Goal: Task Accomplishment & Management: Use online tool/utility

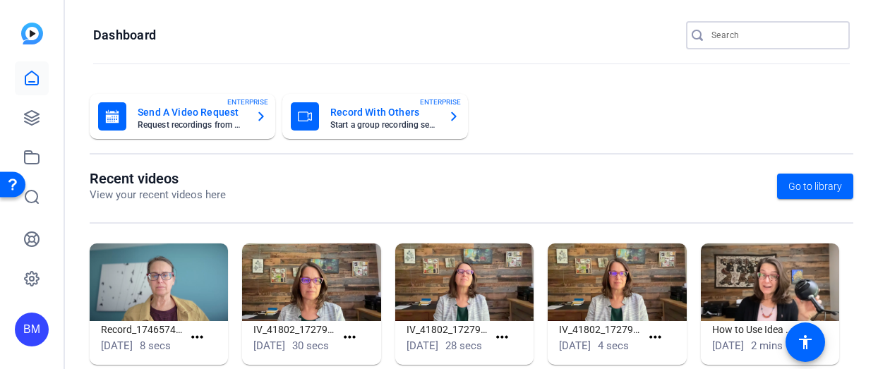
click at [727, 34] on input "Search" at bounding box center [775, 35] width 127 height 17
type input "Ventus"
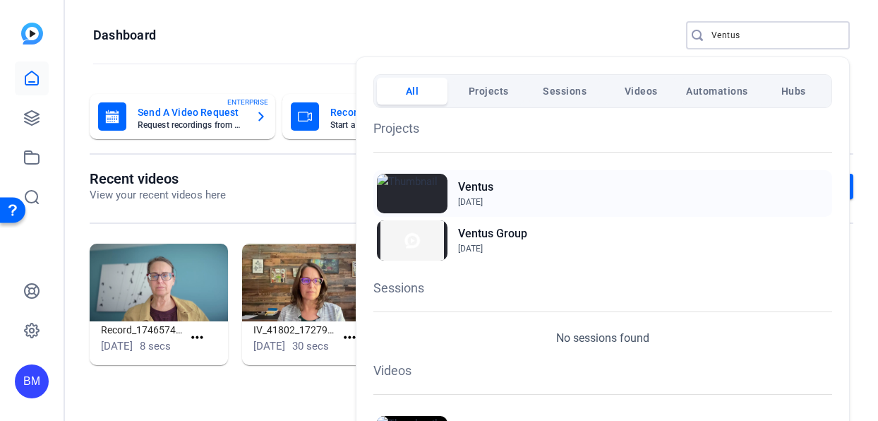
click at [472, 187] on h2 "Ventus" at bounding box center [475, 187] width 35 height 17
click at [465, 229] on h2 "Ventus Group" at bounding box center [492, 233] width 69 height 17
click at [774, 38] on div at bounding box center [439, 210] width 878 height 421
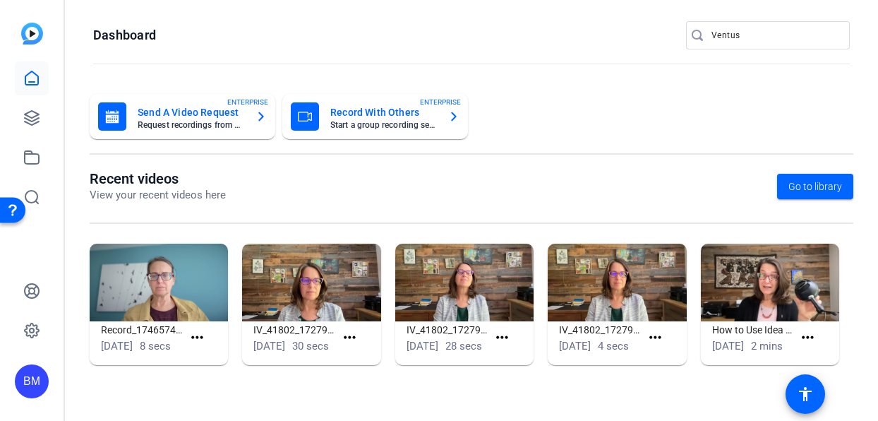
click at [751, 40] on input "Ventus" at bounding box center [775, 35] width 127 height 17
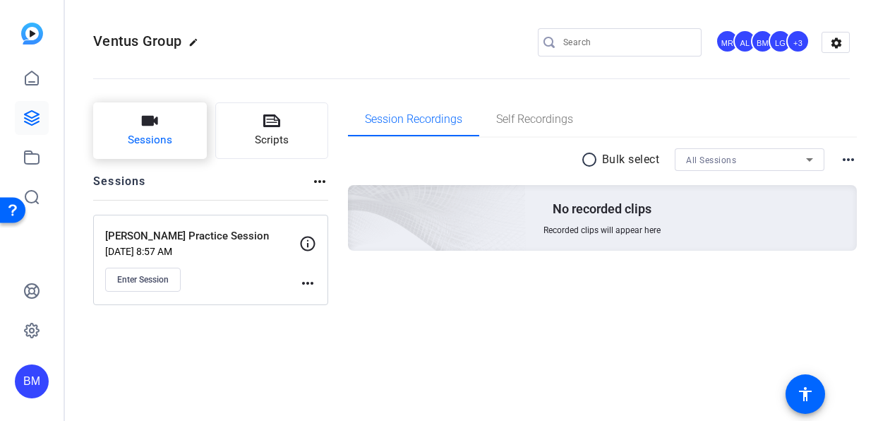
click at [167, 136] on span "Sessions" at bounding box center [150, 140] width 44 height 16
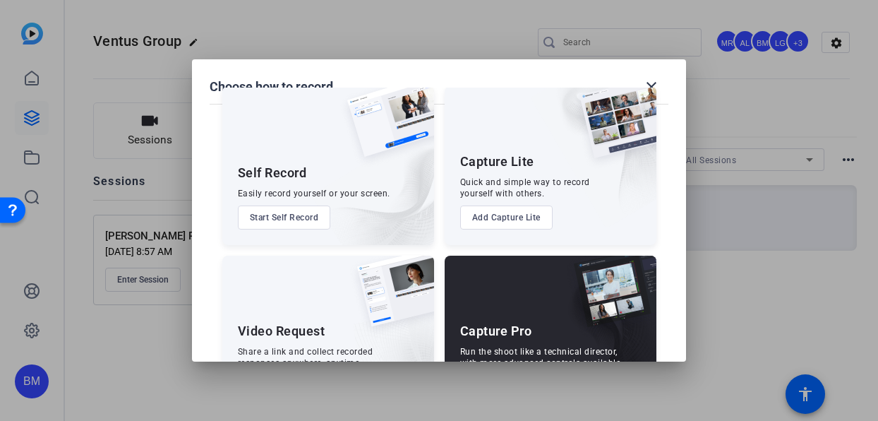
scroll to position [97, 0]
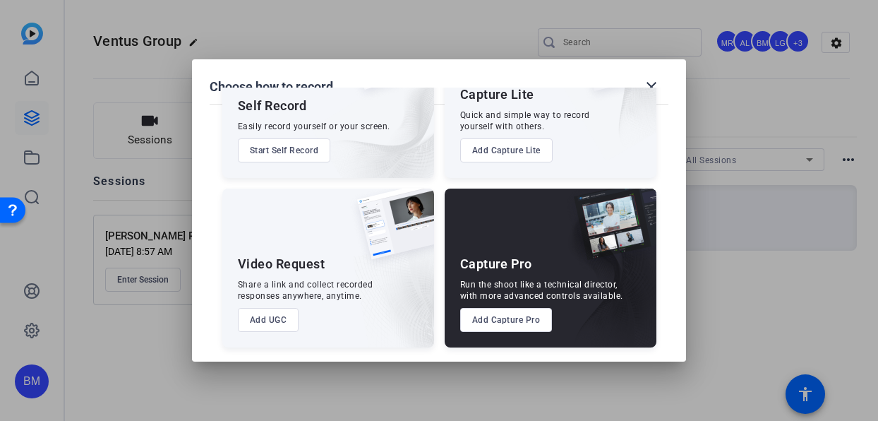
click at [507, 317] on button "Add Capture Pro" at bounding box center [506, 320] width 92 height 24
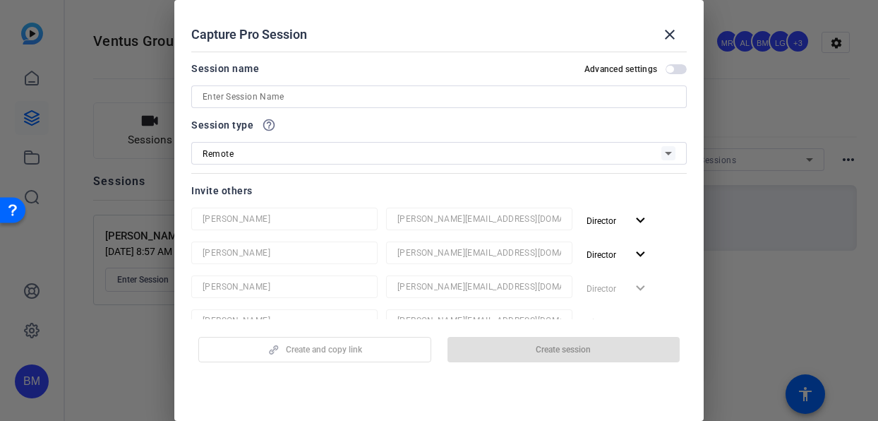
click at [304, 100] on input at bounding box center [439, 96] width 473 height 17
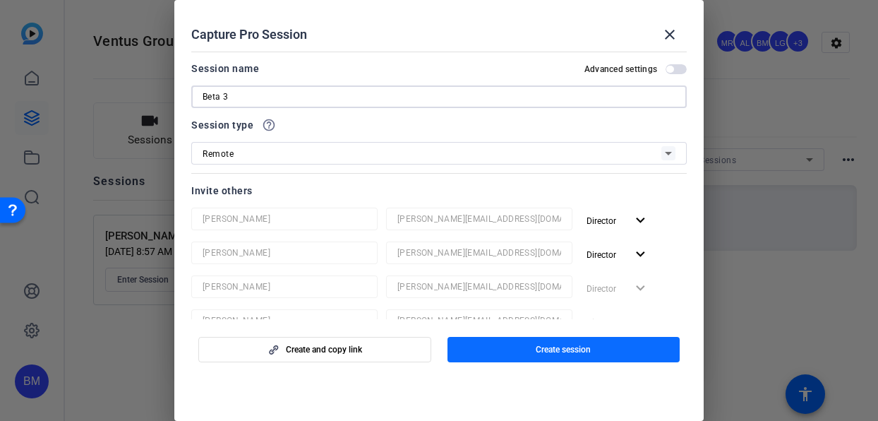
type input "Beta 3"
click at [494, 352] on span "button" at bounding box center [564, 350] width 233 height 34
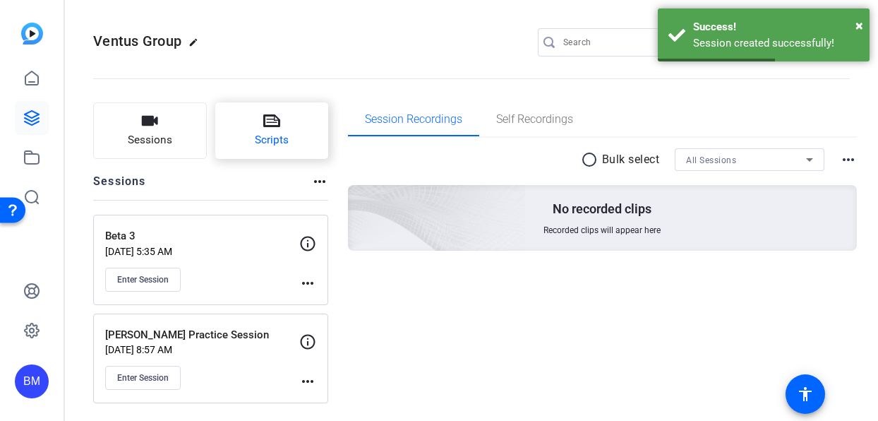
click at [279, 123] on icon at bounding box center [271, 120] width 17 height 13
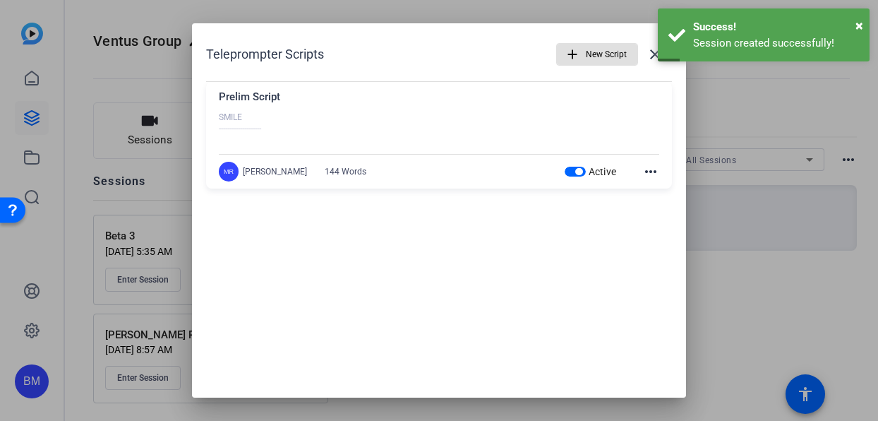
click at [580, 55] on span "button" at bounding box center [597, 54] width 80 height 34
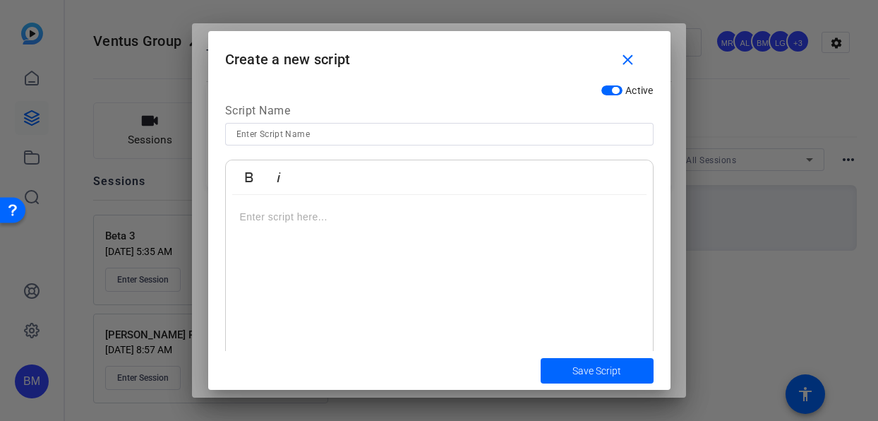
click at [306, 220] on p at bounding box center [439, 217] width 399 height 16
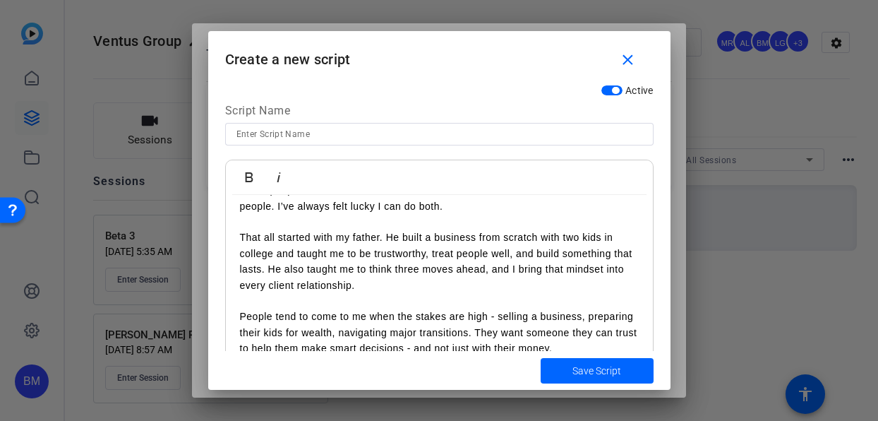
scroll to position [0, 0]
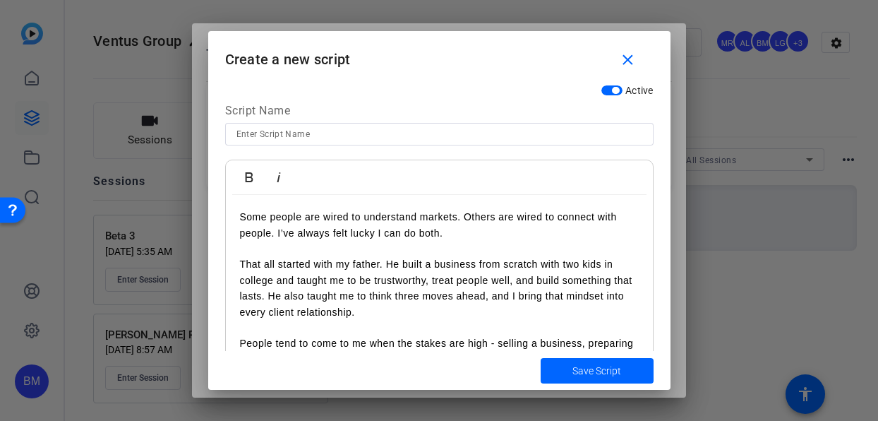
click at [234, 217] on div "Some people are wired to understand markets. Others are wired to connect with p…" at bounding box center [439, 335] width 427 height 281
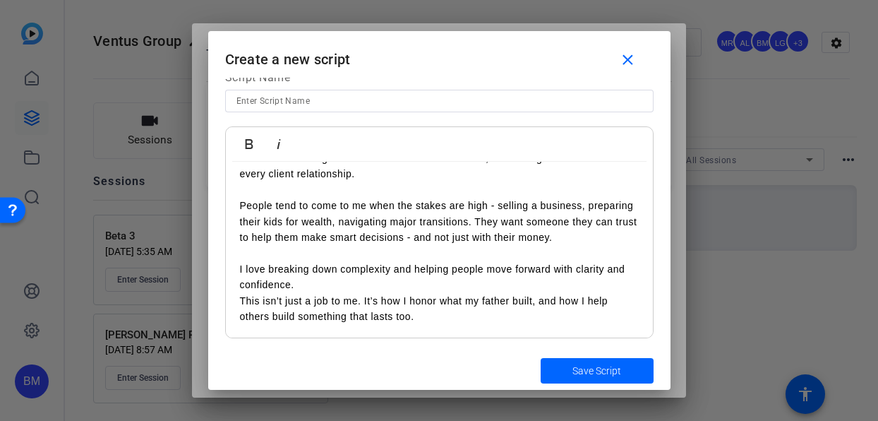
scroll to position [35, 0]
click at [457, 316] on p "This isn’t just a job to me. It’s how I honor what my father built, and how I h…" at bounding box center [439, 308] width 399 height 32
click at [300, 96] on input at bounding box center [440, 99] width 406 height 17
type input "B"
type input "About Brett"
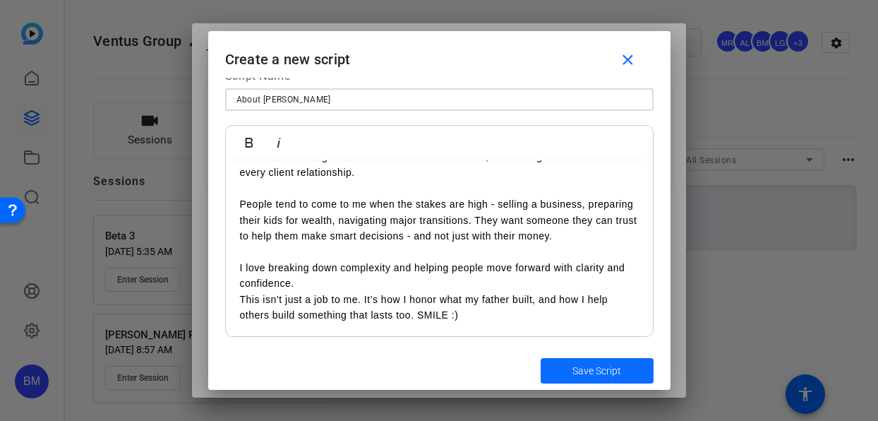
click at [618, 373] on span "Save Script" at bounding box center [597, 371] width 49 height 15
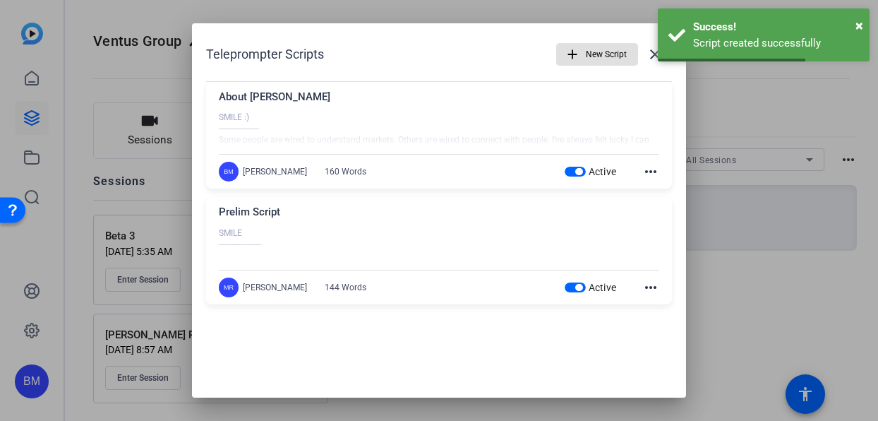
click at [587, 51] on span "New Script" at bounding box center [606, 54] width 41 height 27
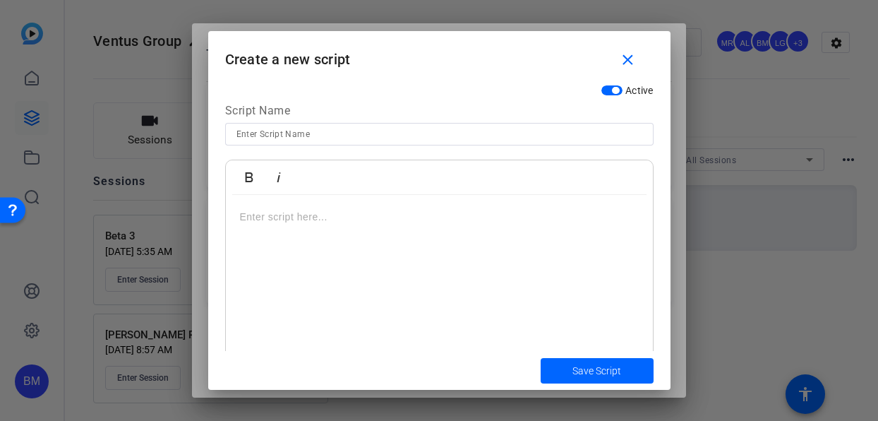
click at [265, 217] on p at bounding box center [439, 217] width 399 height 16
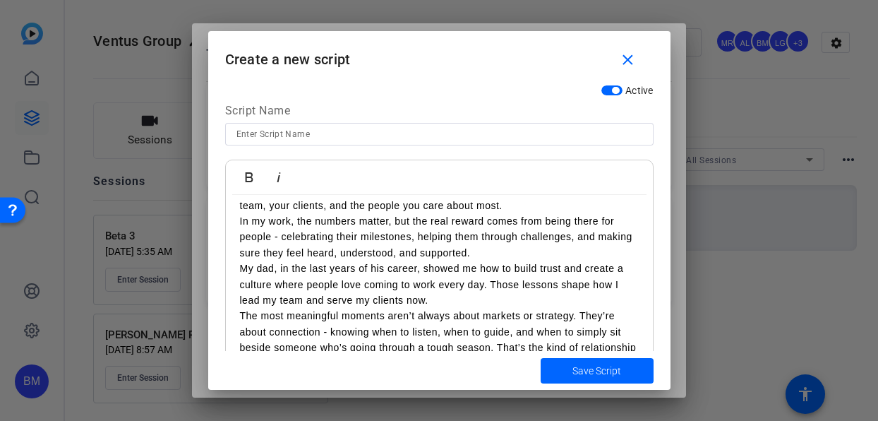
scroll to position [0, 0]
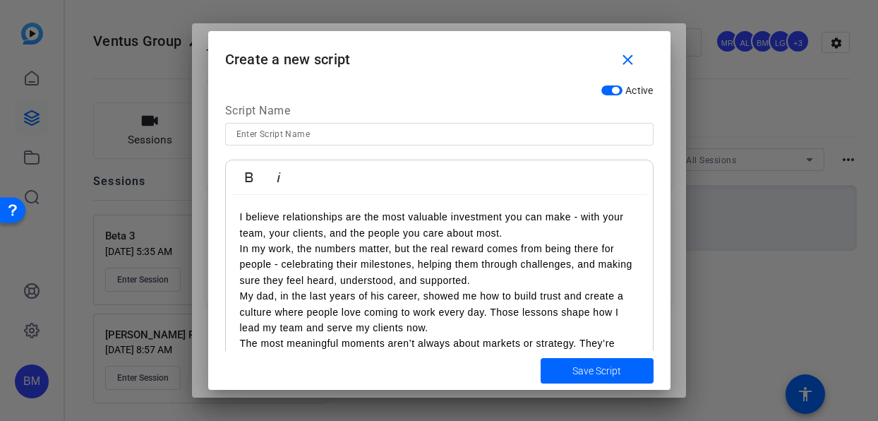
click at [237, 215] on div "I believe relationships are the most valuable investment you can make - with yo…" at bounding box center [439, 304] width 427 height 218
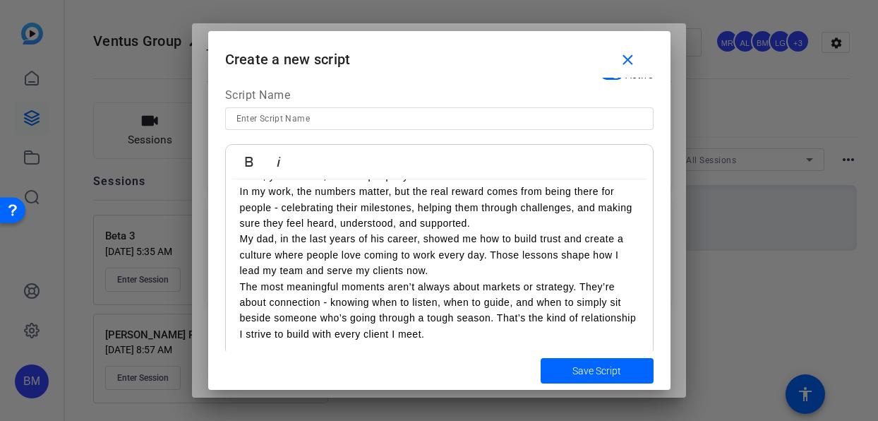
scroll to position [35, 0]
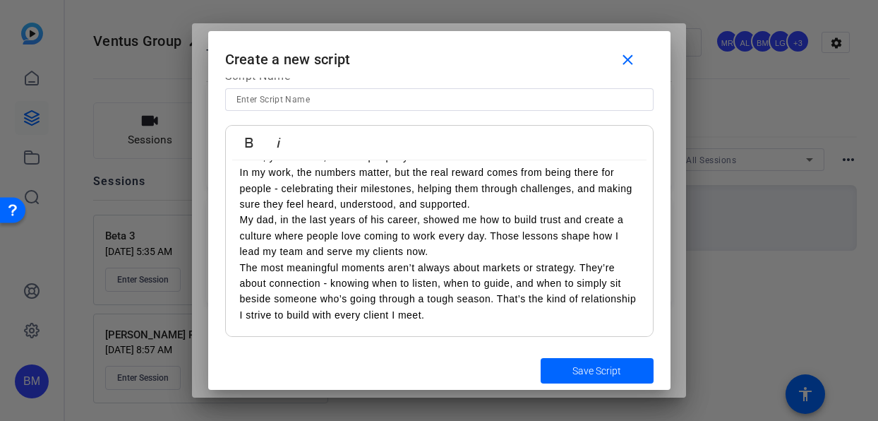
click at [505, 310] on p "The most meaningful moments aren’t always about markets or strategy. They’re ab…" at bounding box center [439, 292] width 399 height 64
click at [422, 98] on input at bounding box center [440, 99] width 406 height 17
type input "About David"
click at [587, 376] on span "Save Script" at bounding box center [597, 371] width 49 height 15
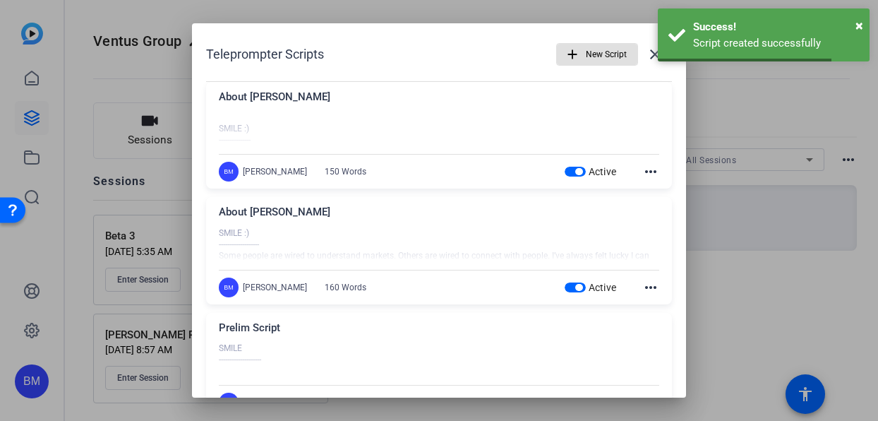
click at [586, 61] on span "New Script" at bounding box center [606, 54] width 41 height 27
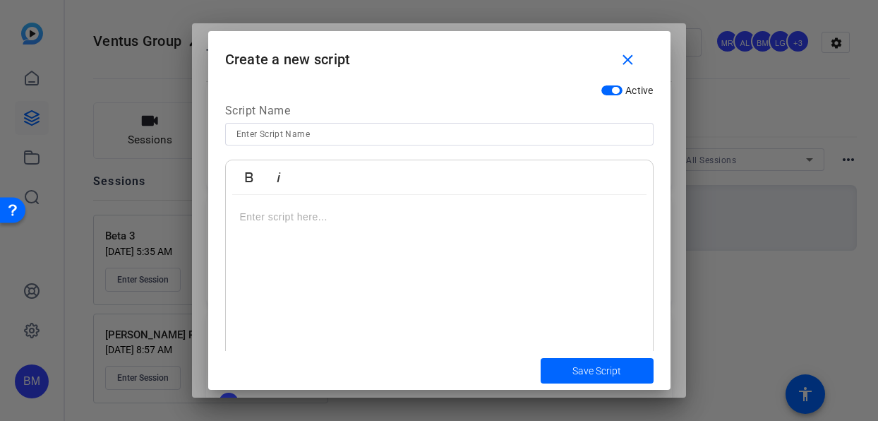
click at [265, 217] on p at bounding box center [439, 217] width 399 height 16
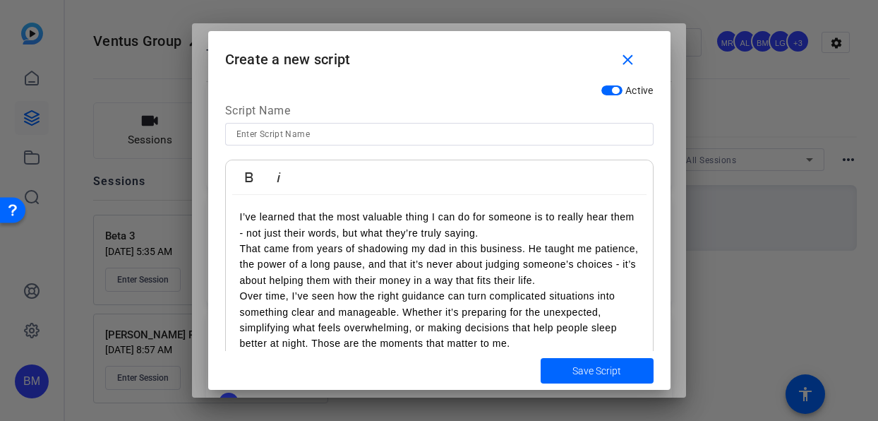
scroll to position [12, 0]
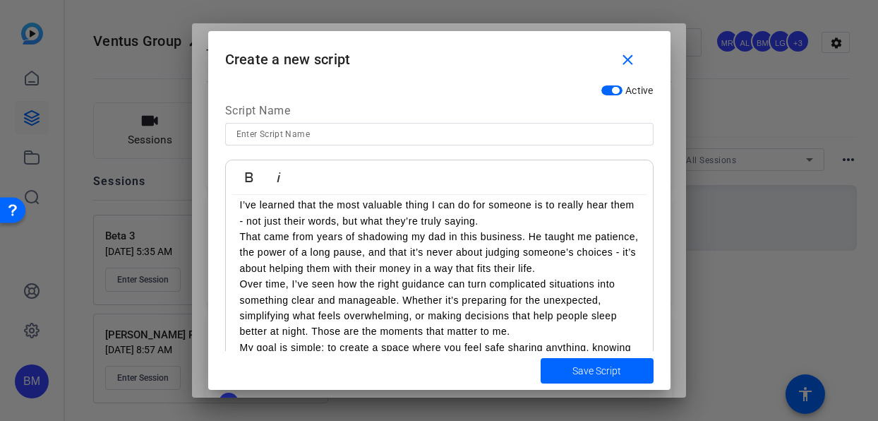
click at [269, 136] on input at bounding box center [440, 134] width 406 height 17
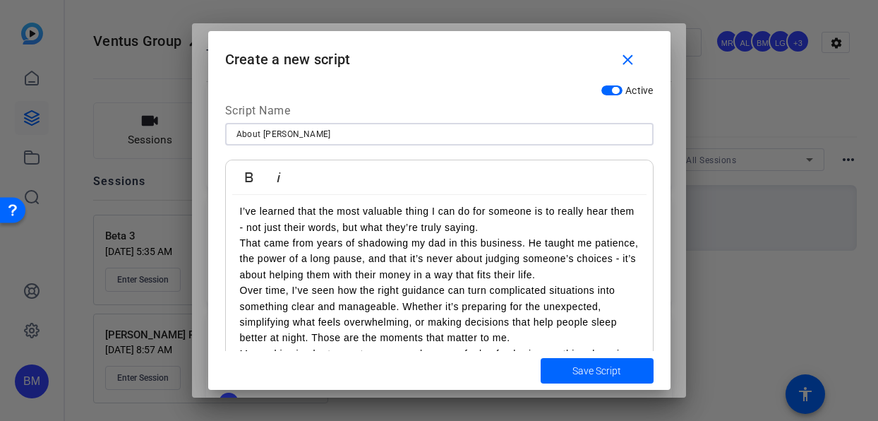
scroll to position [0, 0]
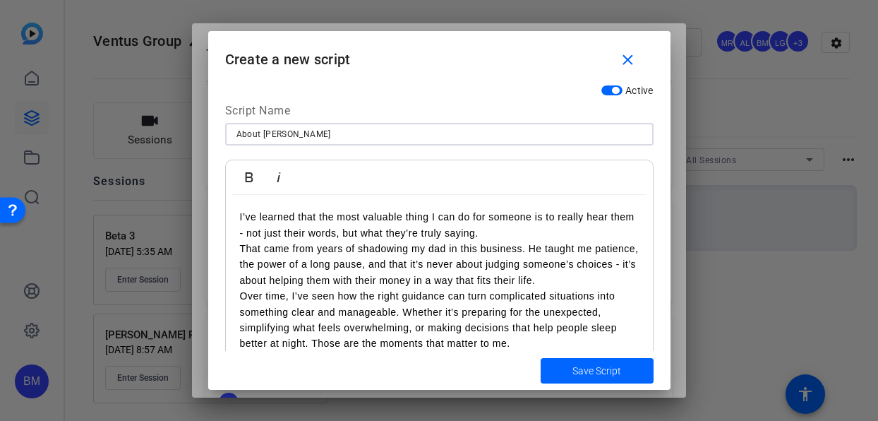
type input "About Ryan"
click at [236, 215] on div "I’ve learned that the most valuable thing I can do for someone is to really hea…" at bounding box center [439, 296] width 427 height 202
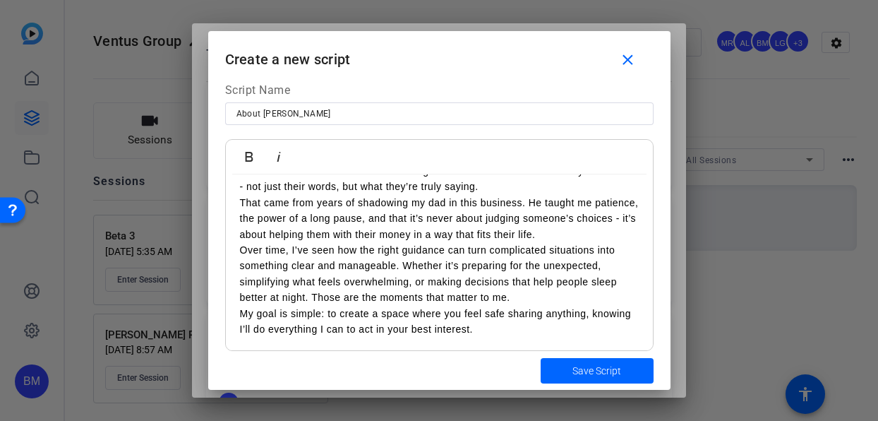
scroll to position [35, 0]
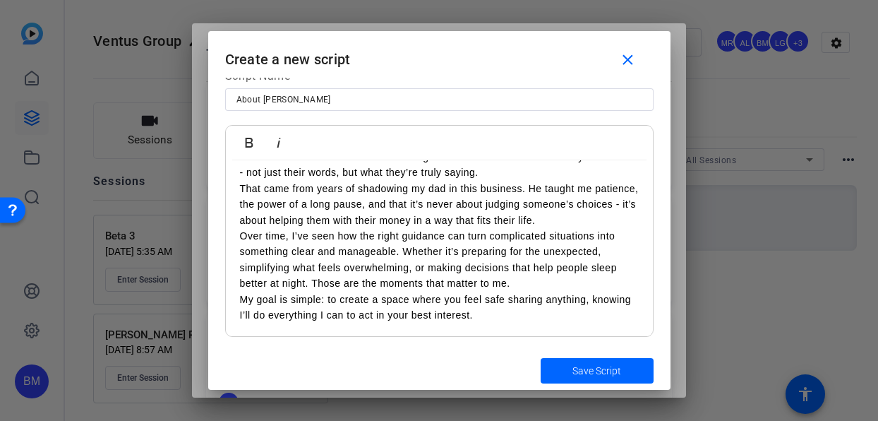
click at [522, 314] on p "My goal is simple: to create a space where you feel safe sharing anything, know…" at bounding box center [439, 308] width 399 height 32
click at [583, 375] on span "Save Script" at bounding box center [597, 371] width 49 height 15
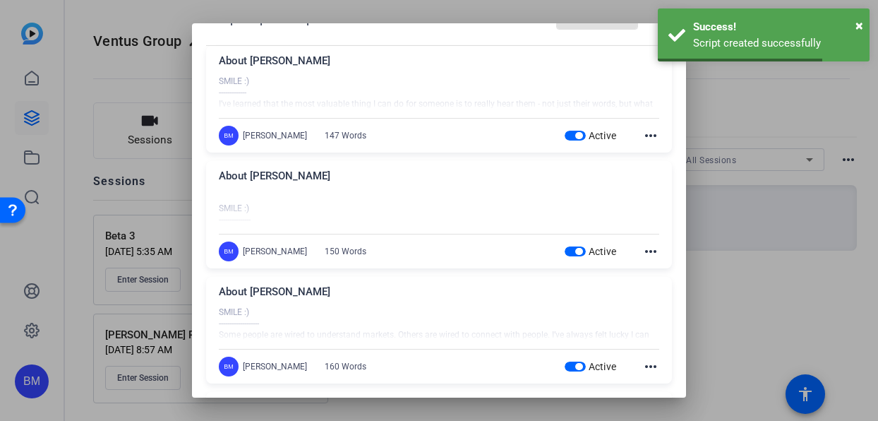
scroll to position [97, 0]
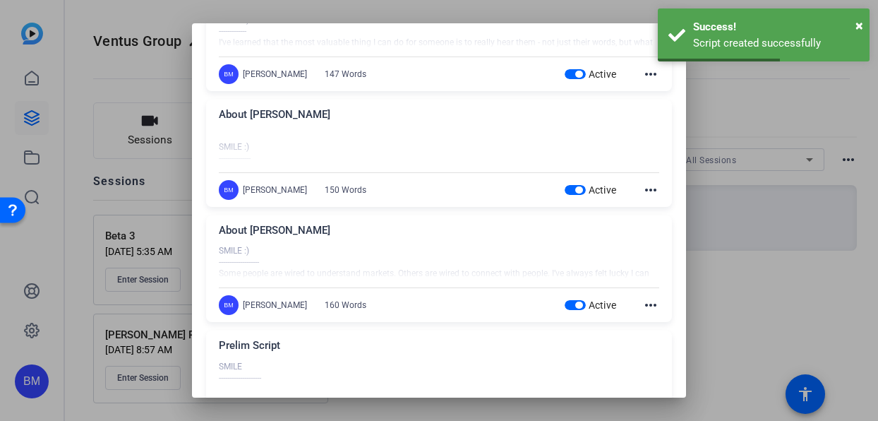
click at [484, 251] on div at bounding box center [439, 262] width 441 height 35
click at [649, 306] on mat-icon "more_horiz" at bounding box center [650, 305] width 17 height 17
click at [646, 321] on span "Edit" at bounding box center [674, 325] width 56 height 17
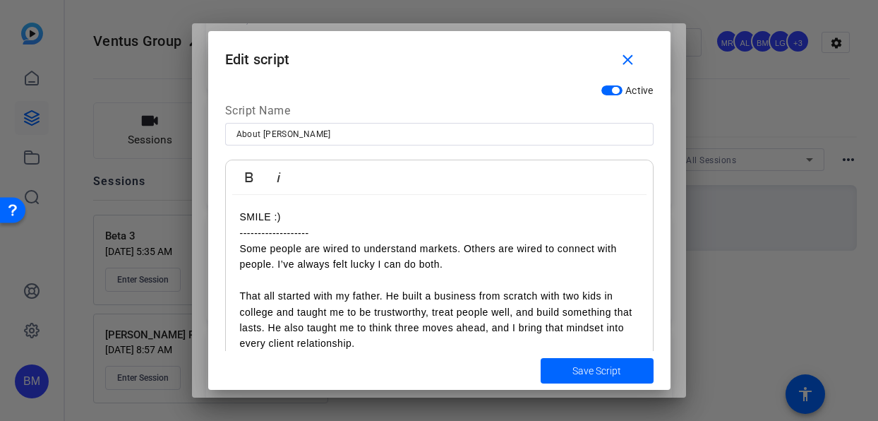
click at [263, 283] on p at bounding box center [439, 281] width 399 height 16
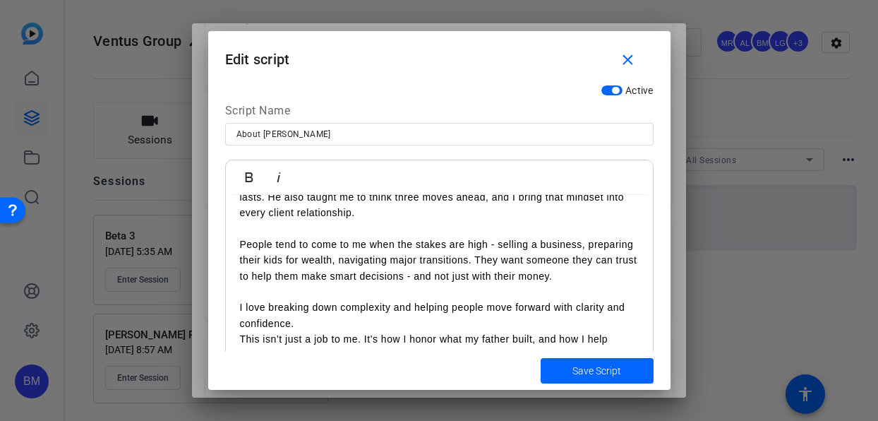
scroll to position [120, 0]
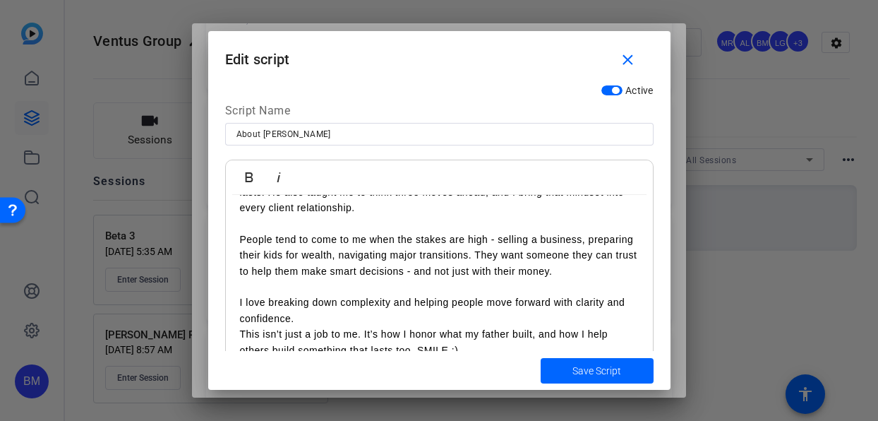
click at [246, 219] on p at bounding box center [439, 223] width 399 height 16
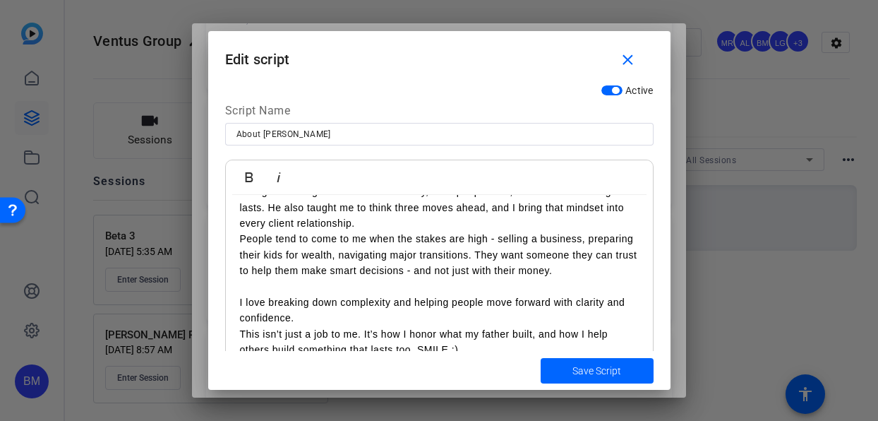
click at [249, 284] on p at bounding box center [439, 287] width 399 height 16
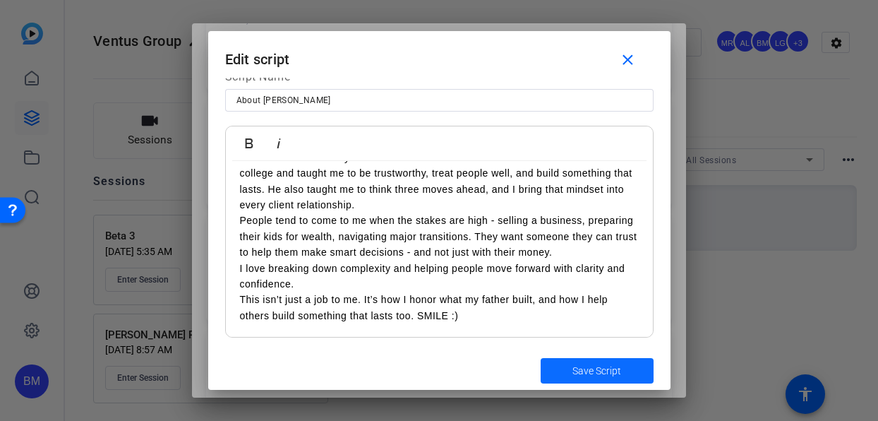
scroll to position [35, 0]
click at [583, 373] on span "Save Script" at bounding box center [597, 371] width 49 height 15
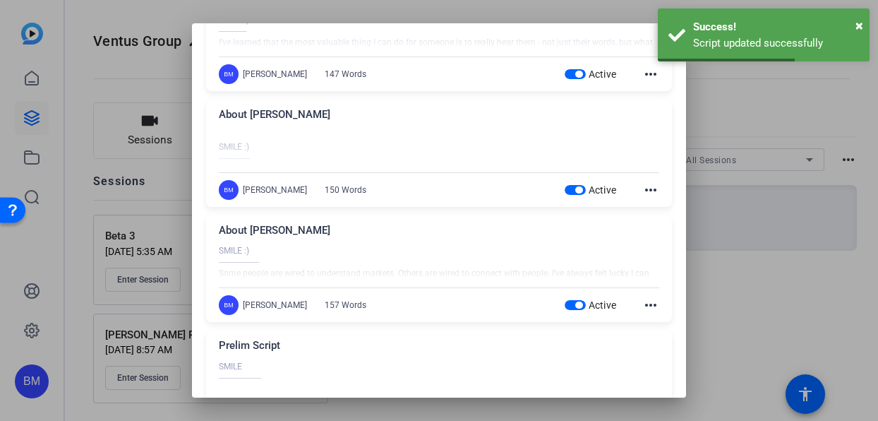
click at [435, 81] on div "BM Betsy Mugavero 147 Words Active more_horiz" at bounding box center [439, 74] width 441 height 20
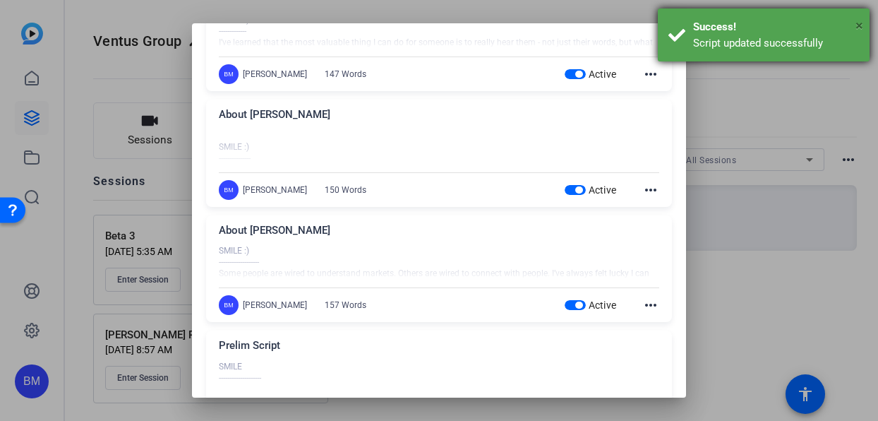
click at [857, 24] on span "×" at bounding box center [860, 25] width 8 height 17
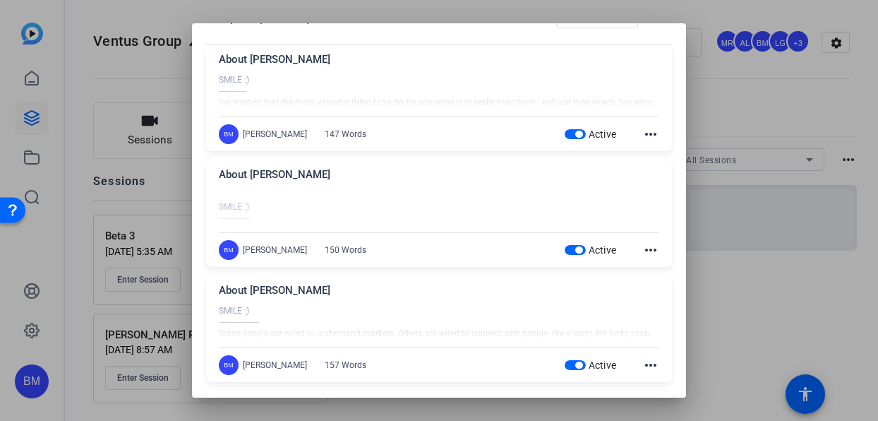
scroll to position [0, 0]
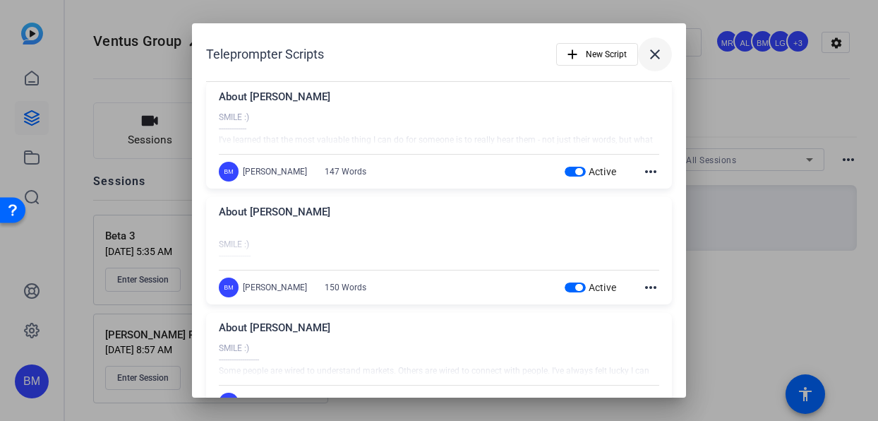
click at [647, 53] on mat-icon "close" at bounding box center [655, 54] width 17 height 17
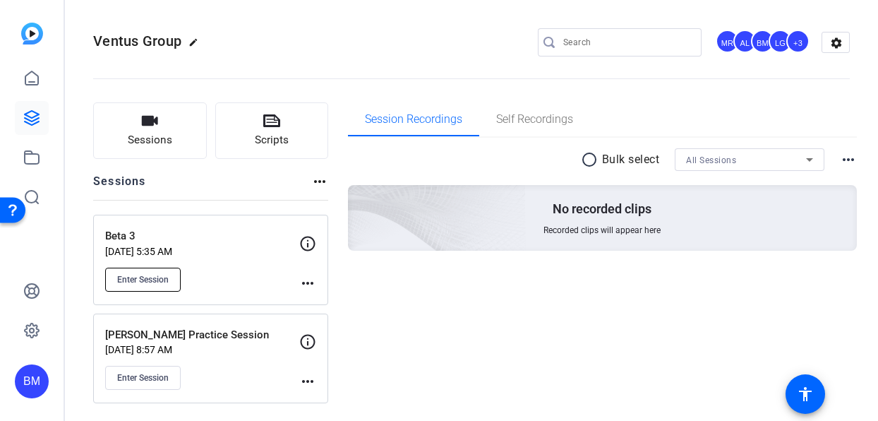
click at [152, 281] on span "Enter Session" at bounding box center [143, 279] width 52 height 11
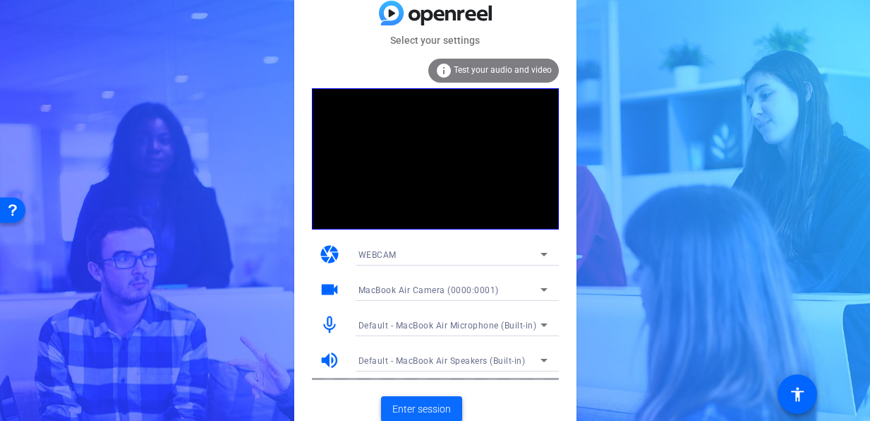
click at [431, 404] on span "Enter session" at bounding box center [422, 409] width 59 height 15
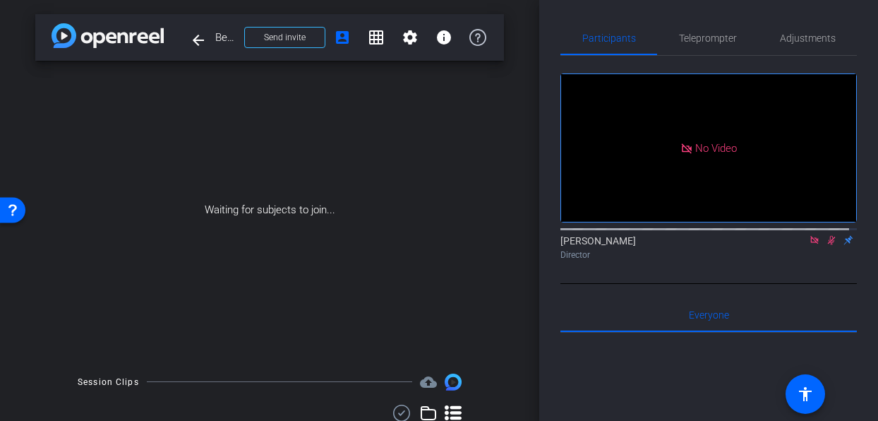
click at [809, 245] on icon at bounding box center [814, 240] width 11 height 10
click at [811, 245] on icon at bounding box center [815, 240] width 8 height 9
click at [301, 44] on span at bounding box center [285, 37] width 80 height 34
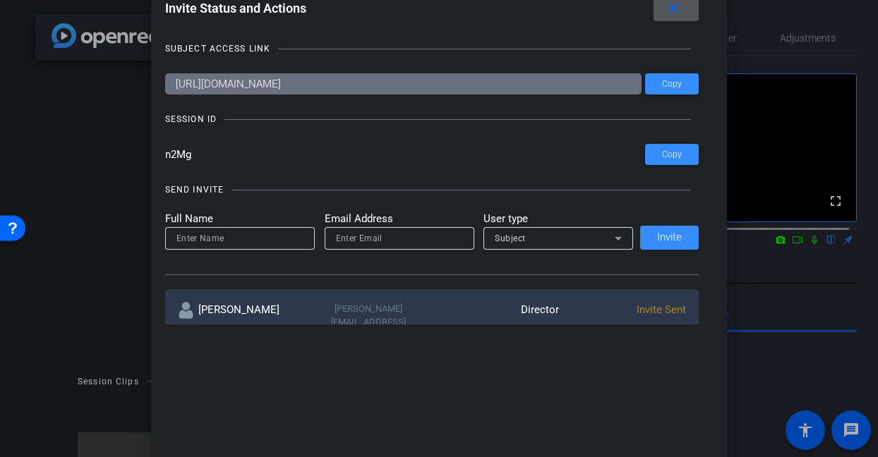
click at [672, 16] on mat-icon "close" at bounding box center [674, 9] width 18 height 18
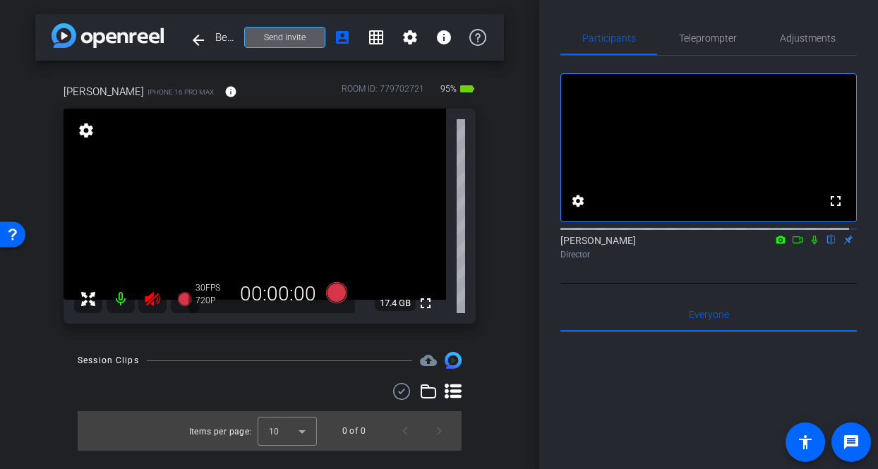
click at [150, 306] on icon at bounding box center [152, 299] width 17 height 17
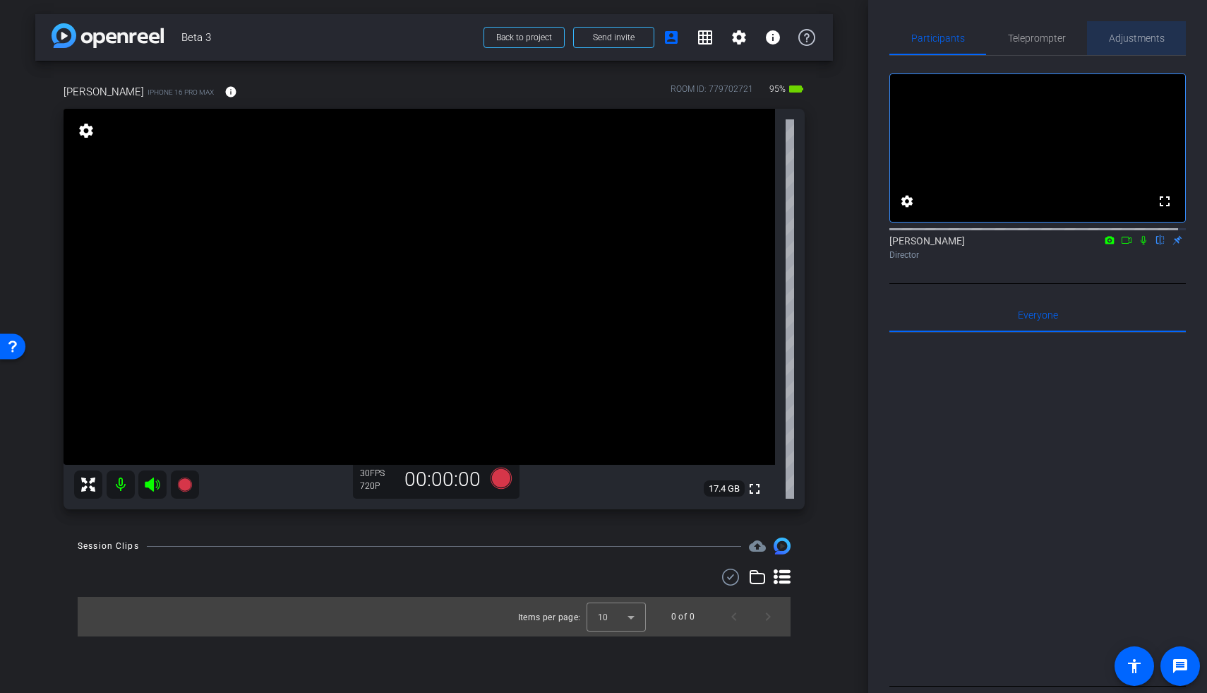
click at [870, 41] on span "Adjustments" at bounding box center [1137, 38] width 56 height 10
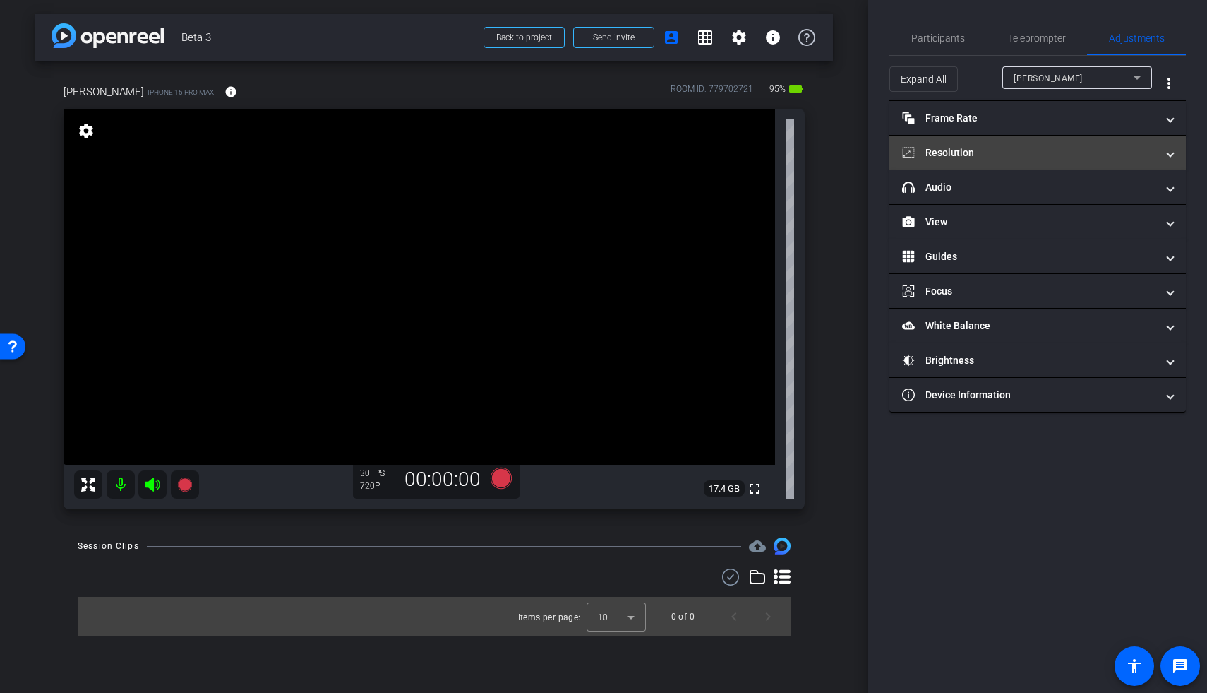
click at [870, 160] on mat-expansion-panel-header "Resolution" at bounding box center [1038, 153] width 297 height 34
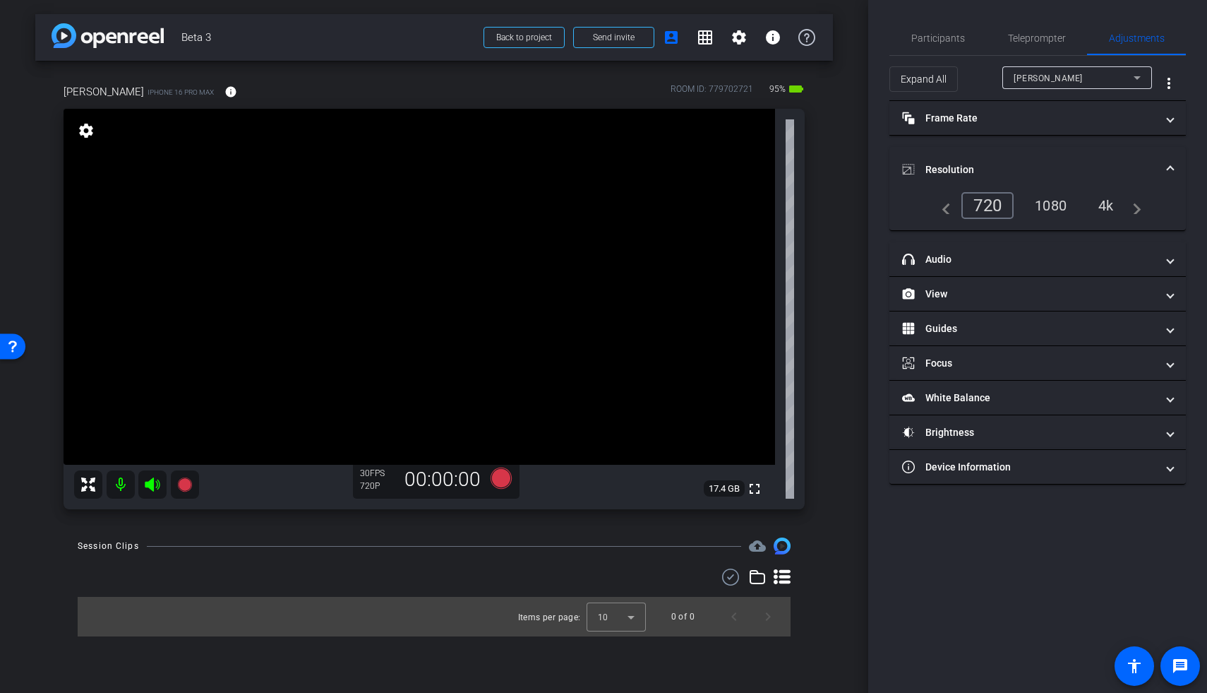
click at [870, 205] on div "1080" at bounding box center [1050, 205] width 53 height 24
click at [870, 41] on span "Teleprompter" at bounding box center [1037, 38] width 58 height 10
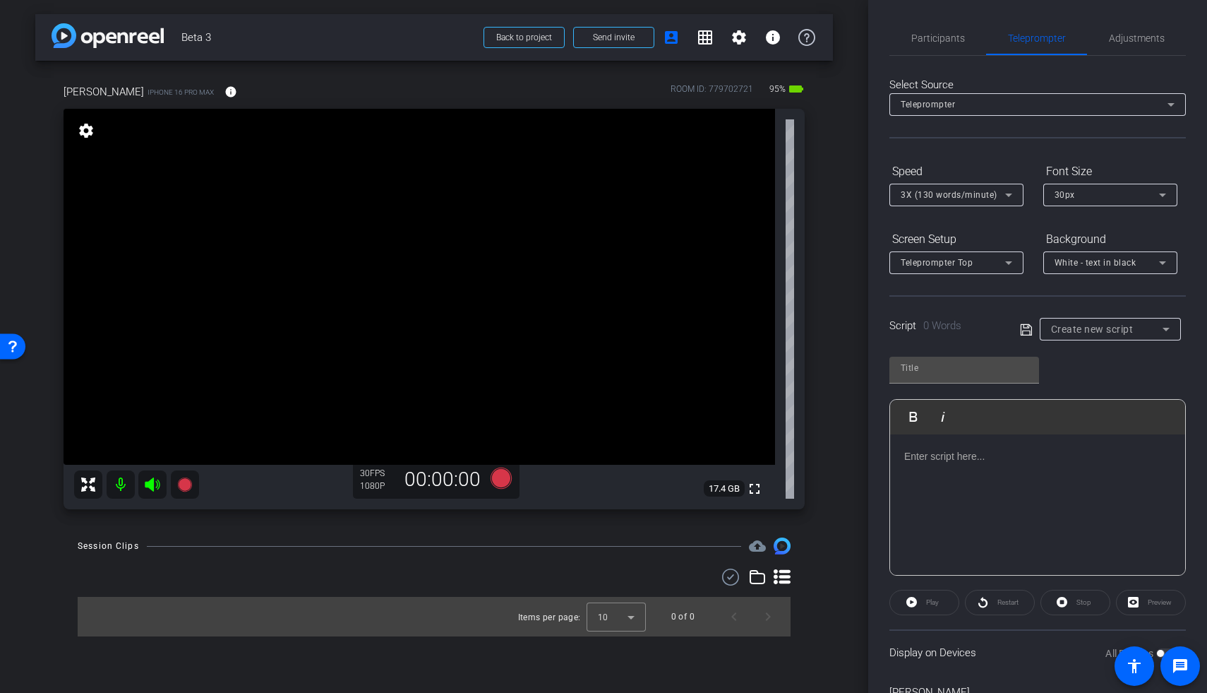
click at [870, 328] on span "Create new script" at bounding box center [1092, 328] width 83 height 11
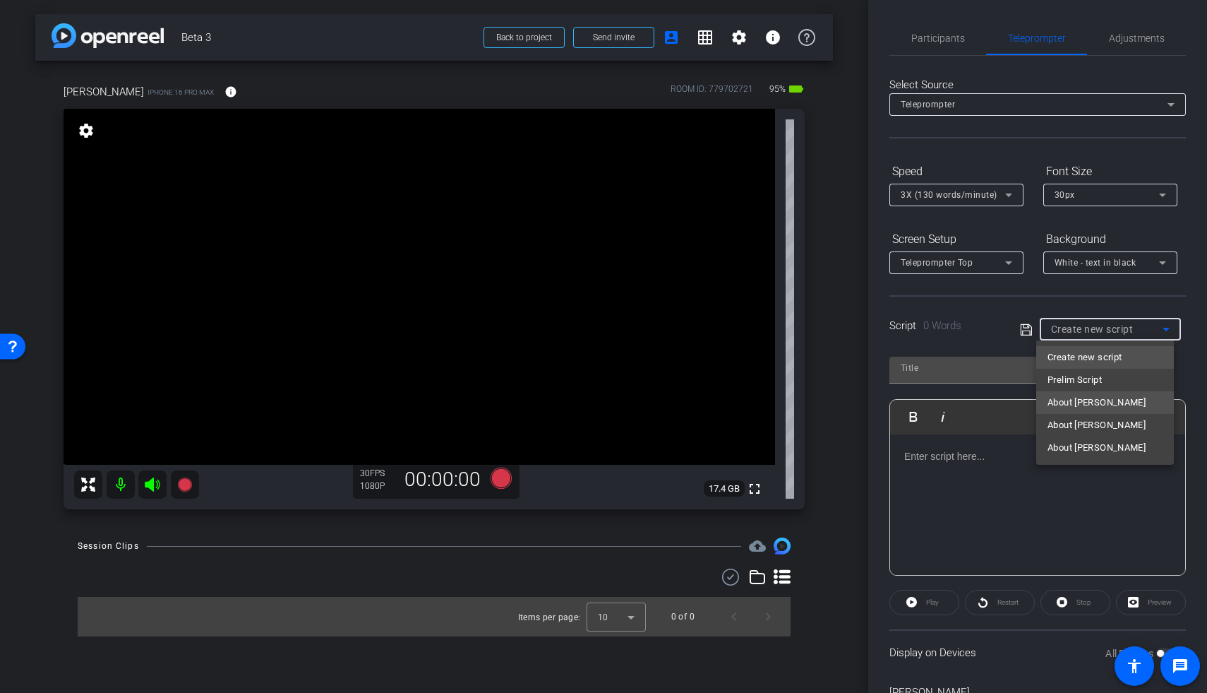
click at [870, 395] on span "About Brett" at bounding box center [1097, 402] width 98 height 17
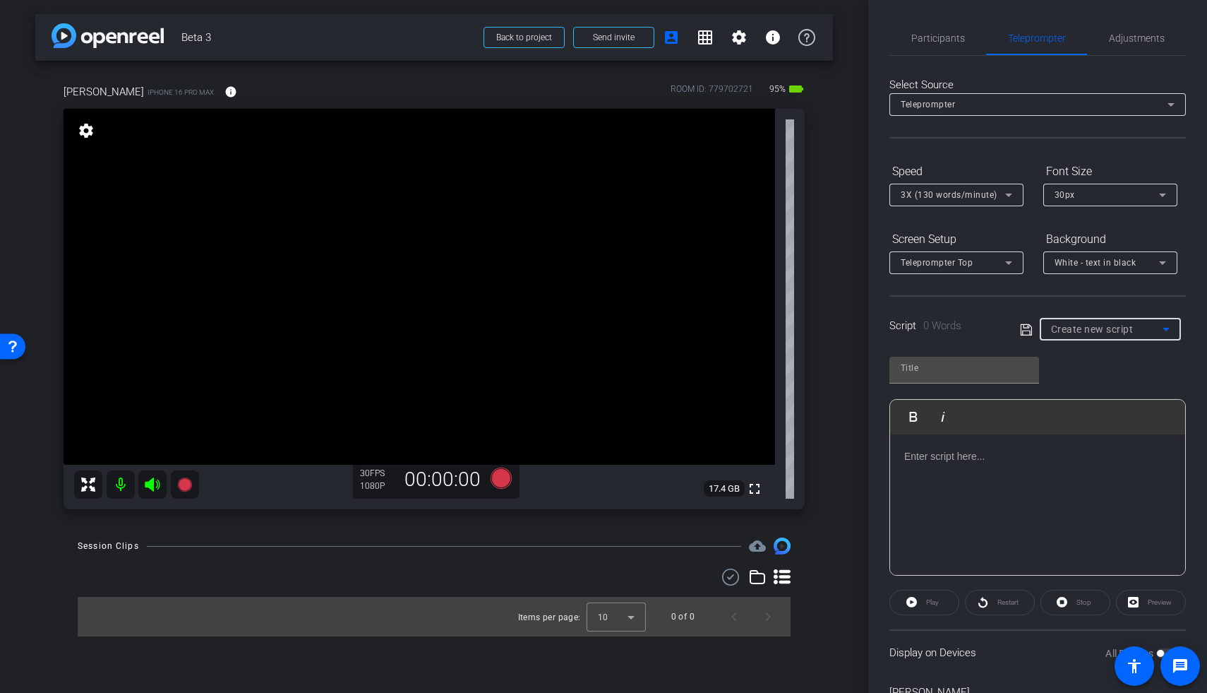
type input "About Brett"
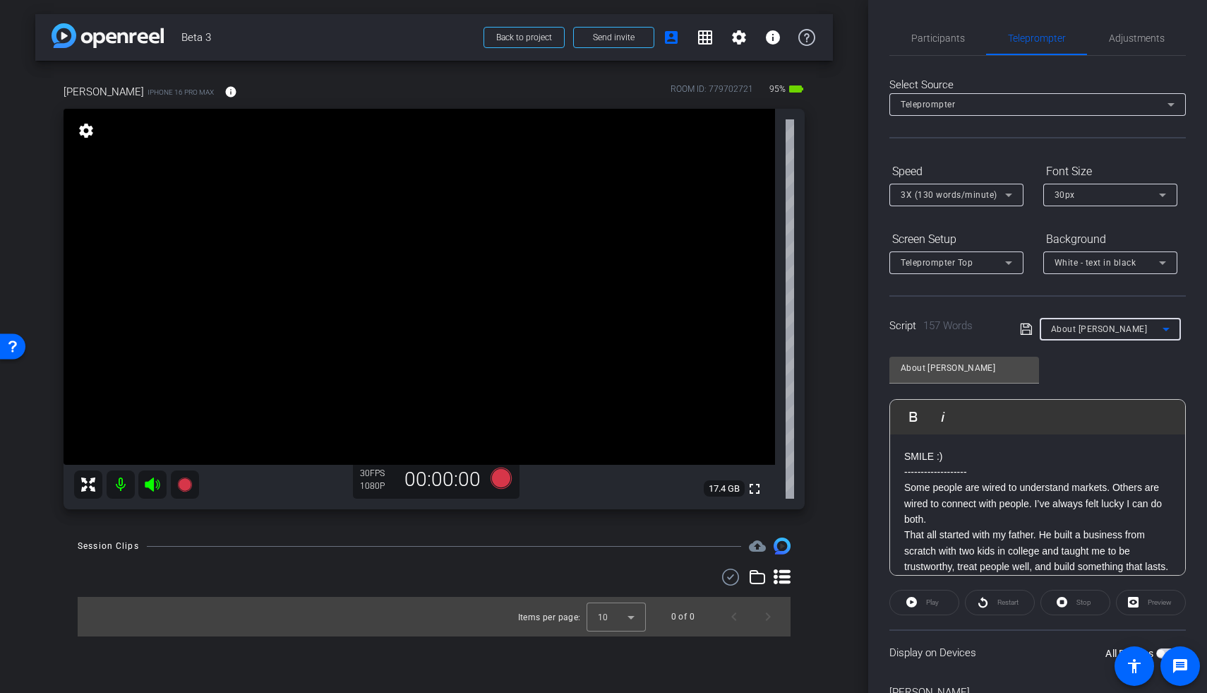
click at [870, 265] on span "Teleprompter Top" at bounding box center [937, 263] width 72 height 10
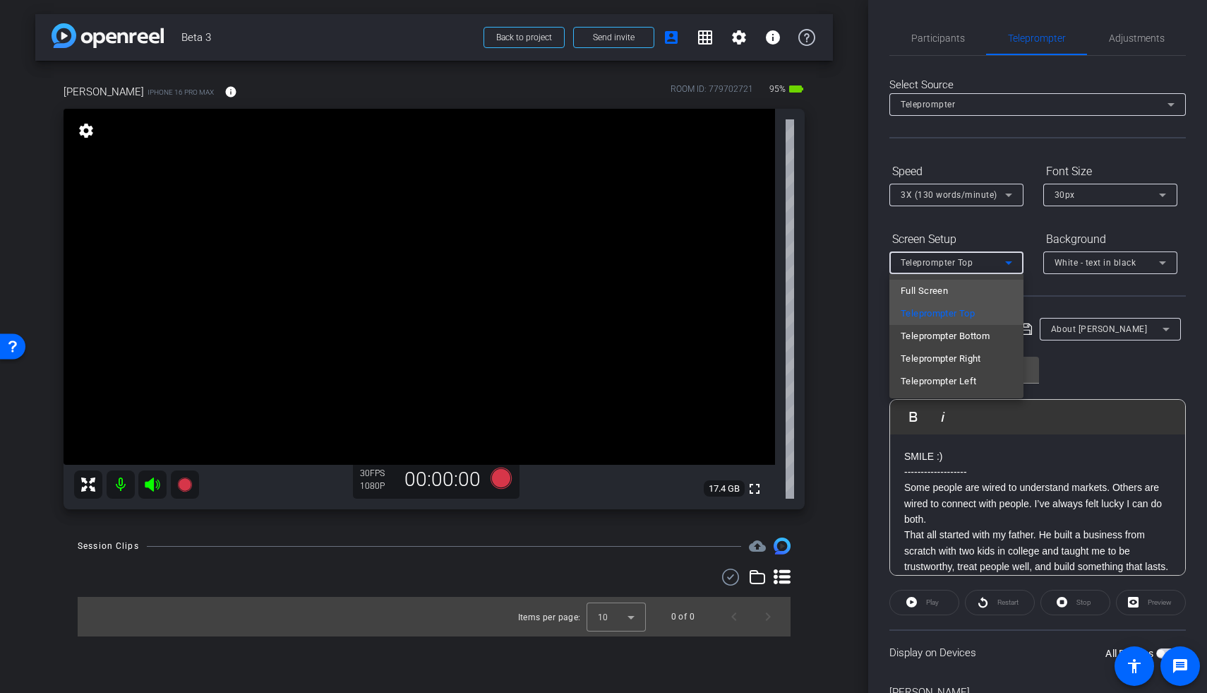
click at [870, 294] on mat-option "Full Screen" at bounding box center [957, 291] width 134 height 23
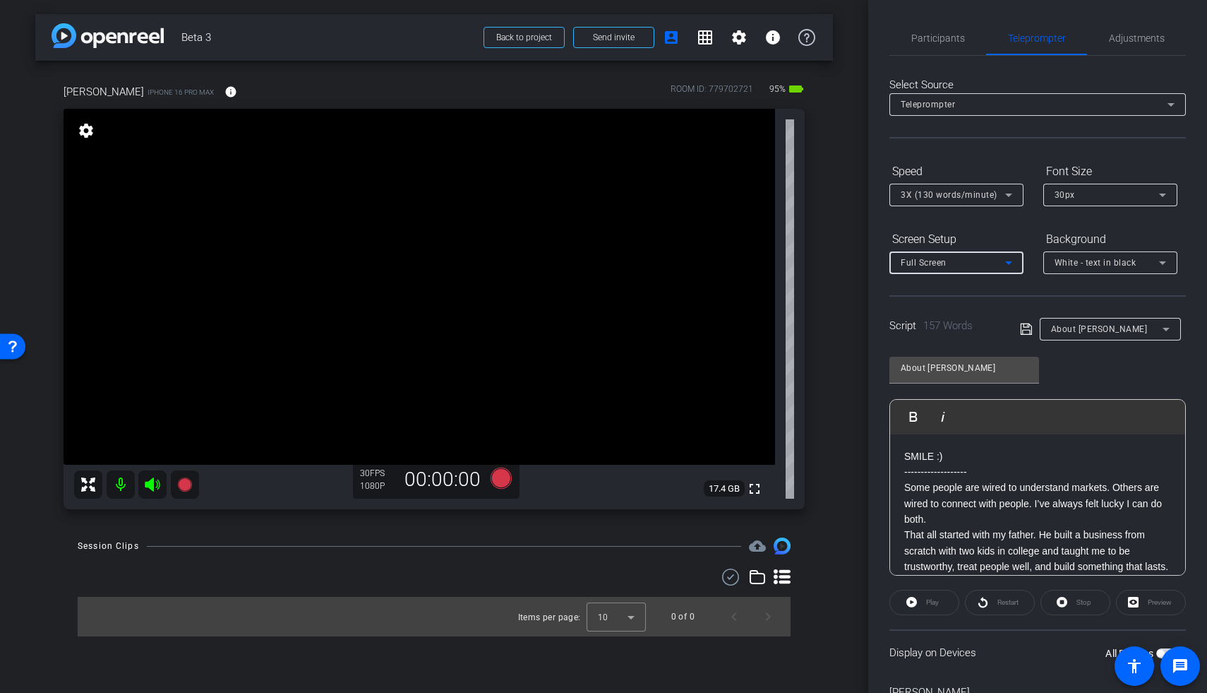
click at [870, 199] on span "3X (130 words/minute)" at bounding box center [949, 195] width 97 height 10
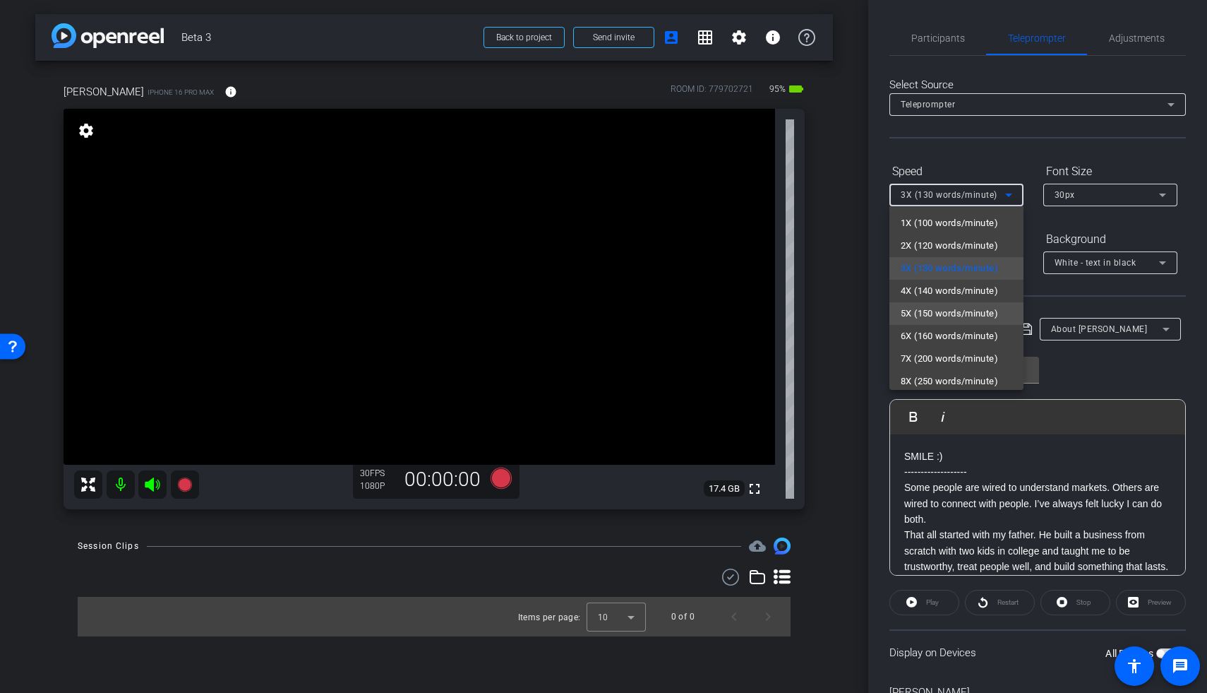
click at [870, 312] on span "5X (150 words/minute)" at bounding box center [949, 313] width 97 height 17
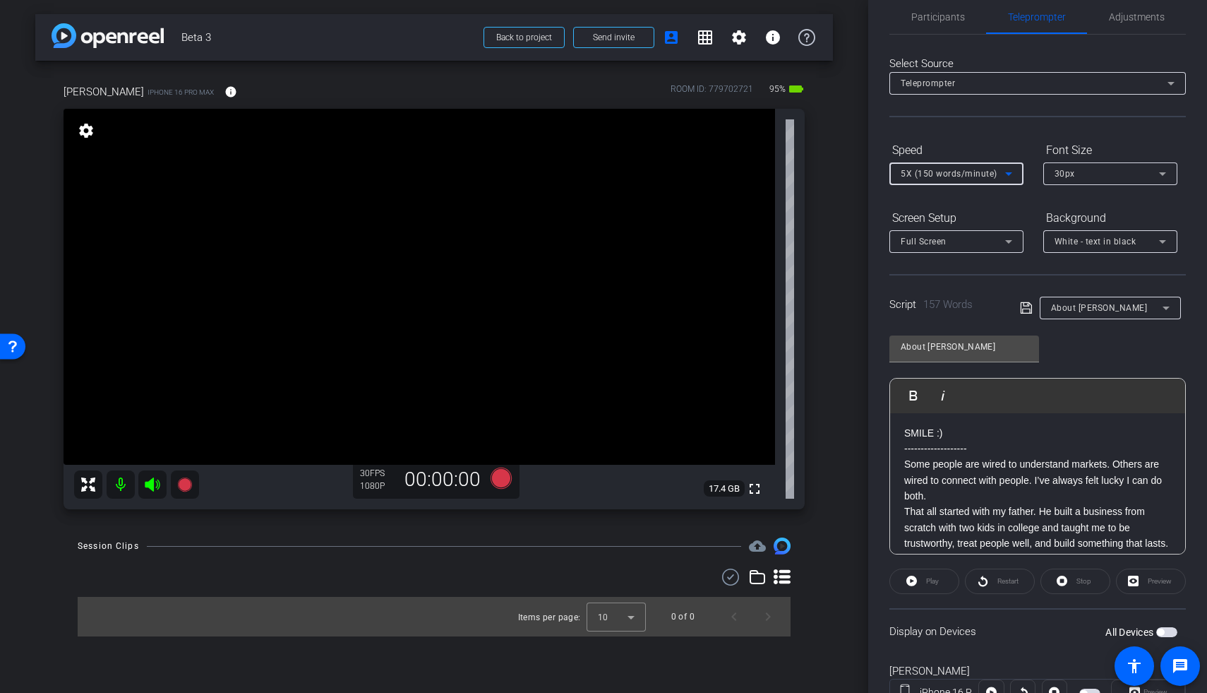
scroll to position [3, 0]
click at [870, 18] on span "Adjustments" at bounding box center [1137, 17] width 56 height 10
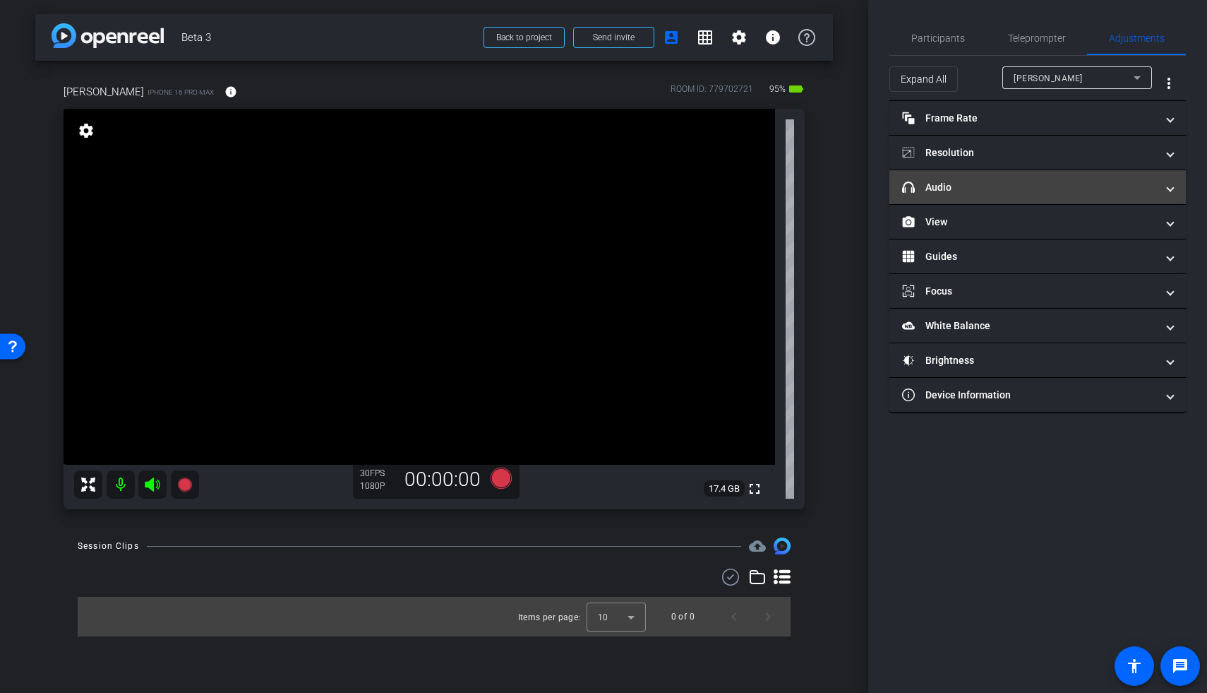
click at [870, 175] on mat-expansion-panel-header "headphone icon Audio" at bounding box center [1038, 187] width 297 height 34
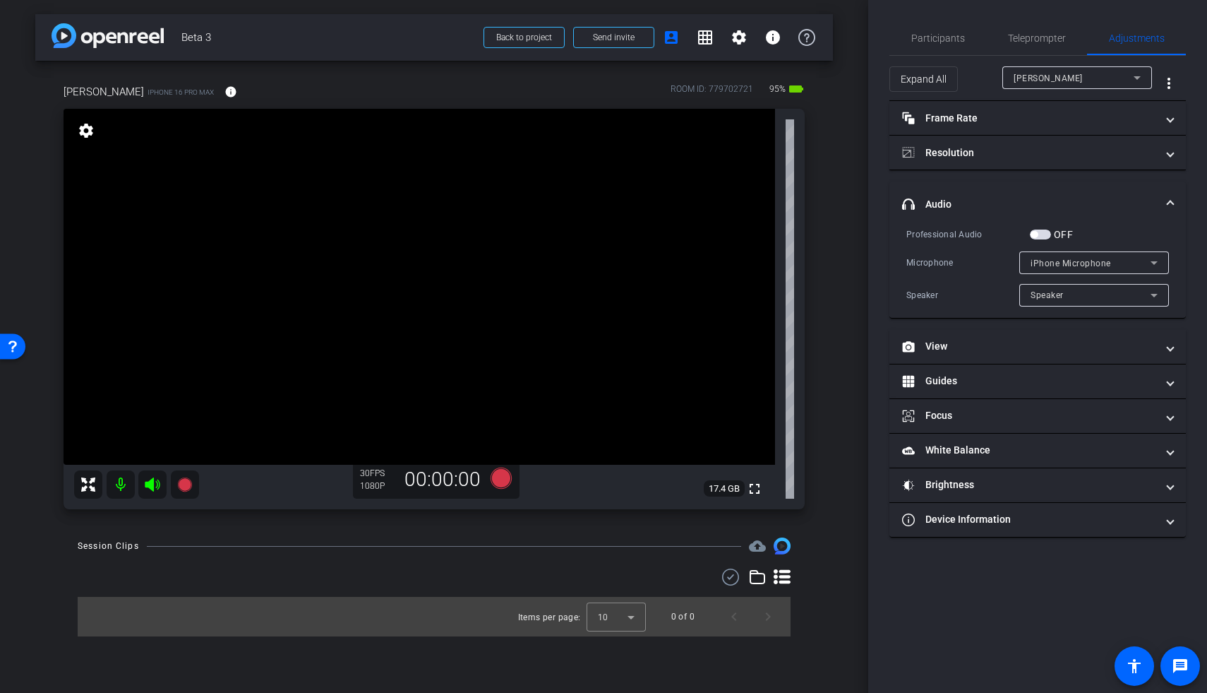
click at [870, 261] on span "iPhone Microphone" at bounding box center [1071, 263] width 80 height 10
click at [870, 261] on div at bounding box center [603, 346] width 1207 height 693
click at [870, 234] on span "button" at bounding box center [1040, 234] width 21 height 10
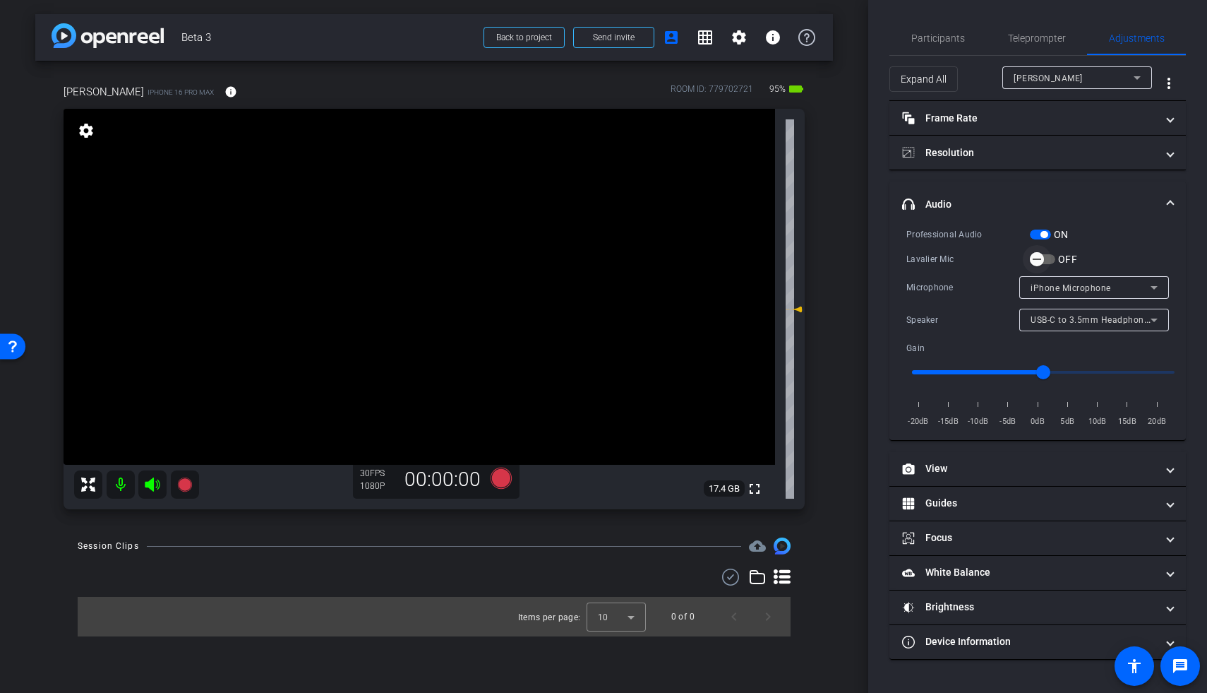
click at [870, 259] on span "button" at bounding box center [1037, 259] width 28 height 28
click at [870, 234] on span "button" at bounding box center [1040, 234] width 21 height 10
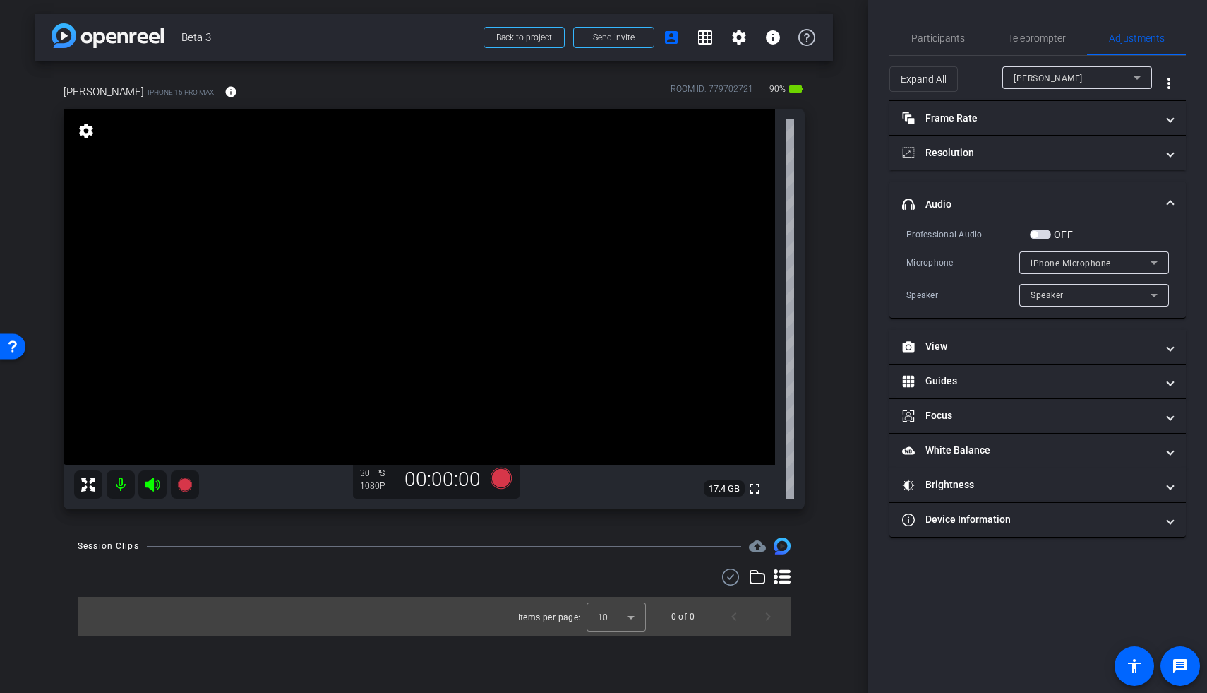
click at [870, 232] on span "button" at bounding box center [1040, 234] width 21 height 10
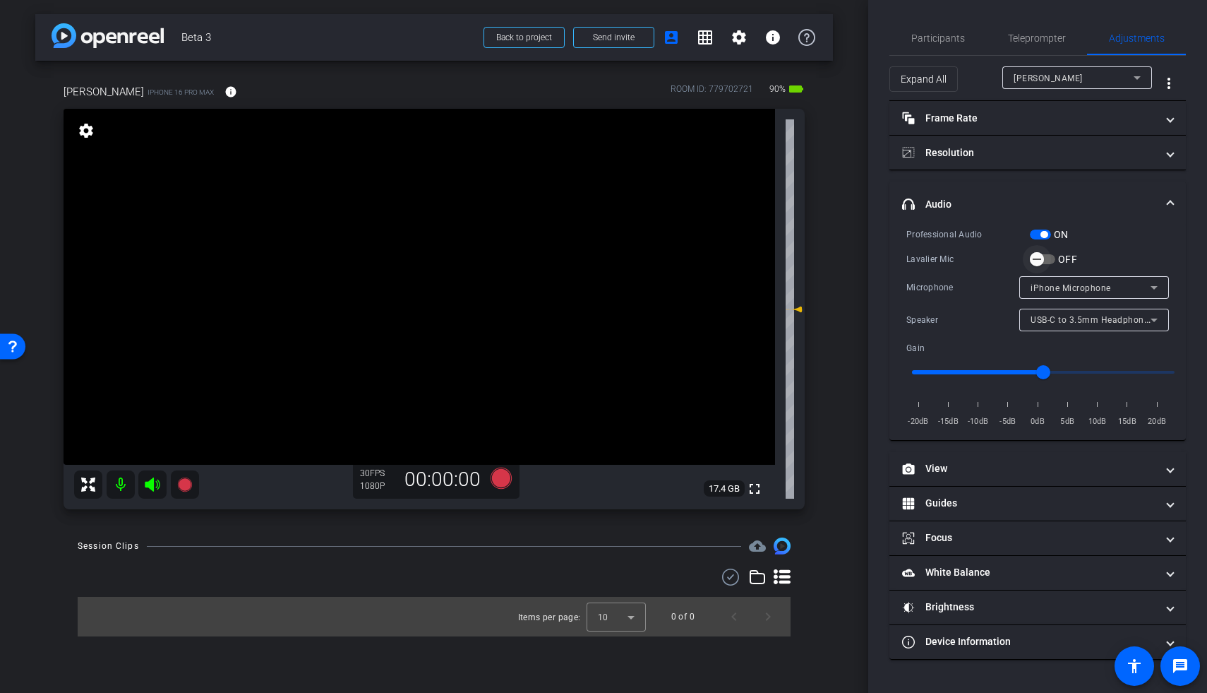
click at [870, 258] on span "button" at bounding box center [1042, 259] width 25 height 10
click at [508, 420] on icon at bounding box center [501, 477] width 21 height 21
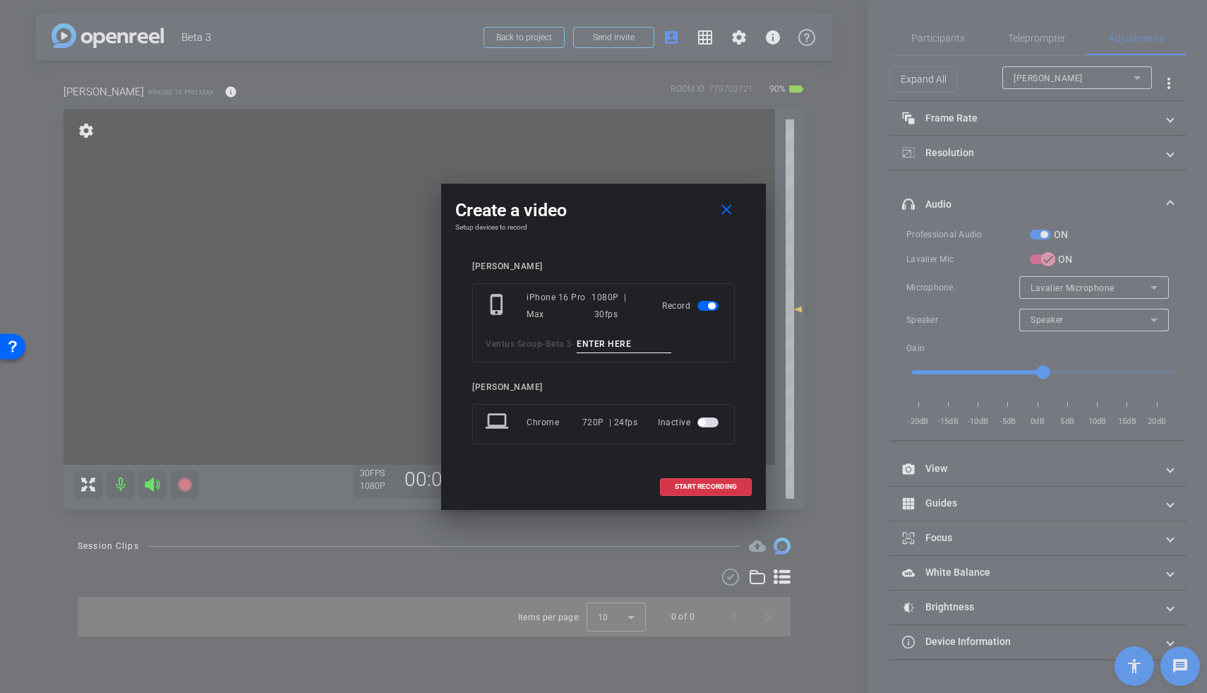
click at [641, 336] on input at bounding box center [624, 344] width 95 height 18
click at [738, 207] on span at bounding box center [729, 210] width 45 height 34
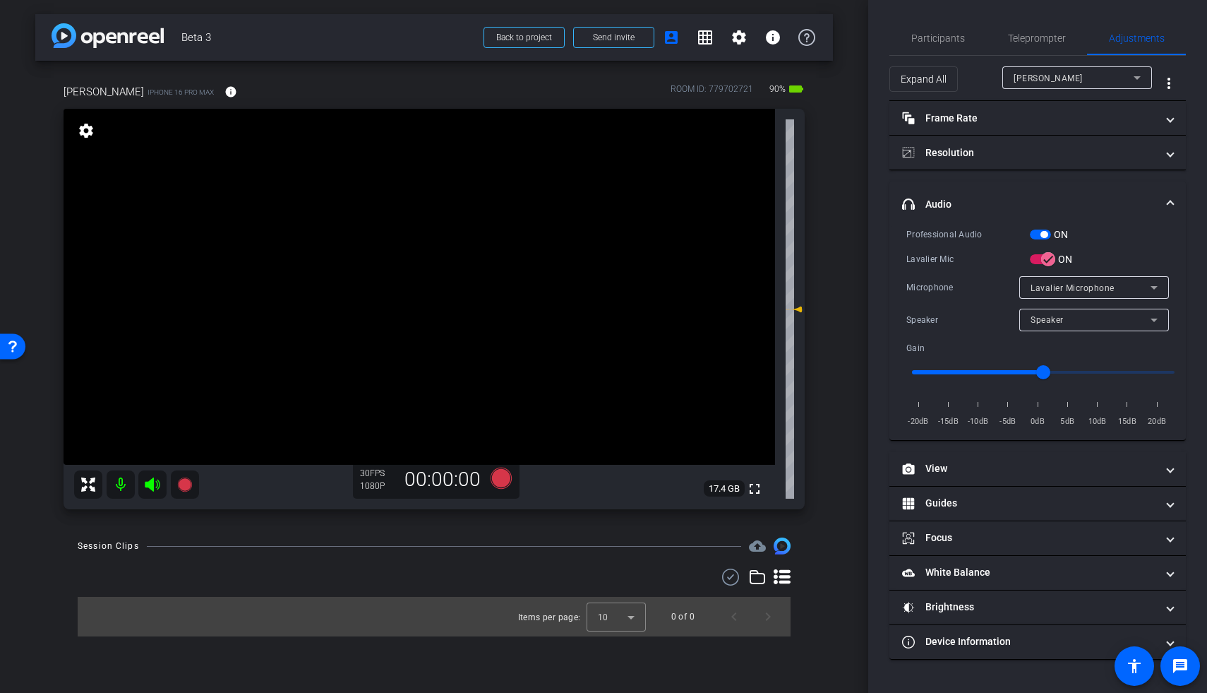
click at [870, 232] on span "button" at bounding box center [1040, 234] width 21 height 10
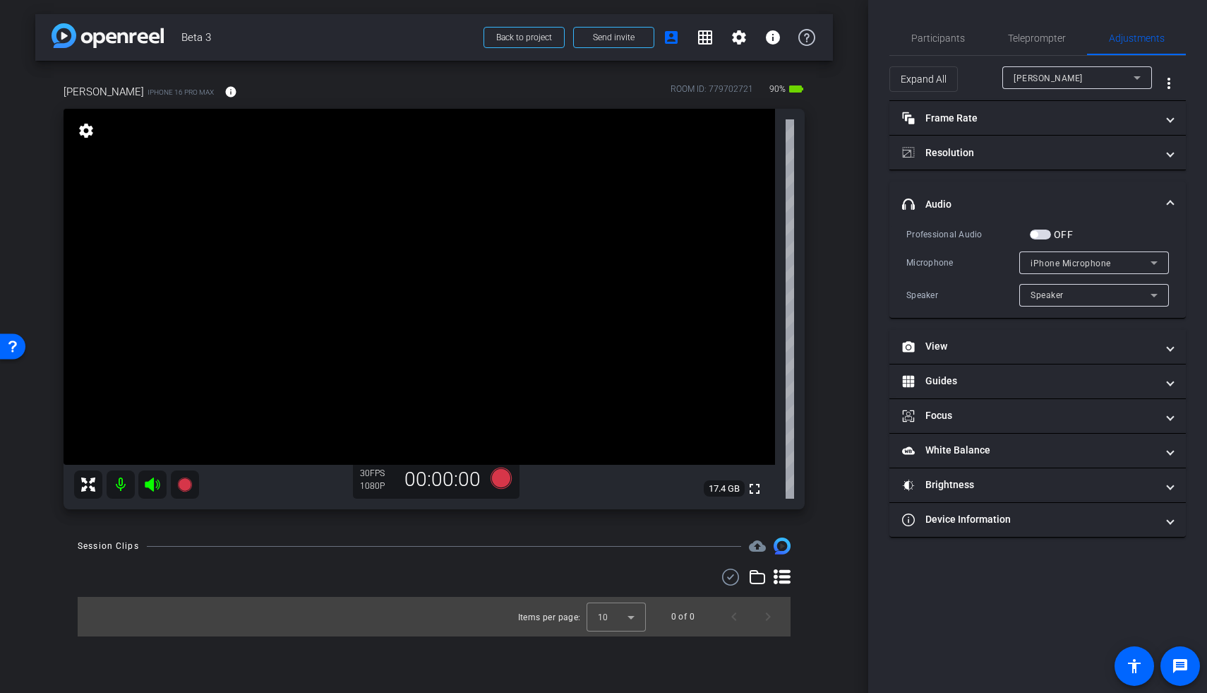
click at [870, 234] on span "button" at bounding box center [1040, 234] width 21 height 10
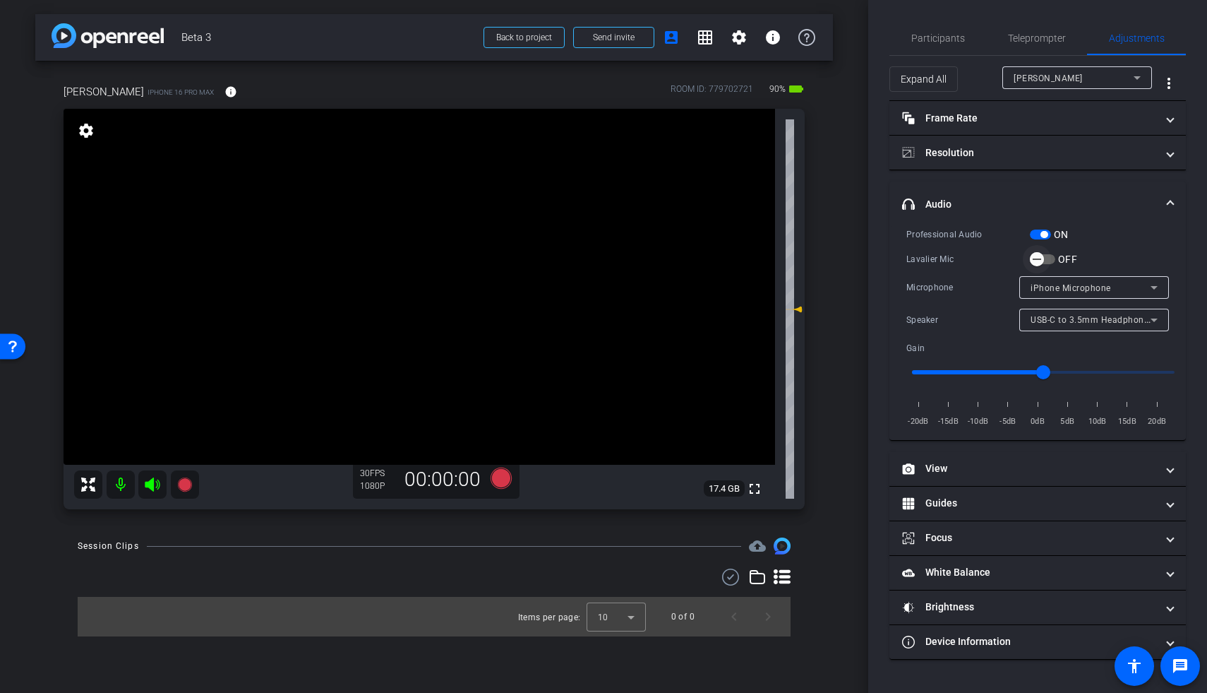
click at [870, 255] on span "button" at bounding box center [1037, 259] width 28 height 28
click at [503, 420] on icon at bounding box center [501, 477] width 21 height 21
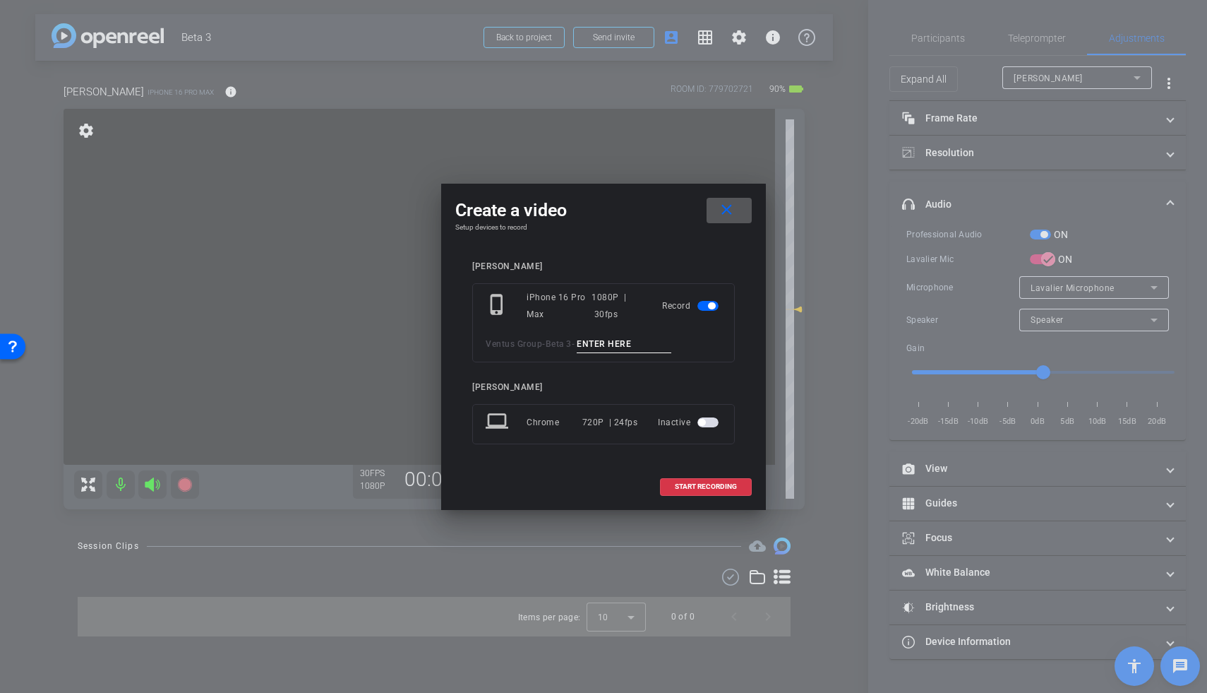
click at [707, 198] on button "close" at bounding box center [729, 210] width 45 height 25
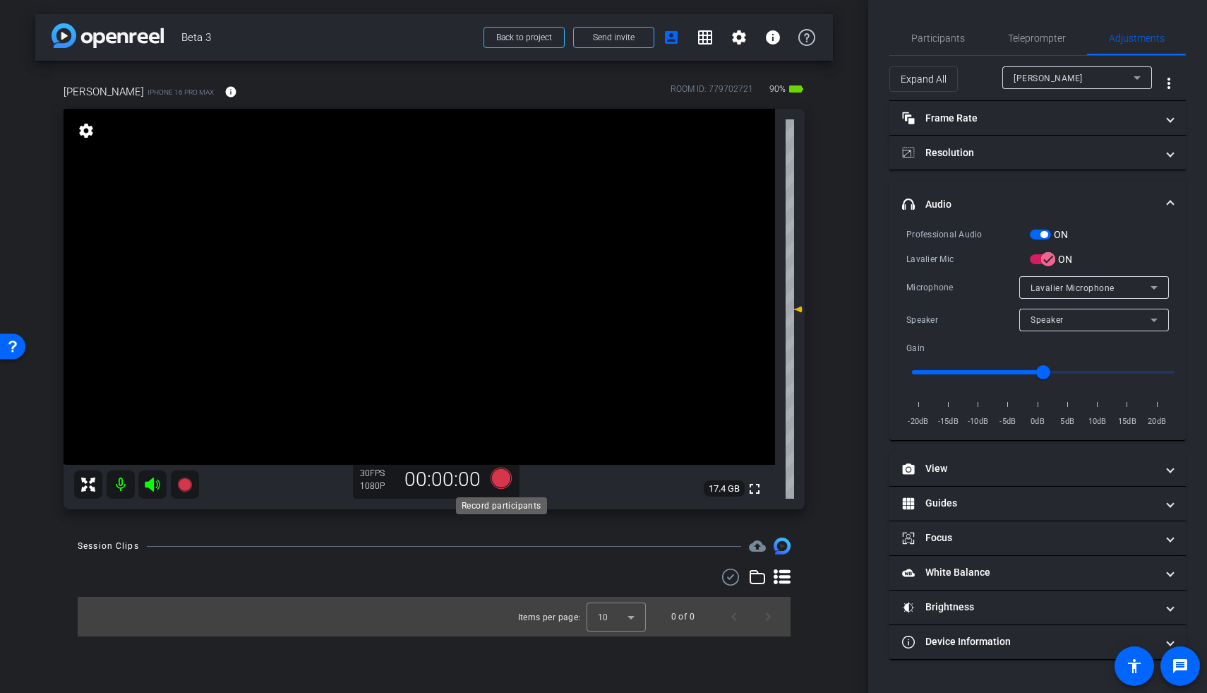
click at [499, 420] on icon at bounding box center [501, 477] width 21 height 21
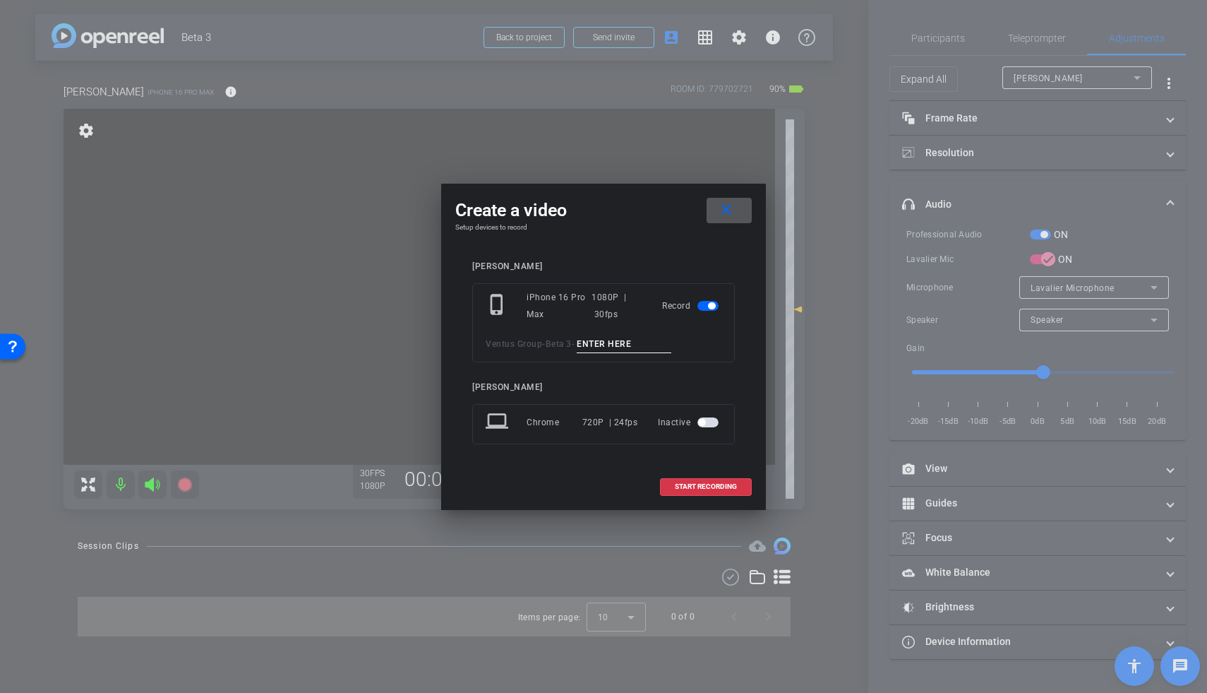
click at [597, 344] on input at bounding box center [624, 344] width 95 height 18
type input "mic test brett"
click at [702, 420] on span at bounding box center [706, 486] width 90 height 34
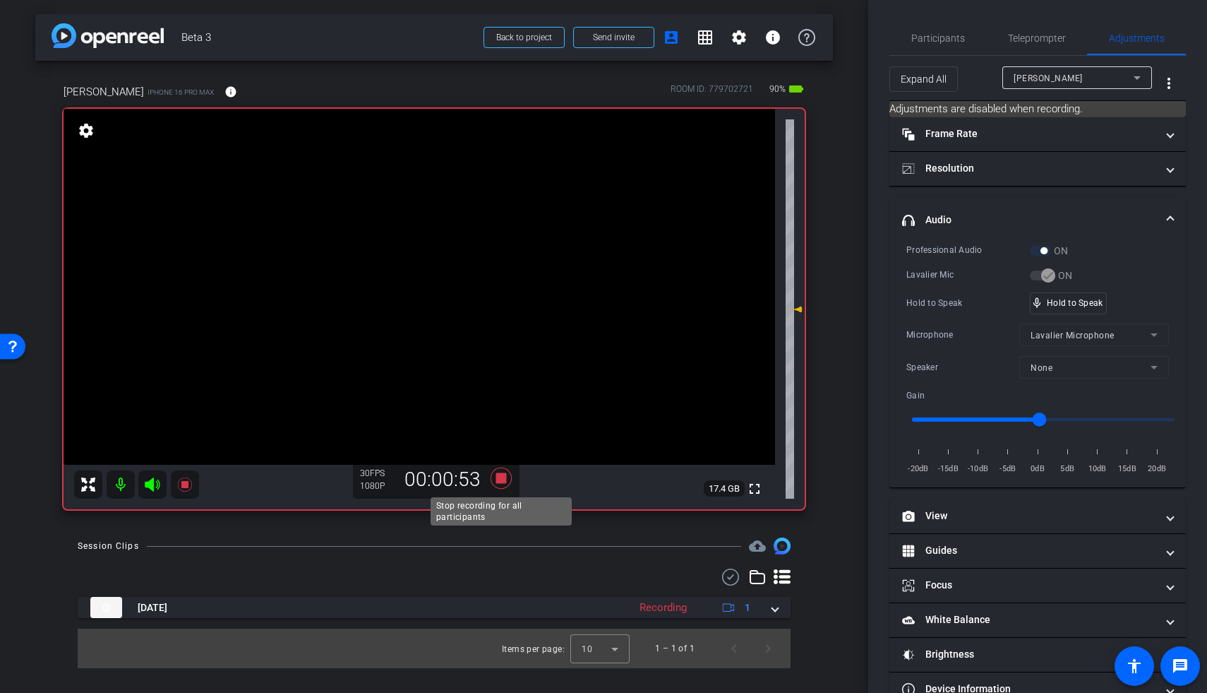
click at [503, 420] on icon at bounding box center [501, 477] width 21 height 21
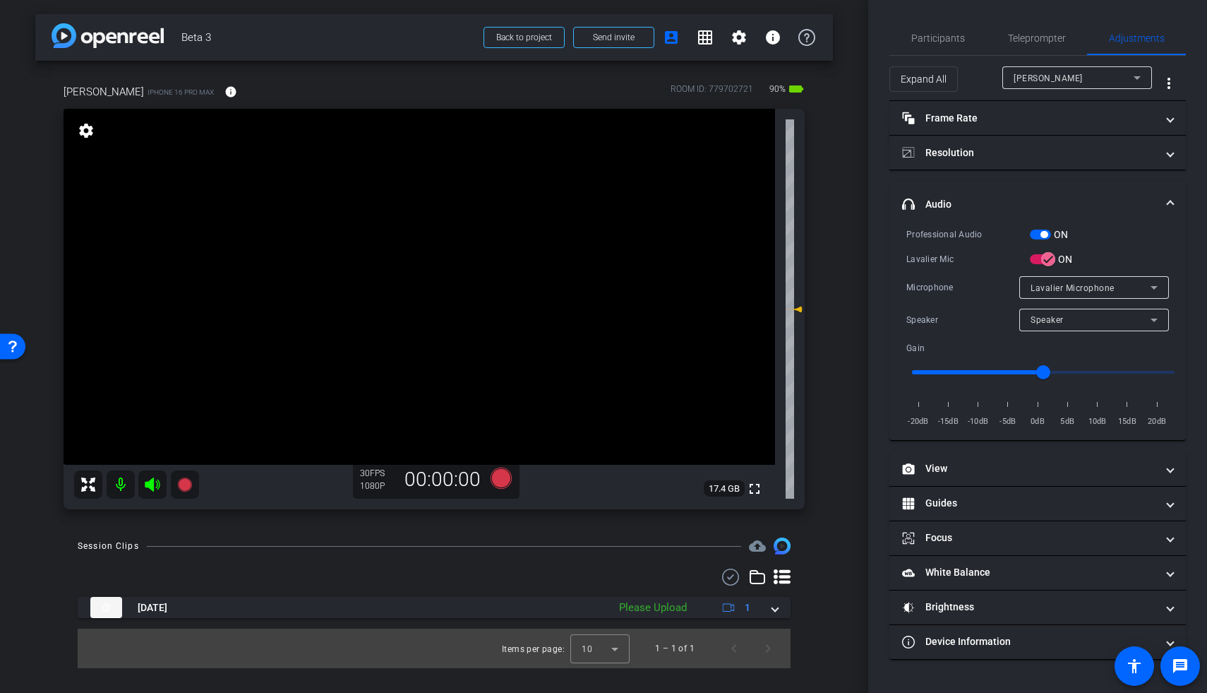
click at [870, 230] on span "button" at bounding box center [1040, 234] width 21 height 10
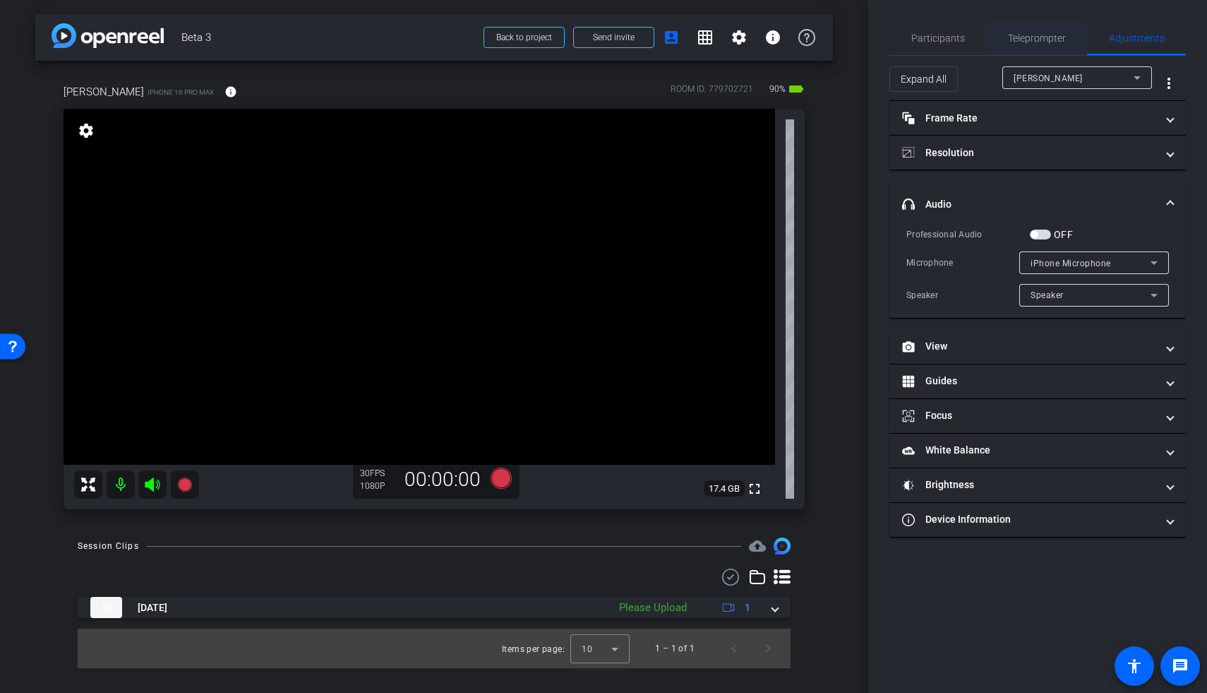
click at [870, 35] on span "Teleprompter" at bounding box center [1037, 38] width 58 height 10
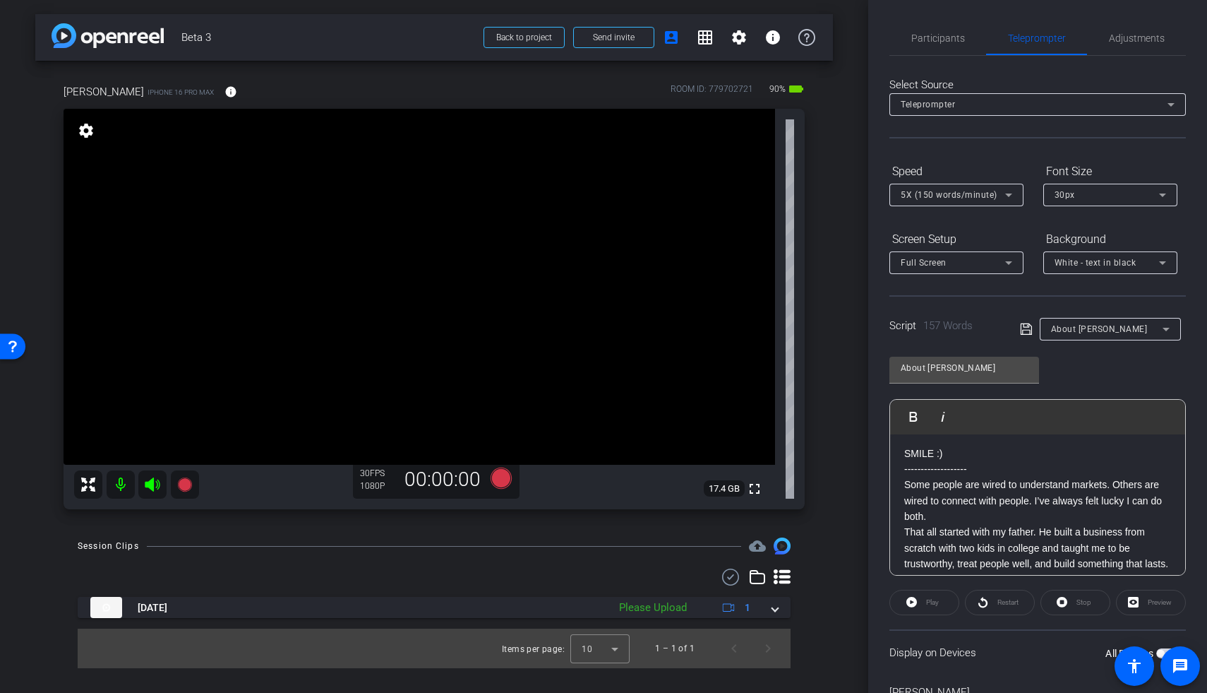
scroll to position [79, 0]
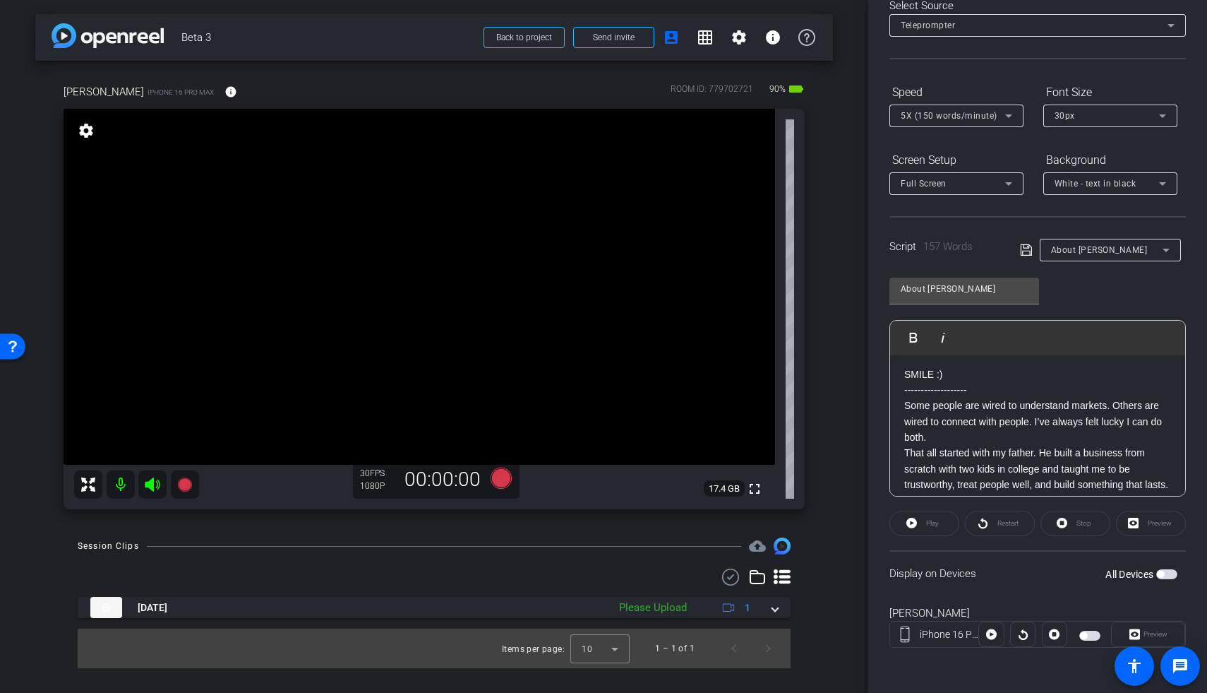
click at [870, 420] on span "button" at bounding box center [1166, 574] width 21 height 10
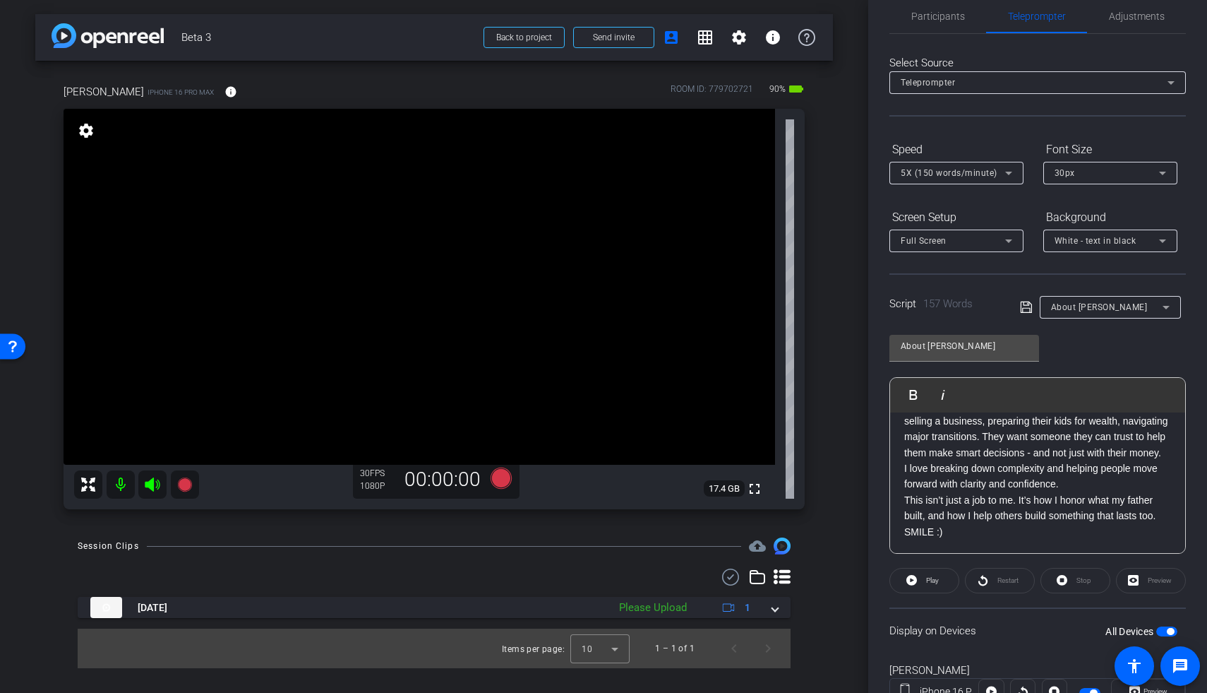
scroll to position [23, 0]
click at [870, 23] on span "Adjustments" at bounding box center [1137, 15] width 56 height 34
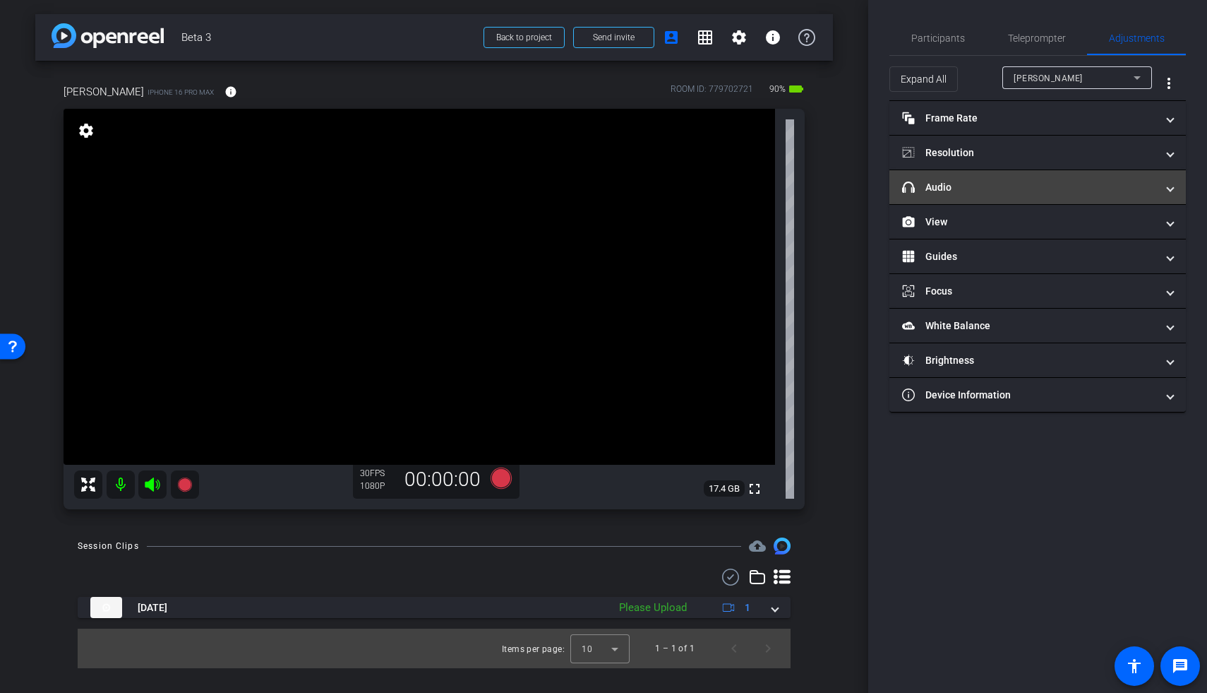
click at [870, 192] on mat-panel-title "headphone icon Audio" at bounding box center [1029, 187] width 254 height 15
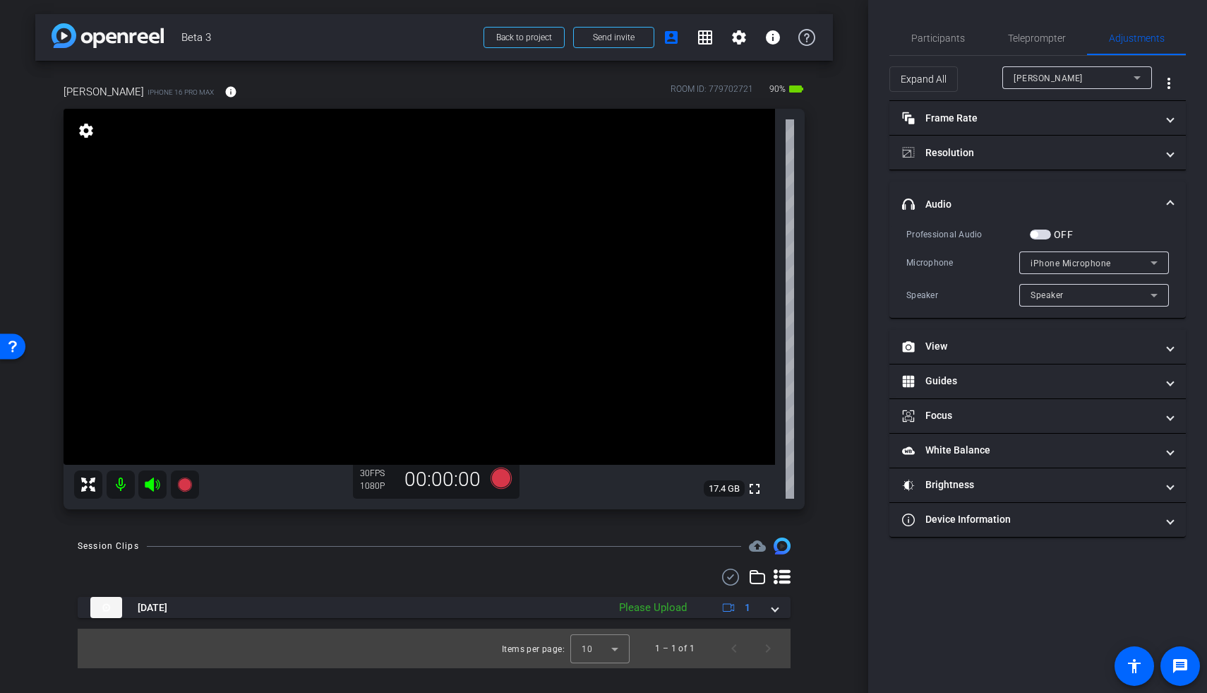
click at [870, 238] on button "OFF" at bounding box center [1040, 234] width 21 height 10
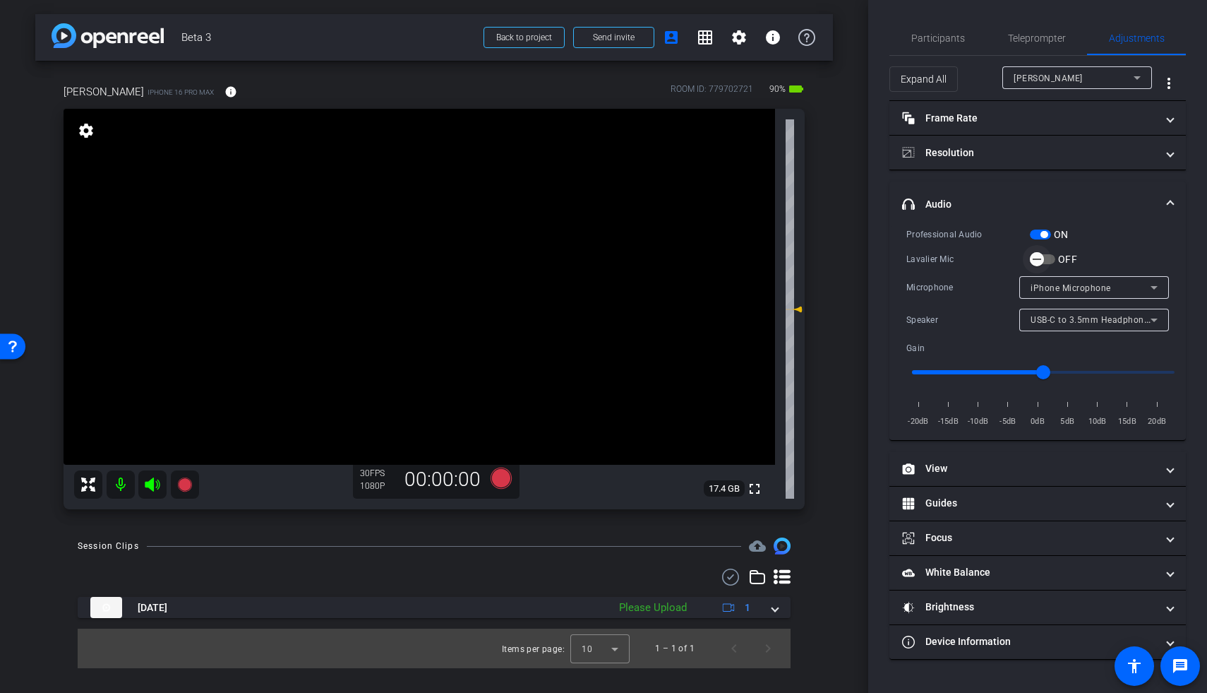
click at [870, 261] on span "button" at bounding box center [1037, 259] width 28 height 28
click at [736, 47] on span at bounding box center [739, 37] width 34 height 34
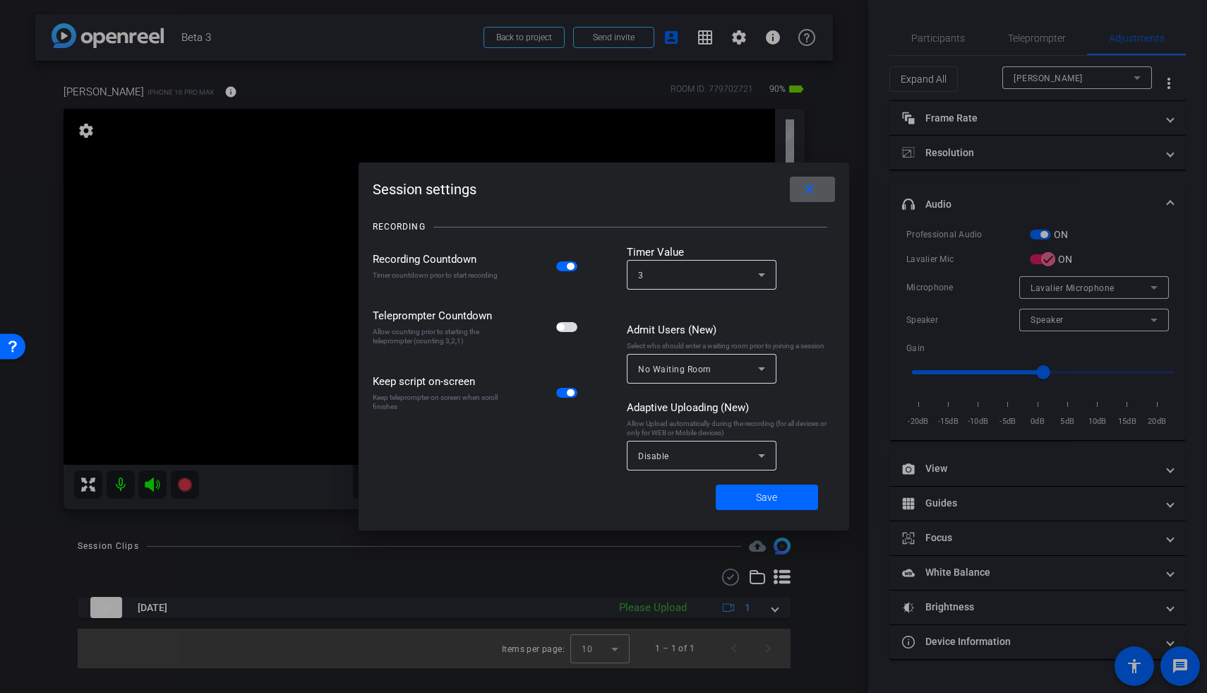
click at [570, 330] on span "button" at bounding box center [566, 327] width 21 height 10
click at [754, 420] on span at bounding box center [767, 497] width 102 height 34
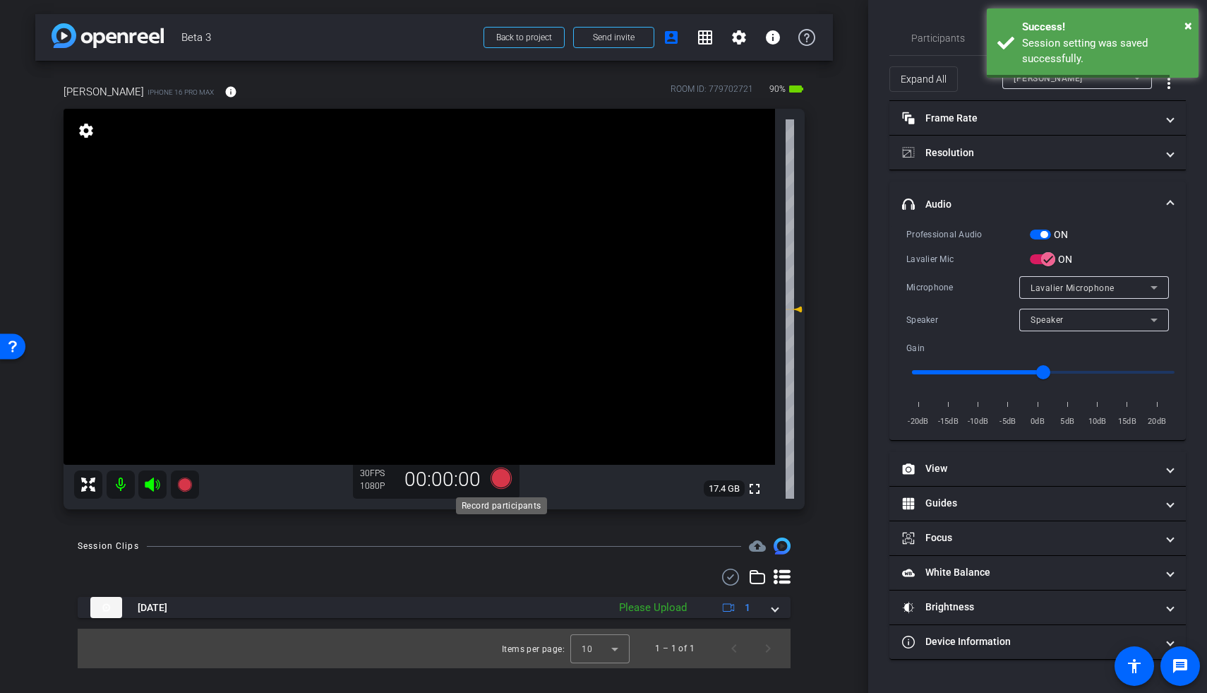
click at [498, 420] on icon at bounding box center [501, 477] width 21 height 21
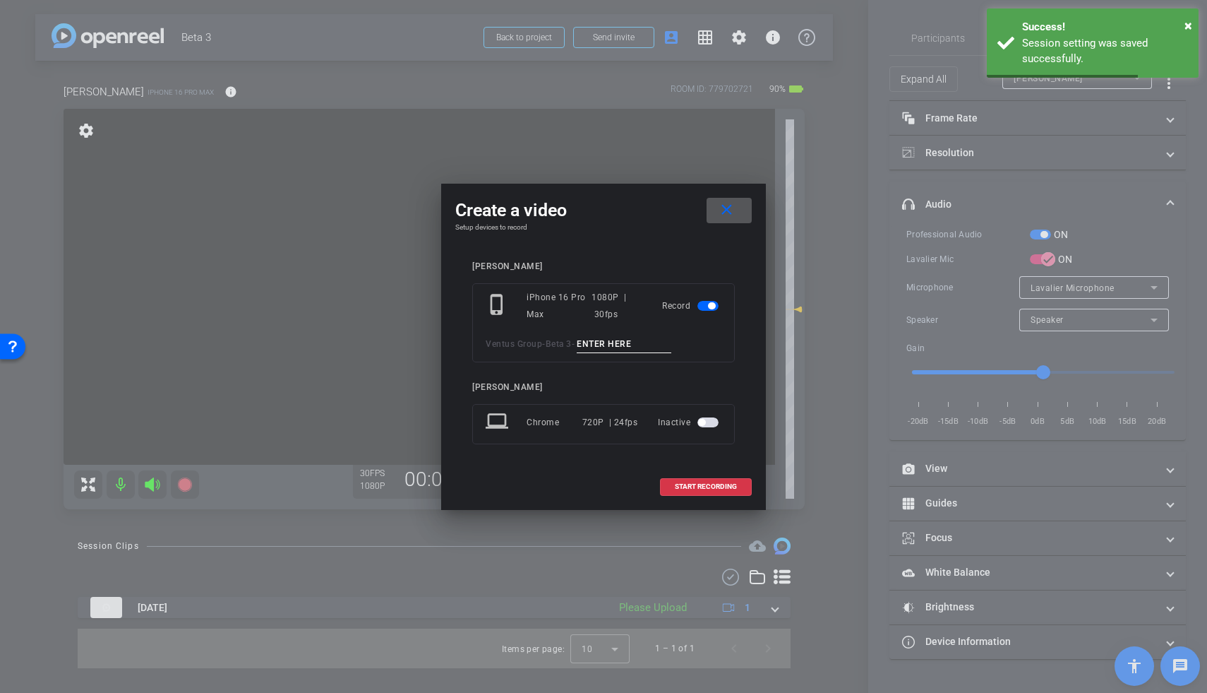
click at [621, 350] on input at bounding box center [624, 344] width 95 height 18
type input "Brett TA1"
click at [707, 420] on span "START RECORDING" at bounding box center [706, 486] width 62 height 7
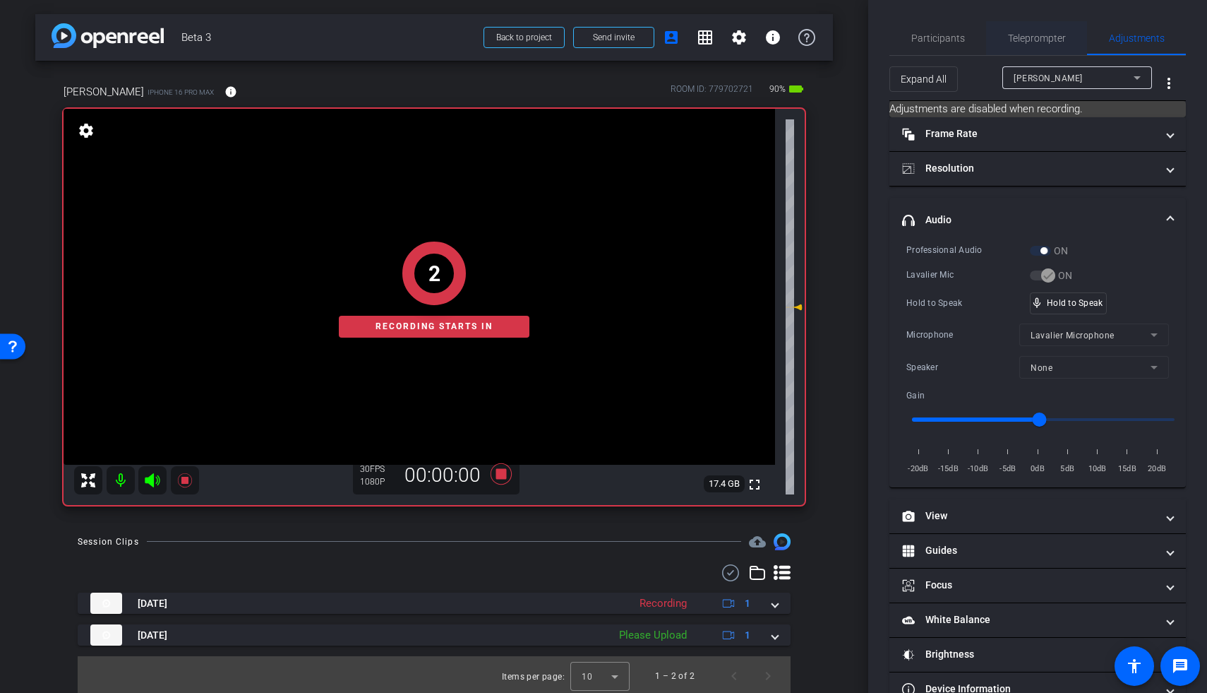
drag, startPoint x: 1028, startPoint y: 31, endPoint x: 1029, endPoint y: 38, distance: 7.2
click at [870, 32] on span "Teleprompter" at bounding box center [1037, 38] width 58 height 34
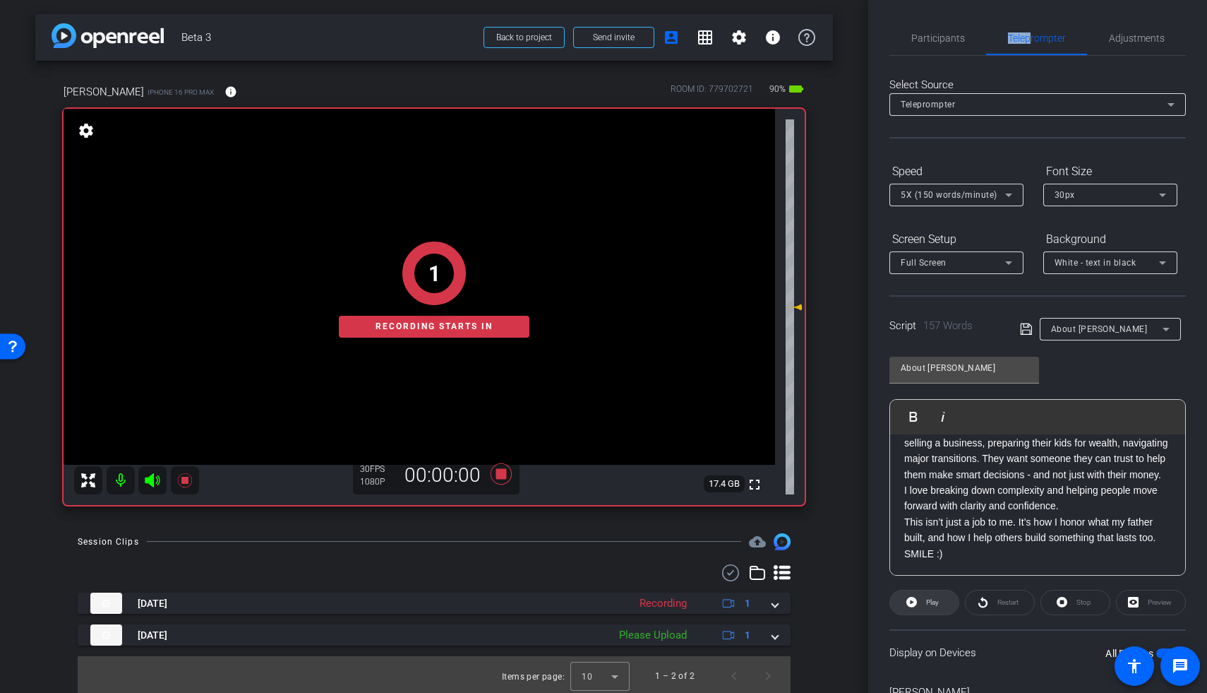
click at [870, 420] on span at bounding box center [924, 602] width 68 height 34
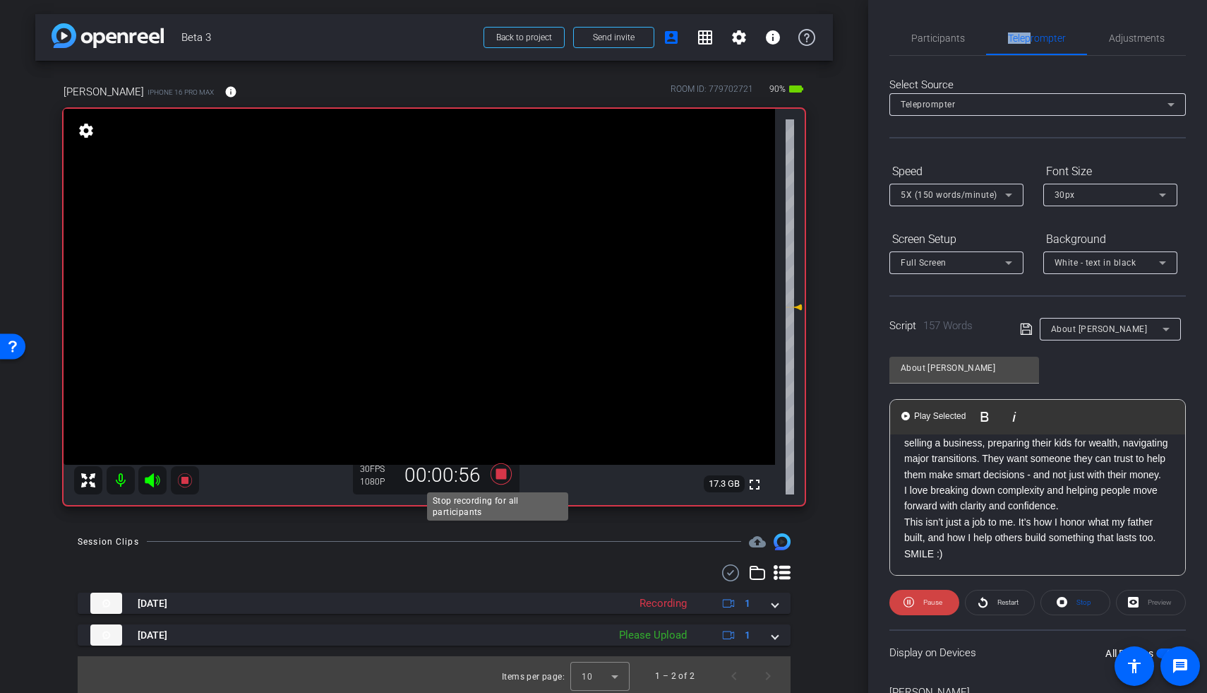
click at [497, 420] on icon at bounding box center [501, 473] width 21 height 21
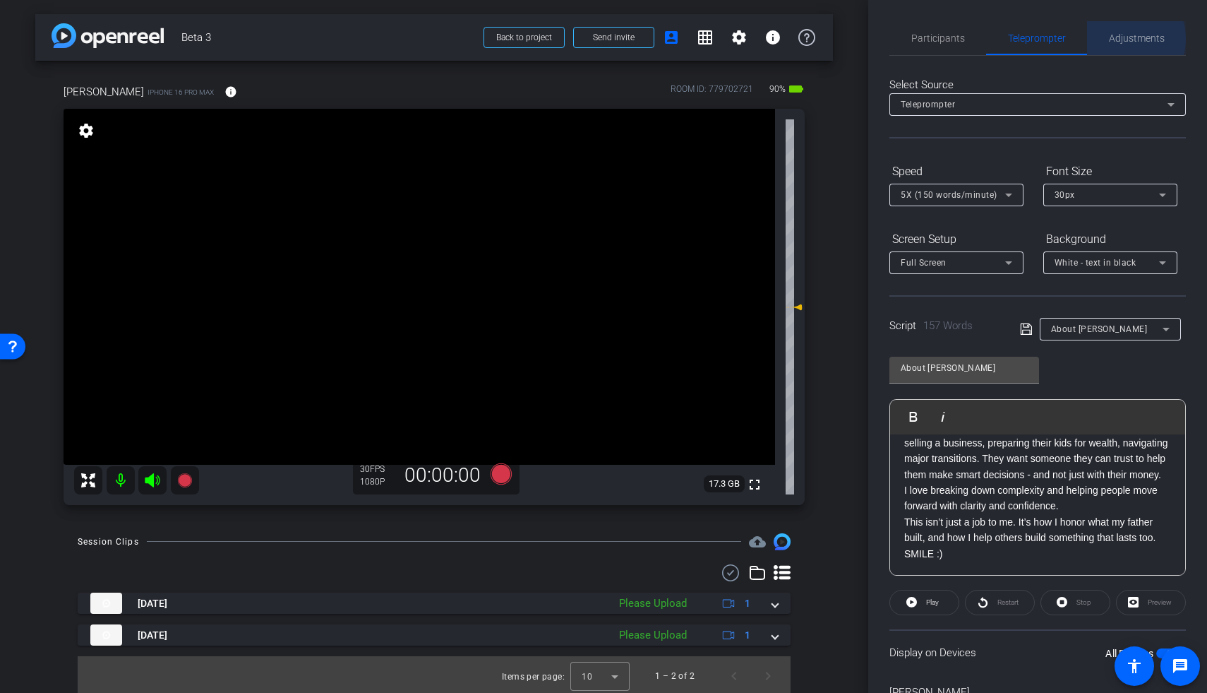
click at [870, 39] on span "Adjustments" at bounding box center [1137, 38] width 56 height 10
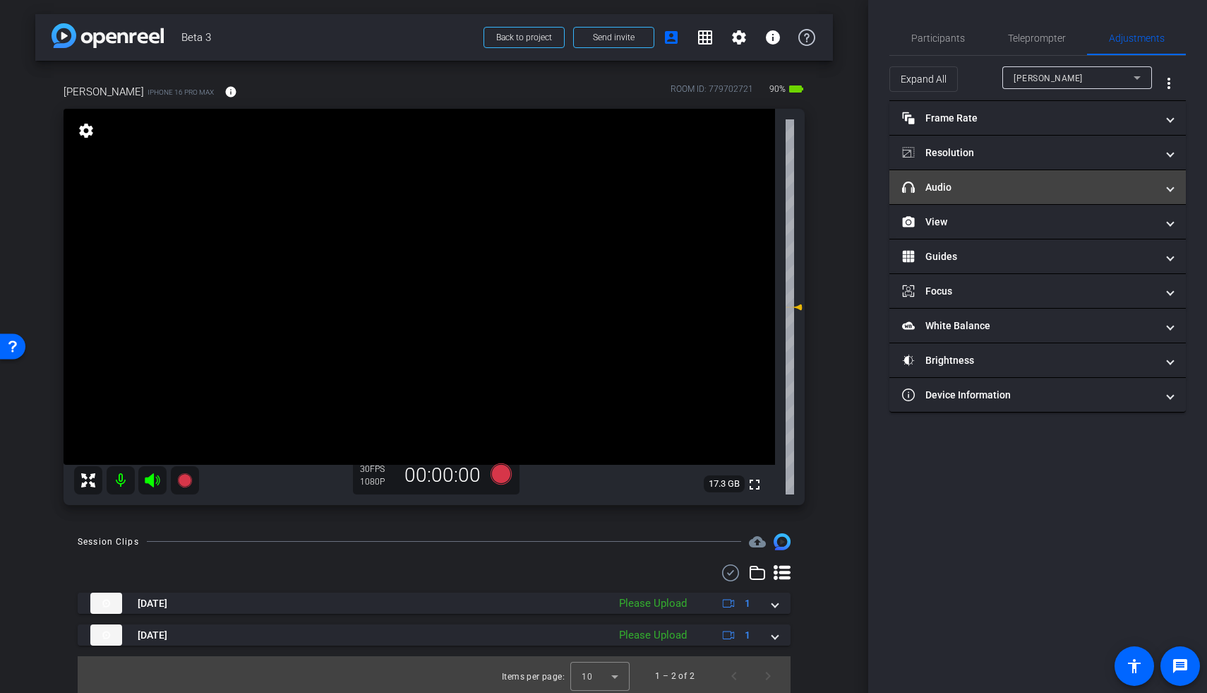
drag, startPoint x: 952, startPoint y: 179, endPoint x: 959, endPoint y: 189, distance: 12.1
click at [870, 180] on mat-panel-title "headphone icon Audio" at bounding box center [1029, 187] width 254 height 15
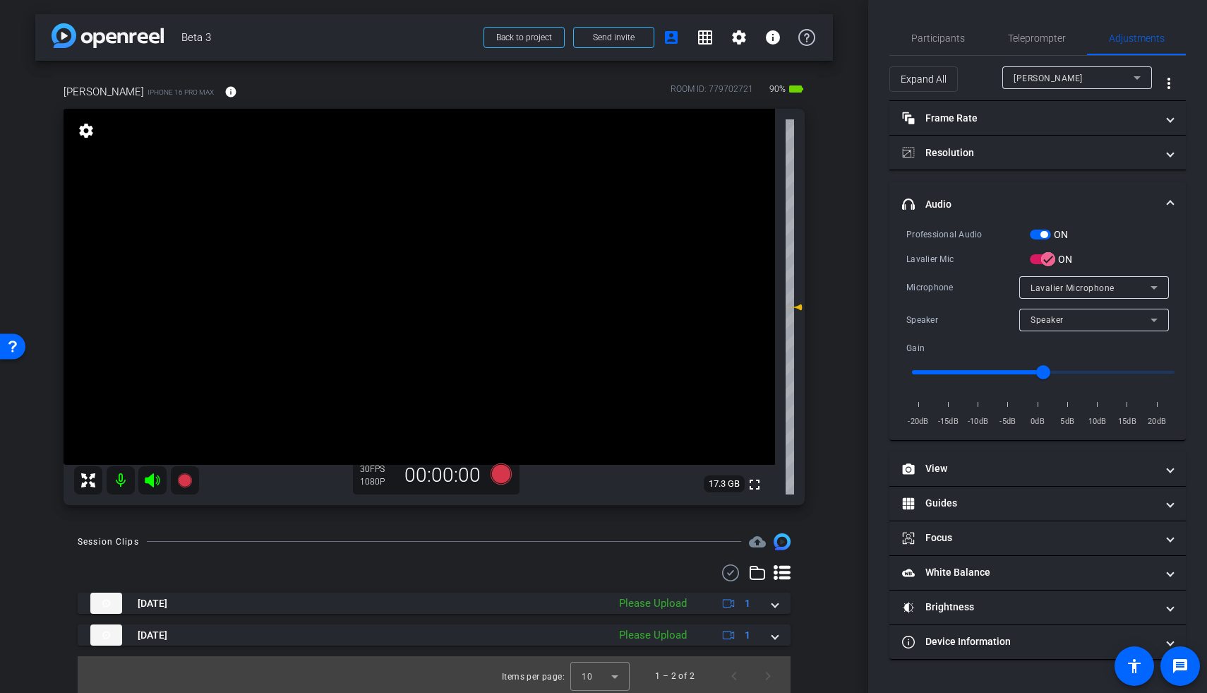
click at [870, 237] on span "button" at bounding box center [1040, 234] width 21 height 10
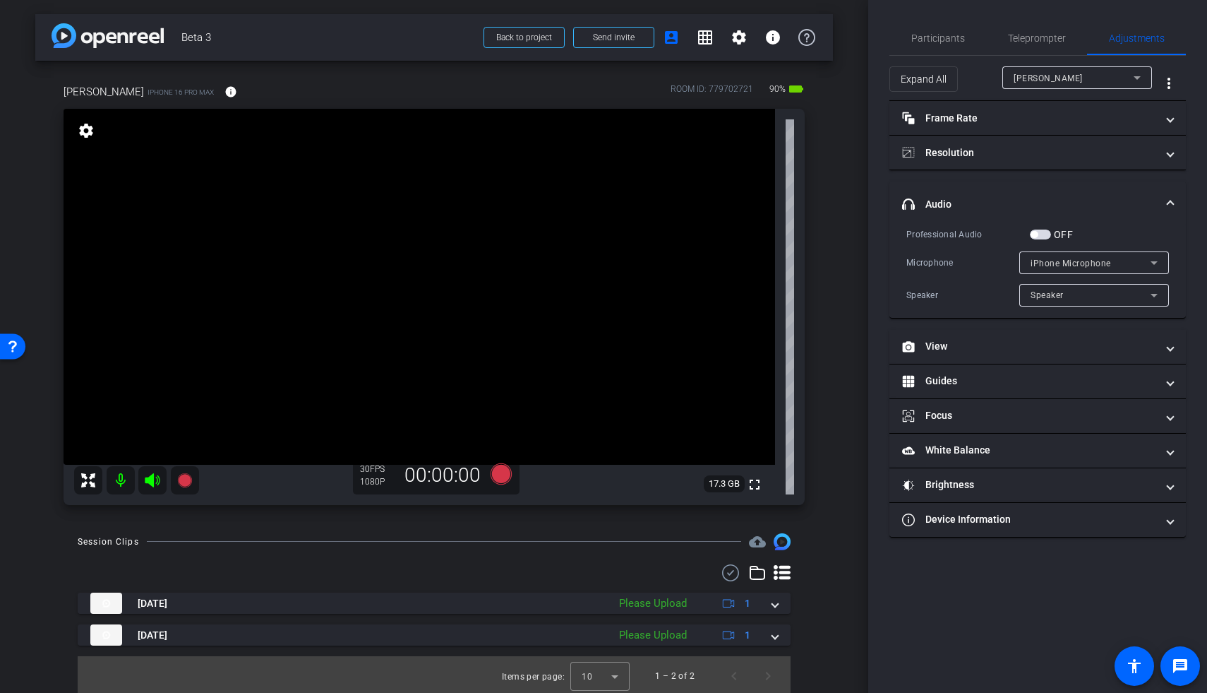
click at [870, 235] on span "button" at bounding box center [1040, 234] width 21 height 10
drag, startPoint x: 1042, startPoint y: 24, endPoint x: 1043, endPoint y: 73, distance: 48.7
click at [870, 24] on span "Teleprompter" at bounding box center [1037, 38] width 58 height 34
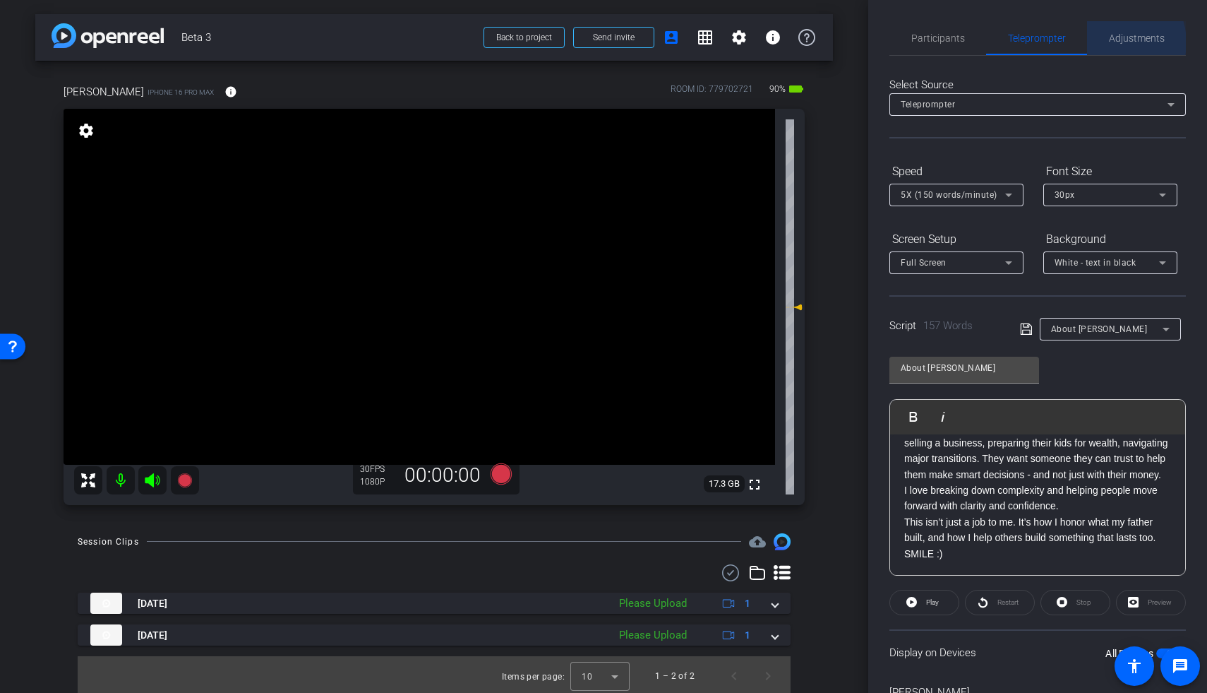
click at [870, 42] on span "Adjustments" at bounding box center [1137, 38] width 56 height 10
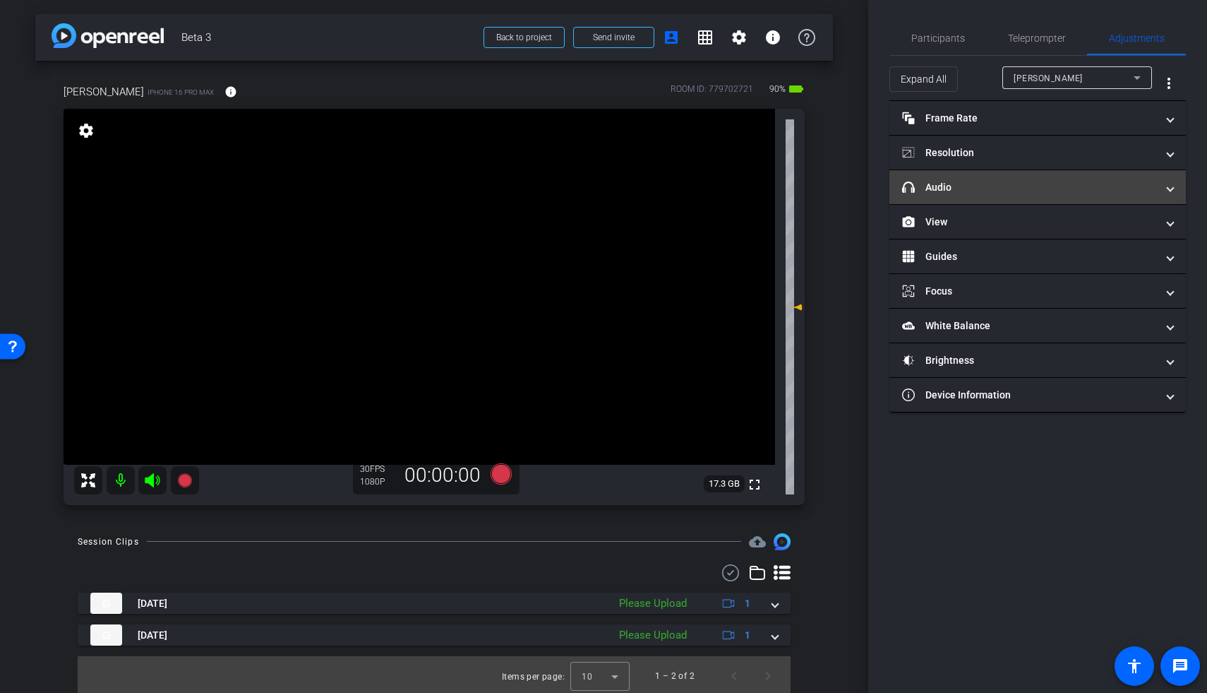
click at [870, 181] on mat-panel-title "headphone icon Audio" at bounding box center [1029, 187] width 254 height 15
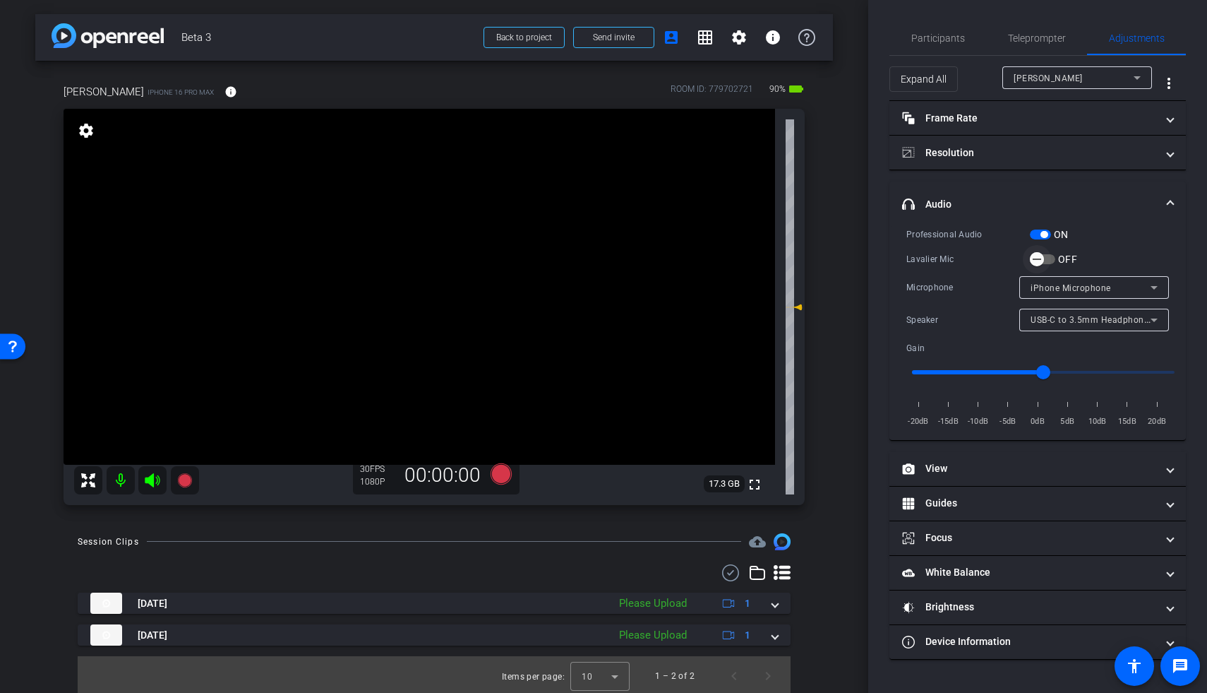
click at [870, 254] on button "OFF" at bounding box center [1042, 259] width 25 height 10
click at [493, 420] on icon at bounding box center [501, 473] width 21 height 21
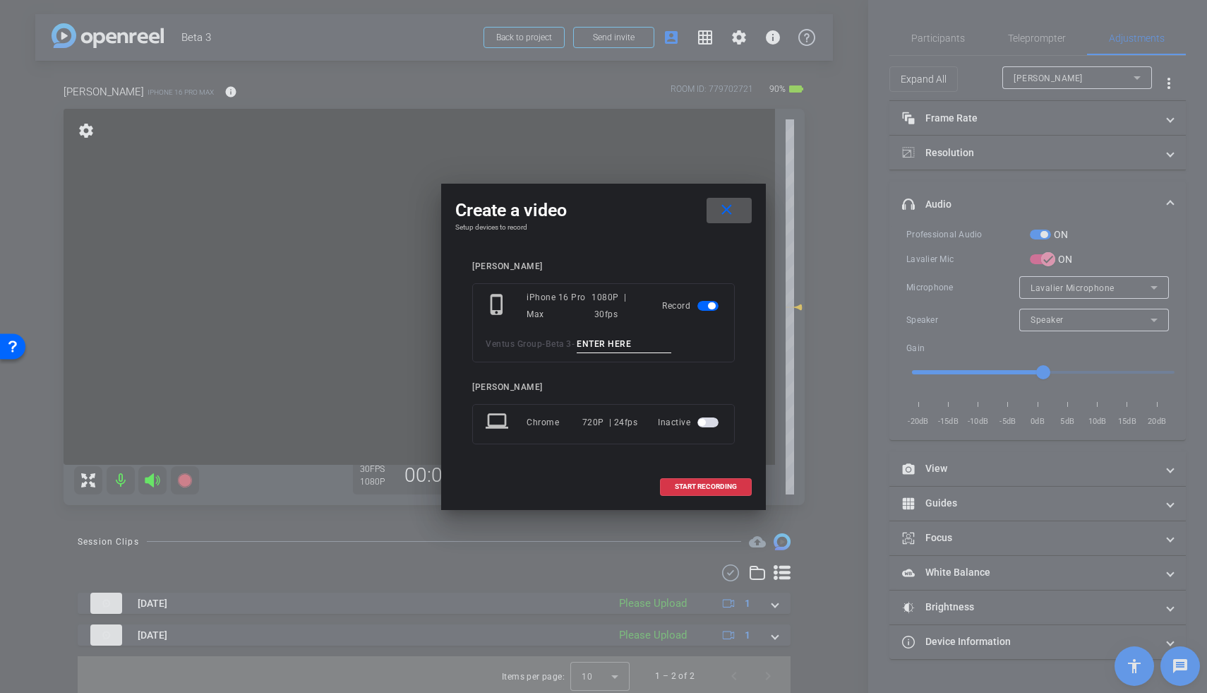
click at [606, 334] on div "phone_iphone iPhone 16 Pro Max 1080P | 30fps Record Ventus Group - Beta 3 -" at bounding box center [603, 322] width 263 height 79
click at [609, 344] on input at bounding box center [624, 344] width 95 height 18
type input "Brett TA2"
click at [694, 420] on span at bounding box center [706, 486] width 90 height 34
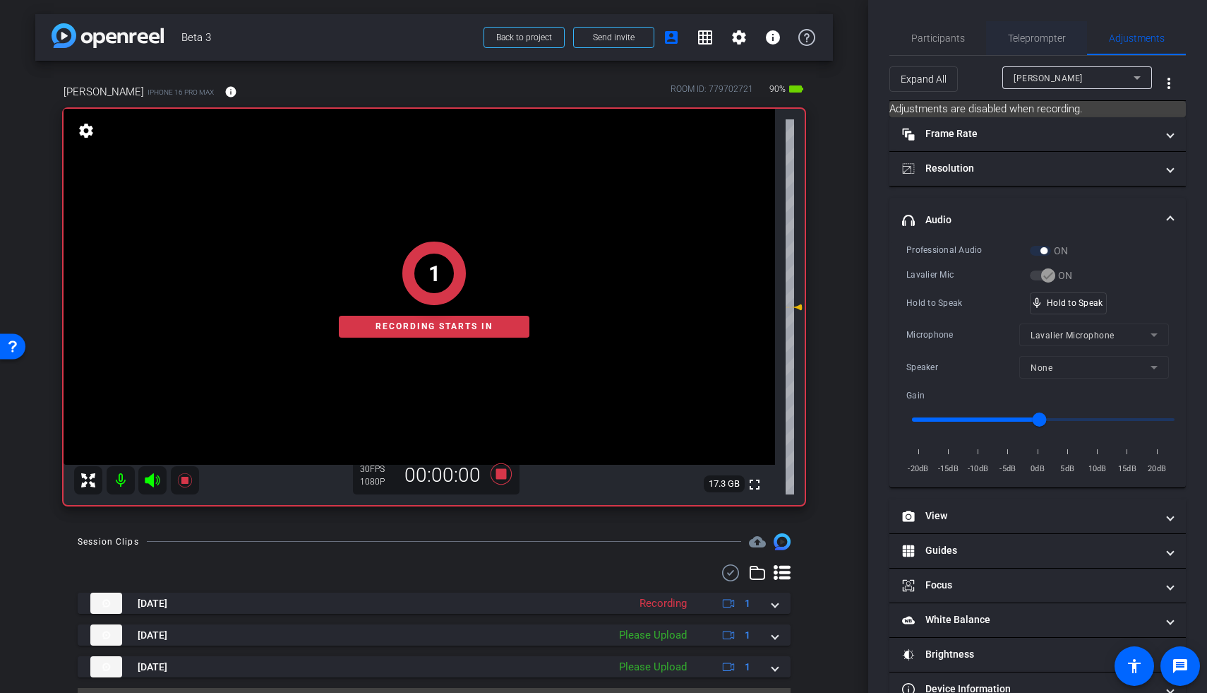
click at [870, 51] on span "Teleprompter" at bounding box center [1037, 38] width 58 height 34
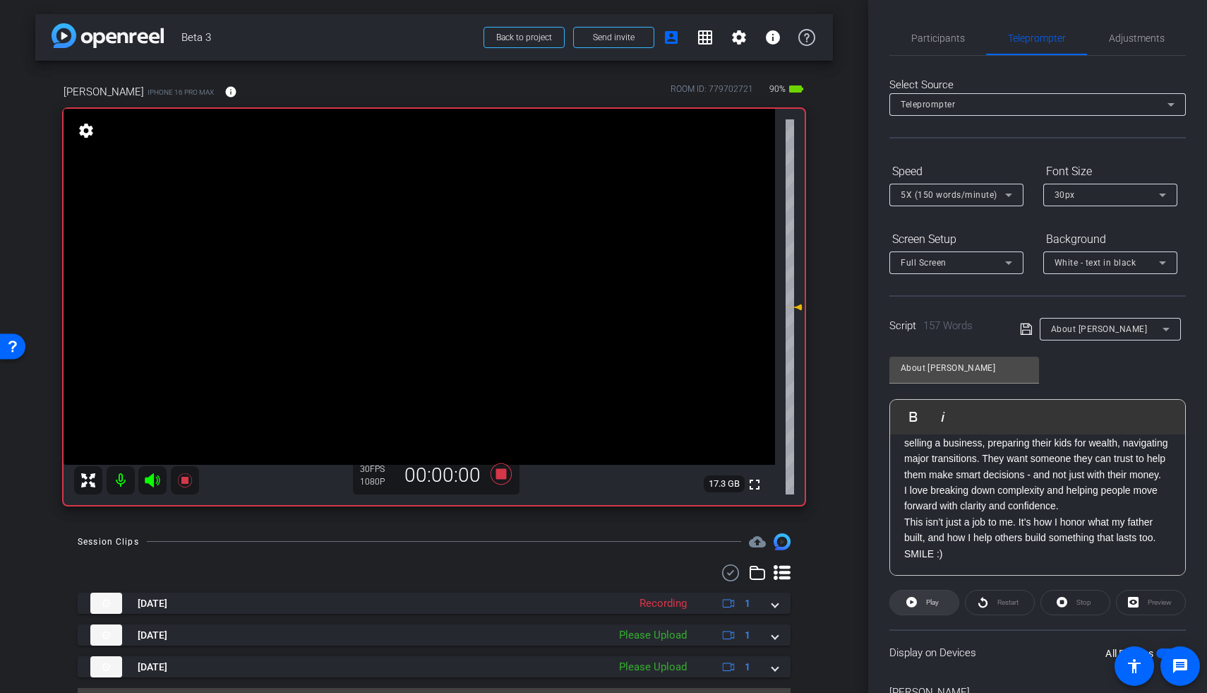
click at [870, 420] on span at bounding box center [924, 602] width 68 height 34
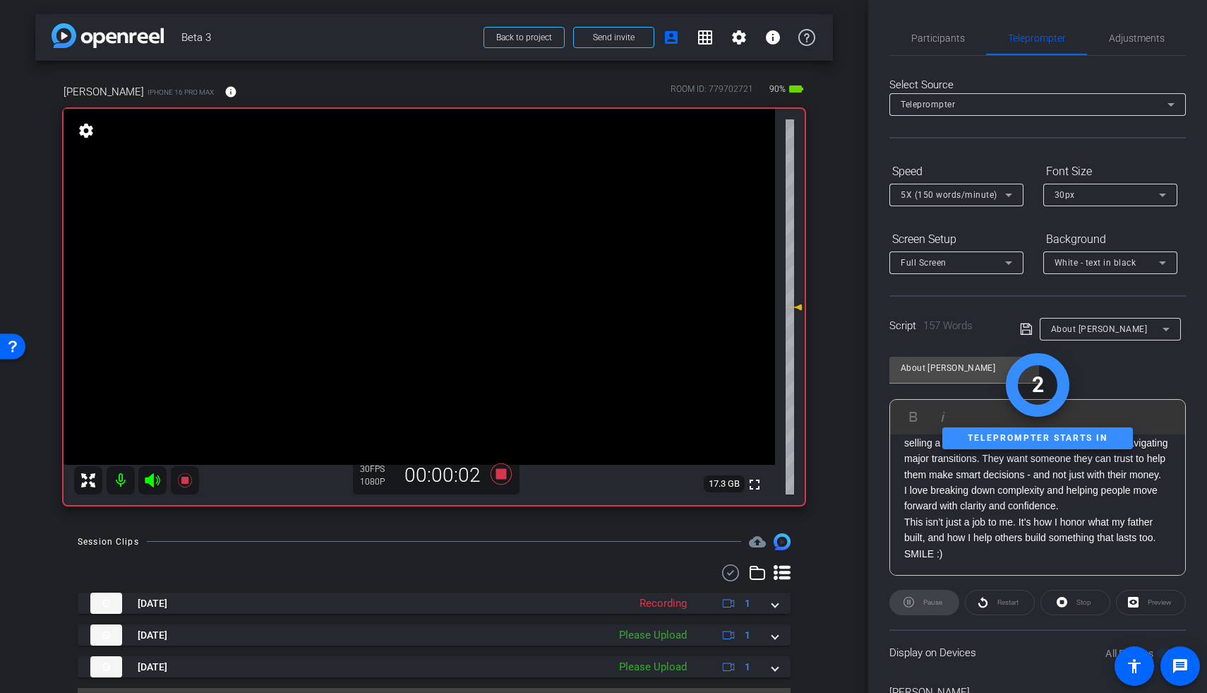
click at [150, 420] on icon at bounding box center [152, 480] width 15 height 14
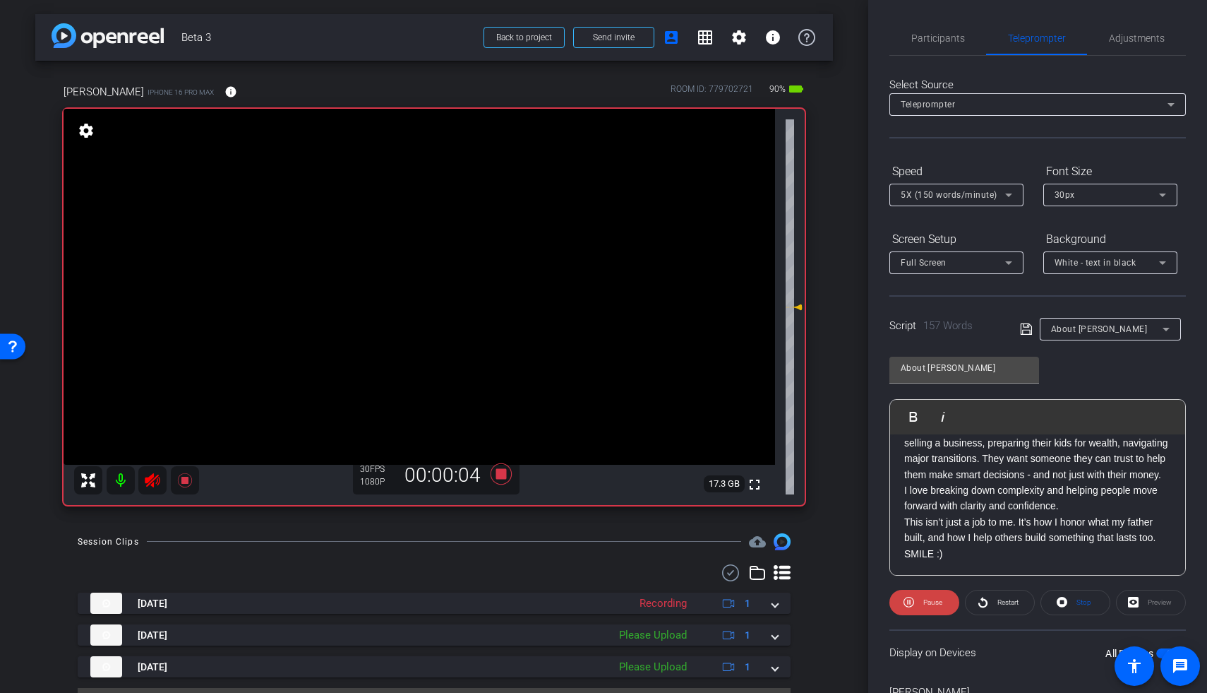
scroll to position [176, 0]
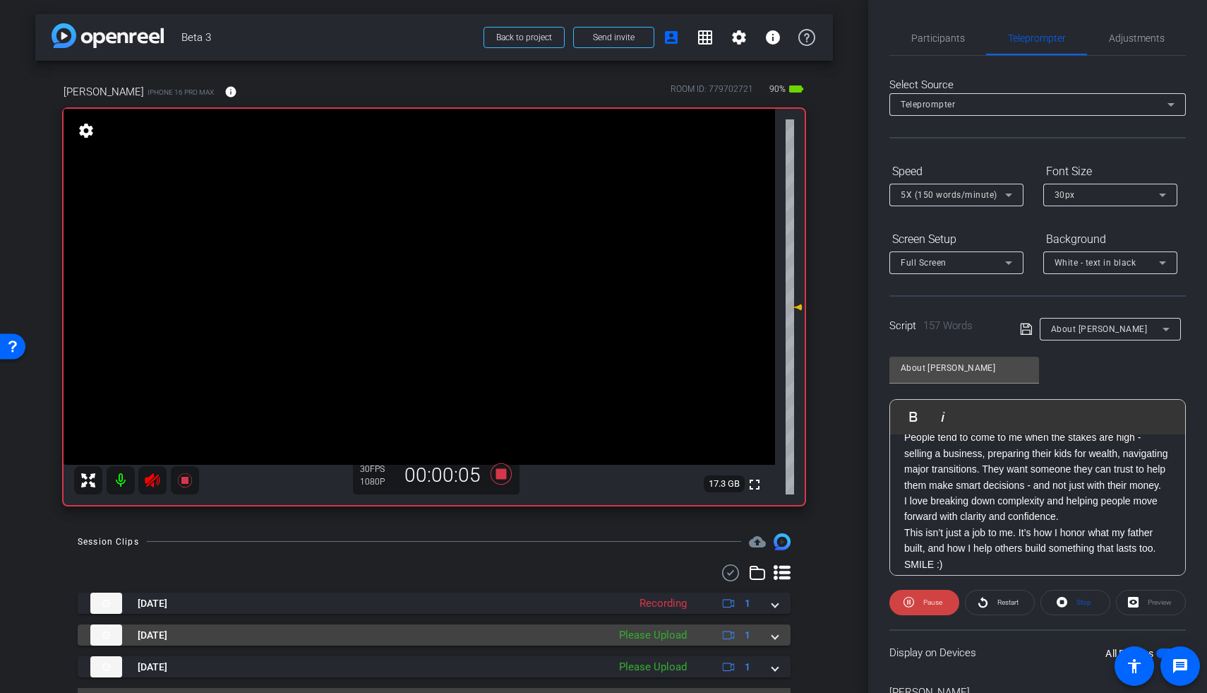
click at [772, 420] on span at bounding box center [775, 635] width 6 height 15
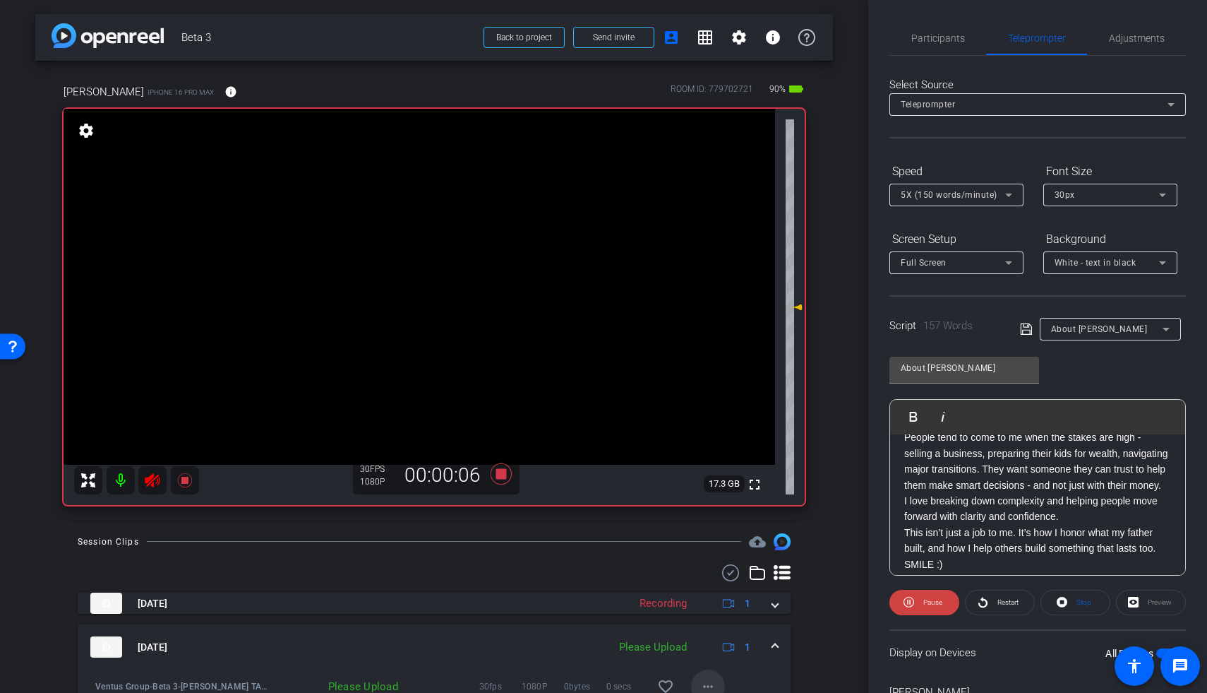
click at [707, 420] on mat-icon "more_horiz" at bounding box center [708, 686] width 17 height 17
click at [709, 420] on span "Upload" at bounding box center [723, 621] width 56 height 17
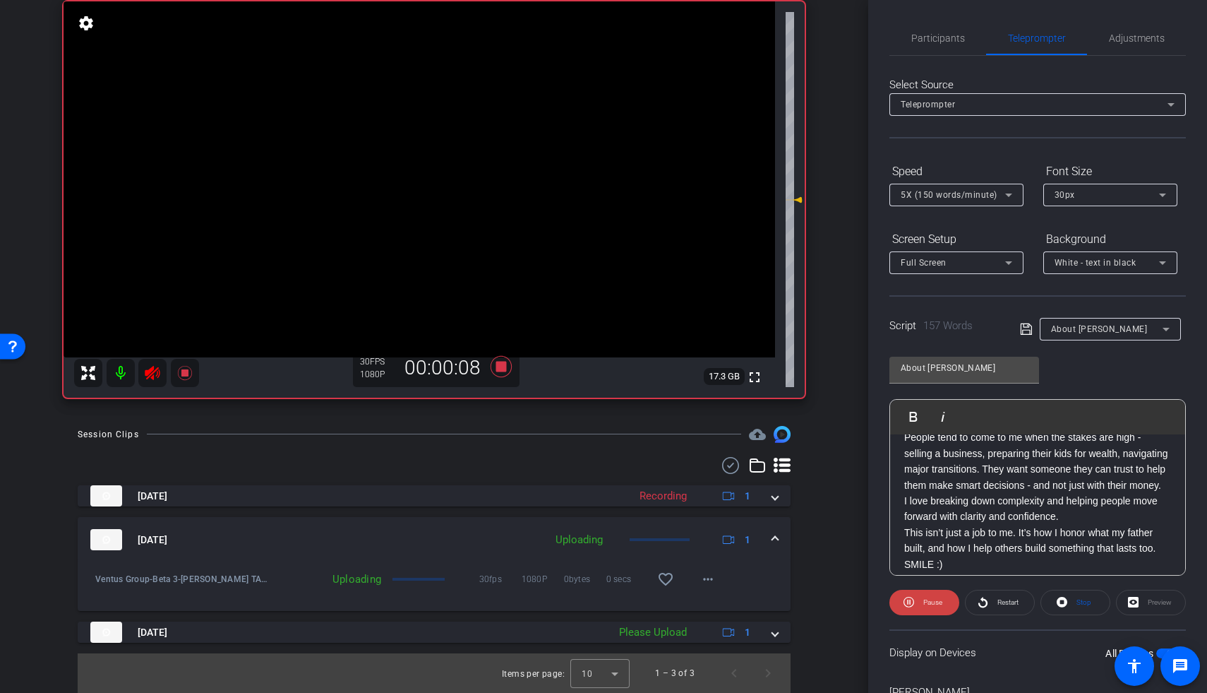
scroll to position [107, 0]
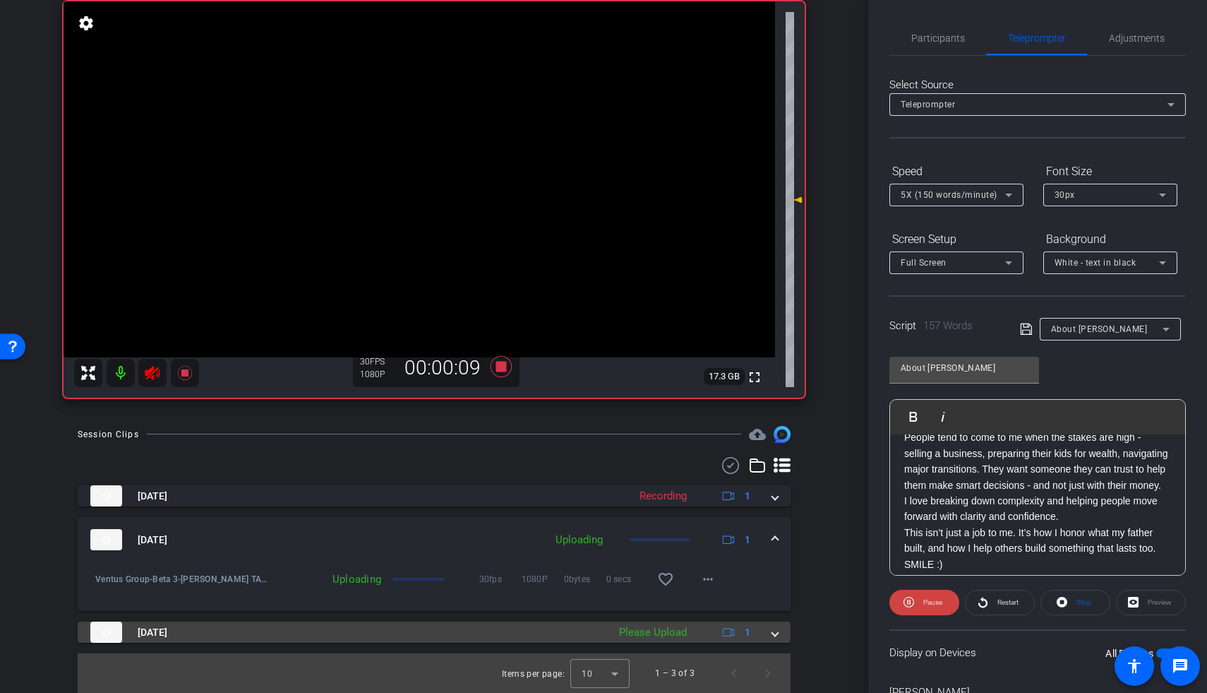
click at [764, 420] on div "Aug 21, 2025 Please Upload 1" at bounding box center [431, 631] width 682 height 21
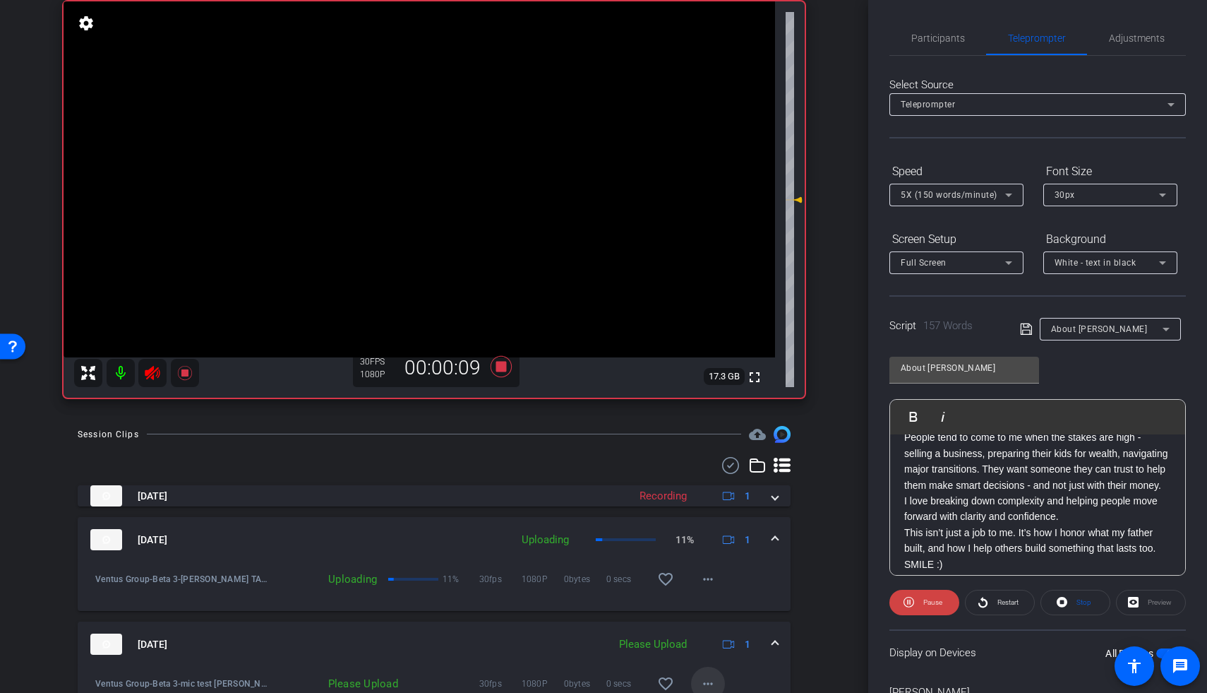
click at [702, 420] on mat-icon "more_horiz" at bounding box center [708, 683] width 17 height 17
click at [712, 420] on span "Upload" at bounding box center [723, 618] width 56 height 17
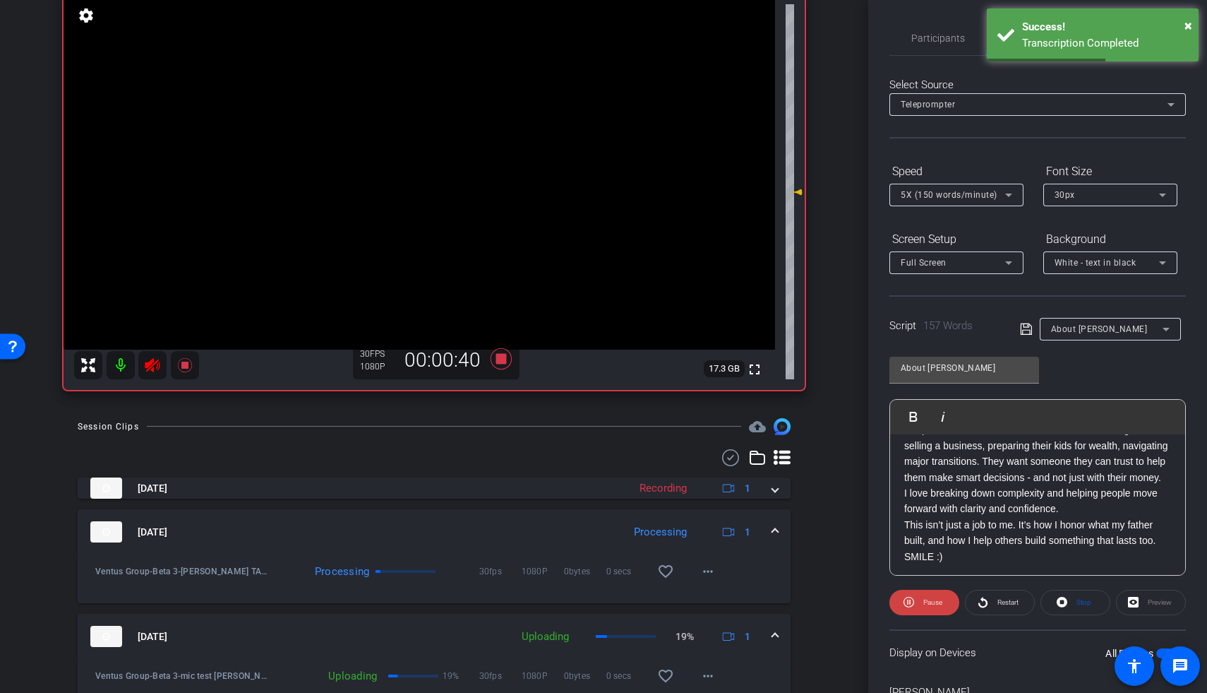
scroll to position [203, 0]
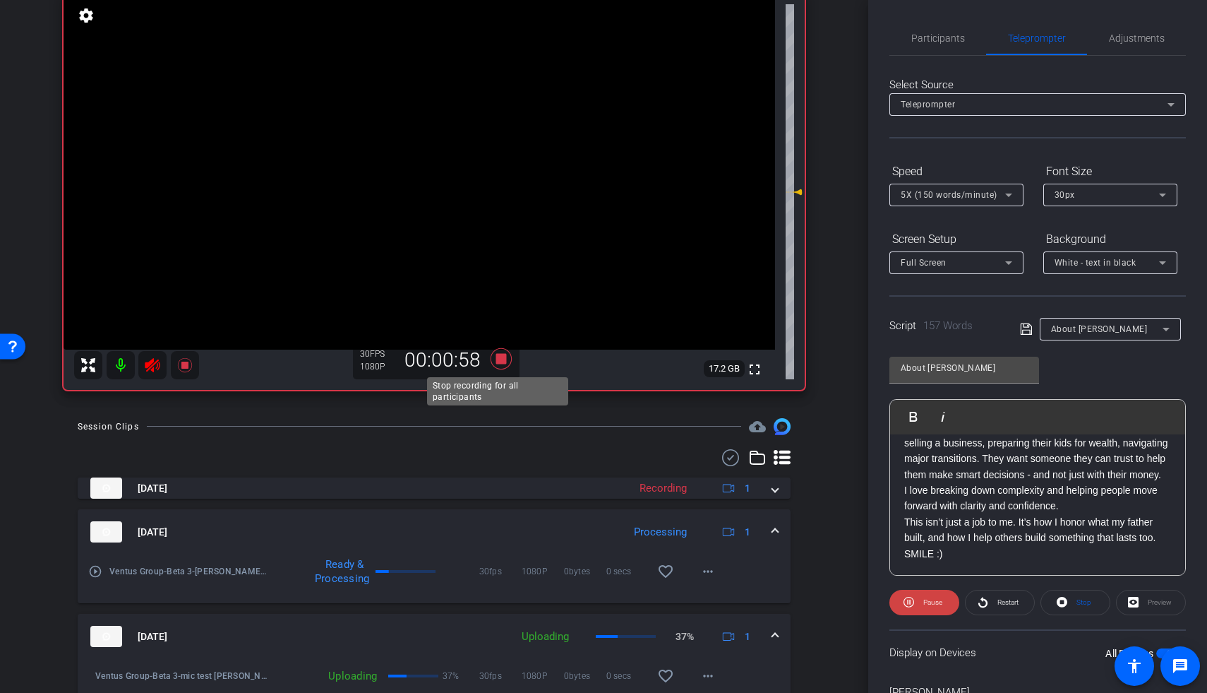
click at [498, 356] on icon at bounding box center [501, 358] width 21 height 21
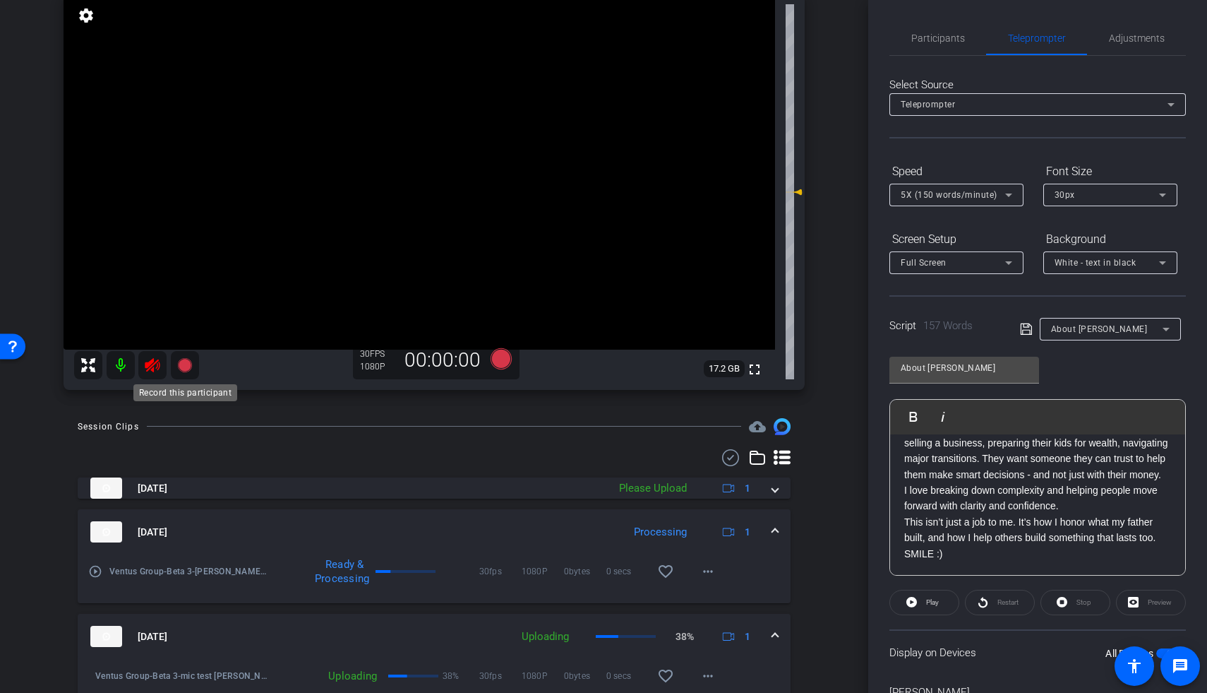
click at [186, 363] on icon at bounding box center [184, 365] width 14 height 14
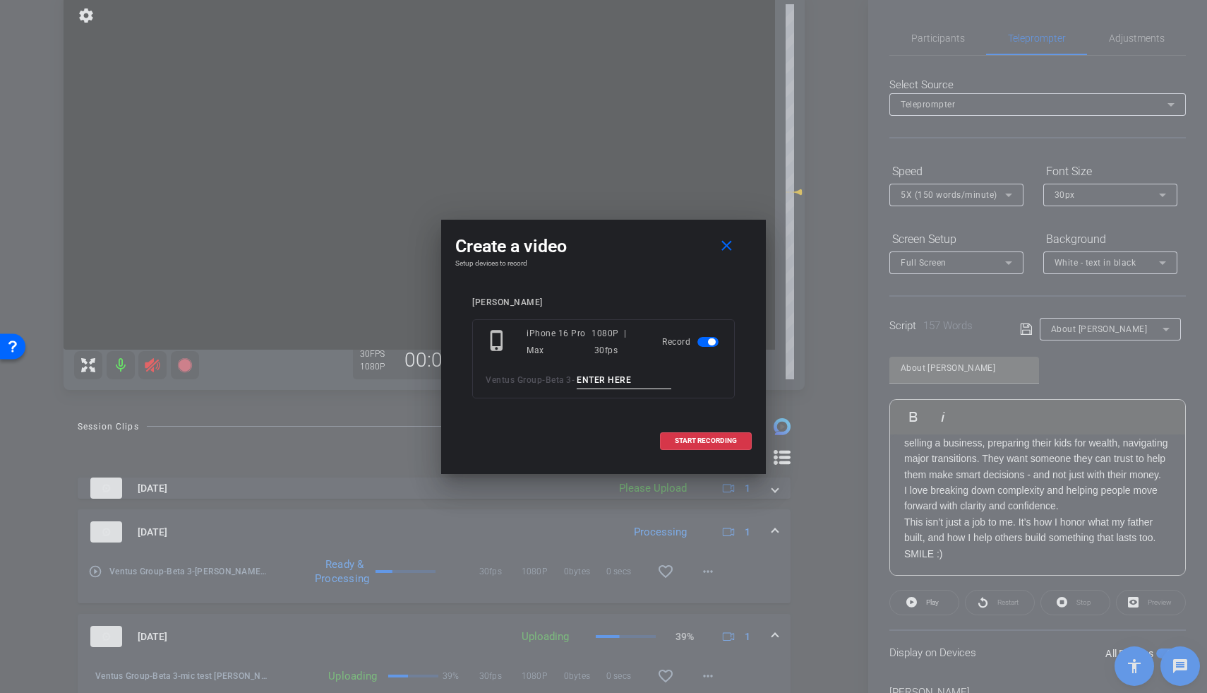
click at [604, 374] on input at bounding box center [624, 380] width 95 height 18
type input "Brett TA3"
click at [688, 420] on span "START RECORDING" at bounding box center [706, 440] width 62 height 7
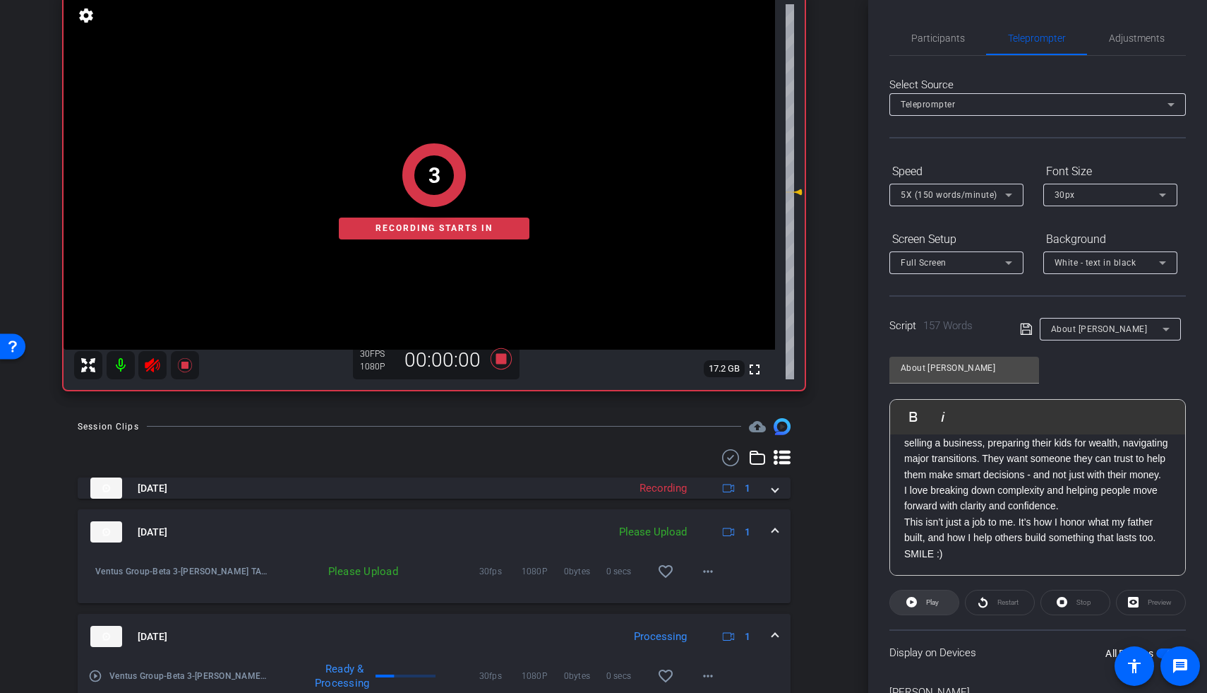
click at [870, 420] on span at bounding box center [924, 602] width 68 height 34
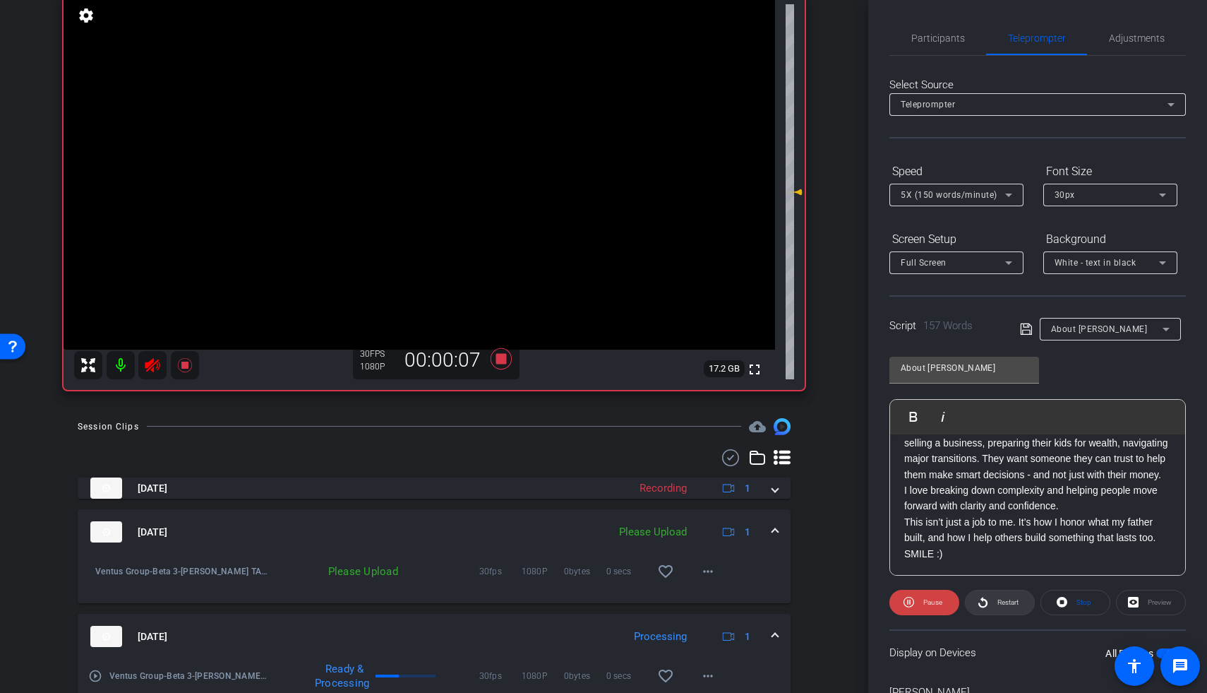
click at [870, 420] on span "Restart" at bounding box center [1006, 602] width 25 height 20
click at [497, 360] on icon at bounding box center [501, 358] width 21 height 21
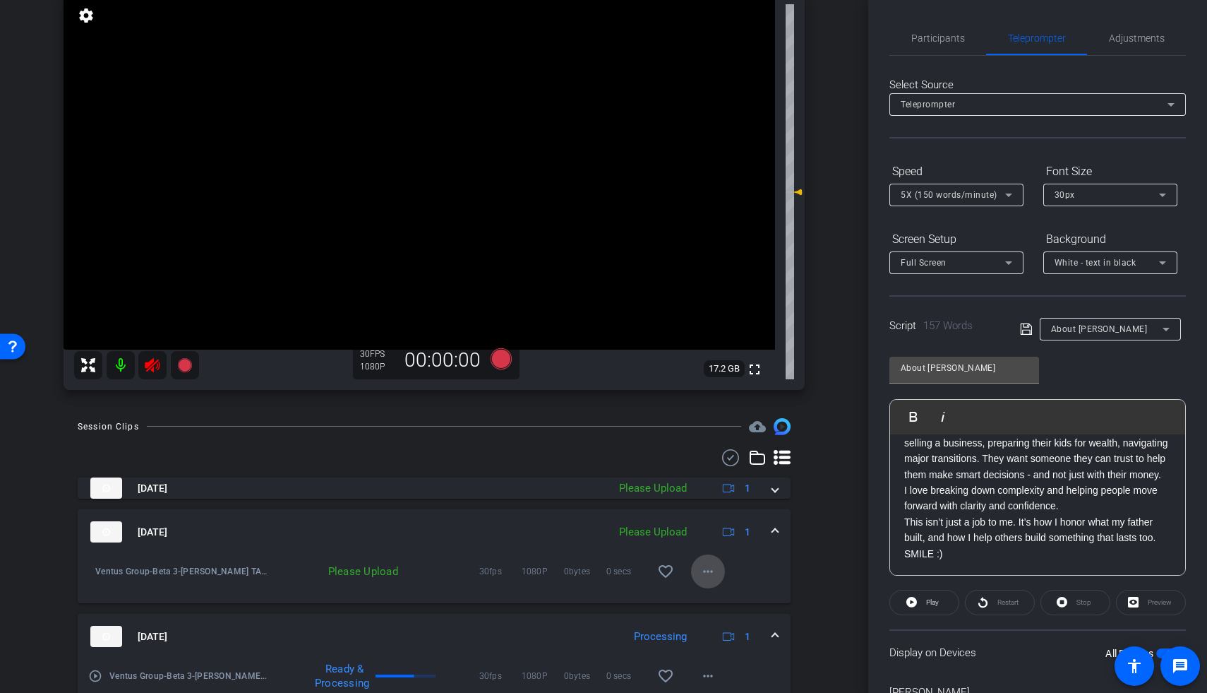
click at [702, 420] on span at bounding box center [708, 571] width 34 height 34
click at [707, 420] on span "Upload" at bounding box center [723, 600] width 56 height 17
click at [155, 366] on icon at bounding box center [152, 365] width 17 height 17
click at [870, 44] on span "Adjustments" at bounding box center [1137, 38] width 56 height 34
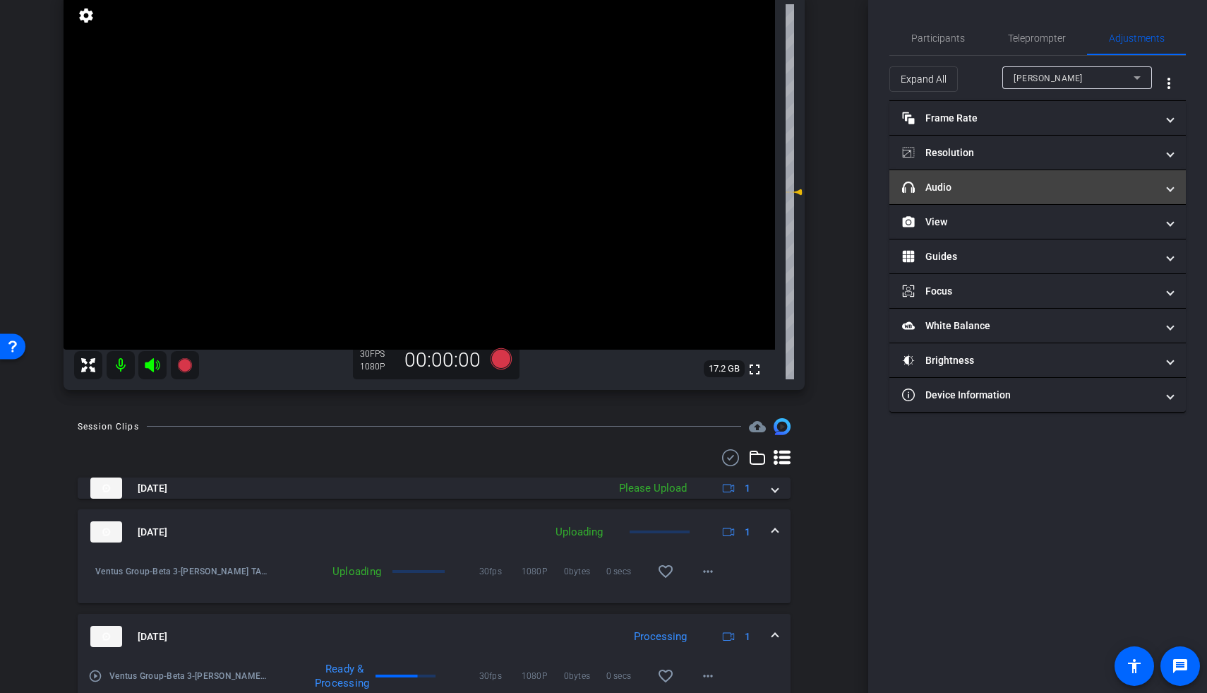
drag, startPoint x: 1033, startPoint y: 194, endPoint x: 1044, endPoint y: 201, distance: 13.3
click at [870, 194] on mat-panel-title "headphone icon Audio" at bounding box center [1029, 187] width 254 height 15
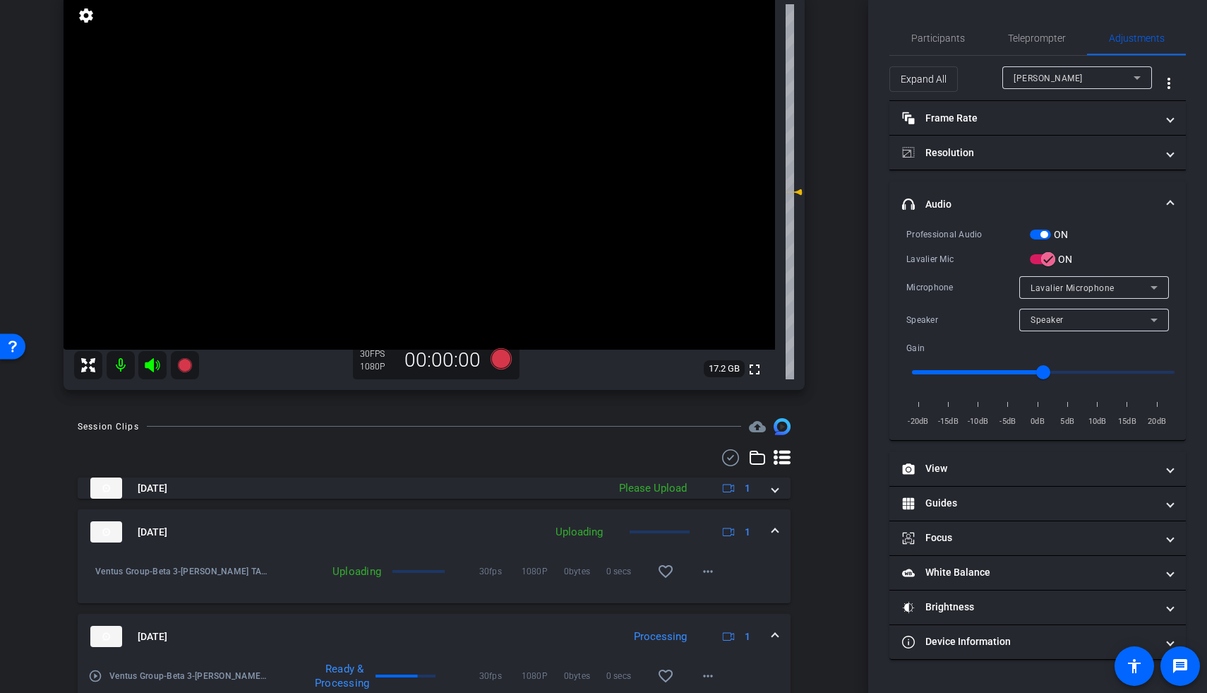
click at [870, 233] on span "button" at bounding box center [1044, 234] width 7 height 7
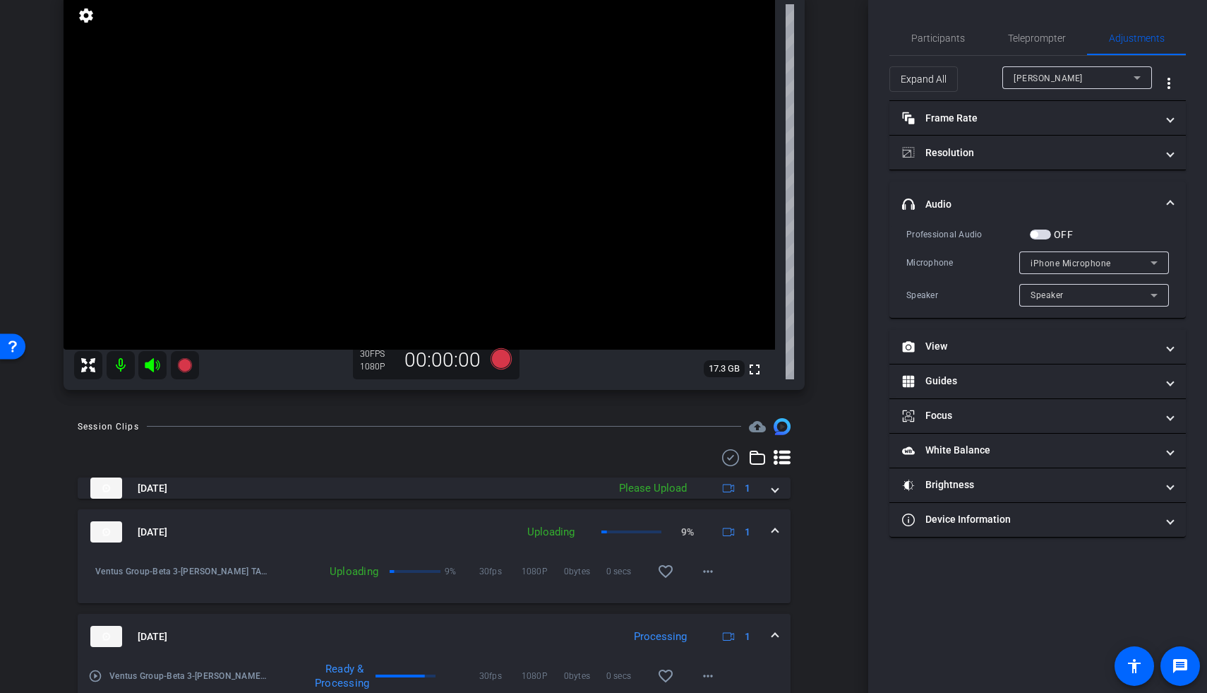
click at [870, 234] on span "button" at bounding box center [1040, 234] width 21 height 10
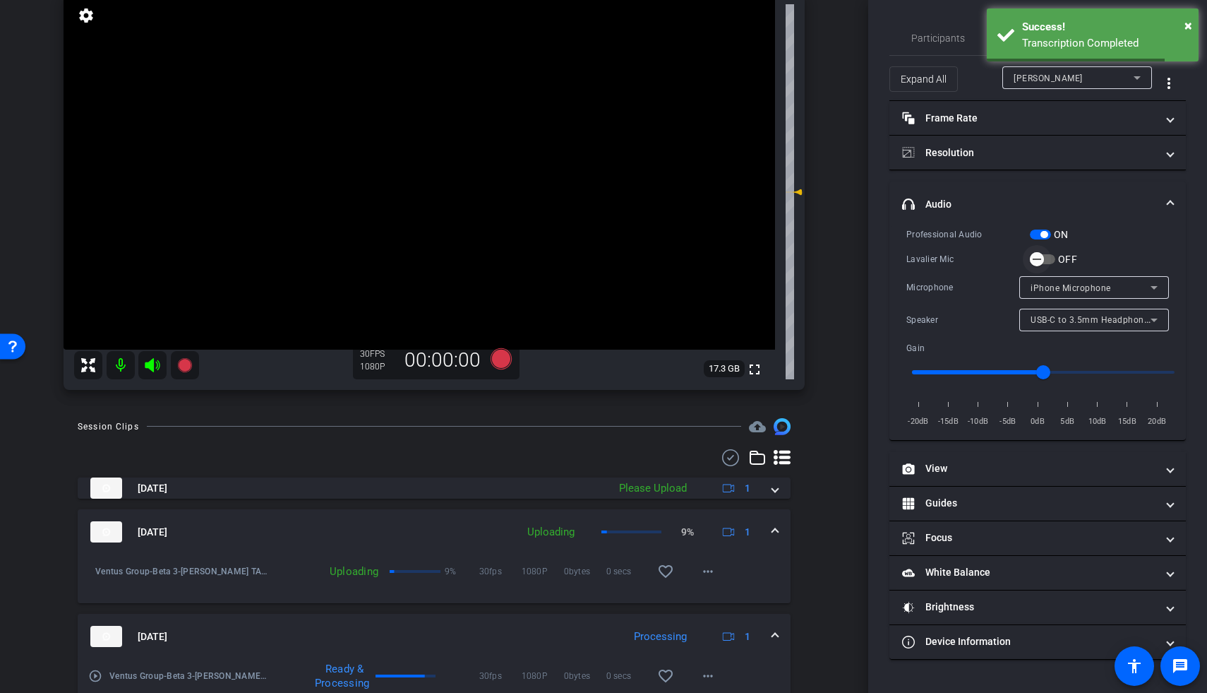
click at [870, 261] on span "button" at bounding box center [1042, 259] width 25 height 10
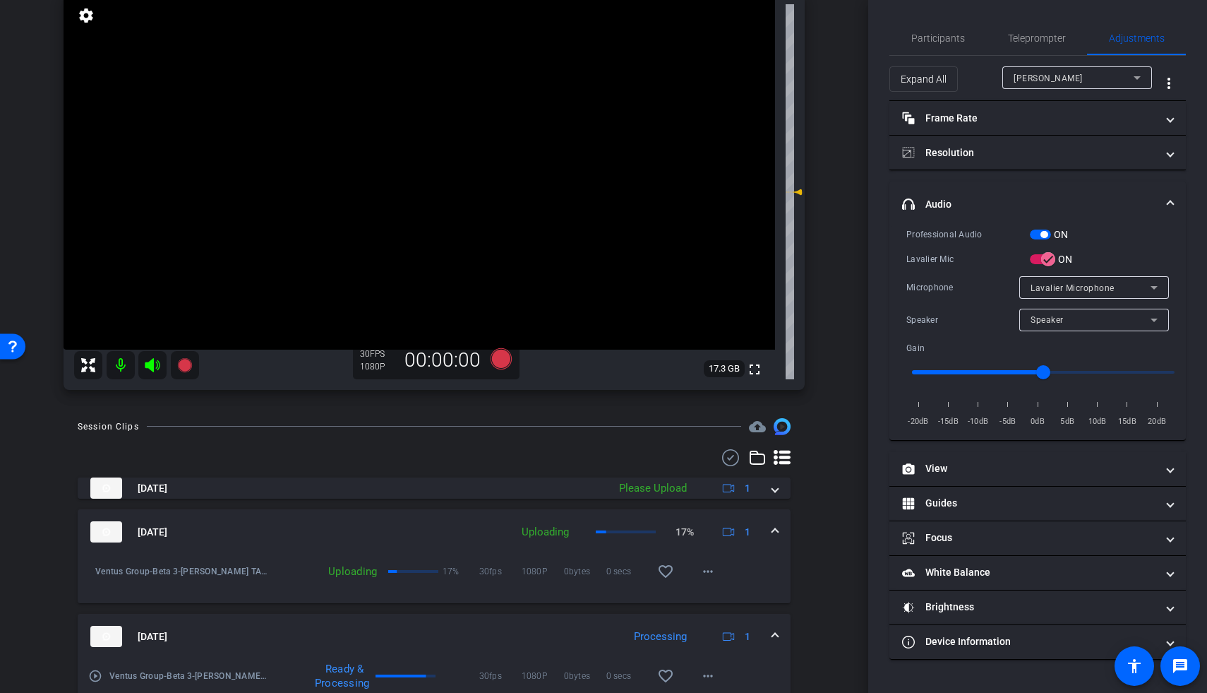
click at [827, 339] on div "arrow_back Beta 3 Back to project Send invite account_box grid_on settings info…" at bounding box center [434, 231] width 868 height 693
click at [870, 37] on span "Teleprompter" at bounding box center [1037, 38] width 58 height 10
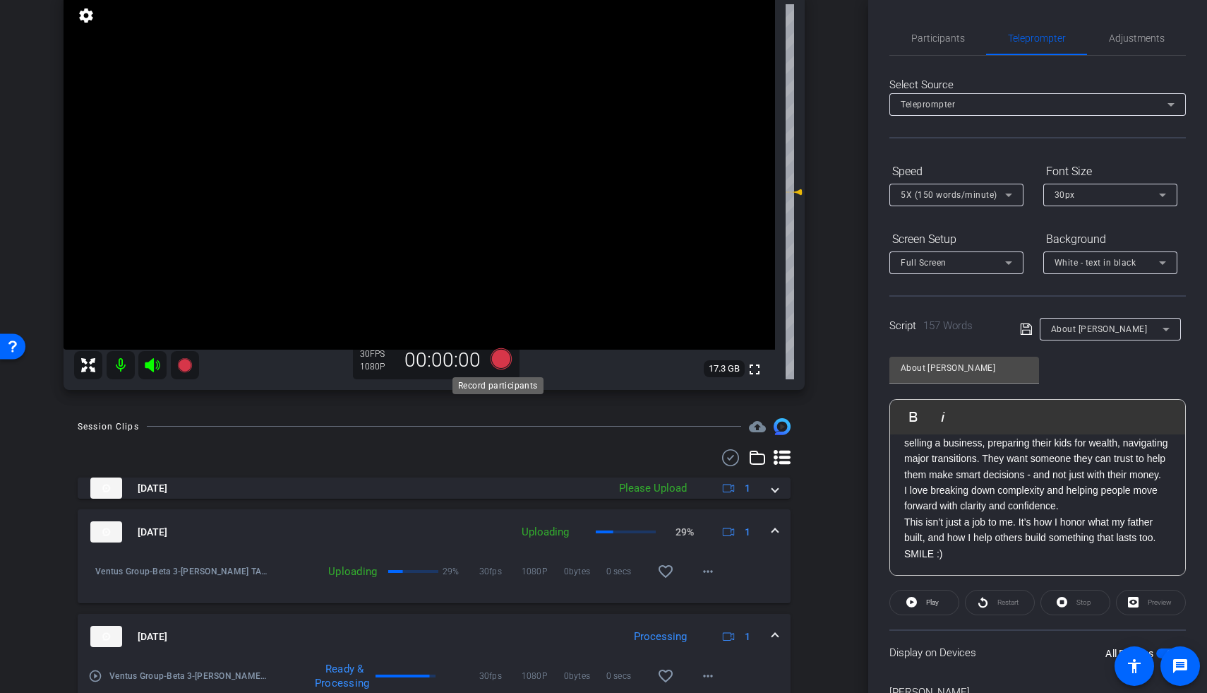
click at [501, 352] on icon at bounding box center [501, 358] width 21 height 21
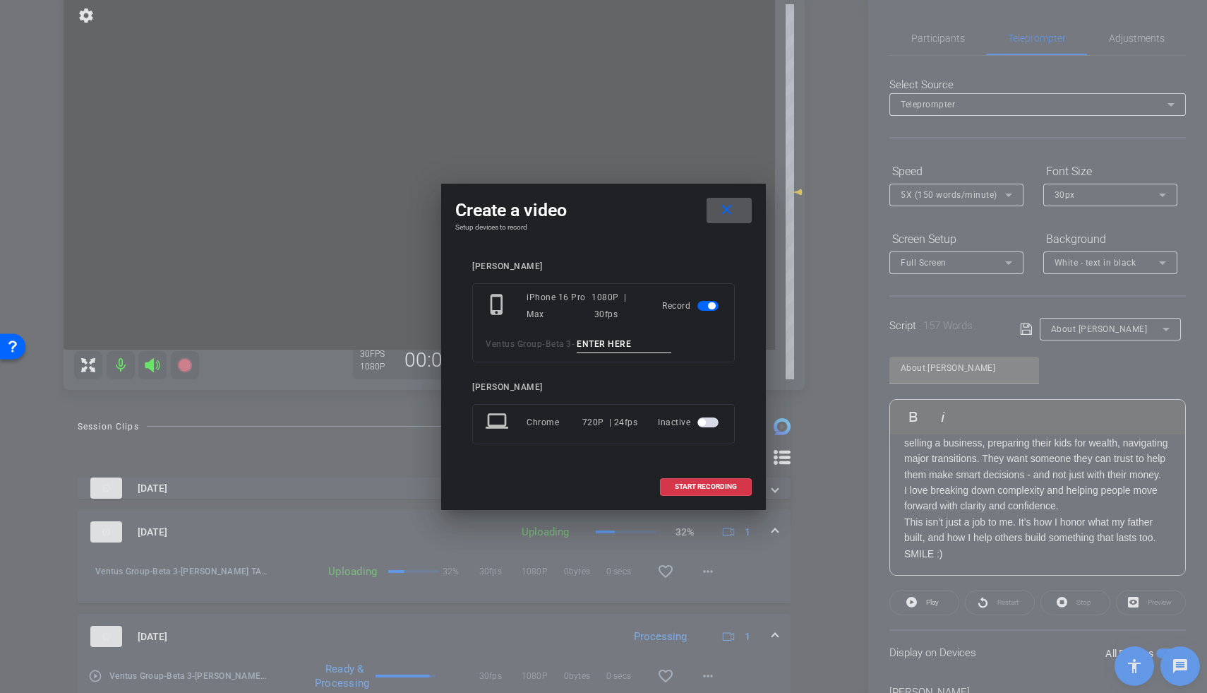
click at [619, 347] on input at bounding box center [624, 344] width 95 height 18
type input "Brett TA4"
click at [677, 420] on span at bounding box center [706, 486] width 90 height 34
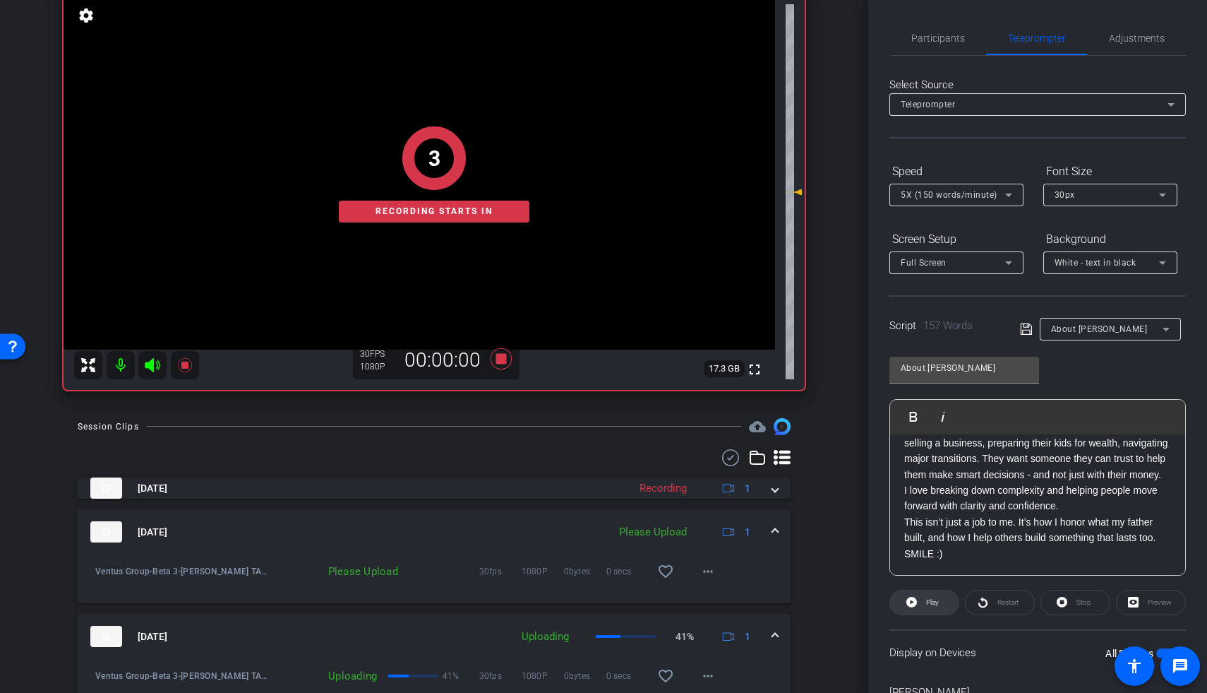
click at [870, 420] on span at bounding box center [924, 602] width 68 height 34
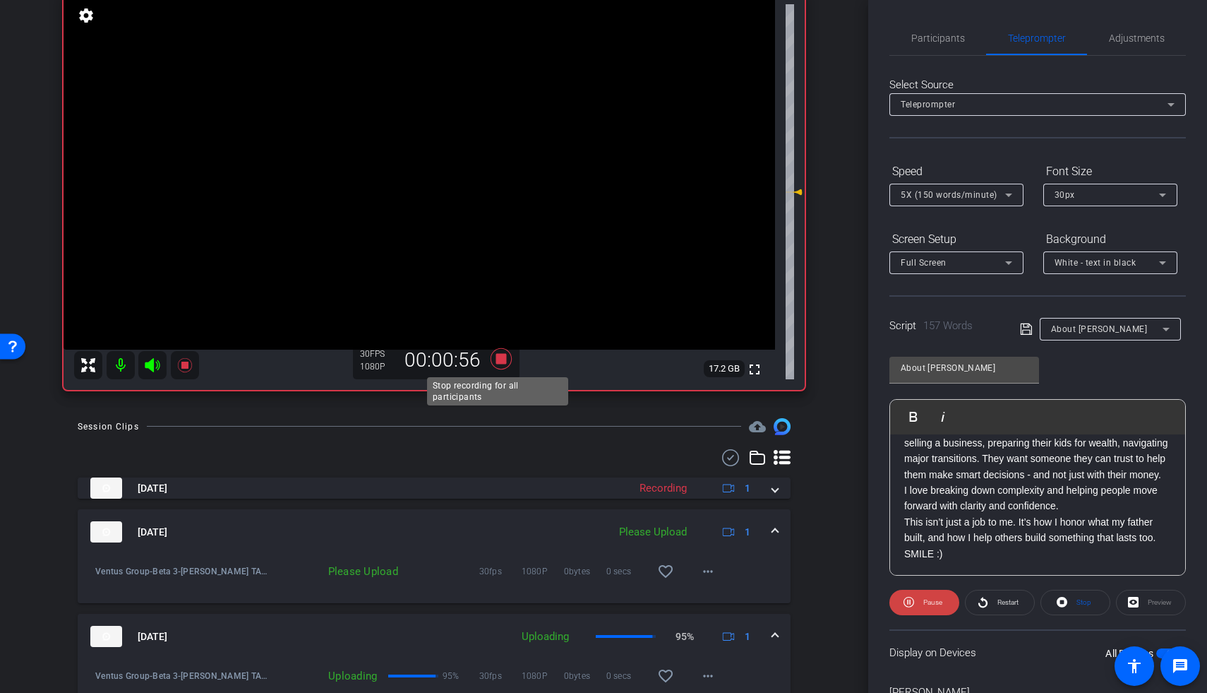
click at [496, 365] on icon at bounding box center [501, 358] width 34 height 25
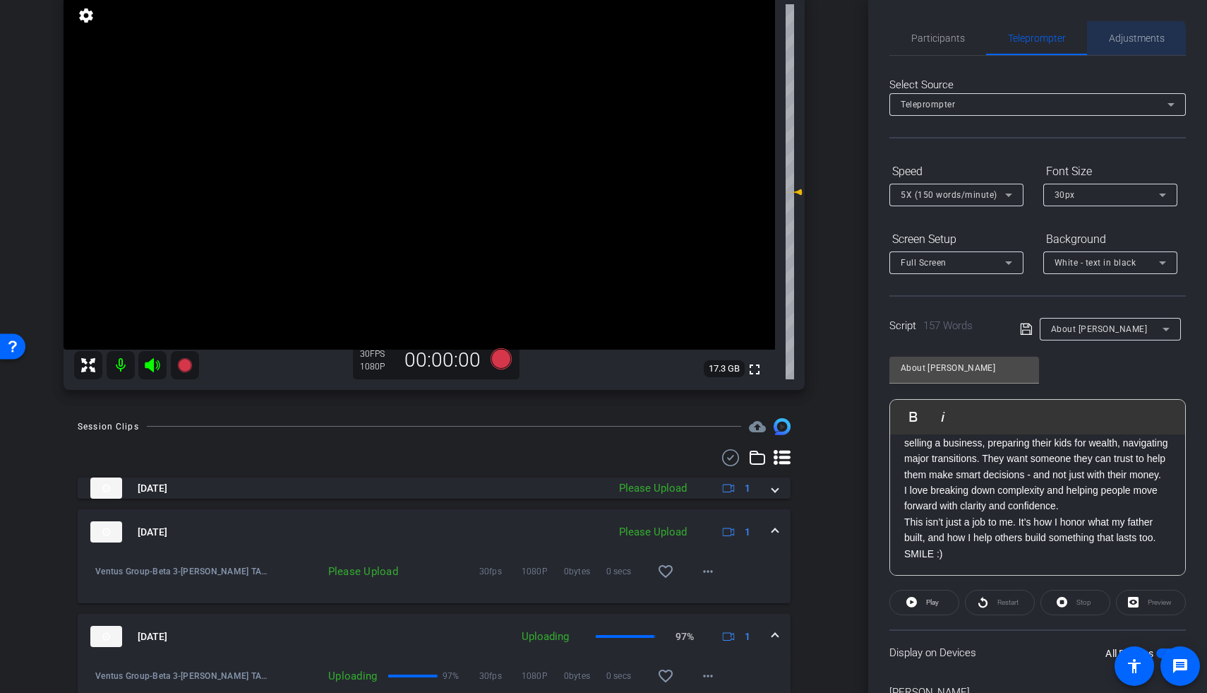
click at [870, 44] on span "Adjustments" at bounding box center [1137, 38] width 56 height 34
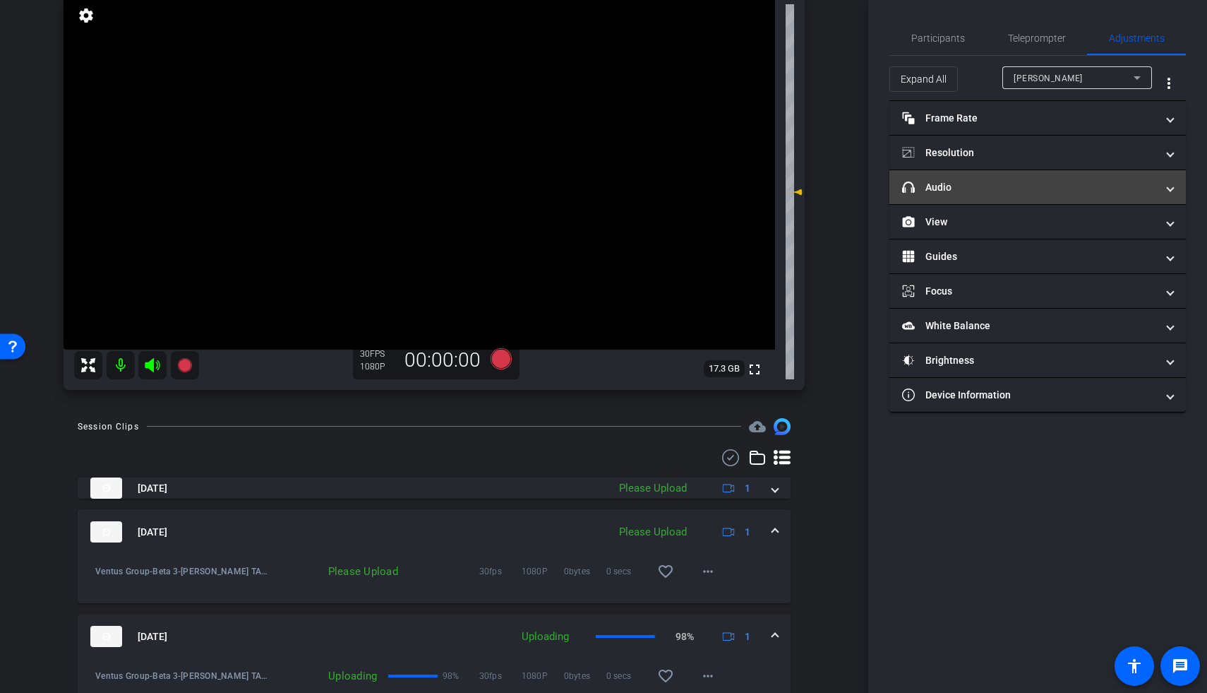
click at [870, 180] on mat-panel-title "headphone icon Audio" at bounding box center [1029, 187] width 254 height 15
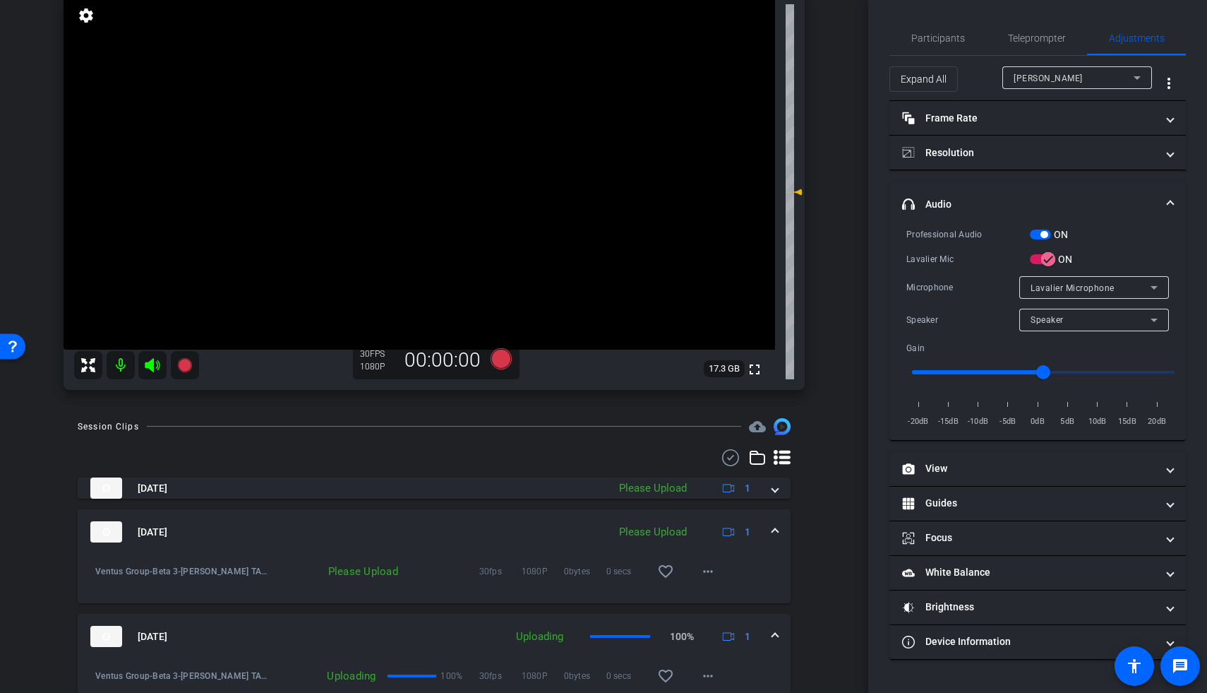
click at [870, 234] on span "button" at bounding box center [1040, 234] width 21 height 10
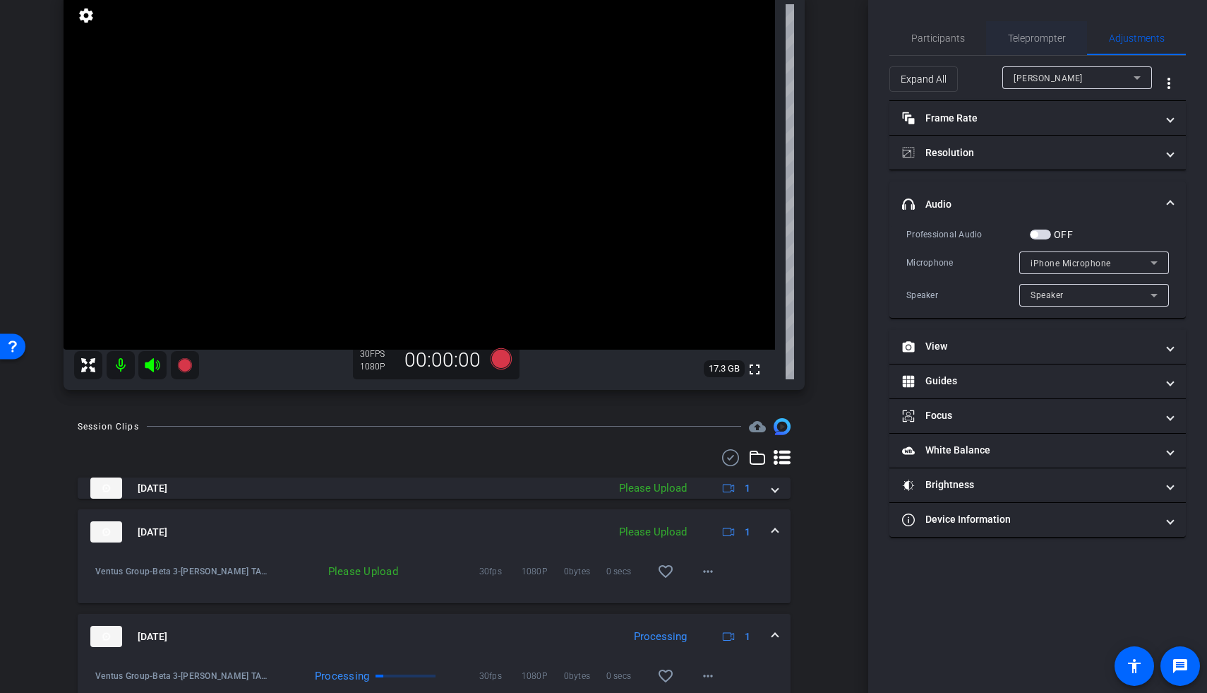
click at [870, 31] on span "Teleprompter" at bounding box center [1037, 38] width 58 height 34
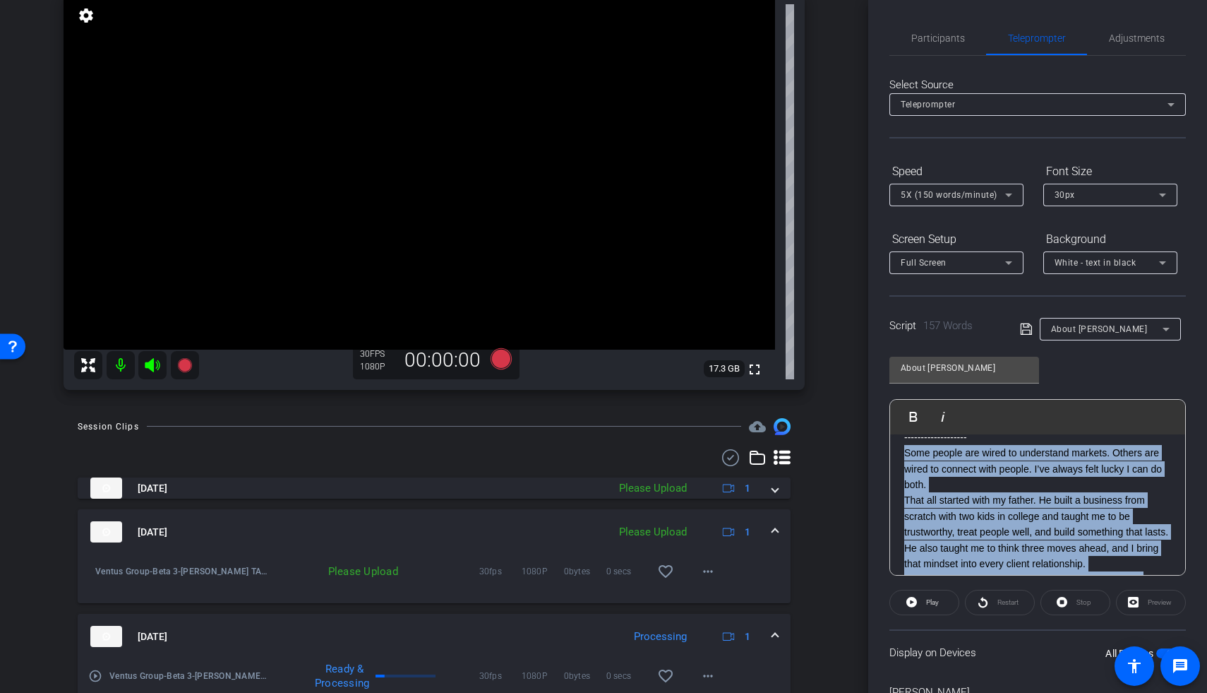
scroll to position [20, 0]
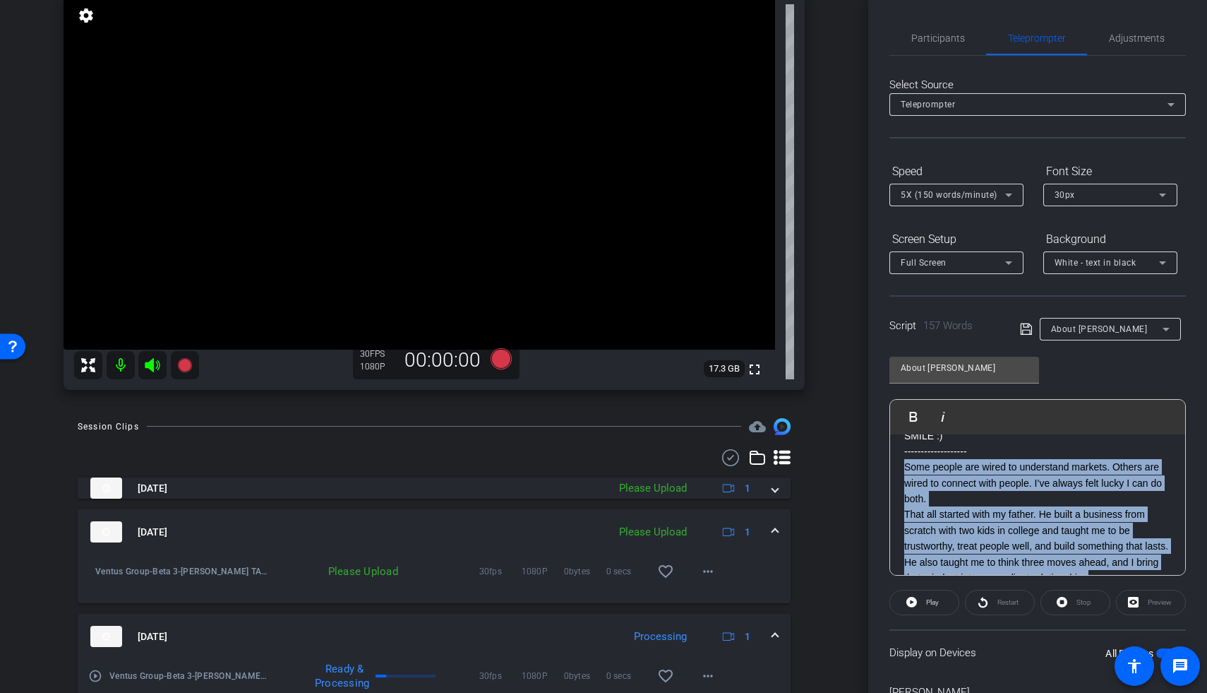
drag, startPoint x: 1009, startPoint y: 481, endPoint x: 899, endPoint y: 465, distance: 110.6
click at [870, 420] on div "SMILE :) ------------------- Some people are wired to understand markets. Other…" at bounding box center [1037, 578] width 295 height 328
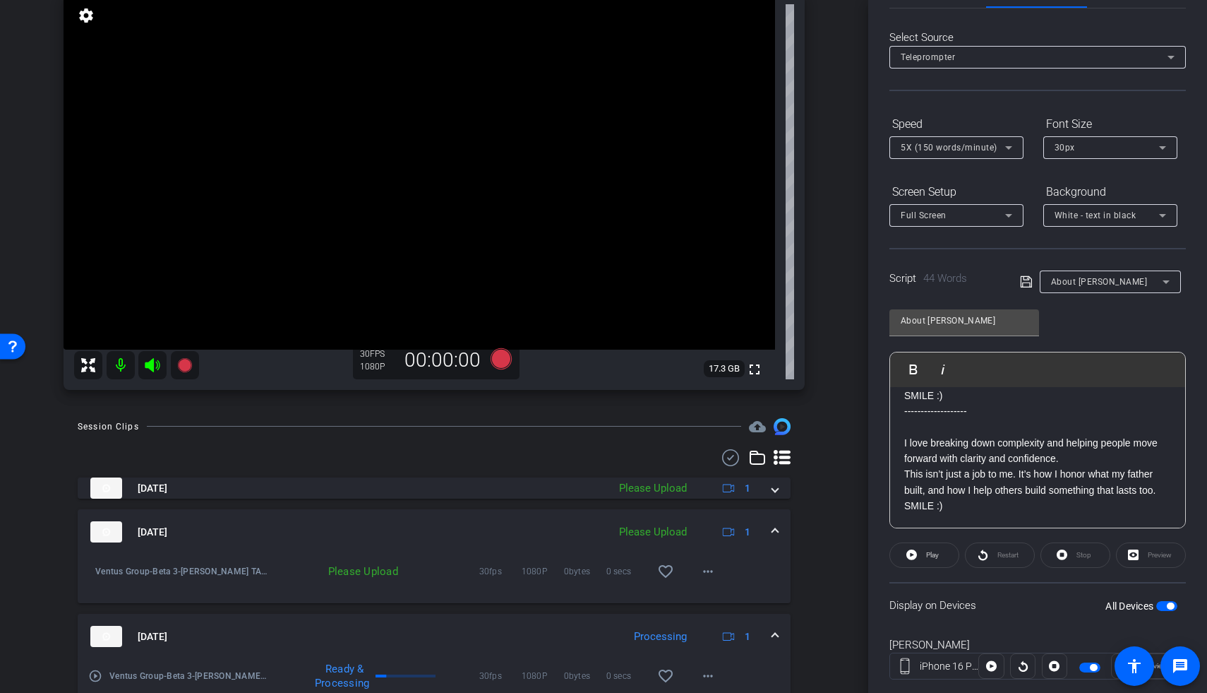
scroll to position [79, 0]
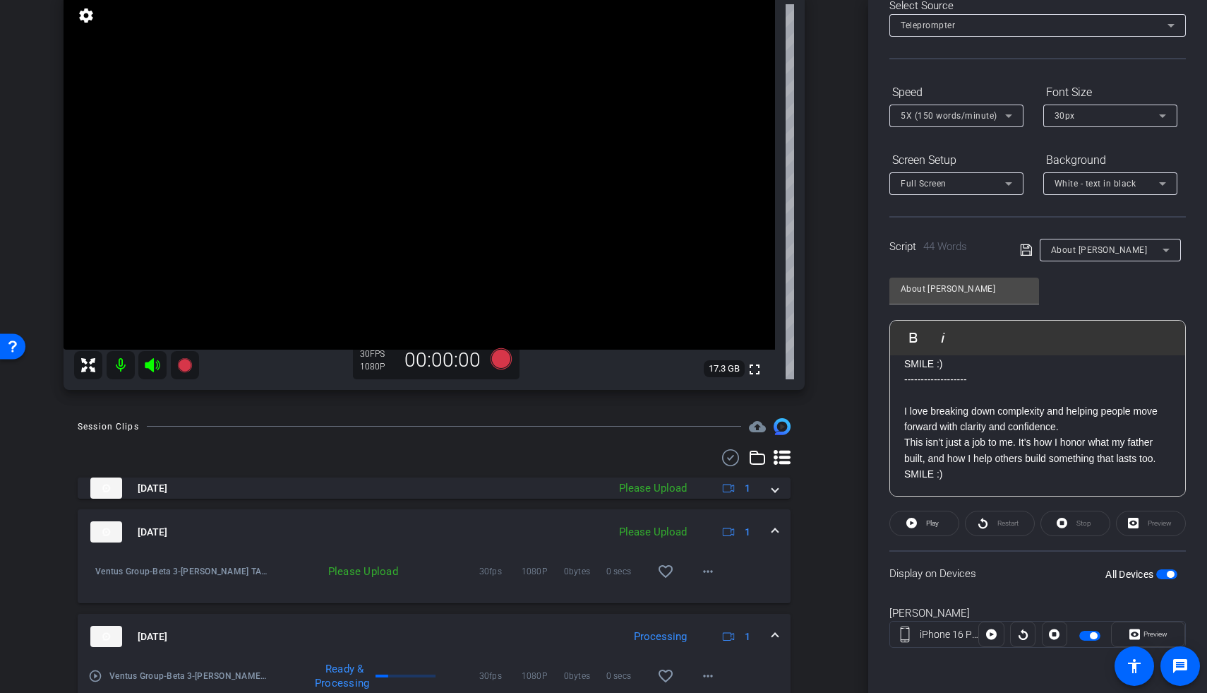
click at [870, 420] on span "button" at bounding box center [1166, 574] width 21 height 10
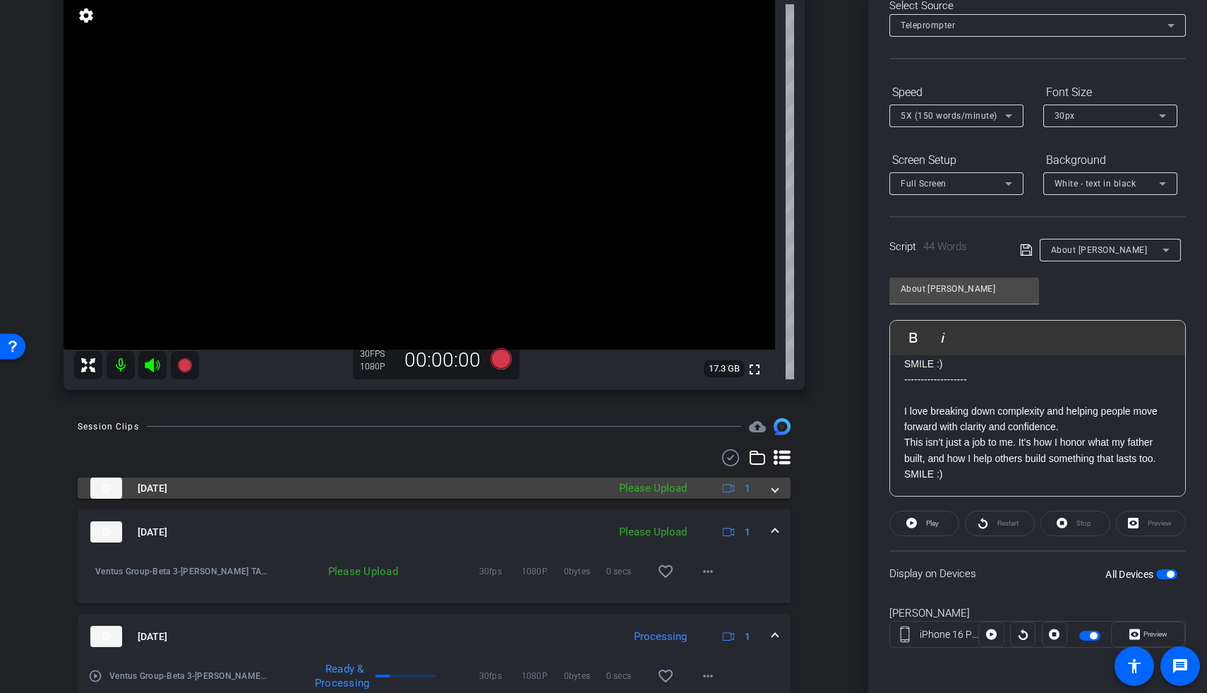
click at [773, 420] on mat-expansion-panel-header "Aug 21, 2025 Please Upload 1" at bounding box center [434, 487] width 713 height 21
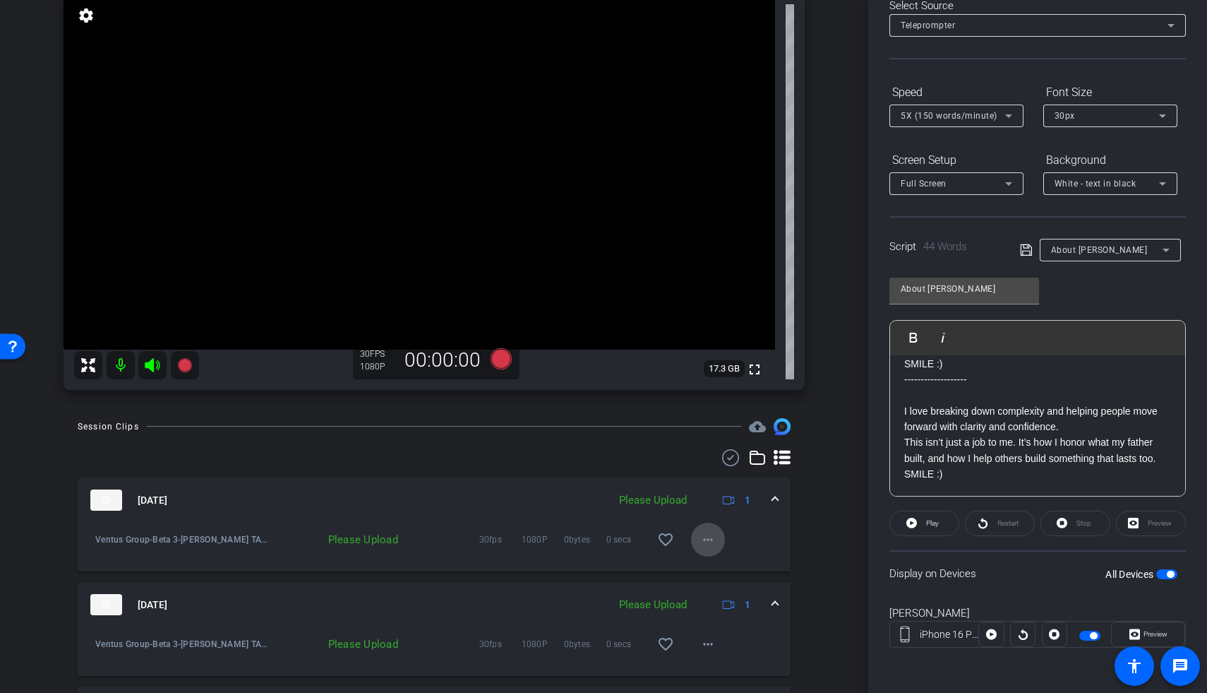
click at [705, 420] on mat-icon "more_horiz" at bounding box center [708, 539] width 17 height 17
click at [708, 420] on span "Upload" at bounding box center [723, 568] width 56 height 17
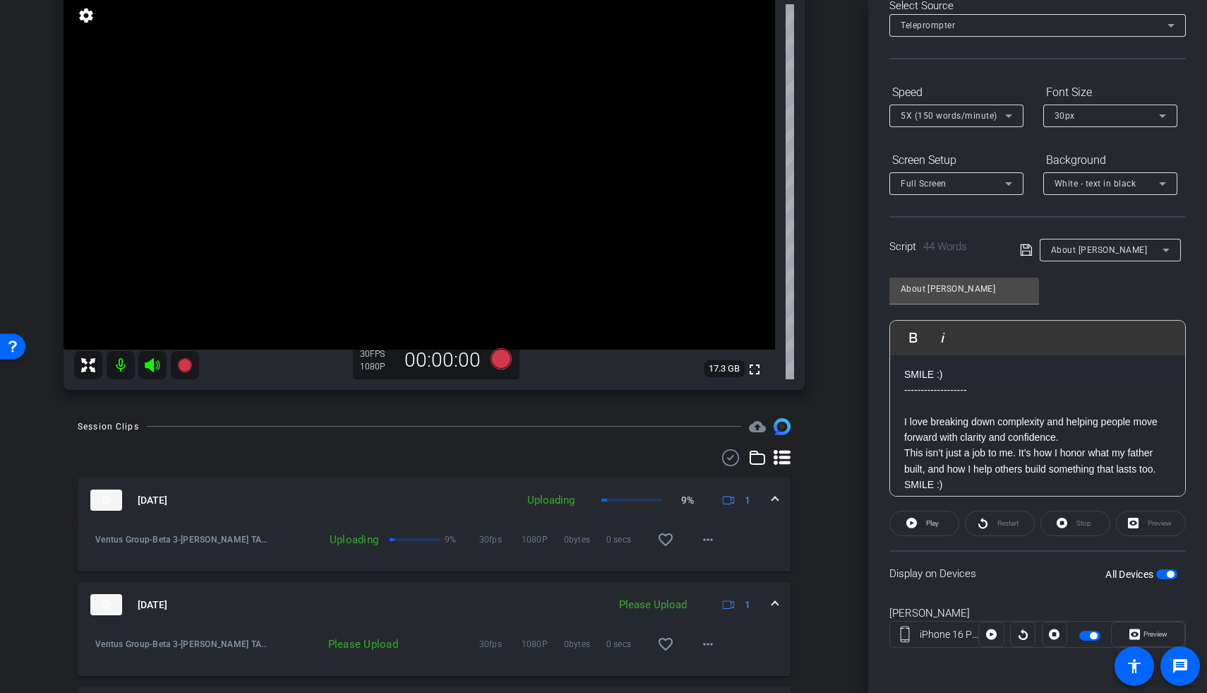
scroll to position [0, 0]
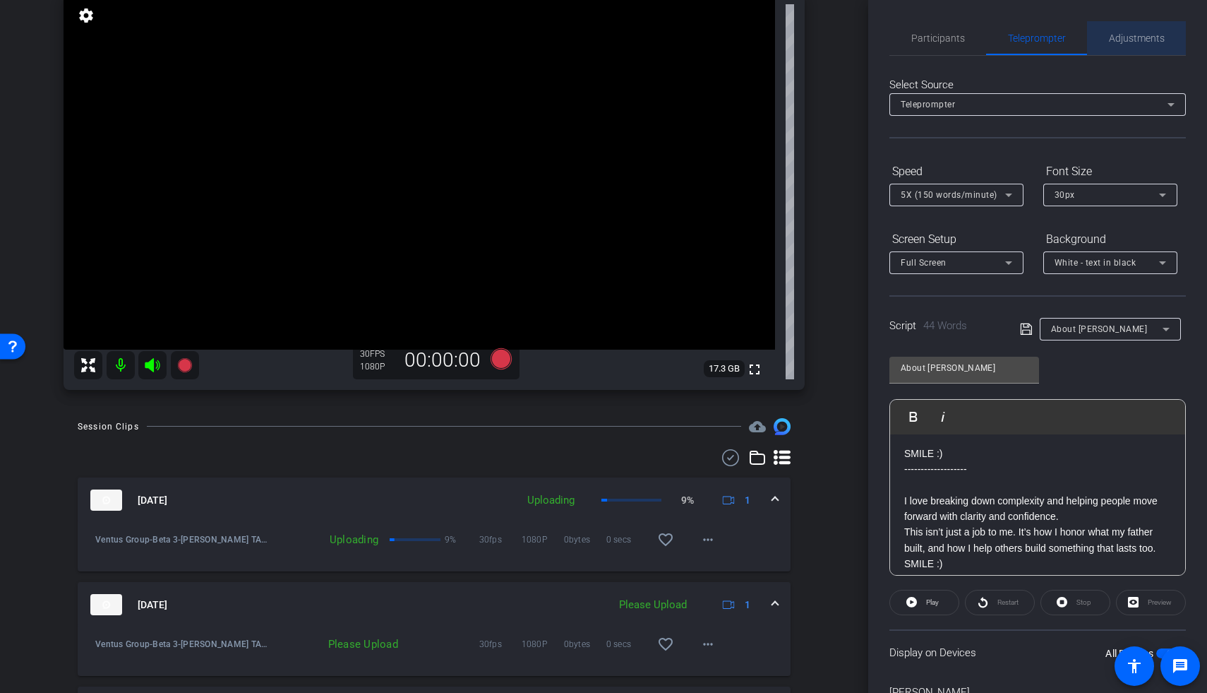
click at [870, 38] on span "Adjustments" at bounding box center [1137, 38] width 56 height 10
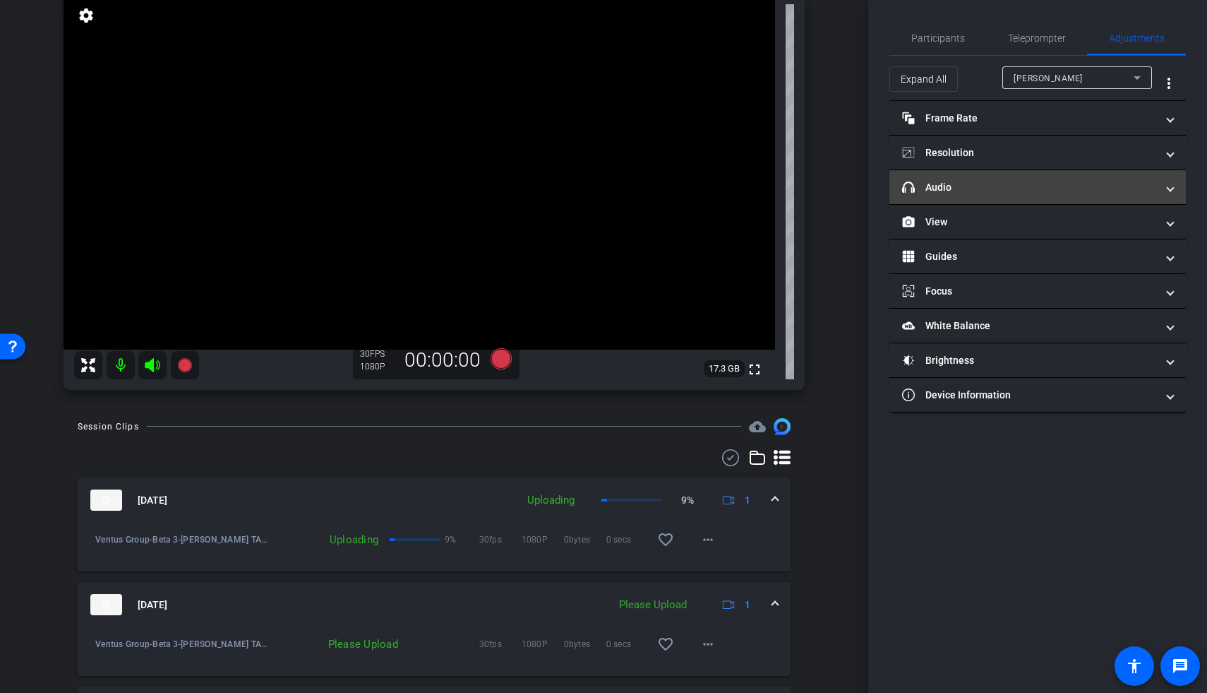
click at [870, 193] on mat-panel-title "headphone icon Audio" at bounding box center [1029, 187] width 254 height 15
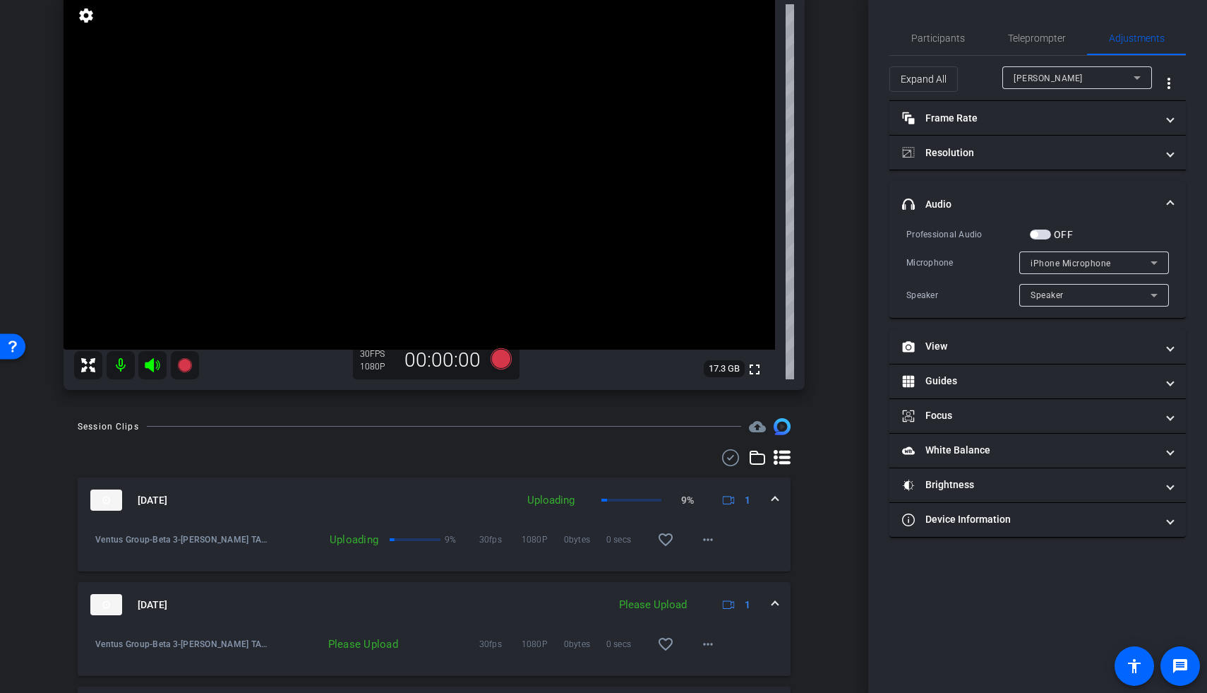
click at [870, 232] on span "button" at bounding box center [1040, 234] width 21 height 10
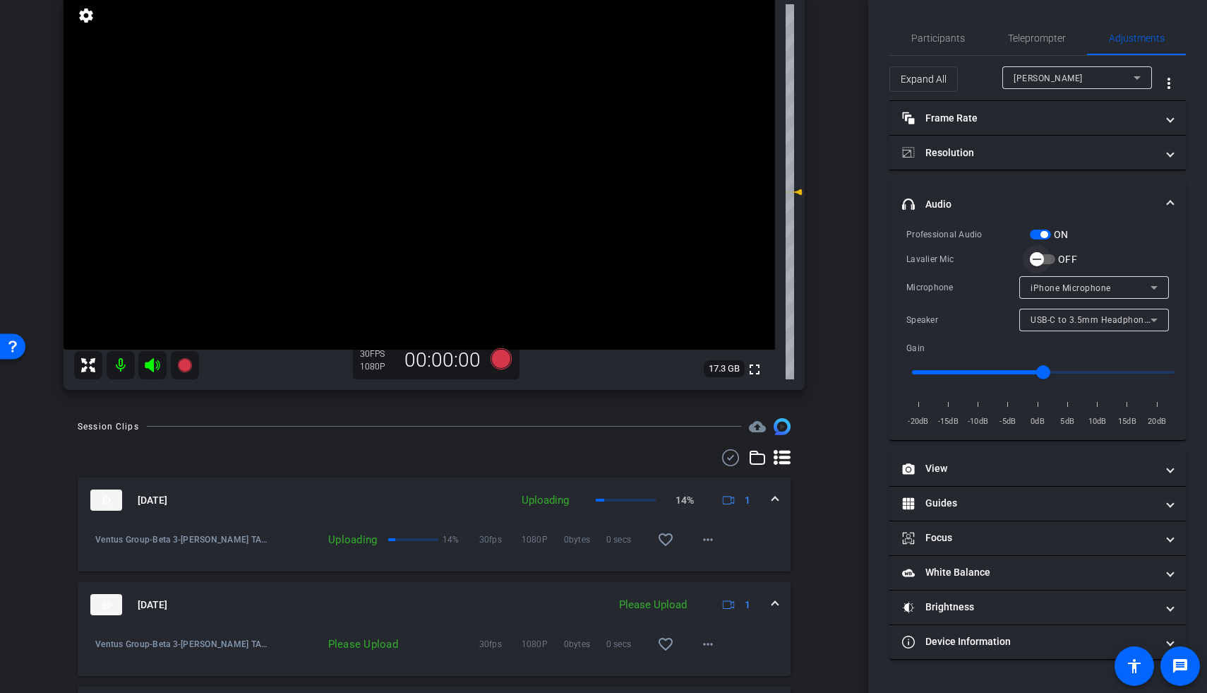
click at [870, 258] on span "button" at bounding box center [1037, 259] width 28 height 28
drag, startPoint x: 1048, startPoint y: 37, endPoint x: 1047, endPoint y: 47, distance: 9.9
click at [870, 37] on span "Teleprompter" at bounding box center [1037, 38] width 58 height 10
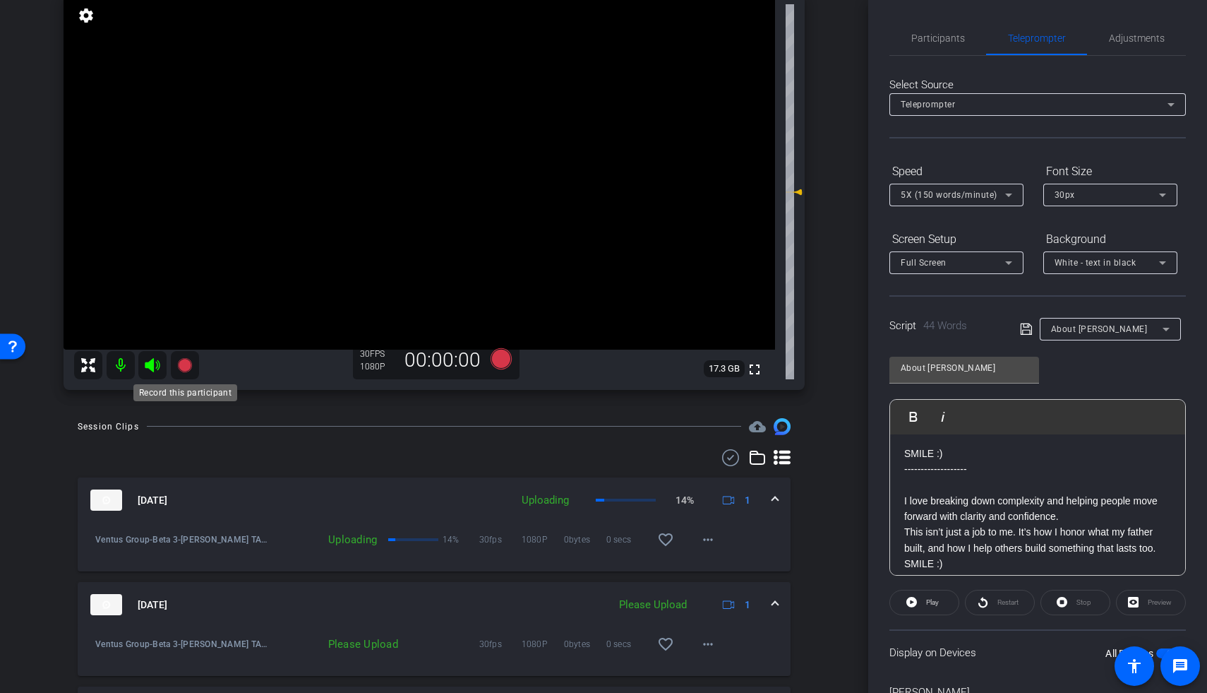
click at [189, 362] on icon at bounding box center [184, 365] width 14 height 14
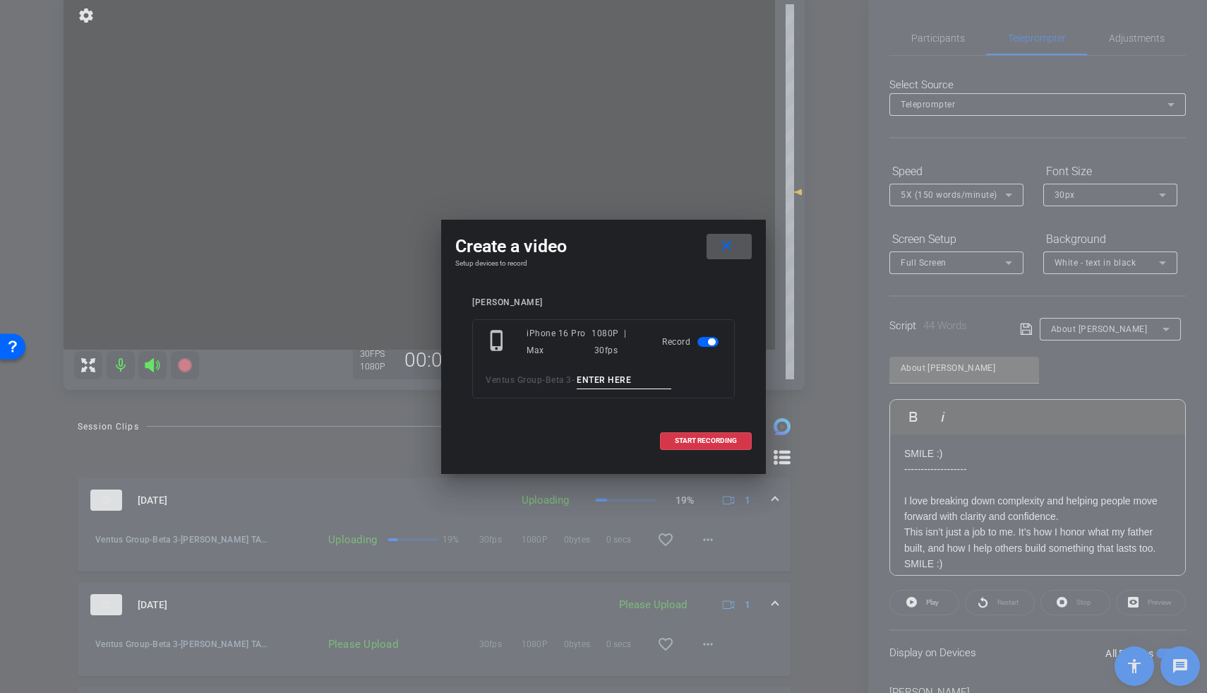
click at [598, 385] on input at bounding box center [624, 380] width 95 height 18
type input "Brett TA5 pick up"
click at [686, 420] on span "START RECORDING" at bounding box center [706, 440] width 62 height 7
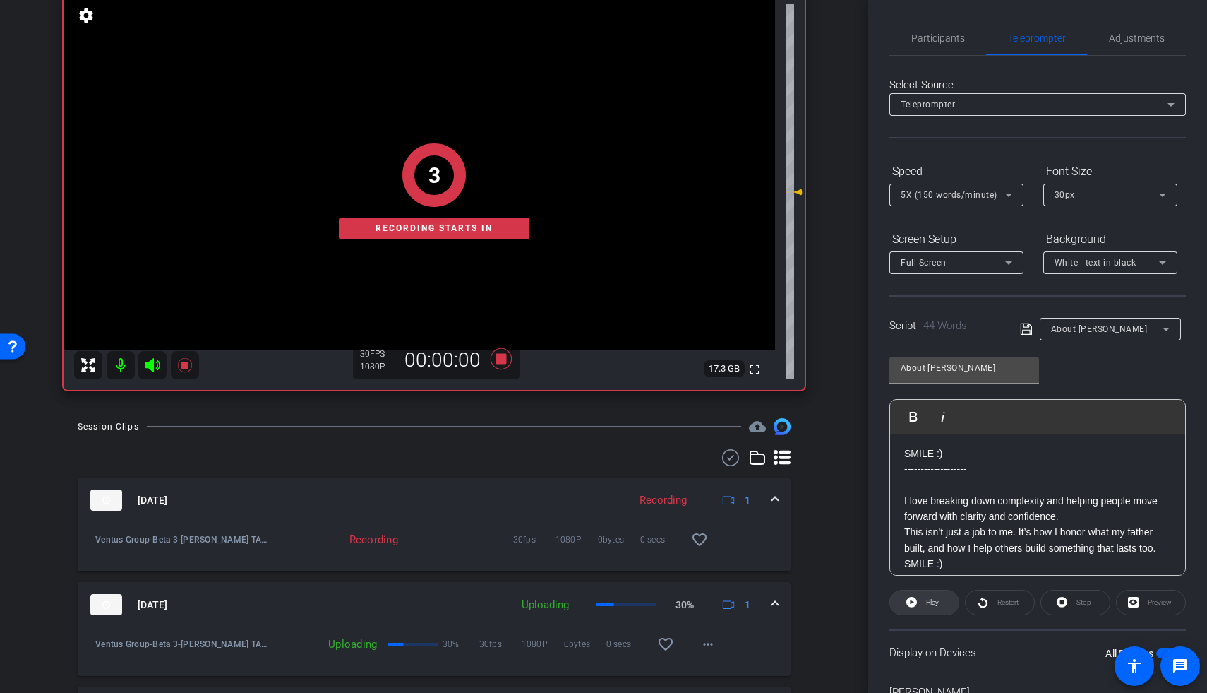
click at [870, 420] on span at bounding box center [924, 602] width 68 height 34
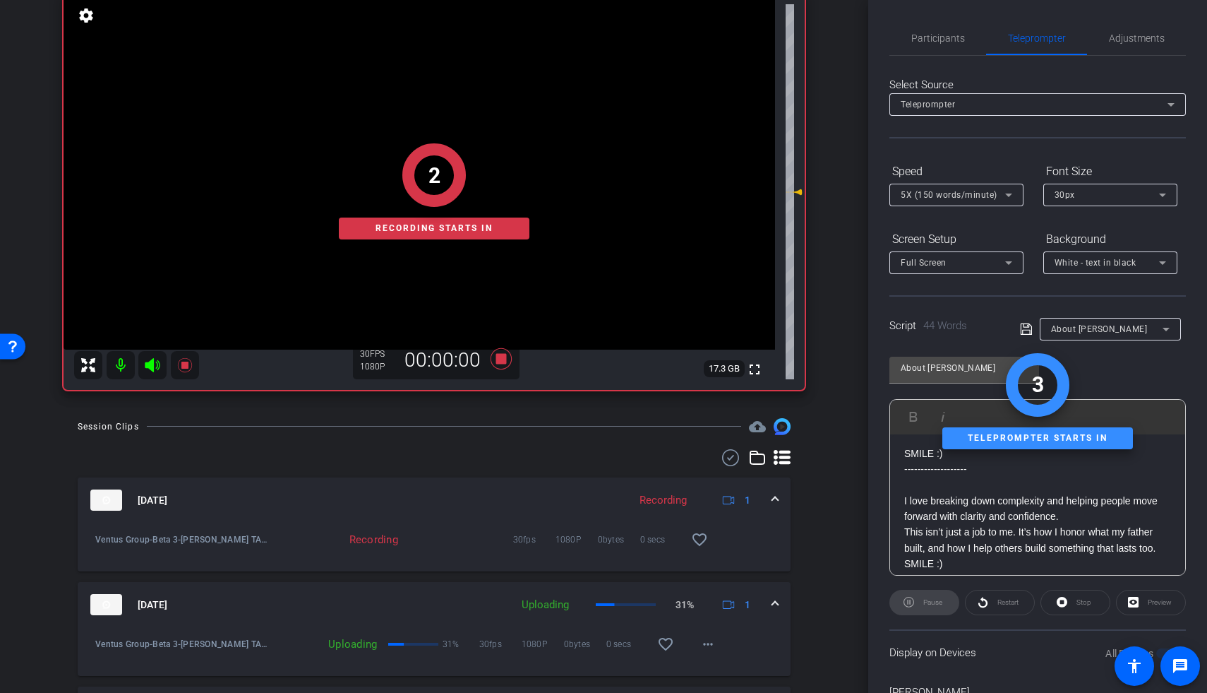
click at [156, 364] on icon at bounding box center [152, 365] width 17 height 17
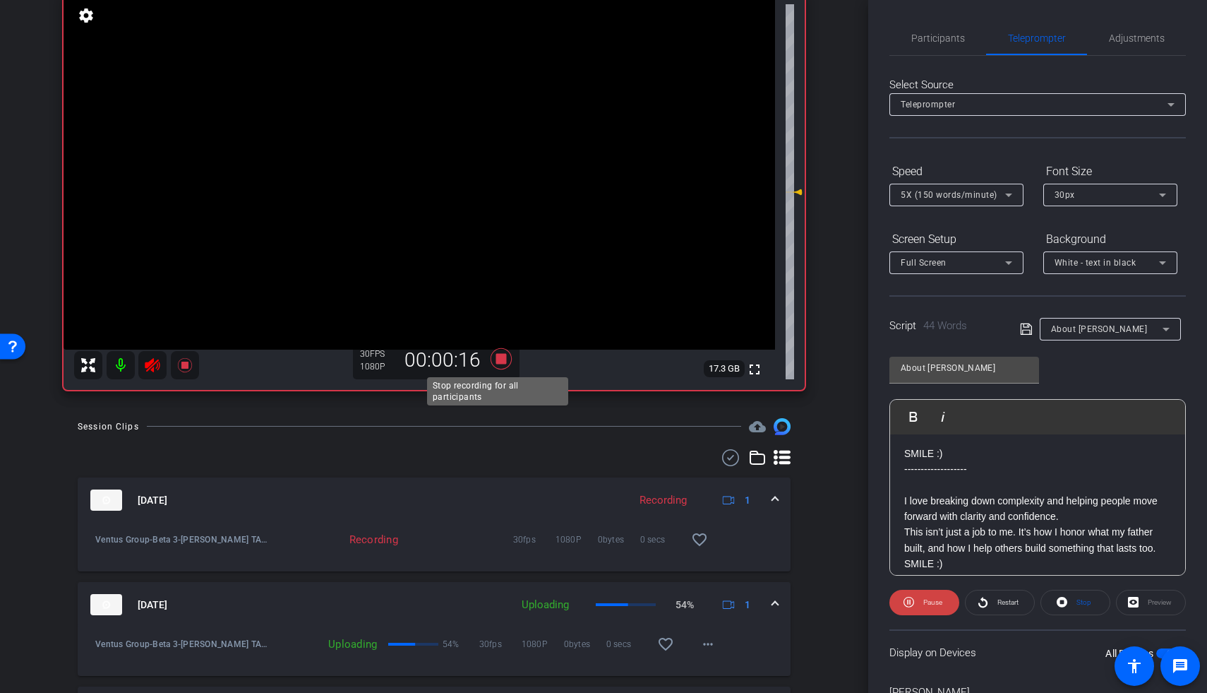
click at [503, 364] on icon at bounding box center [501, 358] width 34 height 25
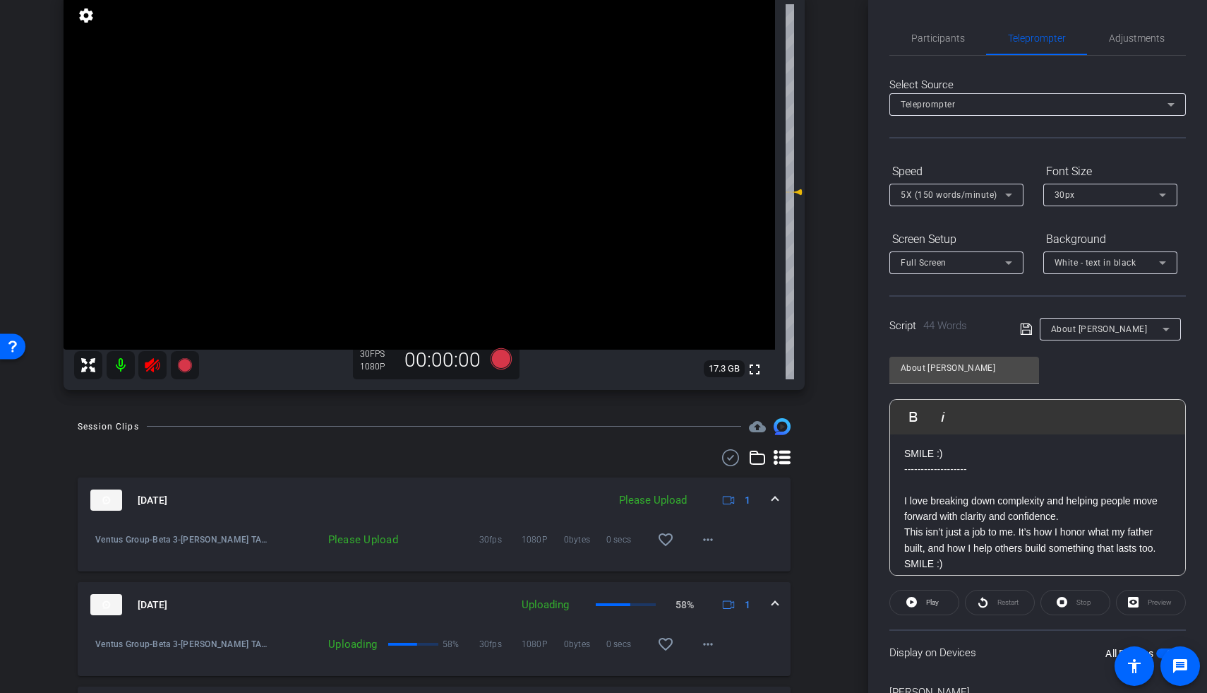
click at [157, 361] on icon at bounding box center [152, 365] width 17 height 17
click at [700, 420] on mat-icon "more_horiz" at bounding box center [708, 539] width 17 height 17
click at [710, 420] on span "Upload" at bounding box center [723, 568] width 56 height 17
click at [870, 48] on span "Adjustments" at bounding box center [1137, 38] width 56 height 34
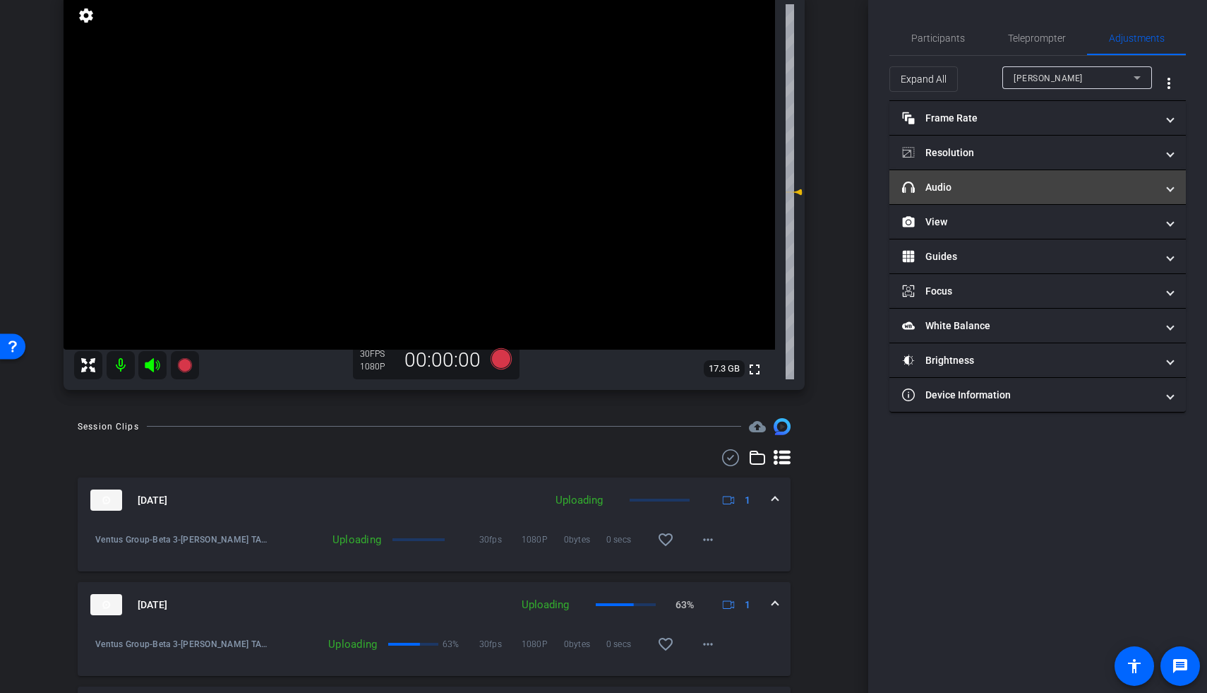
click at [870, 188] on mat-panel-title "headphone icon Audio" at bounding box center [1029, 187] width 254 height 15
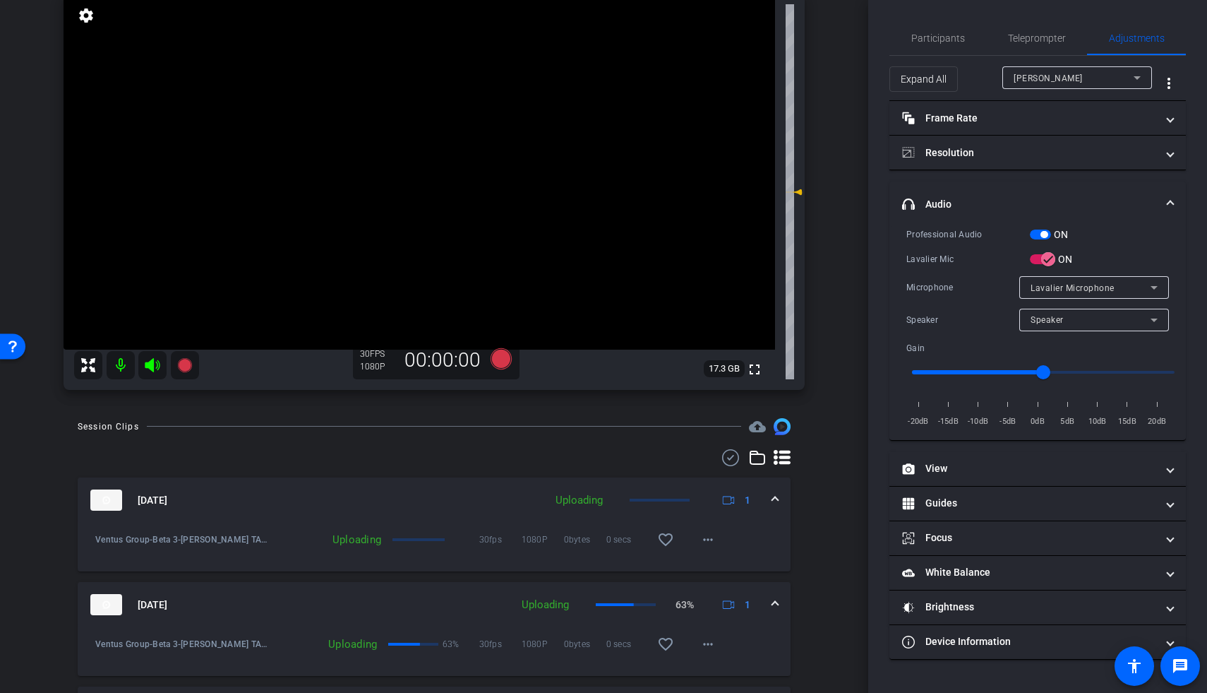
click at [870, 227] on div "Professional Audio ON" at bounding box center [1037, 234] width 263 height 15
click at [870, 234] on span "button" at bounding box center [1040, 234] width 21 height 10
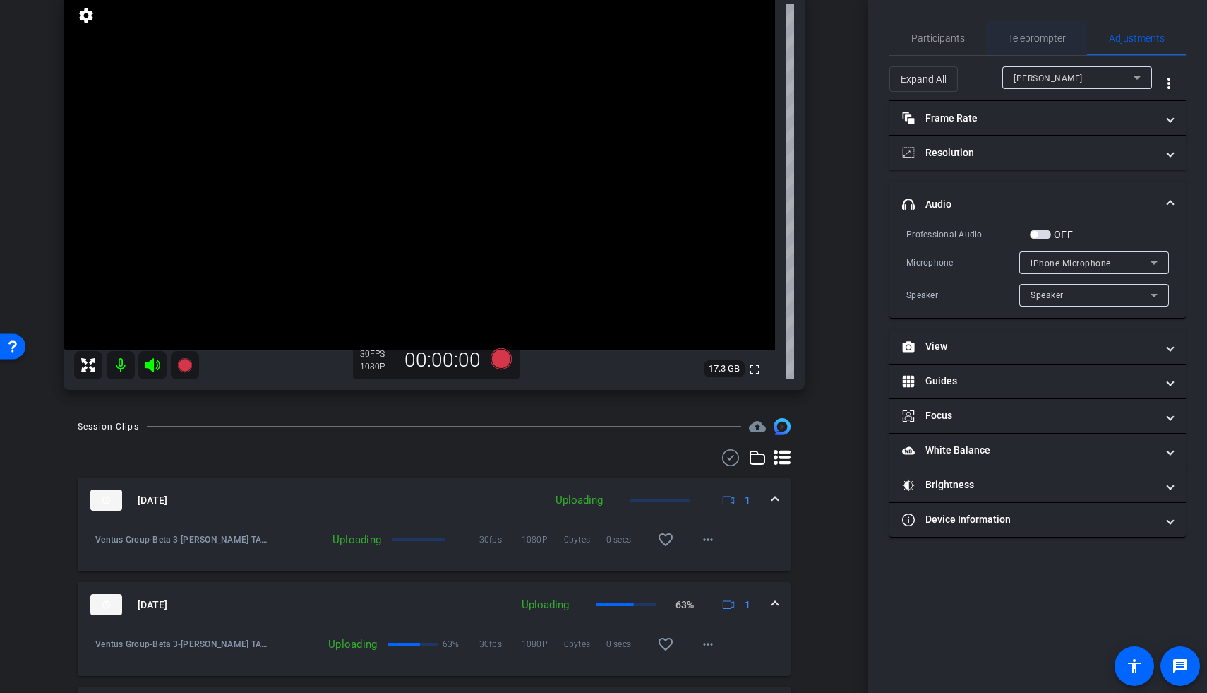
click at [870, 33] on span "Teleprompter" at bounding box center [1037, 38] width 58 height 10
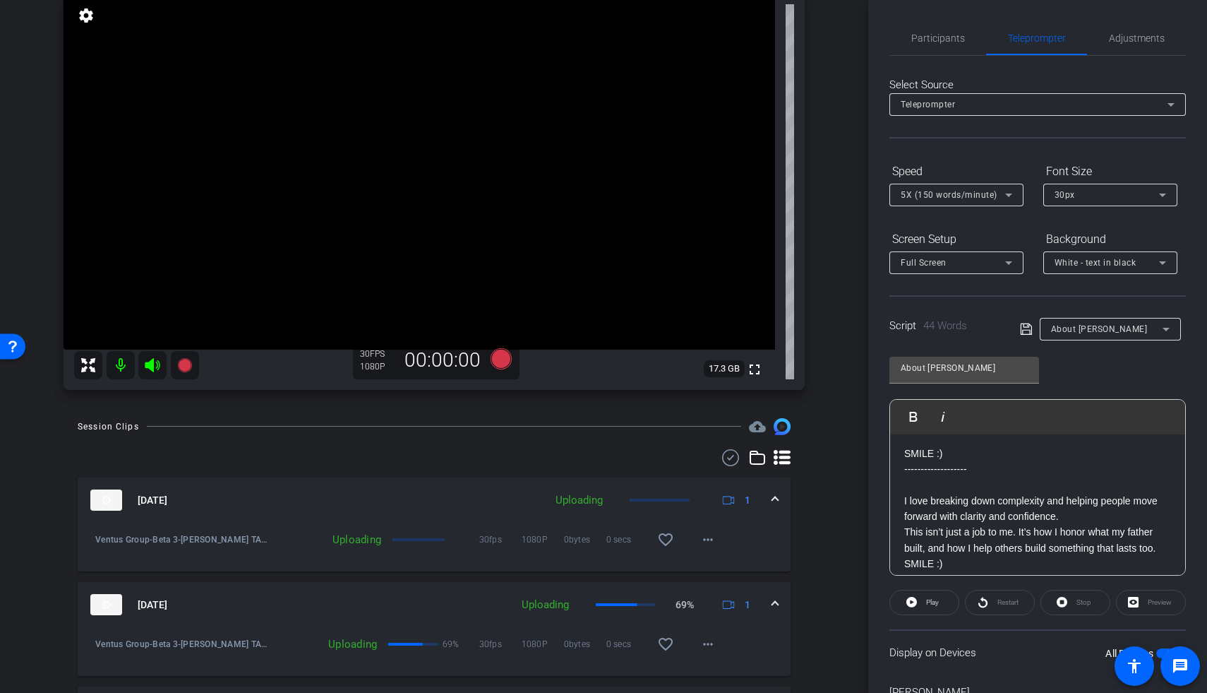
click at [870, 420] on p at bounding box center [1037, 485] width 267 height 16
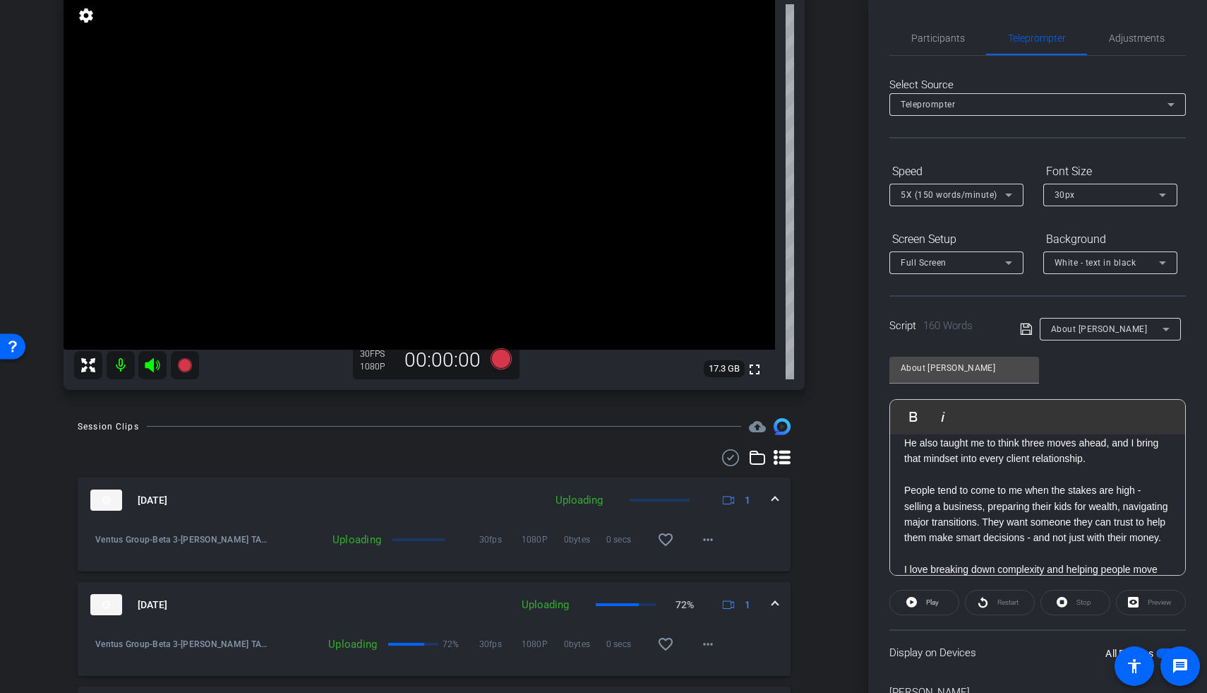
scroll to position [155, 0]
click at [870, 420] on p at bounding box center [1037, 475] width 267 height 16
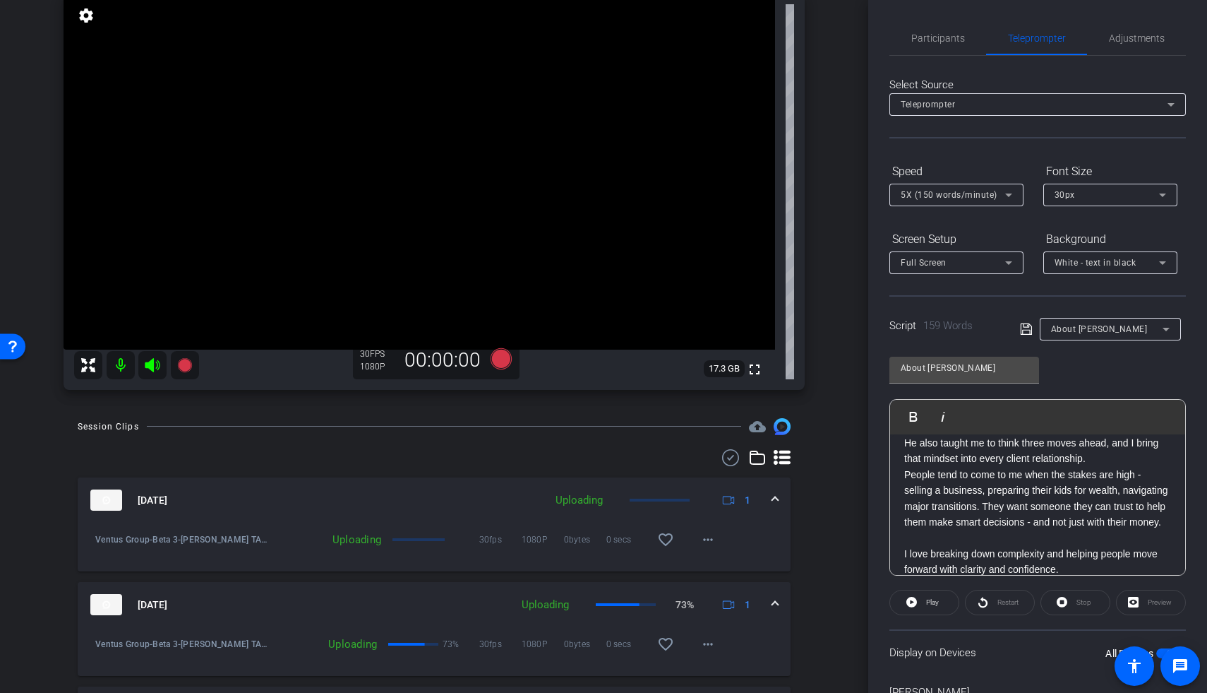
click at [870, 420] on p at bounding box center [1037, 537] width 267 height 16
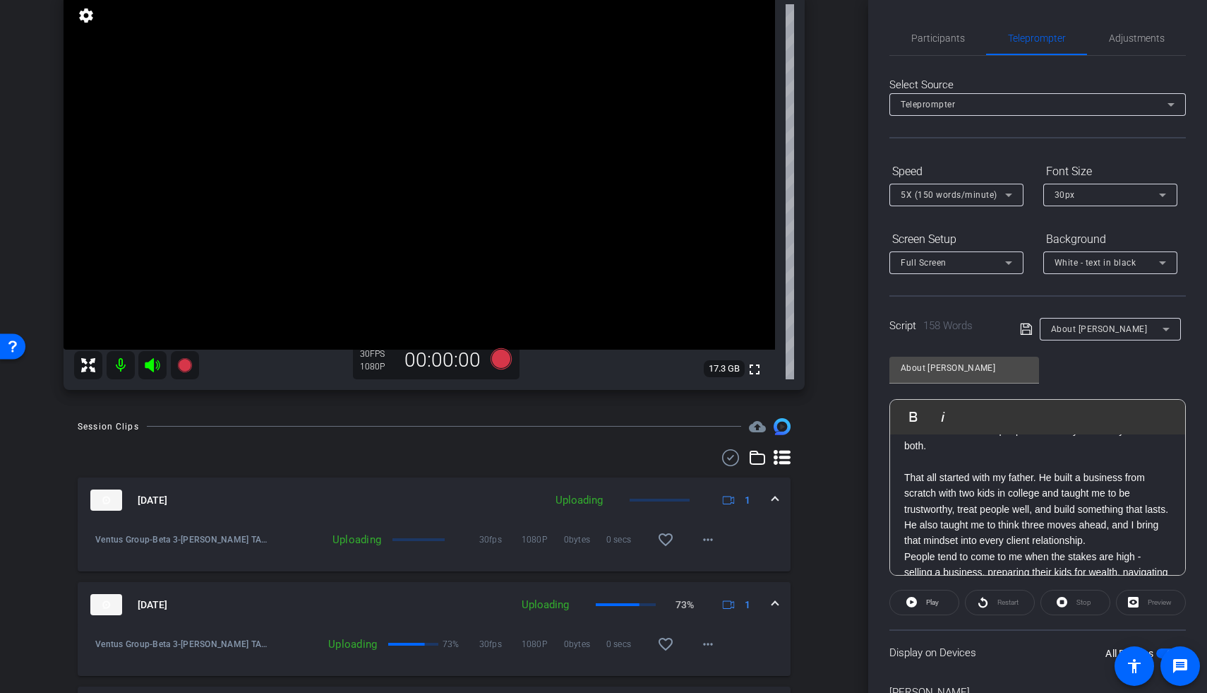
scroll to position [0, 0]
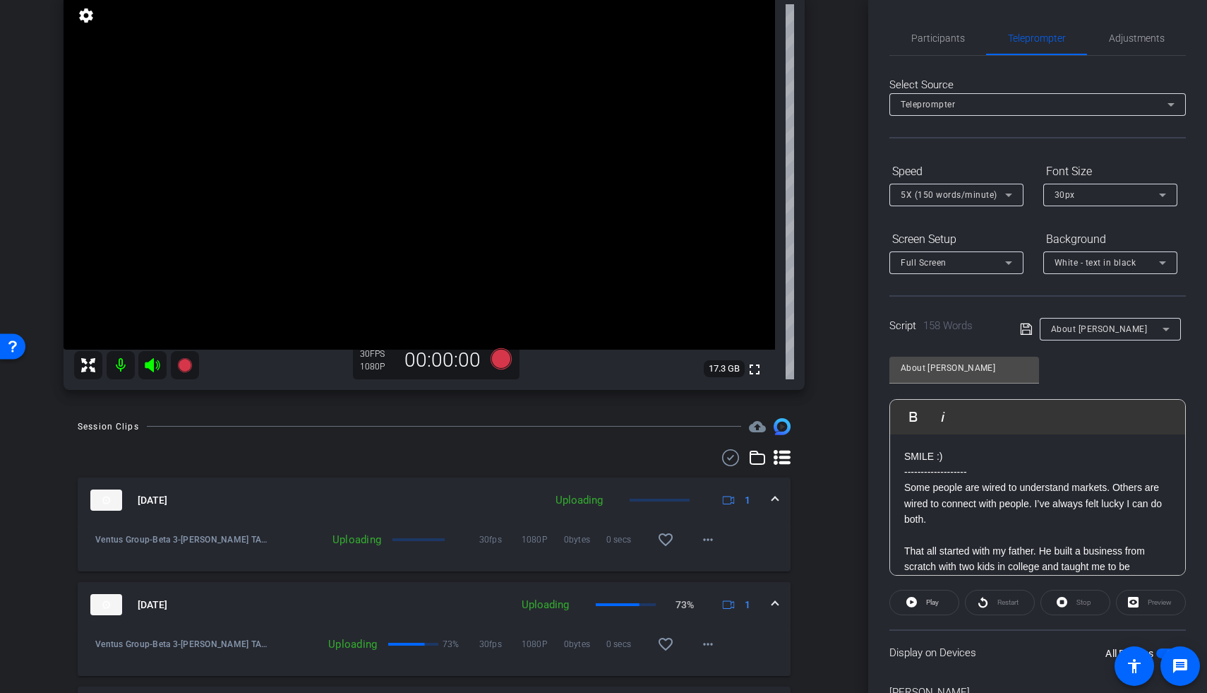
click at [870, 420] on p at bounding box center [1037, 535] width 267 height 16
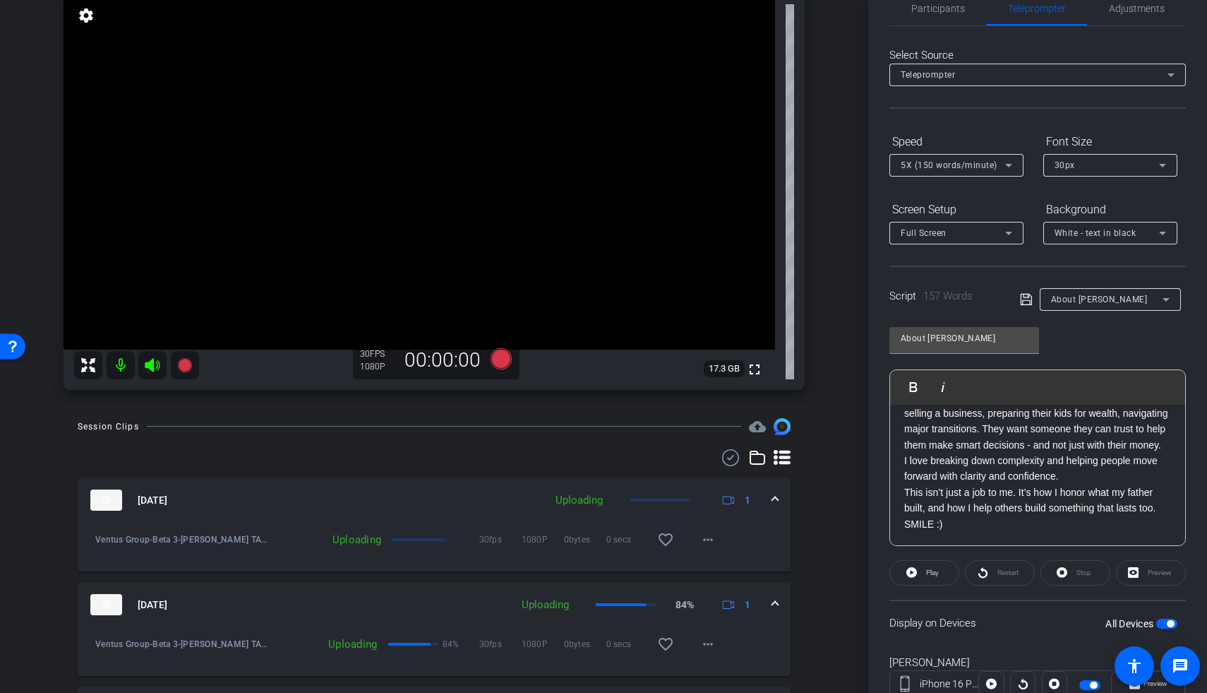
scroll to position [79, 0]
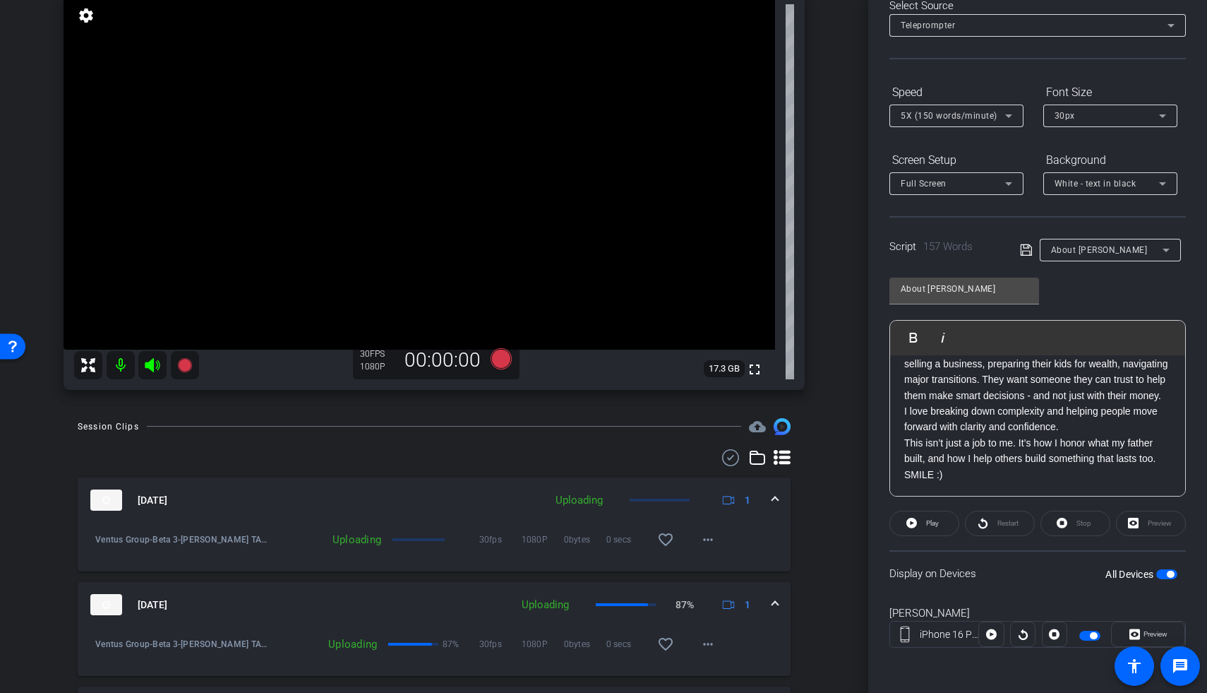
click at [870, 420] on span "button" at bounding box center [1166, 574] width 21 height 10
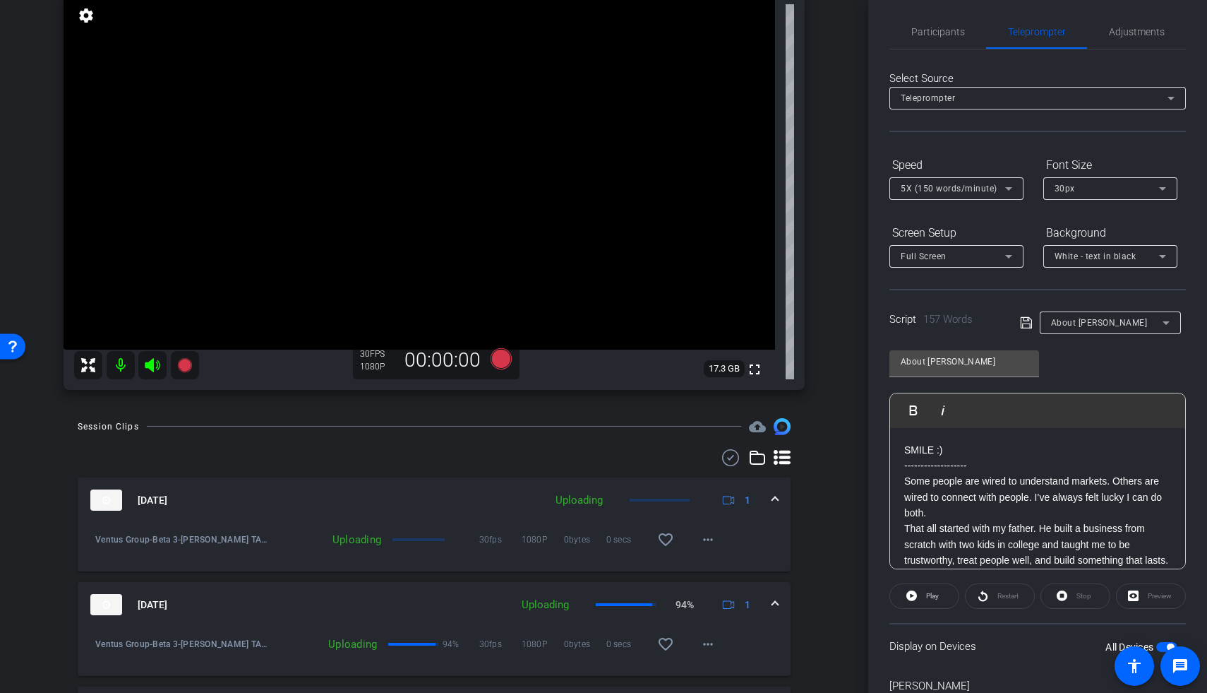
scroll to position [0, 0]
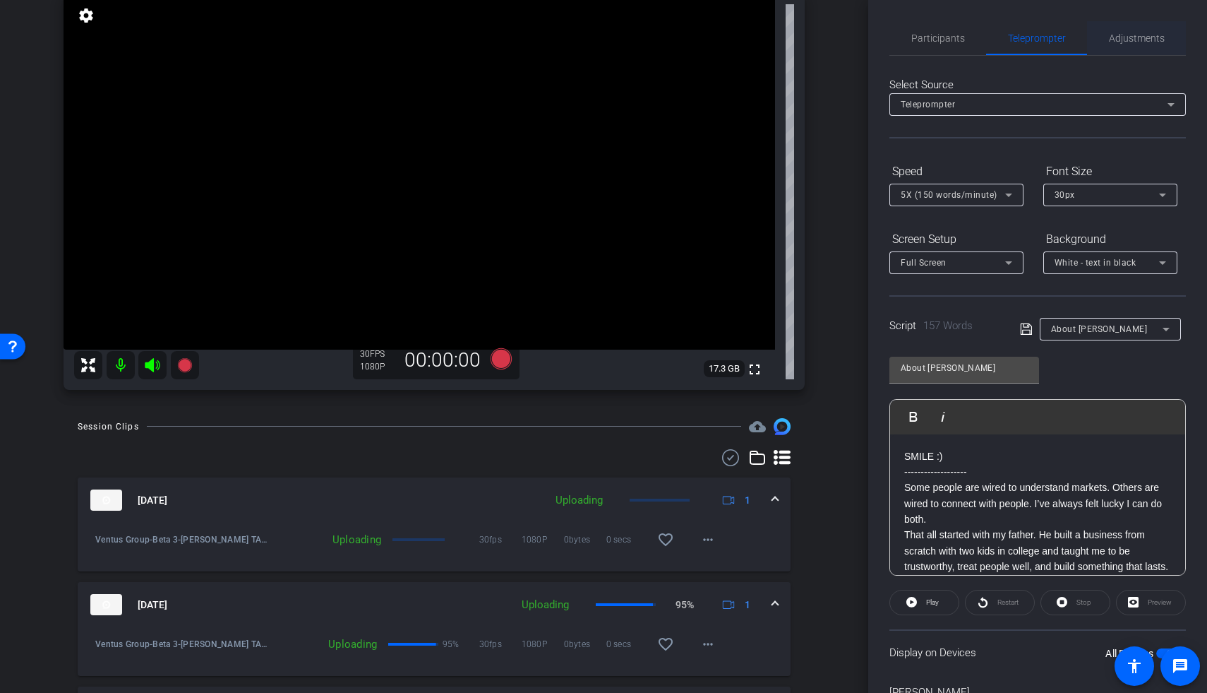
click at [870, 47] on span "Adjustments" at bounding box center [1137, 38] width 56 height 34
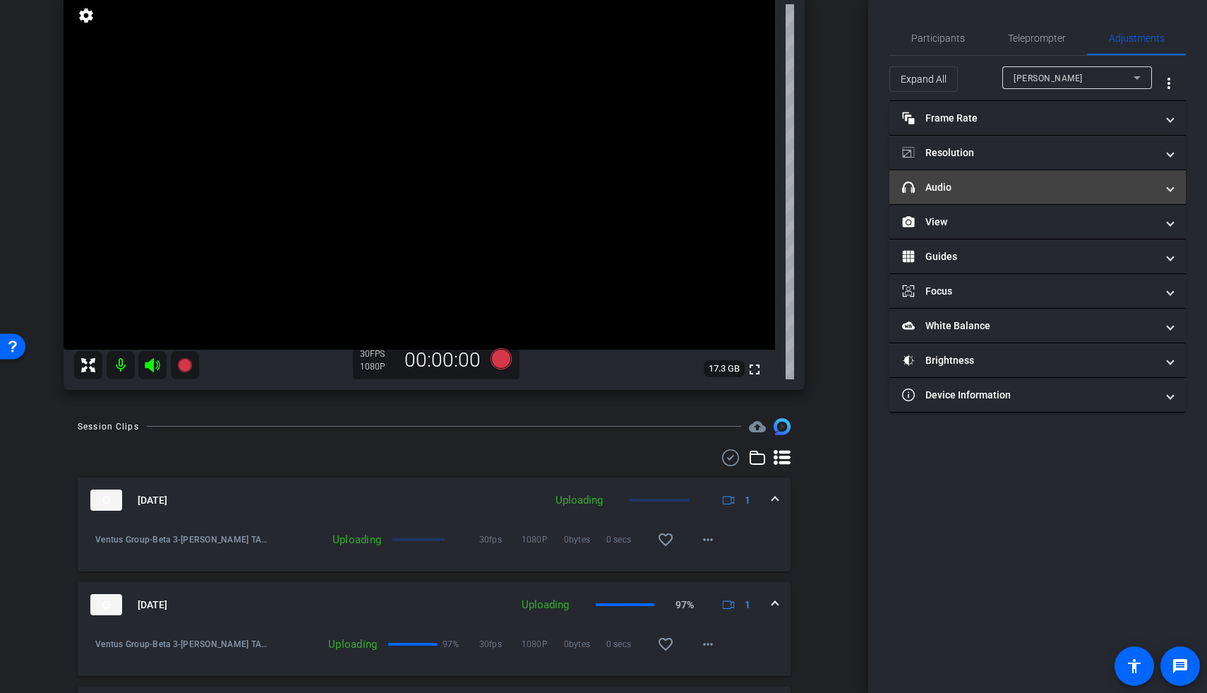
click at [870, 180] on mat-panel-title "headphone icon Audio" at bounding box center [1029, 187] width 254 height 15
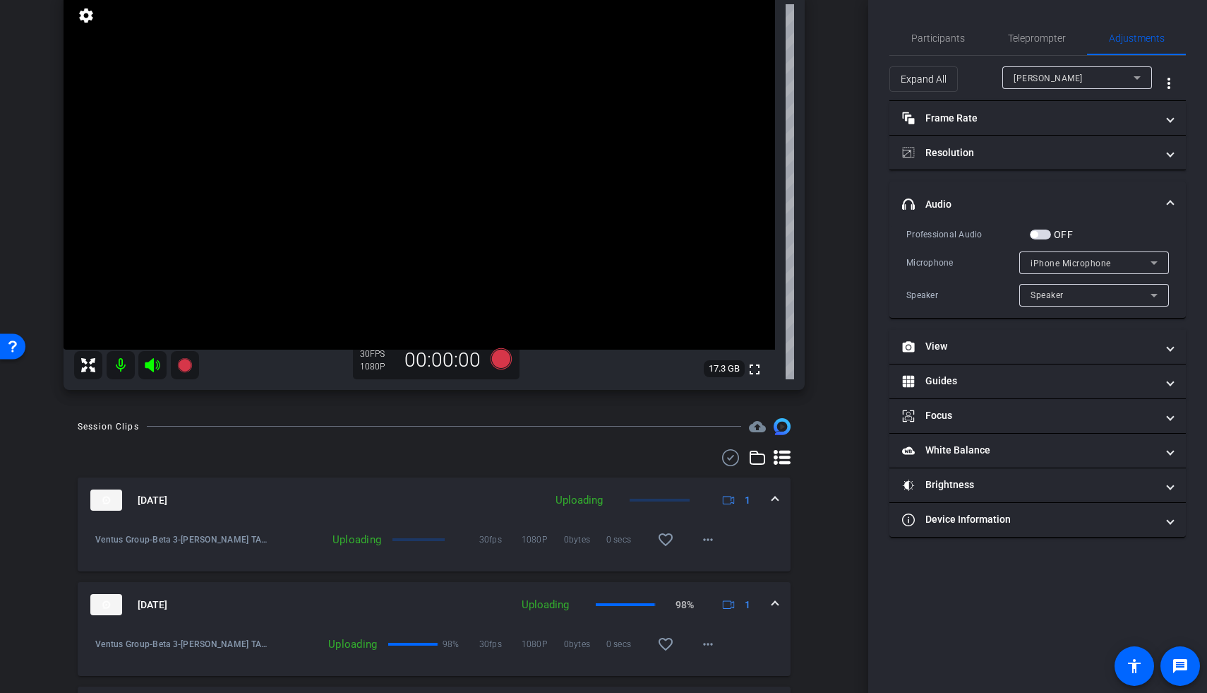
click at [870, 235] on span "button" at bounding box center [1040, 234] width 21 height 10
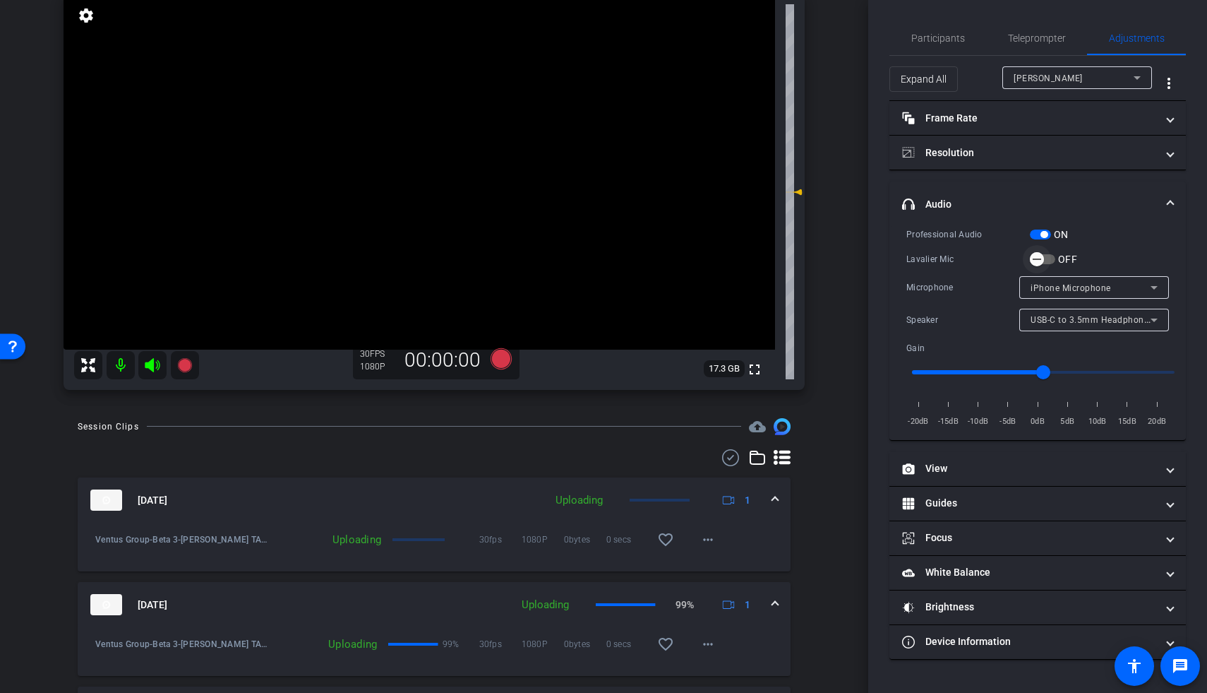
click at [870, 256] on span "button" at bounding box center [1037, 259] width 28 height 28
click at [183, 367] on icon at bounding box center [184, 365] width 14 height 14
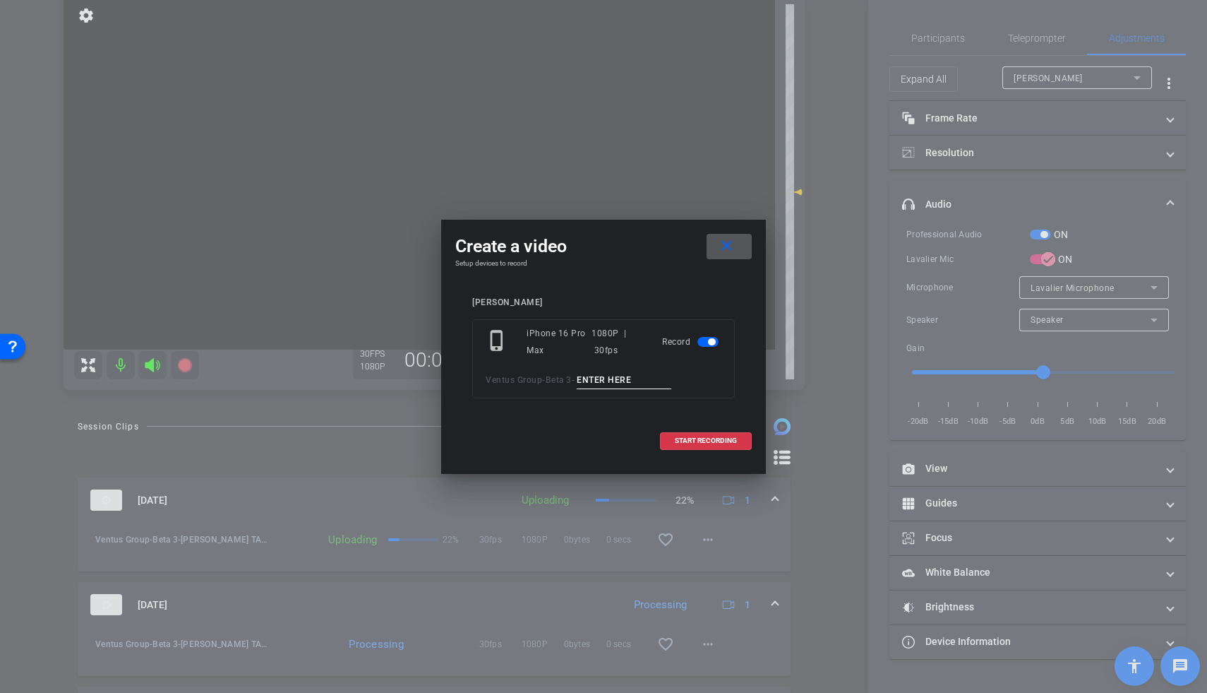
click at [609, 386] on input at bounding box center [624, 380] width 95 height 18
type input "Brett TA6"
click at [729, 420] on span at bounding box center [706, 441] width 90 height 34
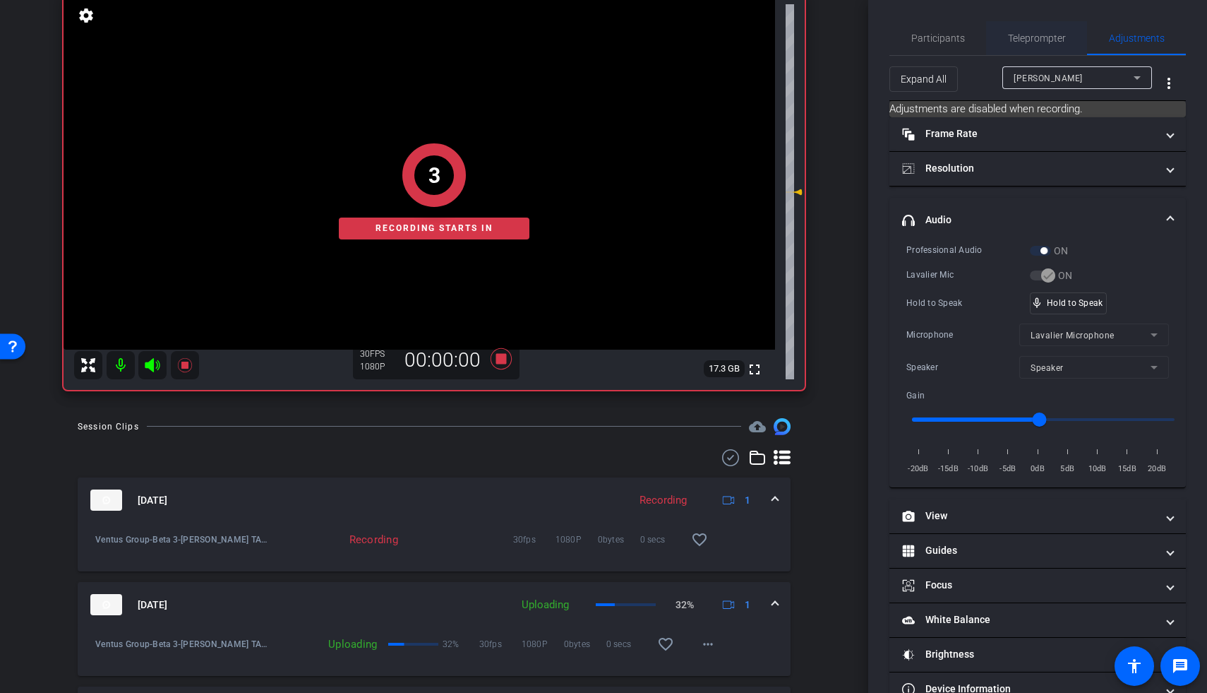
click at [870, 41] on span "Teleprompter" at bounding box center [1037, 38] width 58 height 10
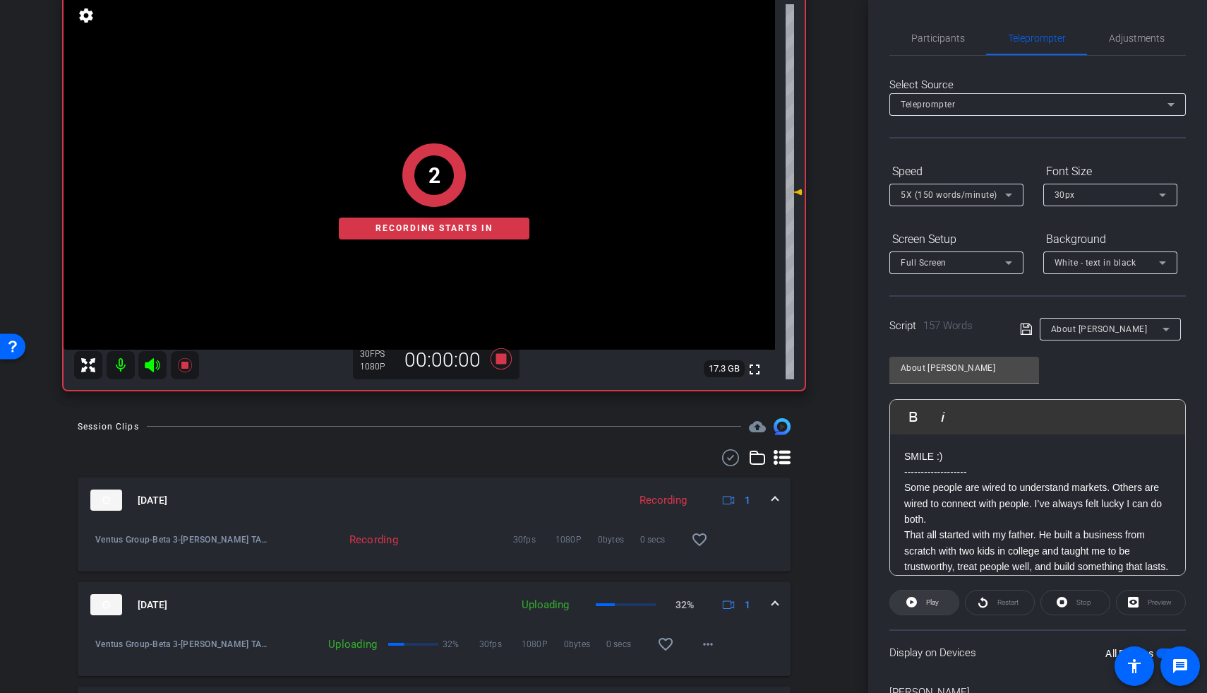
click at [870, 420] on span "Play" at bounding box center [931, 602] width 16 height 20
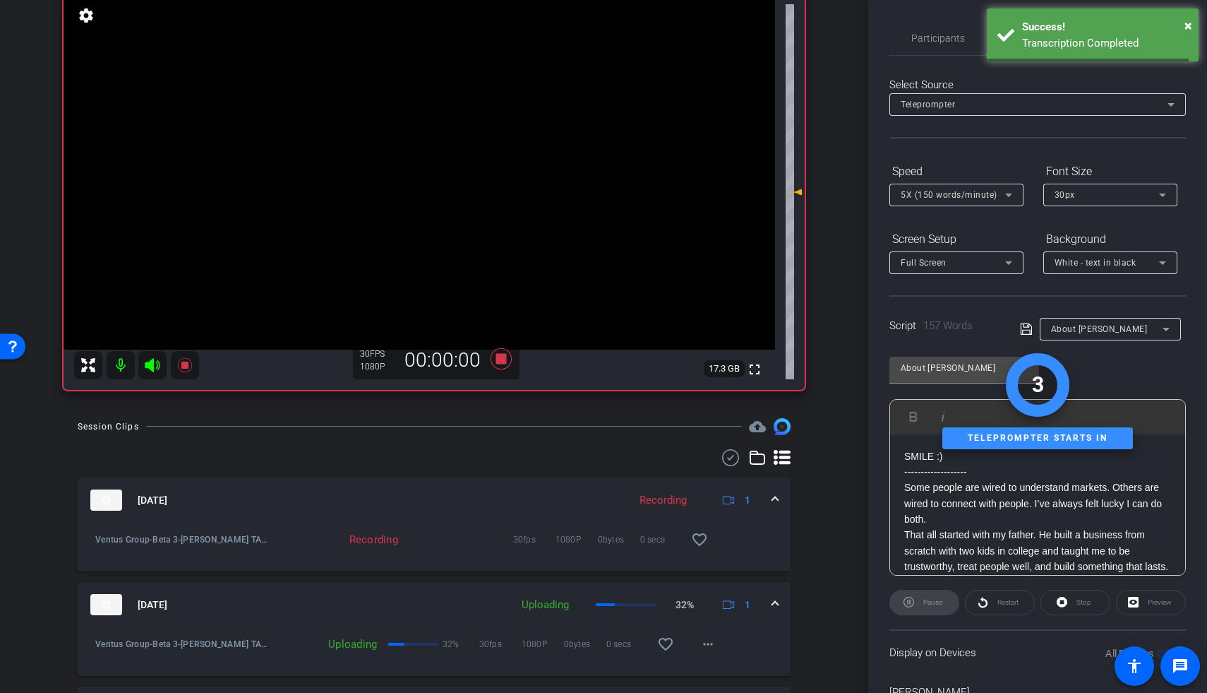
click at [148, 369] on icon at bounding box center [152, 365] width 17 height 17
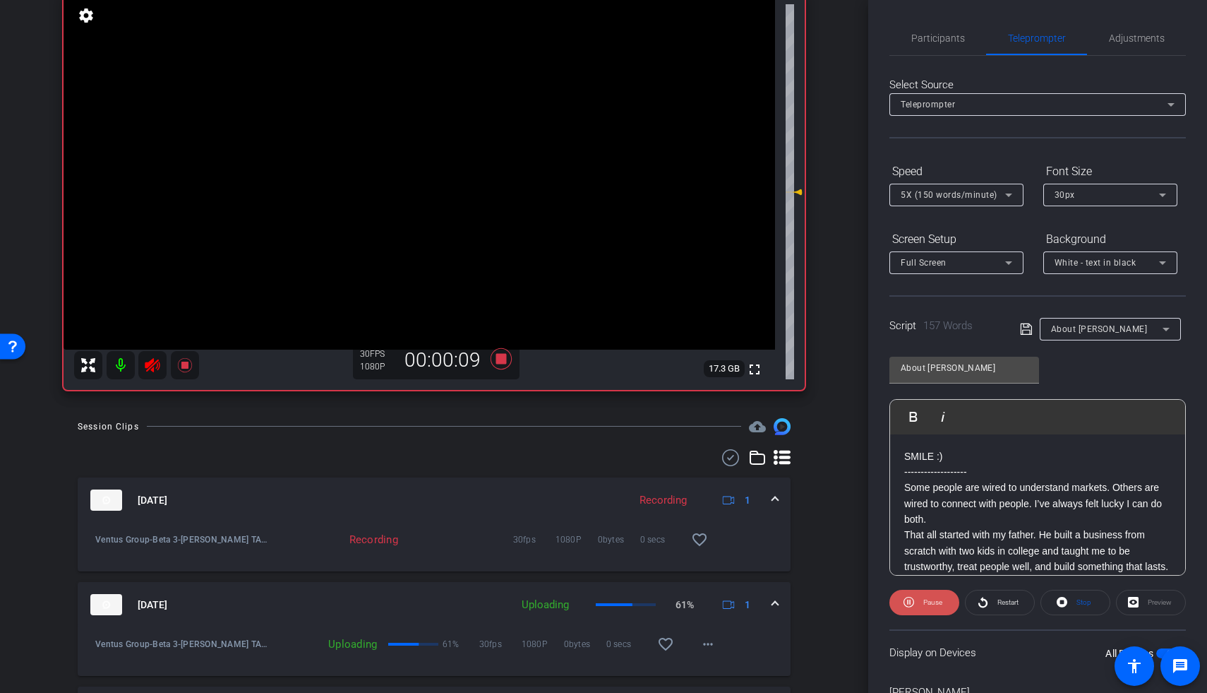
click at [870, 420] on span at bounding box center [925, 602] width 70 height 34
click at [870, 420] on span at bounding box center [924, 602] width 68 height 34
click at [870, 420] on span "Restart" at bounding box center [1008, 602] width 21 height 8
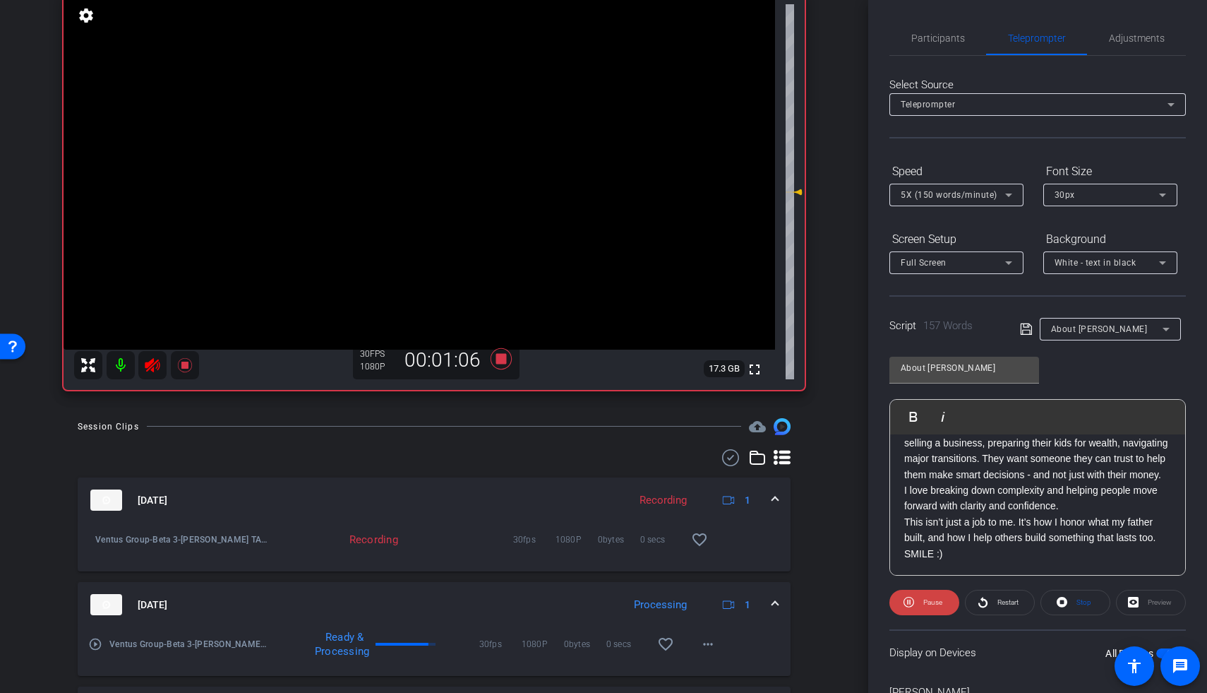
scroll to position [203, 0]
click at [495, 355] on icon at bounding box center [501, 358] width 21 height 21
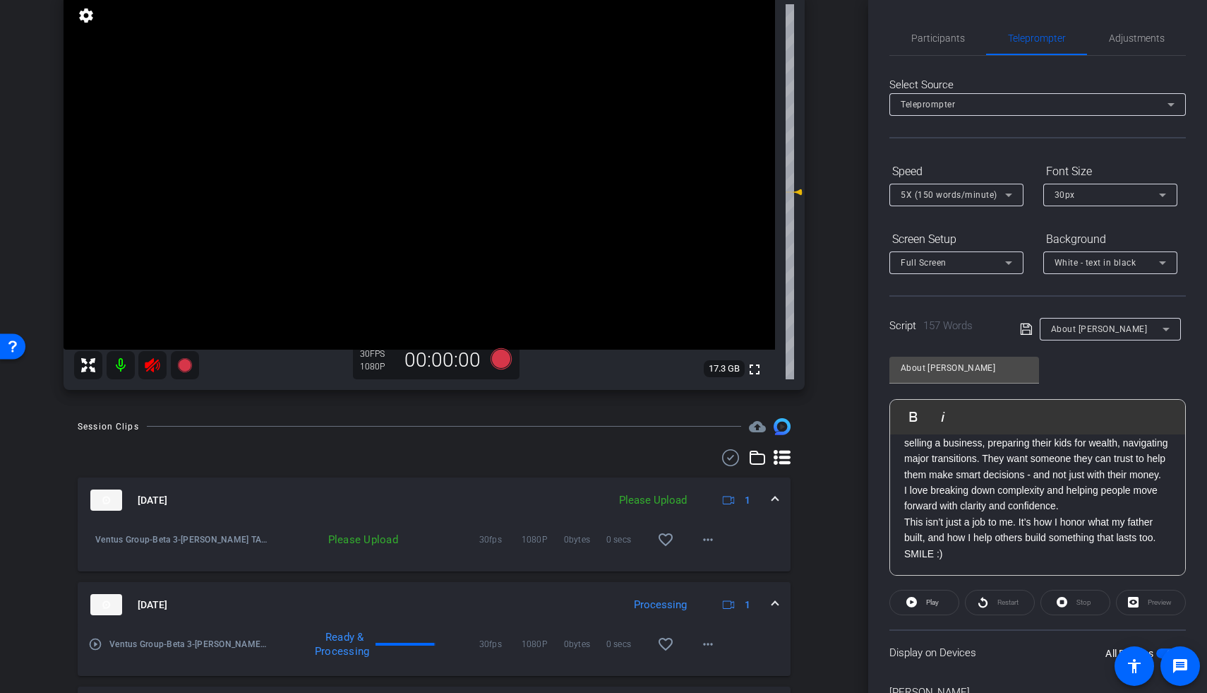
click at [150, 367] on icon at bounding box center [152, 365] width 15 height 14
click at [870, 35] on span "Adjustments" at bounding box center [1137, 38] width 56 height 10
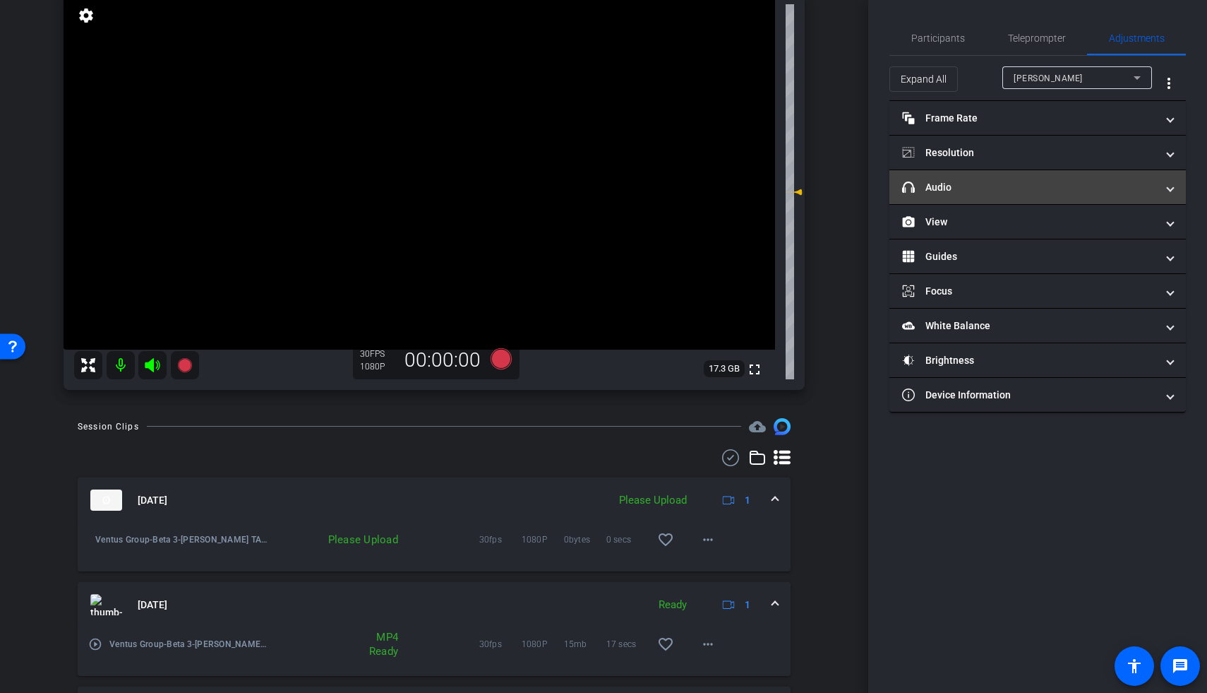
click at [870, 176] on mat-expansion-panel-header "headphone icon Audio" at bounding box center [1038, 187] width 297 height 34
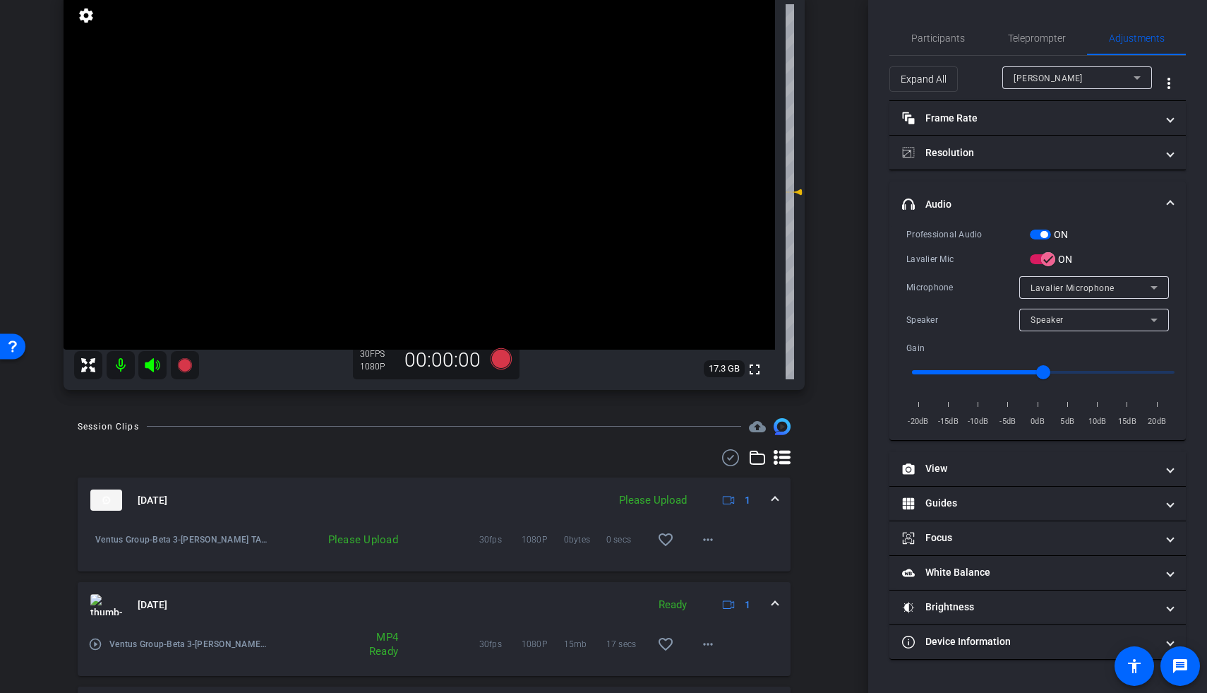
click at [870, 234] on span "button" at bounding box center [1040, 234] width 21 height 10
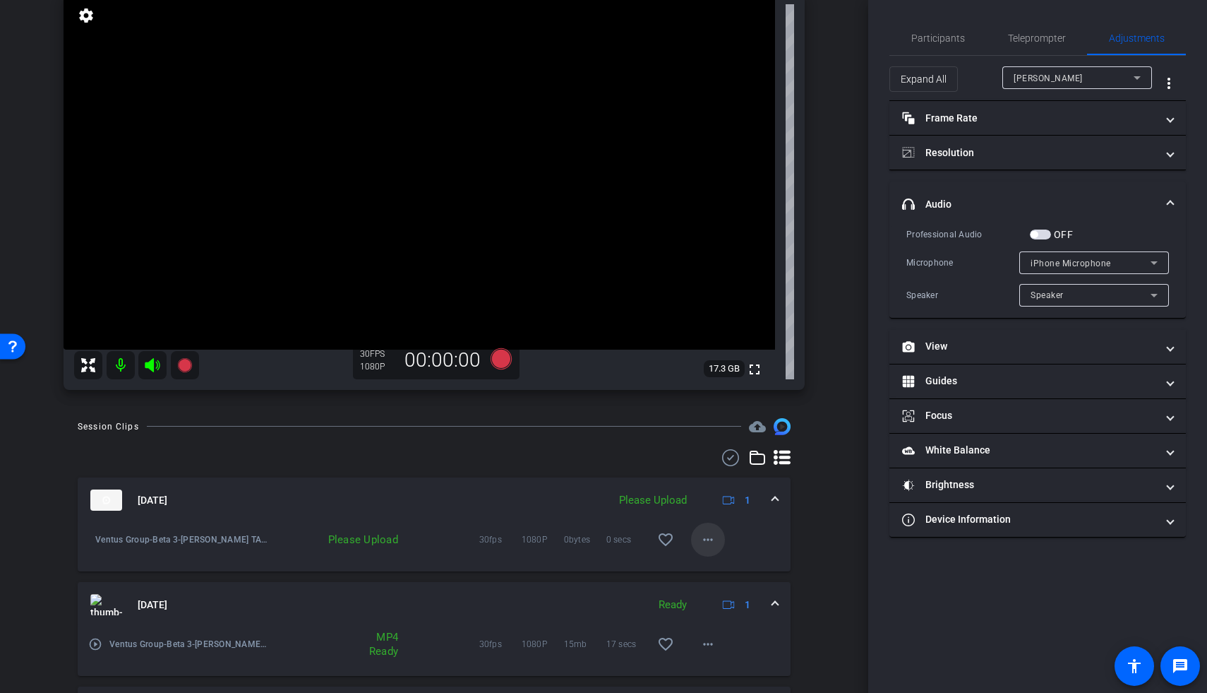
click at [700, 420] on mat-icon "more_horiz" at bounding box center [708, 539] width 17 height 17
click at [709, 420] on span "Upload" at bounding box center [723, 568] width 56 height 17
click at [870, 42] on span "Teleprompter" at bounding box center [1037, 38] width 58 height 10
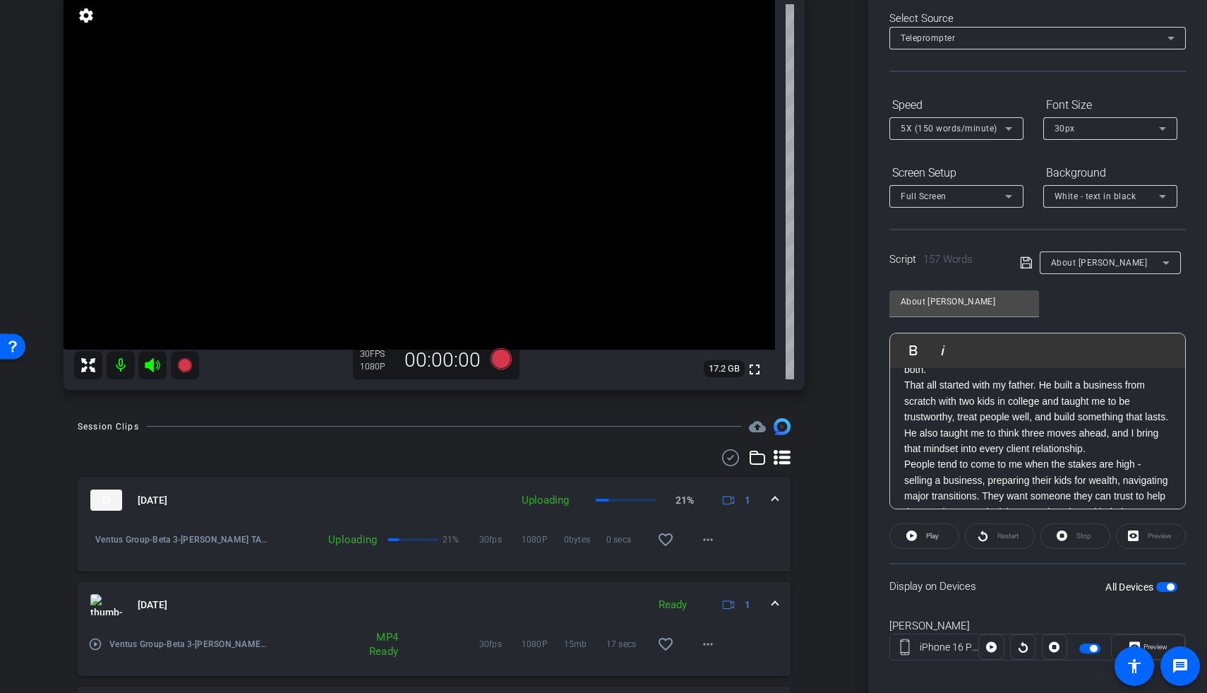
scroll to position [79, 0]
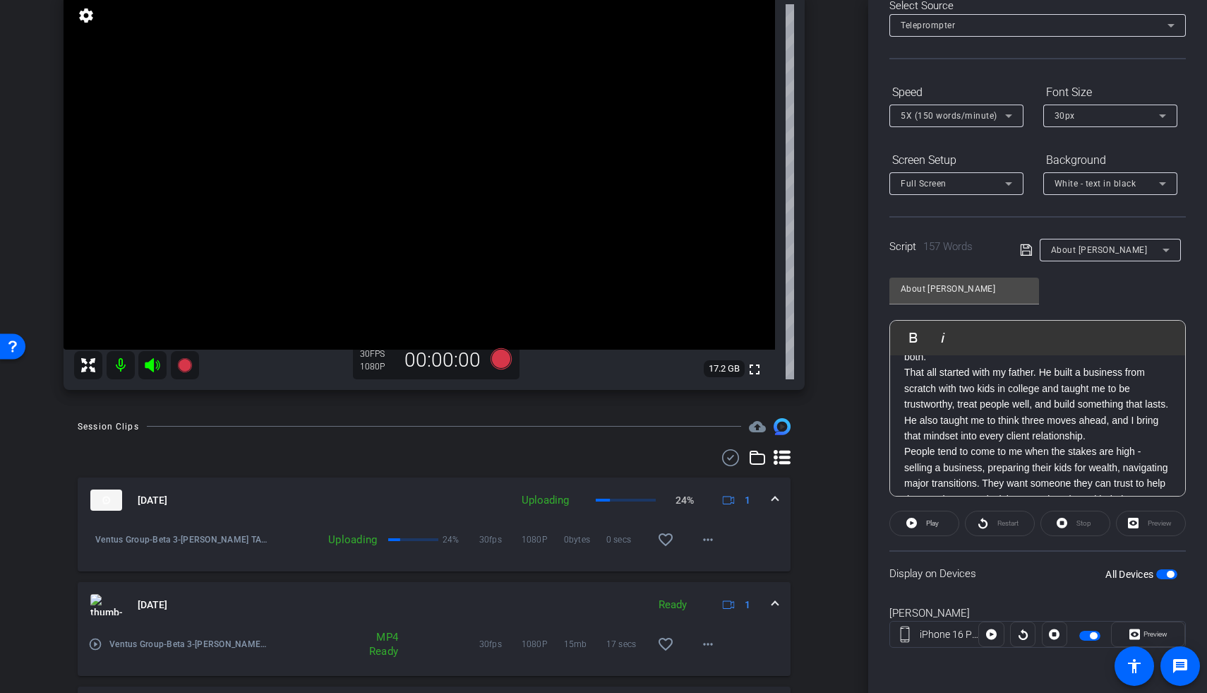
click at [870, 420] on span "button" at bounding box center [1166, 574] width 21 height 10
click at [825, 289] on div "arrow_back Beta 3 Back to project Send invite account_box grid_on settings info…" at bounding box center [434, 231] width 868 height 693
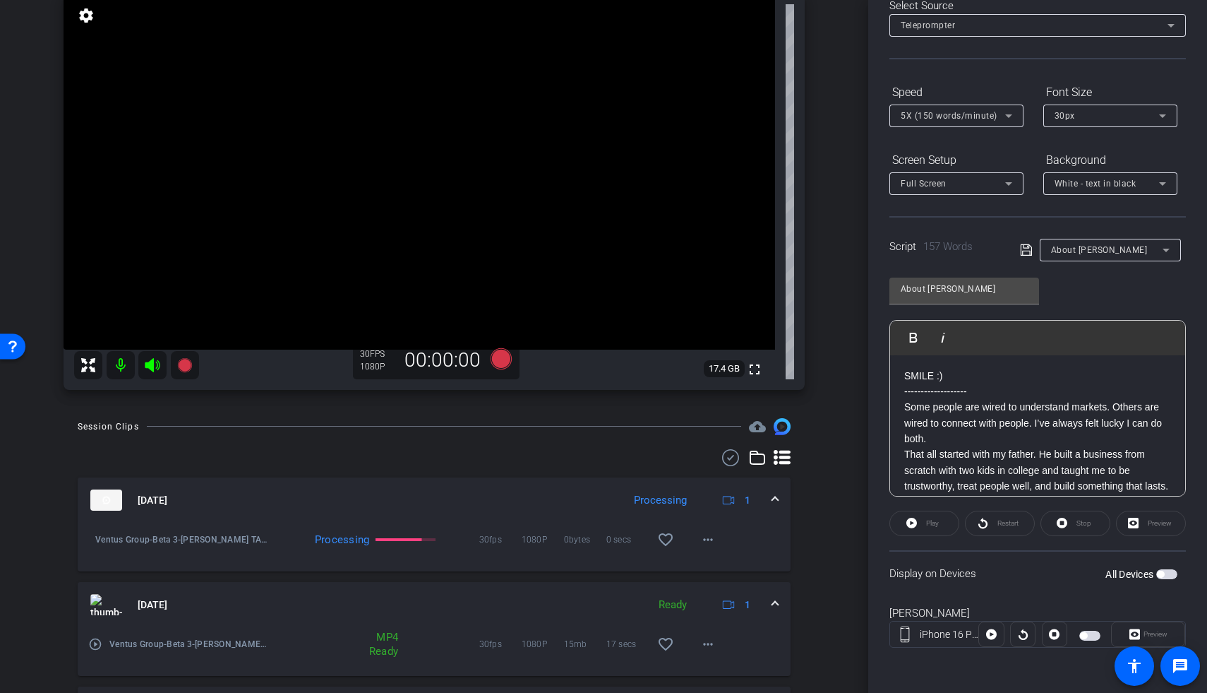
scroll to position [0, 0]
click at [870, 252] on div "About Brett" at bounding box center [1107, 250] width 112 height 18
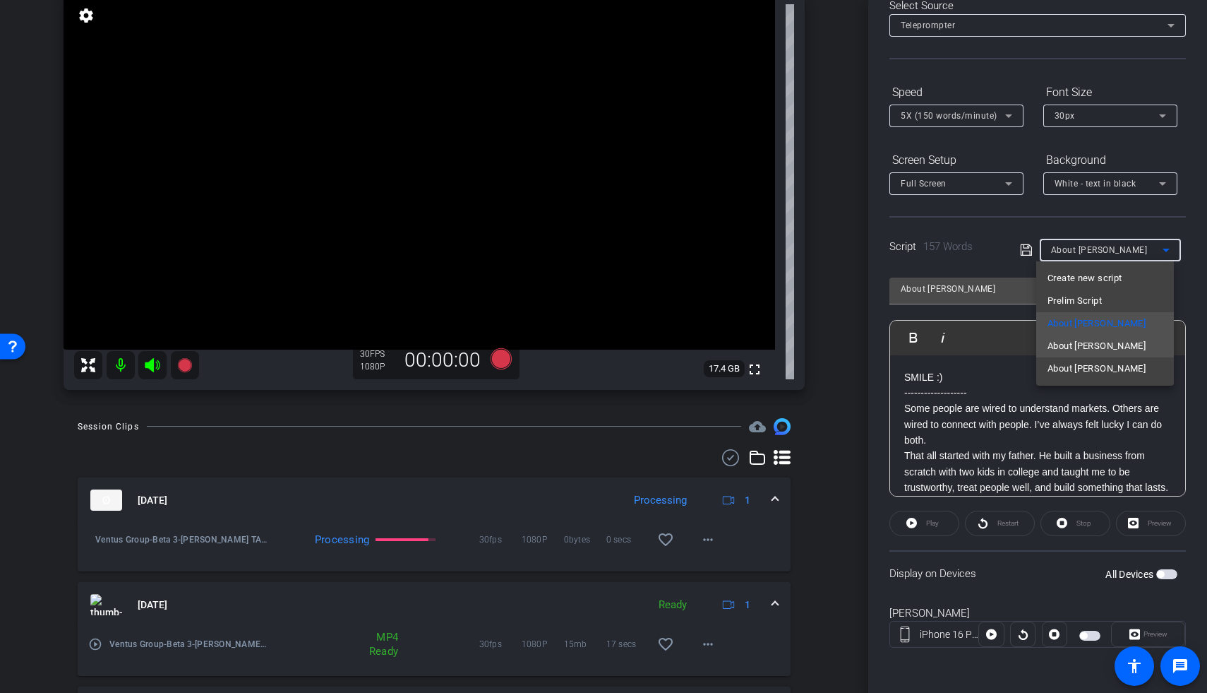
click at [870, 340] on span "About David" at bounding box center [1097, 345] width 98 height 17
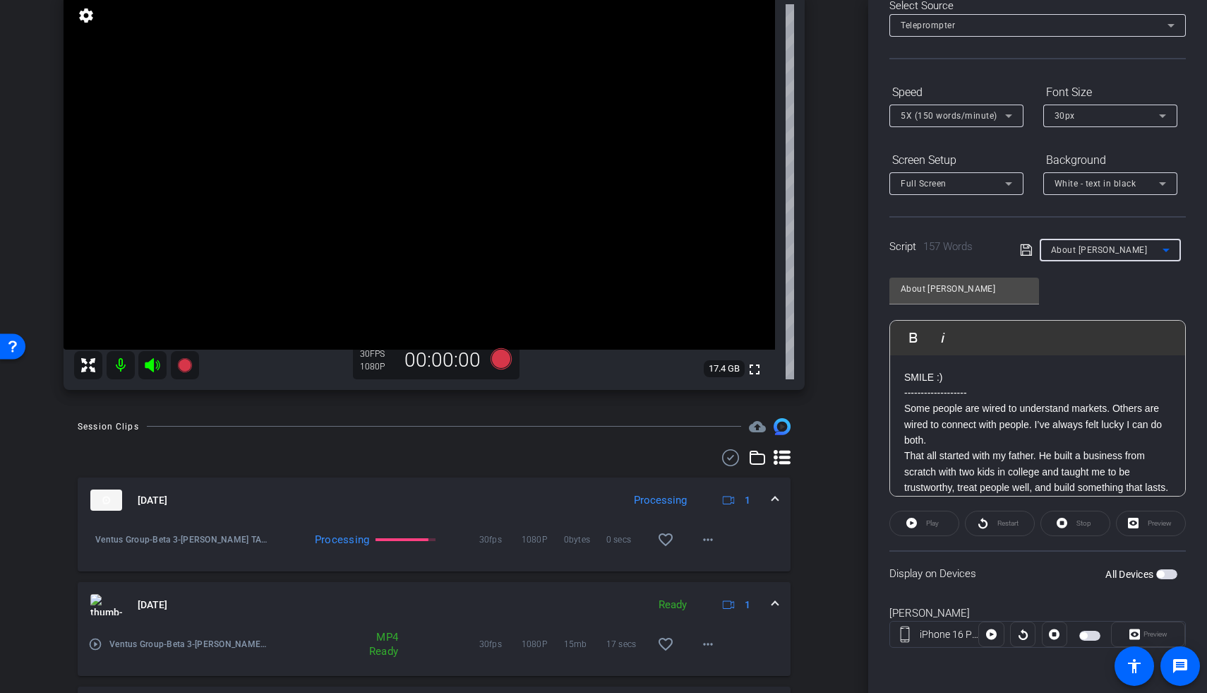
type input "About David"
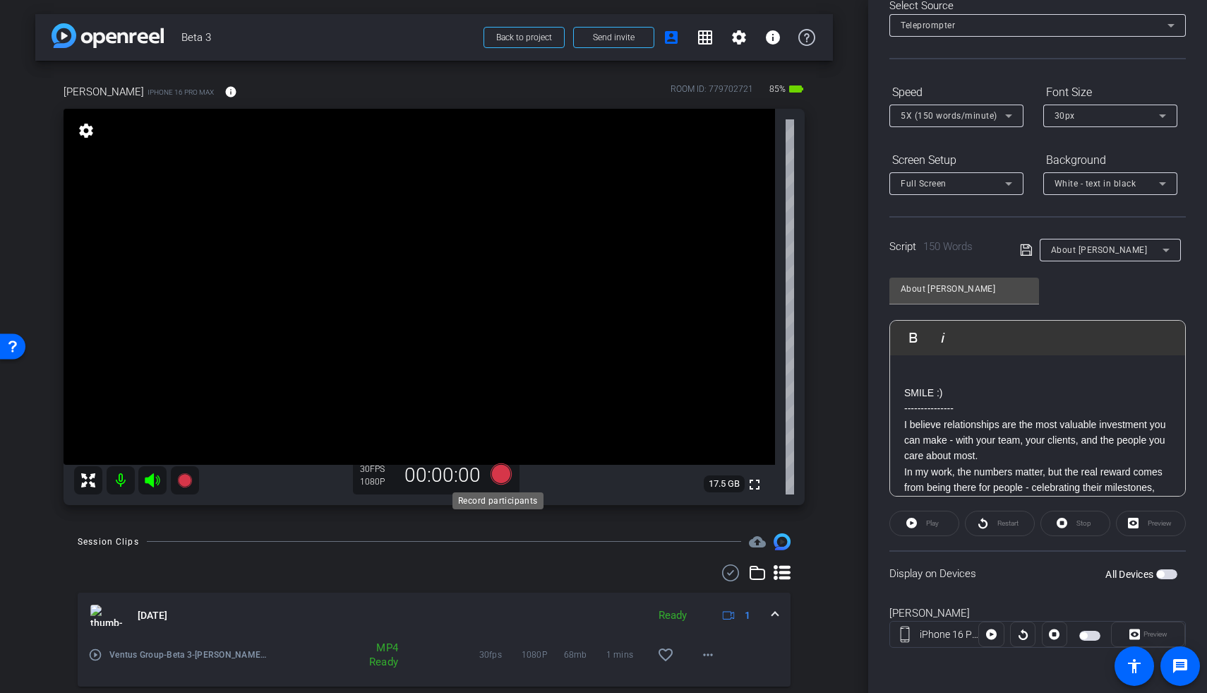
click at [493, 420] on icon at bounding box center [501, 473] width 34 height 25
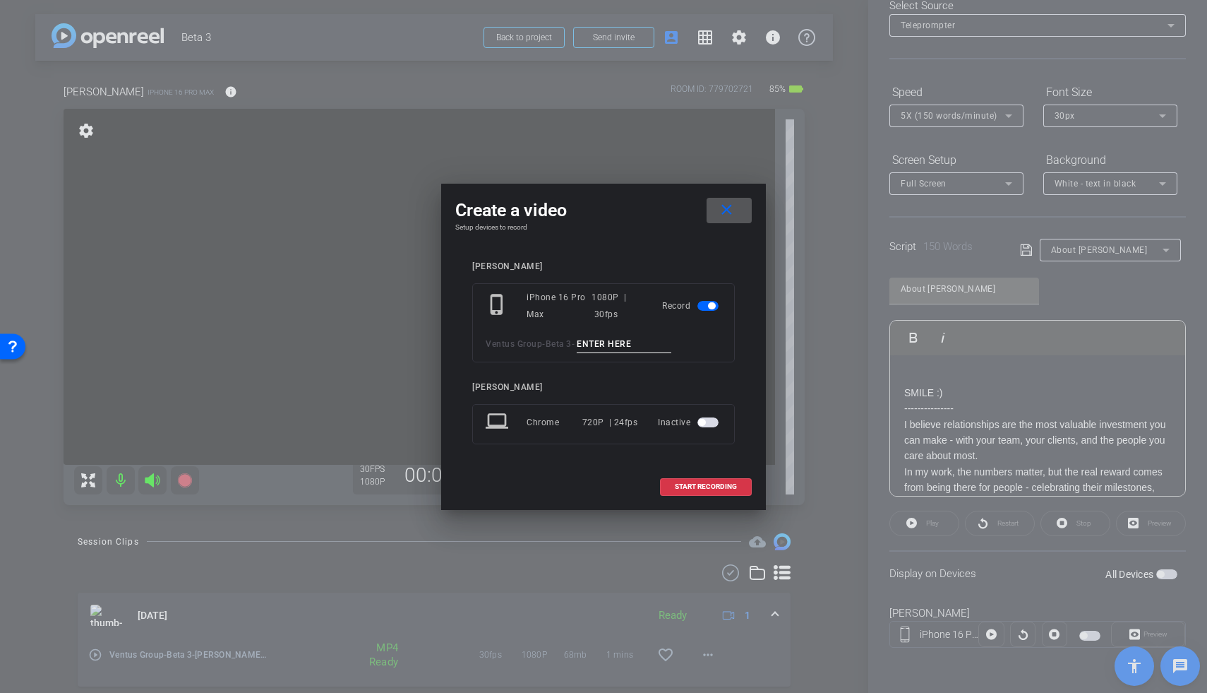
click at [636, 341] on input at bounding box center [624, 344] width 95 height 18
type input "mic test David"
click at [729, 420] on span at bounding box center [706, 486] width 90 height 34
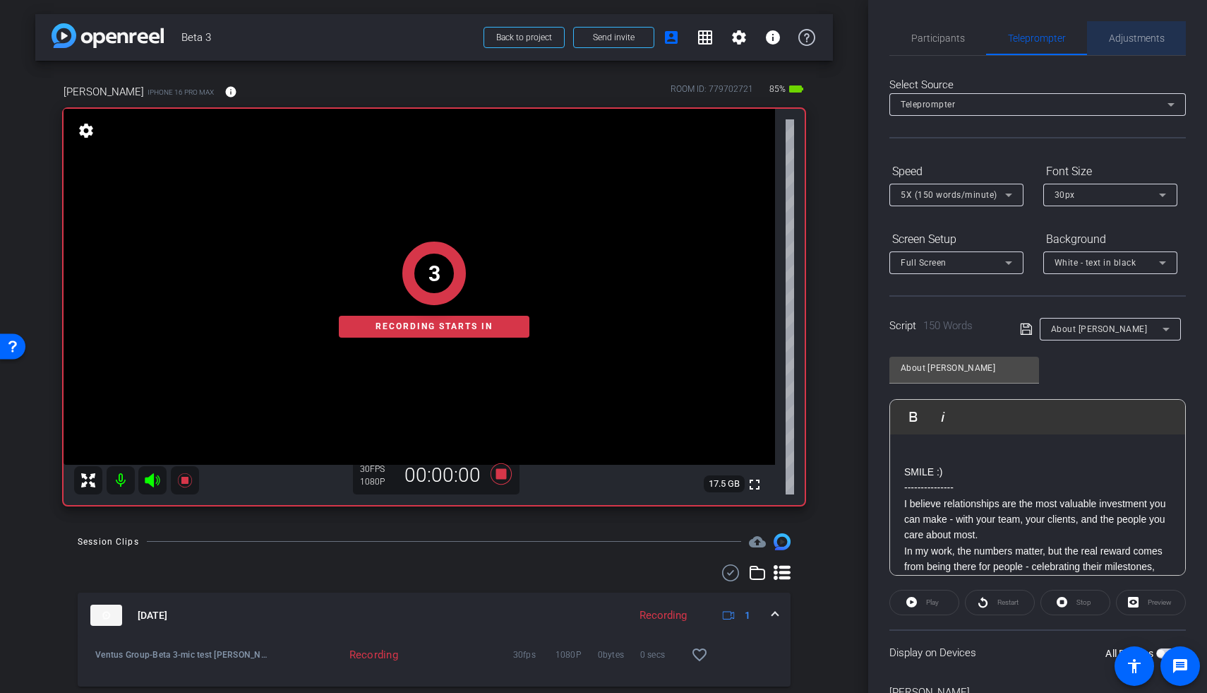
click at [870, 47] on span "Adjustments" at bounding box center [1137, 38] width 56 height 34
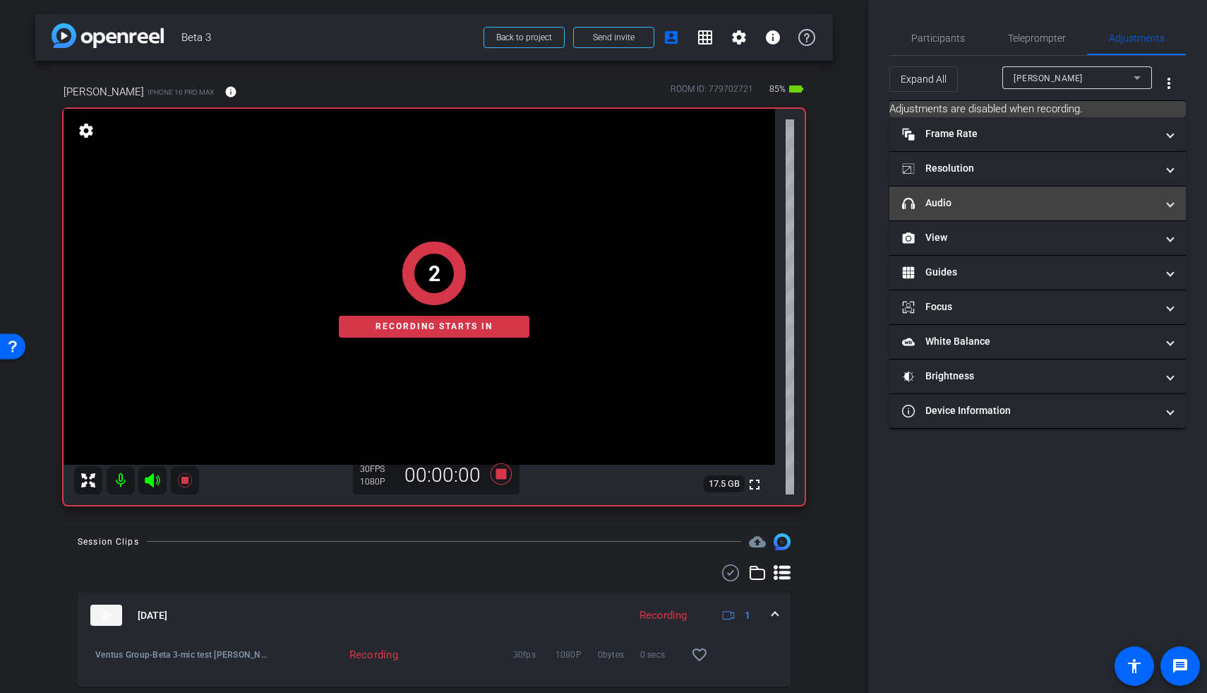
click at [870, 203] on mat-panel-title "headphone icon Audio" at bounding box center [1029, 203] width 254 height 15
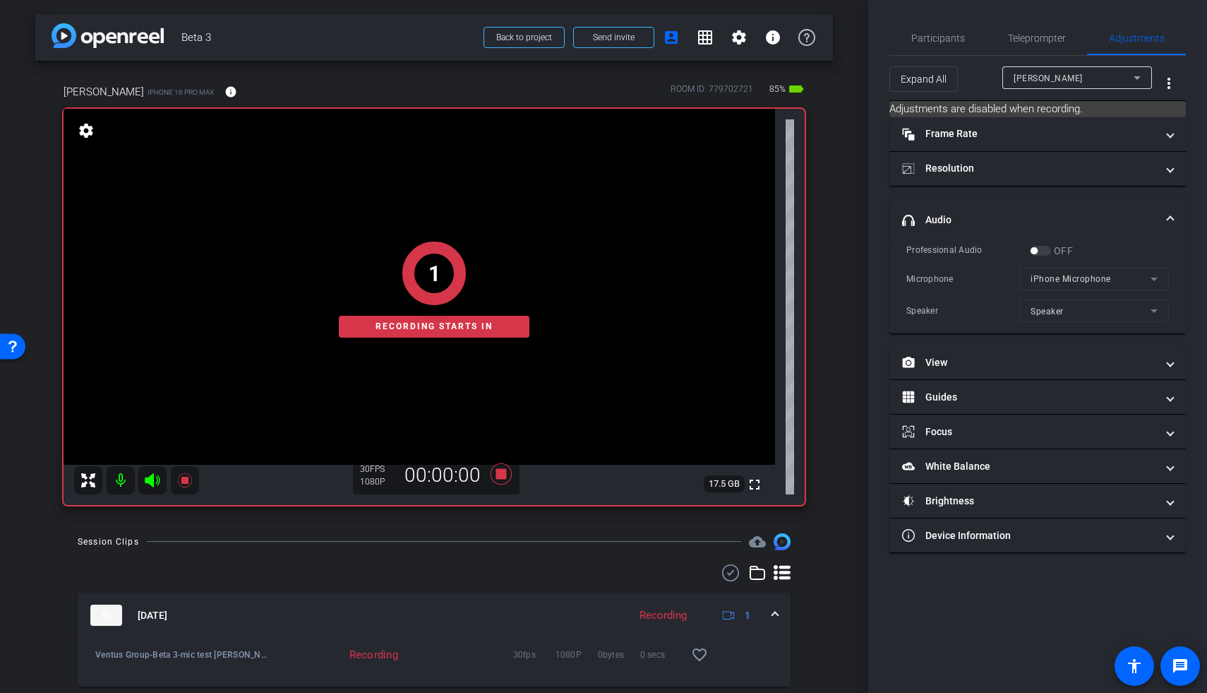
click at [870, 259] on div "Professional Audio OFF Microphone iPhone Microphone Speaker Speaker" at bounding box center [1037, 283] width 263 height 80
click at [870, 251] on div "OFF" at bounding box center [1051, 251] width 43 height 14
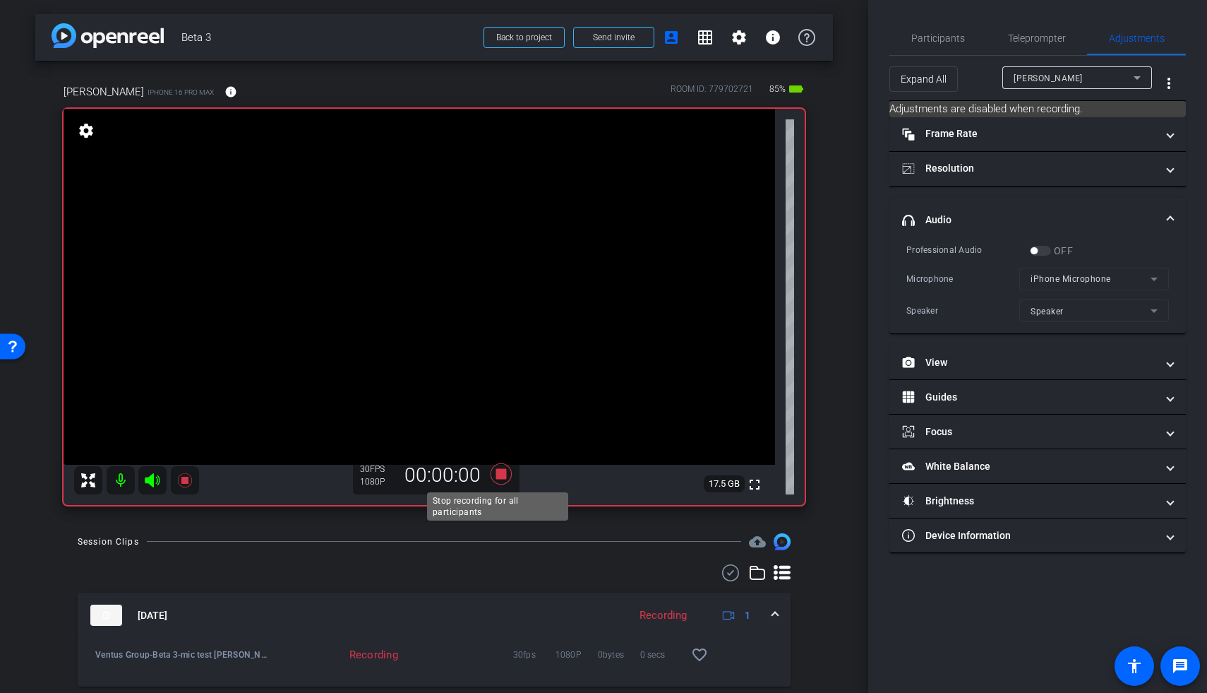
click at [496, 420] on icon at bounding box center [501, 473] width 21 height 21
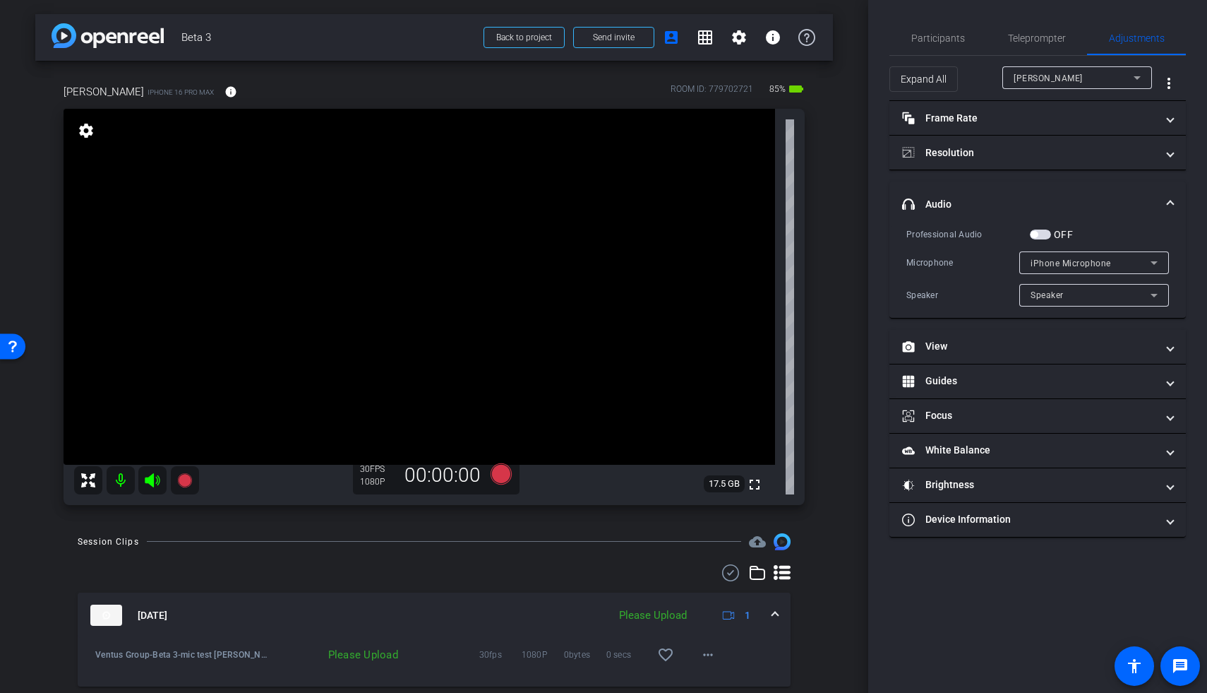
click at [870, 236] on span "button" at bounding box center [1040, 234] width 21 height 10
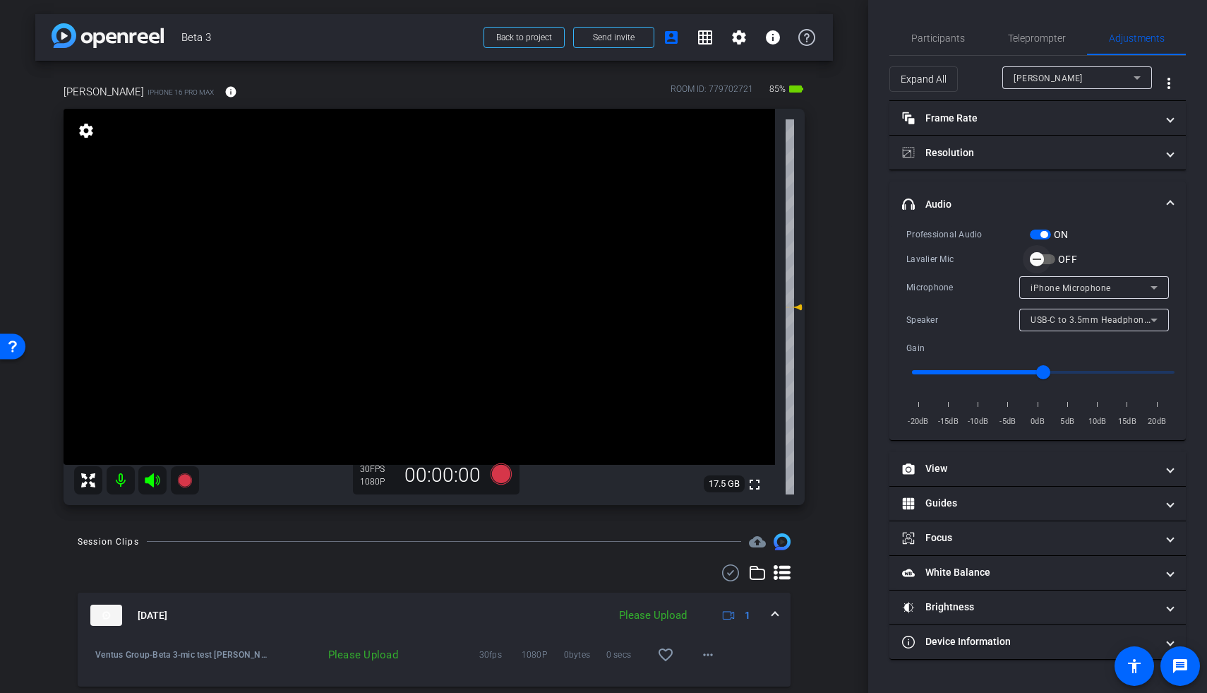
click at [870, 261] on span "button" at bounding box center [1037, 259] width 28 height 28
click at [493, 420] on icon at bounding box center [501, 473] width 21 height 21
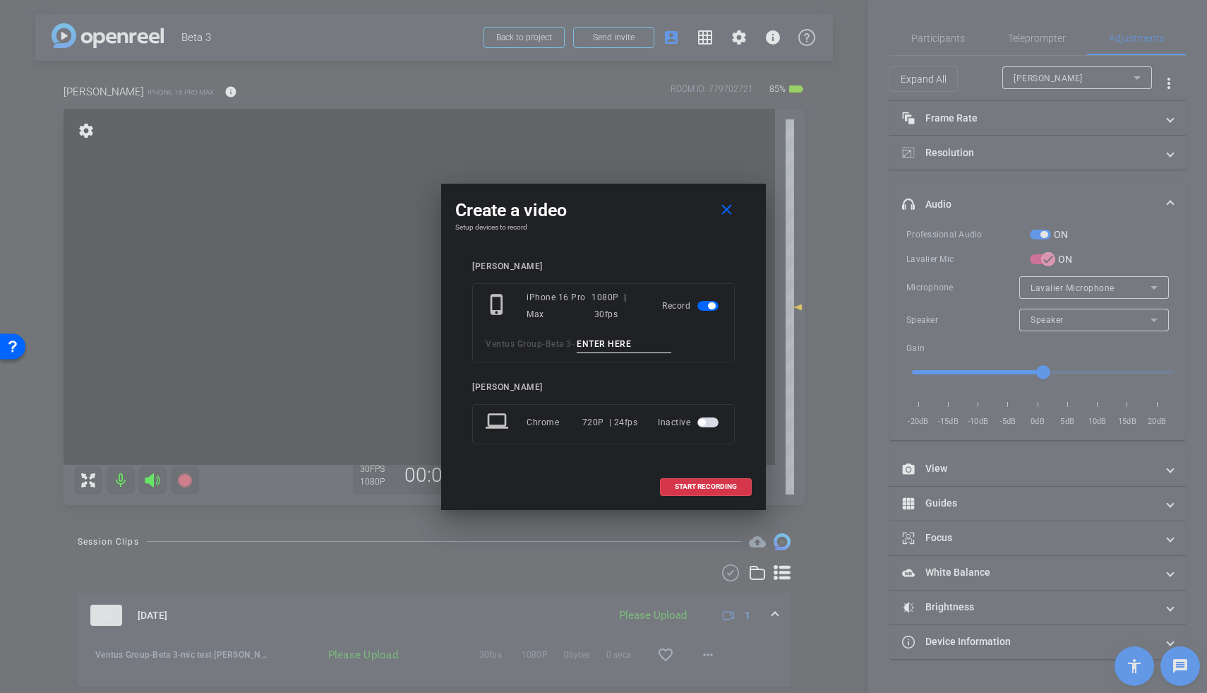
click at [610, 340] on input at bounding box center [624, 344] width 95 height 18
type input "mic test David 2"
click at [686, 420] on span "START RECORDING" at bounding box center [706, 486] width 62 height 7
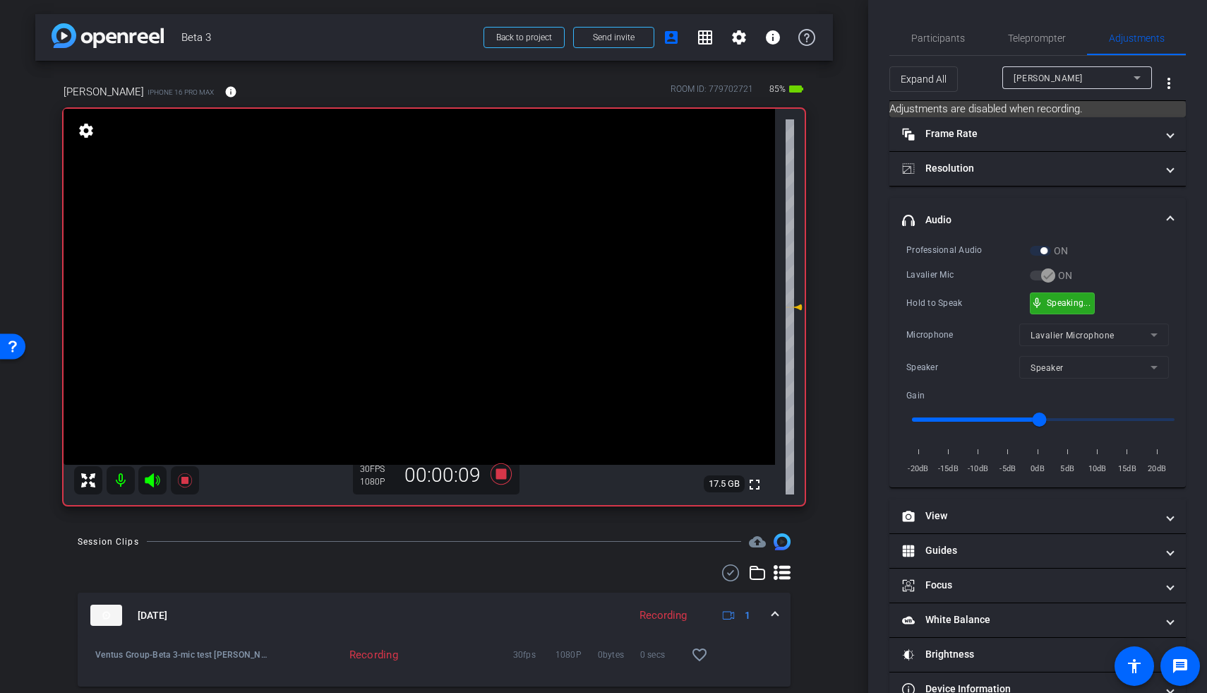
click at [870, 310] on div "mic_none Speaking..." at bounding box center [1063, 303] width 64 height 20
click at [500, 420] on icon at bounding box center [501, 473] width 21 height 21
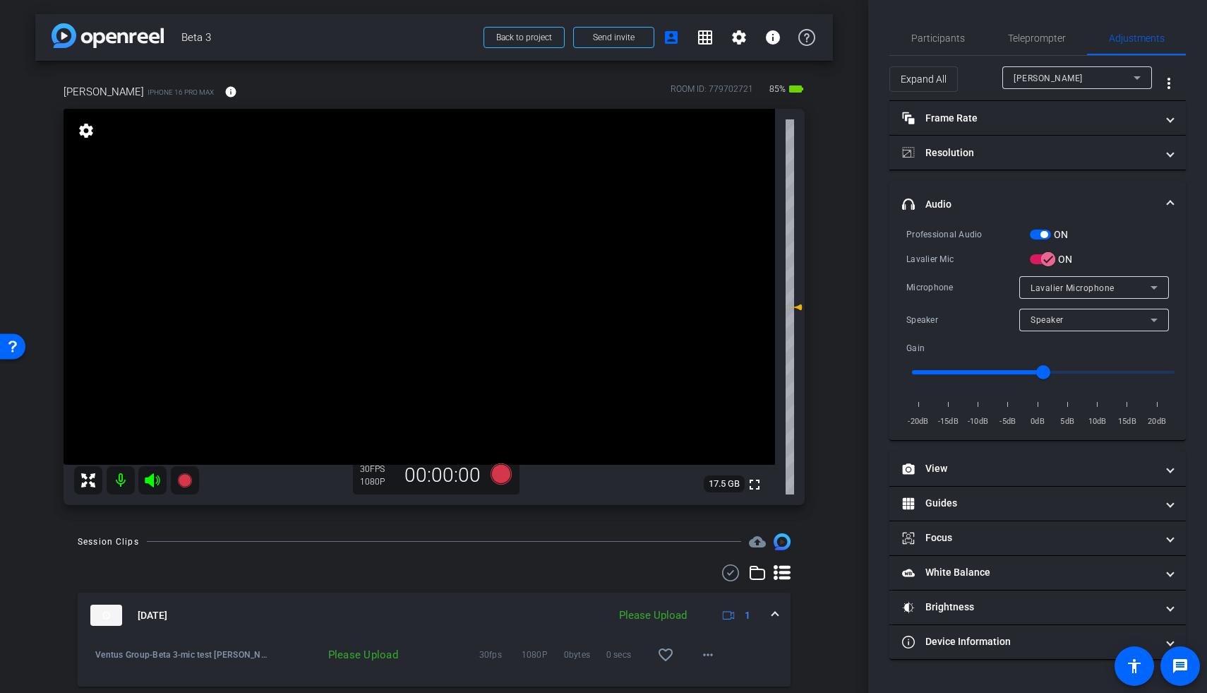
click at [870, 237] on span "button" at bounding box center [1040, 234] width 21 height 10
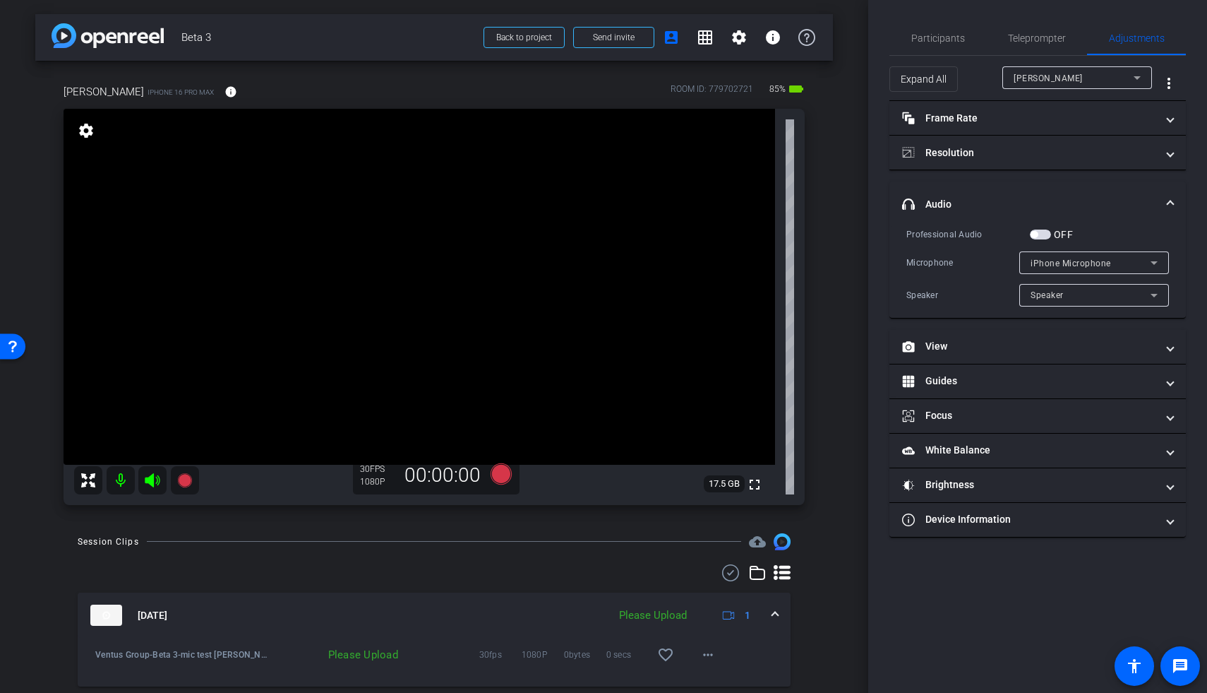
click at [870, 237] on span "button" at bounding box center [1040, 234] width 21 height 10
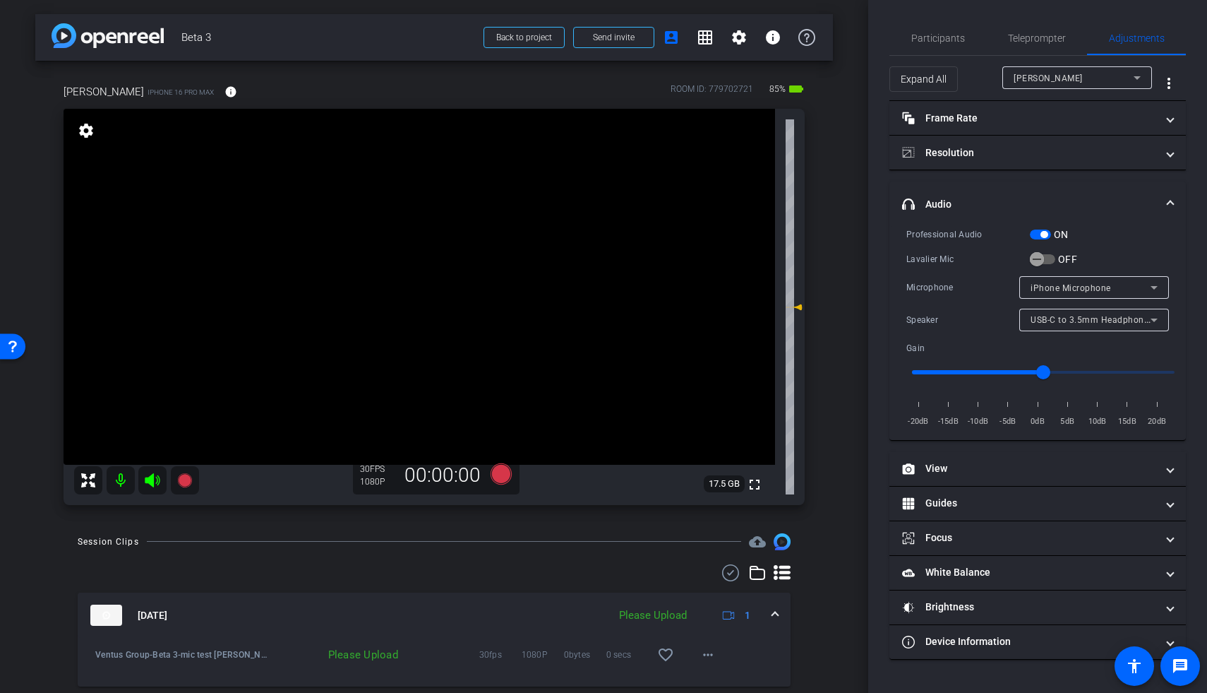
click at [870, 232] on span "button" at bounding box center [1040, 234] width 21 height 10
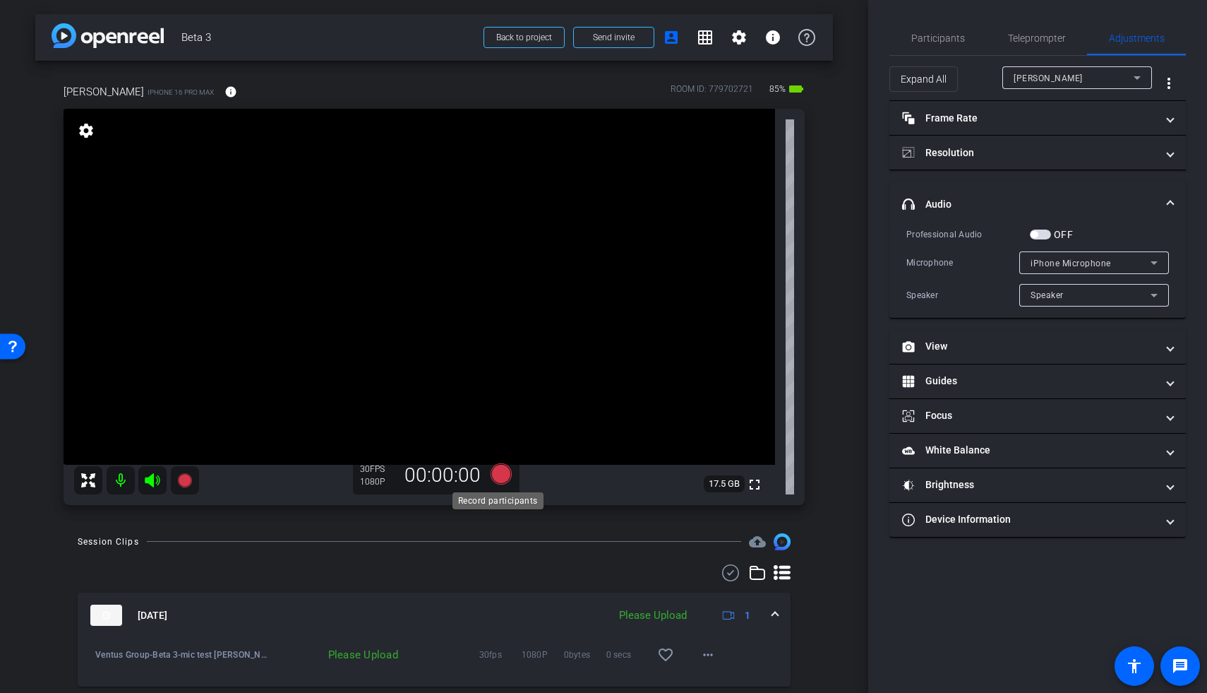
click at [498, 420] on icon at bounding box center [501, 473] width 21 height 21
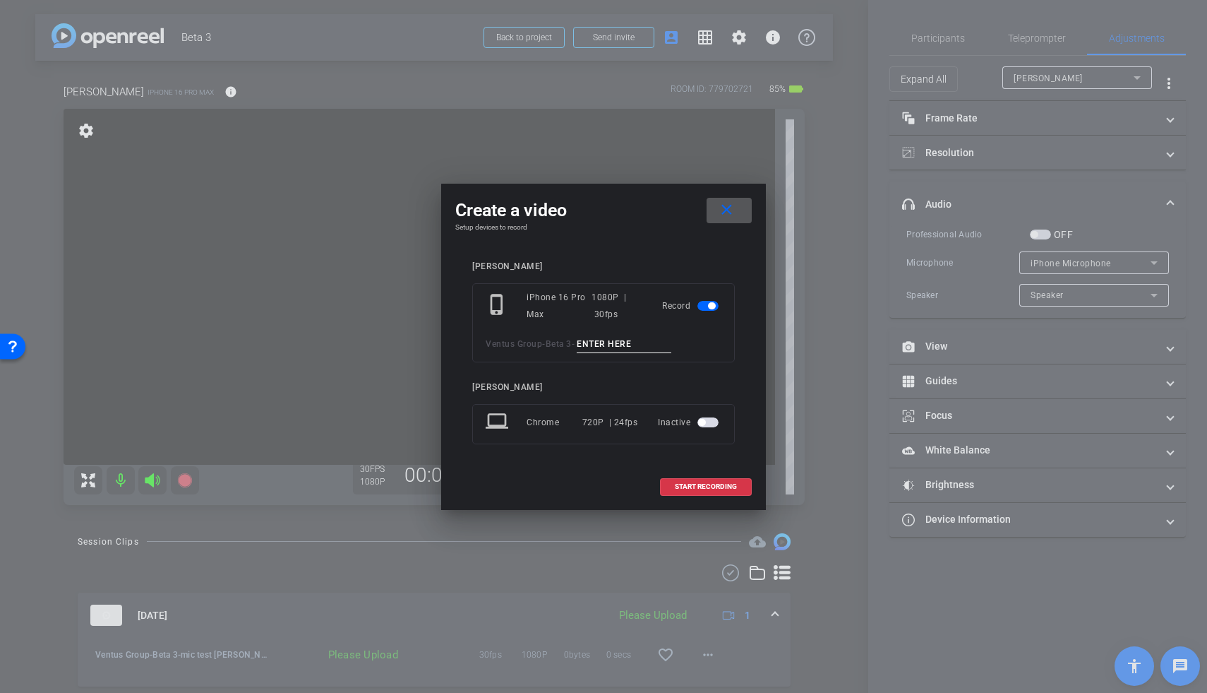
click at [607, 348] on input at bounding box center [624, 344] width 95 height 18
type input "smile david"
click at [705, 420] on span at bounding box center [706, 486] width 90 height 34
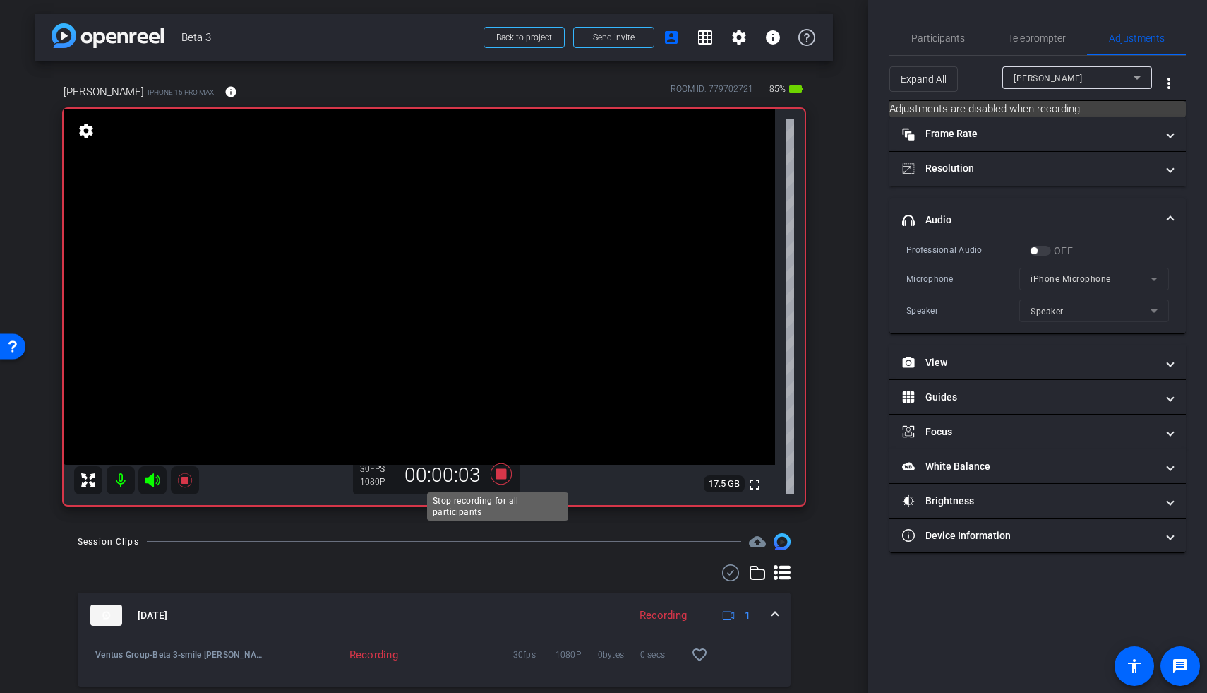
click at [498, 420] on icon at bounding box center [501, 473] width 21 height 21
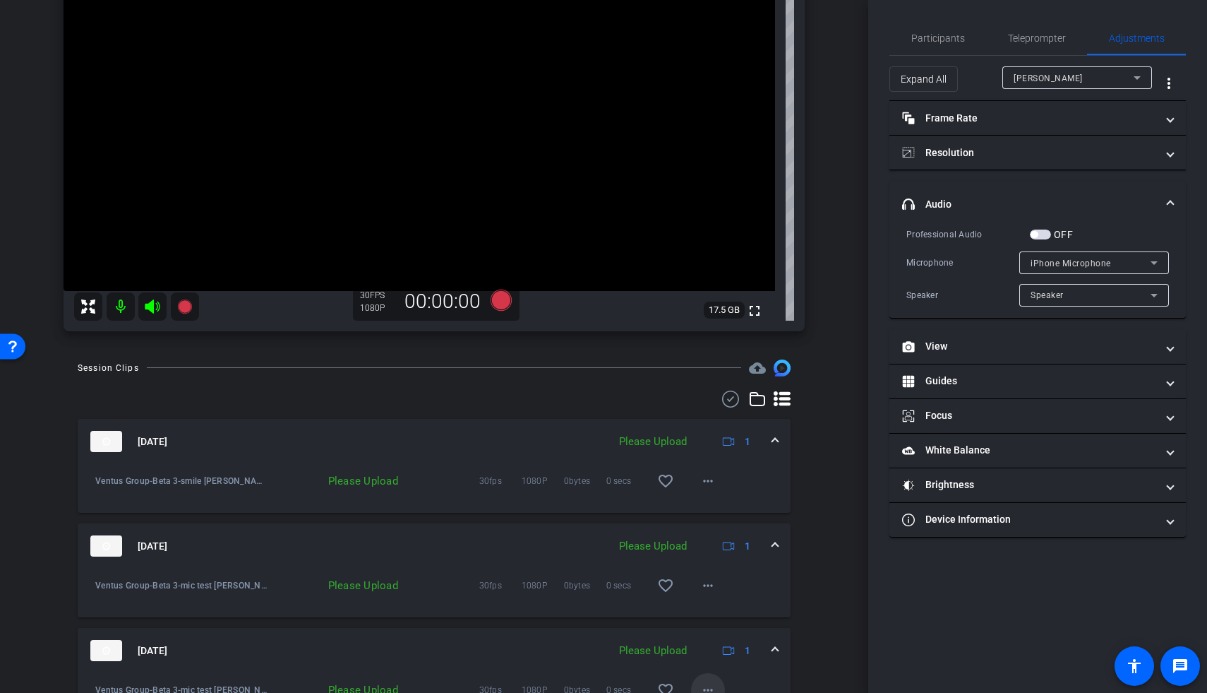
scroll to position [253, 0]
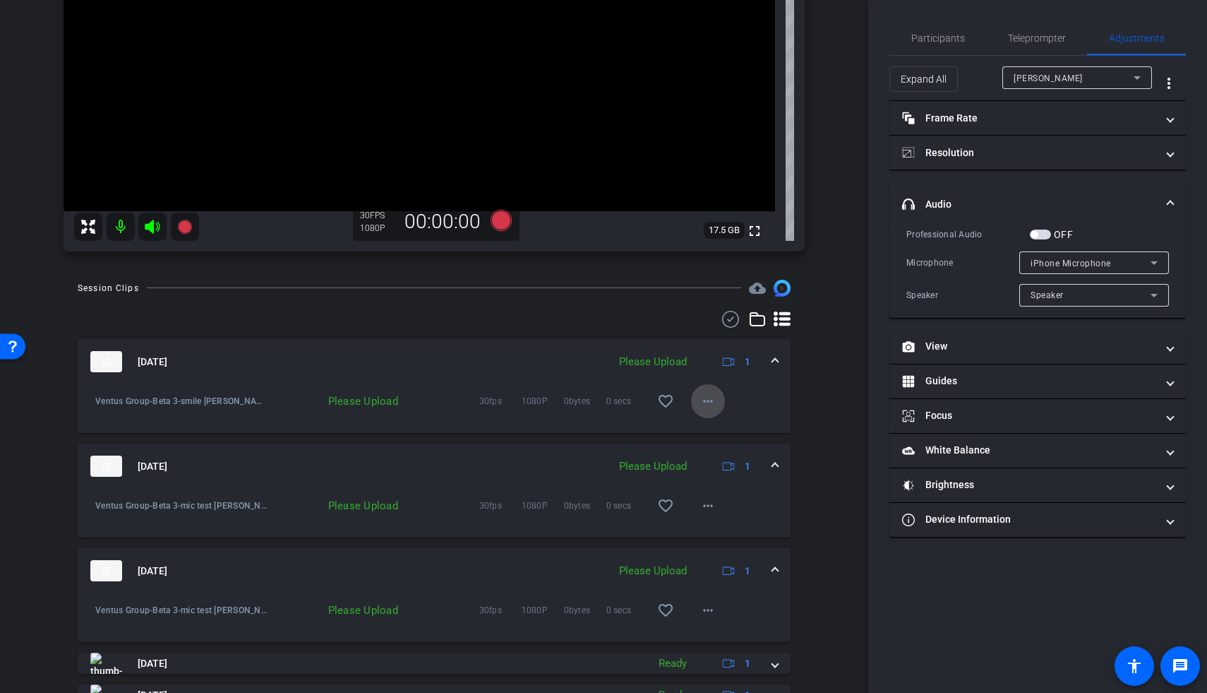
click at [703, 400] on mat-icon "more_horiz" at bounding box center [708, 401] width 17 height 17
click at [705, 420] on span "Upload" at bounding box center [723, 429] width 56 height 17
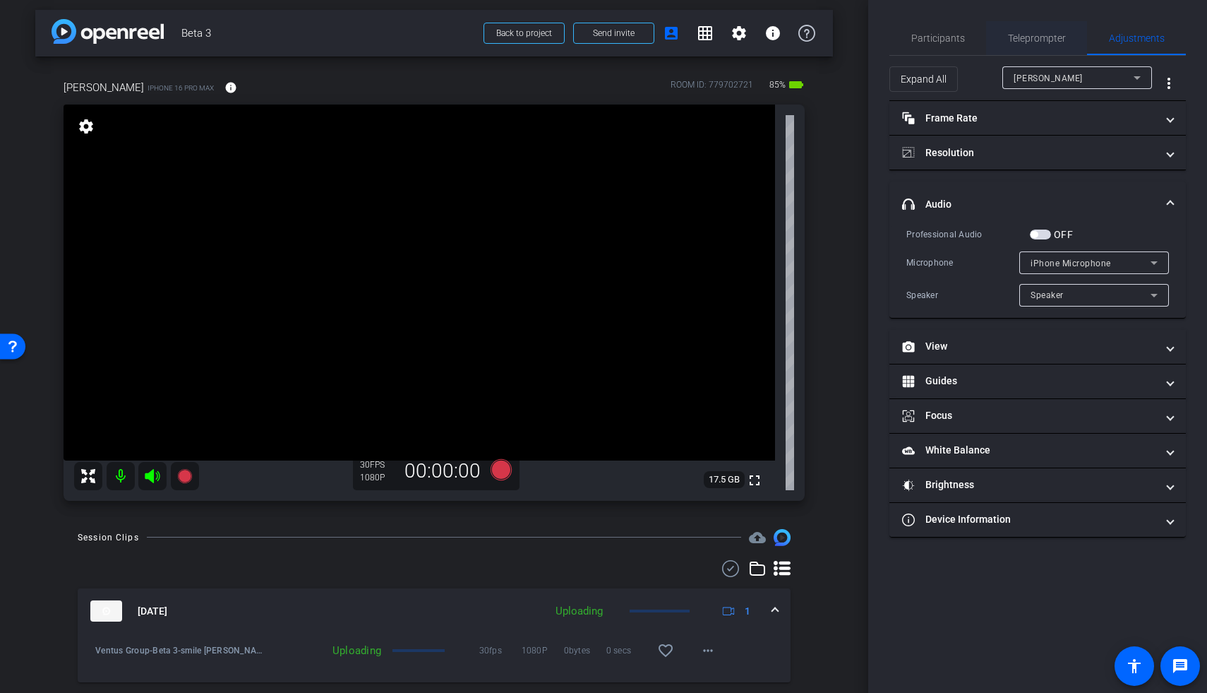
drag, startPoint x: 1011, startPoint y: 32, endPoint x: 1021, endPoint y: 42, distance: 14.5
click at [870, 33] on span "Teleprompter" at bounding box center [1037, 38] width 58 height 10
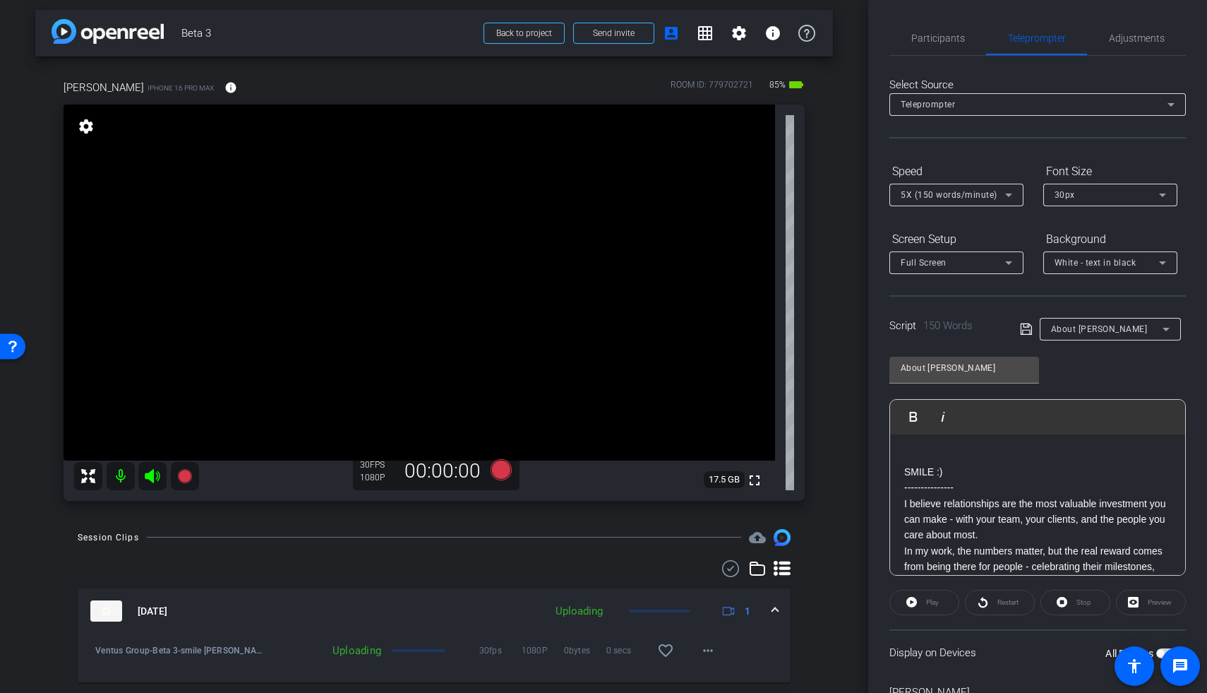
scroll to position [79, 0]
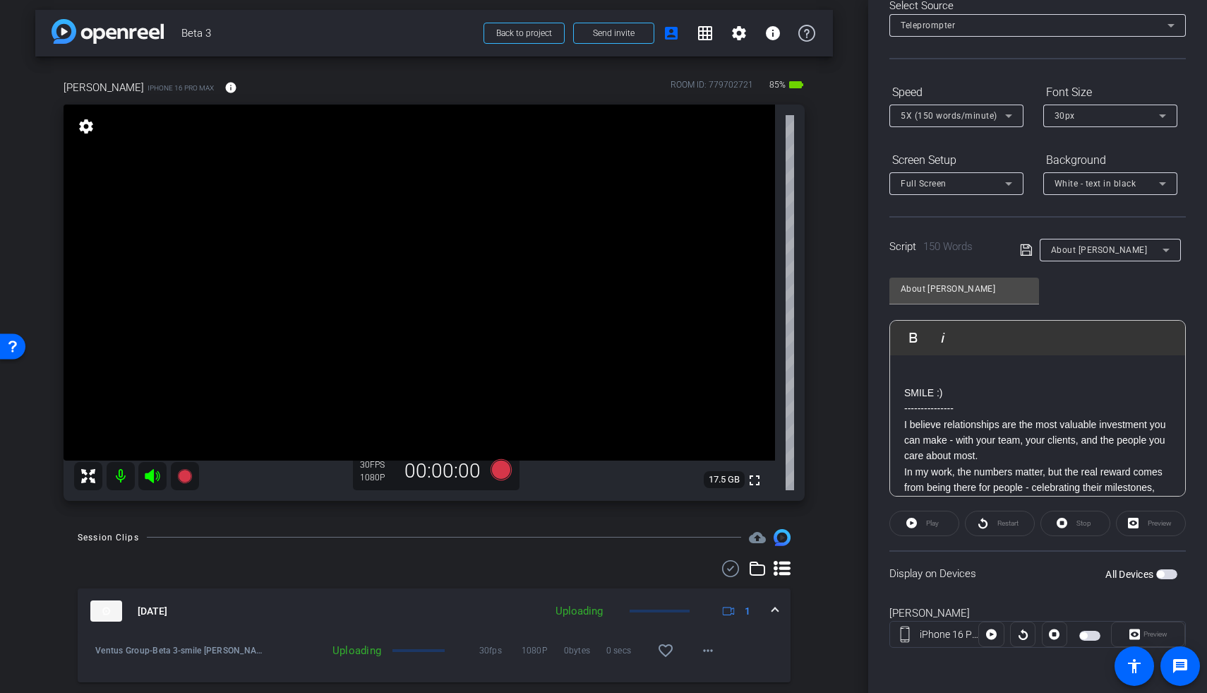
click at [870, 420] on span "button" at bounding box center [1166, 574] width 21 height 10
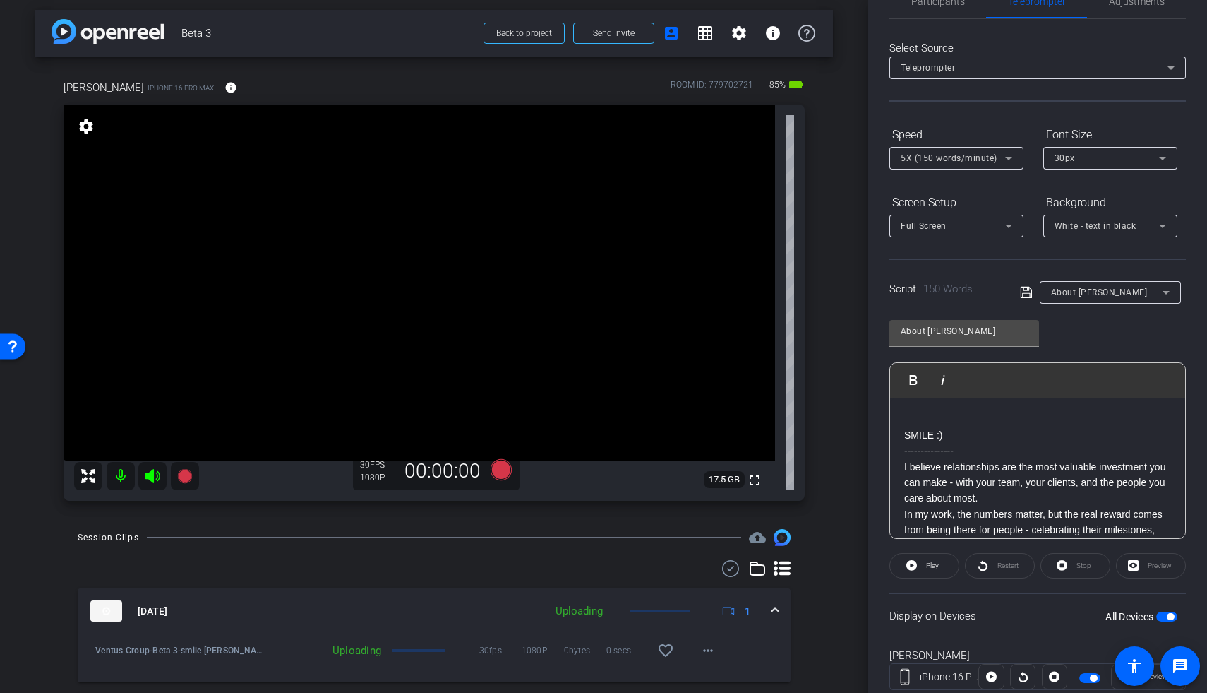
scroll to position [0, 0]
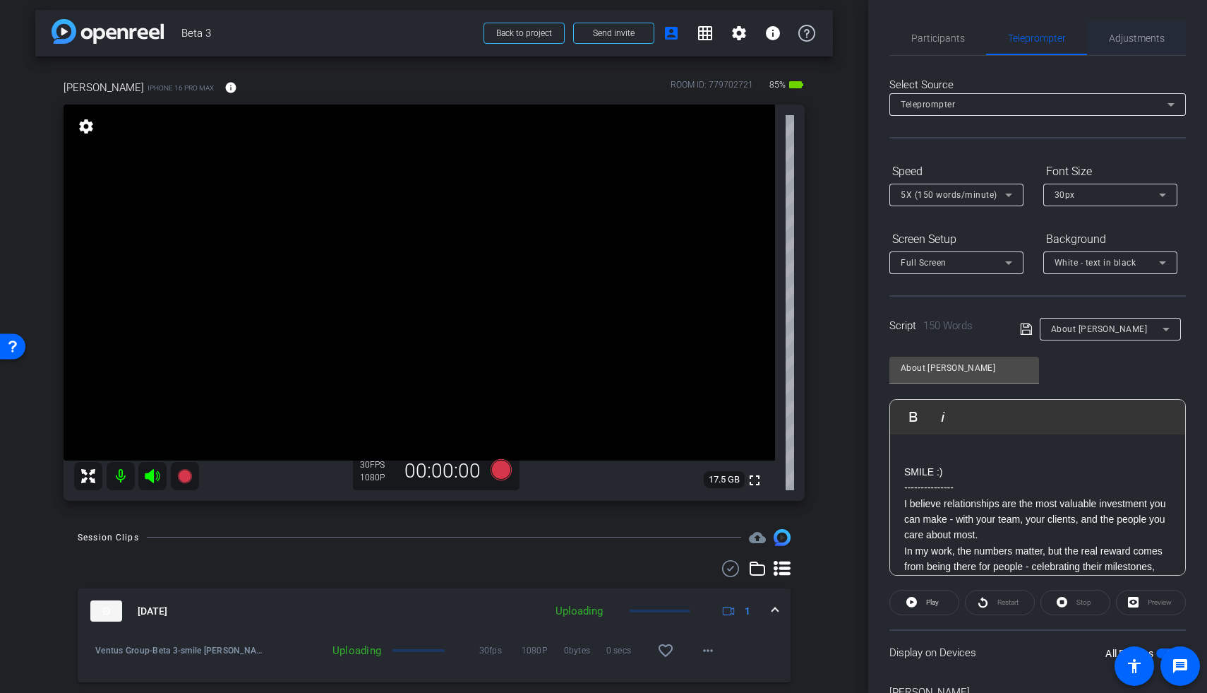
click at [870, 40] on span "Adjustments" at bounding box center [1137, 38] width 56 height 10
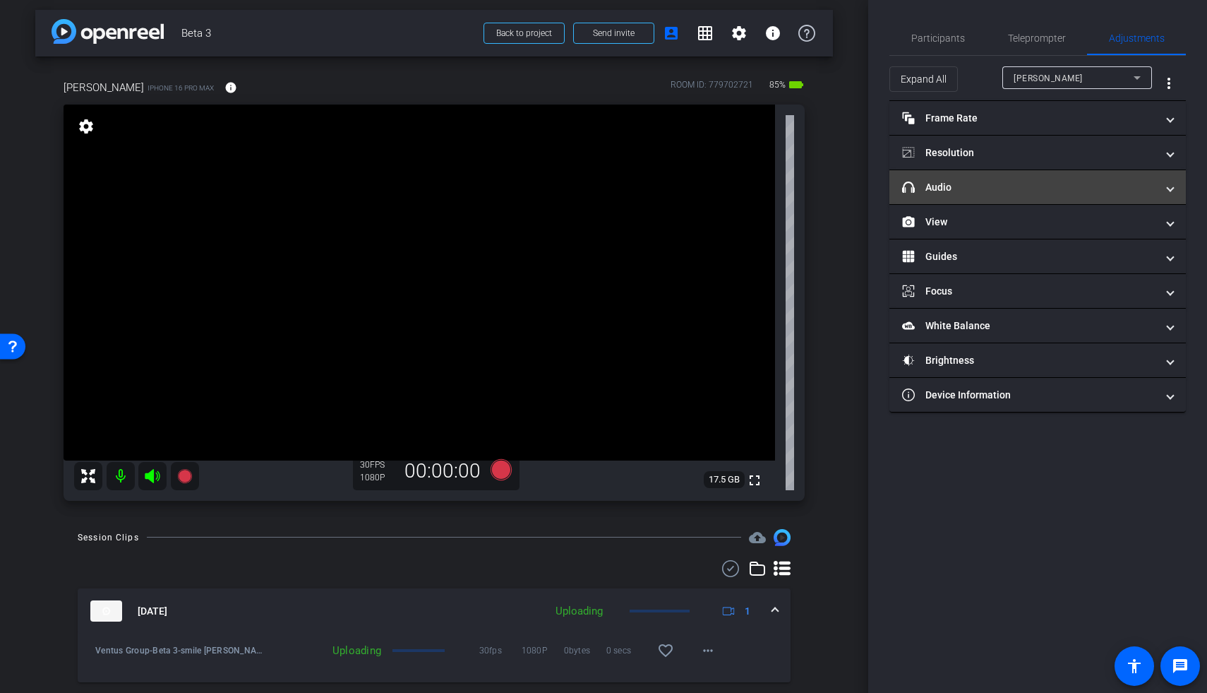
click at [870, 189] on mat-panel-title "headphone icon Audio" at bounding box center [1029, 187] width 254 height 15
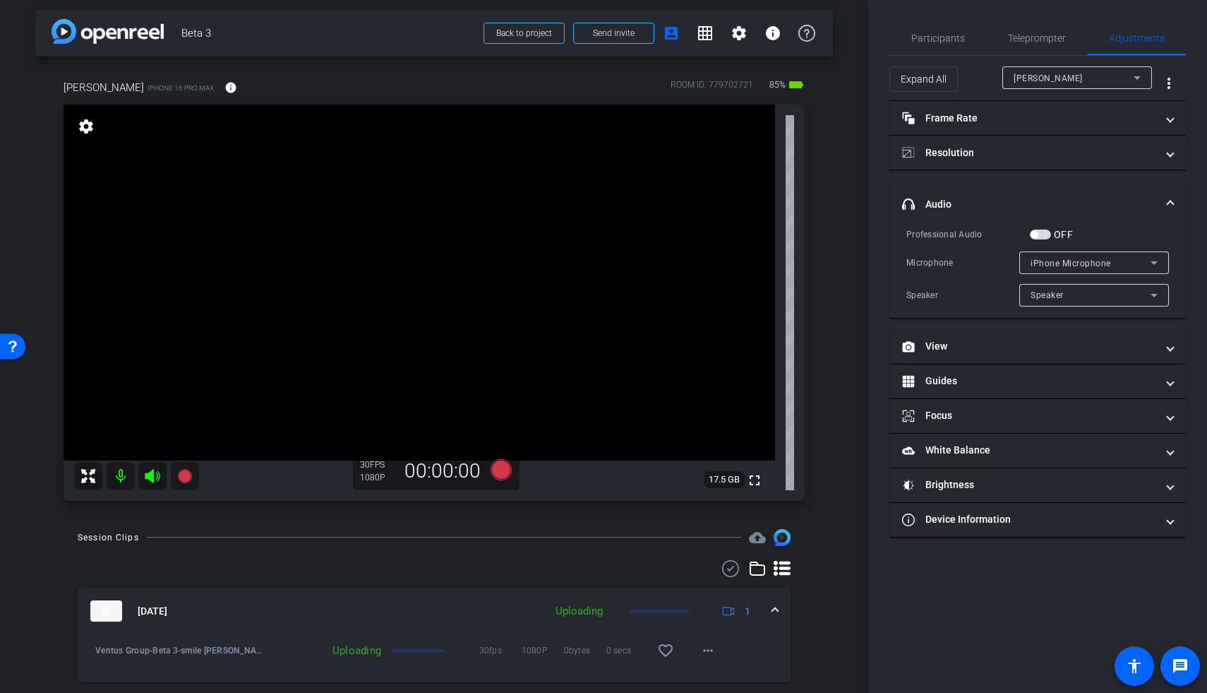
click at [870, 234] on span "button" at bounding box center [1040, 234] width 21 height 10
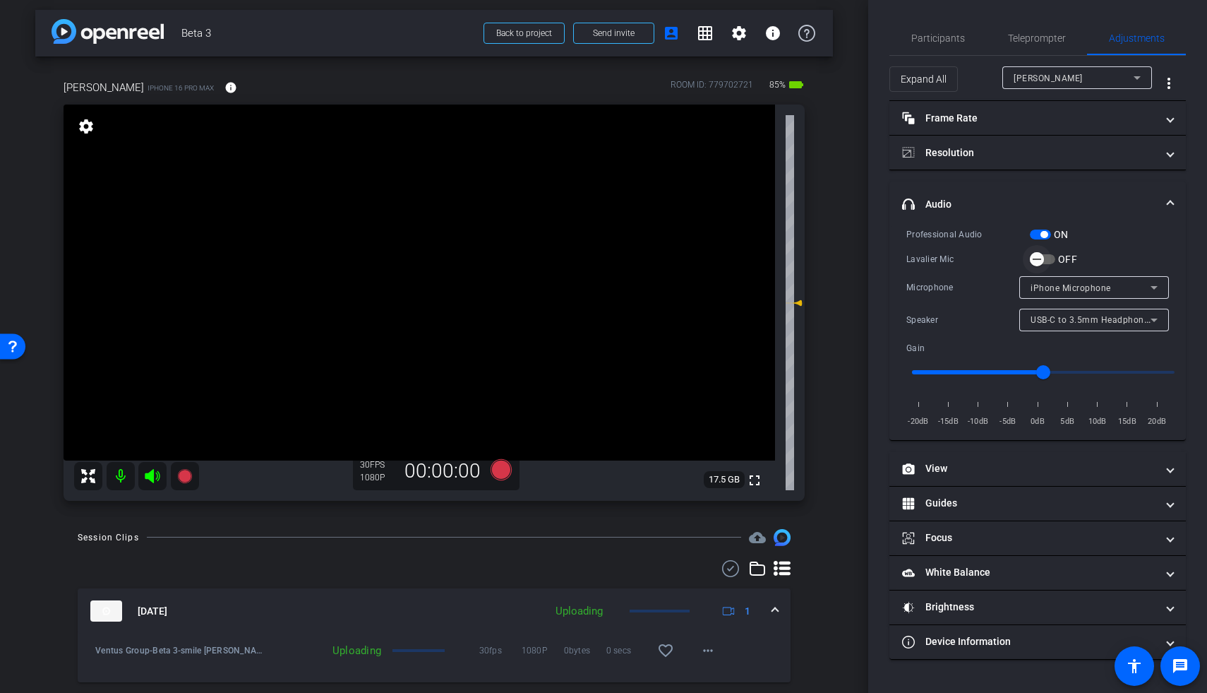
click at [870, 257] on span "button" at bounding box center [1037, 259] width 28 height 28
click at [494, 420] on icon at bounding box center [501, 469] width 21 height 21
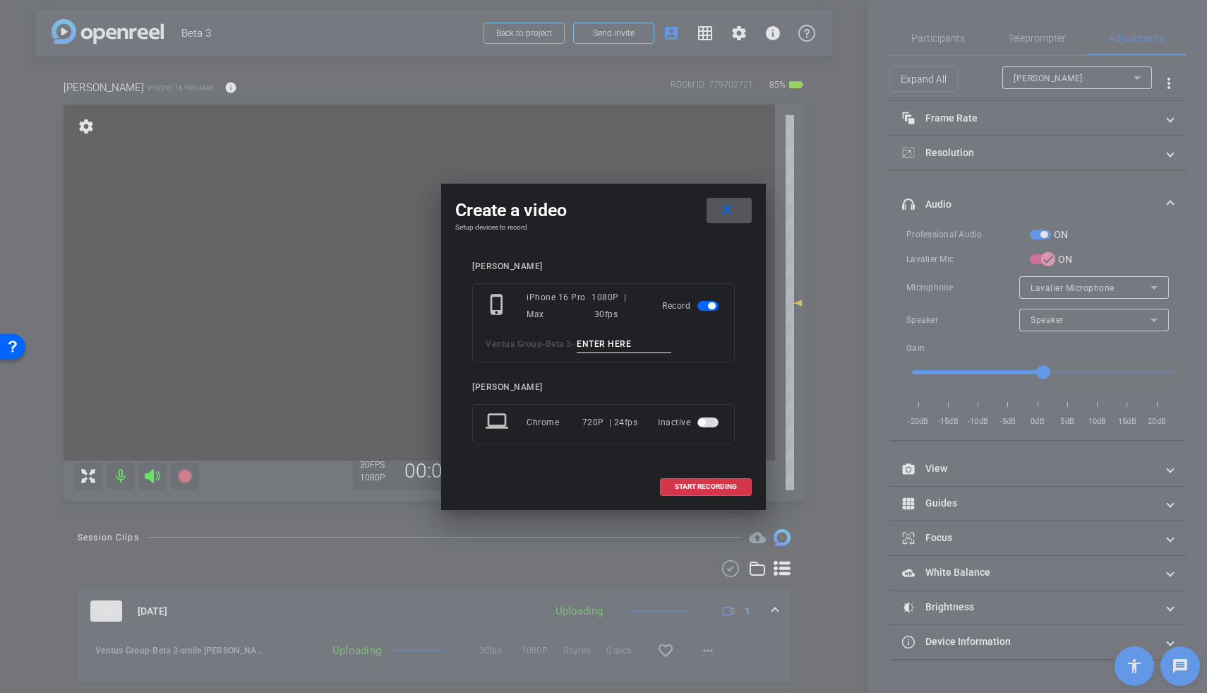
click at [746, 193] on span at bounding box center [729, 210] width 45 height 34
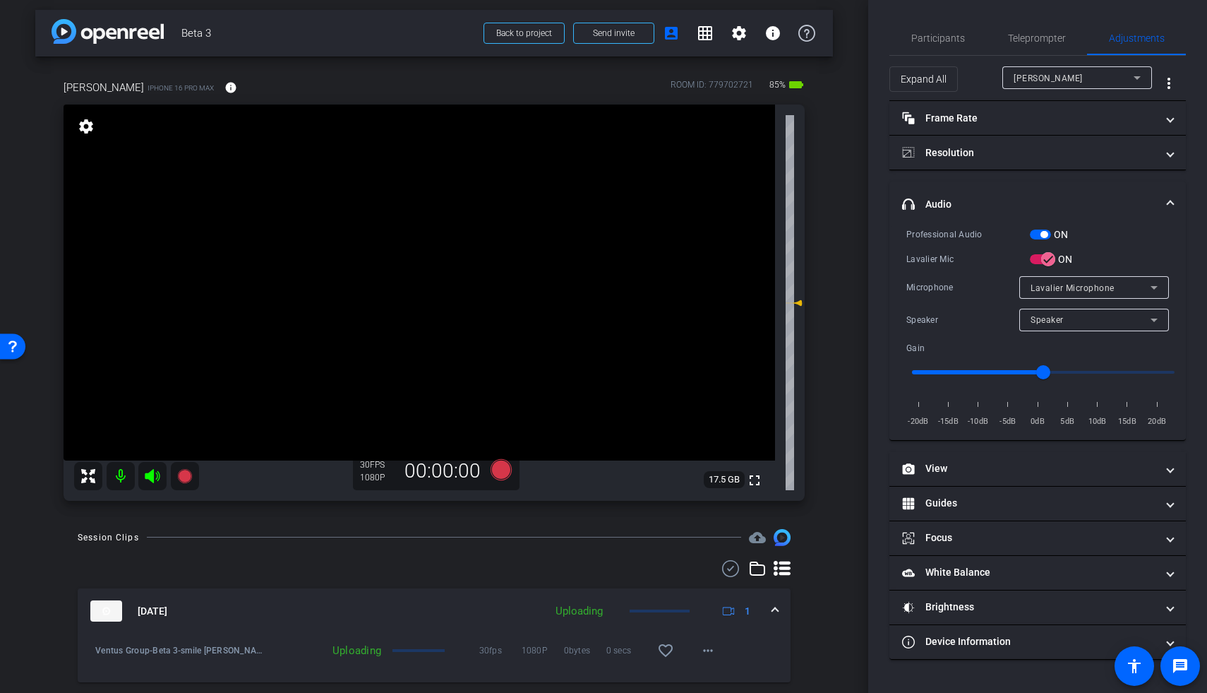
click at [870, 234] on label "ON" at bounding box center [1060, 234] width 18 height 14
click at [870, 234] on button "ON" at bounding box center [1040, 234] width 21 height 10
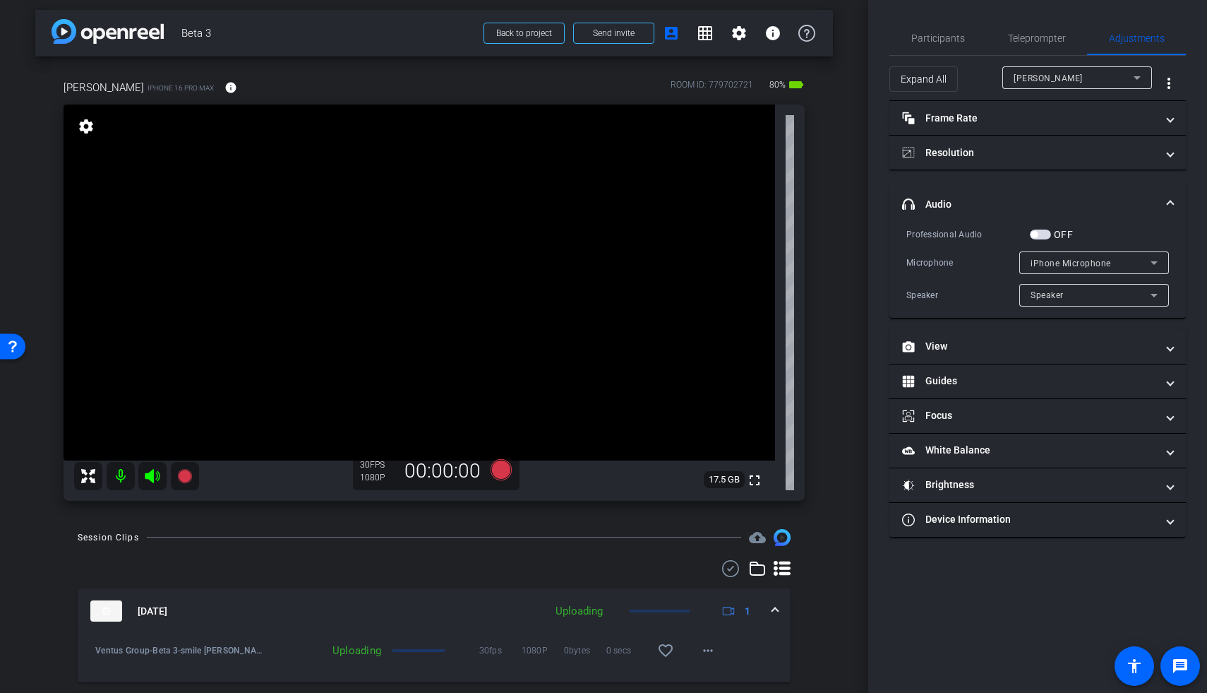
click at [870, 237] on span "button" at bounding box center [1040, 234] width 21 height 10
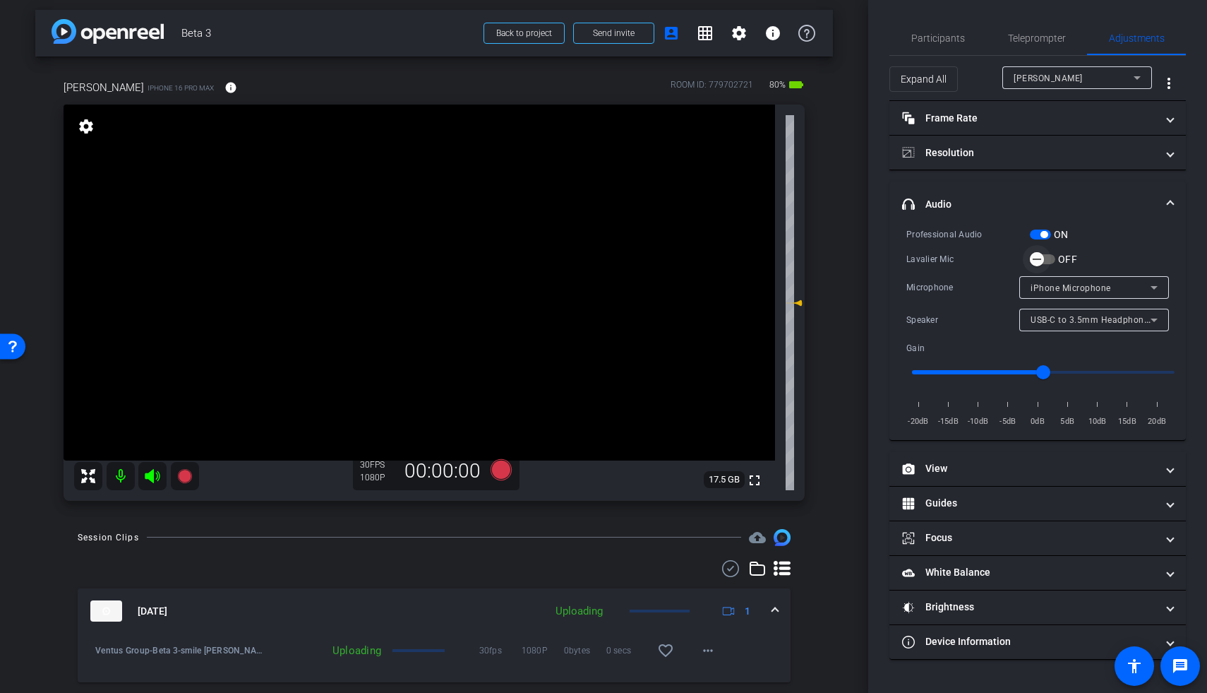
click at [870, 260] on span "button" at bounding box center [1037, 259] width 28 height 28
click at [499, 420] on icon at bounding box center [501, 469] width 21 height 21
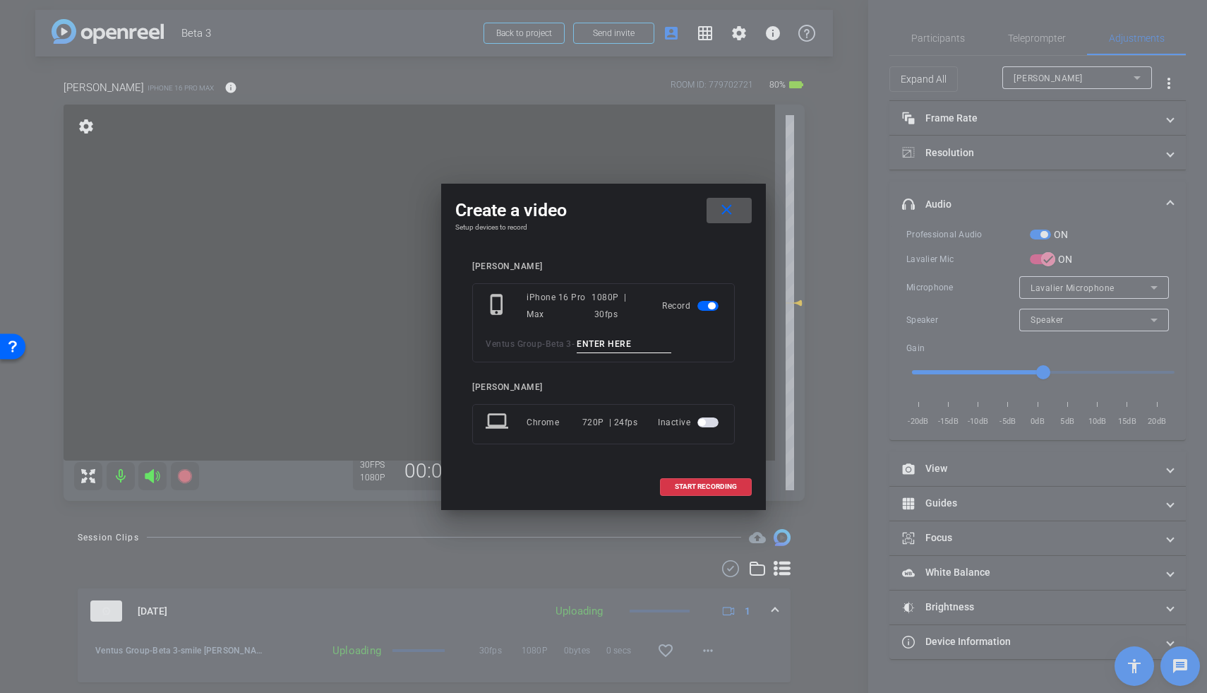
click at [602, 349] on input at bounding box center [624, 344] width 95 height 18
type input "David TA1"
click at [695, 420] on span "START RECORDING" at bounding box center [706, 486] width 62 height 7
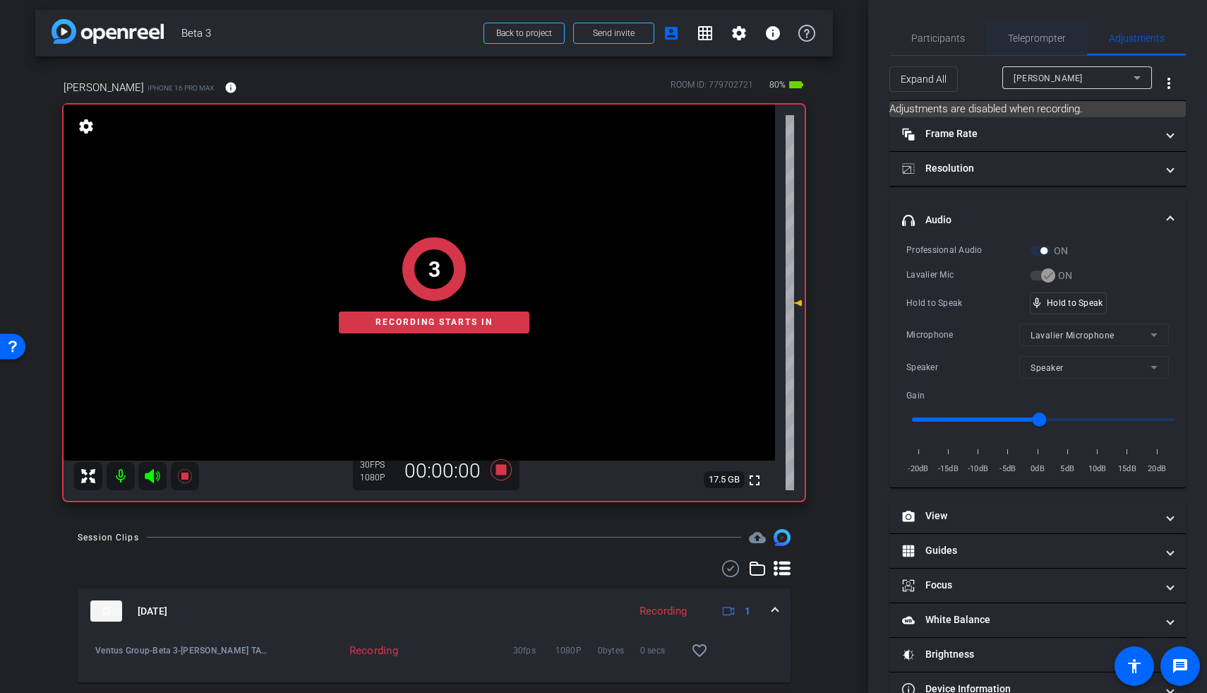
click at [870, 44] on span "Teleprompter" at bounding box center [1037, 38] width 58 height 34
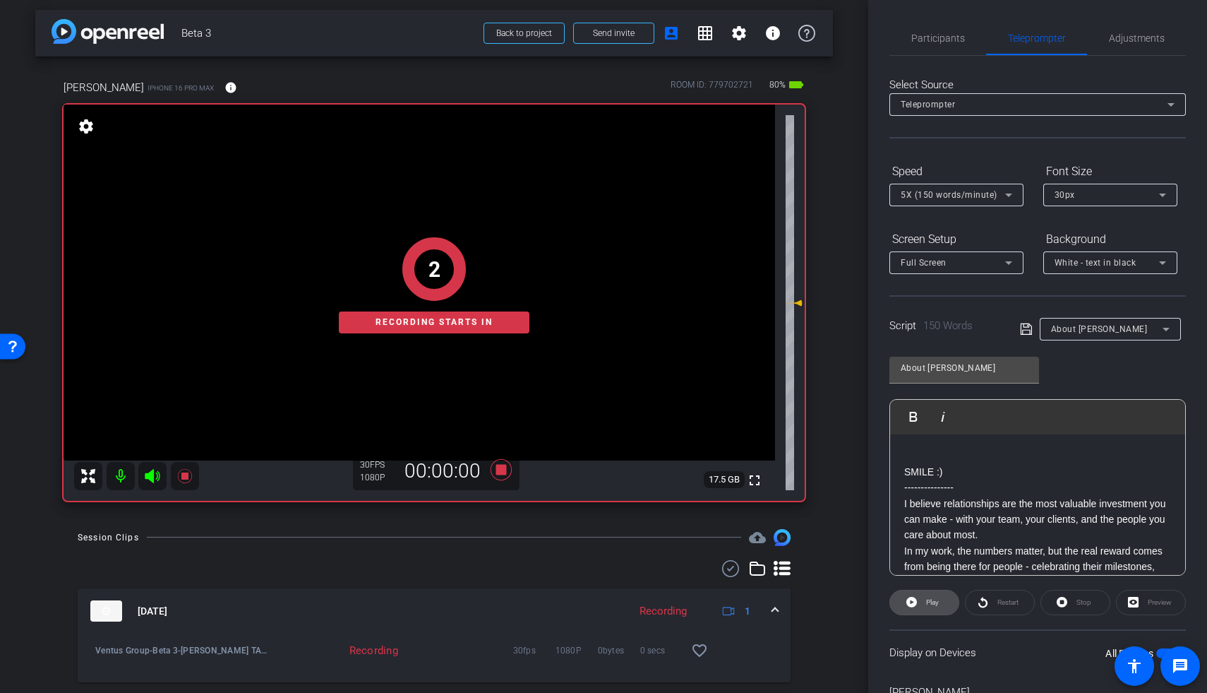
click at [870, 420] on span "Play" at bounding box center [932, 602] width 13 height 8
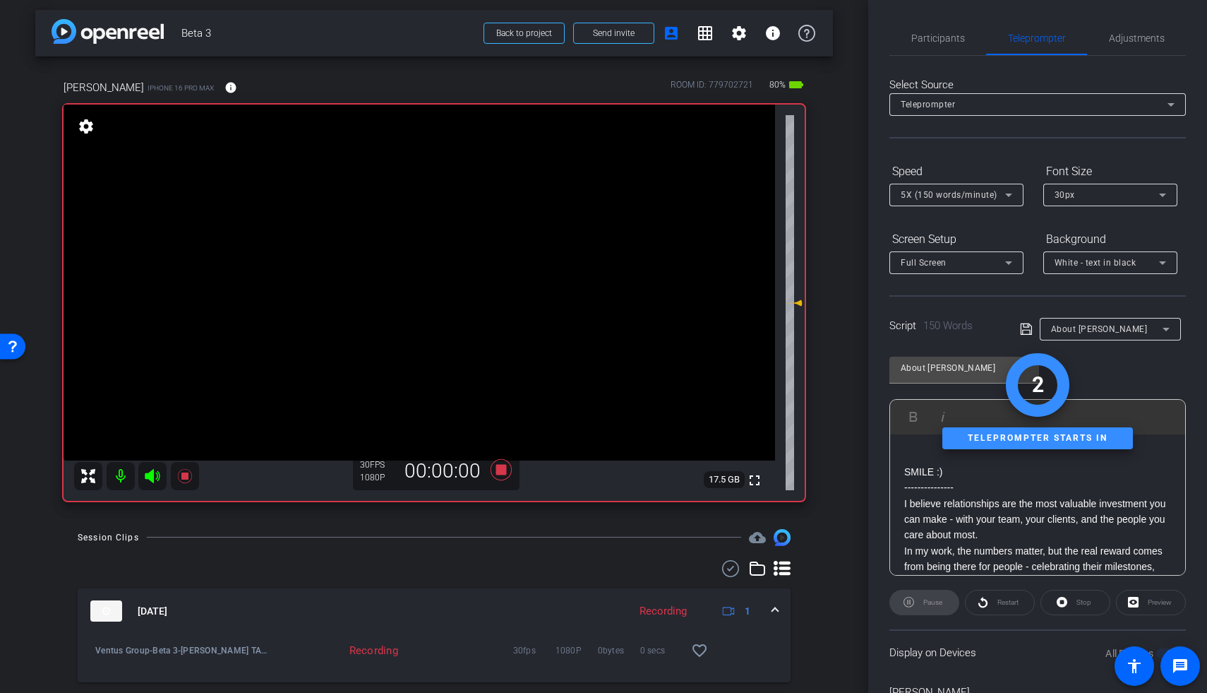
click at [154, 420] on icon at bounding box center [152, 476] width 15 height 14
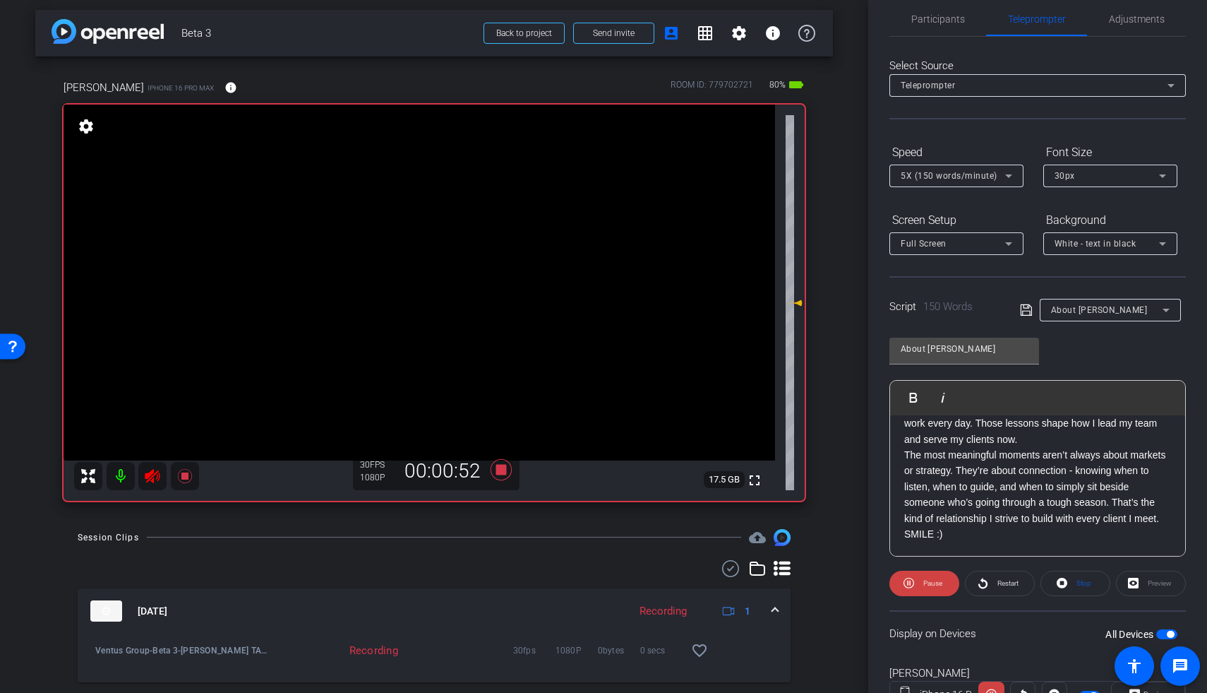
scroll to position [20, 0]
click at [501, 420] on icon at bounding box center [501, 469] width 21 height 21
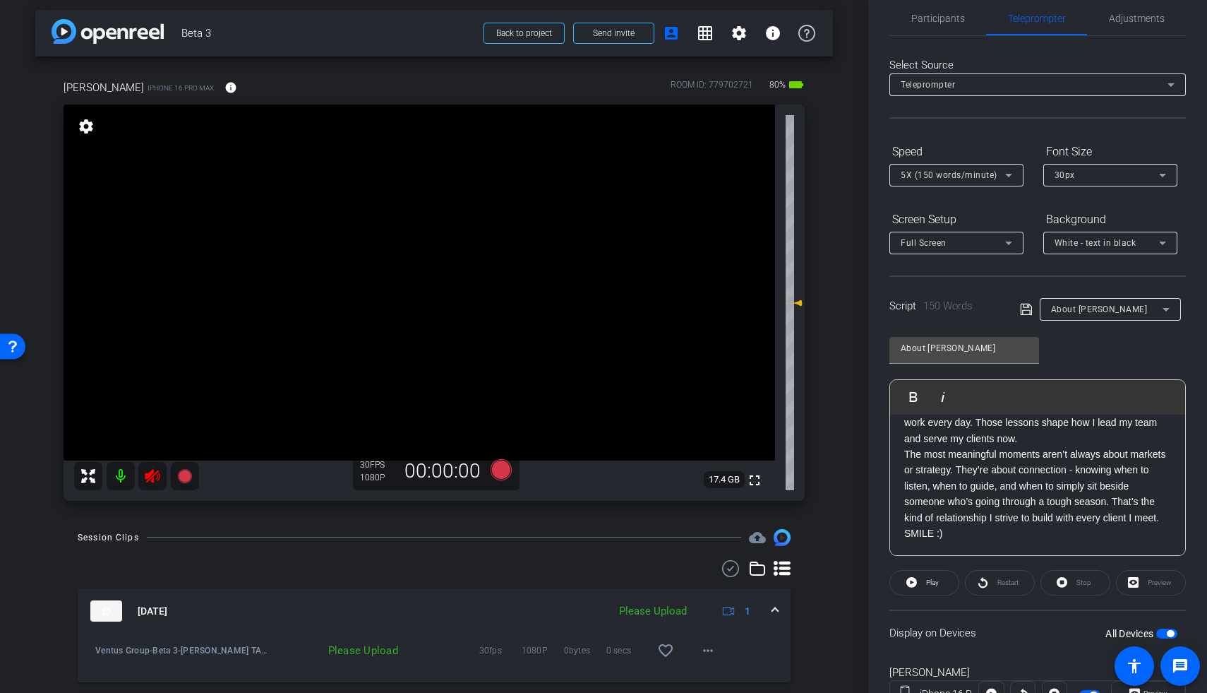
click at [150, 420] on icon at bounding box center [152, 475] width 17 height 17
click at [870, 13] on span "Adjustments" at bounding box center [1137, 18] width 56 height 10
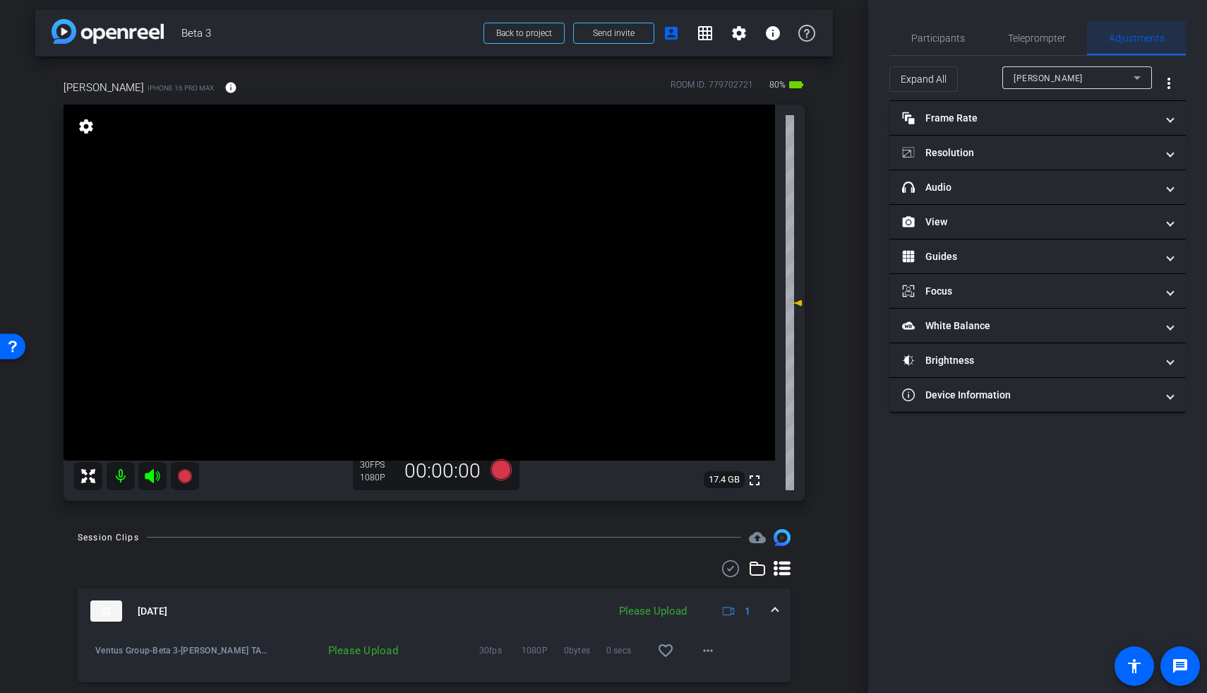
scroll to position [0, 0]
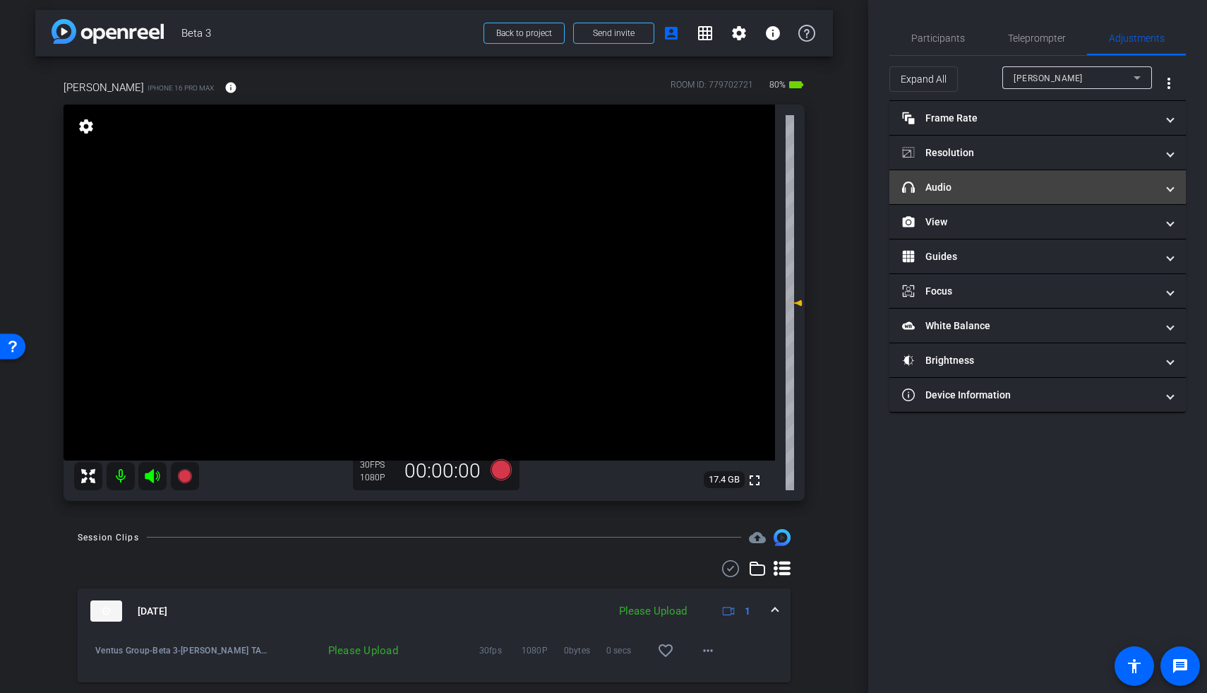
click at [870, 186] on mat-panel-title "headphone icon Audio" at bounding box center [1029, 187] width 254 height 15
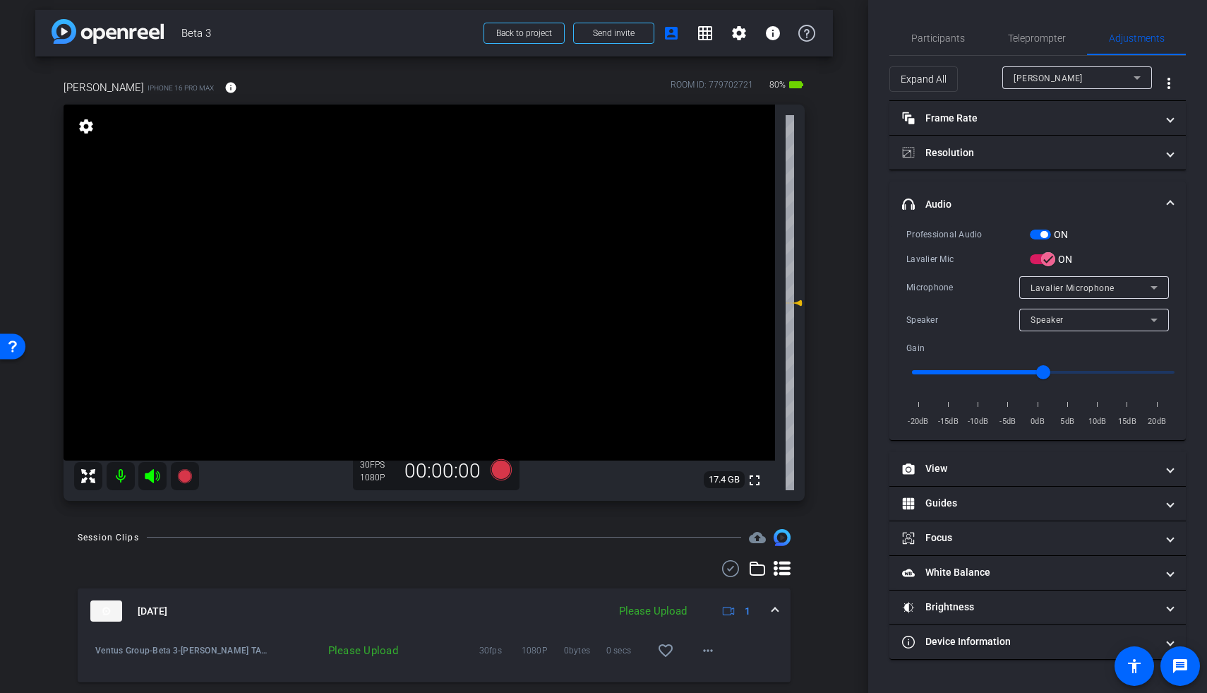
click at [870, 229] on span "button" at bounding box center [1040, 234] width 21 height 10
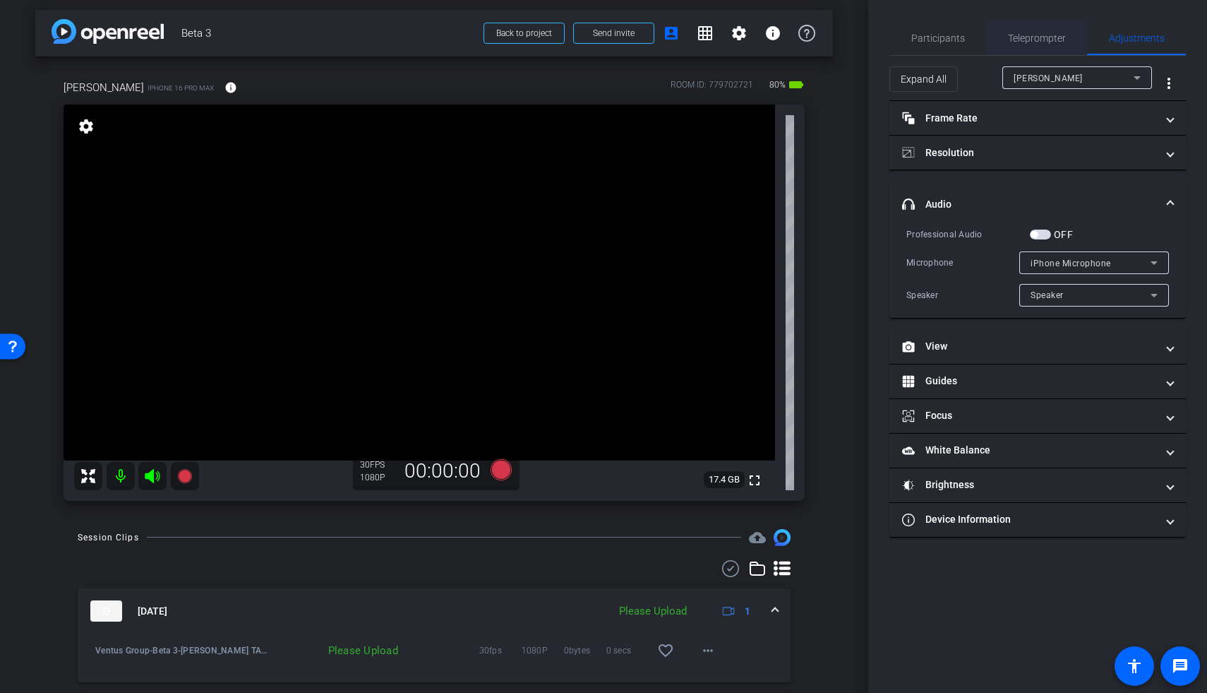
click at [870, 31] on span "Teleprompter" at bounding box center [1037, 38] width 58 height 34
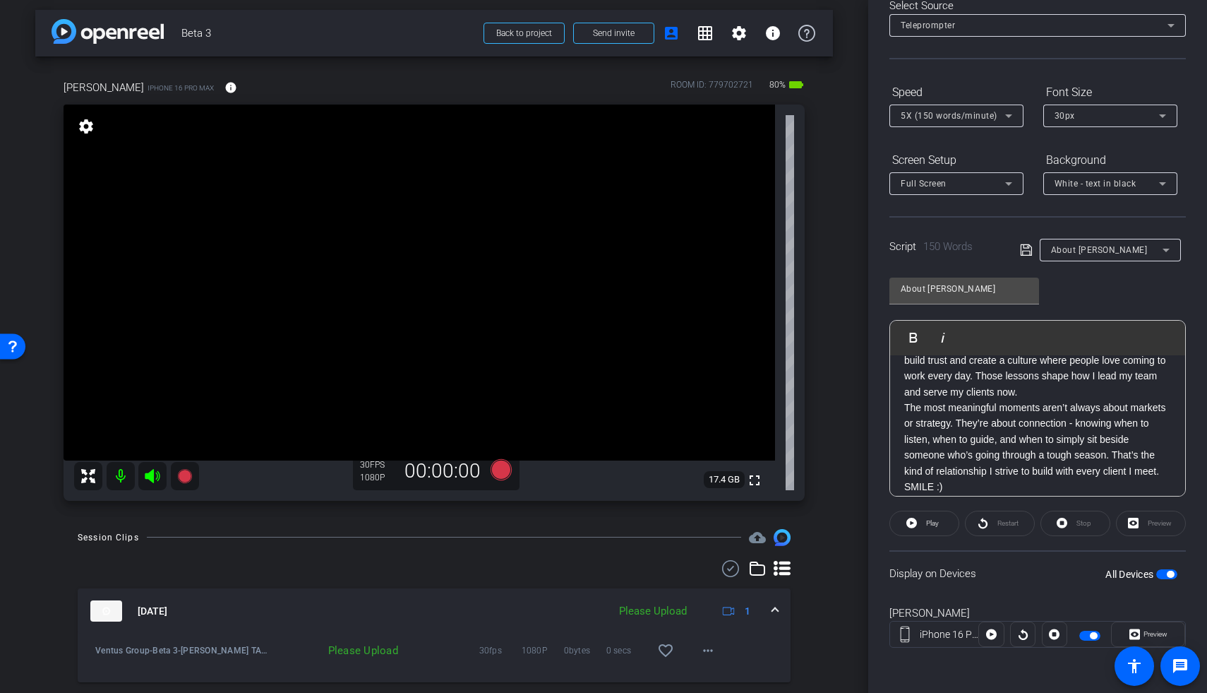
scroll to position [126, 0]
click at [870, 402] on p "In my work, the numbers matter, but the real reward comes from being there for …" at bounding box center [1037, 370] width 267 height 64
click at [870, 393] on p "In my work, the numbers matter, but the real reward comes from being there for …" at bounding box center [1037, 370] width 267 height 64
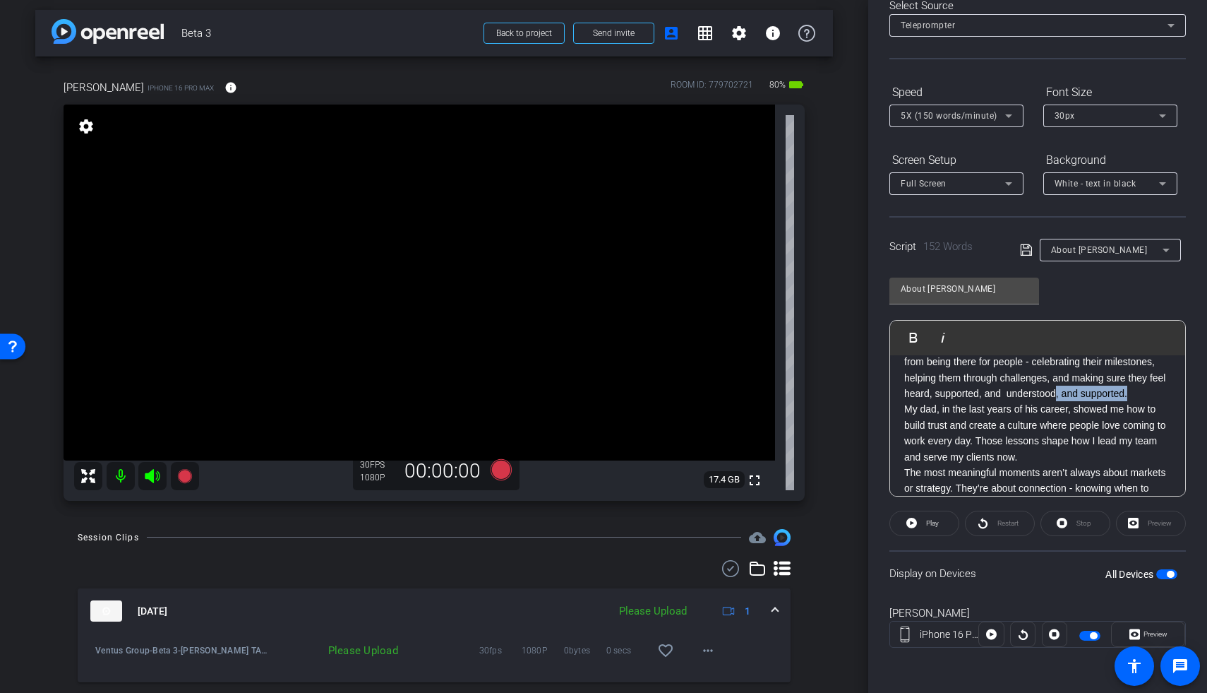
drag, startPoint x: 1036, startPoint y: 409, endPoint x: 955, endPoint y: 412, distance: 80.5
click at [870, 402] on p "In my work, the numbers matter, but the real reward comes from being there for …" at bounding box center [1037, 370] width 267 height 64
click at [870, 420] on span "button" at bounding box center [1166, 574] width 21 height 10
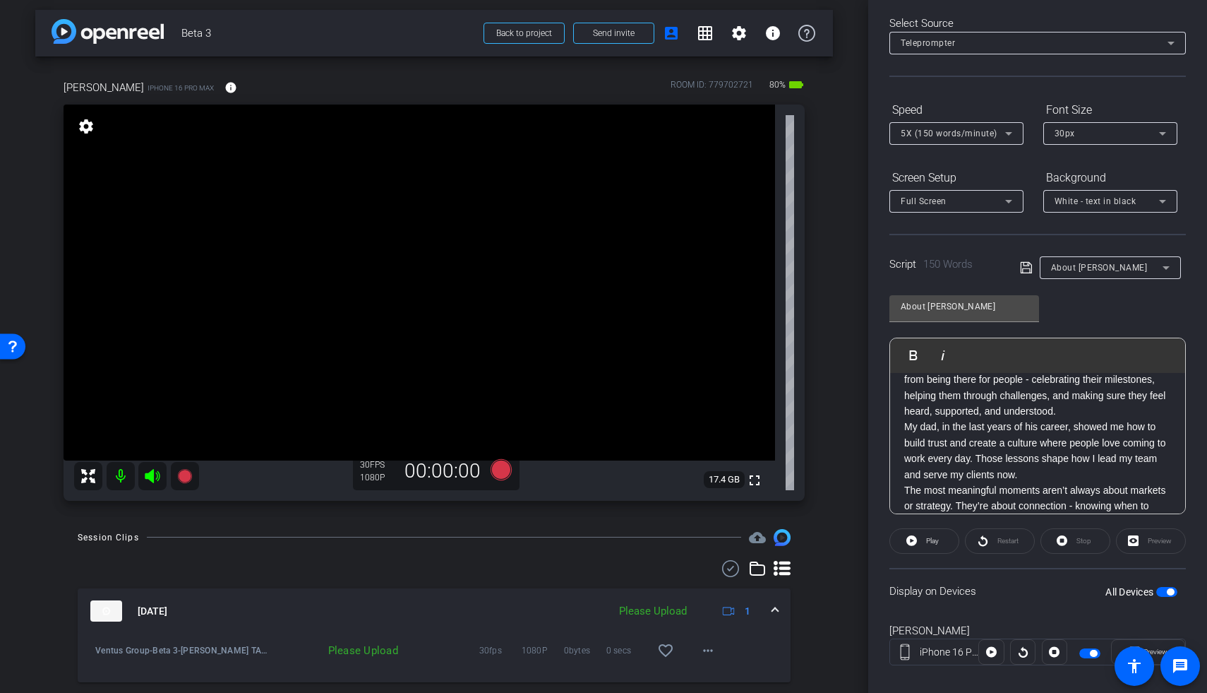
scroll to position [0, 0]
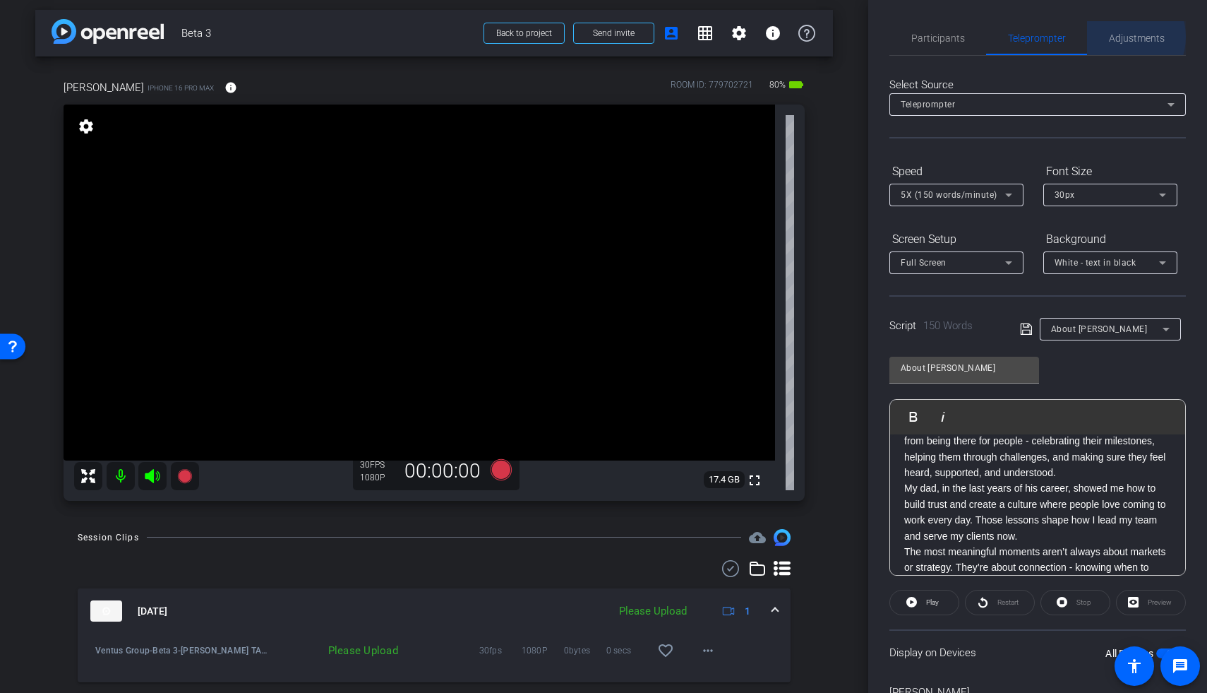
click at [870, 37] on span "Adjustments" at bounding box center [1137, 38] width 56 height 10
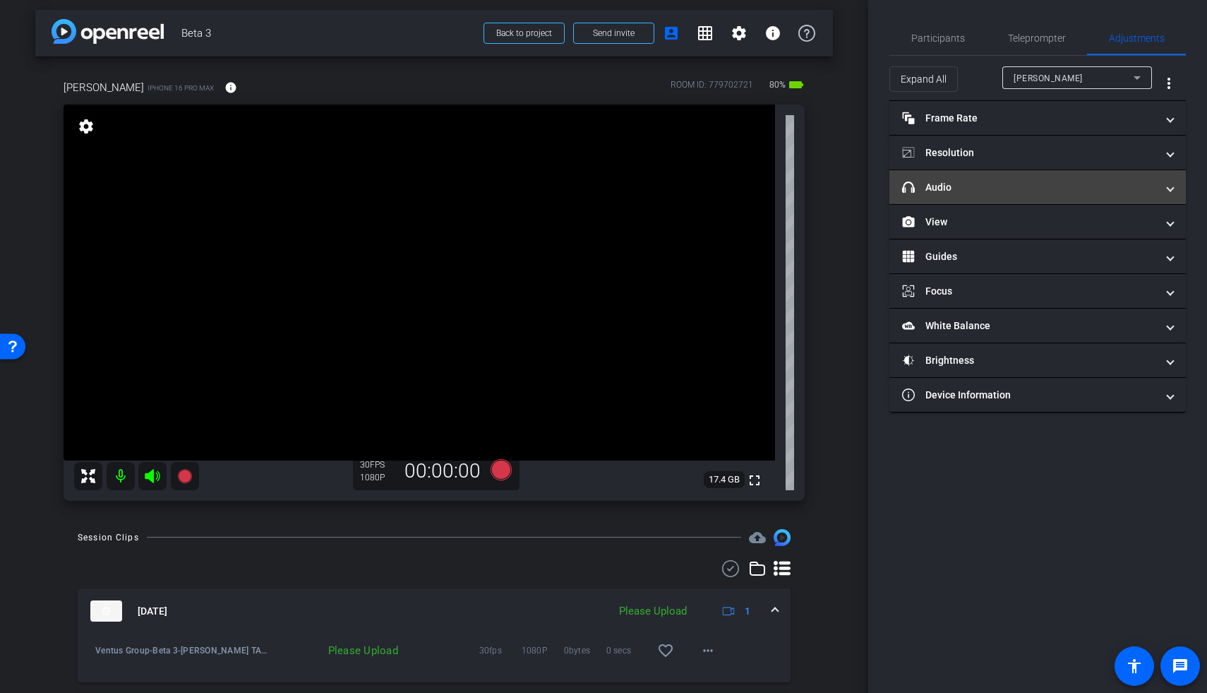
click at [870, 187] on mat-panel-title "headphone icon Audio" at bounding box center [1029, 187] width 254 height 15
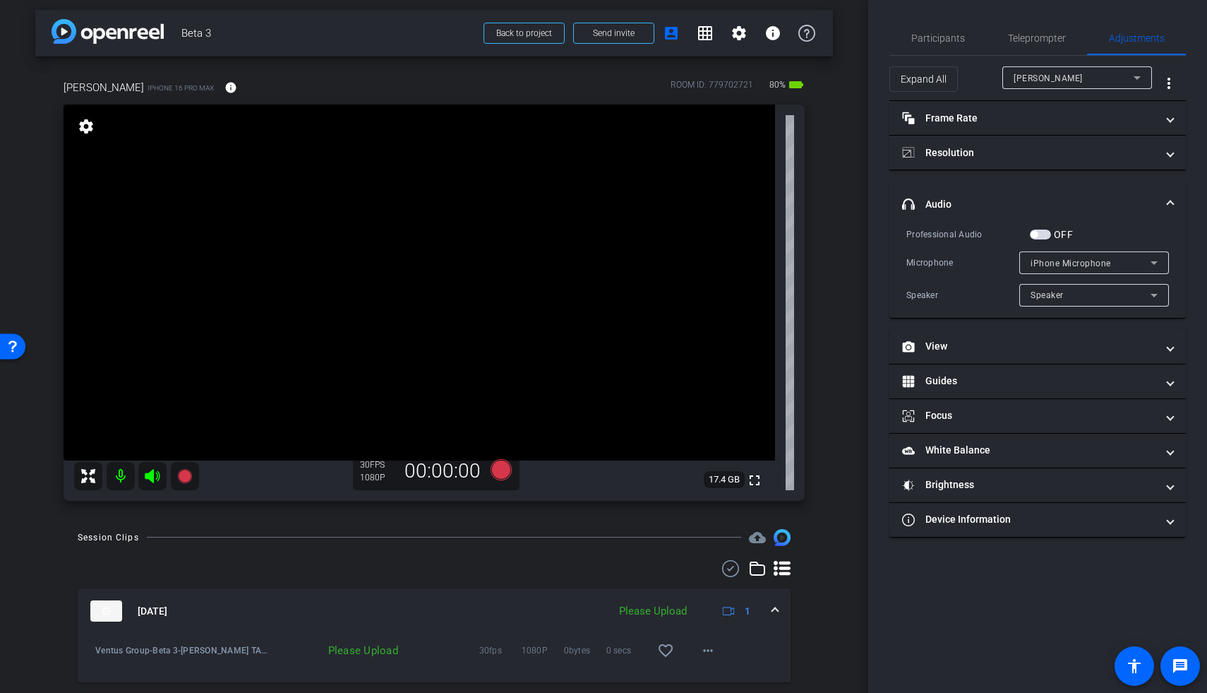
click at [870, 232] on span "button" at bounding box center [1040, 234] width 21 height 10
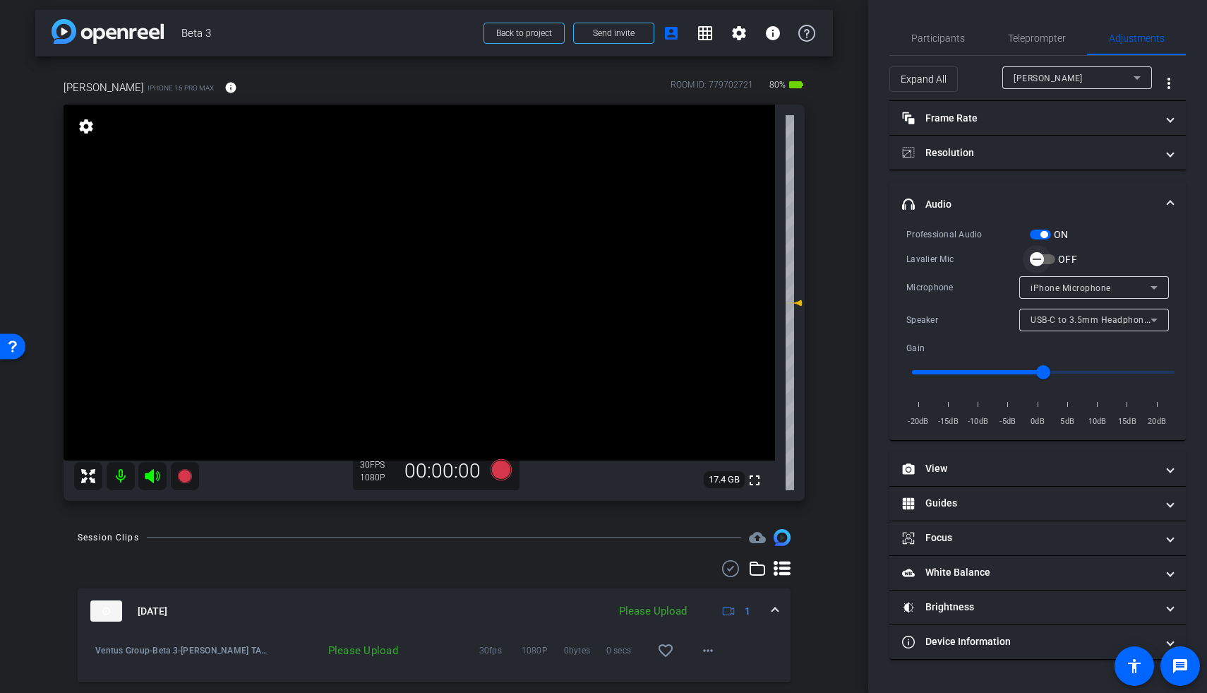
click at [870, 250] on span "button" at bounding box center [1037, 259] width 28 height 28
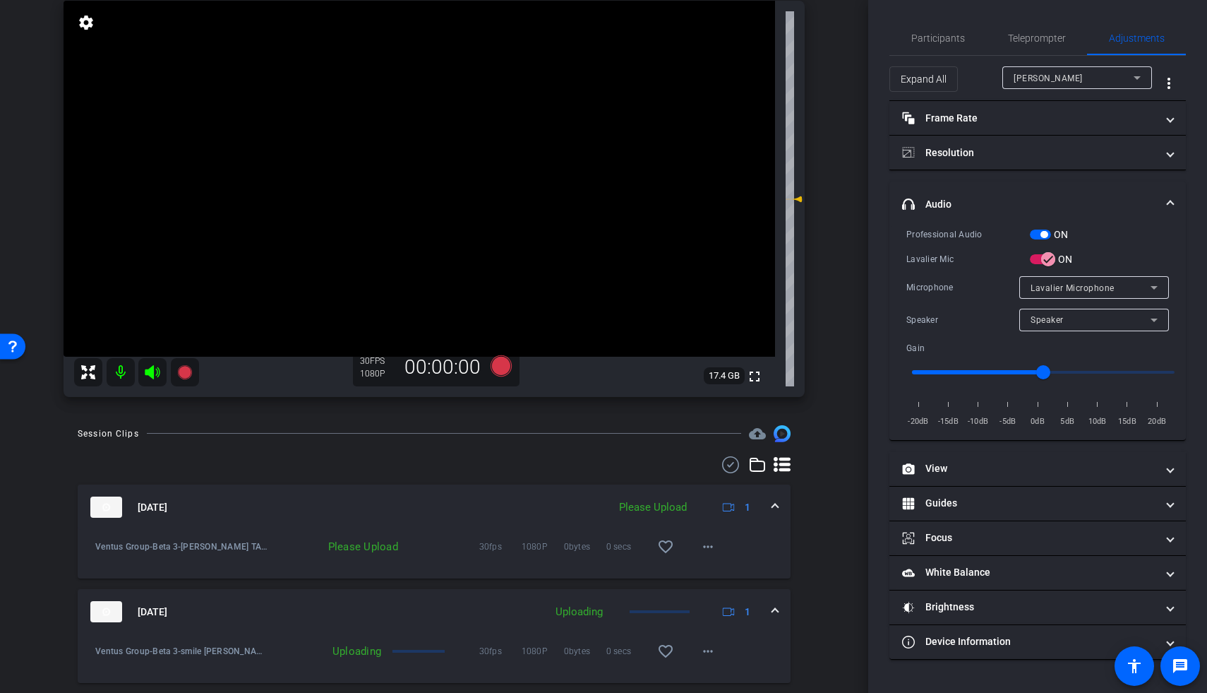
scroll to position [91, 0]
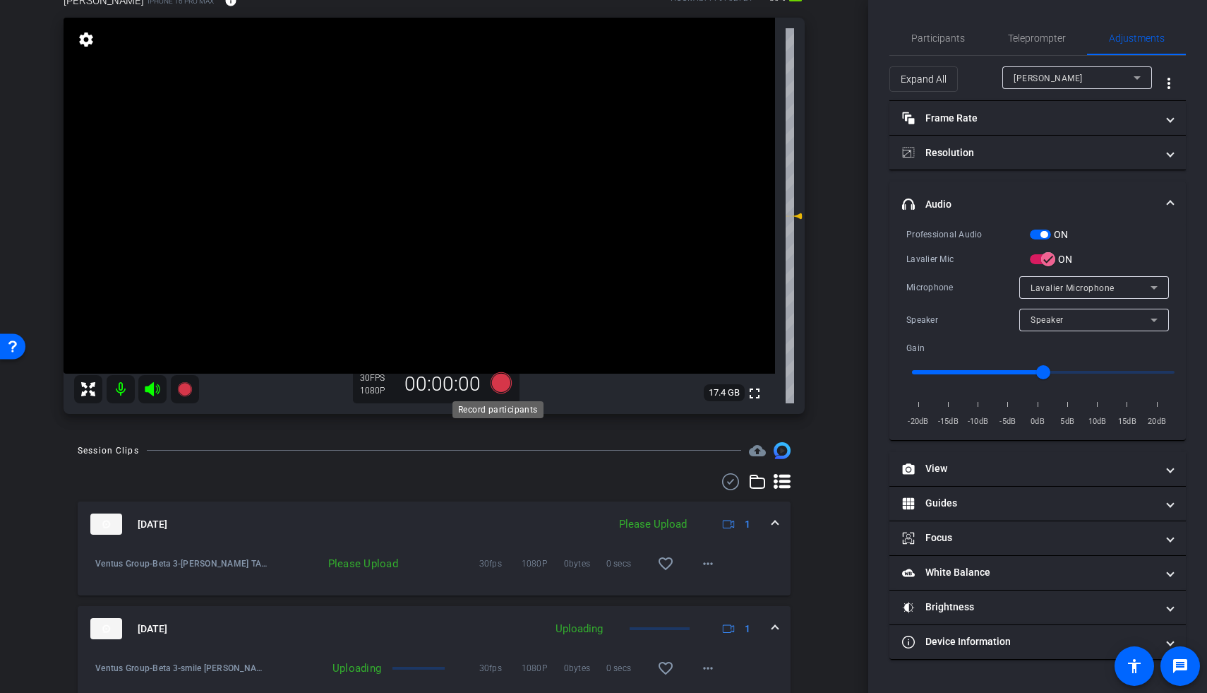
click at [491, 377] on icon at bounding box center [501, 382] width 21 height 21
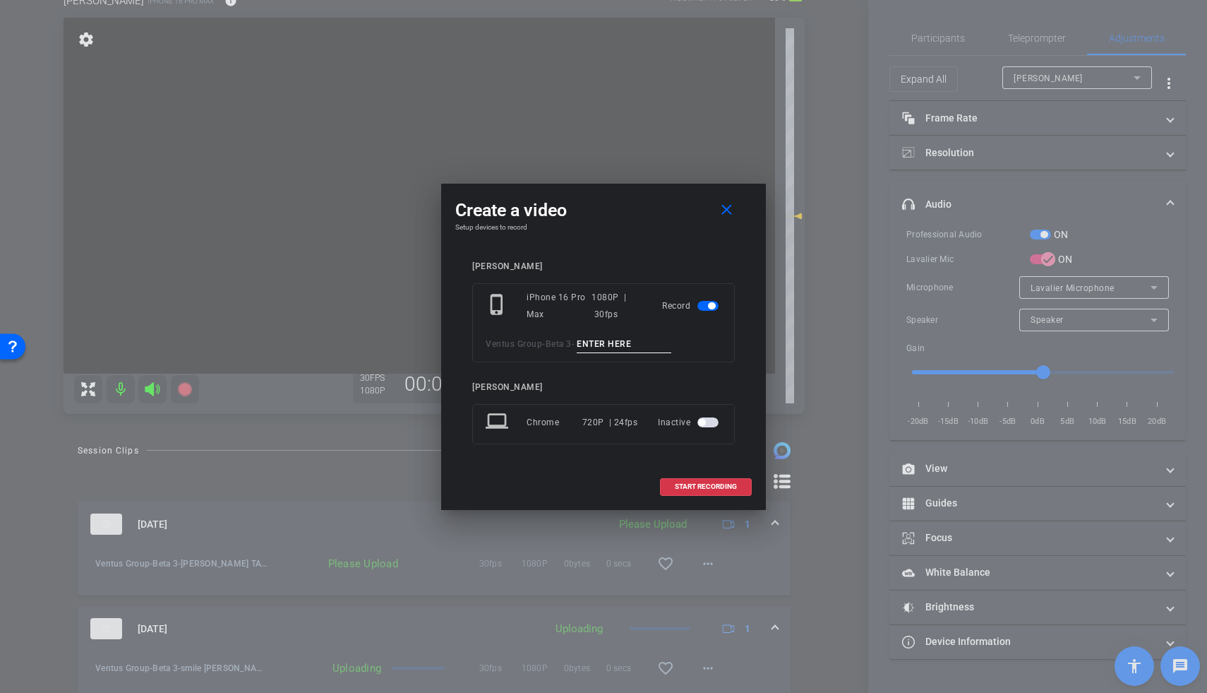
click at [611, 342] on input at bounding box center [624, 344] width 95 height 18
type input "David TA2"
click at [698, 420] on span "START RECORDING" at bounding box center [706, 486] width 62 height 7
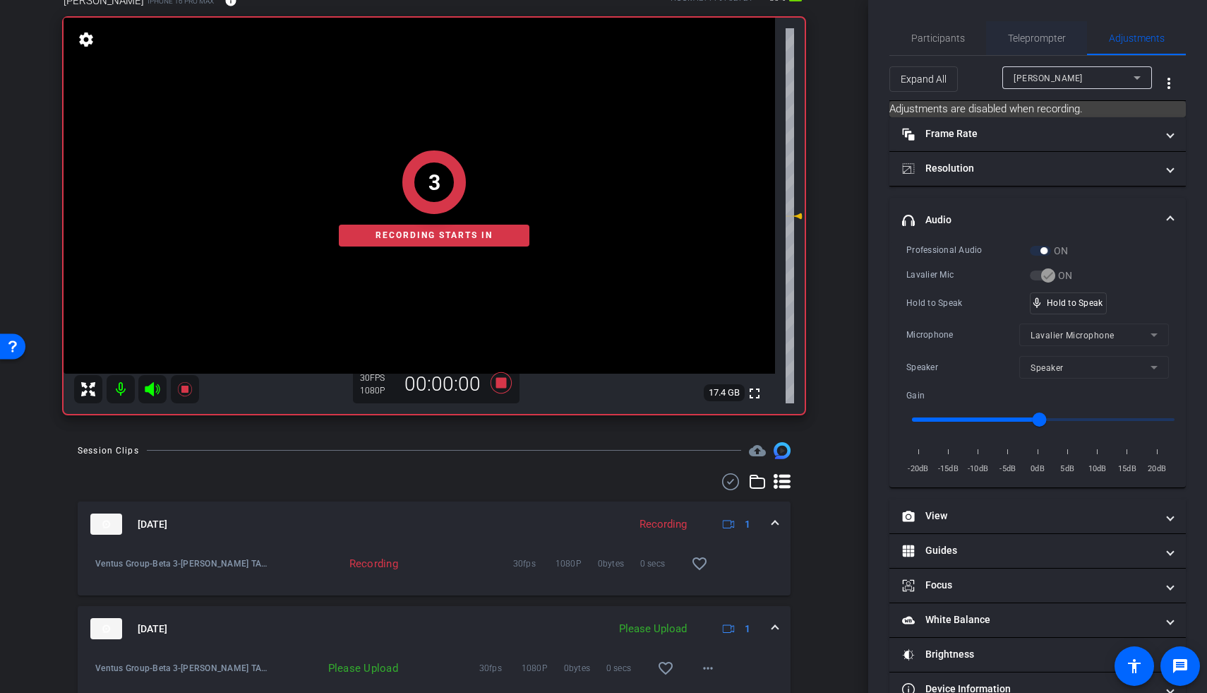
click at [870, 28] on span "Teleprompter" at bounding box center [1037, 38] width 58 height 34
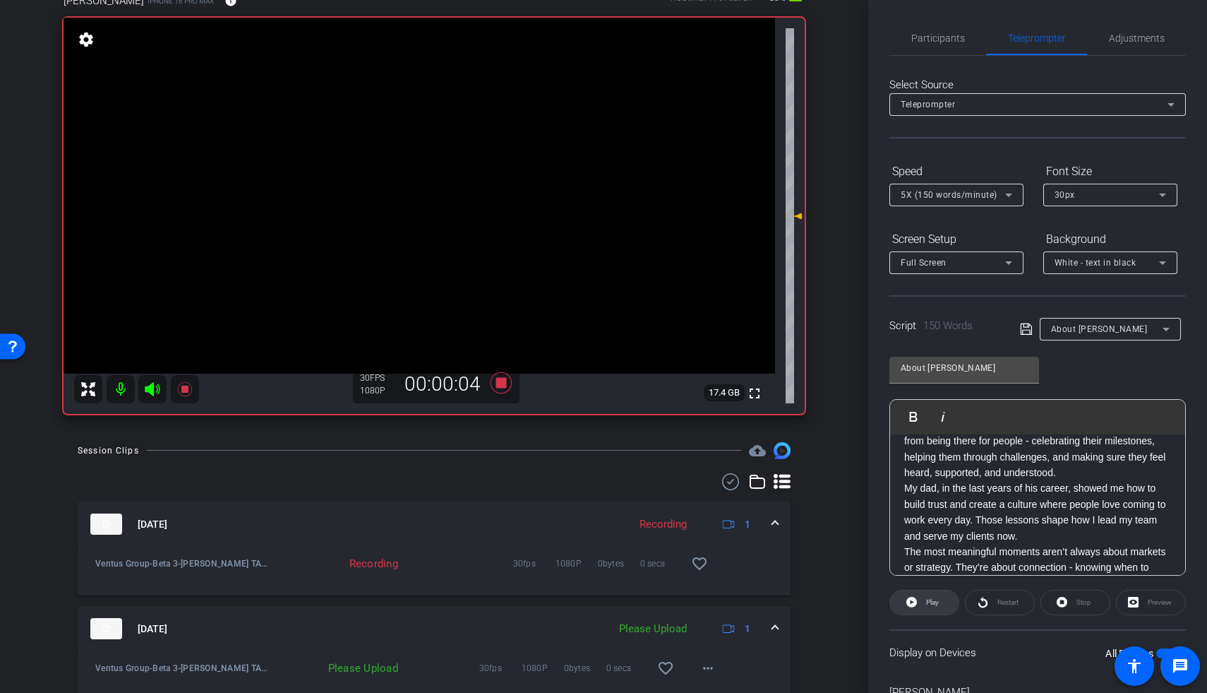
click at [870, 420] on span at bounding box center [924, 602] width 68 height 34
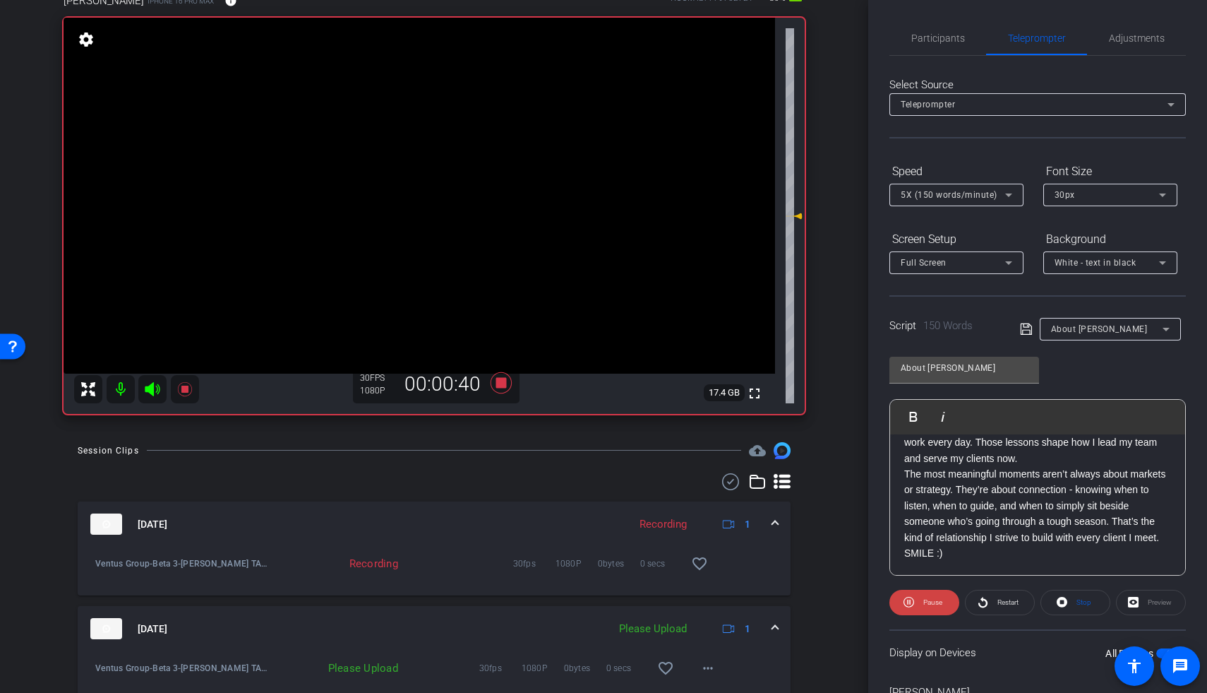
scroll to position [219, 0]
click at [501, 384] on icon at bounding box center [501, 382] width 21 height 21
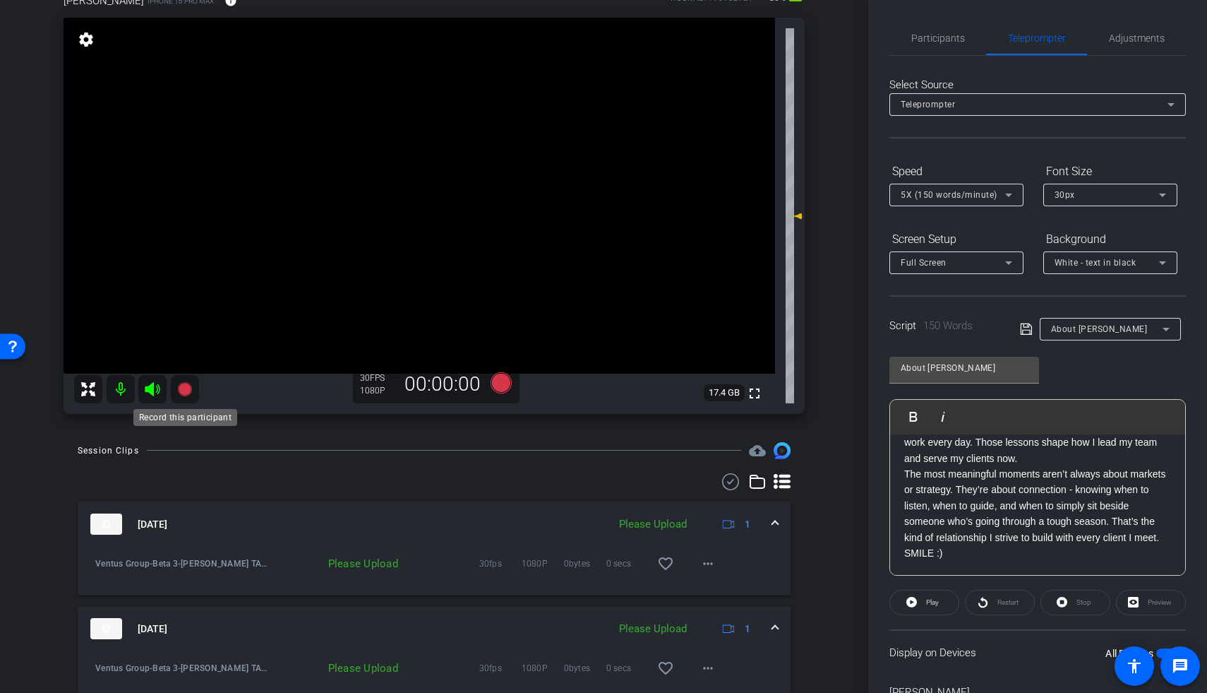
click at [184, 388] on icon at bounding box center [184, 389] width 14 height 14
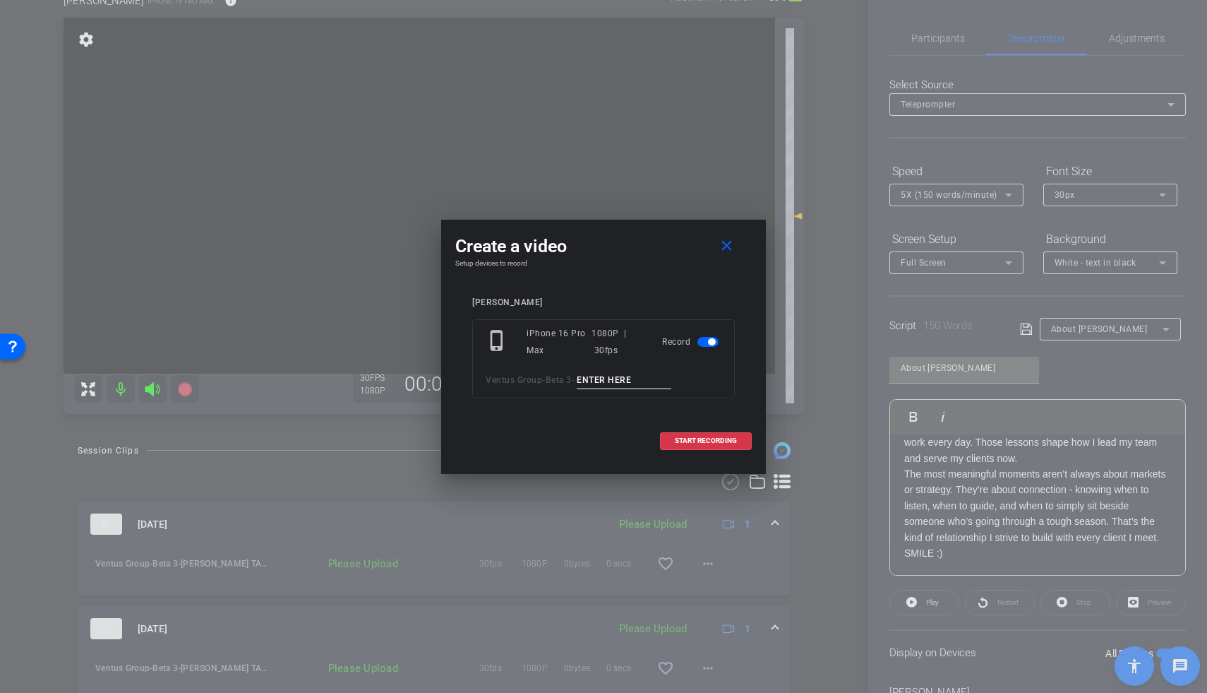
click at [625, 383] on input at bounding box center [624, 380] width 95 height 18
type input "David TA3"
click at [731, 420] on span "START RECORDING" at bounding box center [706, 440] width 62 height 7
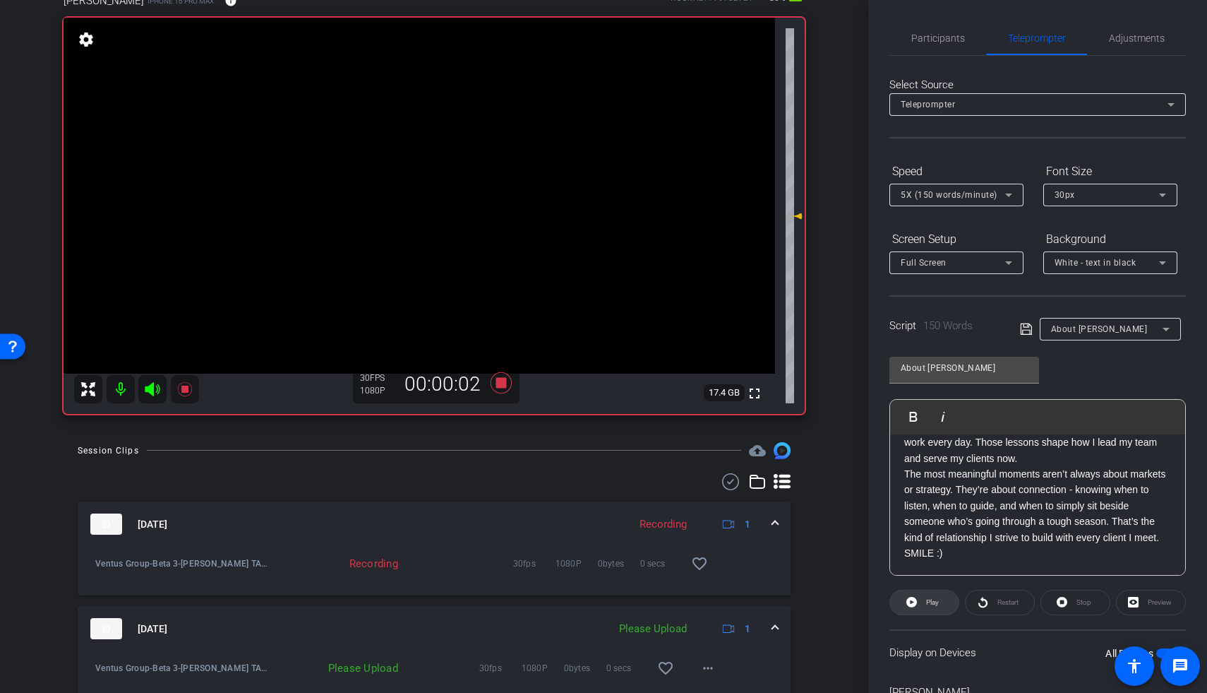
click at [870, 420] on span at bounding box center [924, 602] width 68 height 34
click at [494, 381] on icon at bounding box center [501, 382] width 21 height 21
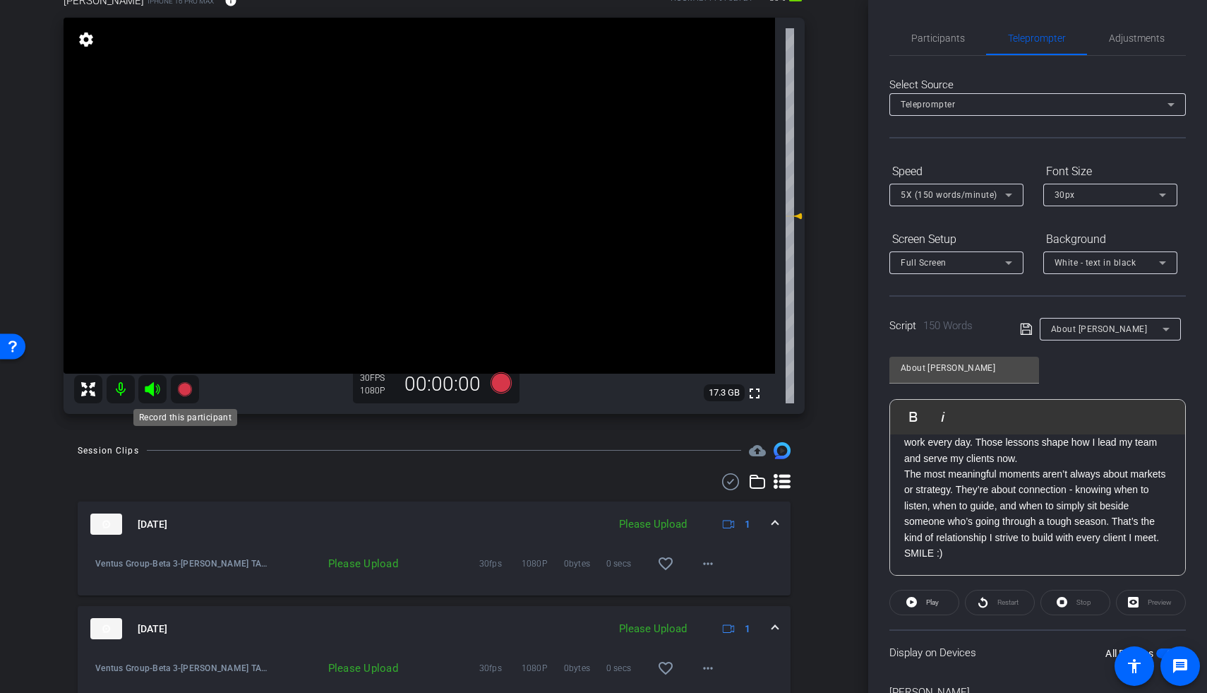
click at [177, 382] on icon at bounding box center [184, 389] width 17 height 17
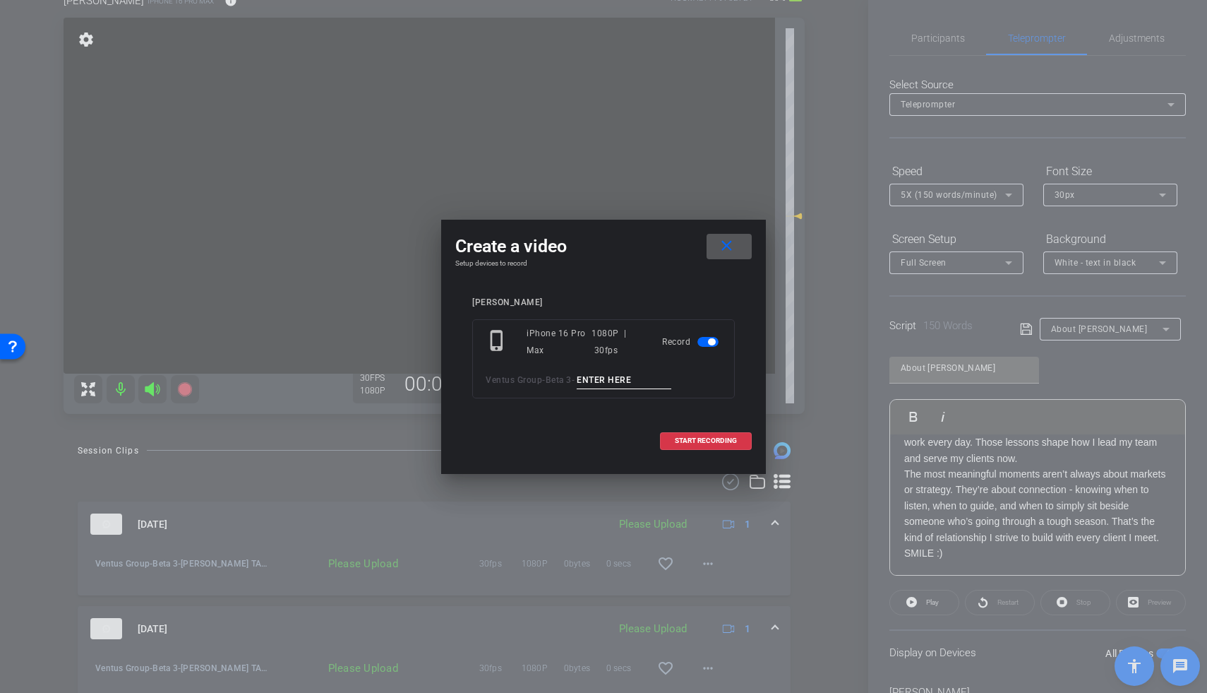
click at [621, 372] on input at bounding box center [624, 380] width 95 height 18
type input "David TA4"
click at [677, 420] on span "START RECORDING" at bounding box center [706, 440] width 62 height 7
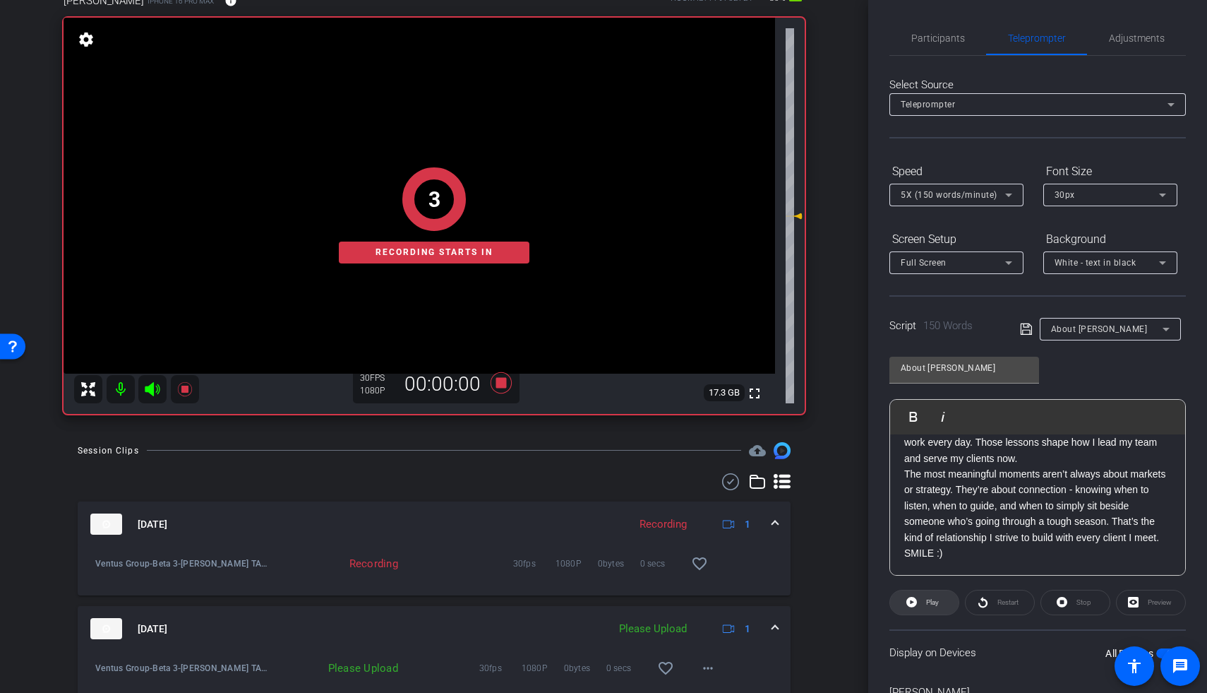
click at [870, 420] on span at bounding box center [924, 602] width 68 height 34
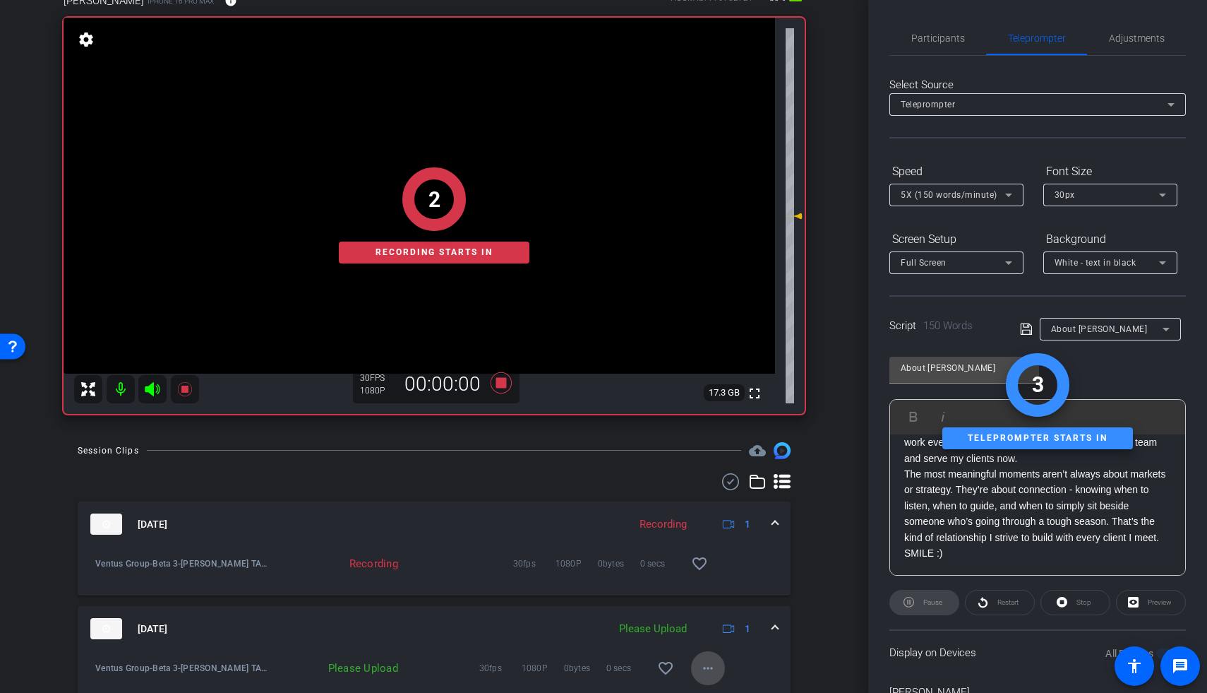
click at [705, 420] on mat-icon "more_horiz" at bounding box center [708, 667] width 17 height 17
click at [712, 420] on span "Upload" at bounding box center [723, 603] width 56 height 17
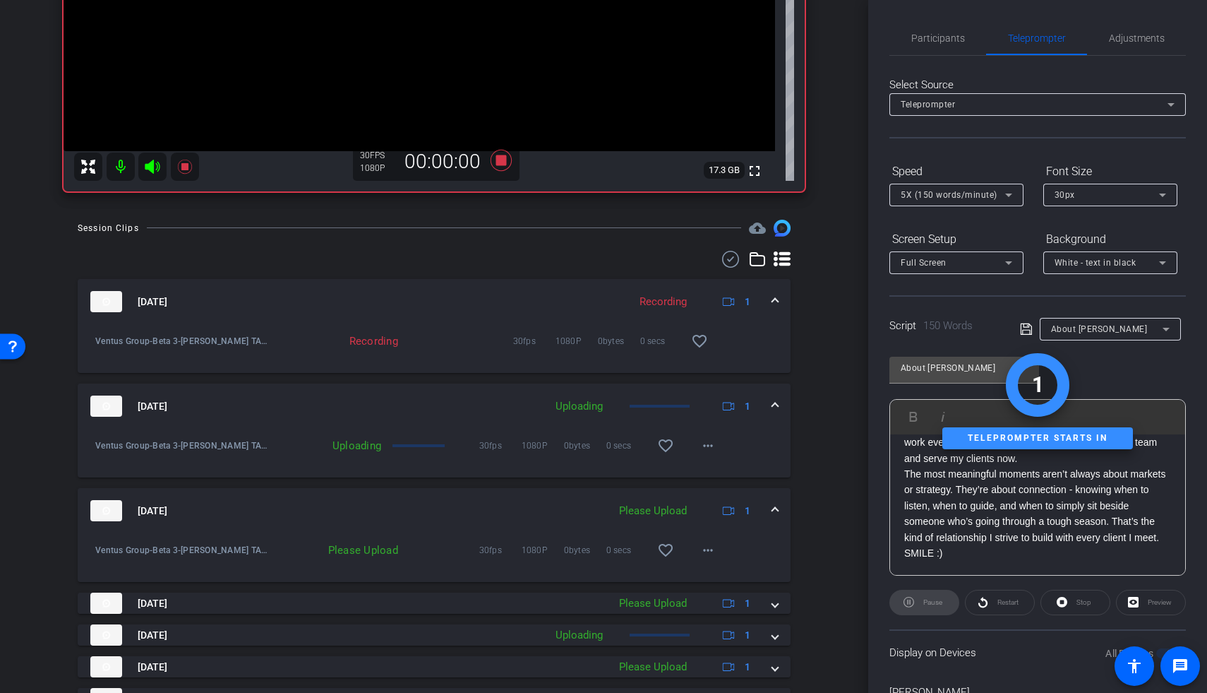
scroll to position [318, 0]
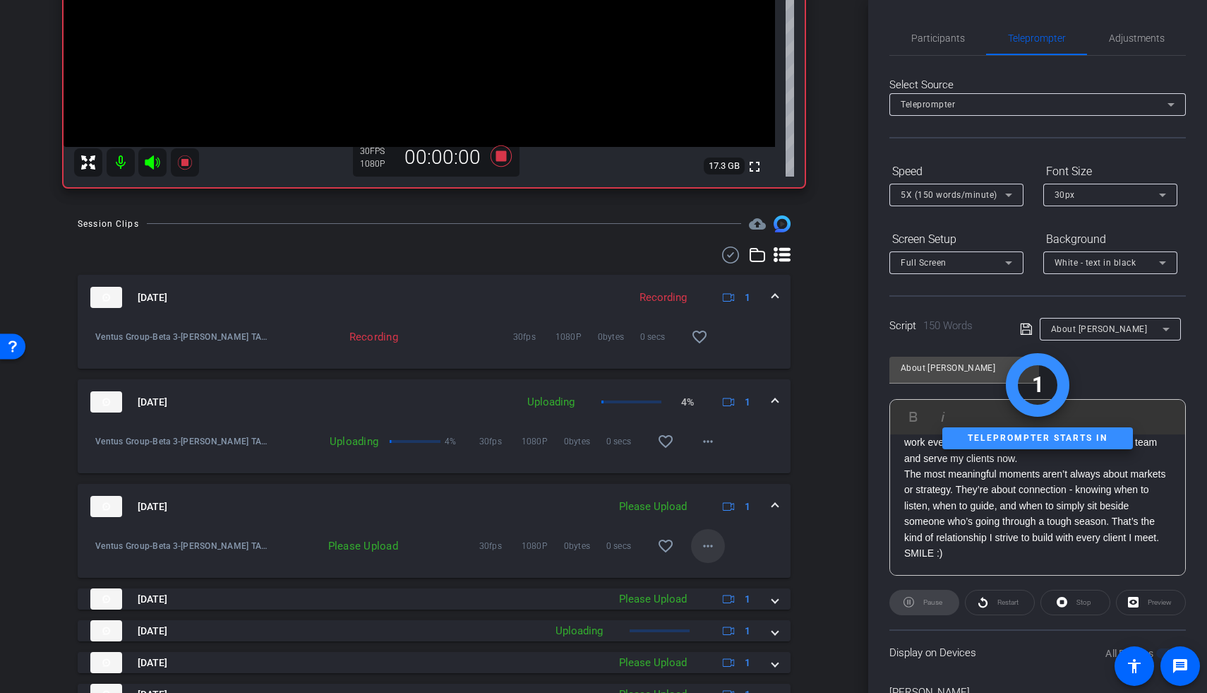
click at [700, 420] on mat-icon "more_horiz" at bounding box center [708, 545] width 17 height 17
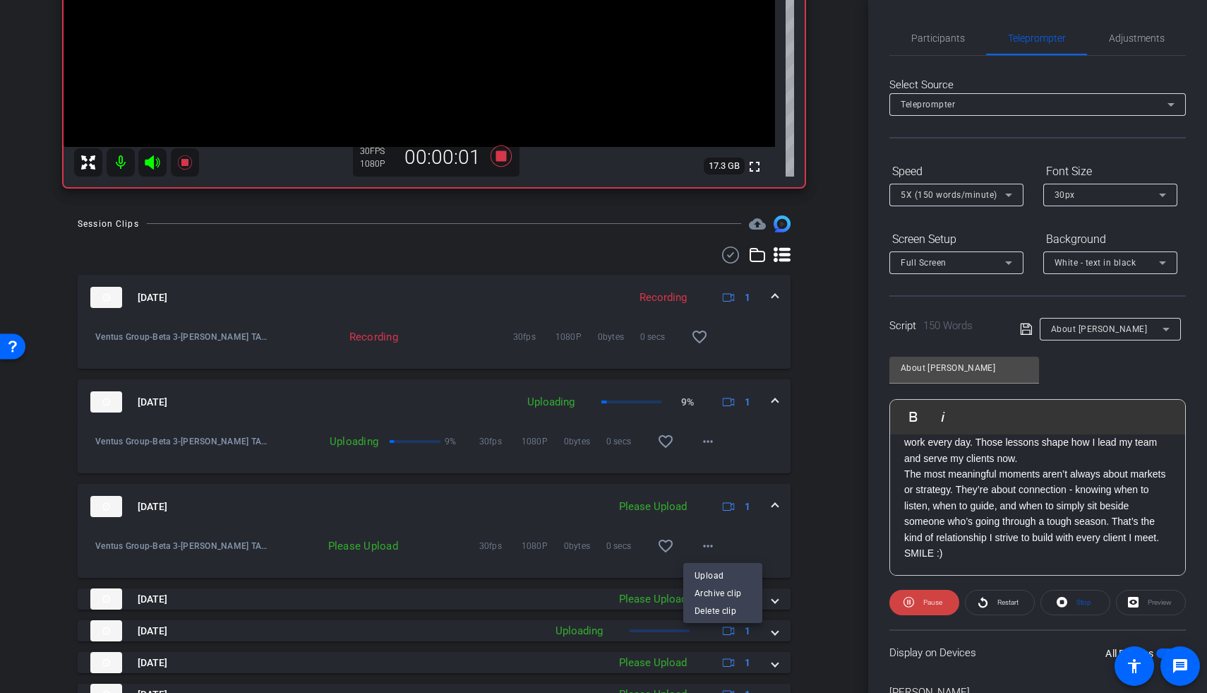
click at [726, 420] on span "Upload" at bounding box center [723, 575] width 56 height 17
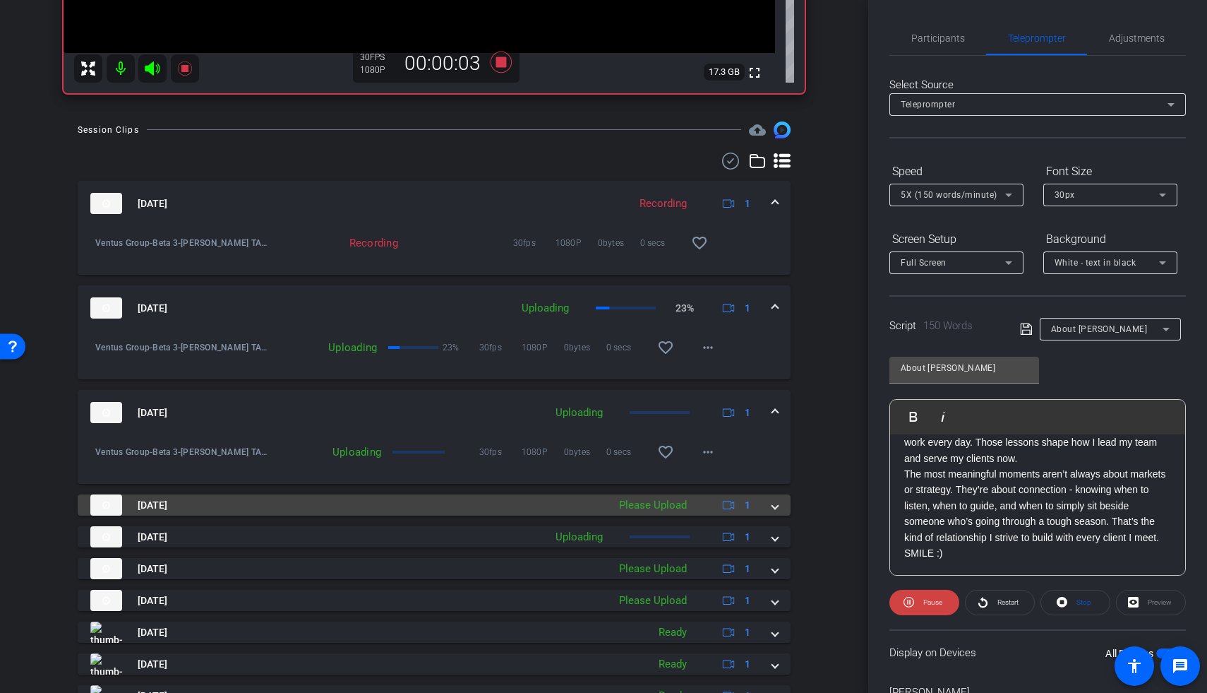
click at [770, 420] on mat-expansion-panel-header "Aug 21, 2025 Please Upload 1" at bounding box center [434, 504] width 713 height 21
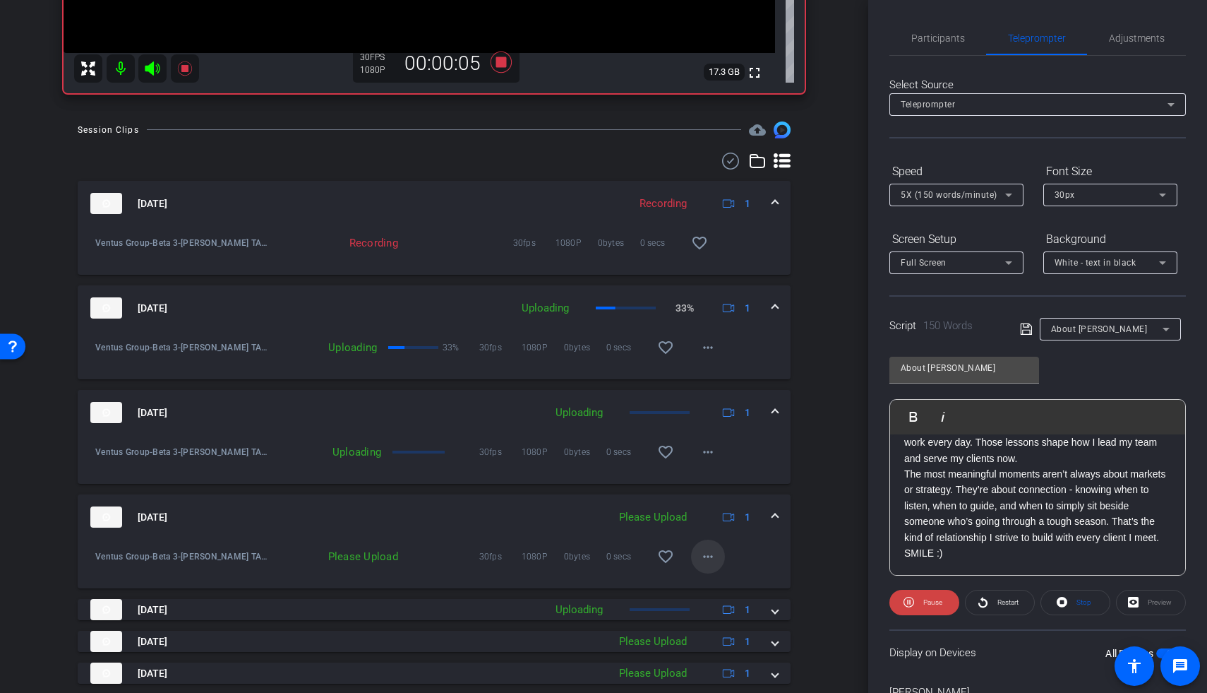
click at [703, 420] on mat-icon "more_horiz" at bounding box center [708, 556] width 17 height 17
click at [713, 420] on span "Upload" at bounding box center [723, 585] width 56 height 17
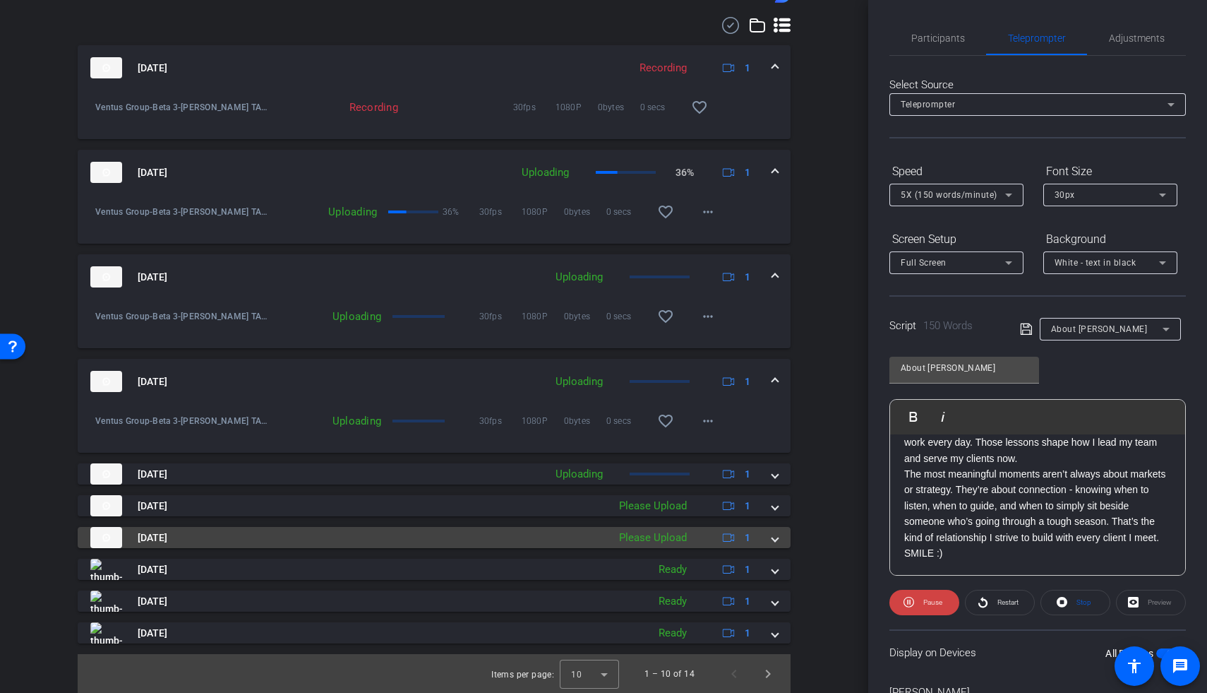
scroll to position [548, 0]
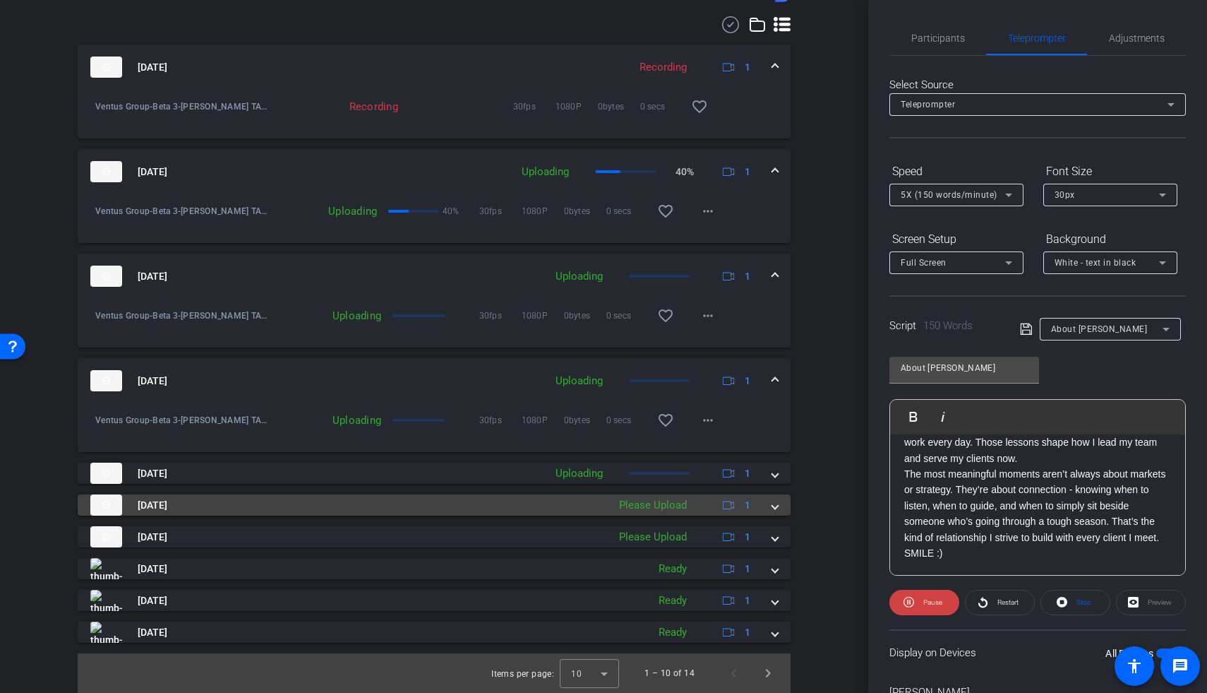
click at [763, 420] on div "Aug 21, 2025 Please Upload 1" at bounding box center [431, 504] width 682 height 21
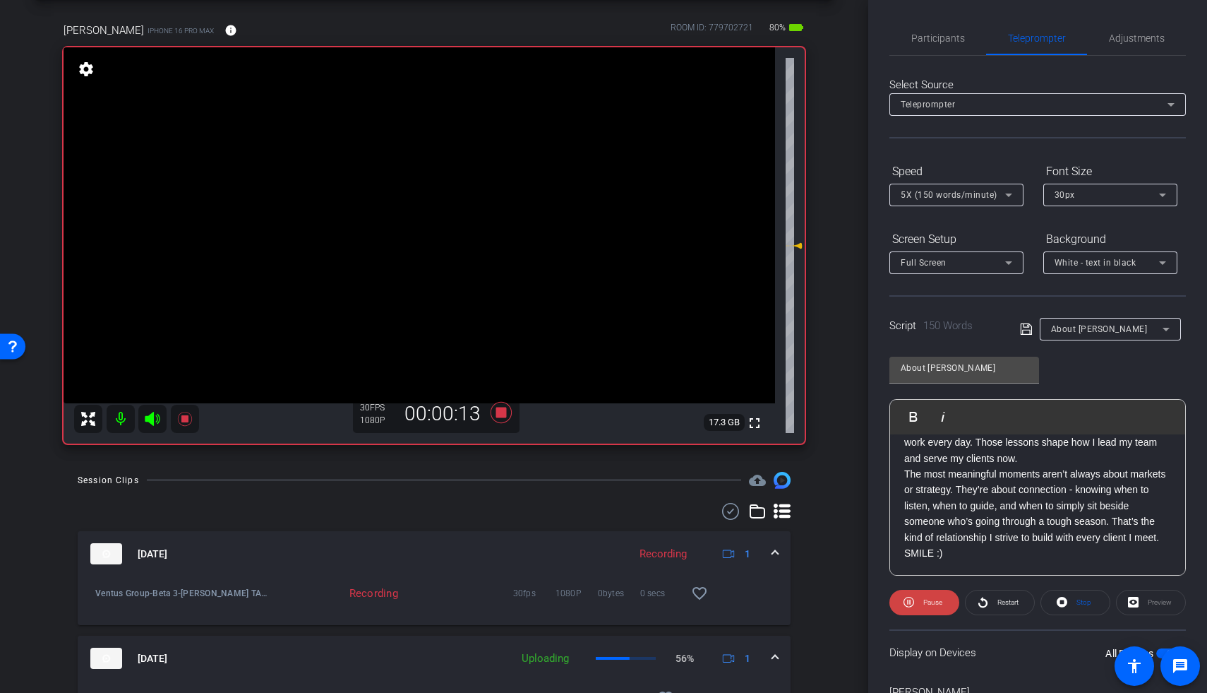
scroll to position [61, 0]
click at [496, 418] on icon at bounding box center [501, 412] width 21 height 21
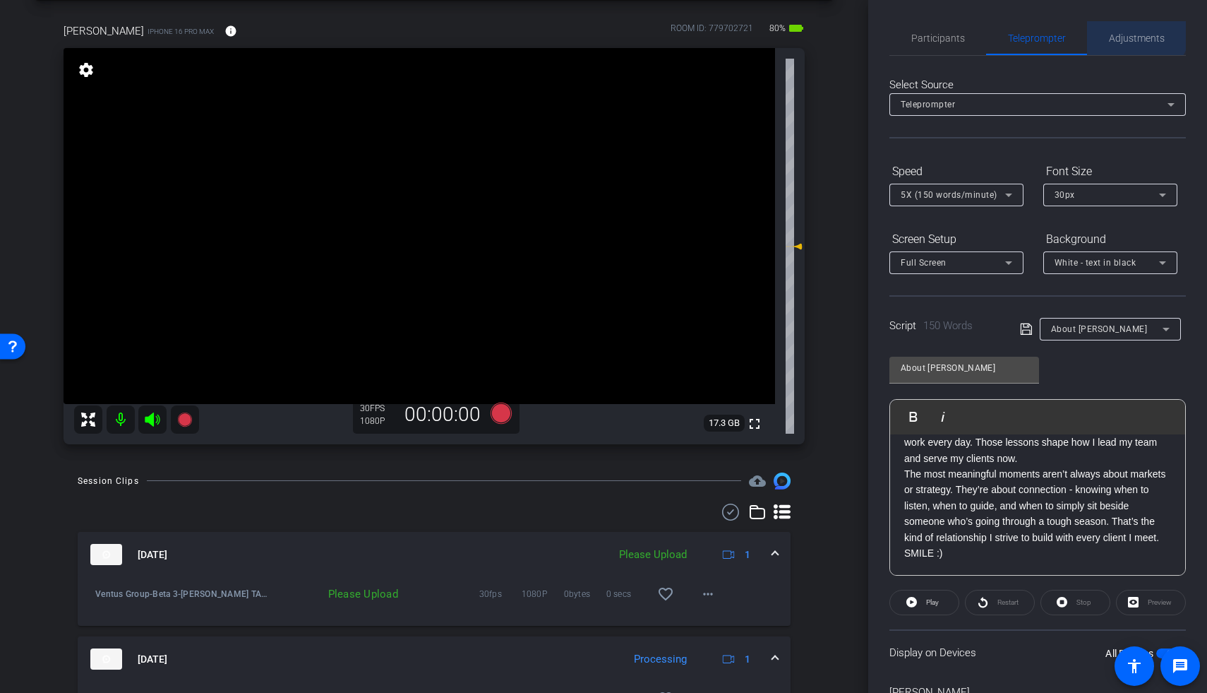
click at [870, 29] on span "Adjustments" at bounding box center [1137, 38] width 56 height 34
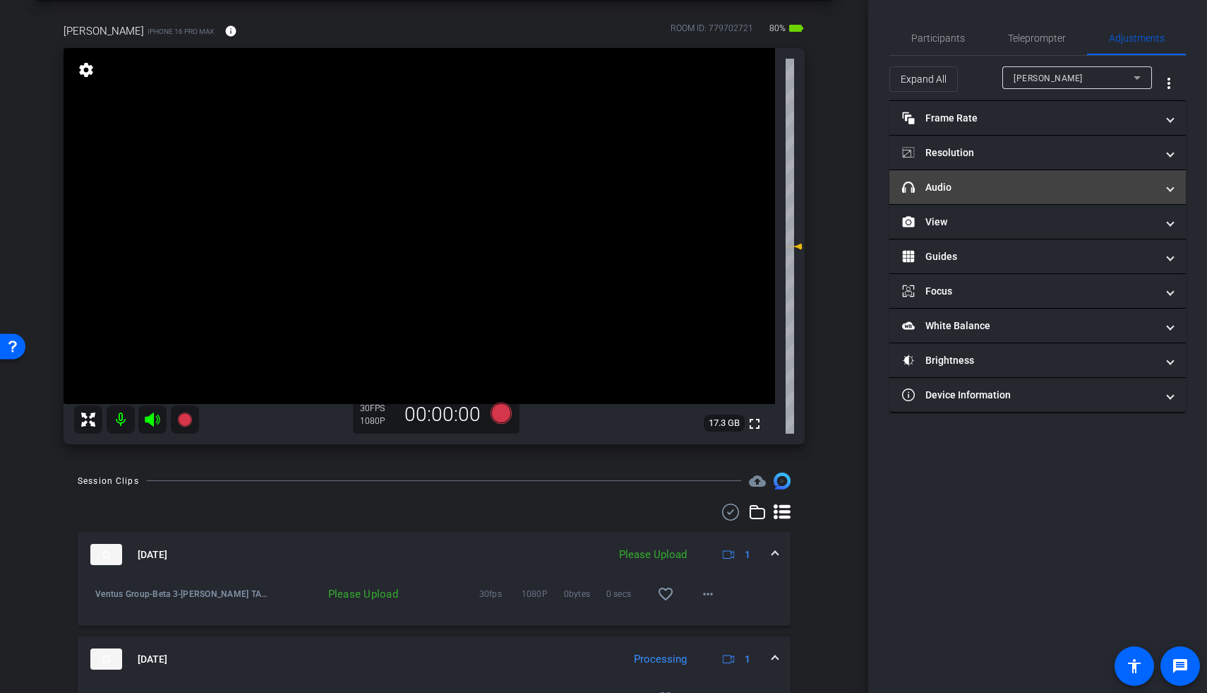
click at [870, 190] on mat-panel-title "headphone icon Audio" at bounding box center [1029, 187] width 254 height 15
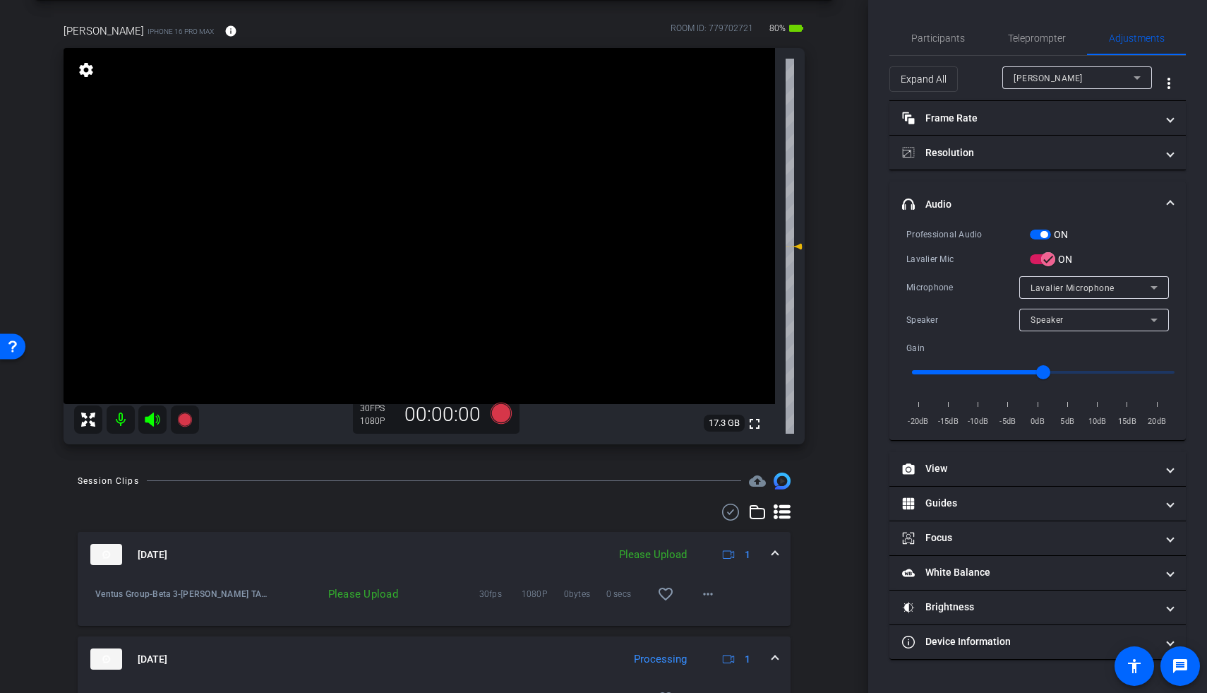
click at [870, 240] on div "ON" at bounding box center [1049, 234] width 39 height 14
click at [870, 234] on span "button" at bounding box center [1040, 234] width 21 height 10
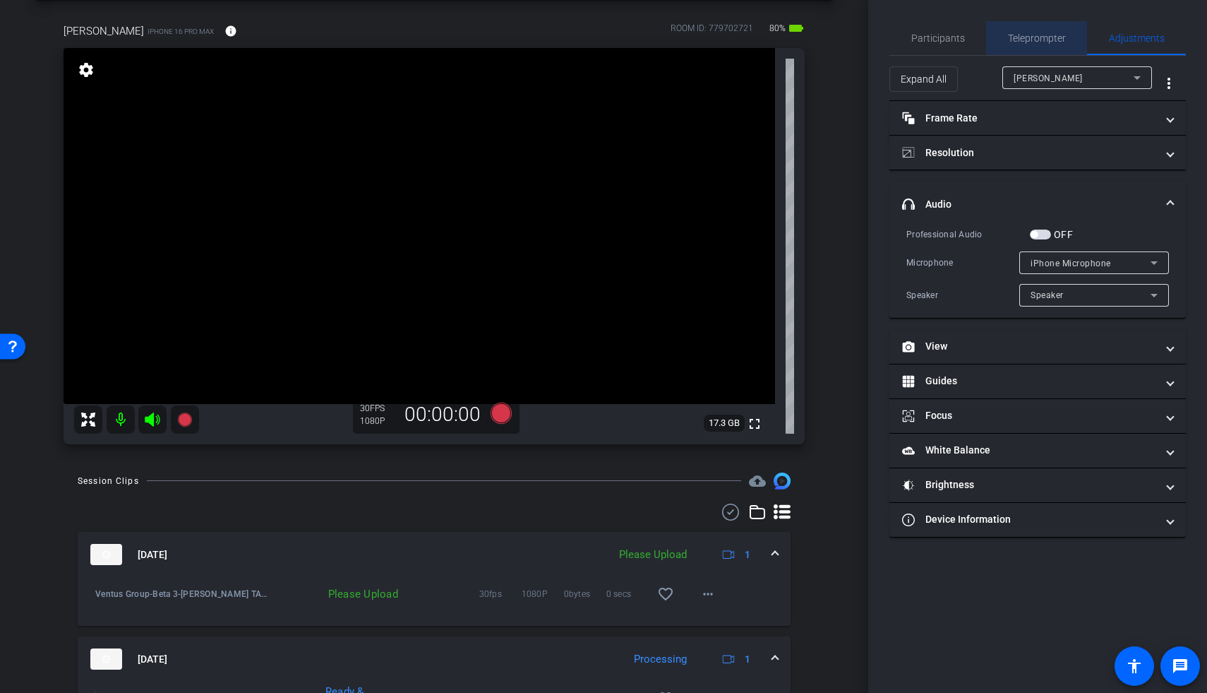
drag, startPoint x: 1045, startPoint y: 46, endPoint x: 1051, endPoint y: 53, distance: 9.5
click at [870, 46] on span "Teleprompter" at bounding box center [1037, 38] width 58 height 34
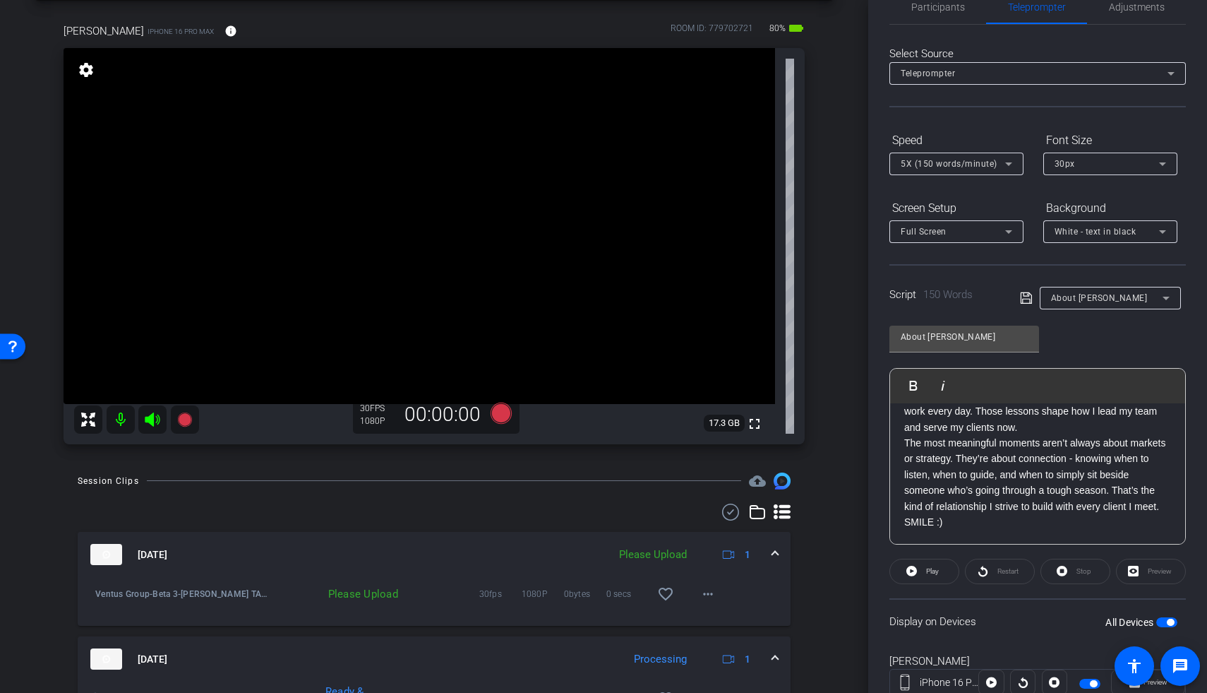
scroll to position [79, 0]
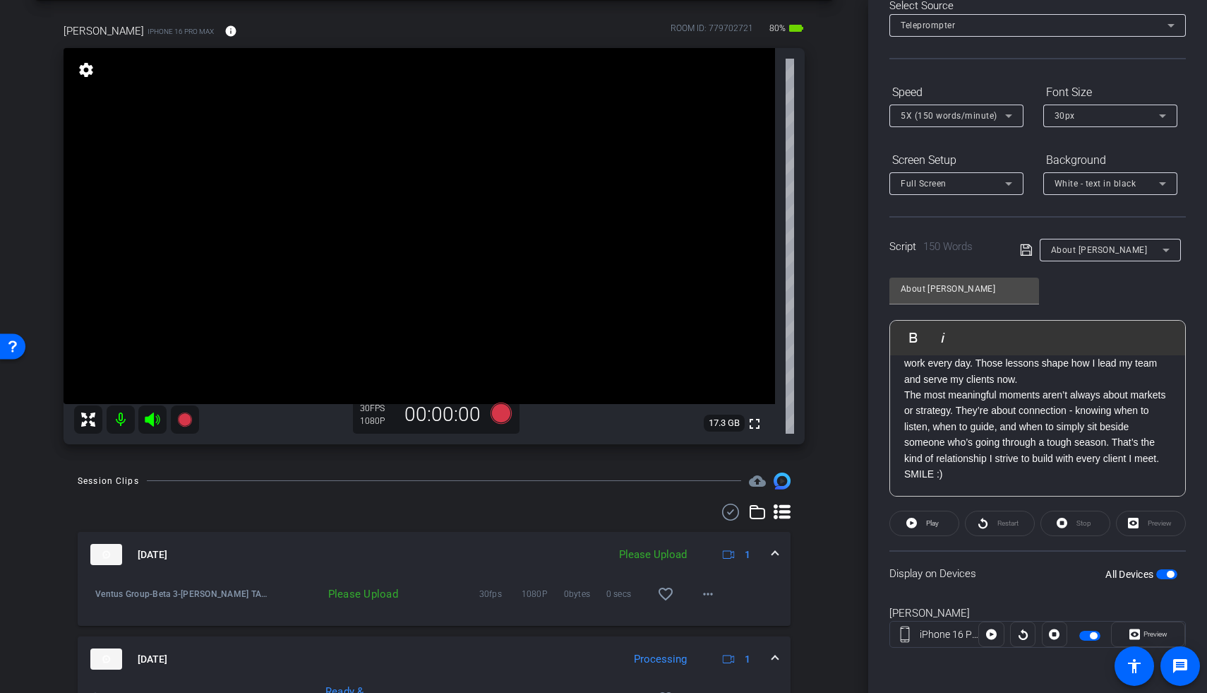
click at [870, 420] on span "button" at bounding box center [1166, 574] width 21 height 10
click at [395, 232] on video at bounding box center [420, 226] width 712 height 356
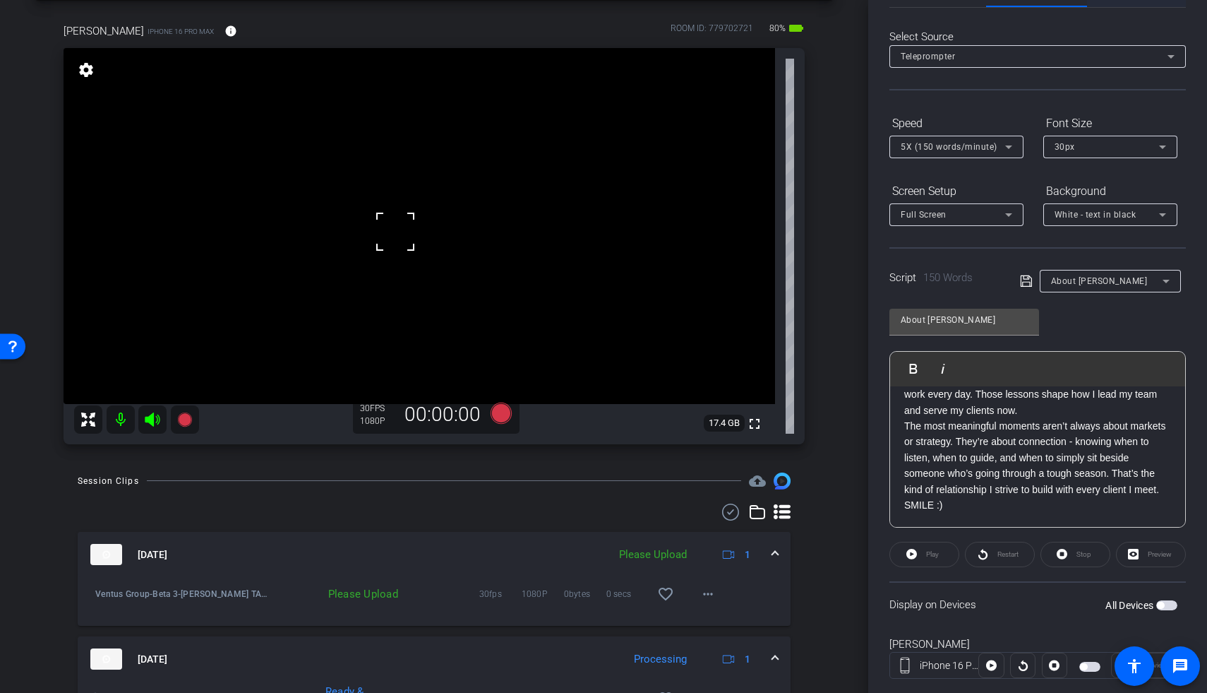
scroll to position [0, 0]
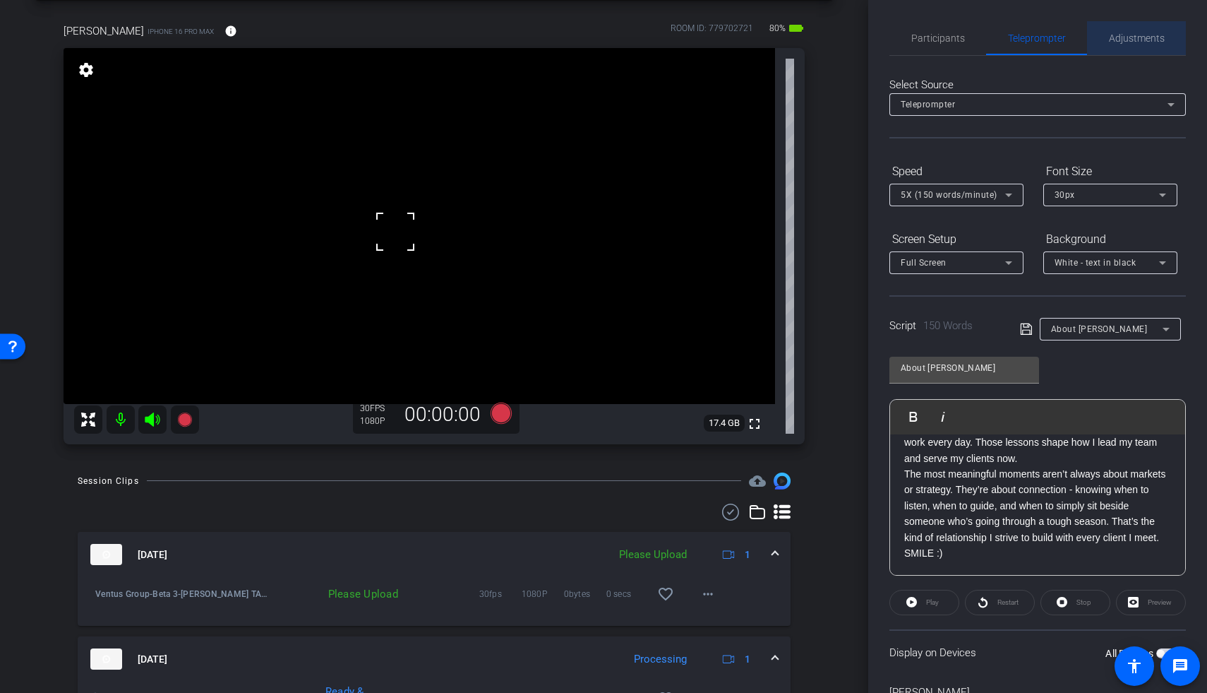
click at [870, 35] on span "Adjustments" at bounding box center [1137, 38] width 56 height 10
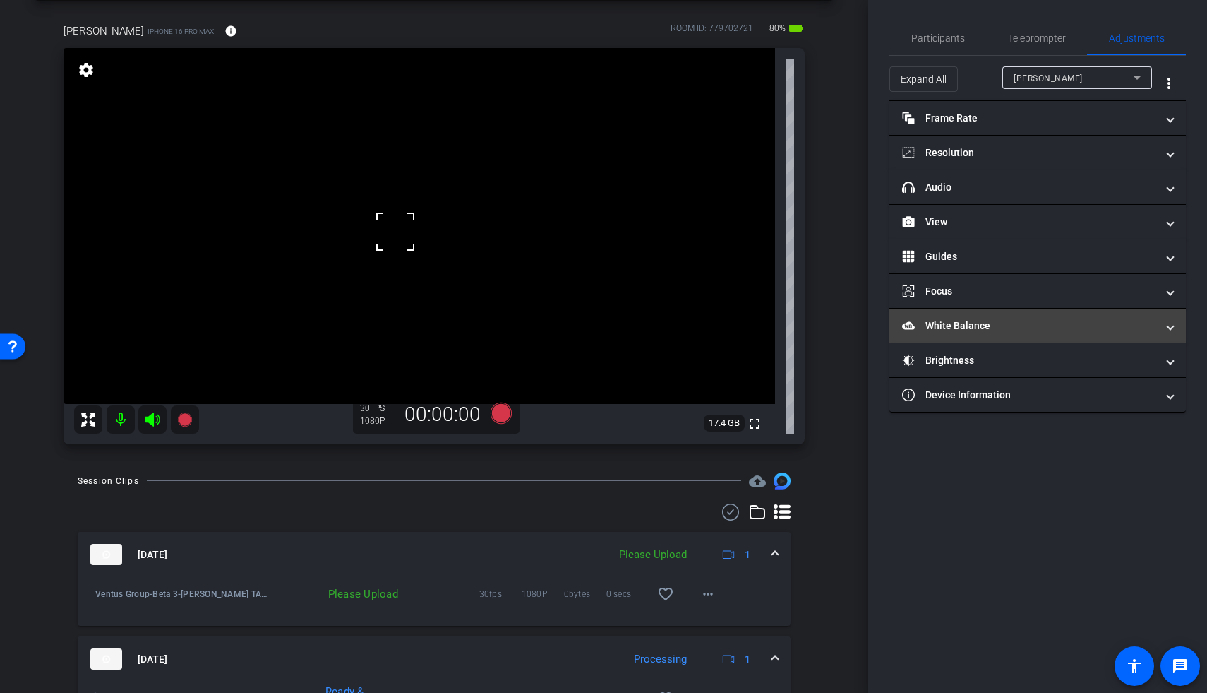
click at [870, 326] on mat-panel-title "White Balance White Balance" at bounding box center [1029, 325] width 254 height 15
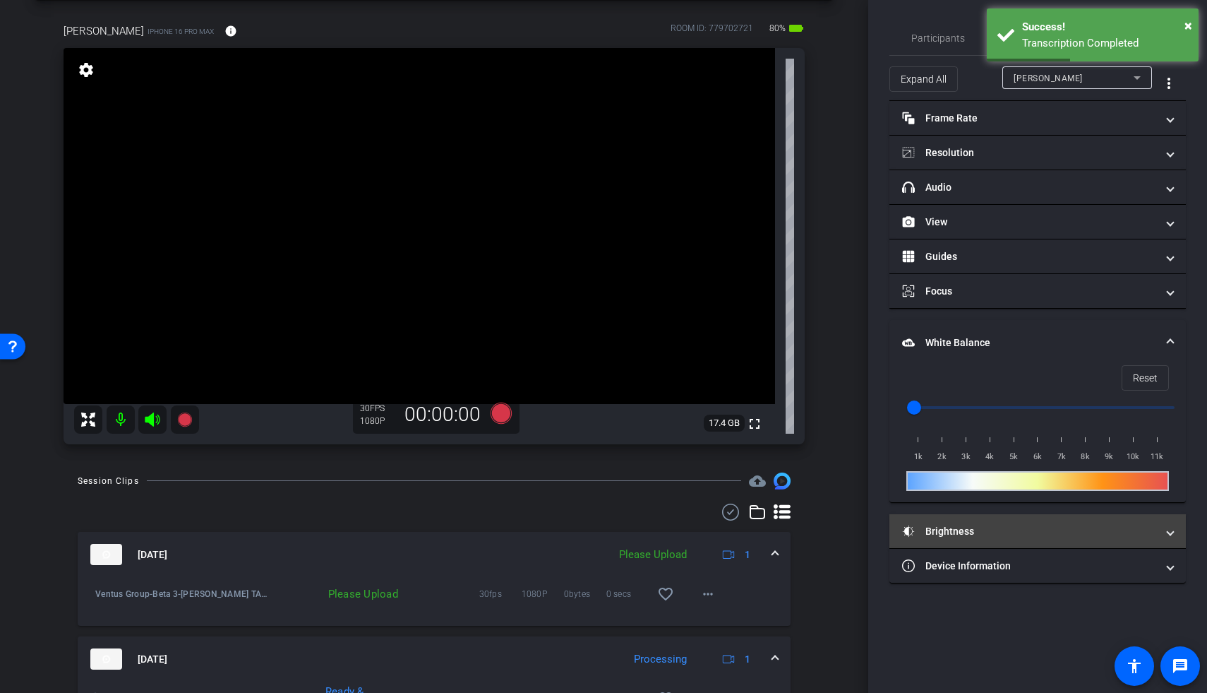
click at [870, 420] on mat-expansion-panel-header "Brightness" at bounding box center [1038, 531] width 297 height 34
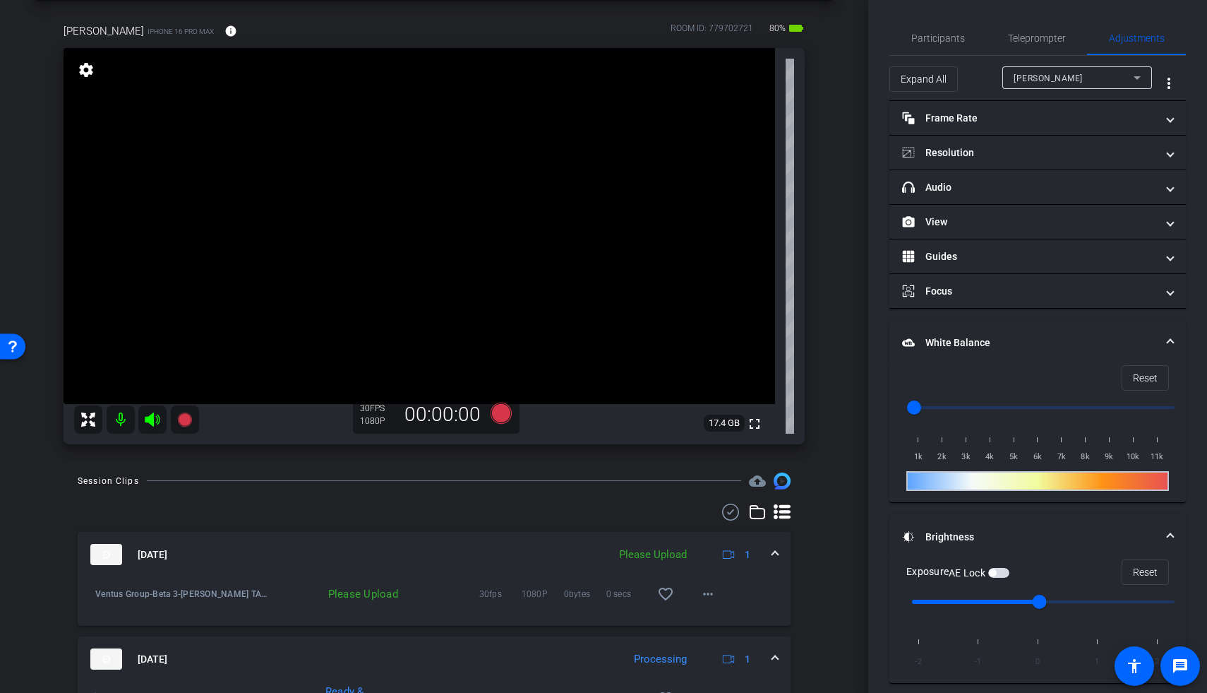
click at [589, 177] on video at bounding box center [420, 226] width 712 height 356
click at [428, 160] on video at bounding box center [420, 226] width 712 height 356
click at [561, 206] on video at bounding box center [420, 226] width 712 height 356
drag, startPoint x: 398, startPoint y: 174, endPoint x: 406, endPoint y: 181, distance: 11.0
click at [397, 174] on video at bounding box center [420, 226] width 712 height 356
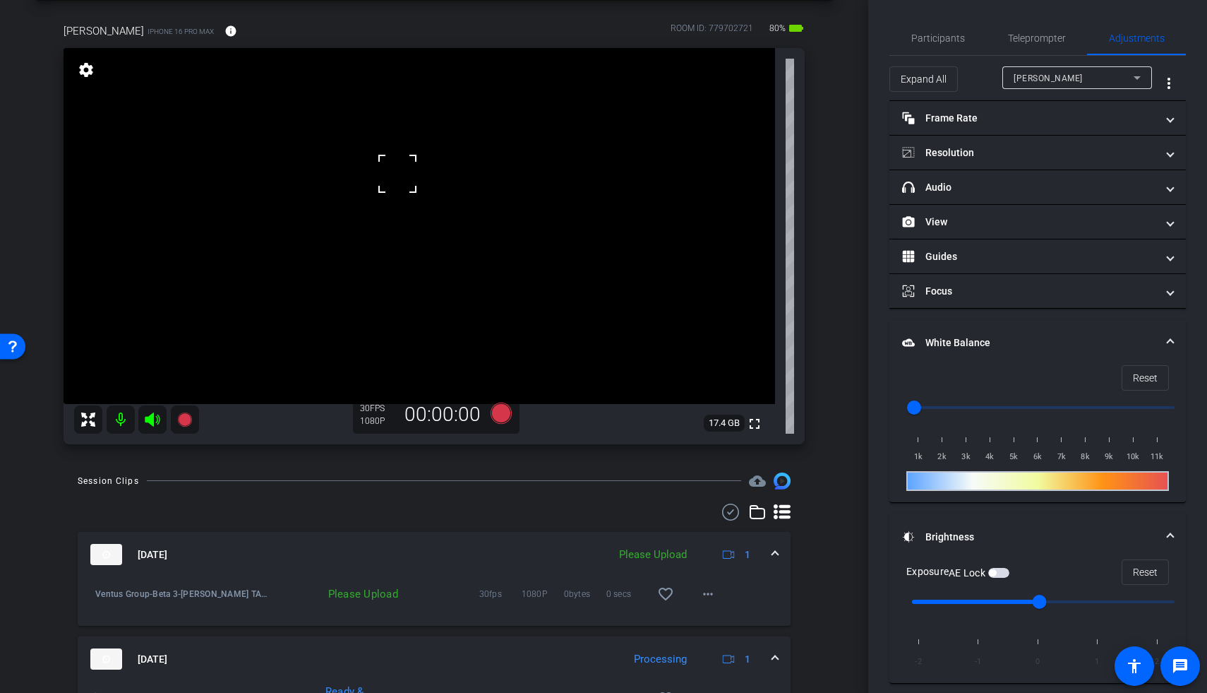
click at [870, 420] on span "button" at bounding box center [998, 573] width 21 height 10
click at [870, 38] on span "Teleprompter" at bounding box center [1037, 38] width 58 height 10
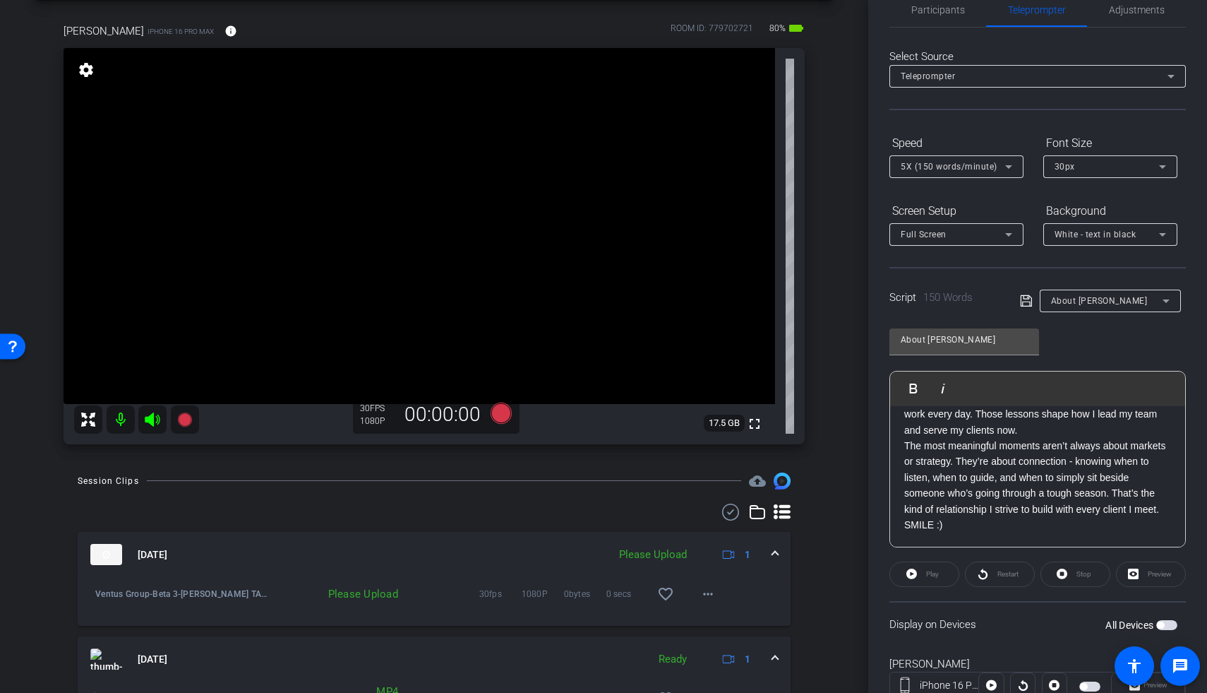
scroll to position [79, 0]
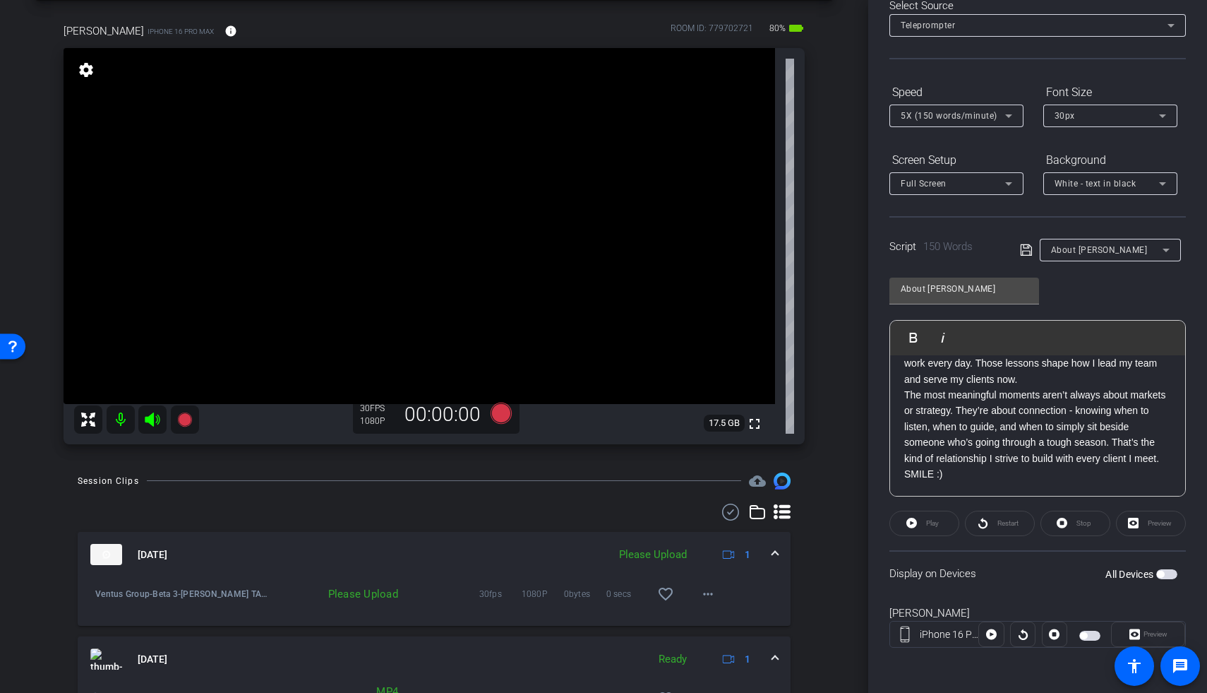
click at [870, 420] on span "button" at bounding box center [1166, 574] width 21 height 10
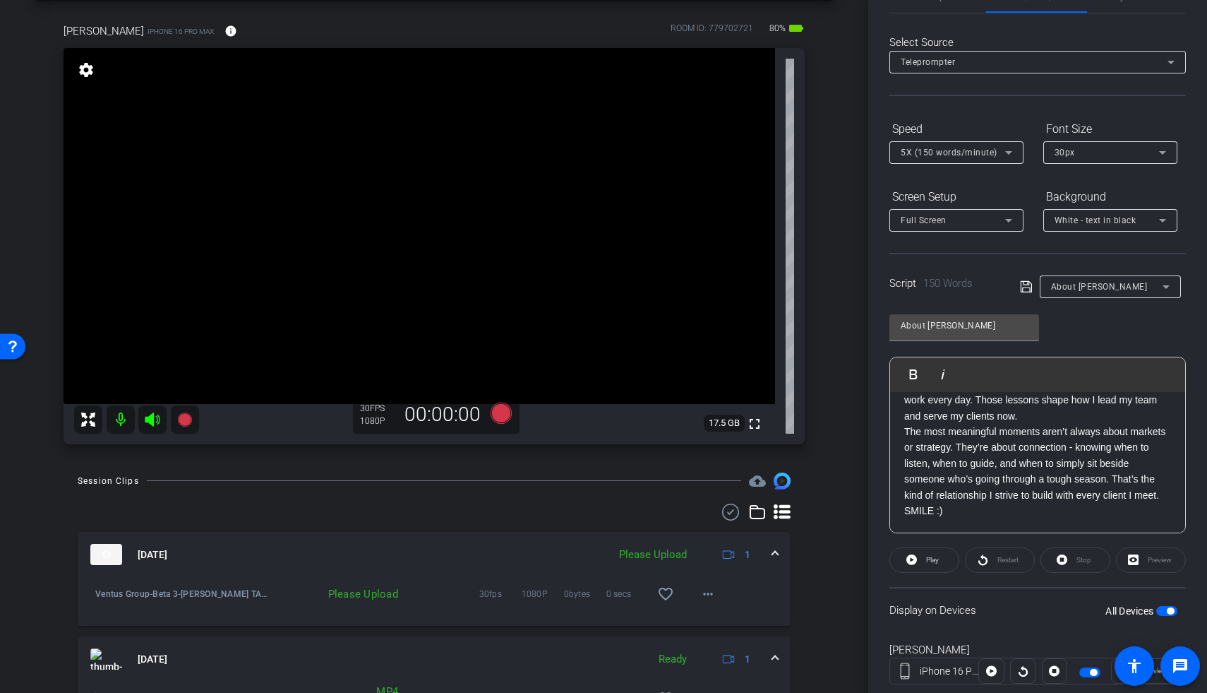
scroll to position [0, 0]
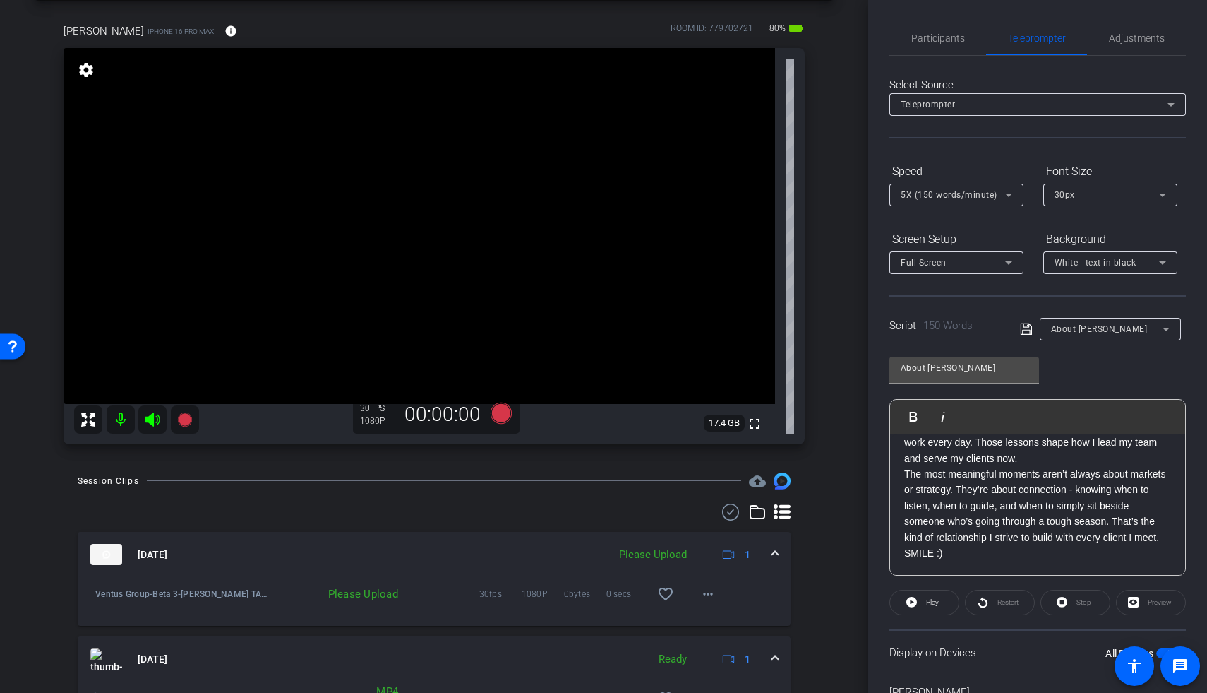
click at [417, 181] on video at bounding box center [420, 226] width 712 height 356
click at [573, 354] on video at bounding box center [420, 226] width 712 height 356
click at [432, 182] on video at bounding box center [420, 226] width 712 height 356
click at [447, 68] on video at bounding box center [420, 226] width 712 height 356
click at [870, 28] on span "Adjustments" at bounding box center [1137, 38] width 56 height 34
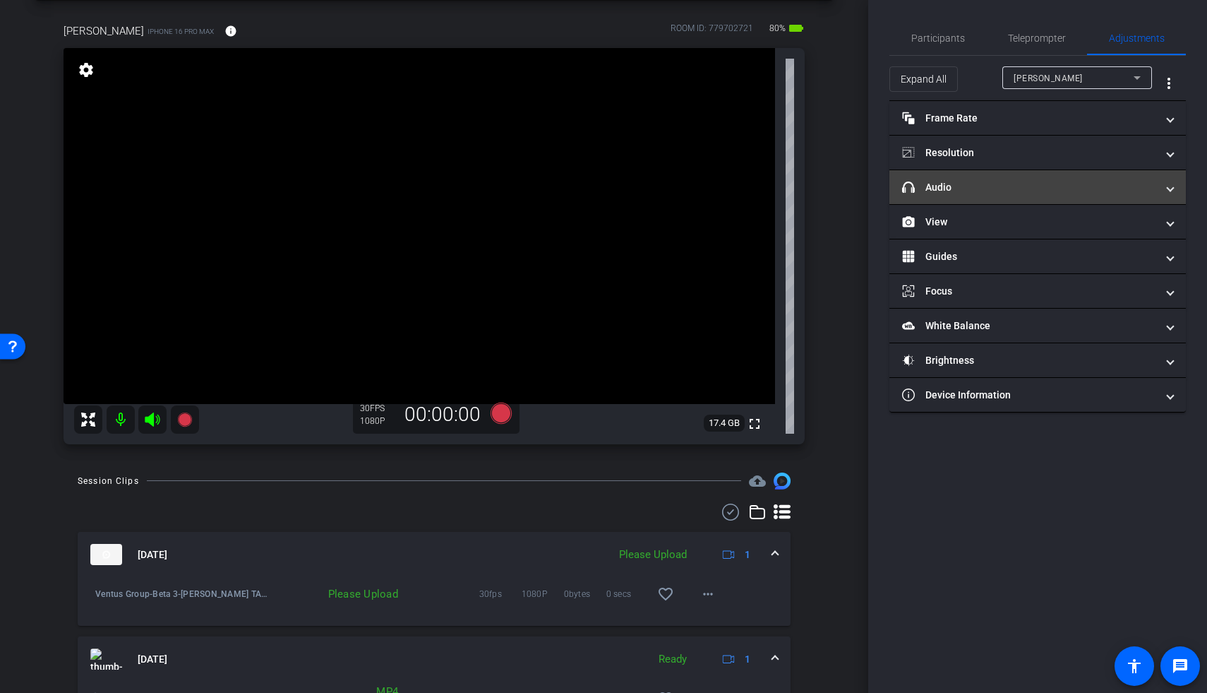
click at [870, 188] on mat-panel-title "headphone icon Audio" at bounding box center [1029, 187] width 254 height 15
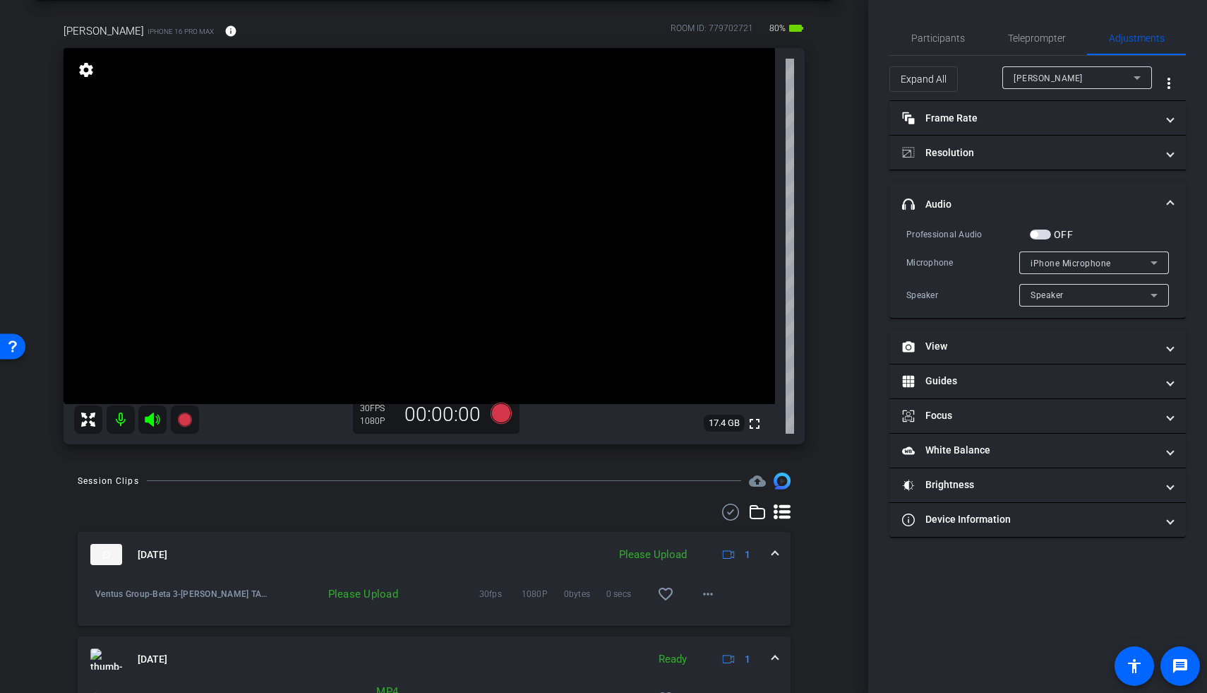
click at [870, 240] on div "OFF" at bounding box center [1051, 234] width 43 height 14
click at [870, 237] on span "button" at bounding box center [1040, 234] width 21 height 10
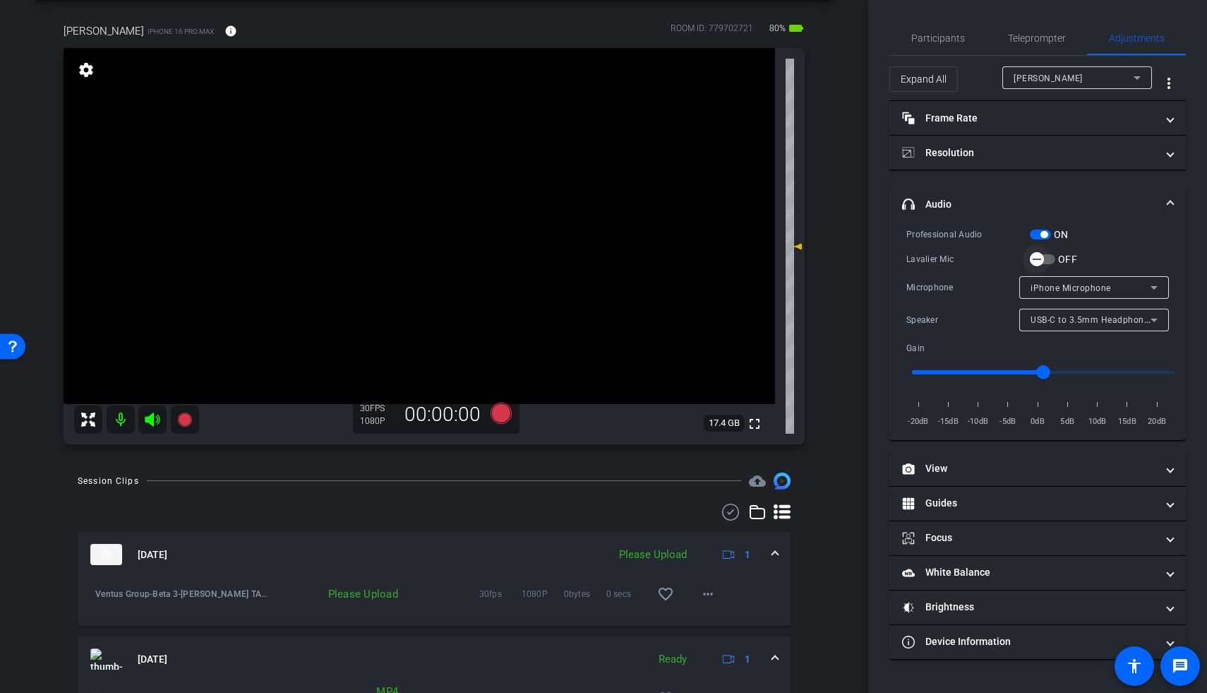
click at [870, 260] on span "button" at bounding box center [1042, 259] width 25 height 10
click at [181, 420] on icon at bounding box center [184, 419] width 17 height 17
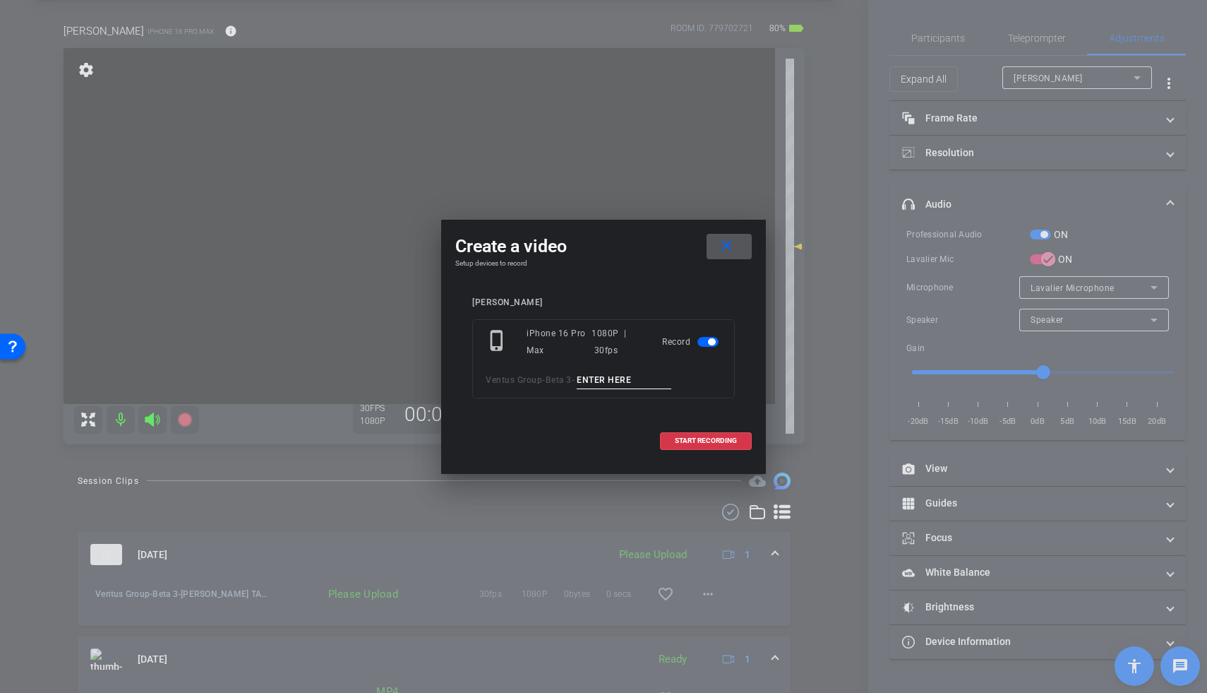
click at [601, 381] on input at bounding box center [624, 380] width 95 height 18
type input "David TA5 new loc"
click at [683, 420] on span "START RECORDING" at bounding box center [706, 440] width 62 height 7
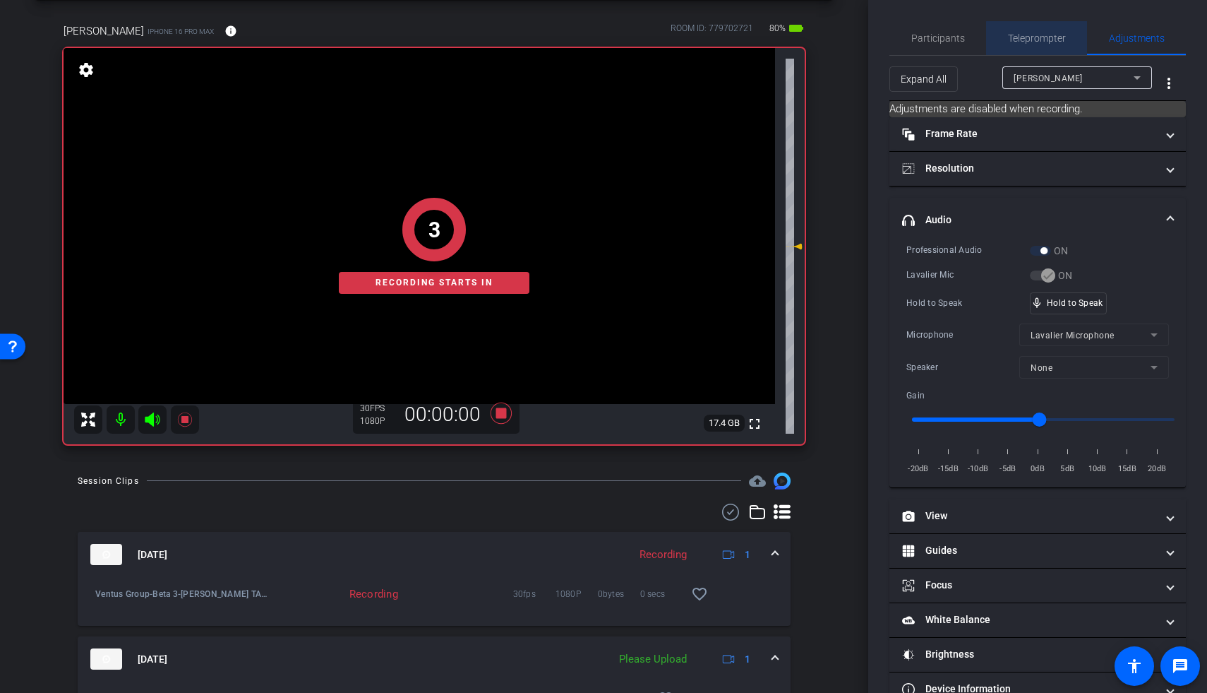
click at [870, 45] on span "Teleprompter" at bounding box center [1037, 38] width 58 height 34
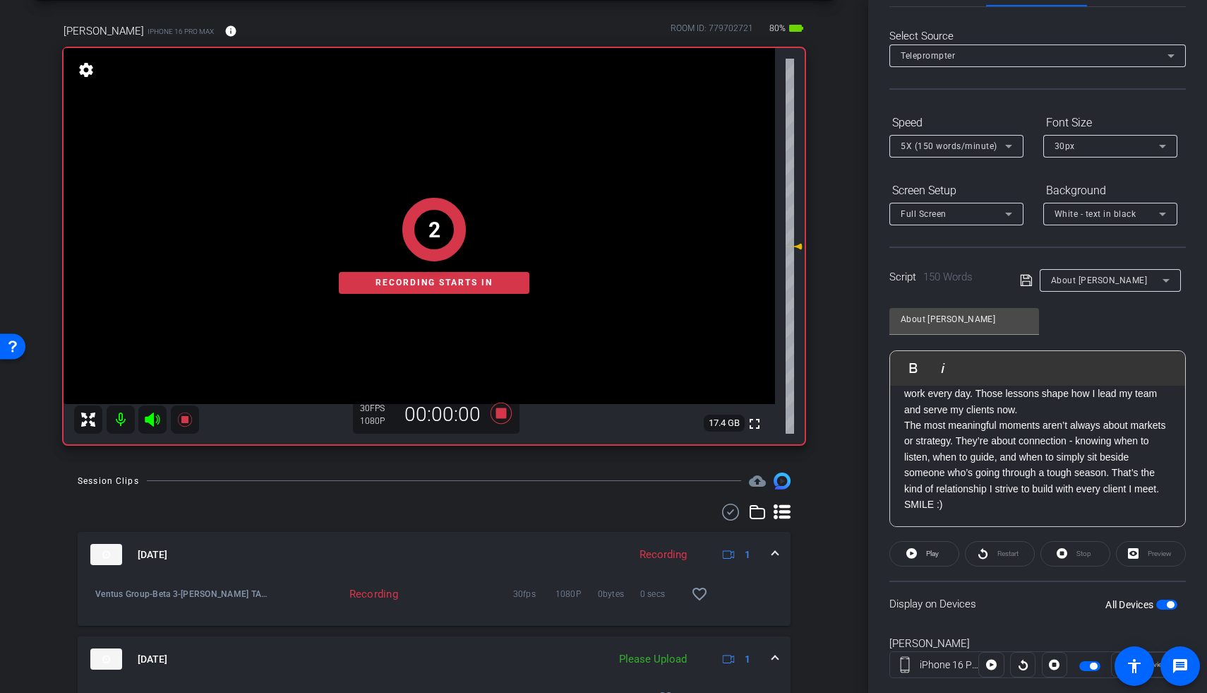
scroll to position [79, 0]
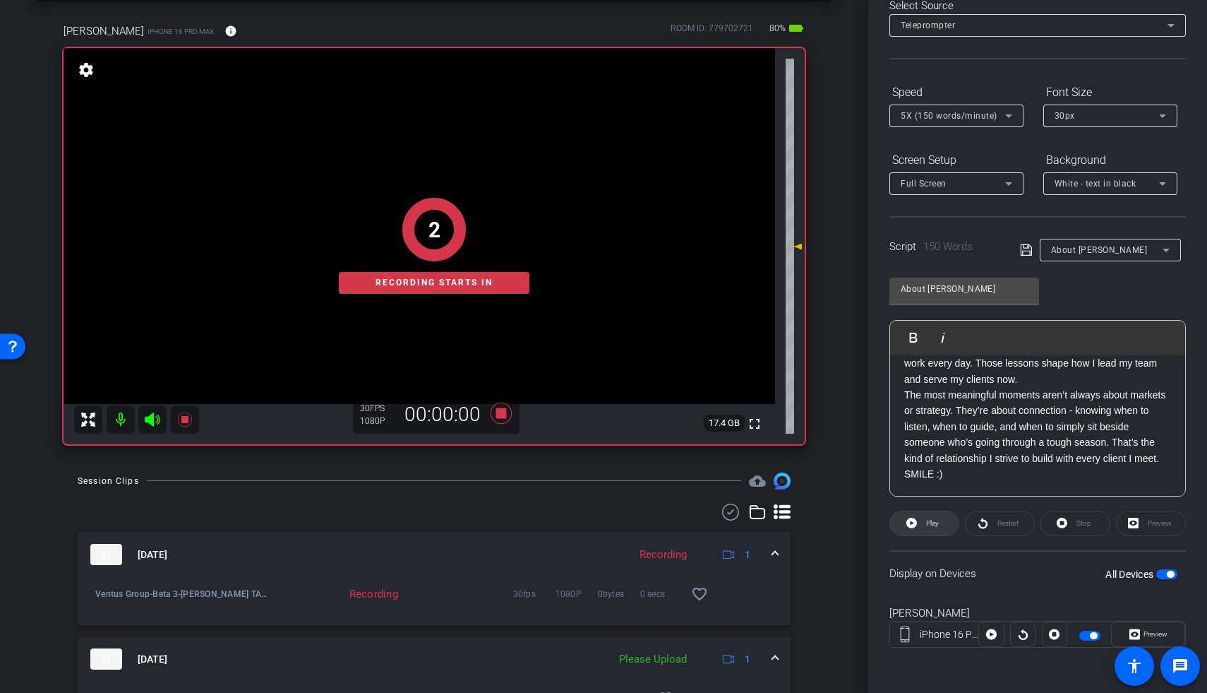
click at [870, 420] on icon at bounding box center [911, 523] width 11 height 18
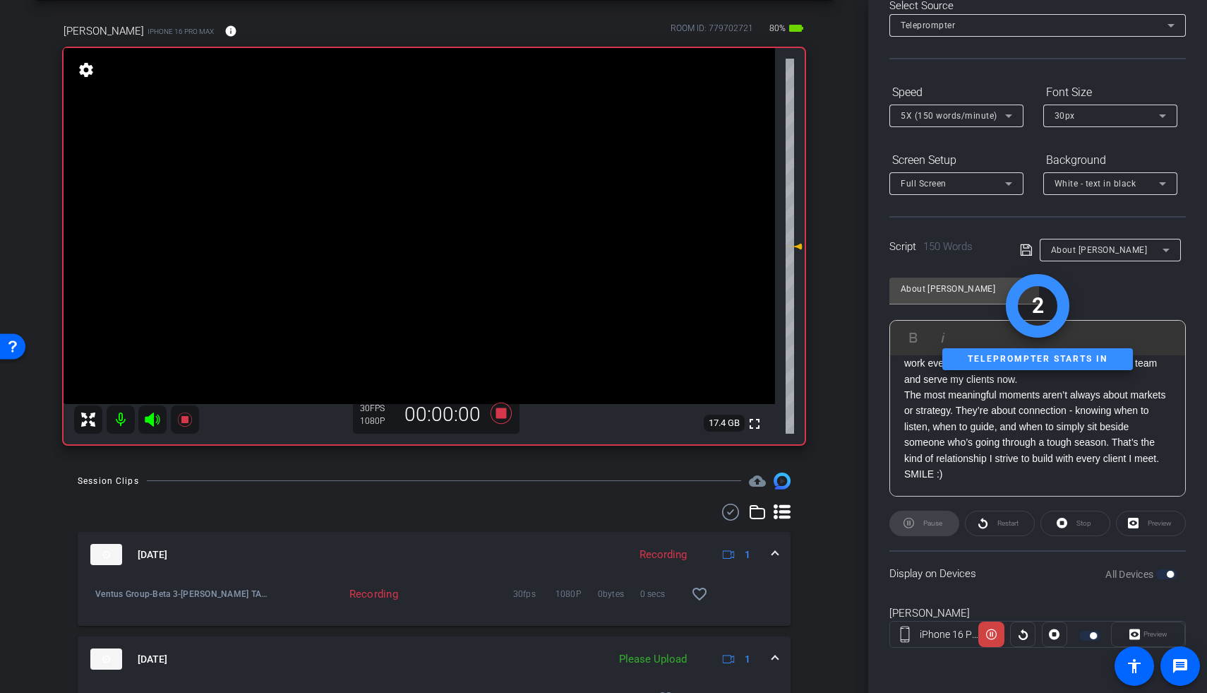
click at [870, 120] on div "30px" at bounding box center [1107, 116] width 104 height 18
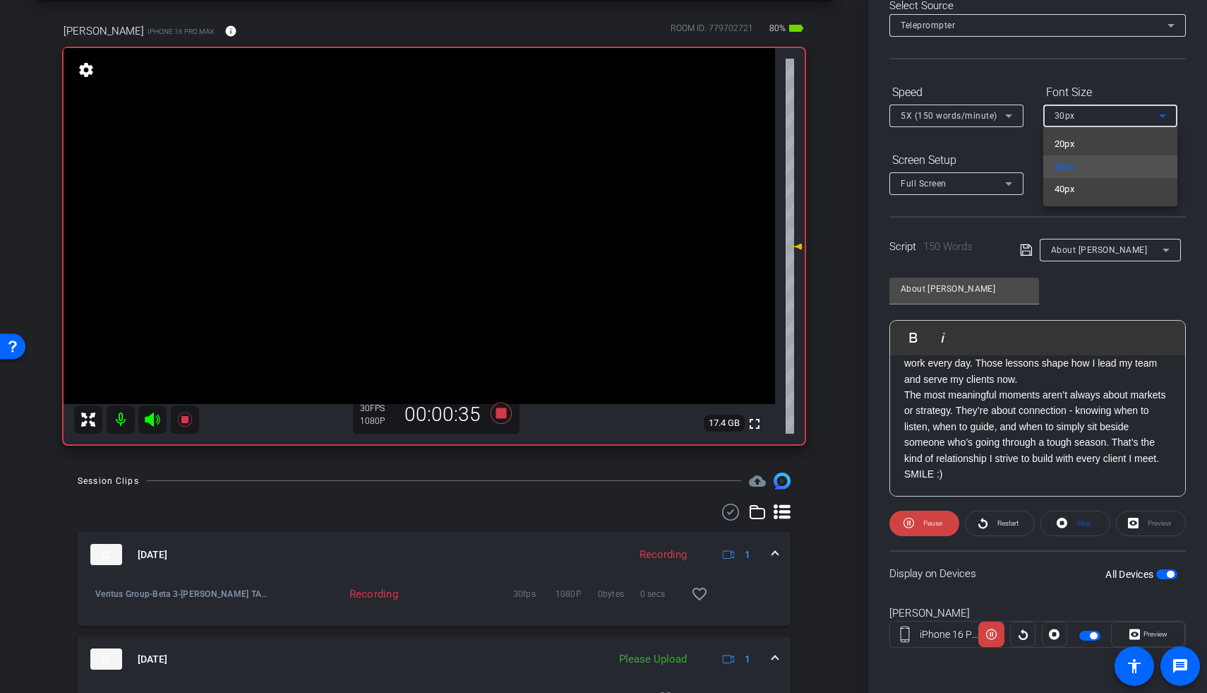
click at [504, 418] on div at bounding box center [603, 346] width 1207 height 693
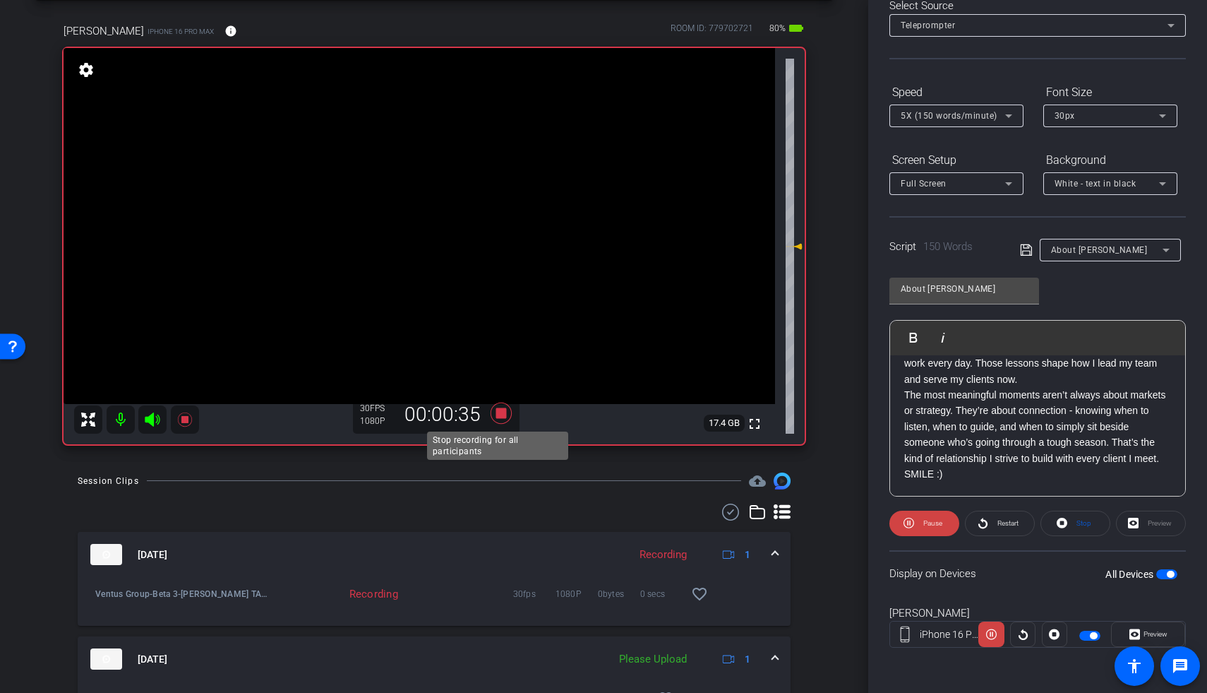
click at [499, 415] on icon at bounding box center [501, 412] width 21 height 21
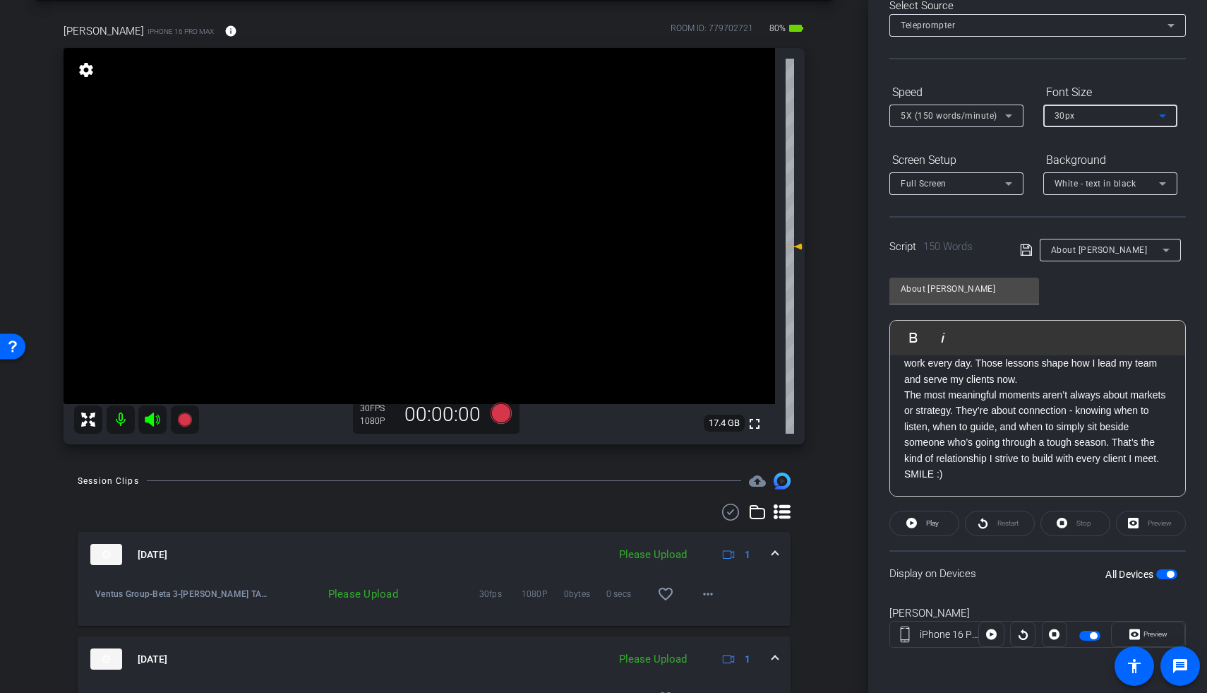
click at [870, 122] on div "30px" at bounding box center [1107, 116] width 104 height 18
click at [870, 188] on mat-option "40px" at bounding box center [1110, 189] width 134 height 23
click at [870, 107] on mat-select "40px" at bounding box center [1111, 116] width 112 height 18
click at [870, 162] on span "30px" at bounding box center [1065, 166] width 20 height 17
click at [499, 417] on icon at bounding box center [501, 412] width 21 height 21
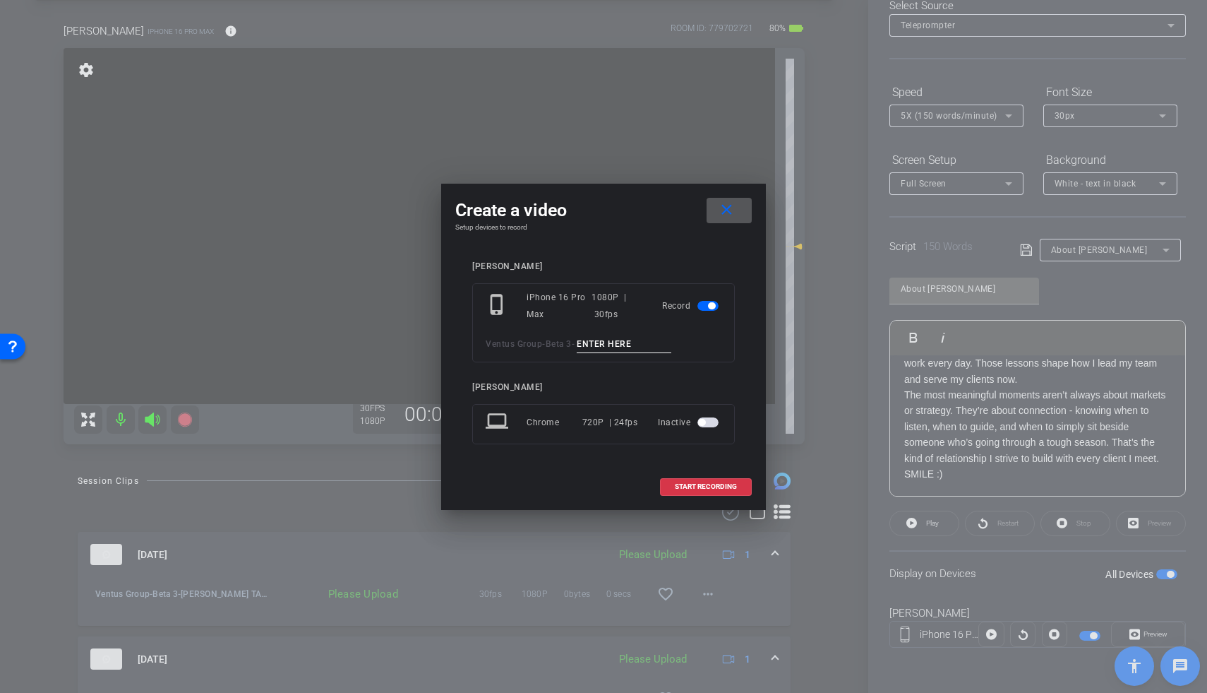
click at [624, 339] on input at bounding box center [624, 344] width 95 height 18
type input "David TA6 new loc"
click at [693, 420] on span "START RECORDING" at bounding box center [706, 486] width 62 height 7
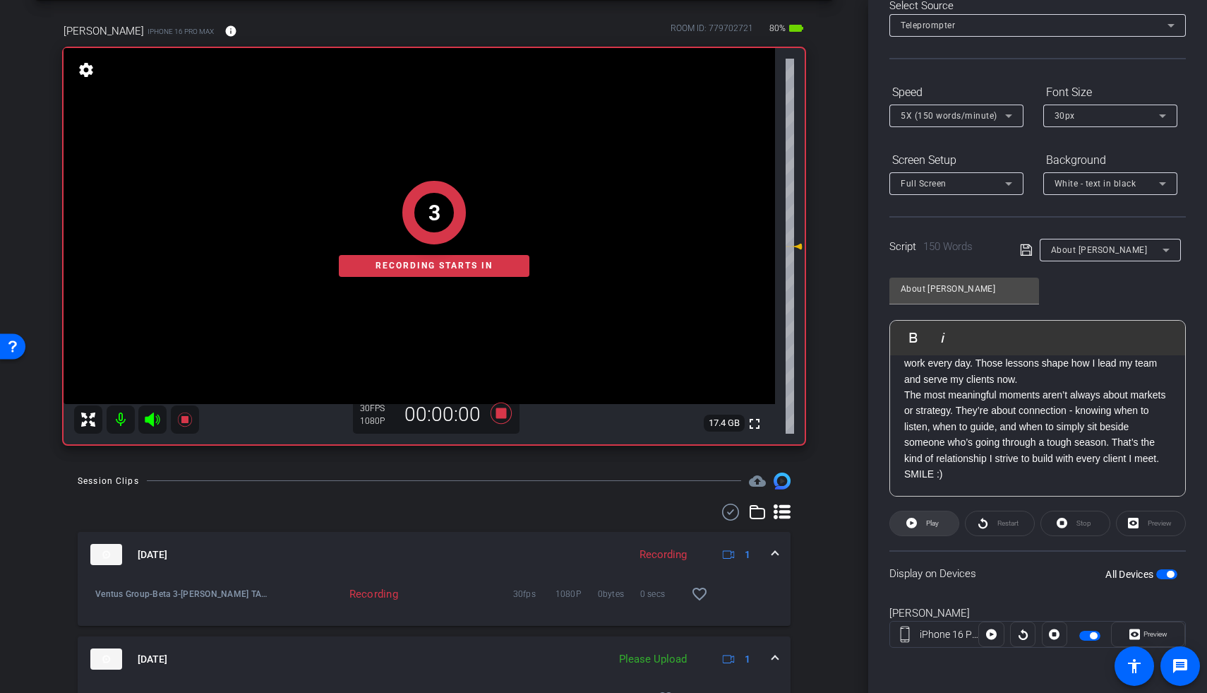
click at [870, 420] on span at bounding box center [924, 523] width 68 height 34
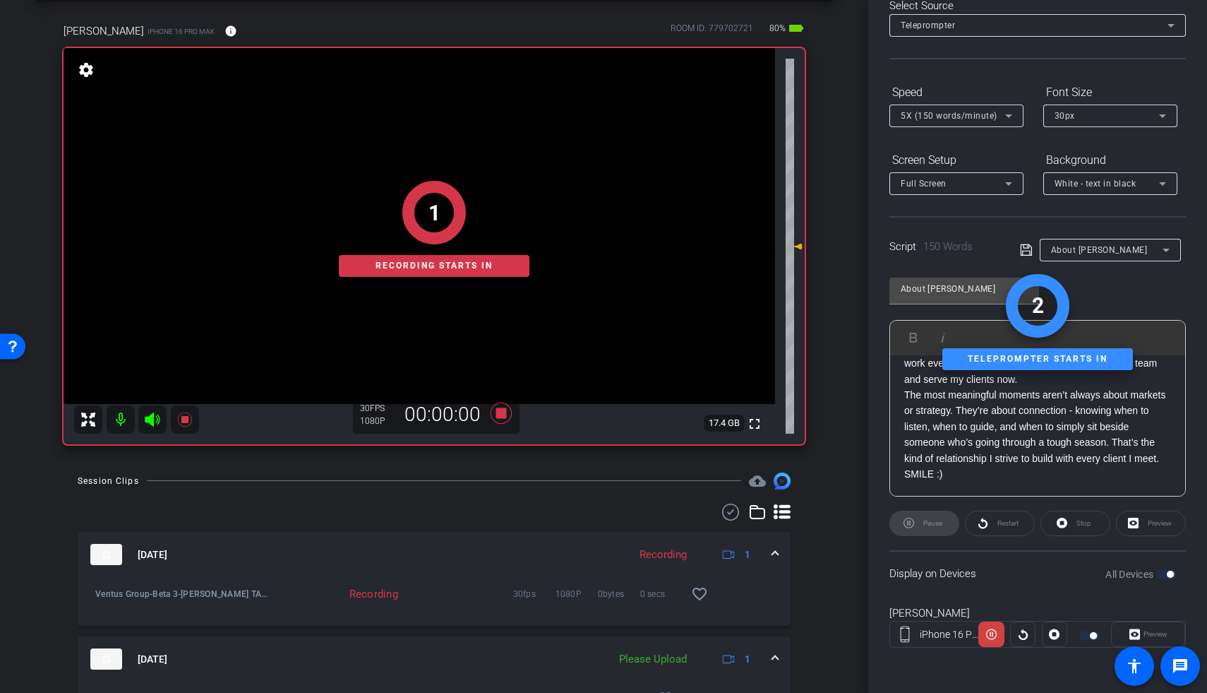
click at [152, 420] on div "1 Recording starts in" at bounding box center [434, 229] width 741 height 430
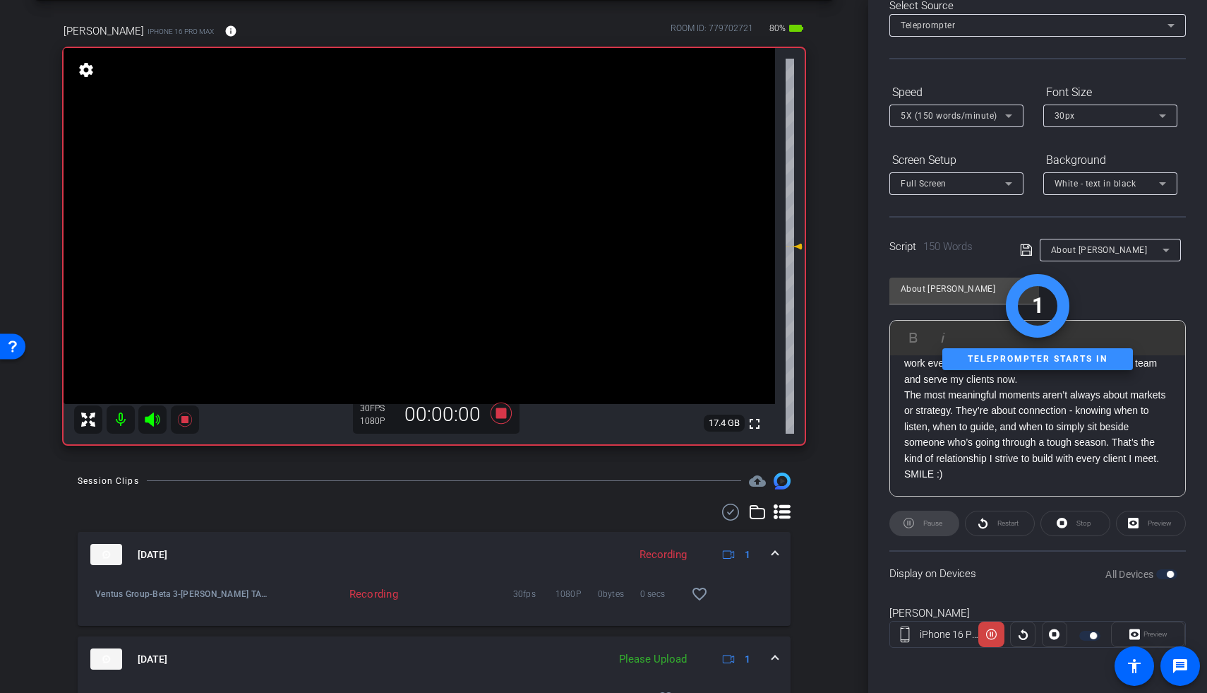
click at [151, 418] on icon at bounding box center [152, 419] width 15 height 14
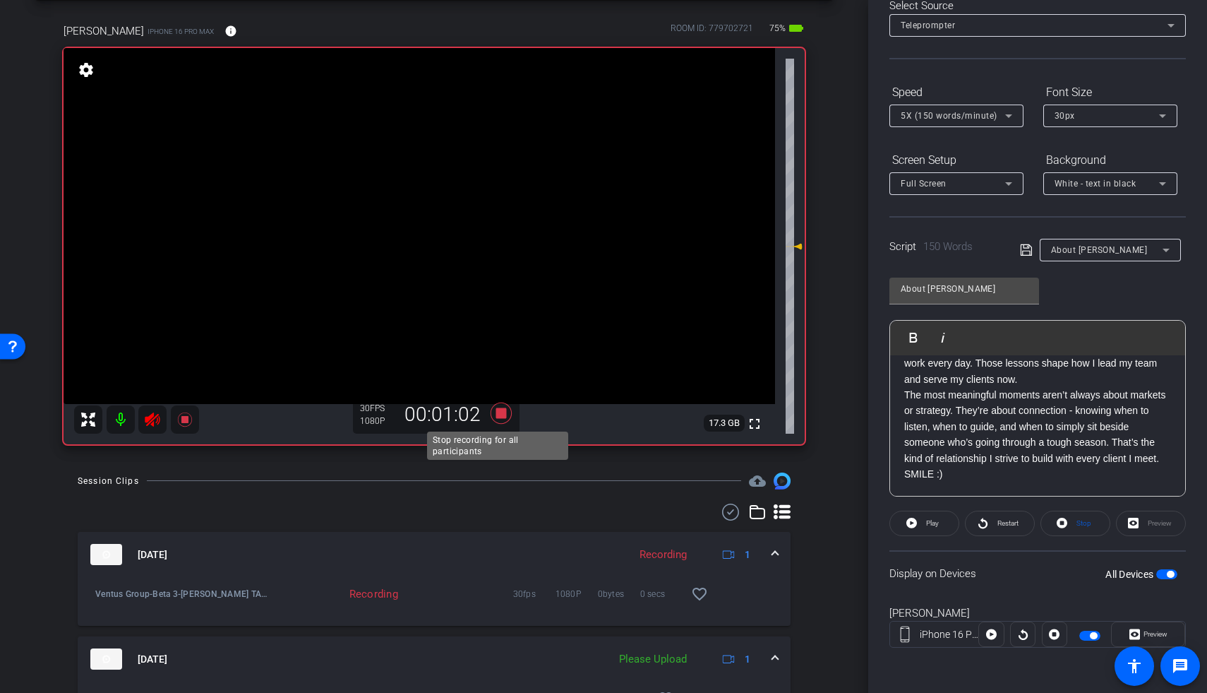
click at [496, 417] on icon at bounding box center [501, 412] width 21 height 21
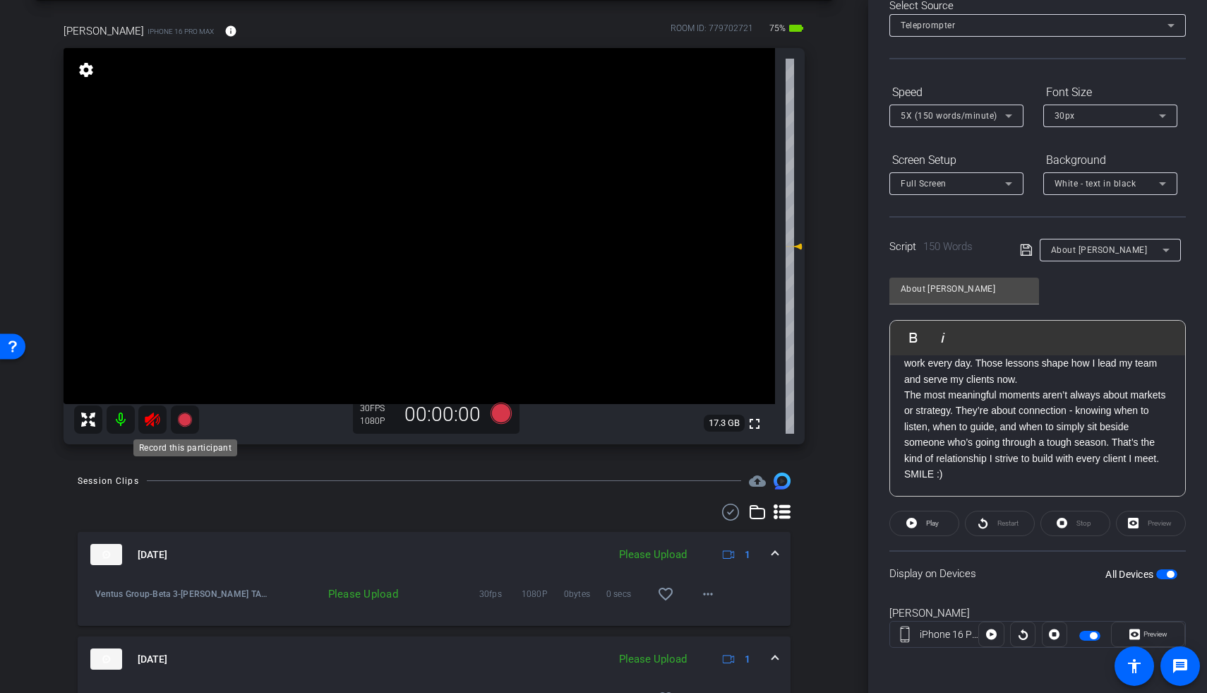
click at [185, 420] on icon at bounding box center [184, 419] width 14 height 14
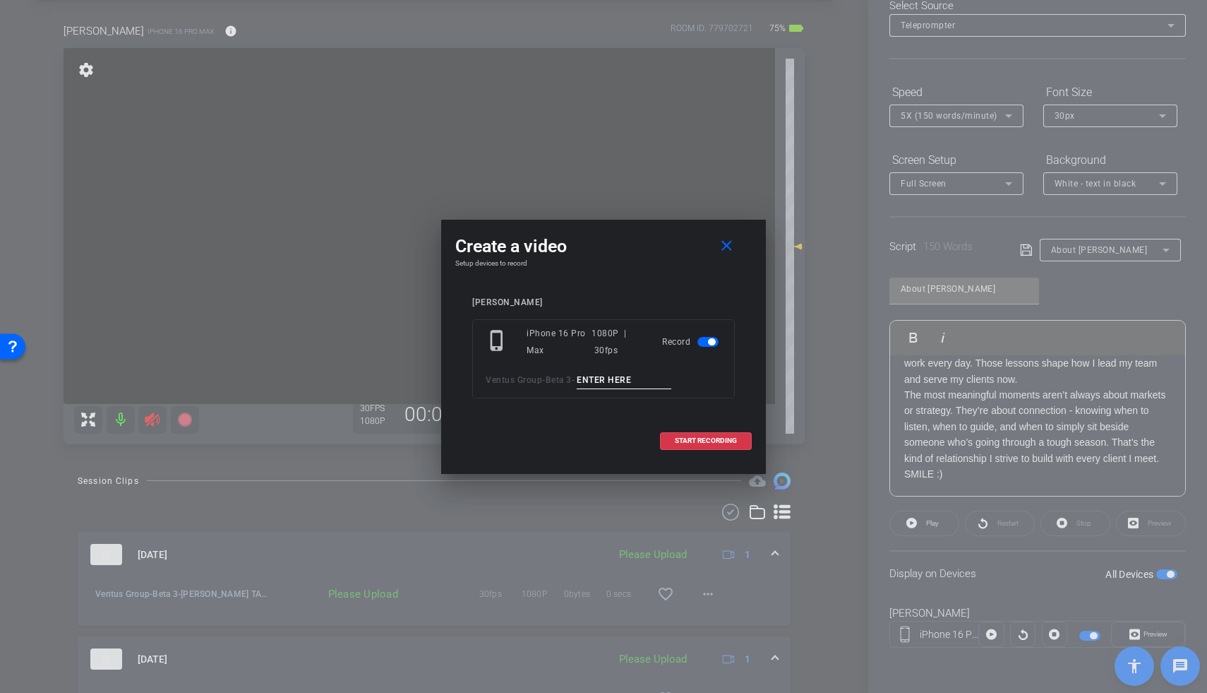
click at [618, 386] on input at bounding box center [624, 380] width 95 height 18
type input "David TA"
click at [736, 246] on span at bounding box center [729, 246] width 45 height 34
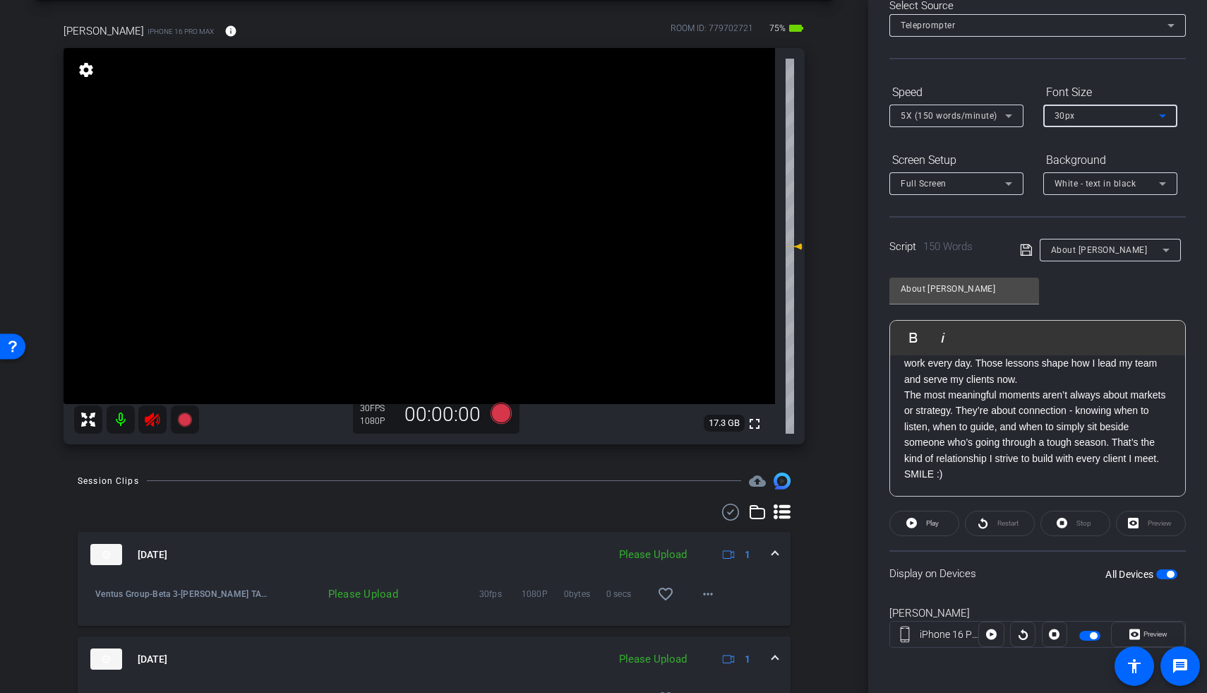
click at [870, 118] on div "30px" at bounding box center [1107, 116] width 104 height 18
click at [870, 188] on mat-option "40px" at bounding box center [1110, 189] width 134 height 23
click at [503, 407] on icon at bounding box center [501, 412] width 21 height 21
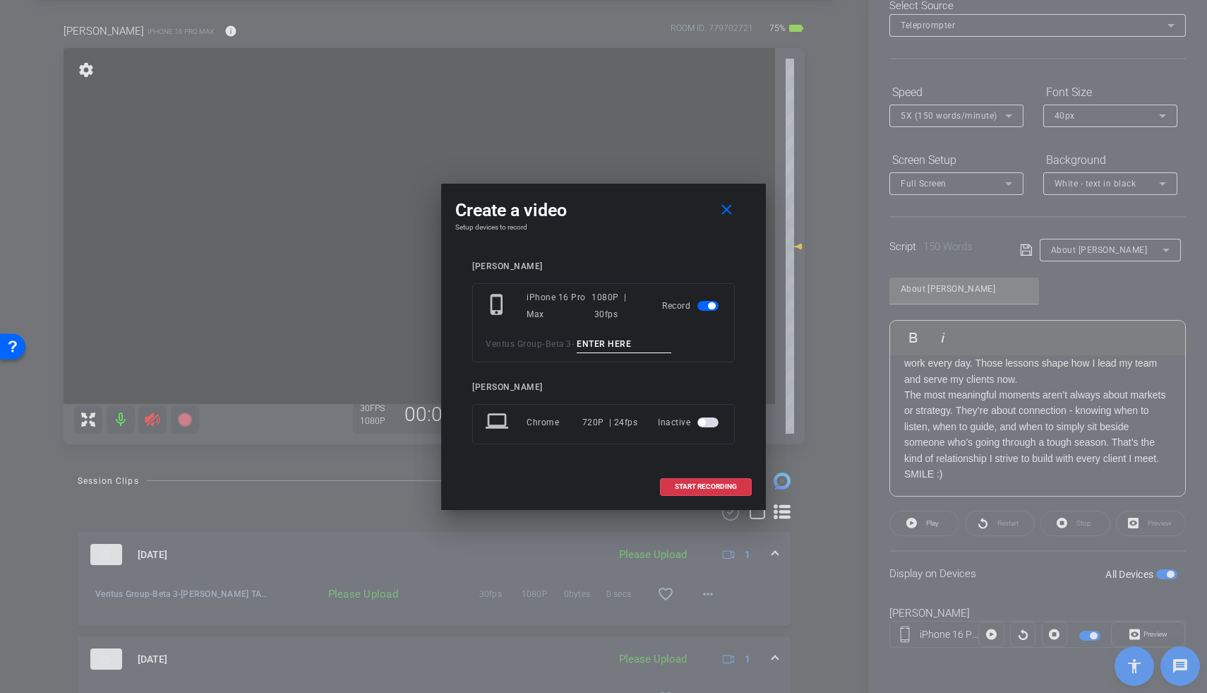
click at [630, 346] on input at bounding box center [624, 344] width 95 height 18
type input "David TA7"
click at [698, 420] on span at bounding box center [706, 486] width 90 height 34
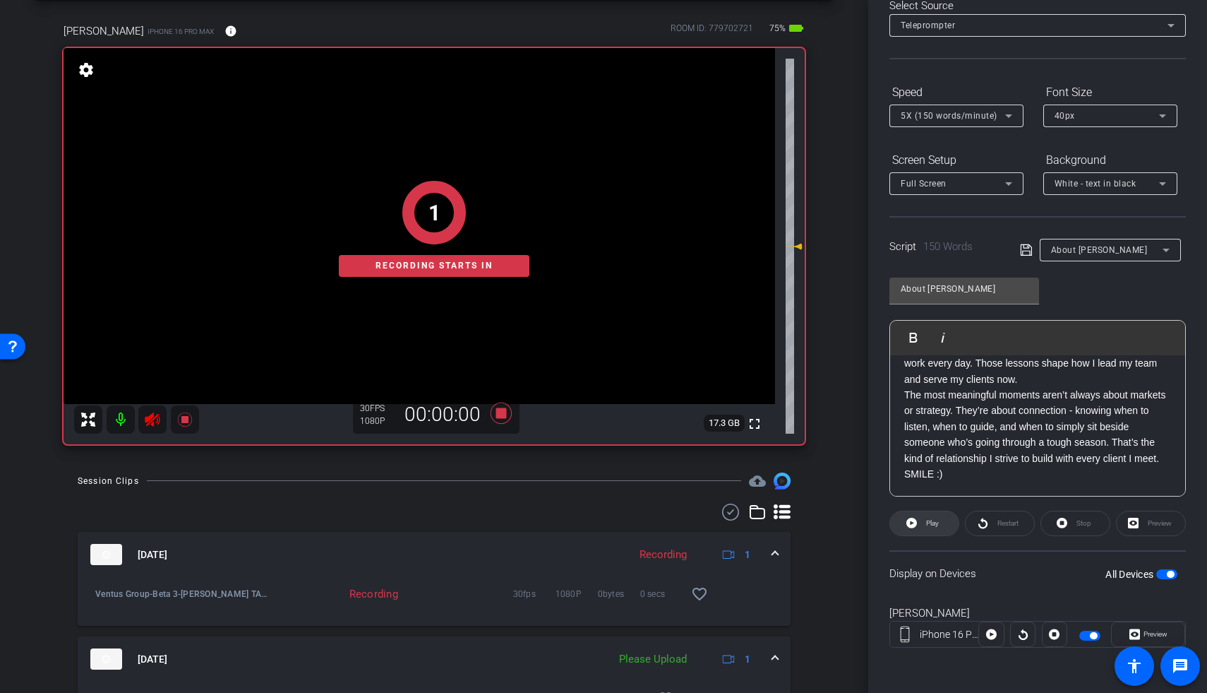
click at [870, 420] on span at bounding box center [924, 523] width 68 height 34
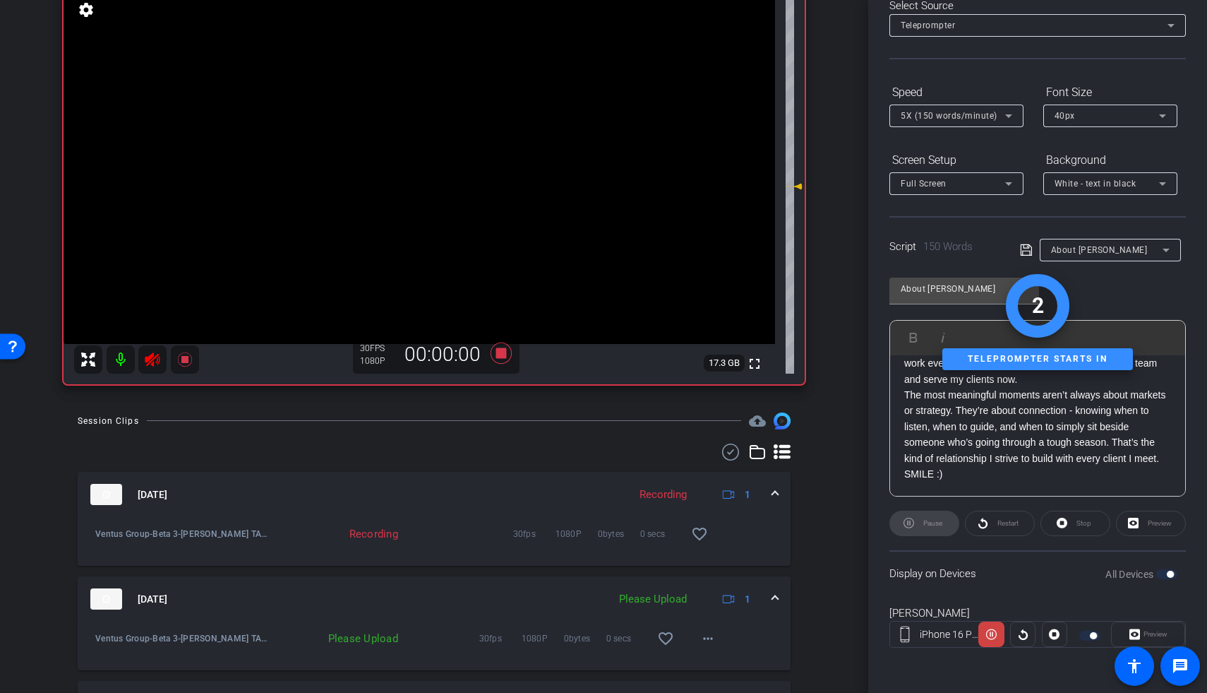
scroll to position [175, 0]
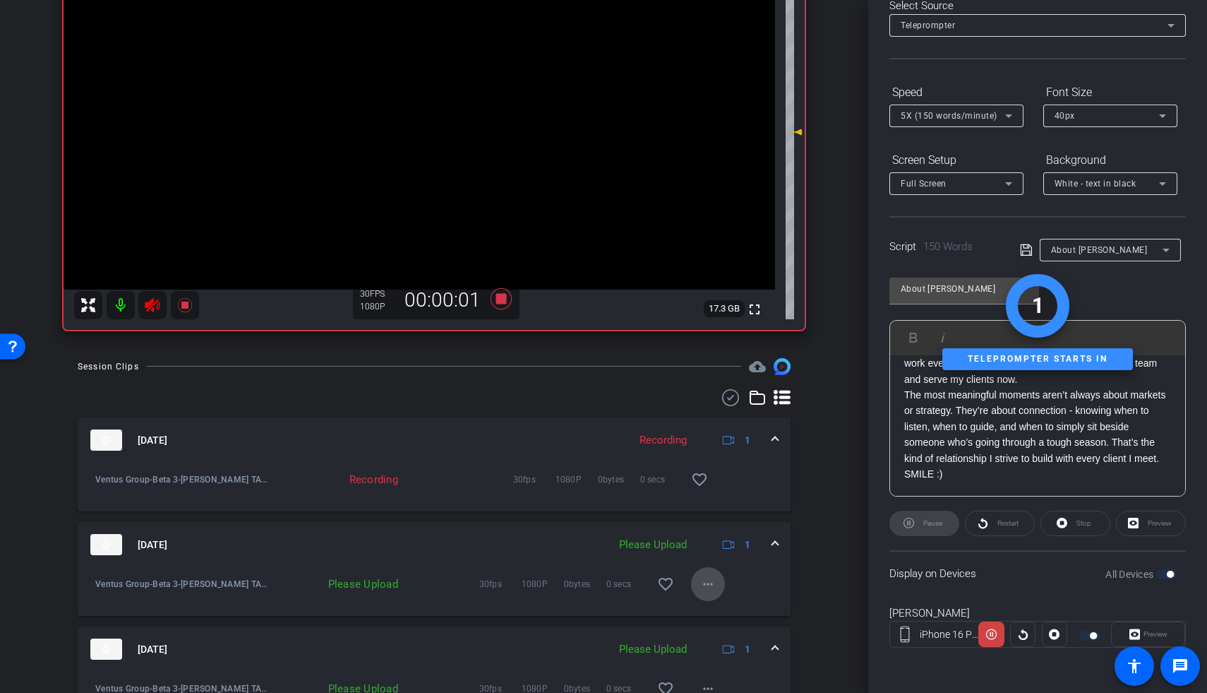
click at [700, 420] on mat-icon "more_horiz" at bounding box center [708, 583] width 17 height 17
click at [714, 420] on span "Upload" at bounding box center [723, 613] width 56 height 17
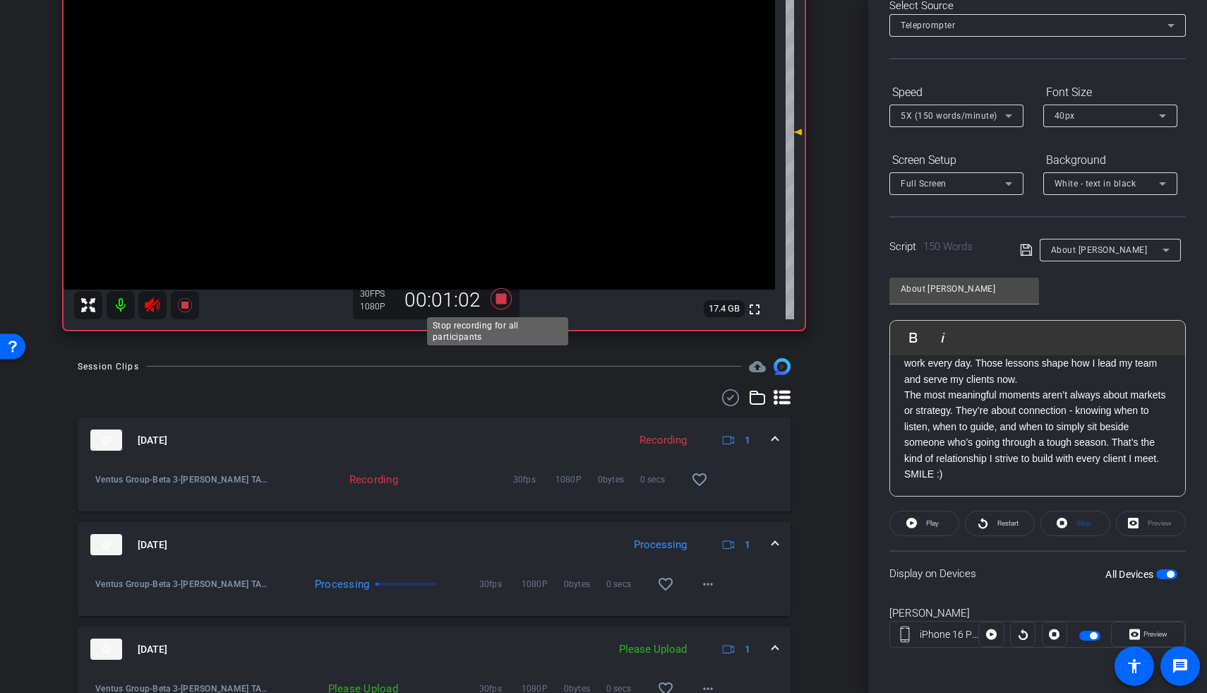
click at [496, 297] on icon at bounding box center [501, 298] width 21 height 21
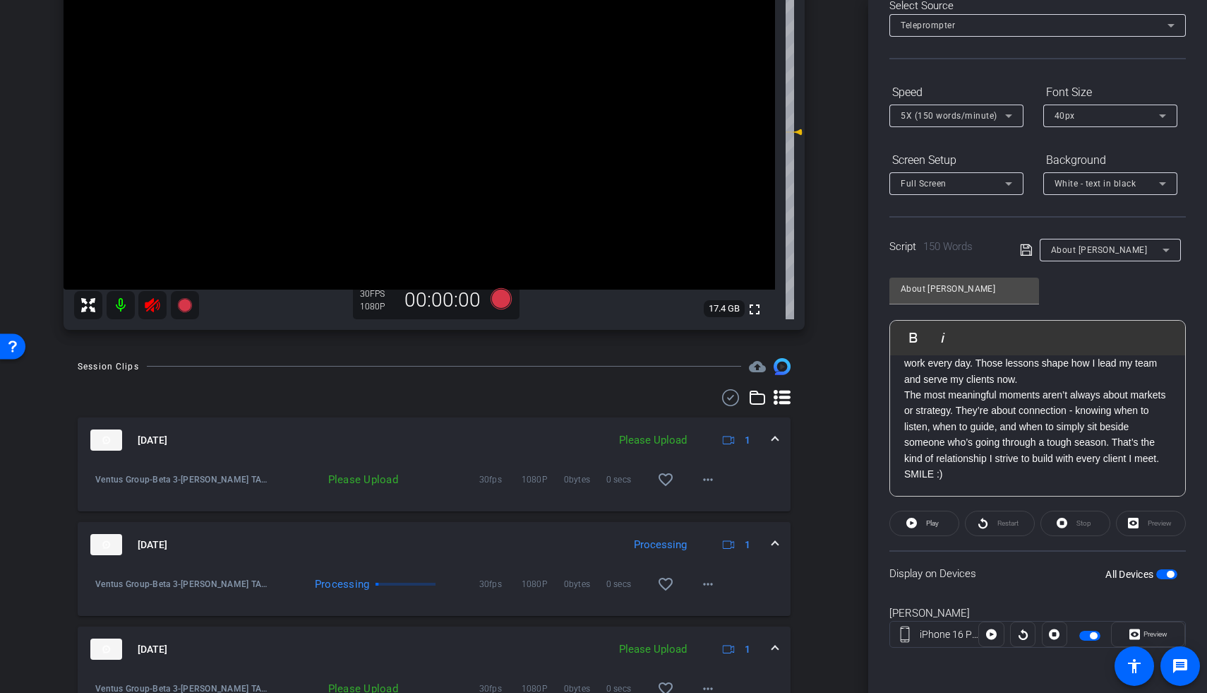
click at [153, 302] on icon at bounding box center [152, 305] width 17 height 17
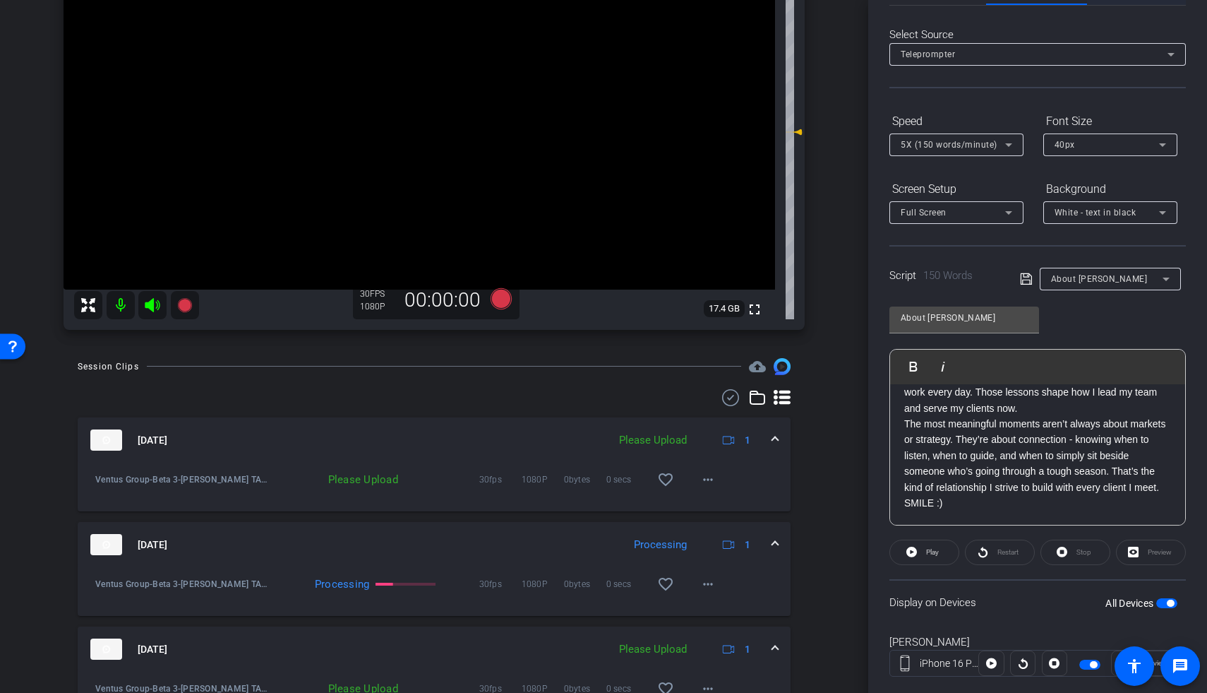
scroll to position [0, 0]
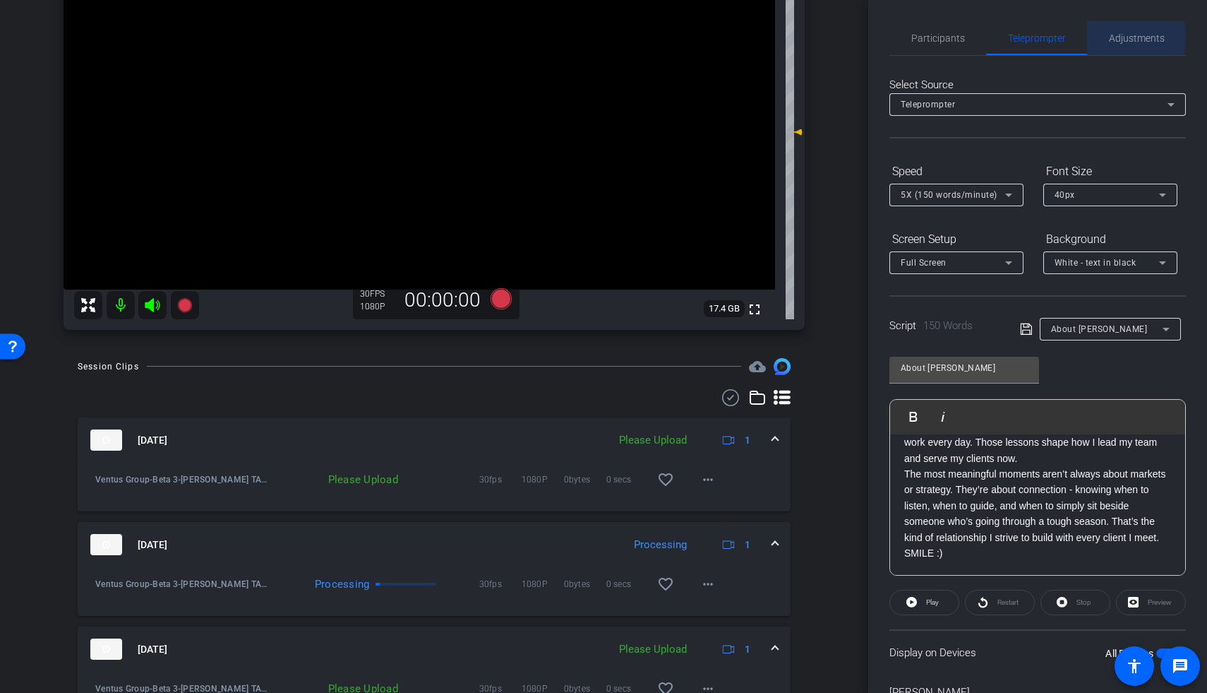
click at [870, 37] on span "Adjustments" at bounding box center [1137, 38] width 56 height 10
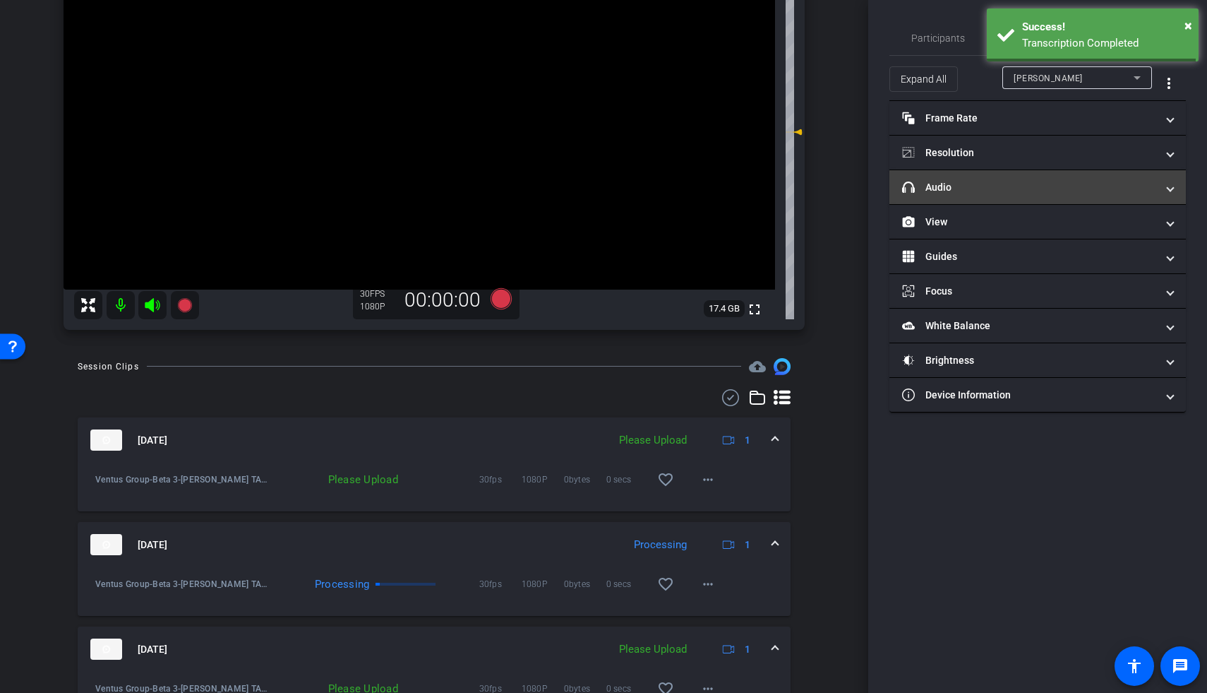
click at [870, 190] on mat-panel-title "headphone icon Audio" at bounding box center [1029, 187] width 254 height 15
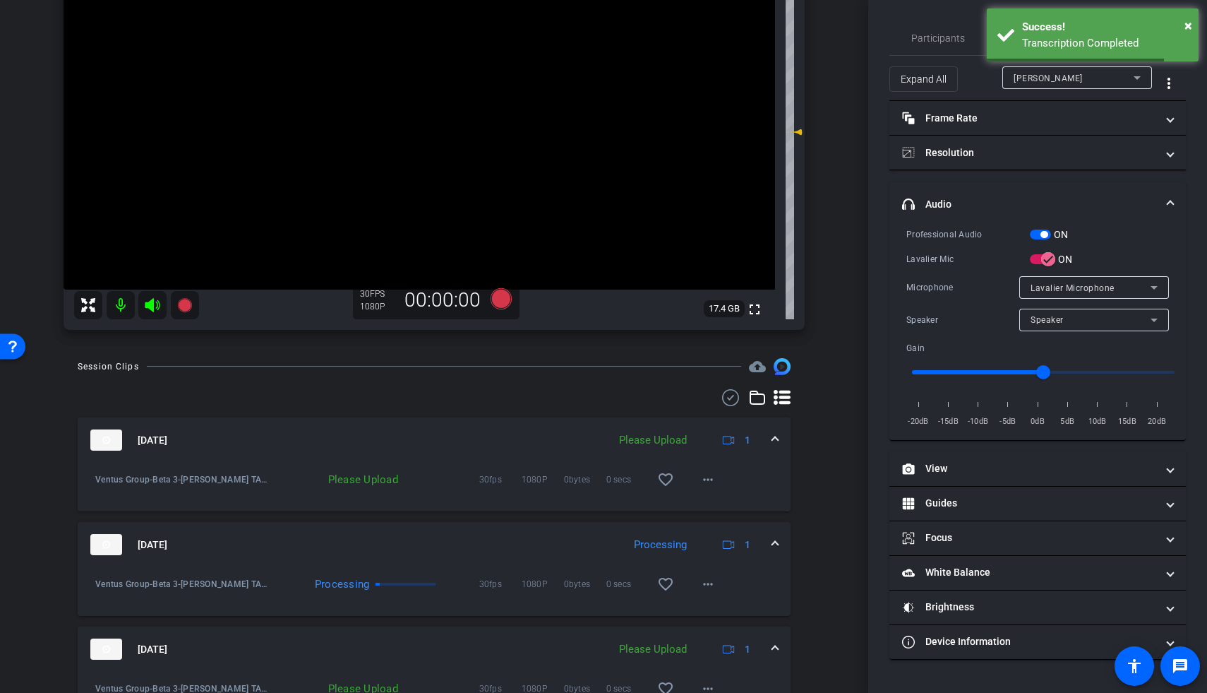
click at [870, 231] on span "button" at bounding box center [1044, 234] width 7 height 7
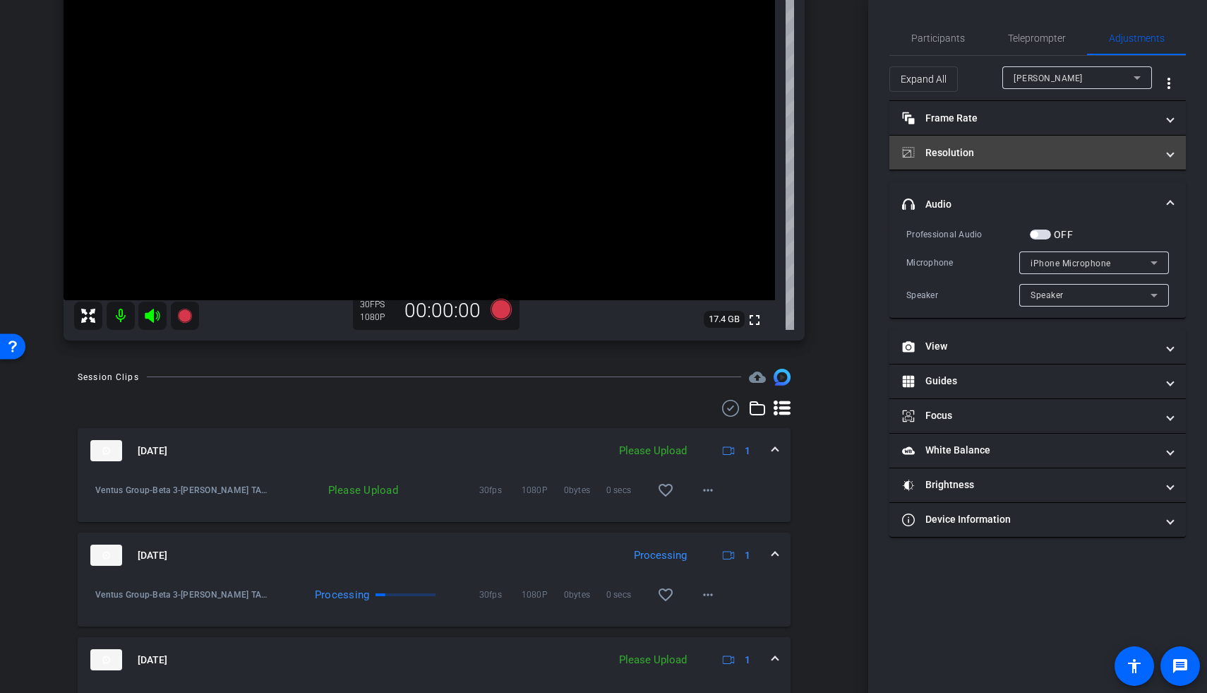
scroll to position [150, 0]
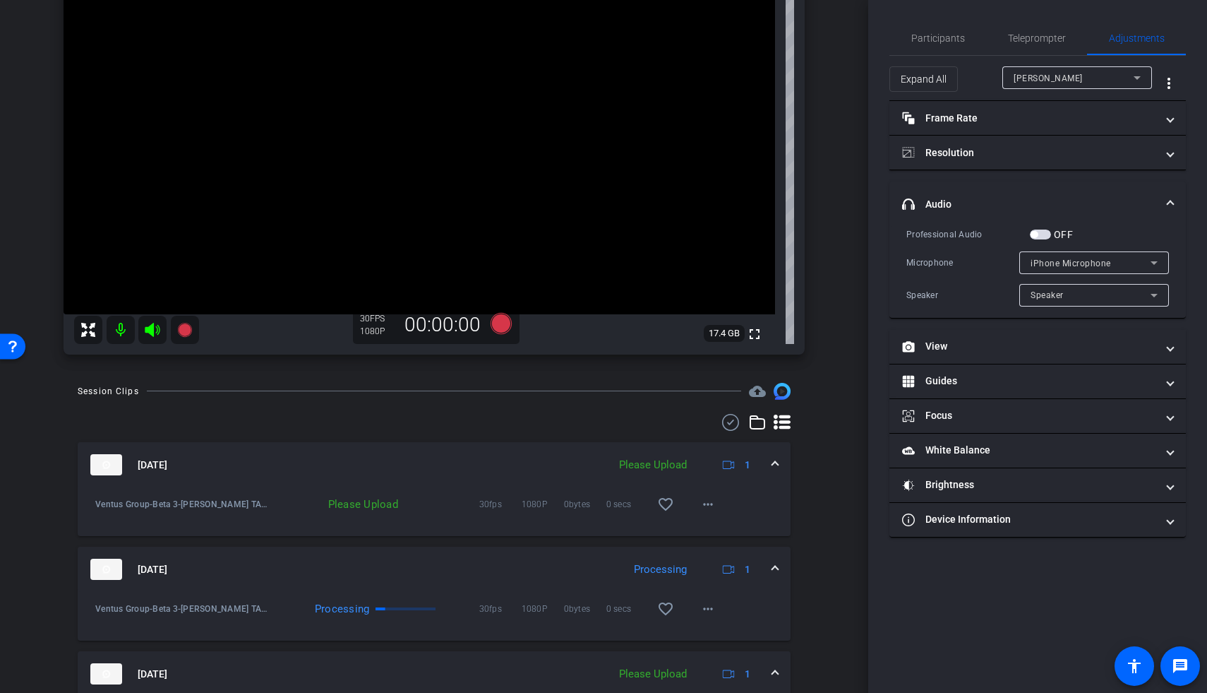
click at [870, 230] on span "button" at bounding box center [1040, 234] width 21 height 10
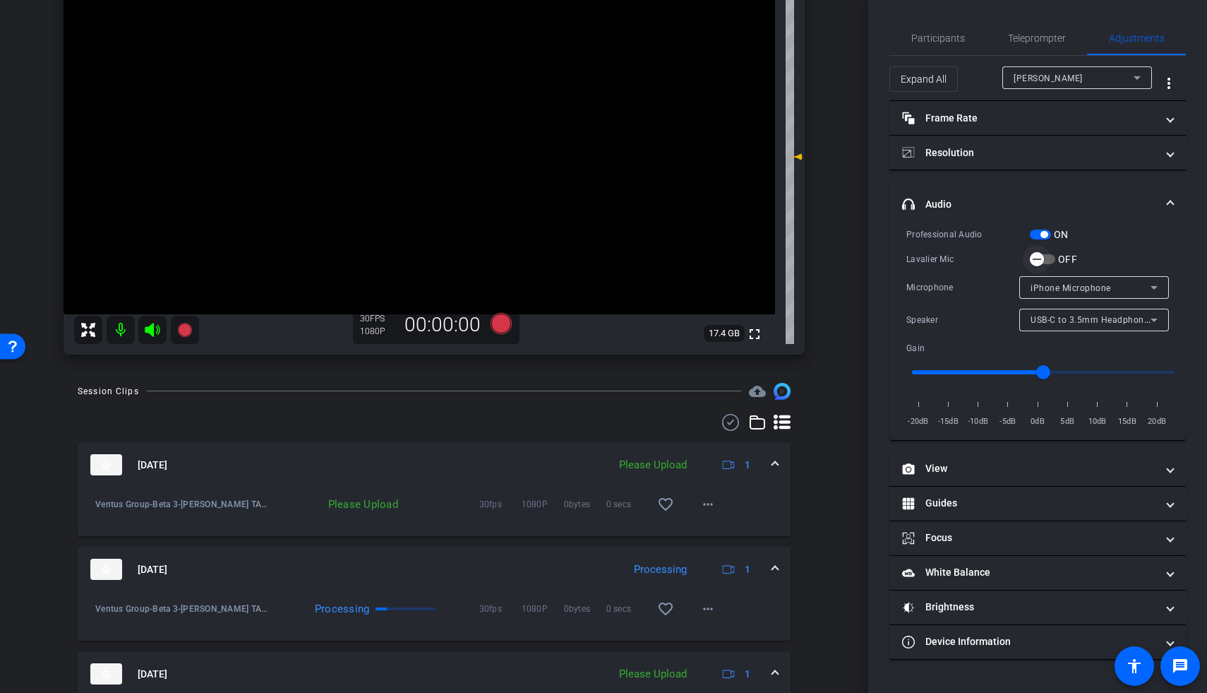
click at [870, 257] on span "button" at bounding box center [1042, 259] width 25 height 10
click at [496, 323] on icon at bounding box center [501, 323] width 21 height 21
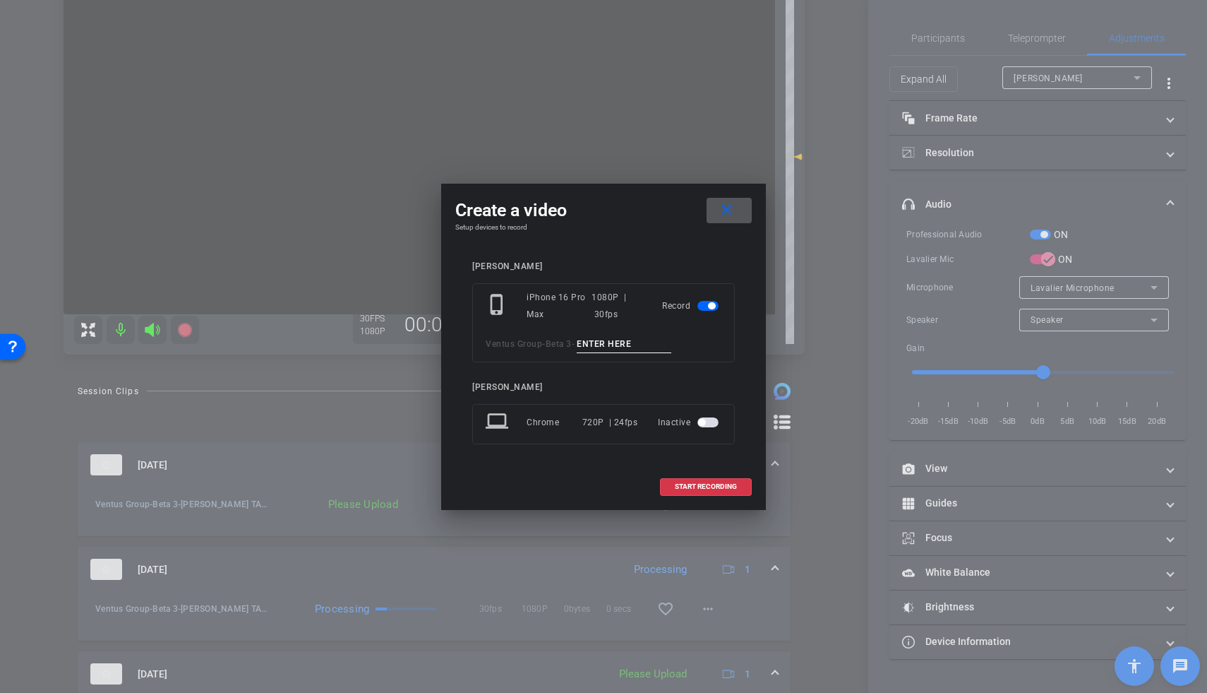
click at [601, 344] on input at bounding box center [624, 344] width 95 height 18
type input "David TA8"
click at [694, 420] on span at bounding box center [706, 486] width 90 height 34
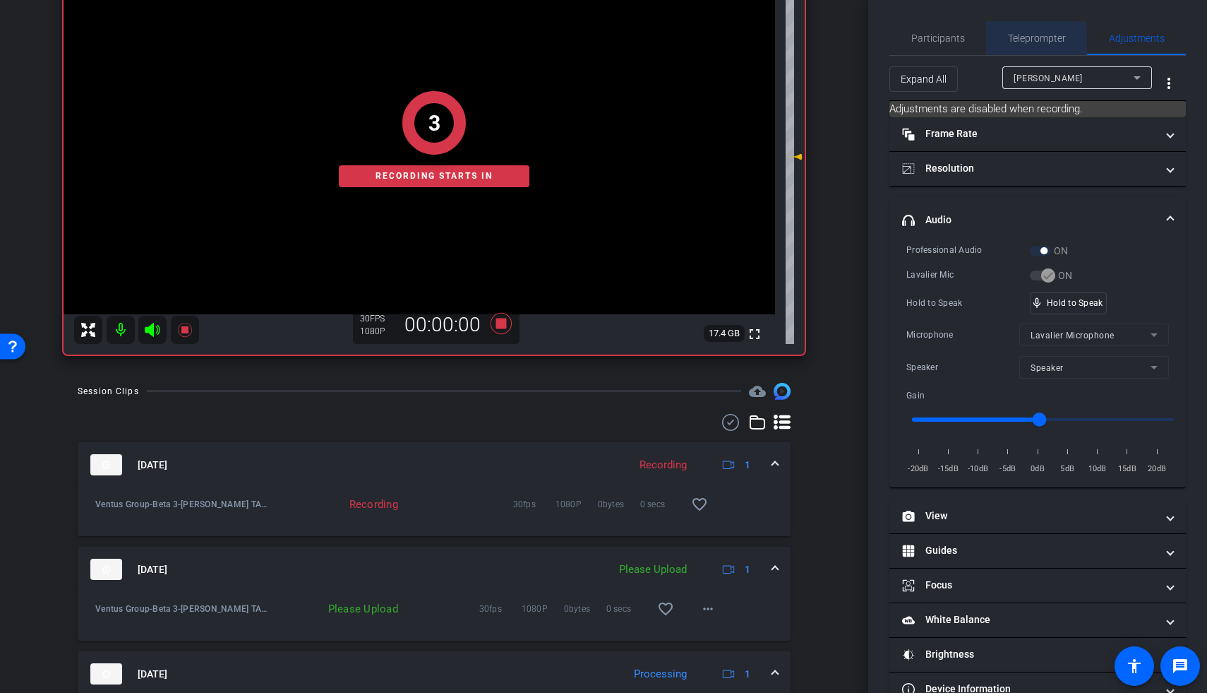
drag, startPoint x: 1013, startPoint y: 42, endPoint x: 1006, endPoint y: 89, distance: 47.1
click at [870, 43] on span "Teleprompter" at bounding box center [1037, 38] width 58 height 10
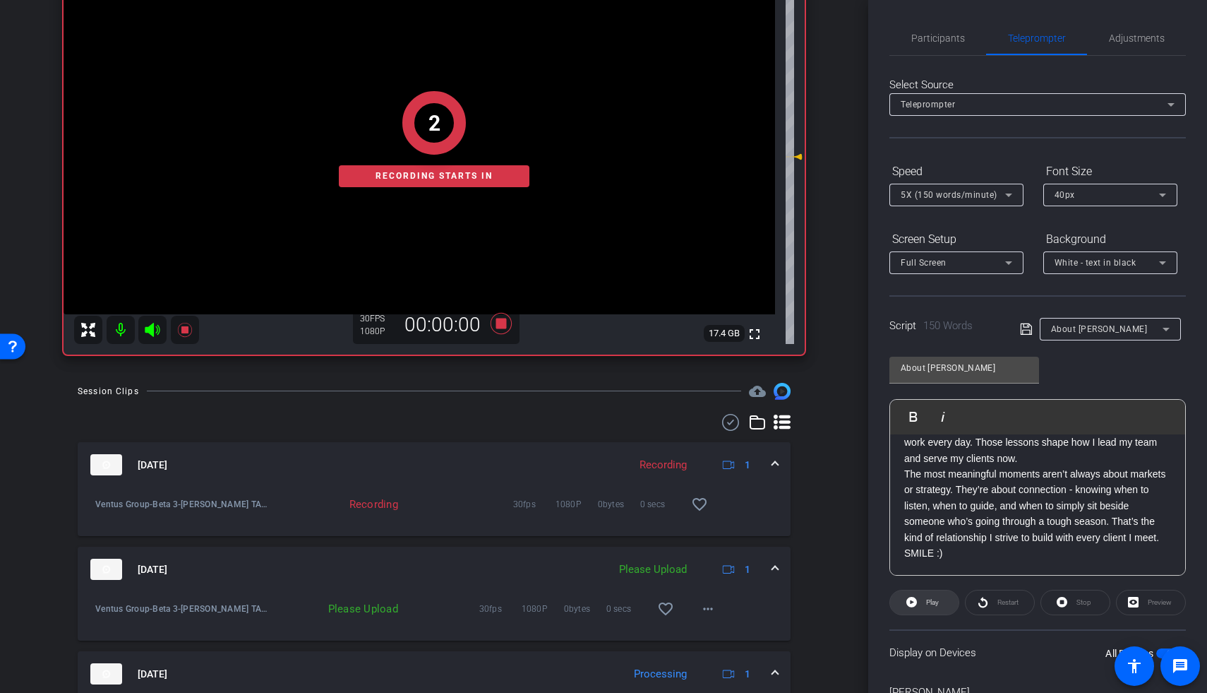
click at [870, 420] on span at bounding box center [924, 602] width 68 height 34
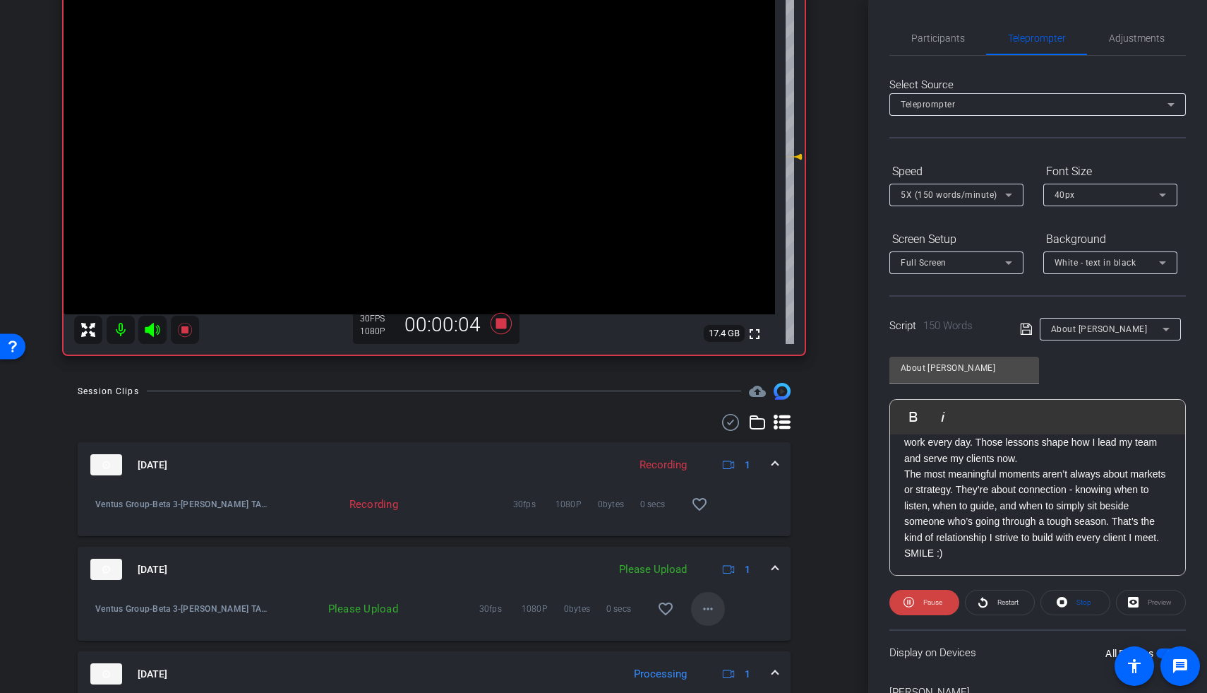
click at [700, 420] on mat-icon "more_horiz" at bounding box center [708, 608] width 17 height 17
click at [700, 420] on span "Upload" at bounding box center [723, 638] width 56 height 17
click at [146, 331] on icon at bounding box center [152, 330] width 15 height 14
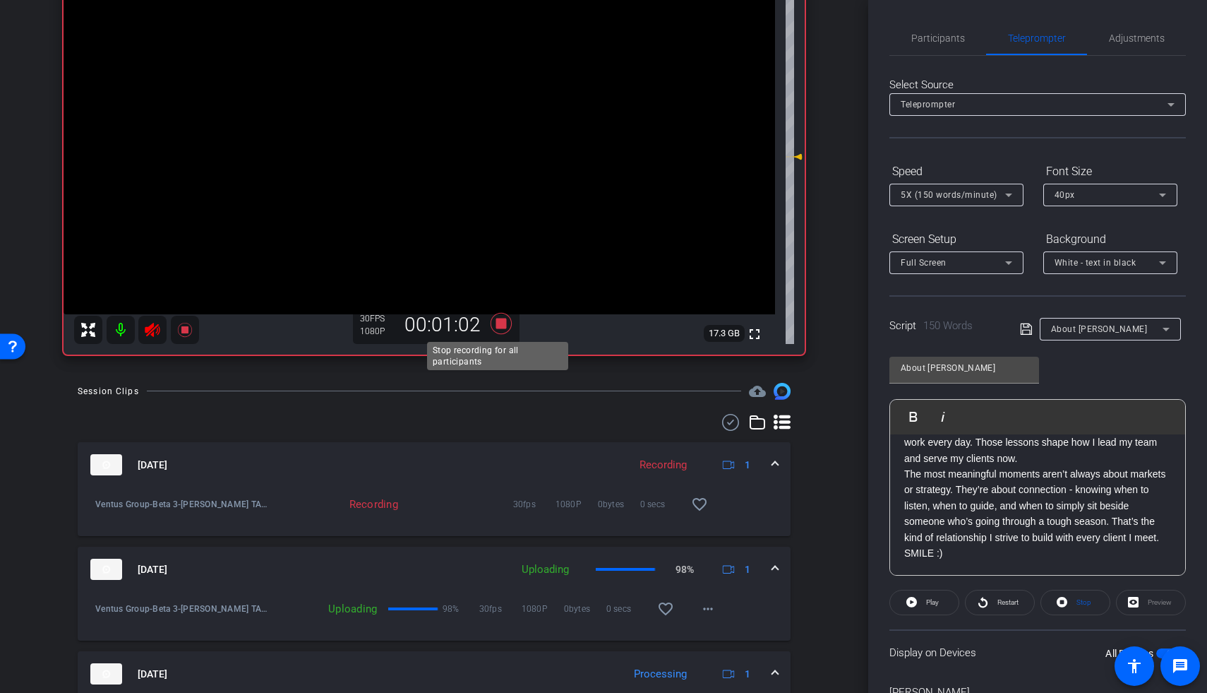
click at [499, 322] on icon at bounding box center [501, 323] width 21 height 21
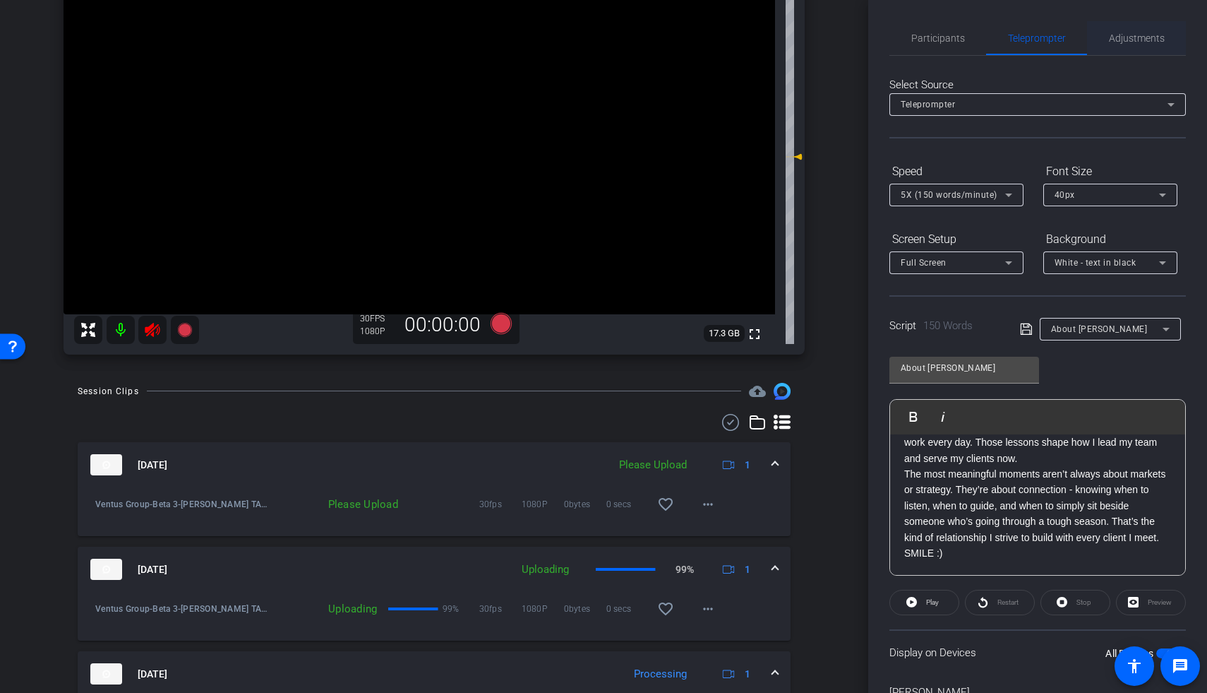
click at [870, 36] on span "Adjustments" at bounding box center [1137, 38] width 56 height 10
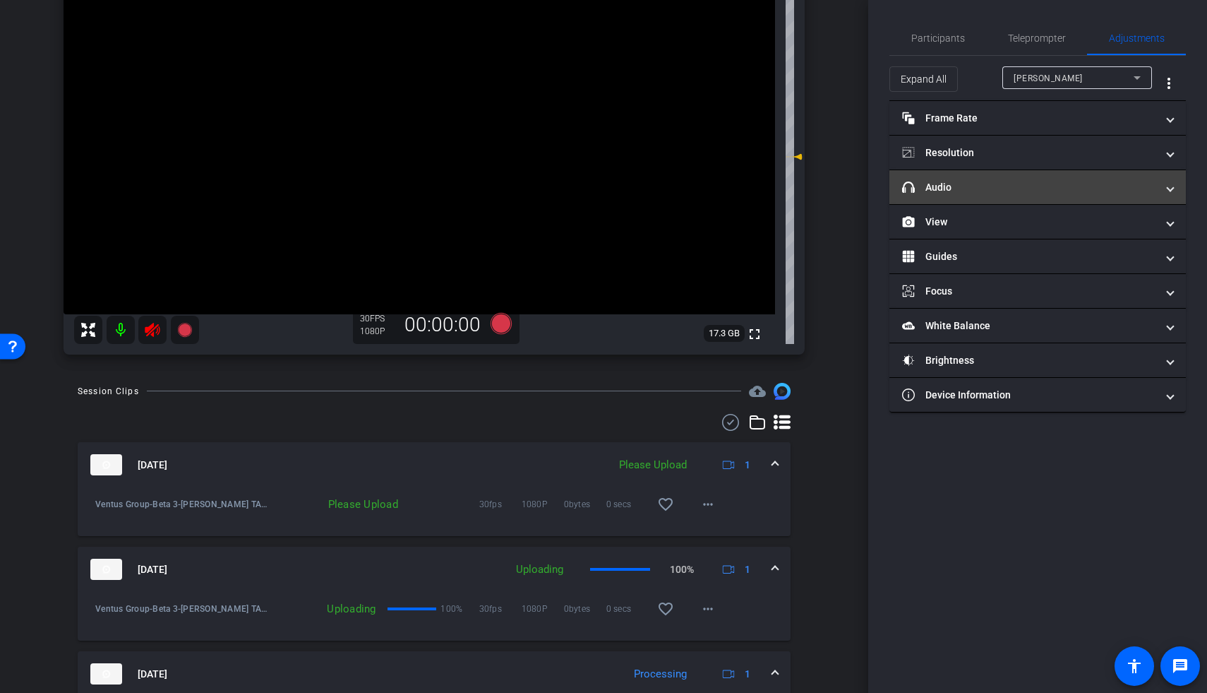
click at [870, 186] on mat-panel-title "headphone icon Audio" at bounding box center [1029, 187] width 254 height 15
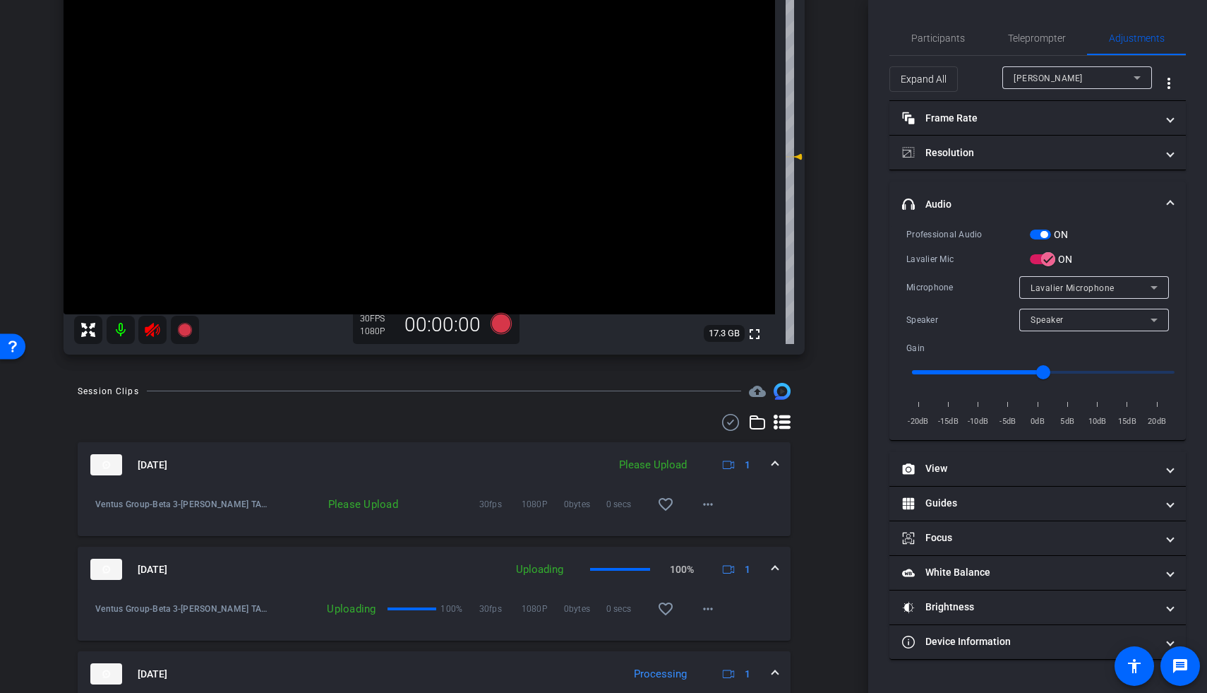
click at [870, 232] on span "button" at bounding box center [1040, 234] width 21 height 10
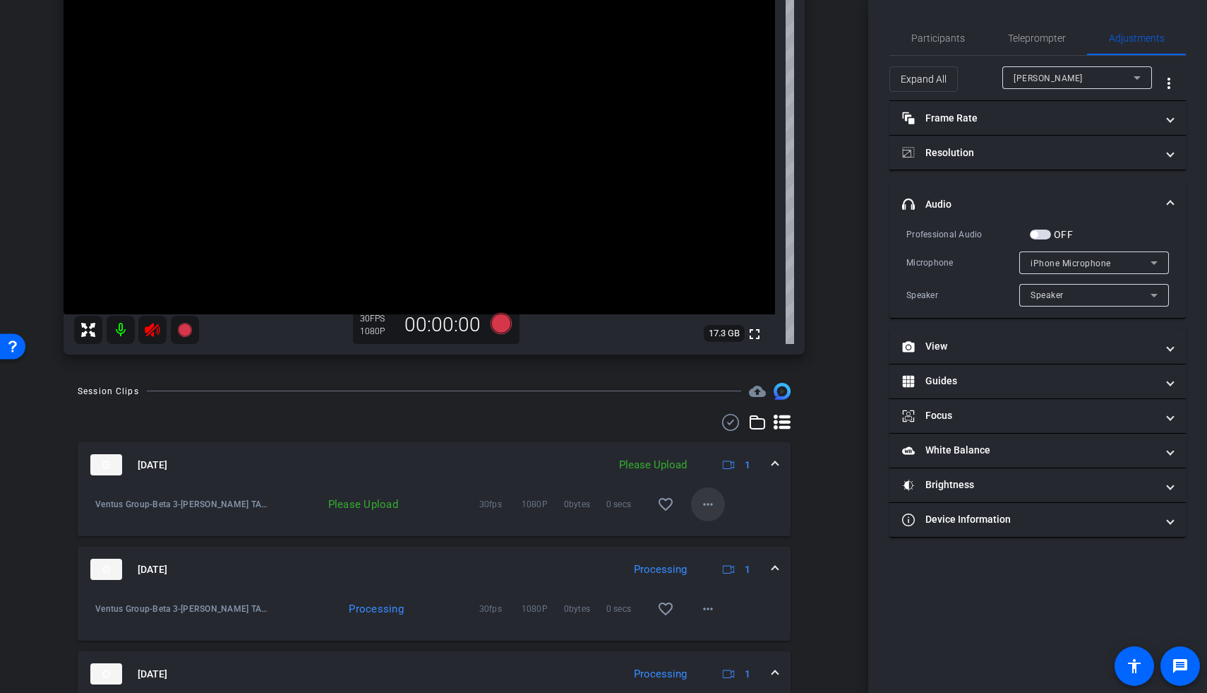
click at [691, 420] on span at bounding box center [708, 504] width 34 height 34
click at [702, 420] on span "Upload" at bounding box center [723, 533] width 56 height 17
click at [150, 330] on icon at bounding box center [152, 329] width 17 height 17
click at [870, 42] on span "Teleprompter" at bounding box center [1037, 38] width 58 height 10
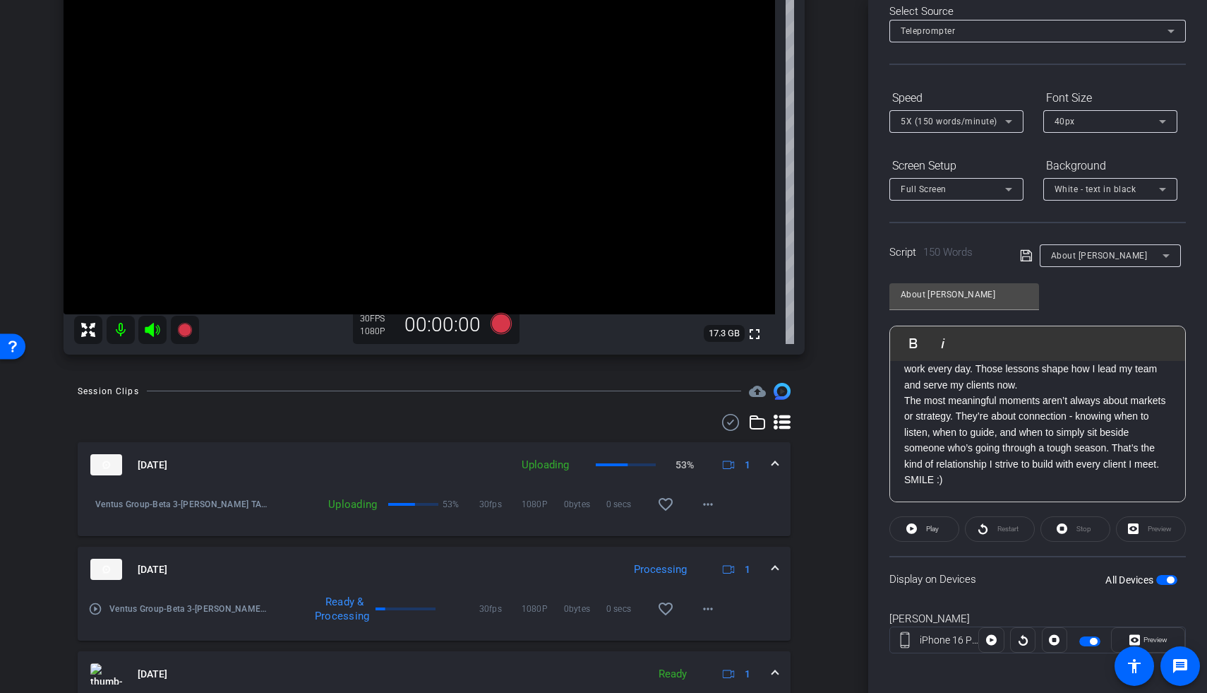
scroll to position [79, 0]
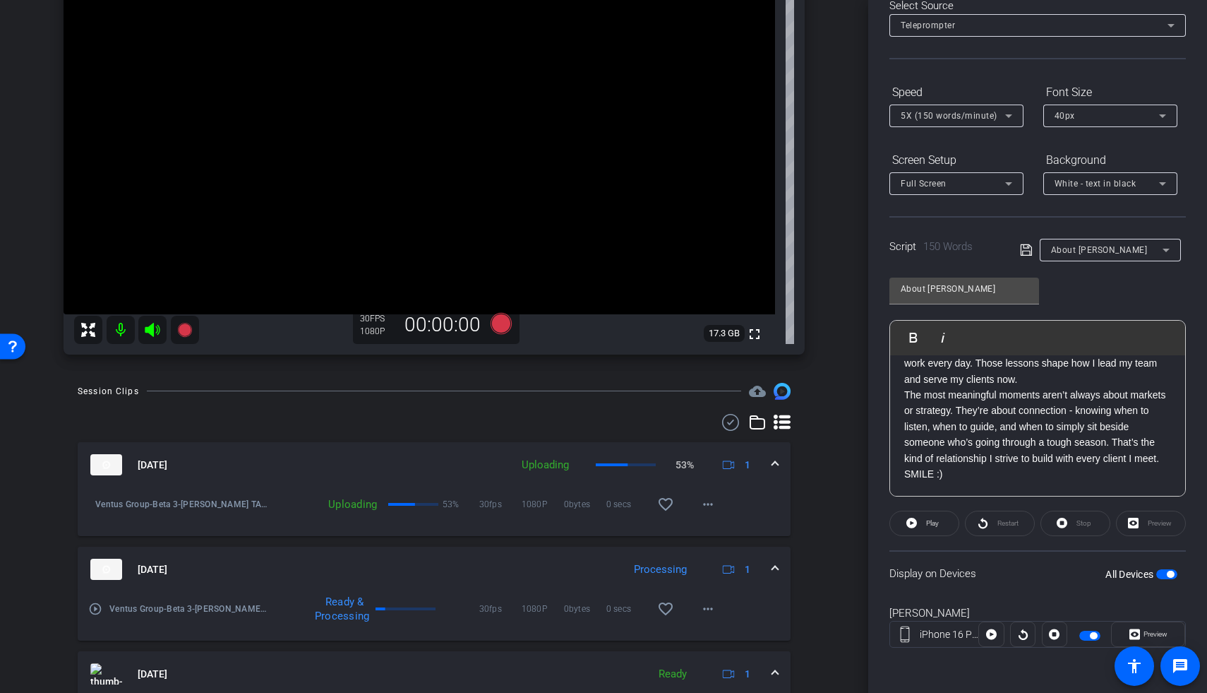
click at [870, 420] on span "button" at bounding box center [1166, 574] width 21 height 10
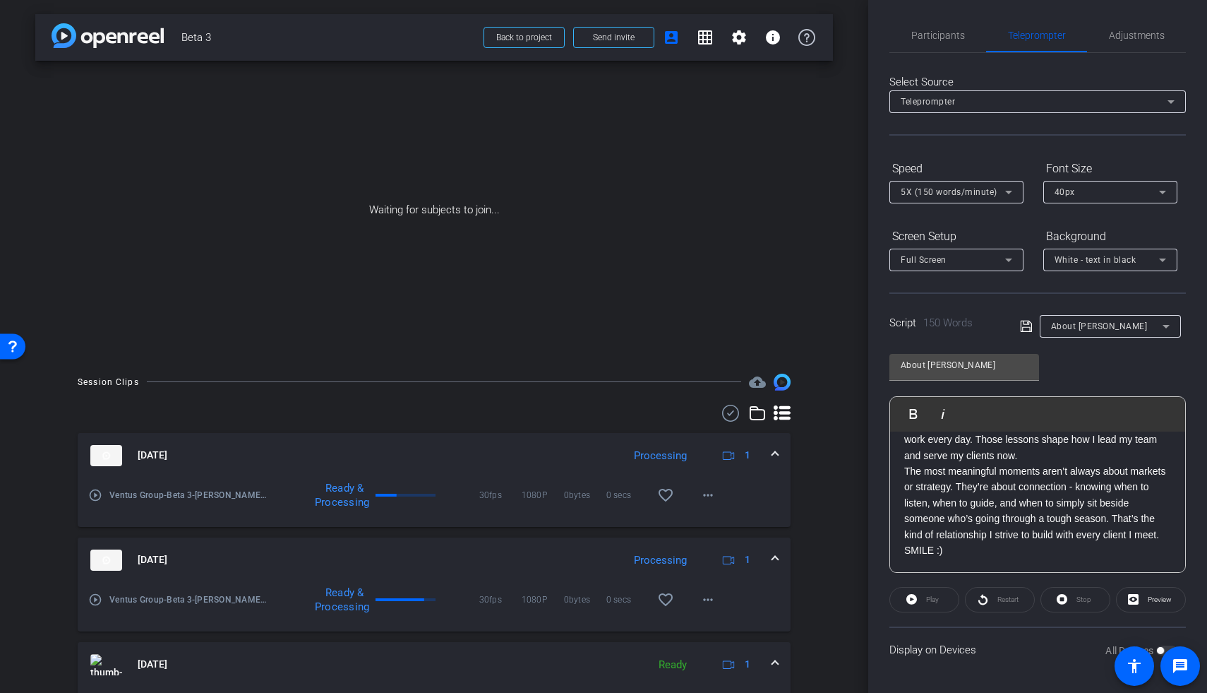
scroll to position [3, 0]
click at [870, 330] on span "About David" at bounding box center [1099, 326] width 97 height 10
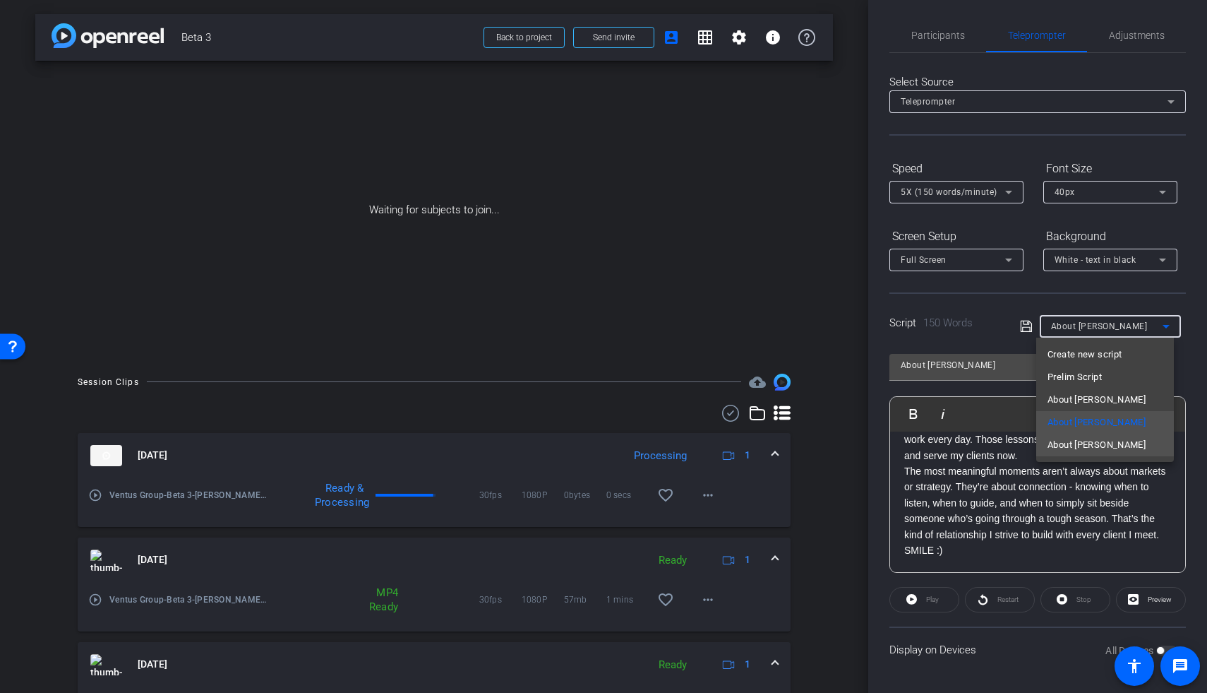
click at [870, 420] on span "About Ryan" at bounding box center [1097, 444] width 98 height 17
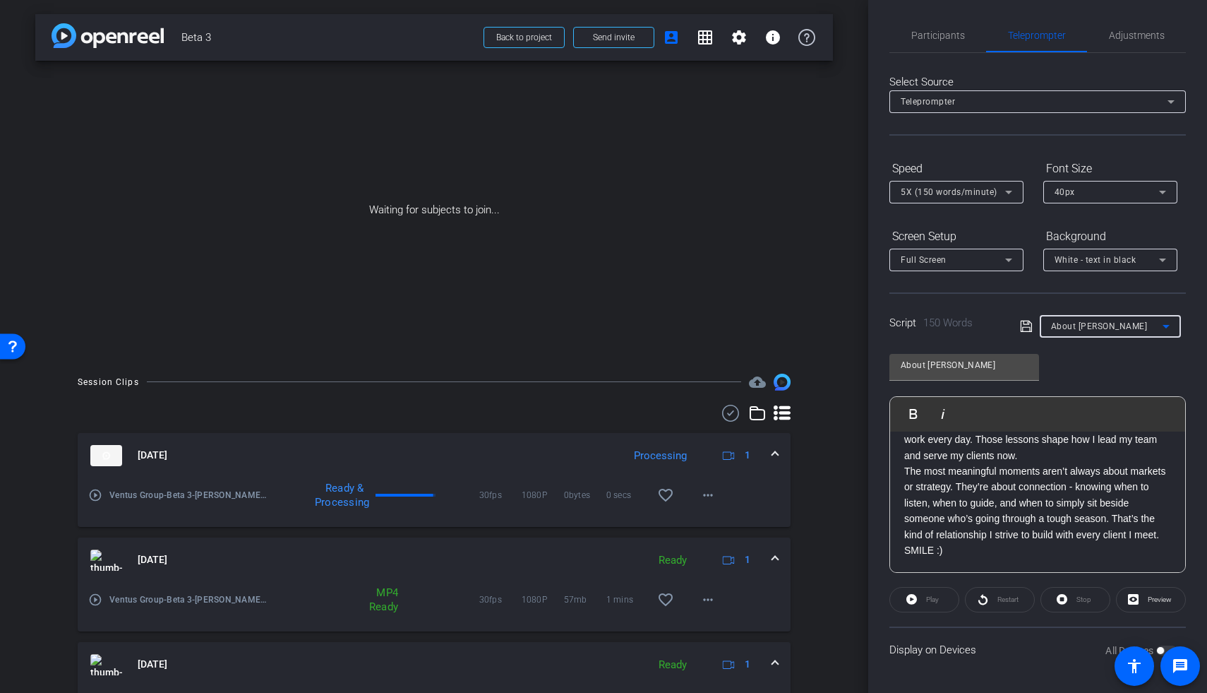
type input "About Ryan"
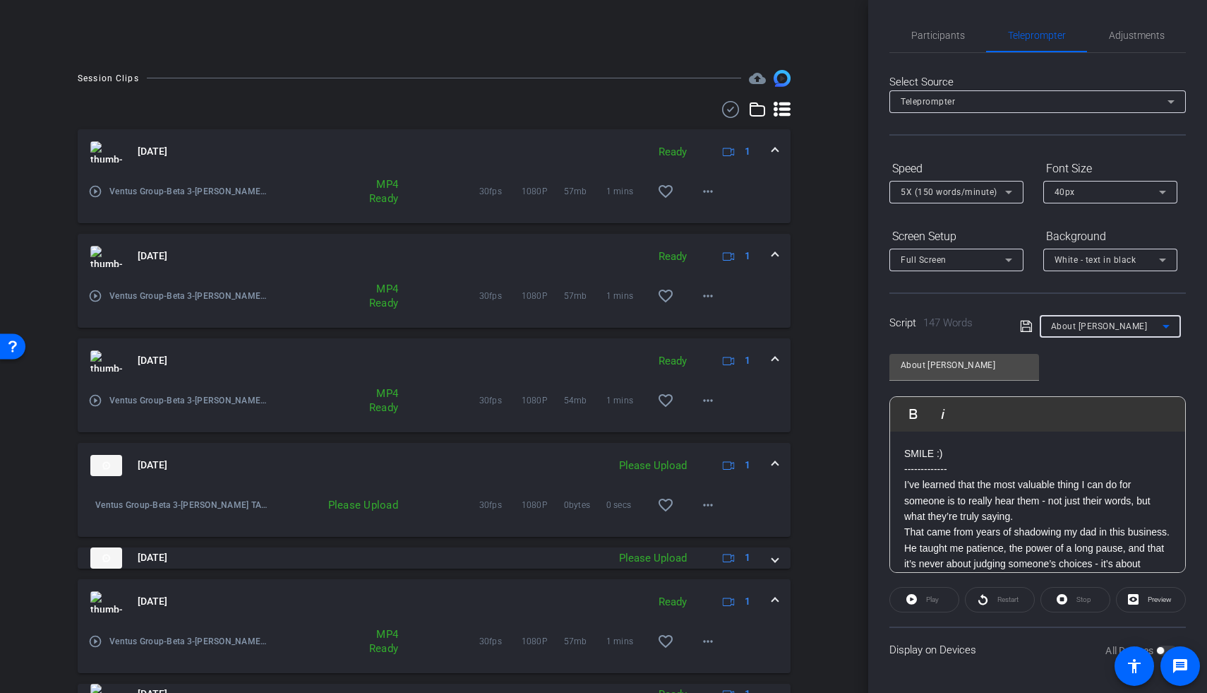
scroll to position [461, 0]
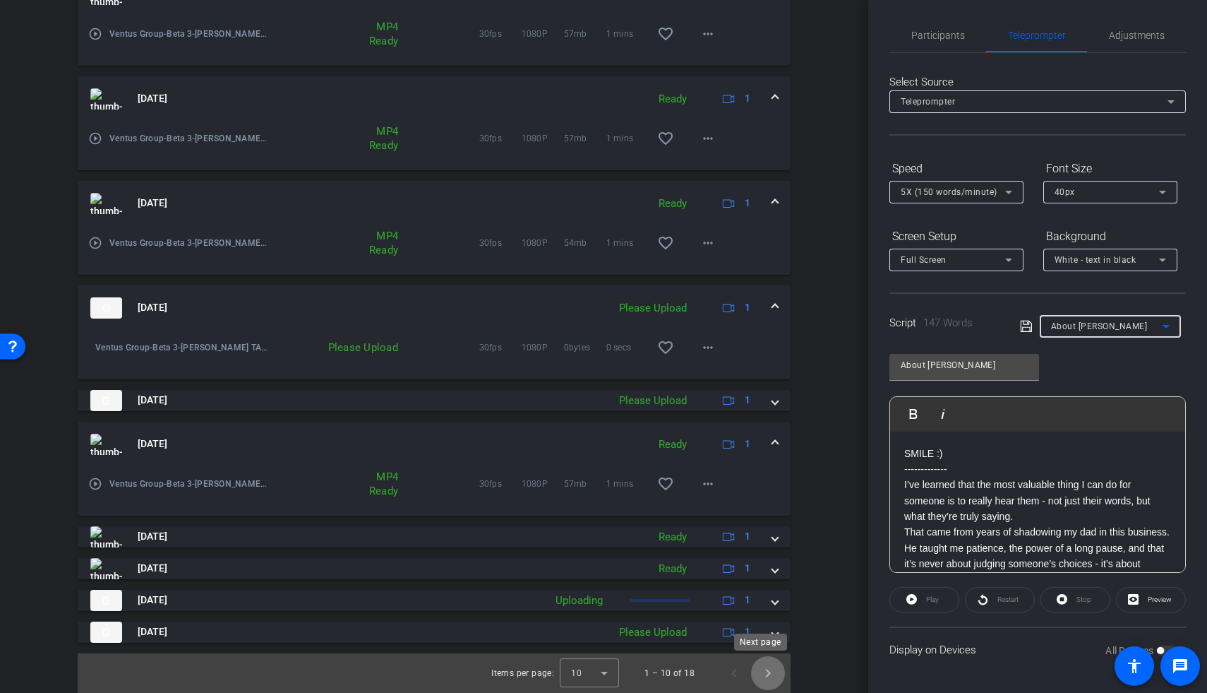
click at [772, 420] on span "Next page" at bounding box center [768, 673] width 34 height 34
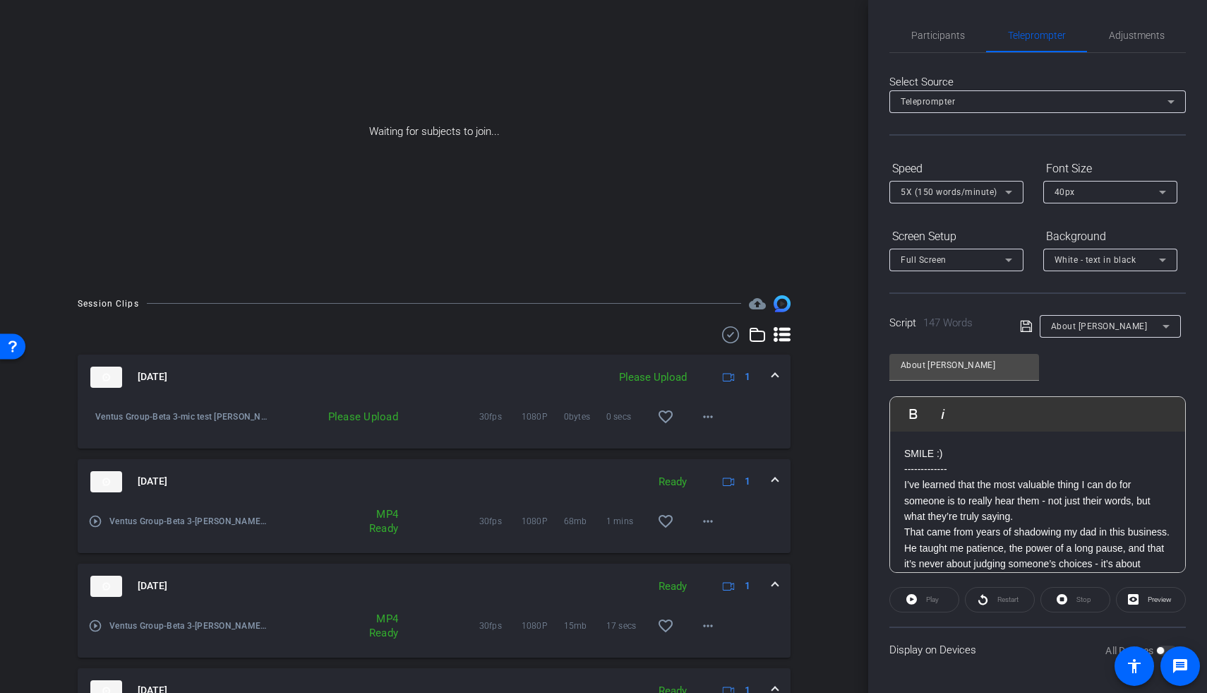
scroll to position [0, 0]
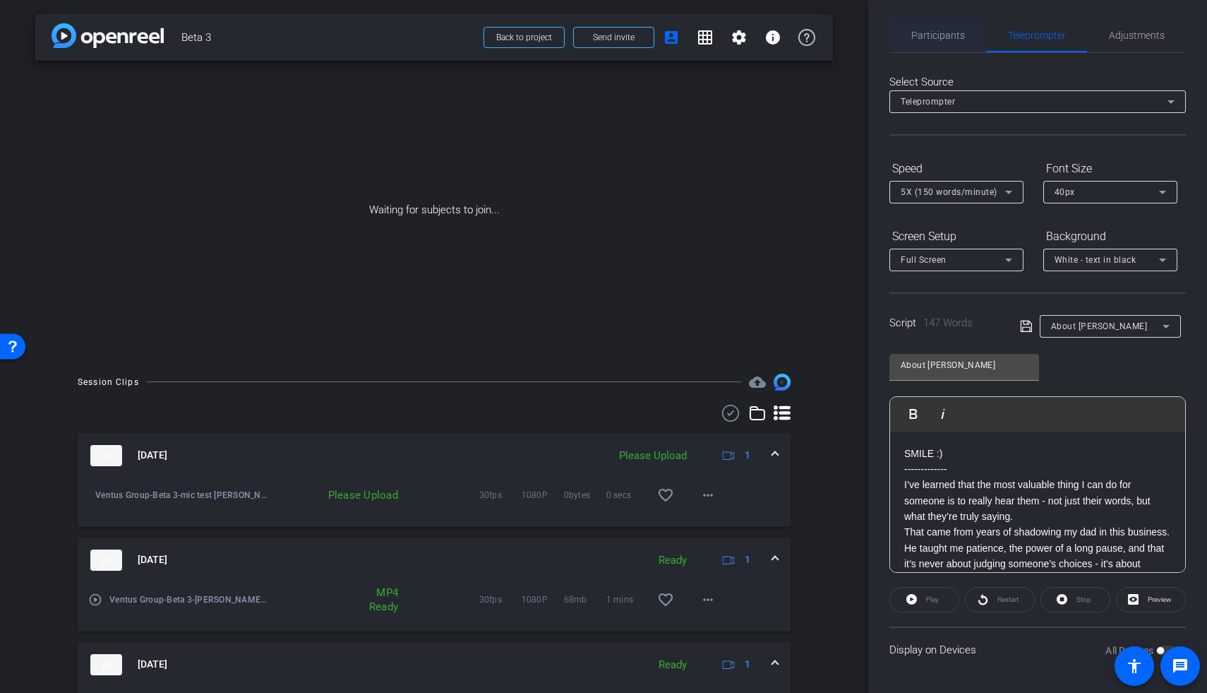
click at [870, 28] on span "Participants" at bounding box center [938, 35] width 54 height 34
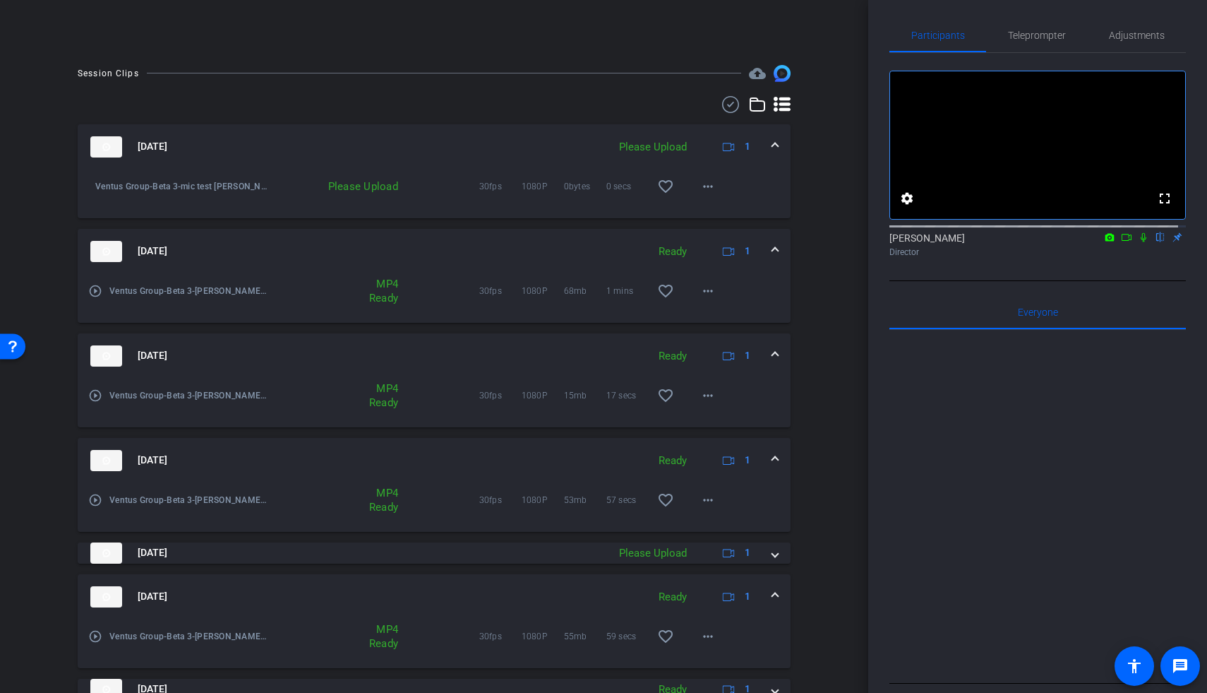
scroll to position [397, 0]
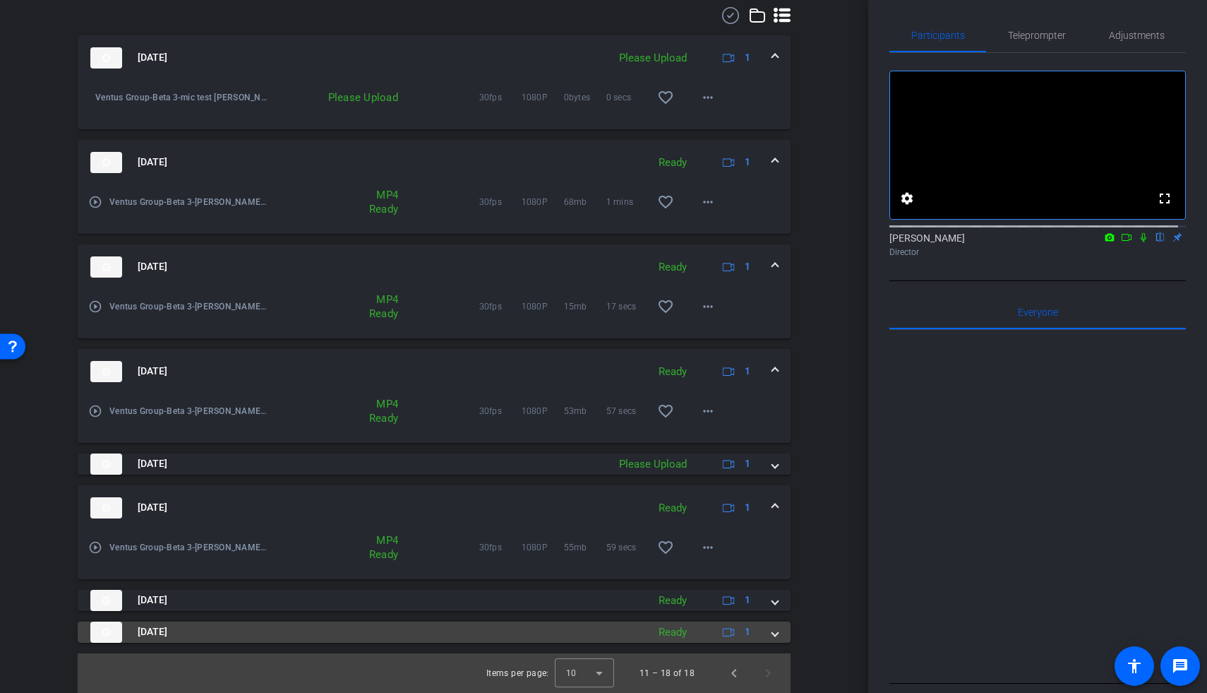
click at [772, 420] on span at bounding box center [775, 631] width 6 height 15
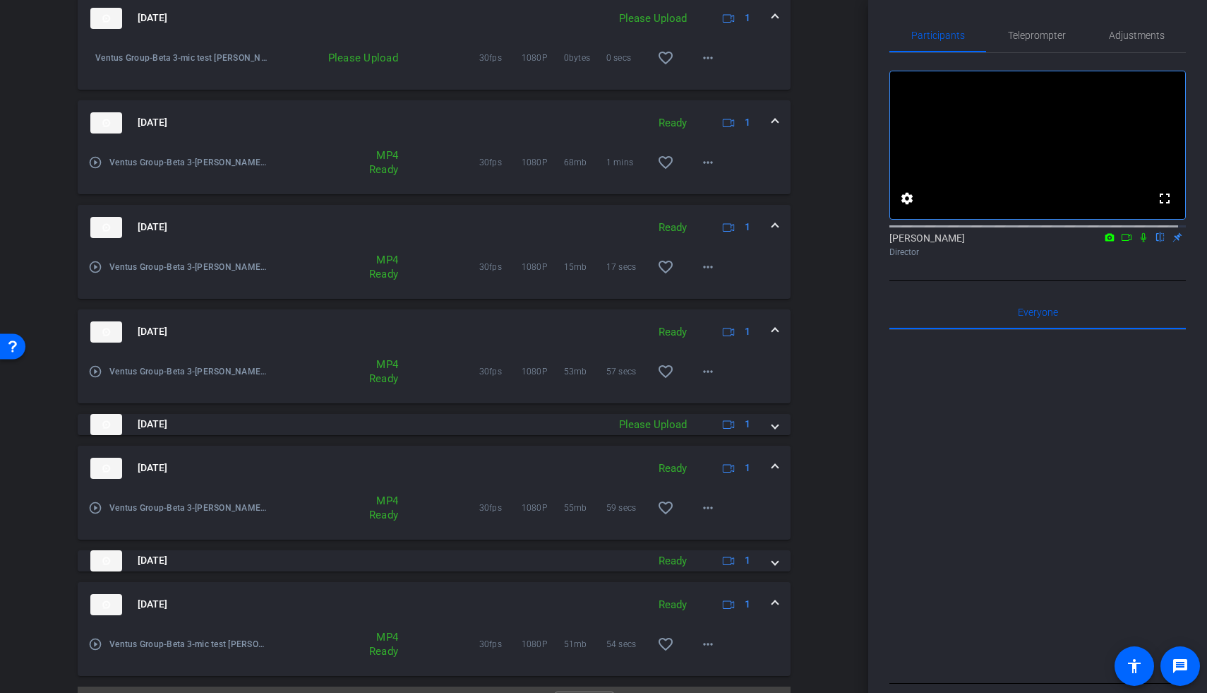
scroll to position [470, 0]
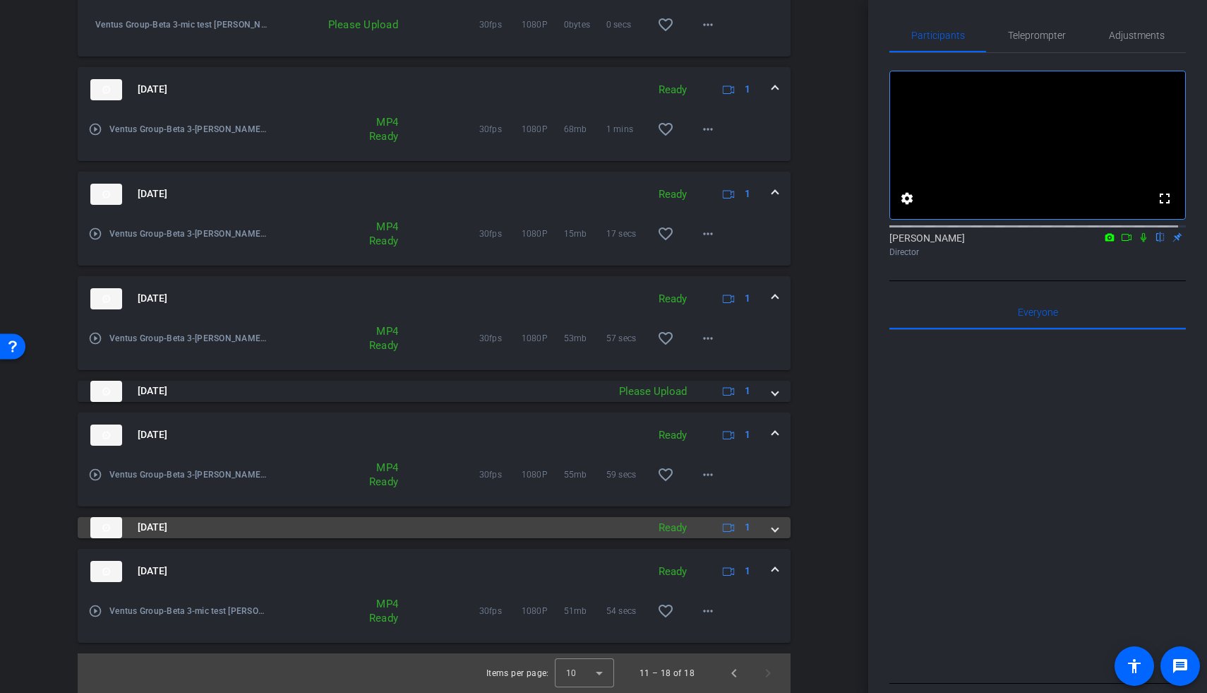
click at [772, 420] on mat-expansion-panel-header "Aug 21, 2025 Ready 1" at bounding box center [434, 527] width 713 height 21
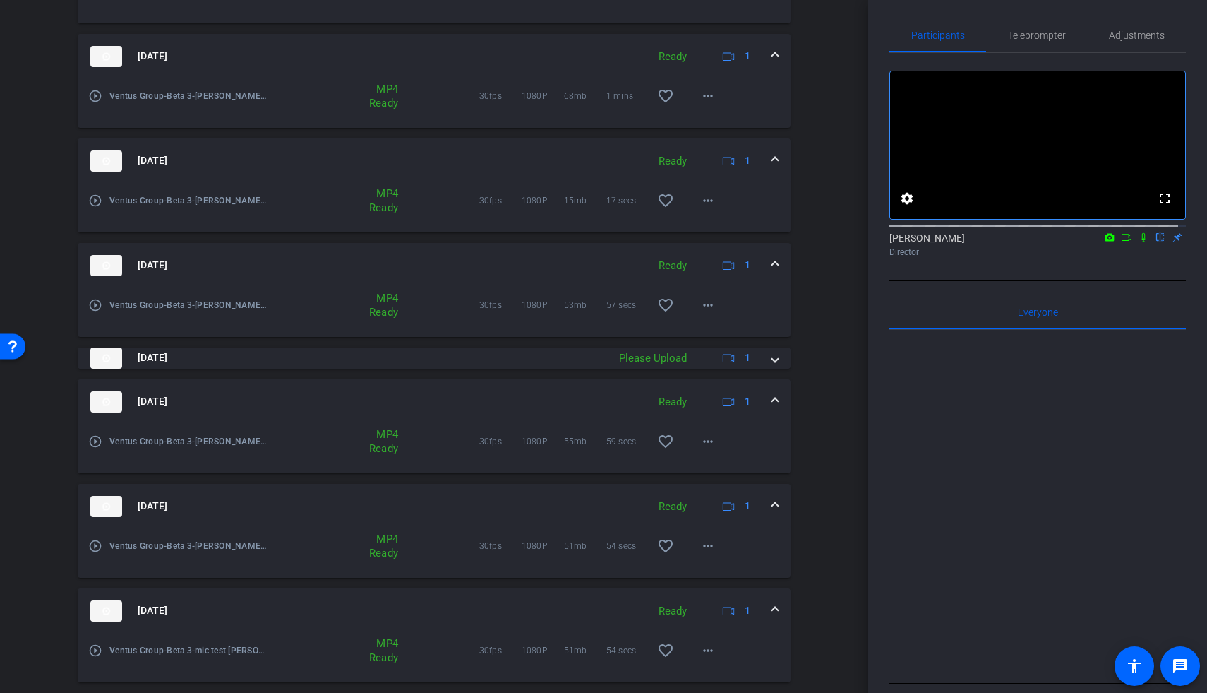
scroll to position [543, 0]
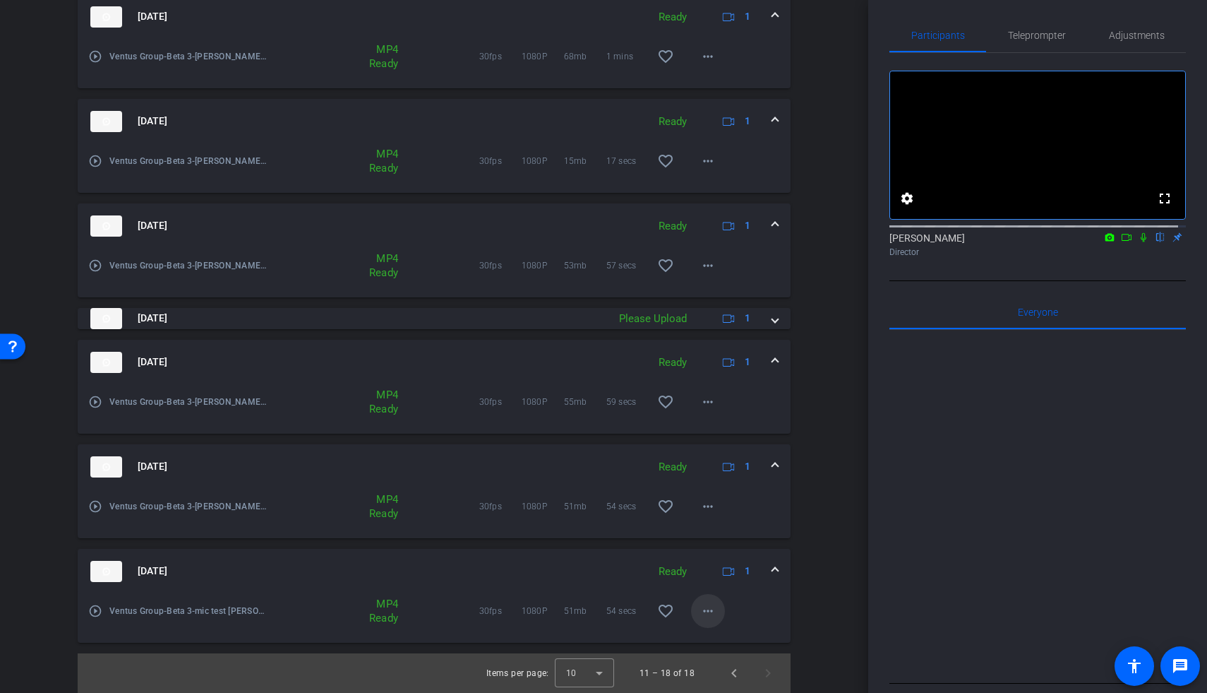
click at [700, 420] on mat-icon "more_horiz" at bounding box center [708, 610] width 17 height 17
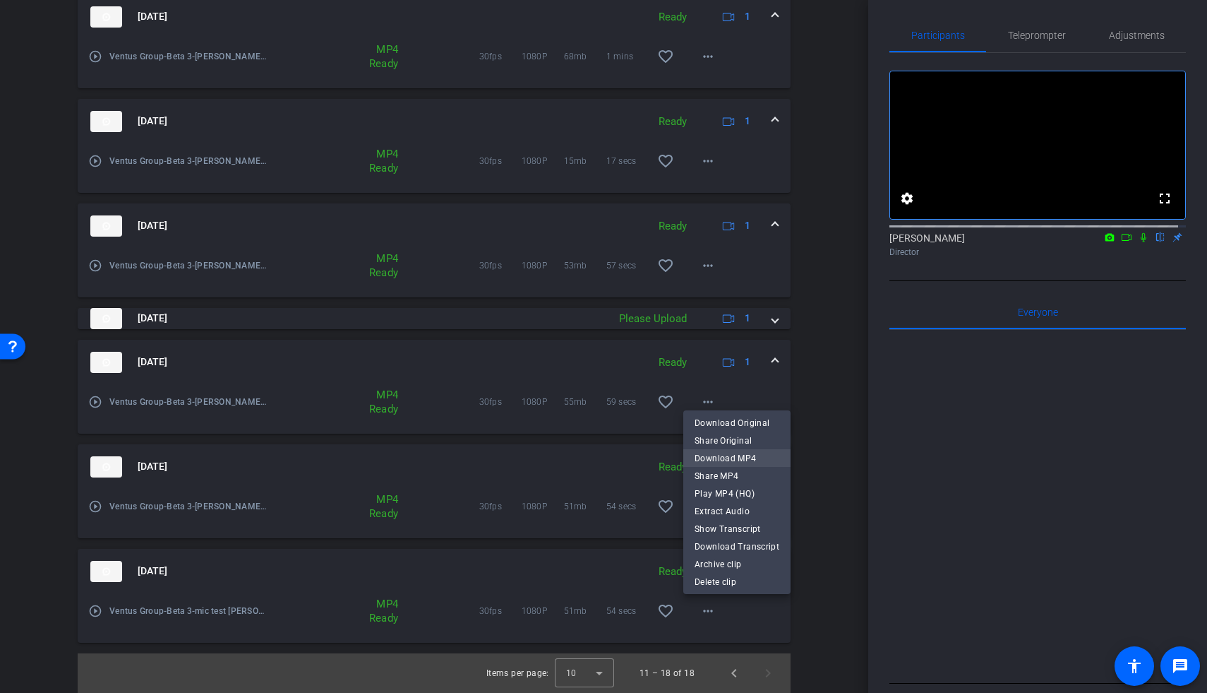
click at [723, 420] on span "Download MP4" at bounding box center [737, 458] width 85 height 17
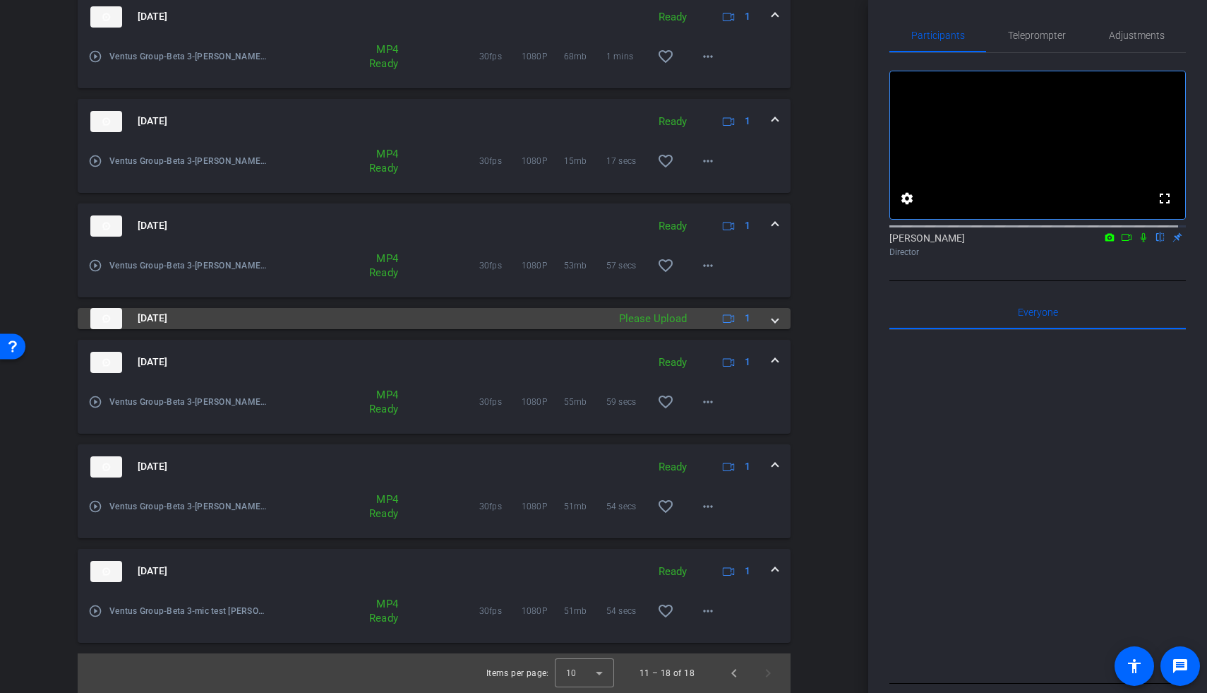
click at [772, 320] on span at bounding box center [775, 318] width 6 height 15
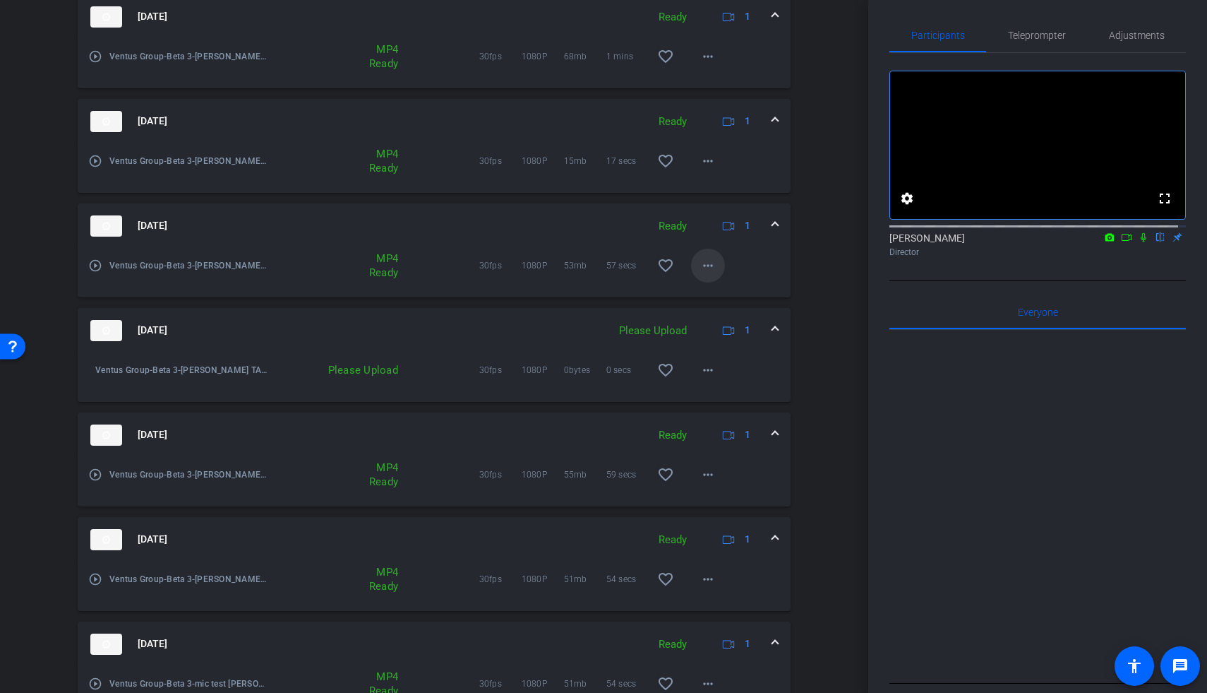
click at [704, 263] on mat-icon "more_horiz" at bounding box center [708, 265] width 17 height 17
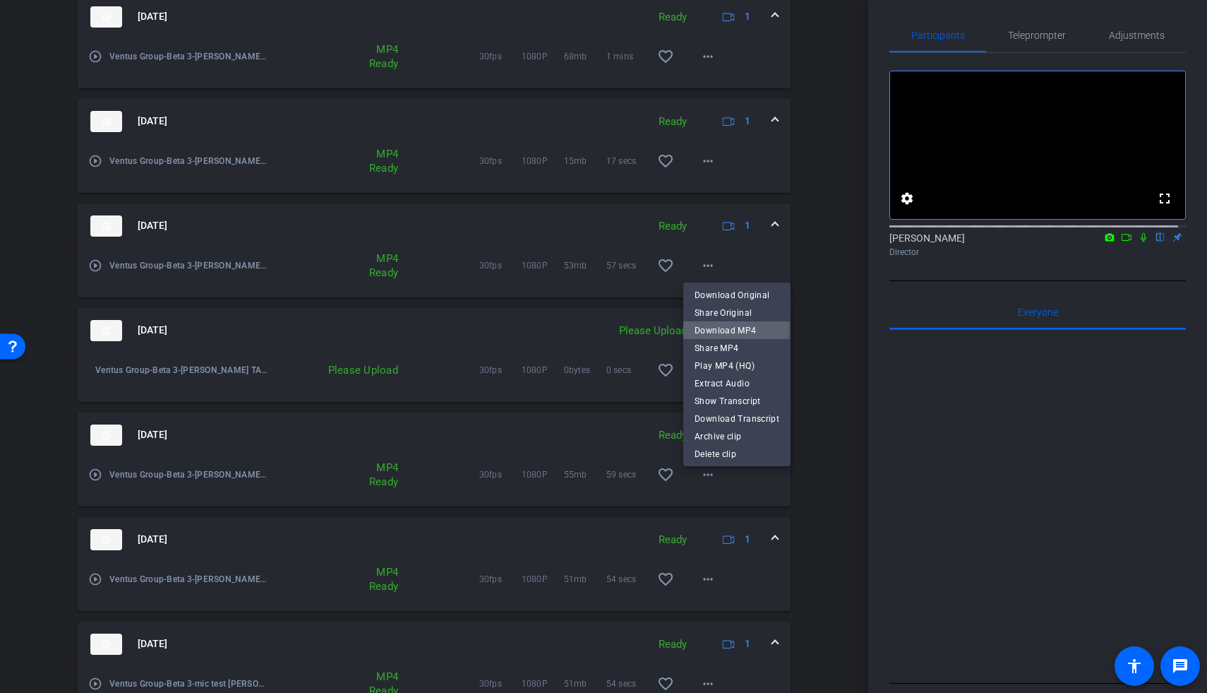
click at [719, 328] on span "Download MP4" at bounding box center [737, 330] width 85 height 17
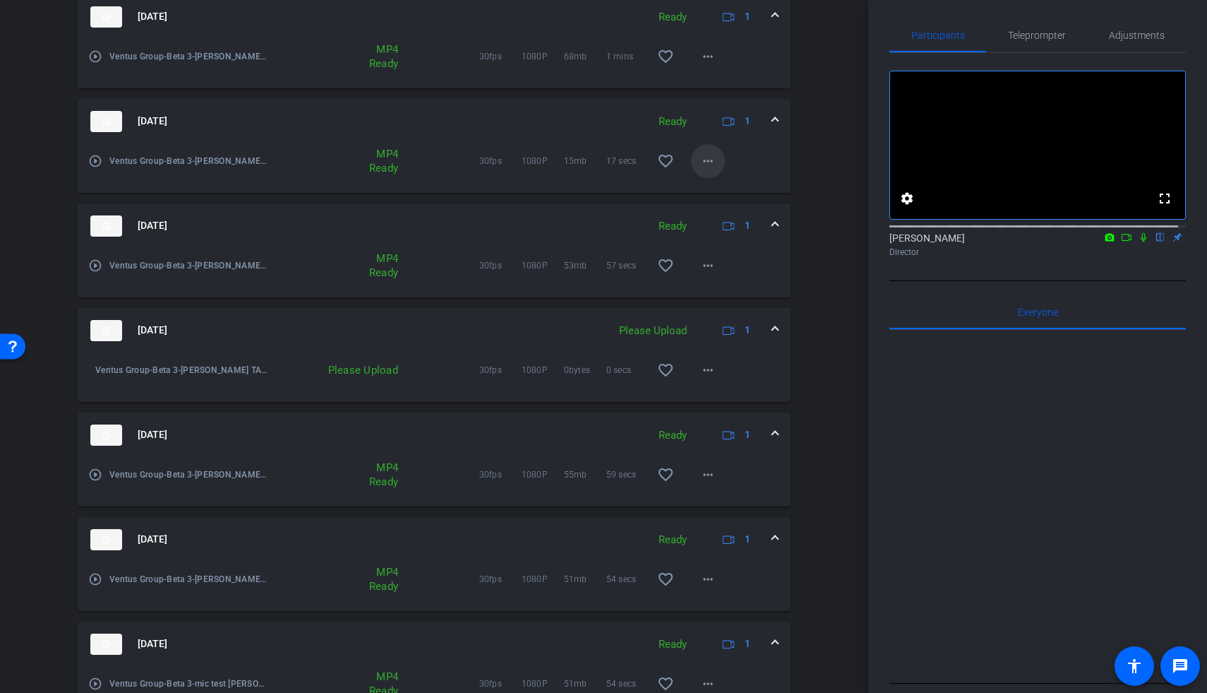
click at [700, 164] on mat-icon "more_horiz" at bounding box center [708, 160] width 17 height 17
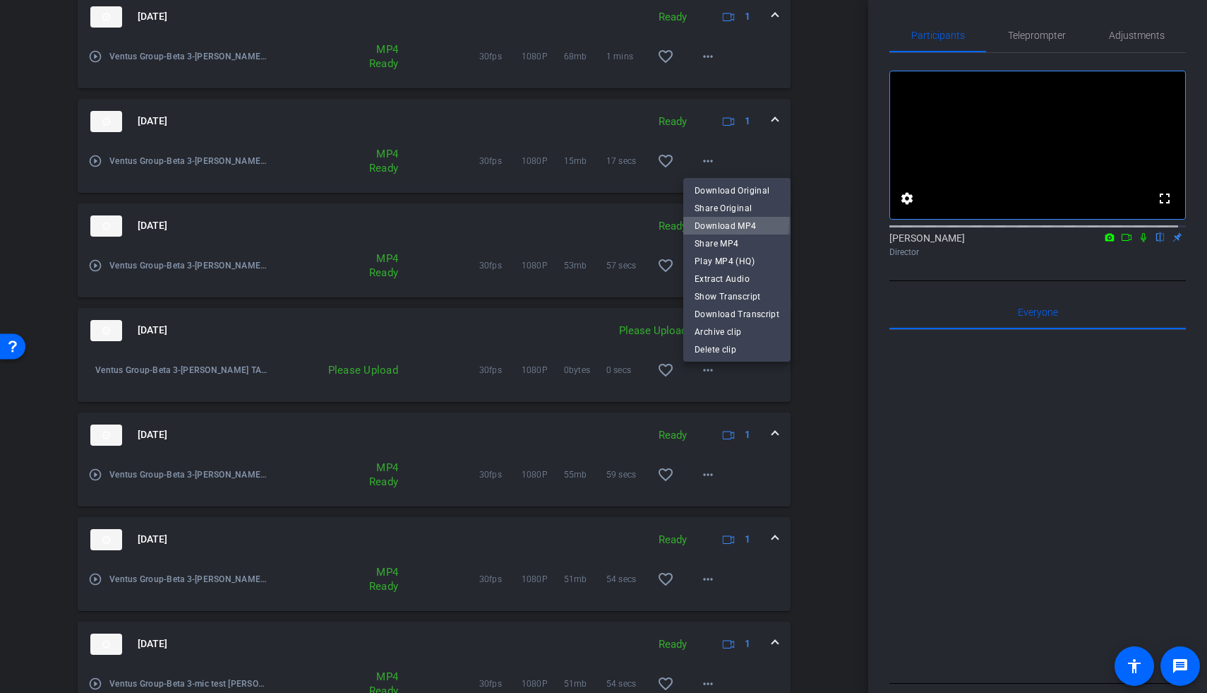
click at [705, 222] on span "Download MP4" at bounding box center [737, 225] width 85 height 17
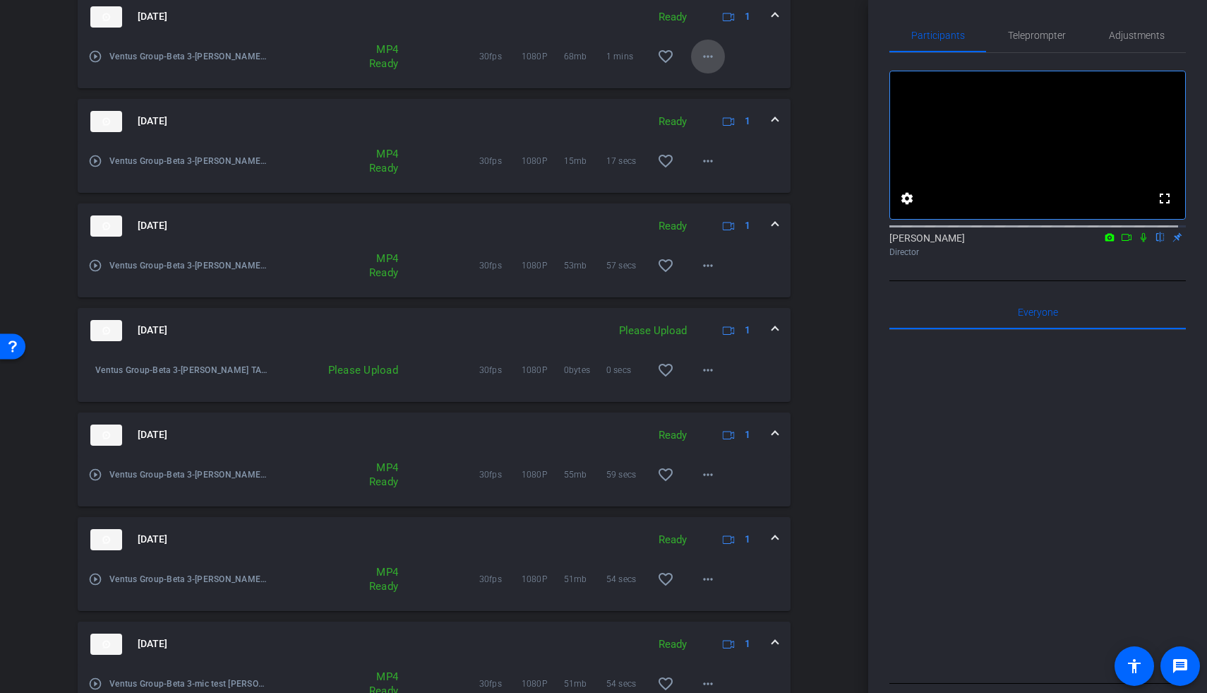
click at [703, 61] on mat-icon "more_horiz" at bounding box center [708, 56] width 17 height 17
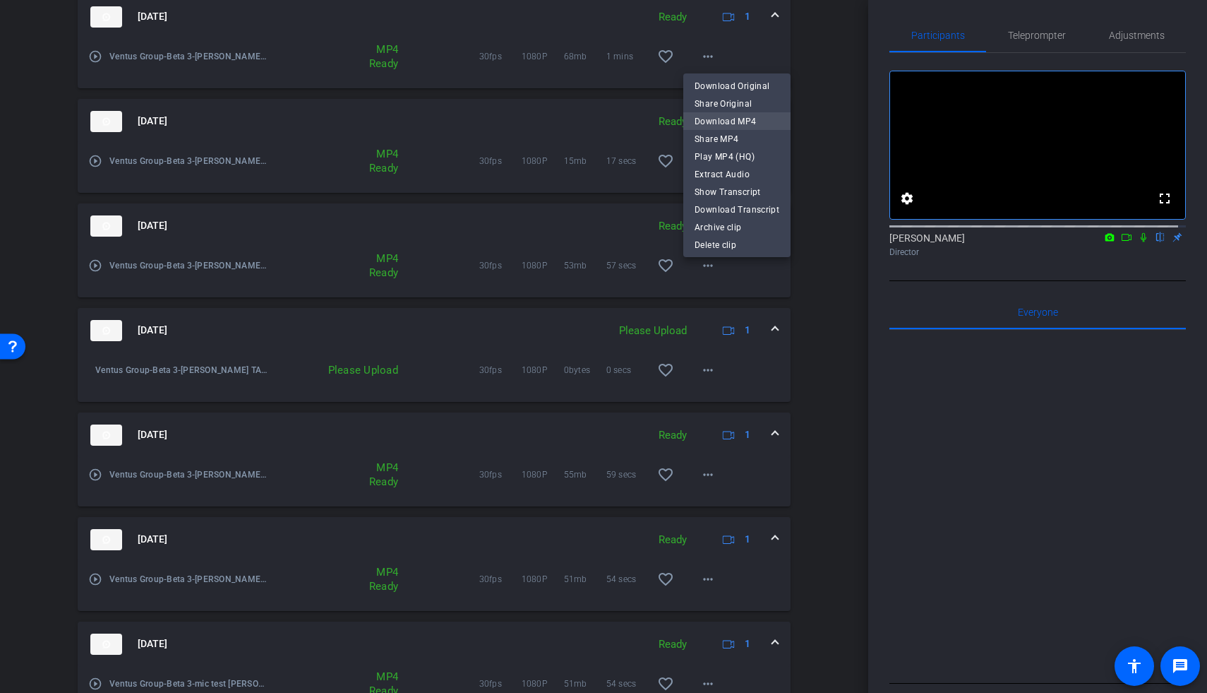
click at [715, 121] on span "Download MP4" at bounding box center [737, 121] width 85 height 17
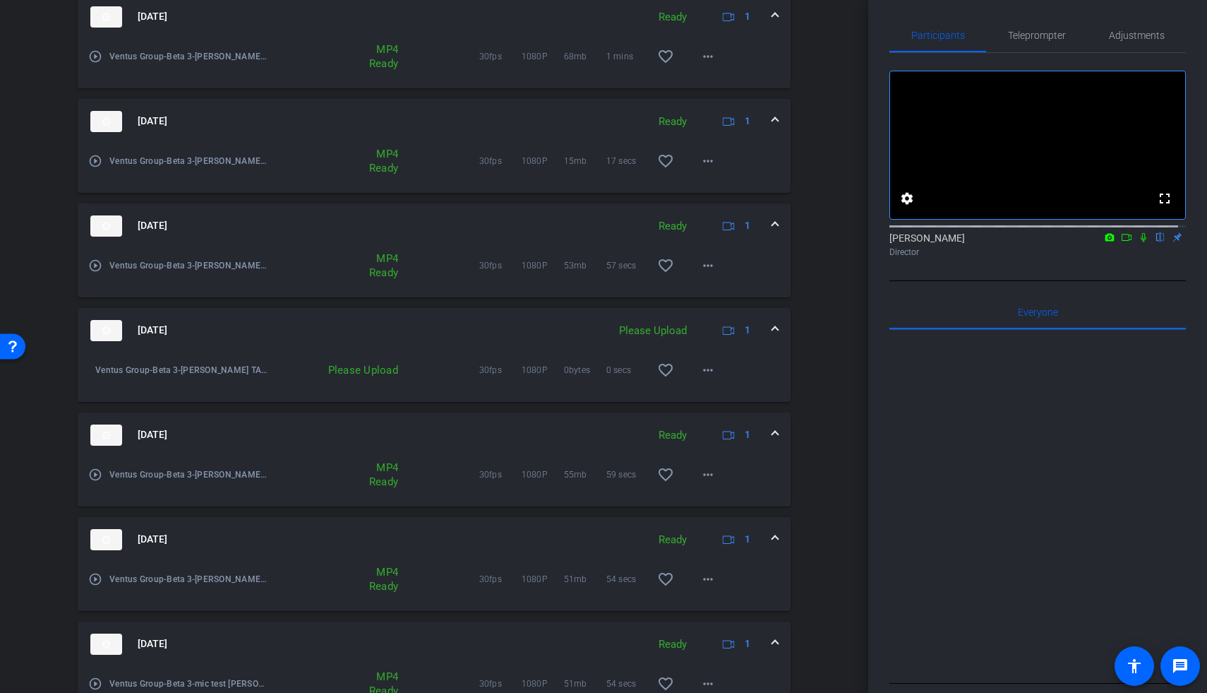
click at [870, 242] on icon at bounding box center [1126, 237] width 11 height 10
click at [870, 242] on icon at bounding box center [1160, 237] width 11 height 10
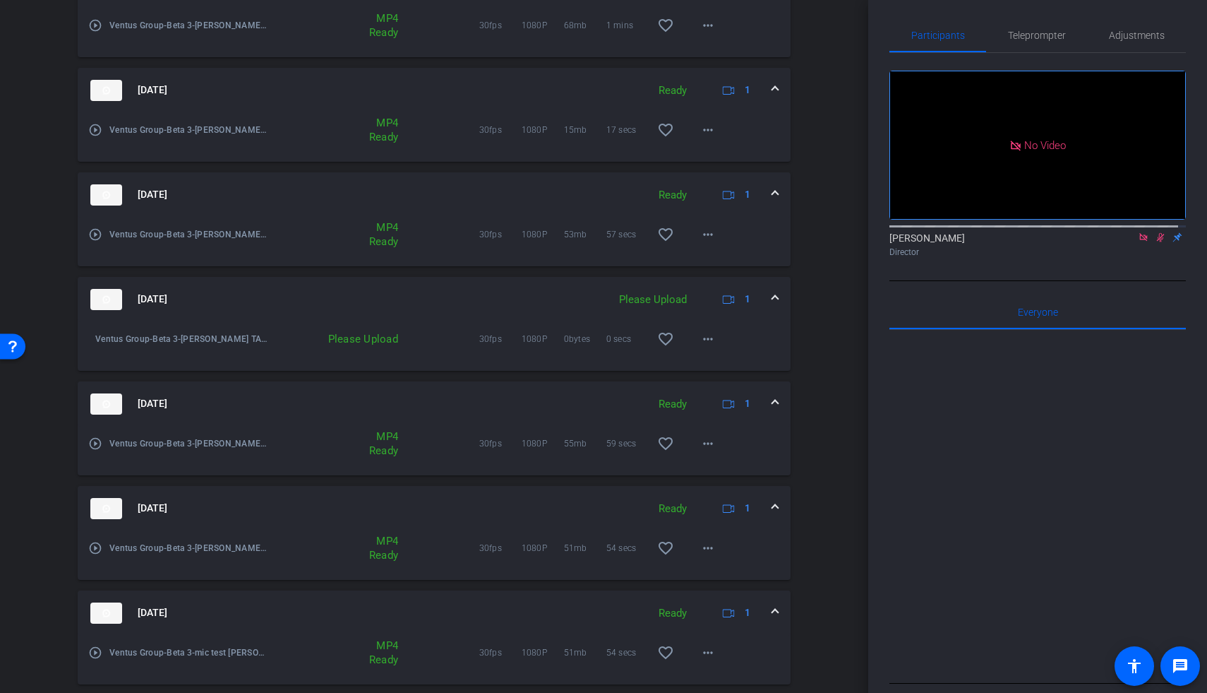
scroll to position [616, 0]
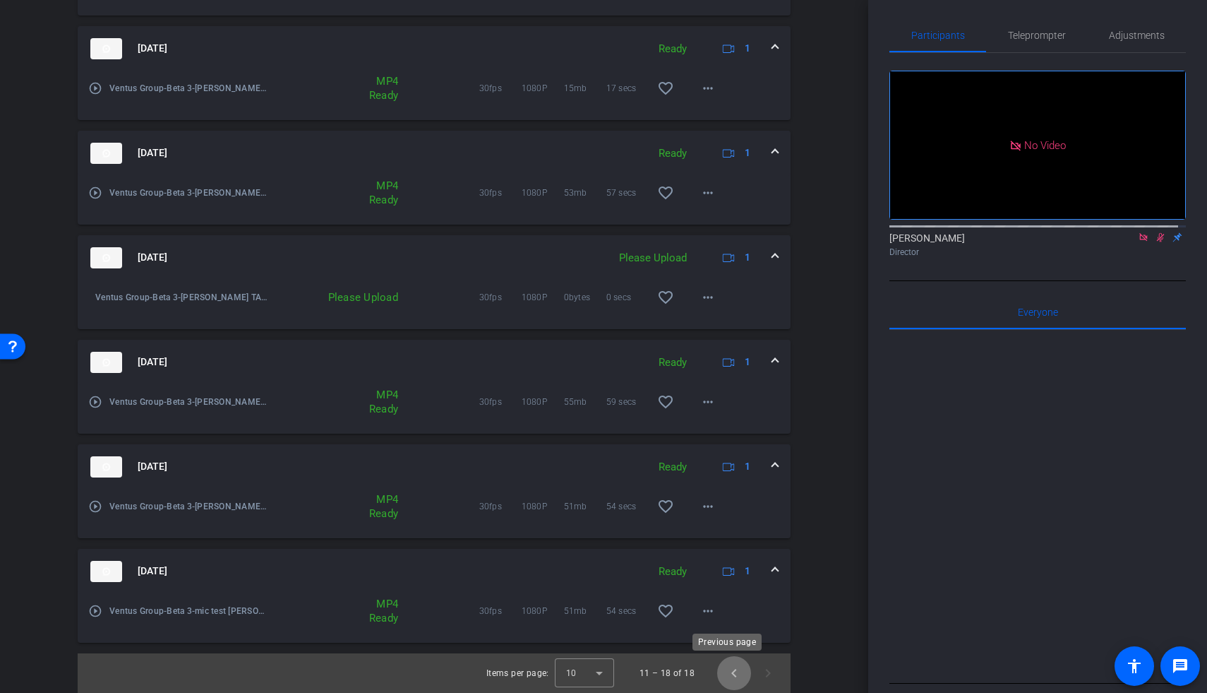
click at [729, 420] on span "Previous page" at bounding box center [734, 673] width 34 height 34
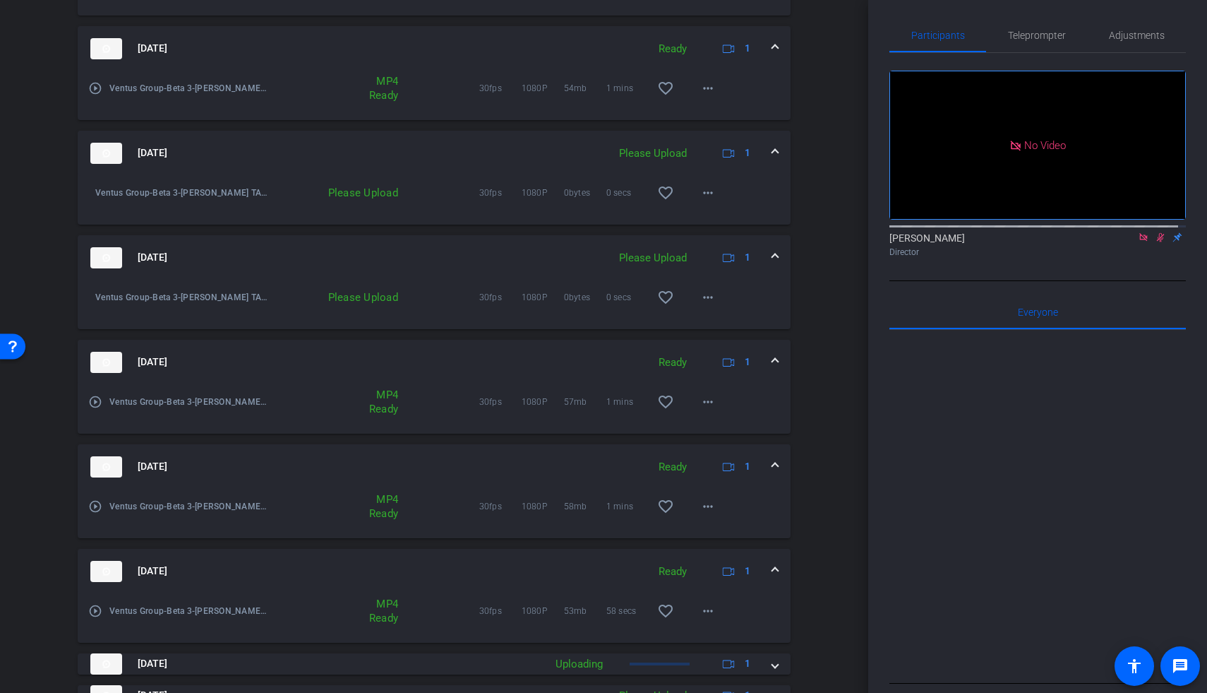
scroll to position [178, 0]
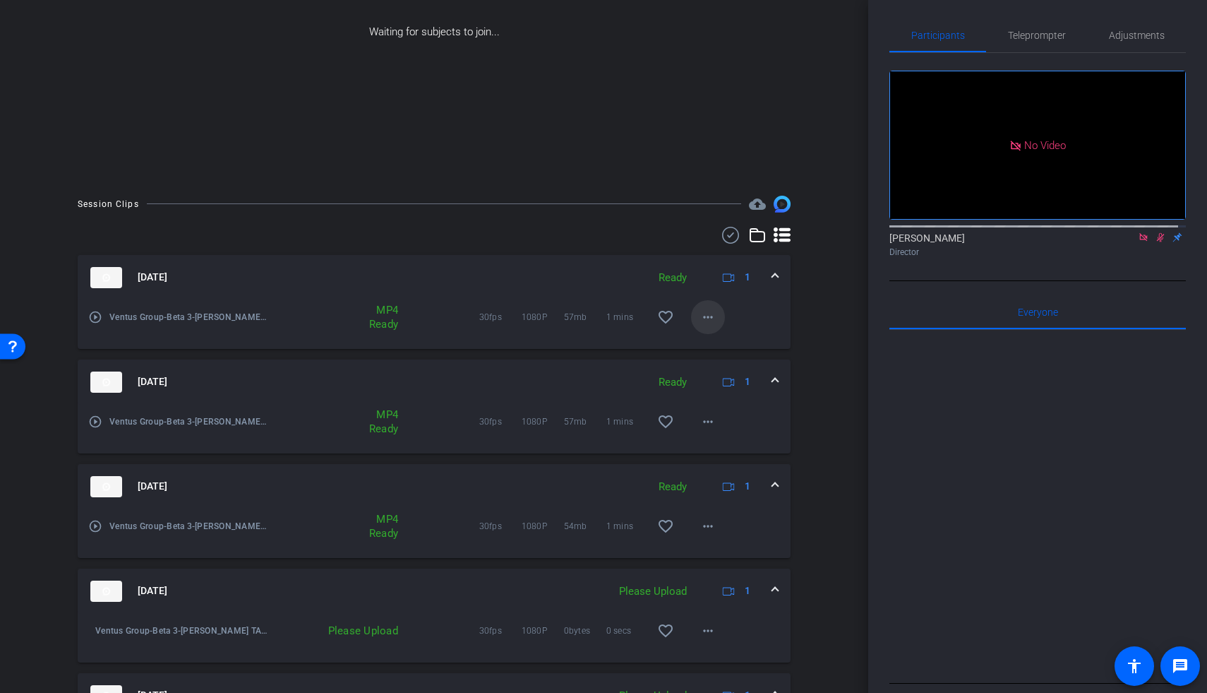
click at [709, 321] on mat-icon "more_horiz" at bounding box center [708, 317] width 17 height 17
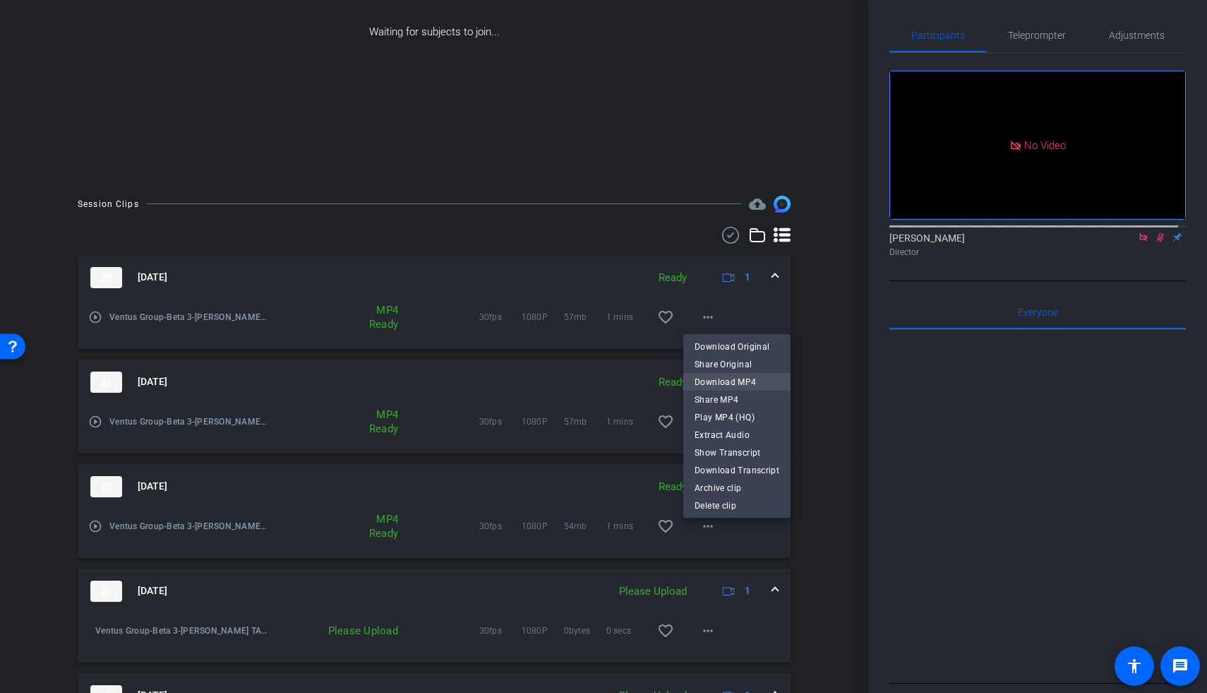
click at [712, 376] on span "Download MP4" at bounding box center [737, 381] width 85 height 17
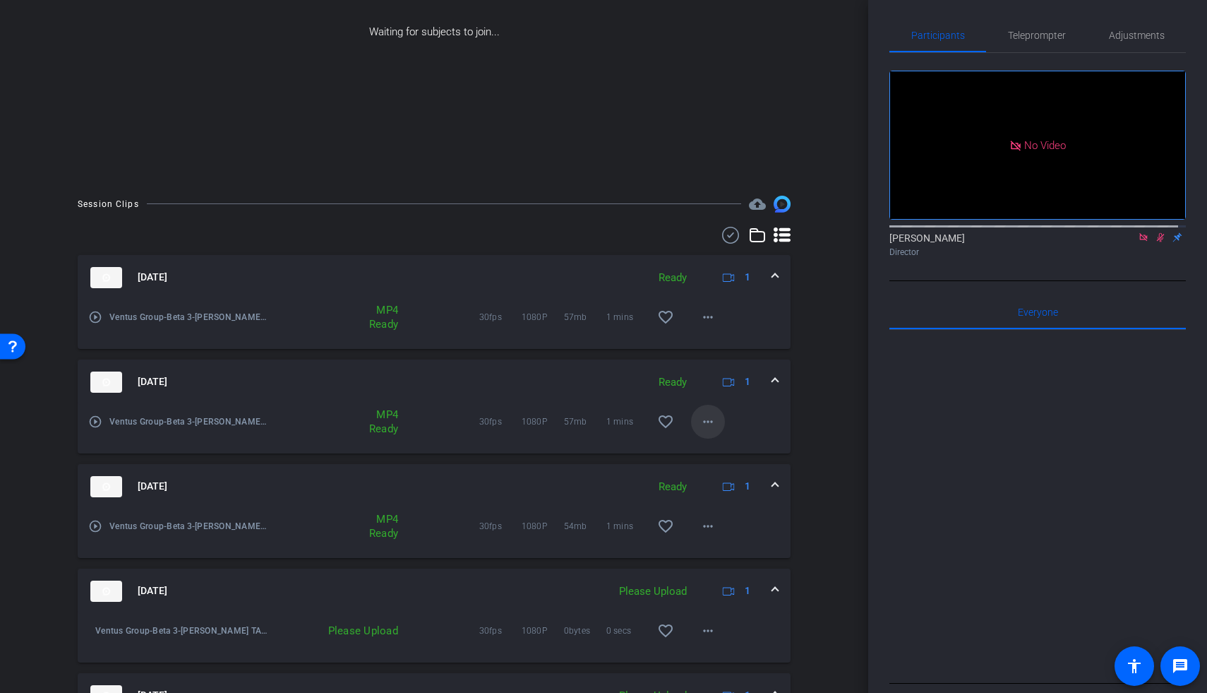
click at [705, 414] on mat-icon "more_horiz" at bounding box center [708, 421] width 17 height 17
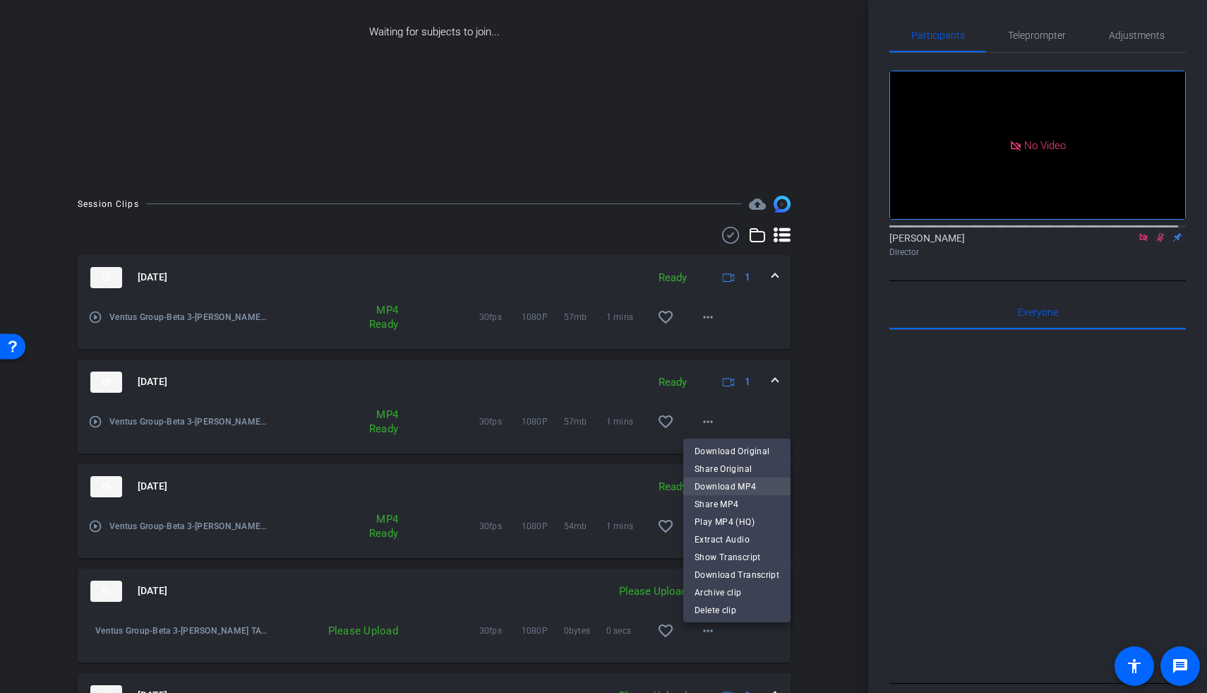
click at [713, 420] on span "Download MP4" at bounding box center [737, 486] width 85 height 17
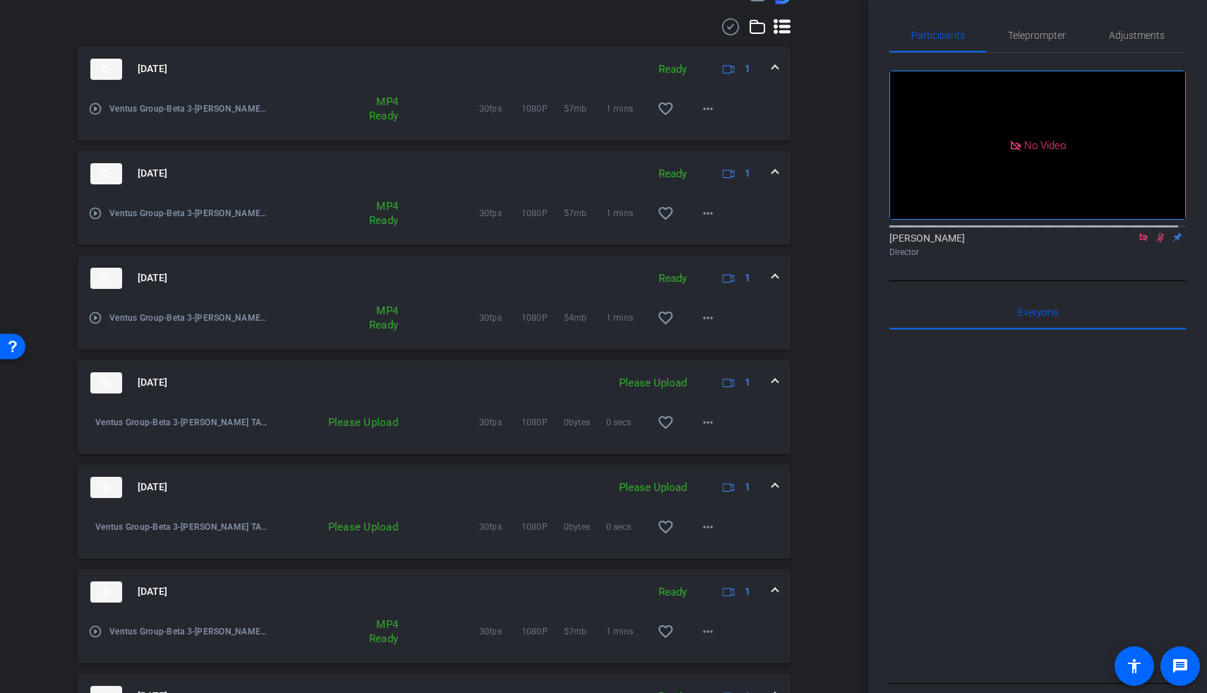
scroll to position [439, 0]
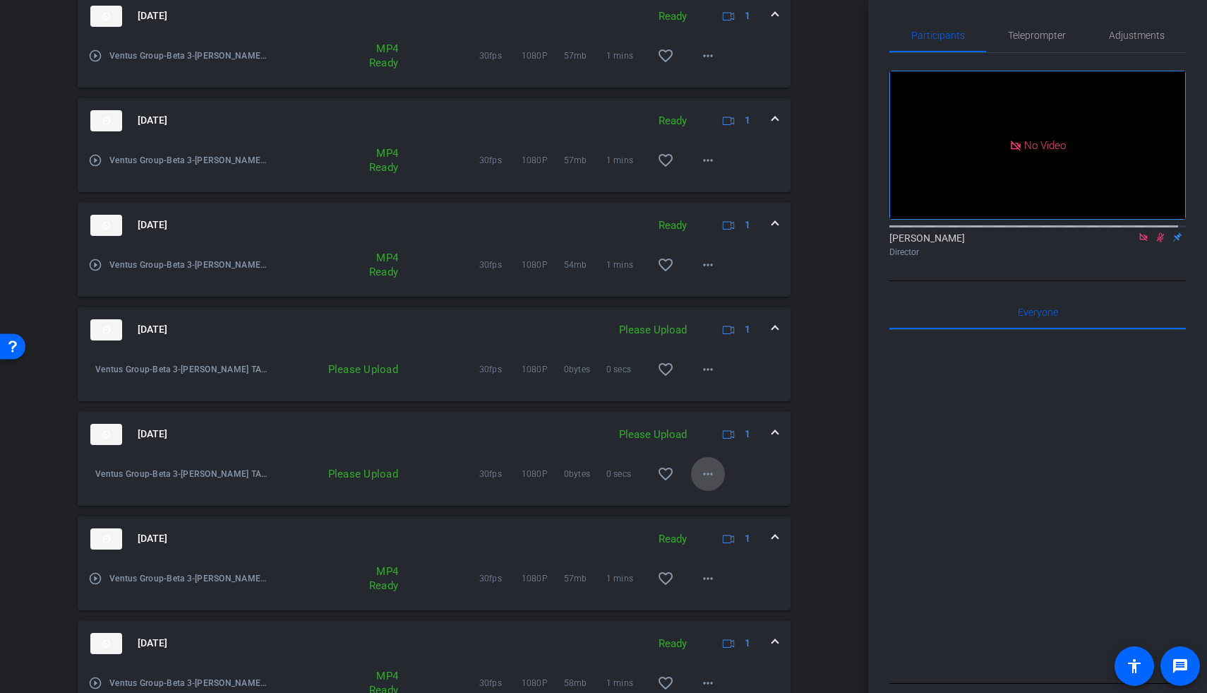
click at [705, 420] on mat-icon "more_horiz" at bounding box center [708, 473] width 17 height 17
click at [815, 420] on div at bounding box center [603, 346] width 1207 height 693
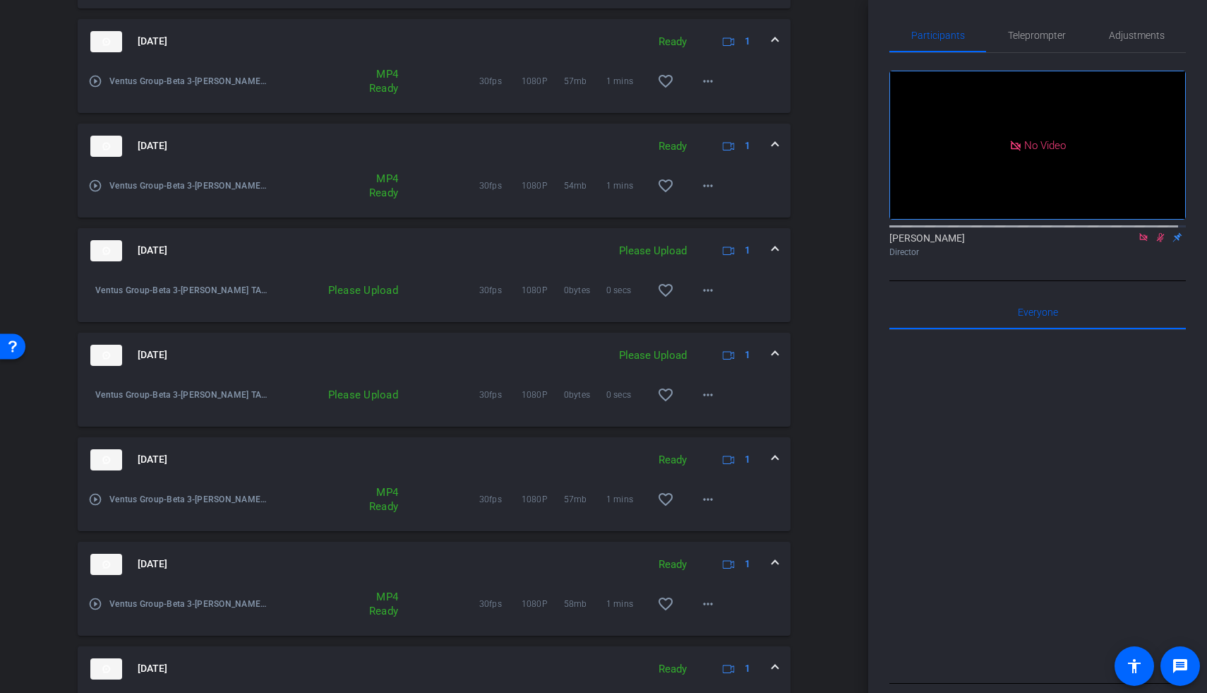
scroll to position [520, 0]
click at [712, 420] on span at bounding box center [708, 497] width 34 height 34
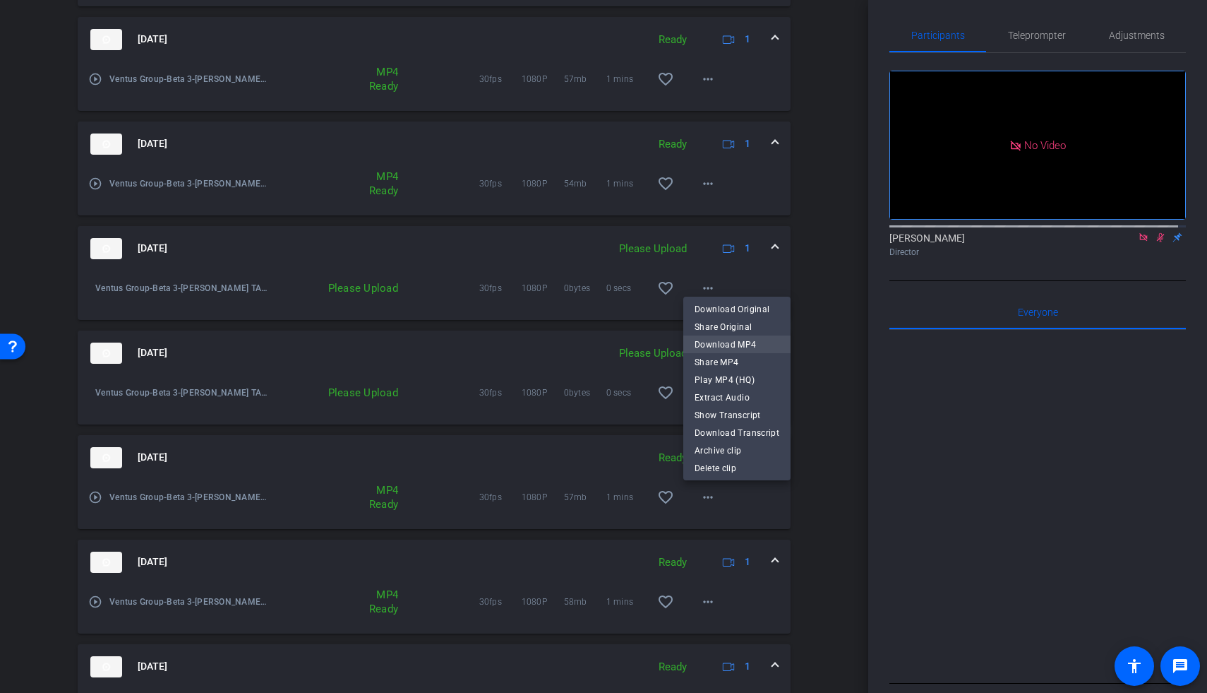
click at [722, 346] on span "Download MP4" at bounding box center [737, 344] width 85 height 17
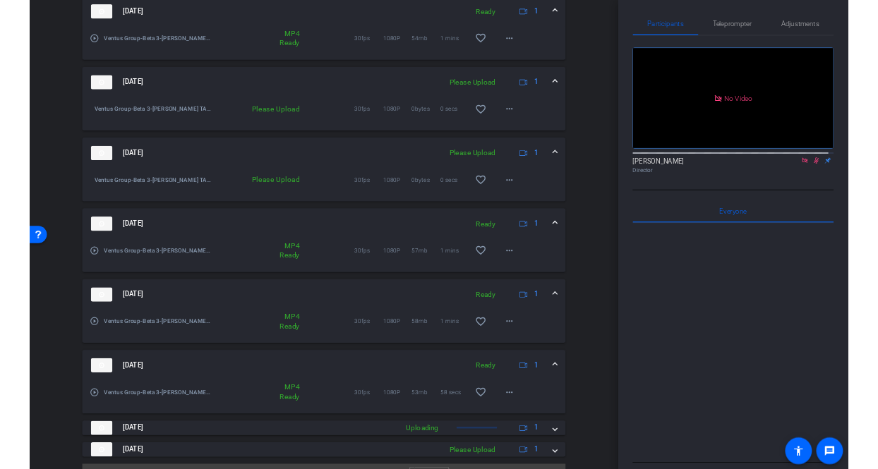
scroll to position [679, 0]
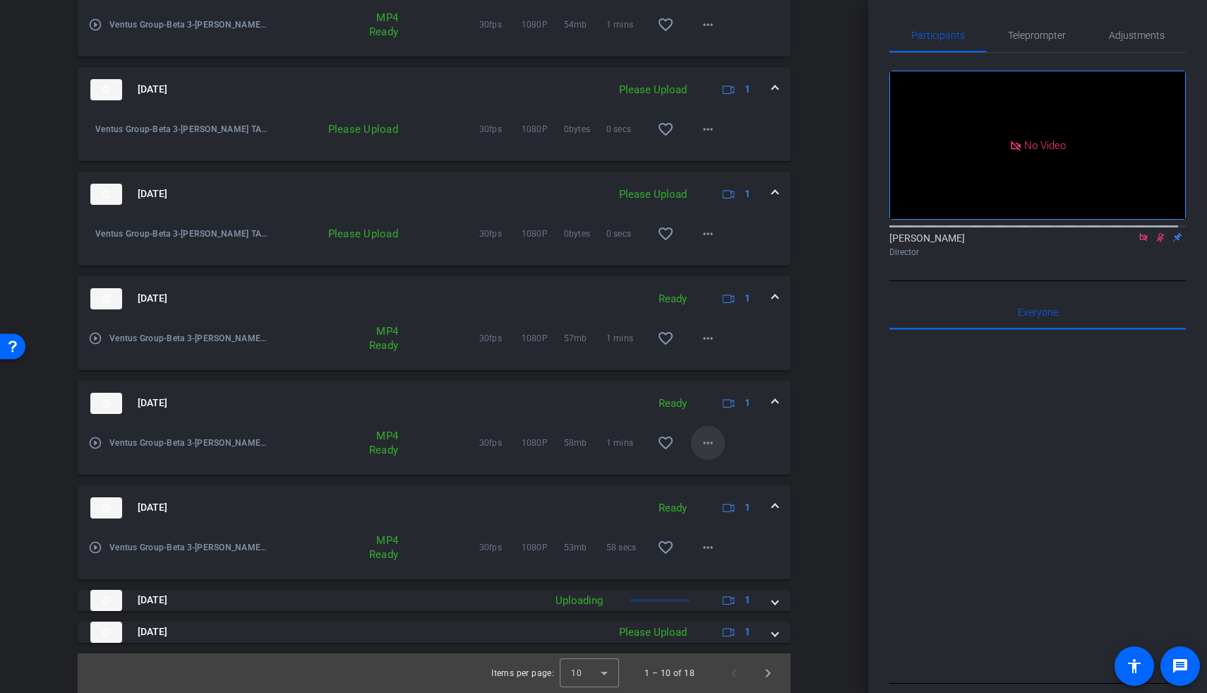
click at [708, 420] on mat-icon "more_horiz" at bounding box center [708, 442] width 17 height 17
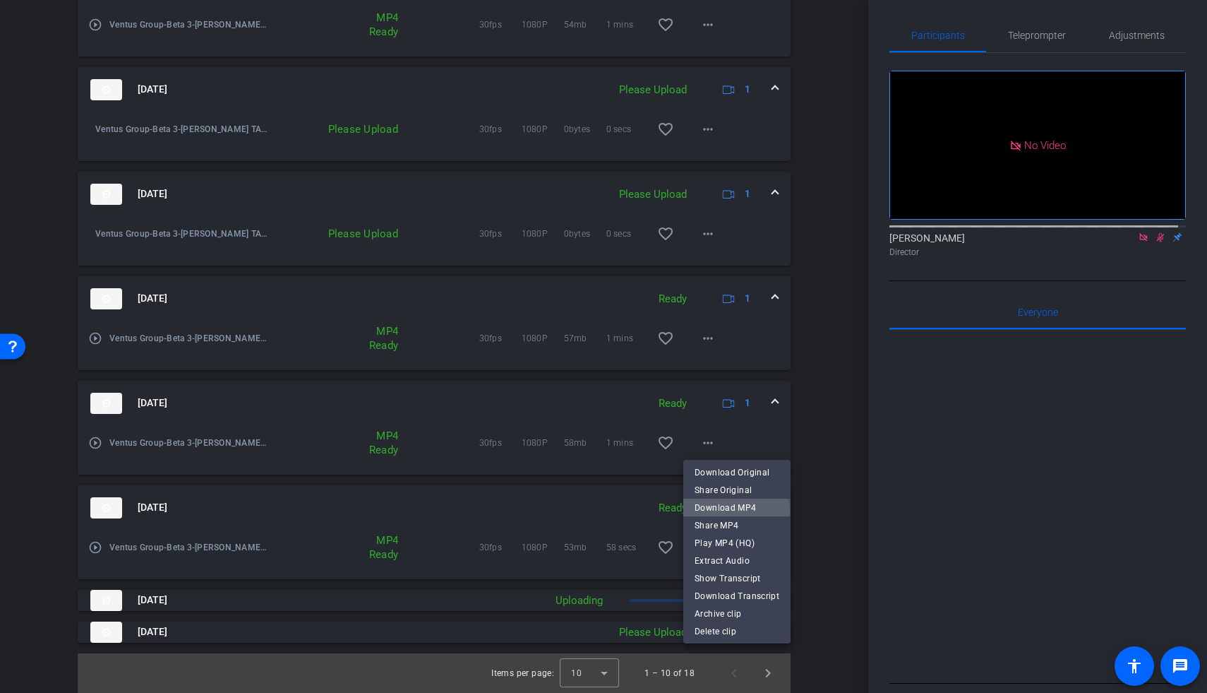
click at [724, 420] on span "Download MP4" at bounding box center [737, 507] width 85 height 17
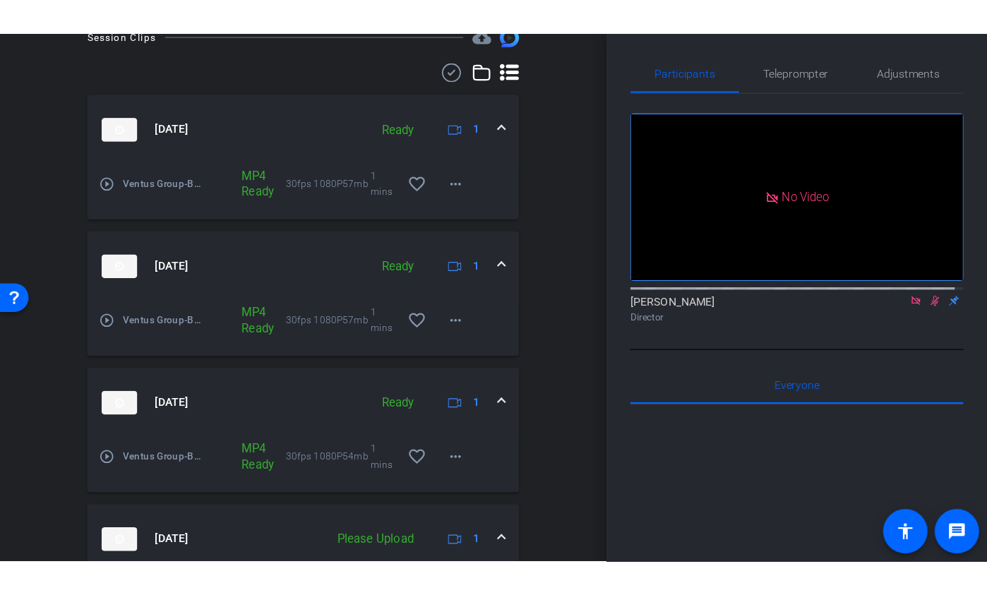
scroll to position [0, 0]
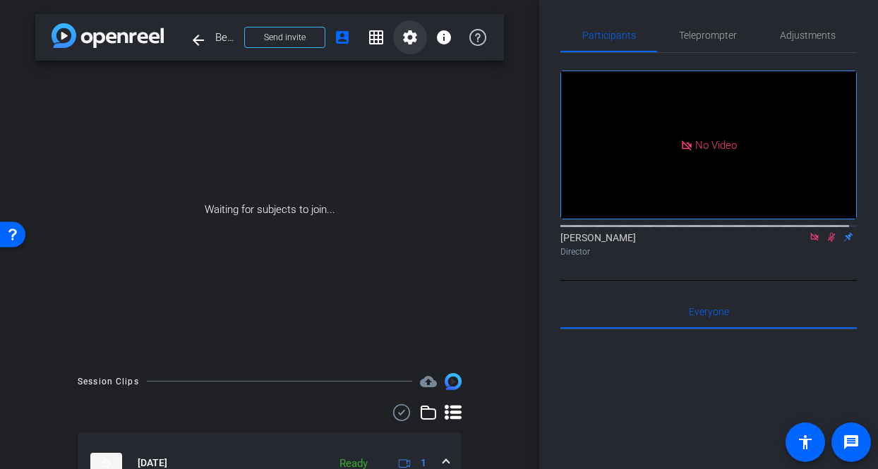
click at [405, 44] on mat-icon "settings" at bounding box center [410, 37] width 17 height 17
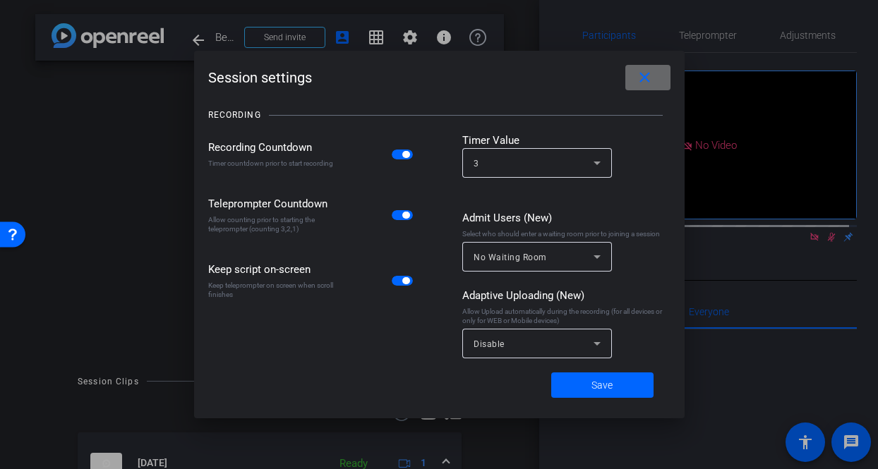
click at [640, 91] on span at bounding box center [647, 78] width 45 height 34
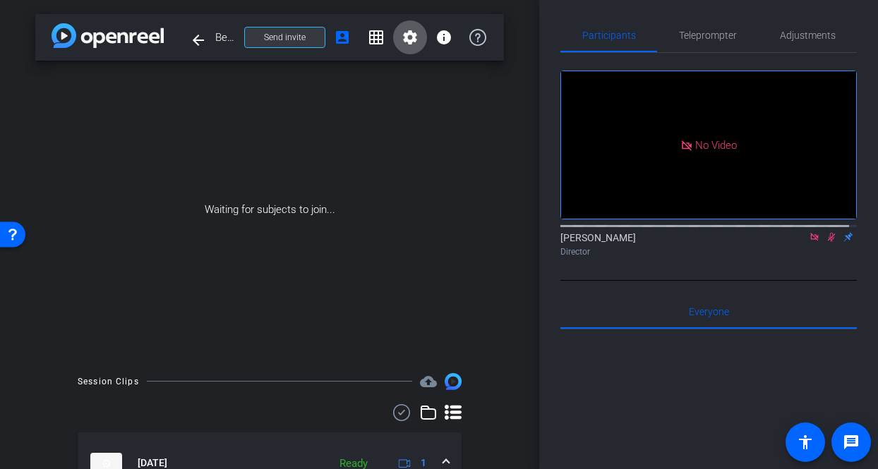
click at [269, 40] on span "Send invite" at bounding box center [285, 37] width 42 height 11
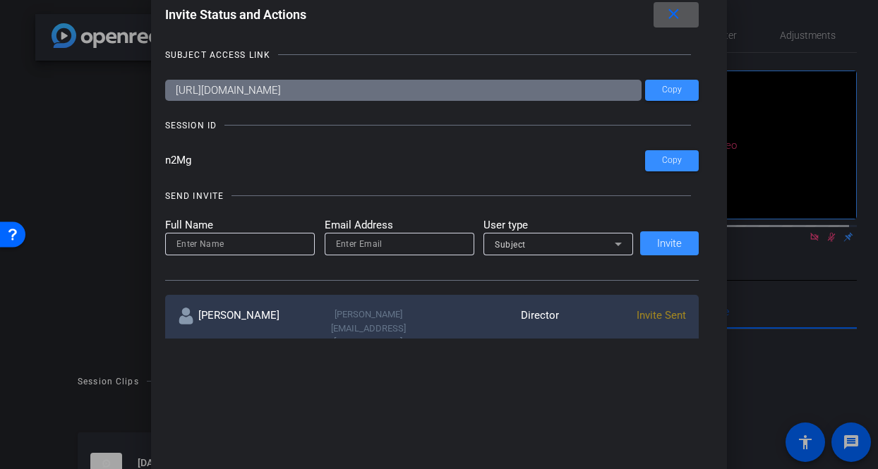
click at [807, 251] on div at bounding box center [439, 234] width 878 height 469
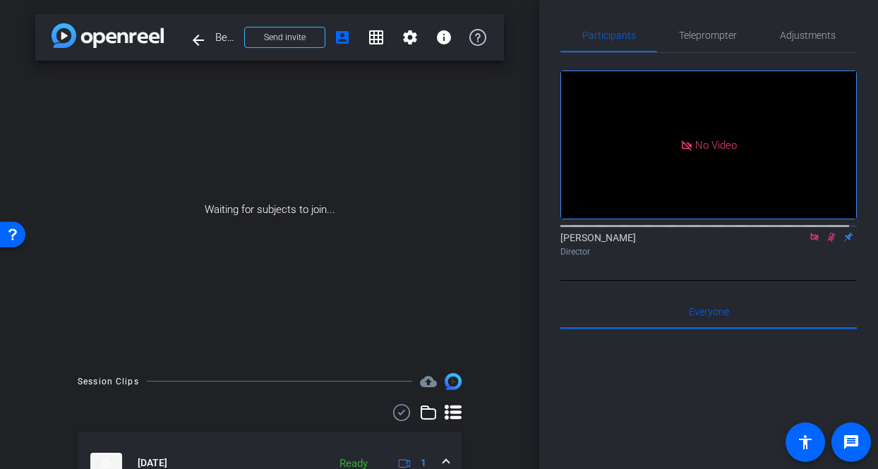
click at [809, 242] on icon at bounding box center [814, 237] width 11 height 10
click at [811, 242] on icon at bounding box center [815, 237] width 8 height 9
click at [287, 38] on span "Send invite" at bounding box center [285, 37] width 42 height 11
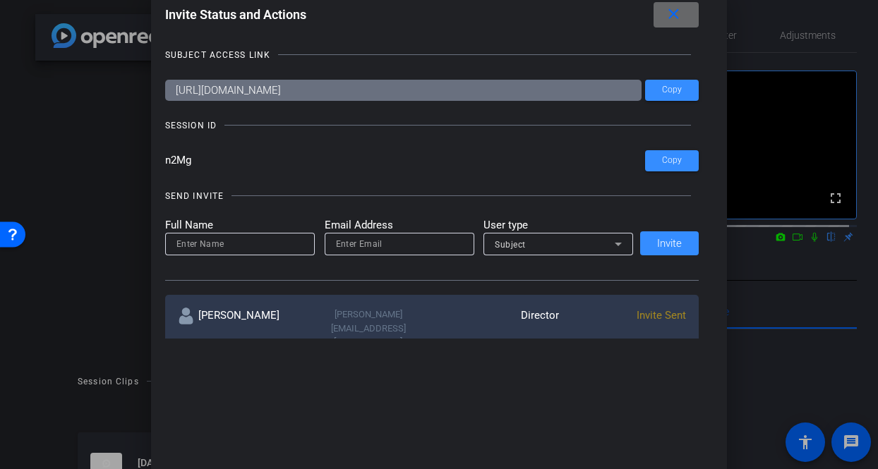
click at [674, 10] on mat-icon "close" at bounding box center [674, 15] width 18 height 18
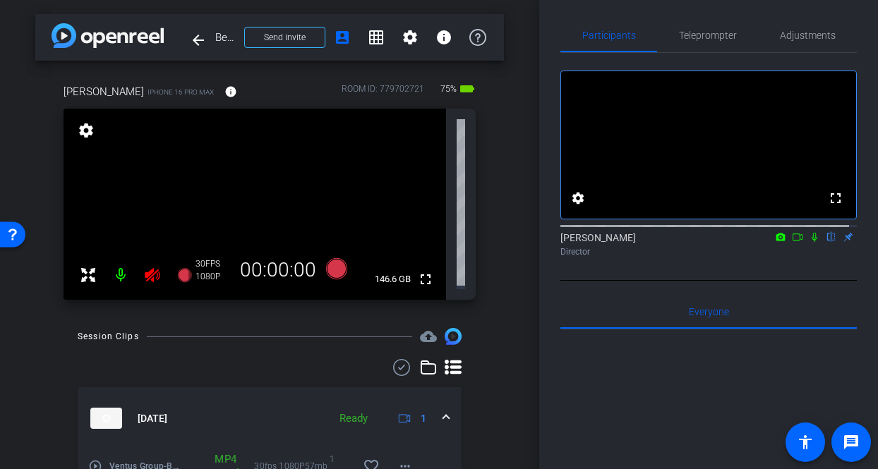
click at [152, 271] on icon at bounding box center [152, 275] width 15 height 14
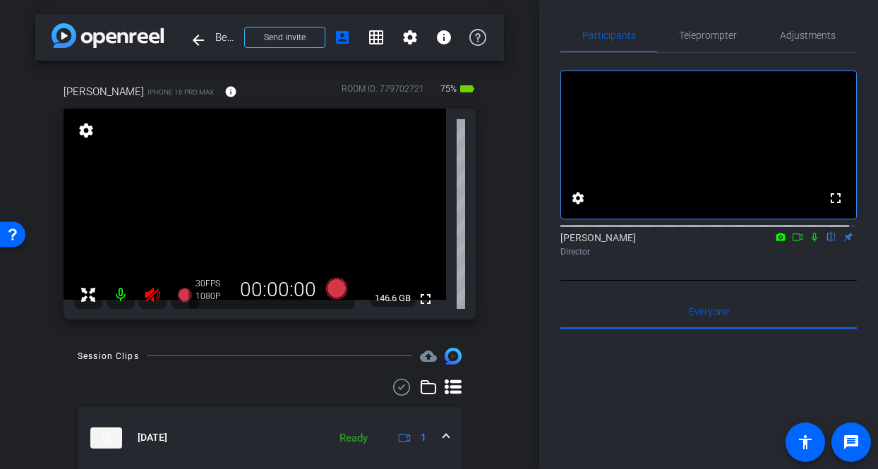
click at [154, 292] on icon at bounding box center [152, 295] width 15 height 14
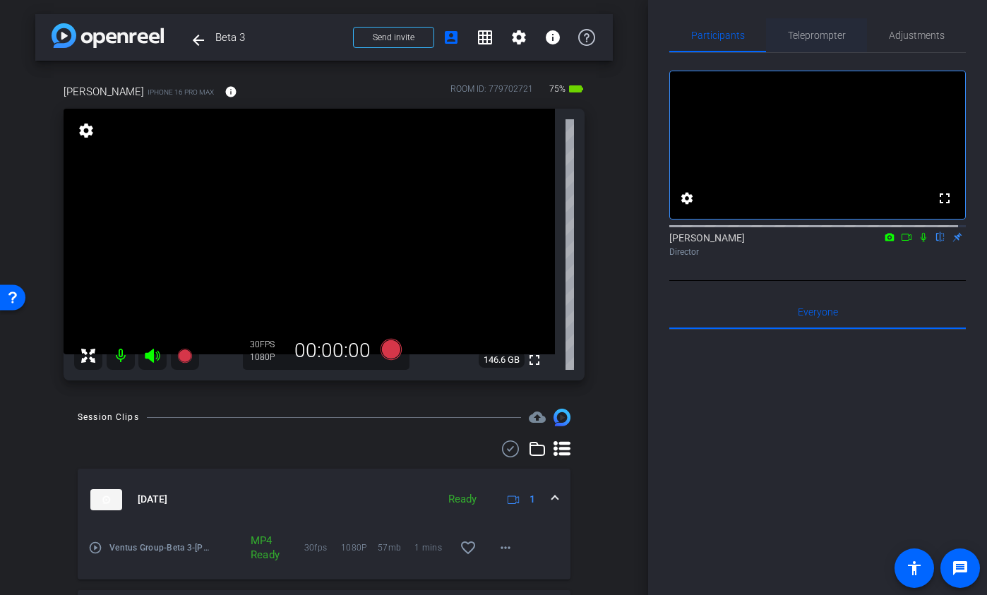
click at [808, 39] on span "Teleprompter" at bounding box center [817, 35] width 58 height 10
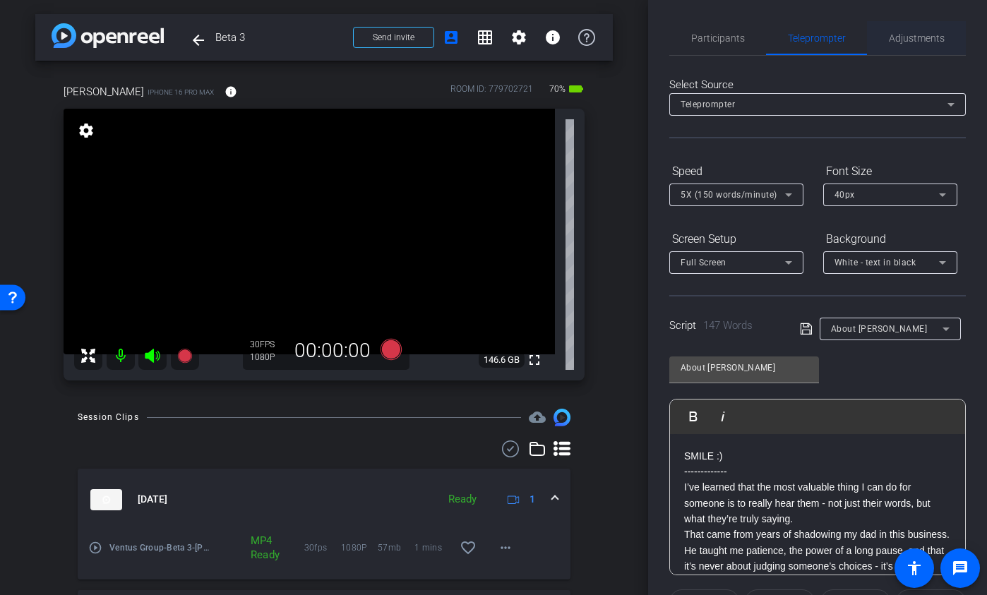
click at [870, 35] on span "Adjustments" at bounding box center [917, 38] width 56 height 10
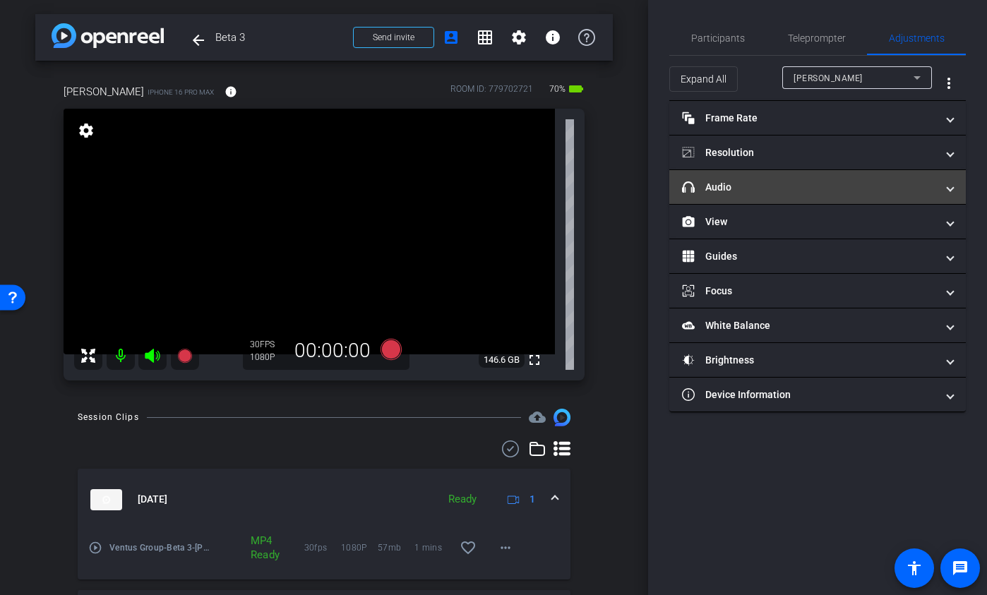
click at [810, 181] on mat-panel-title "headphone icon Audio" at bounding box center [809, 187] width 254 height 15
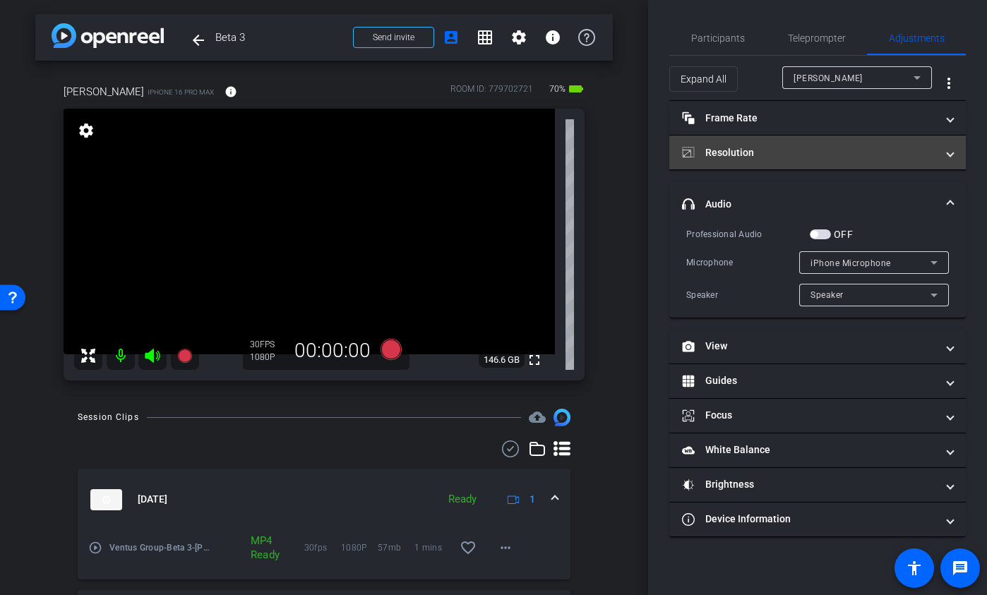
click at [815, 160] on mat-expansion-panel-header "Resolution" at bounding box center [817, 153] width 297 height 34
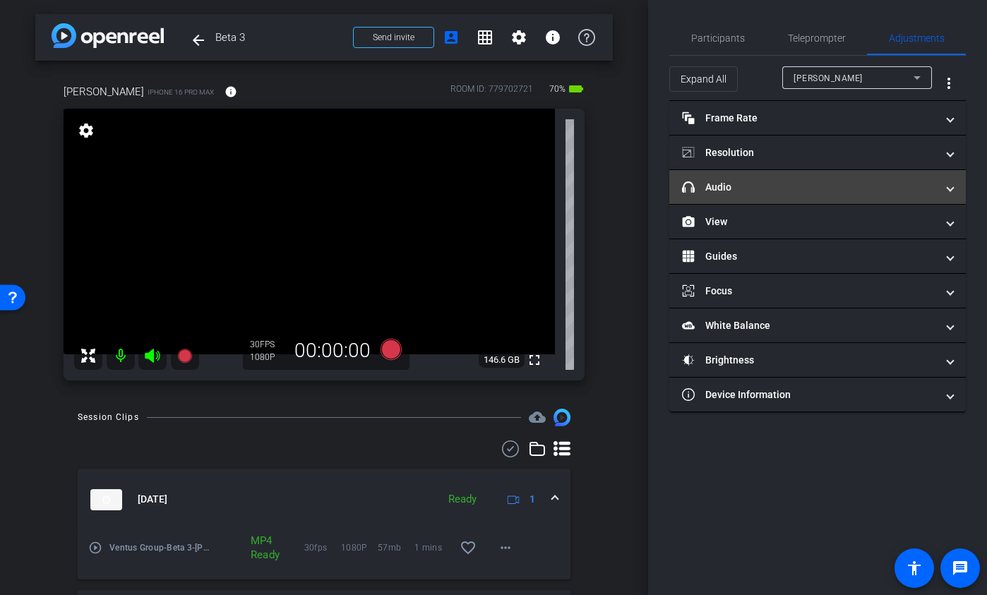
click at [770, 180] on mat-panel-title "headphone icon Audio" at bounding box center [809, 187] width 254 height 15
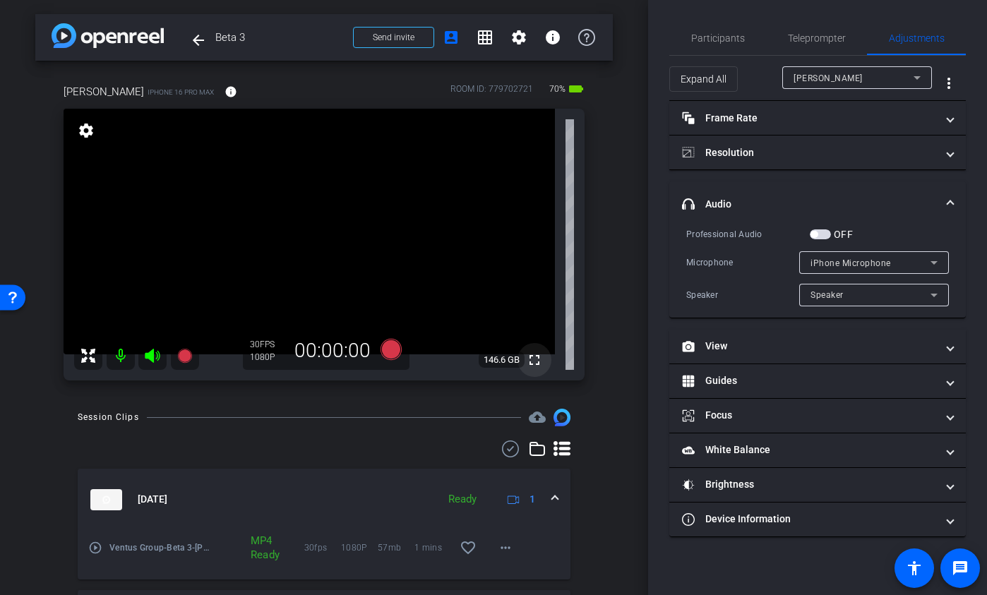
click at [532, 359] on mat-icon "fullscreen" at bounding box center [534, 360] width 17 height 17
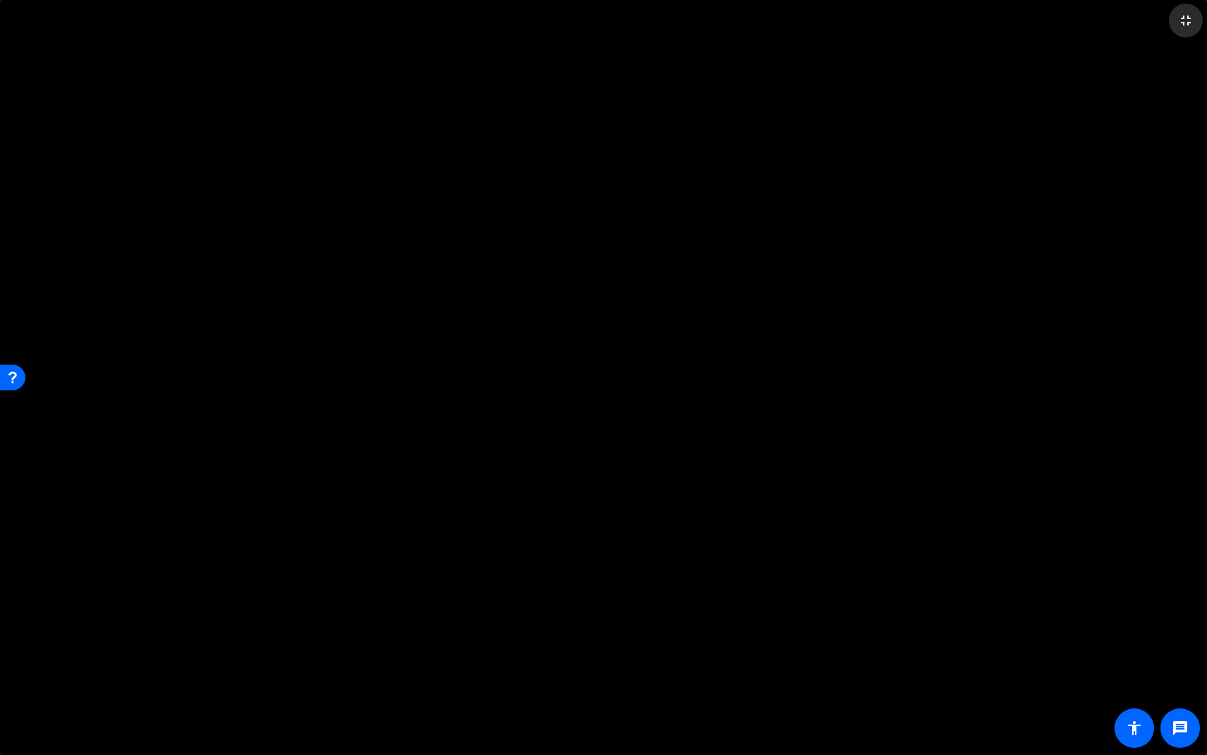
click at [870, 24] on mat-icon "fullscreen_exit" at bounding box center [1186, 20] width 17 height 17
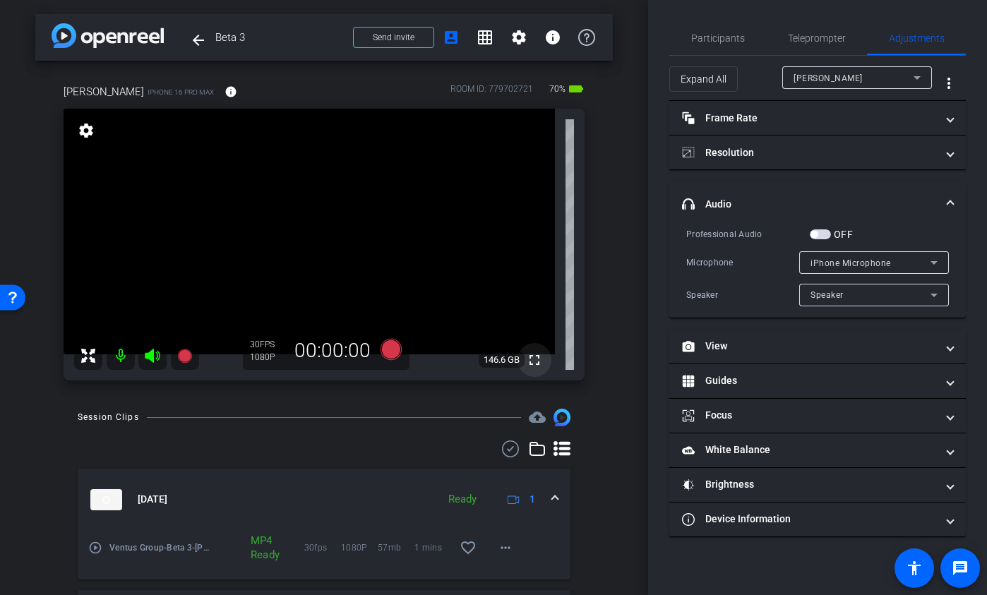
click at [526, 366] on mat-icon "fullscreen" at bounding box center [534, 360] width 17 height 17
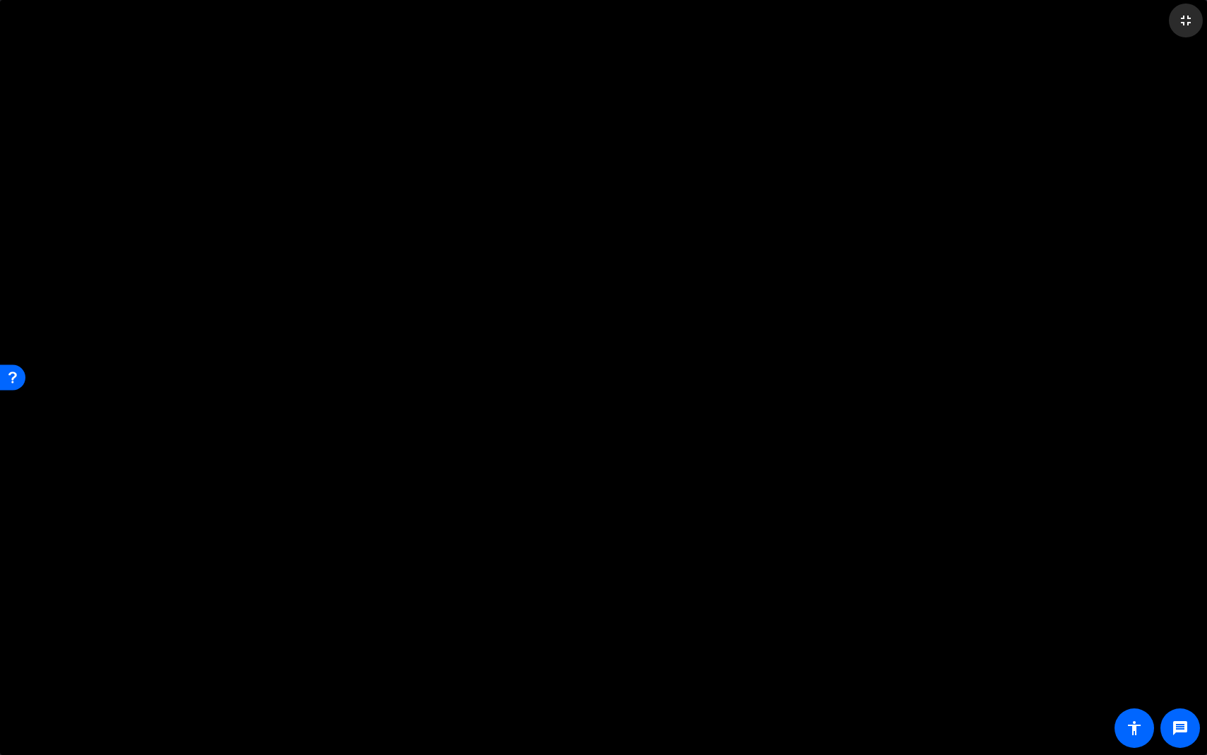
click at [870, 30] on span at bounding box center [1186, 21] width 34 height 34
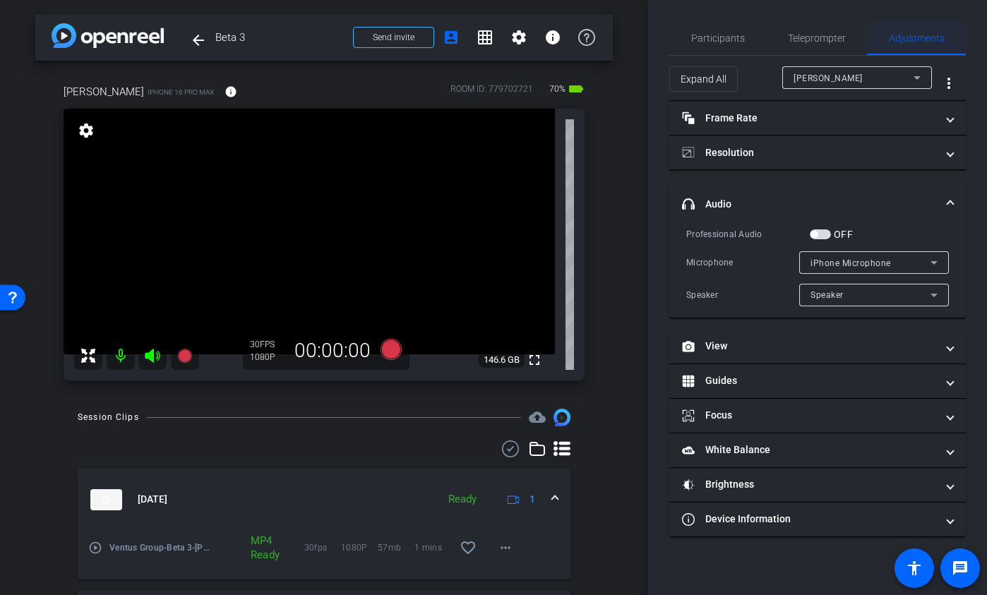
click at [870, 48] on span "Adjustments" at bounding box center [917, 38] width 56 height 34
click at [824, 228] on div "OFF" at bounding box center [831, 234] width 43 height 14
click at [825, 231] on span "button" at bounding box center [820, 234] width 21 height 10
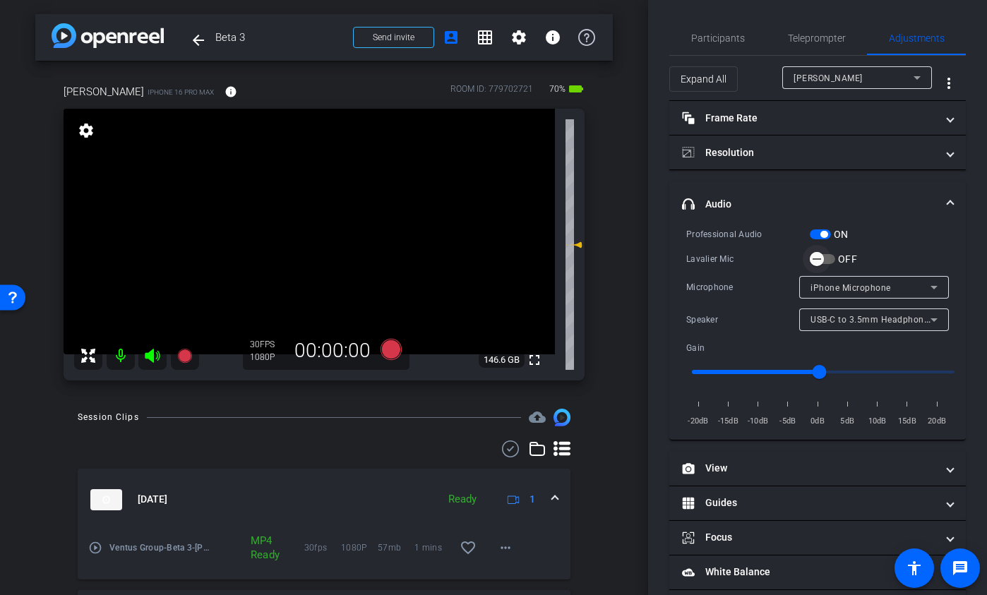
click at [824, 262] on span "button" at bounding box center [817, 259] width 28 height 28
click at [820, 237] on span "button" at bounding box center [820, 234] width 21 height 10
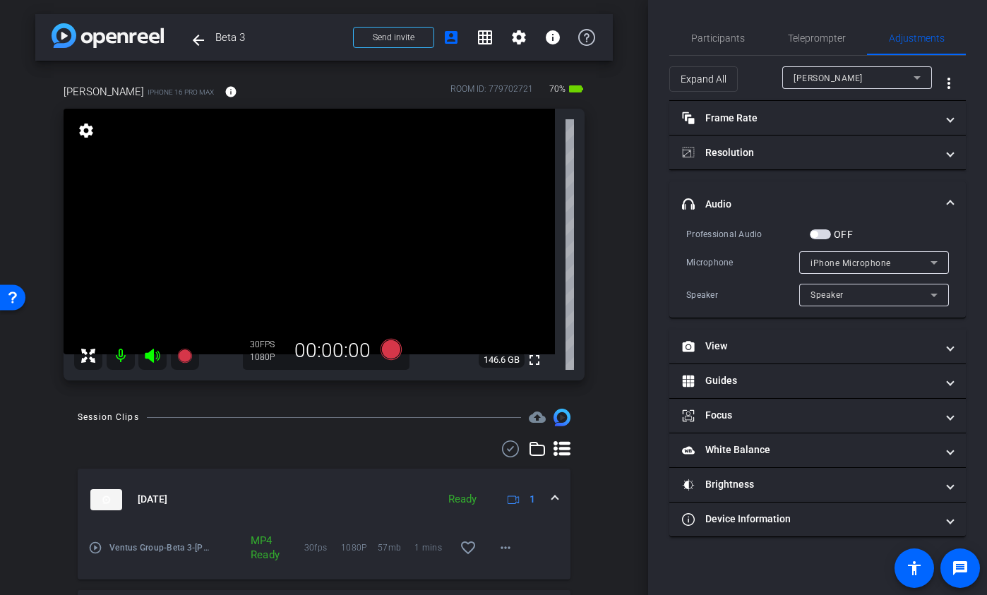
click at [819, 237] on span "button" at bounding box center [820, 234] width 21 height 10
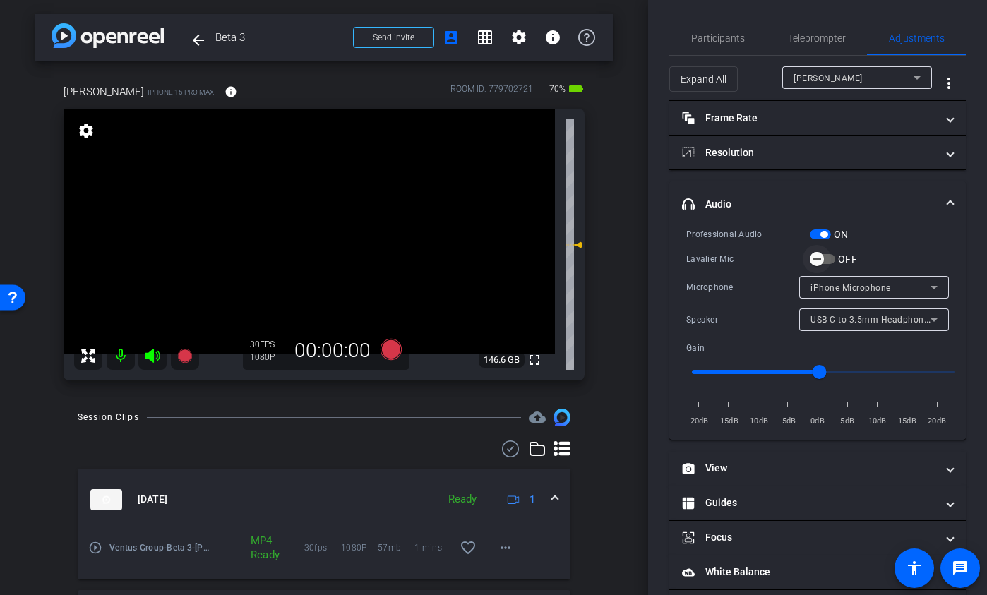
click at [823, 258] on span "button" at bounding box center [817, 259] width 14 height 14
click at [816, 238] on span "button" at bounding box center [820, 234] width 21 height 10
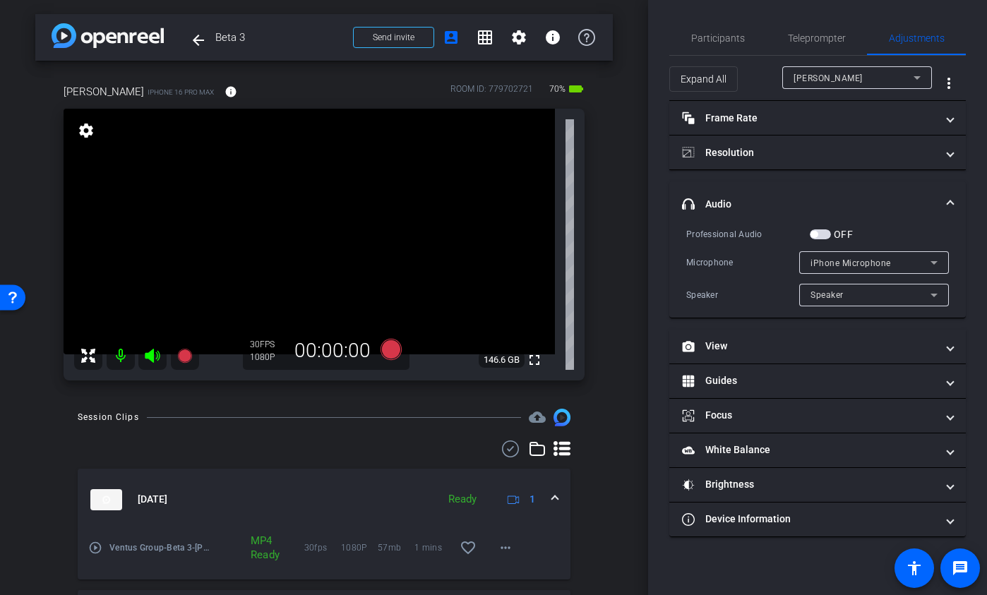
click at [822, 235] on span "button" at bounding box center [820, 234] width 21 height 10
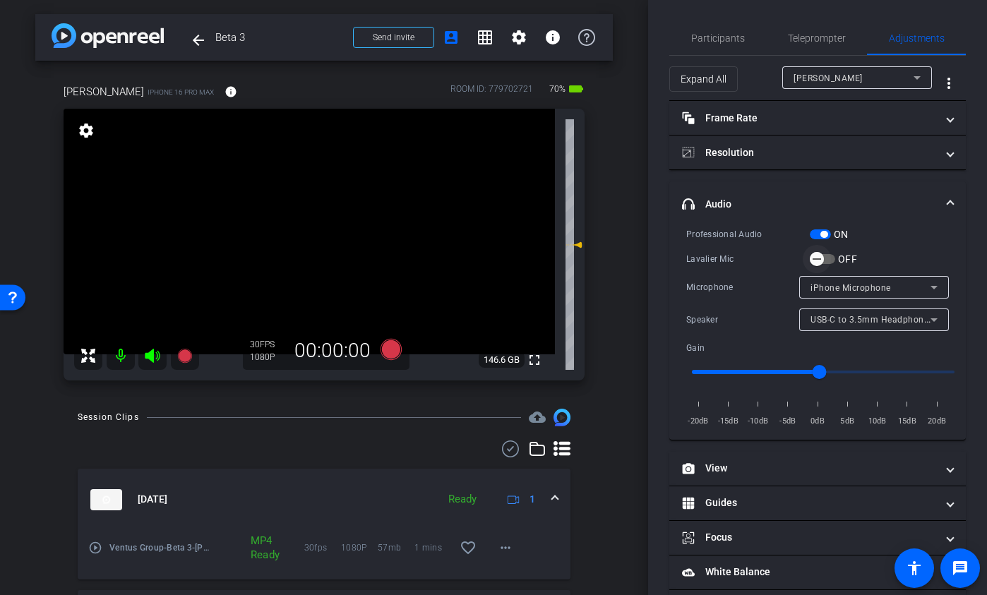
click at [825, 256] on span "button" at bounding box center [817, 259] width 28 height 28
click at [396, 349] on icon at bounding box center [391, 349] width 34 height 25
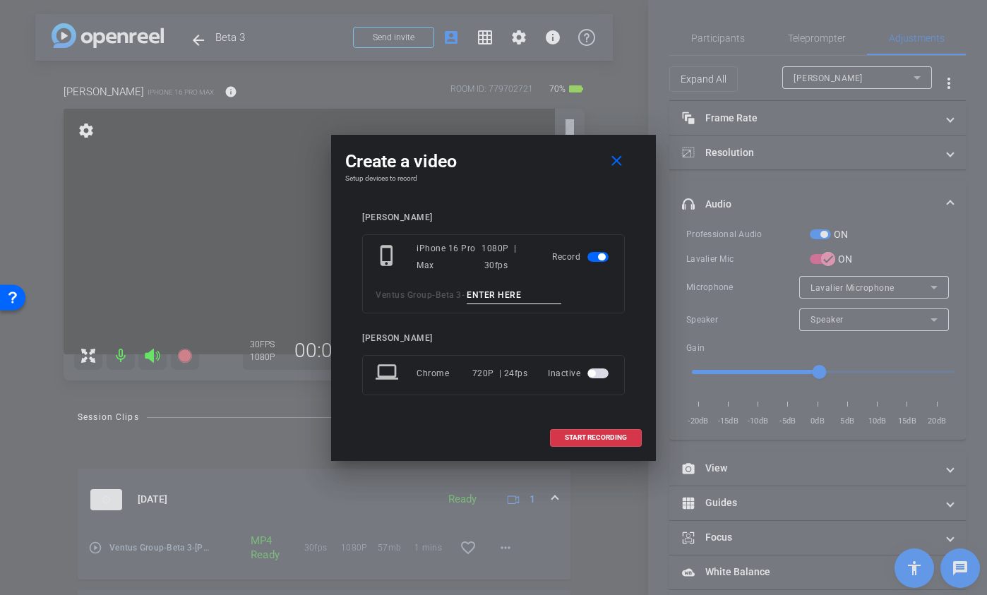
click at [528, 294] on input at bounding box center [514, 296] width 95 height 18
type input "Ryan mic test"
click at [587, 420] on span at bounding box center [596, 438] width 90 height 34
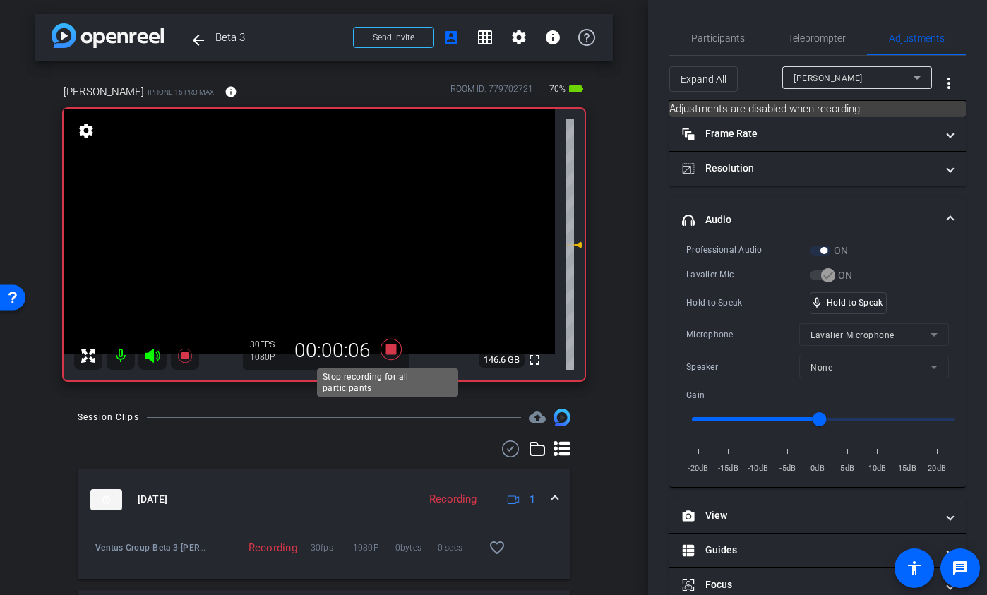
click at [386, 352] on icon at bounding box center [391, 349] width 21 height 21
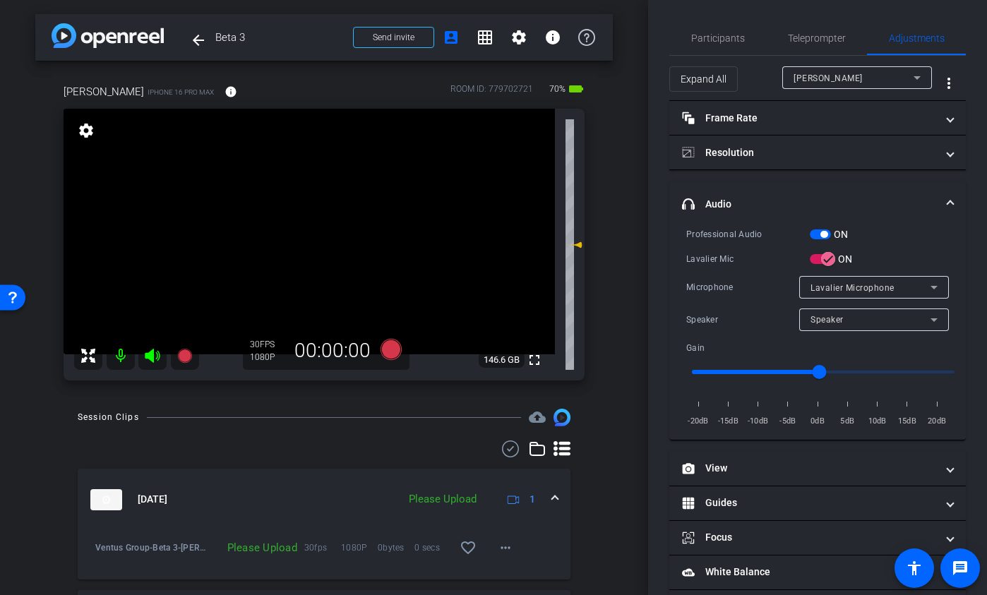
click at [815, 237] on span "button" at bounding box center [820, 234] width 21 height 10
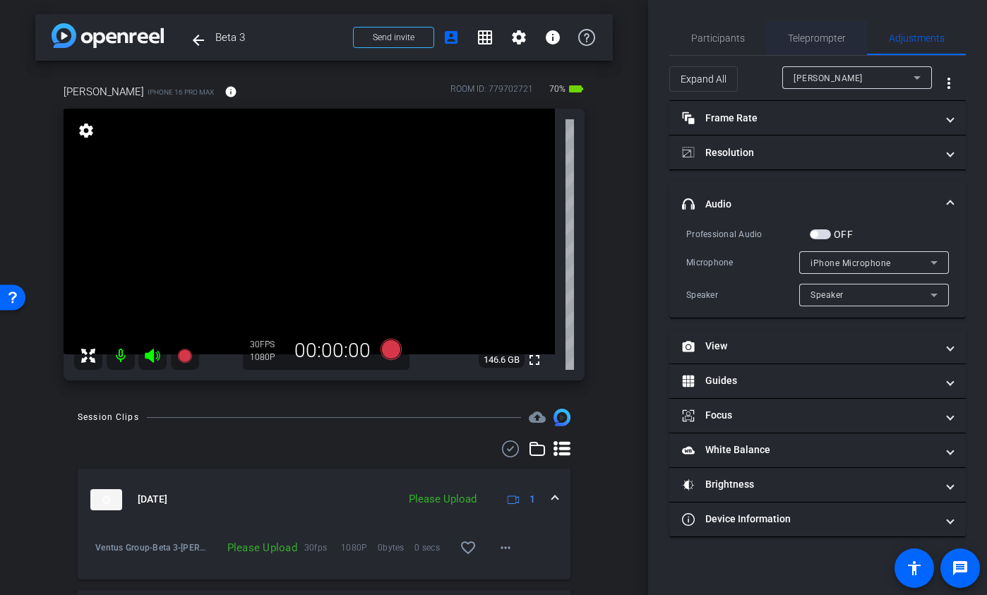
click at [818, 43] on span "Teleprompter" at bounding box center [817, 38] width 58 height 10
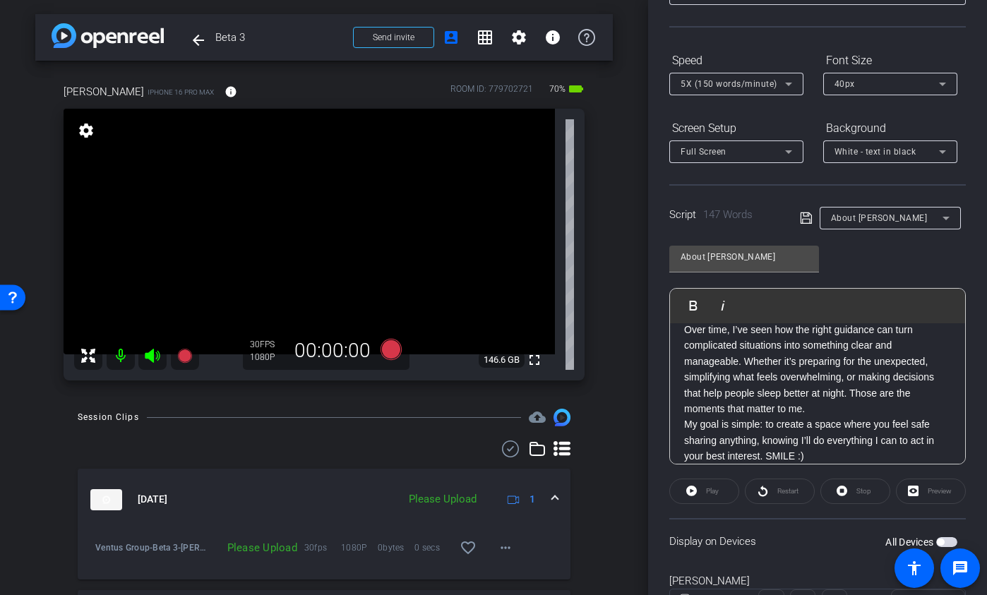
scroll to position [181, 0]
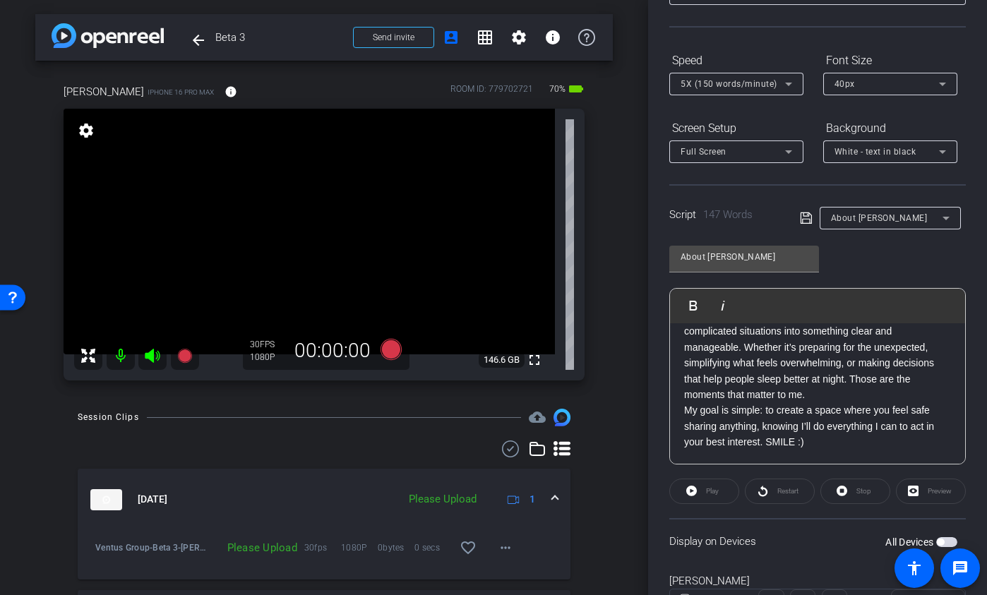
click at [870, 420] on span "button" at bounding box center [946, 542] width 21 height 10
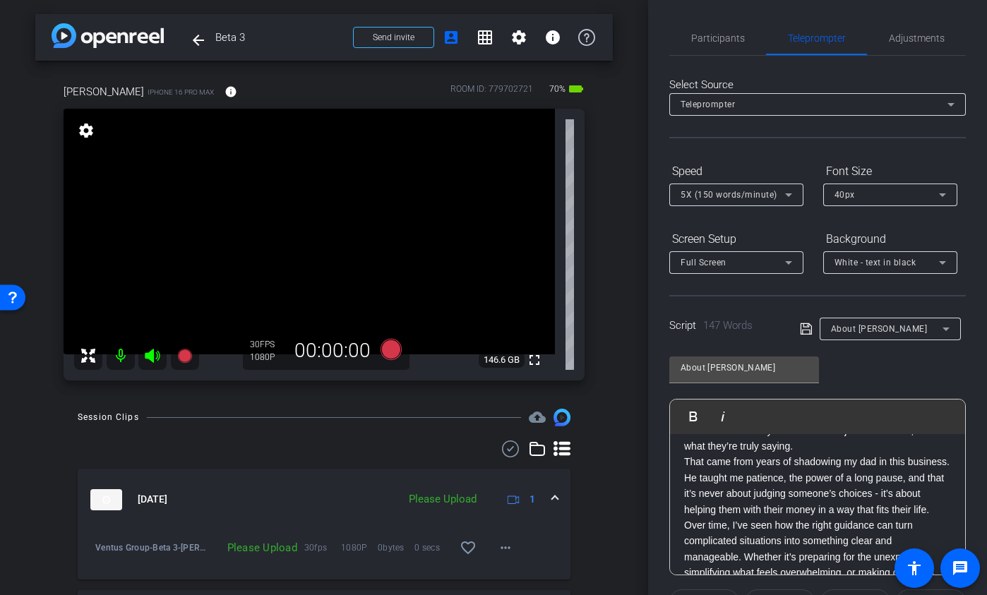
scroll to position [72, 0]
click at [870, 420] on p "That came from years of shadowing my dad in this business. He taught me patienc…" at bounding box center [817, 487] width 267 height 64
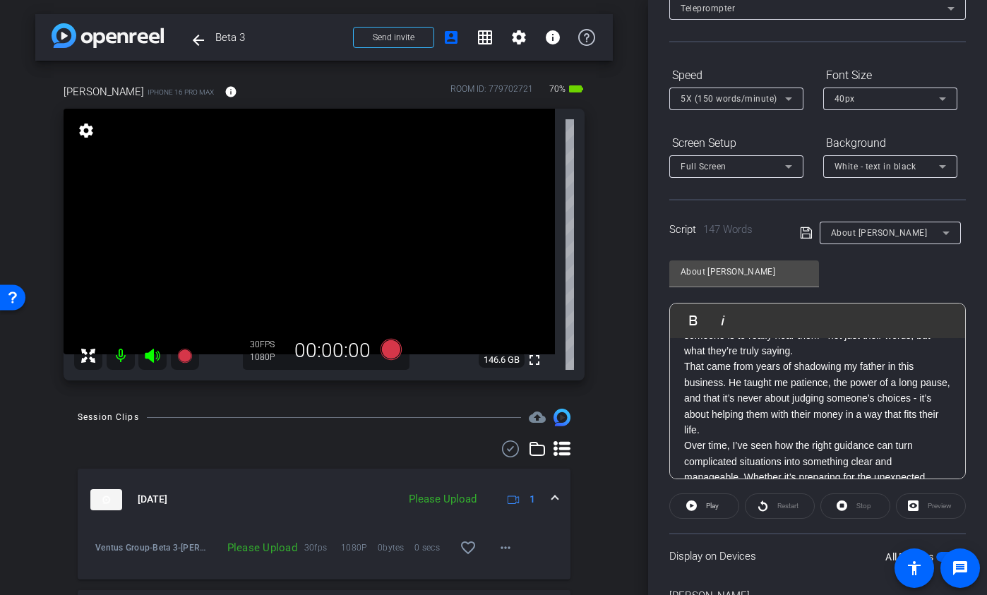
scroll to position [176, 0]
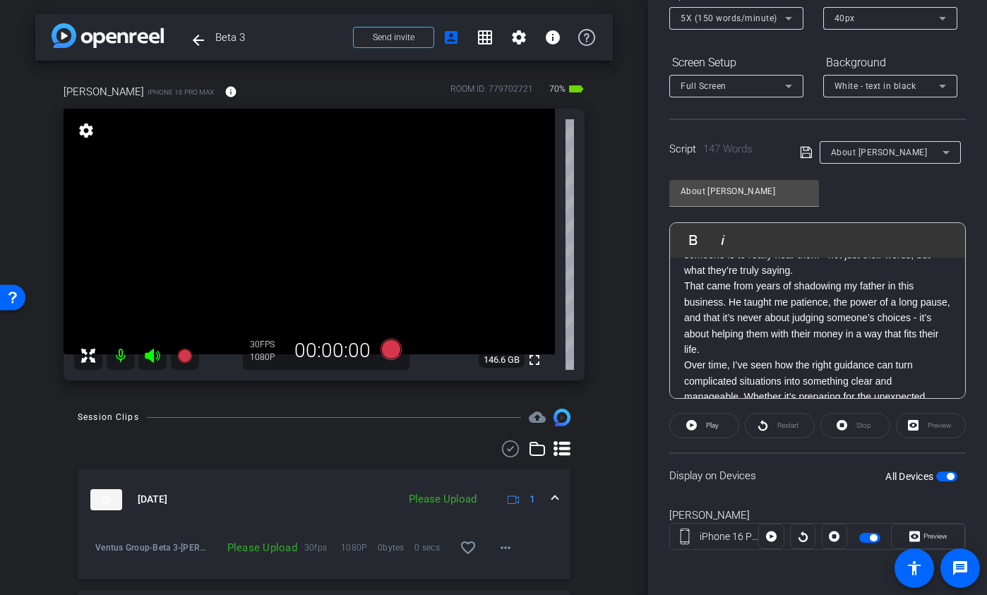
click at [870, 420] on span "button" at bounding box center [946, 477] width 21 height 10
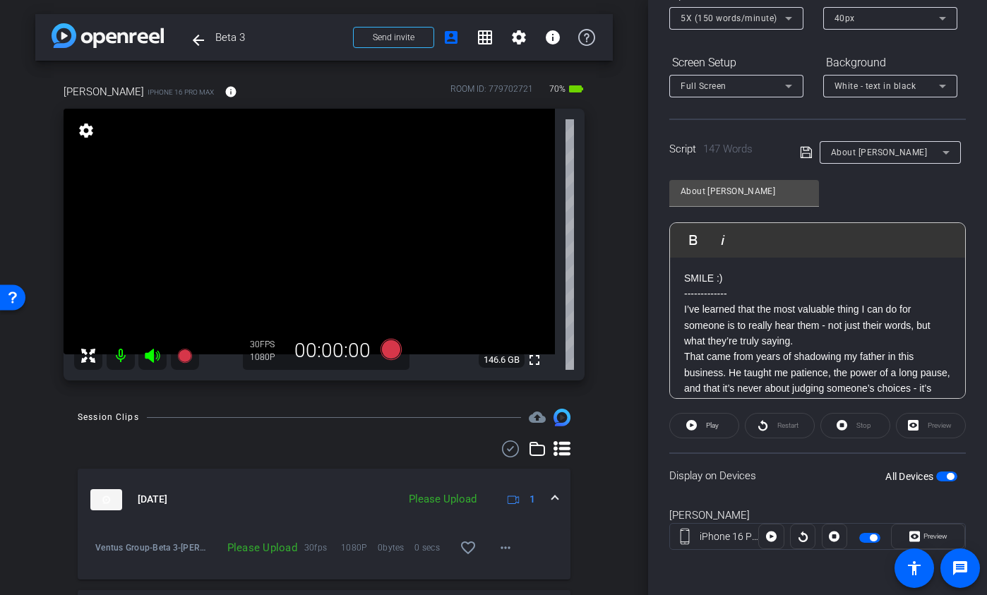
scroll to position [0, 0]
click at [182, 352] on icon at bounding box center [184, 356] width 14 height 14
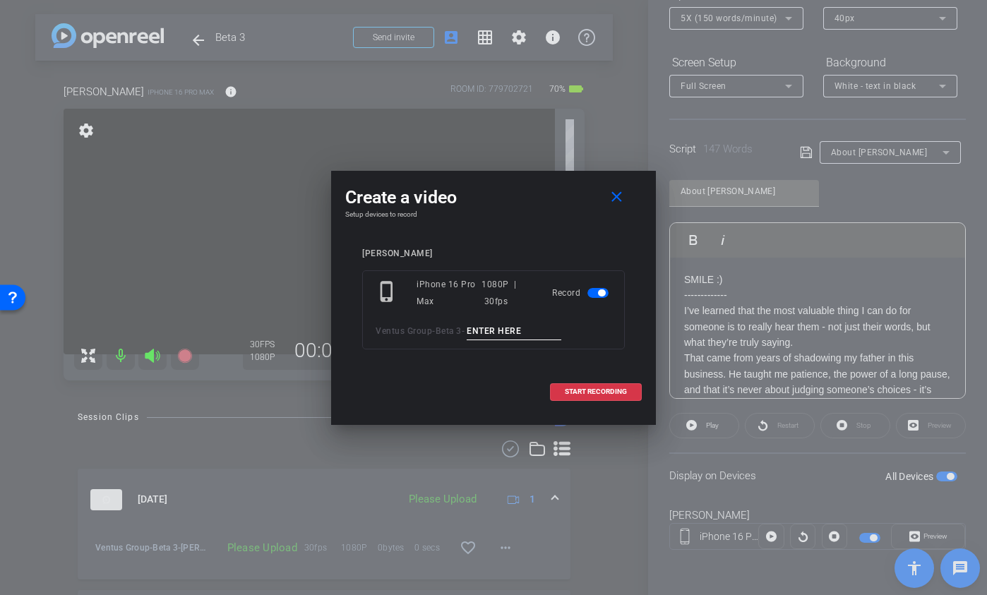
click at [501, 320] on div "phone_iphone iPhone 16 Pro Max 1080P | 30fps Record Ventus Group - Beta 3 -" at bounding box center [493, 309] width 263 height 79
click at [501, 330] on input at bounding box center [514, 332] width 95 height 18
type input "Ryan TA1"
click at [614, 188] on span at bounding box center [619, 198] width 45 height 34
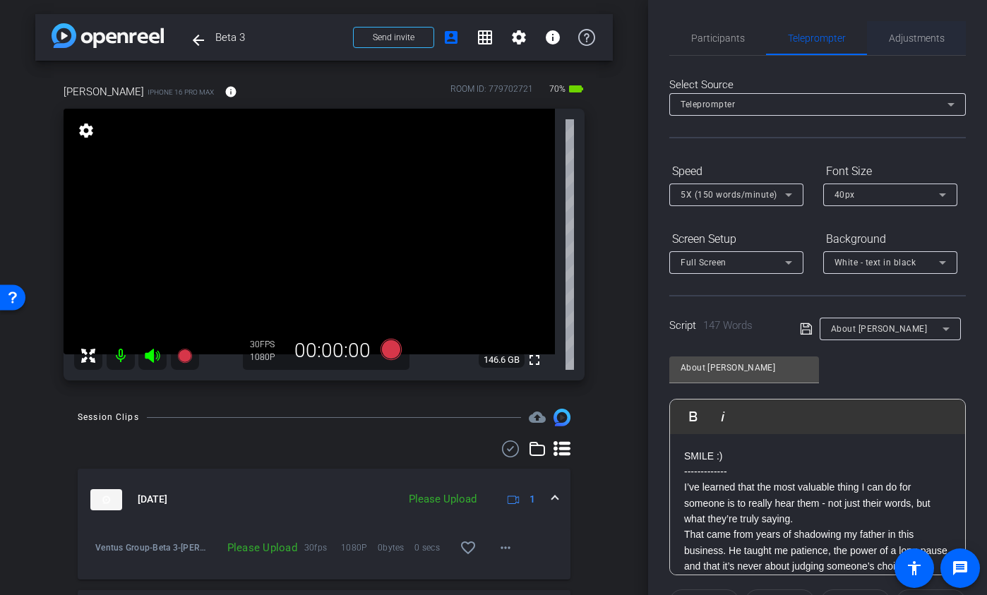
click at [870, 25] on span "Adjustments" at bounding box center [917, 38] width 56 height 34
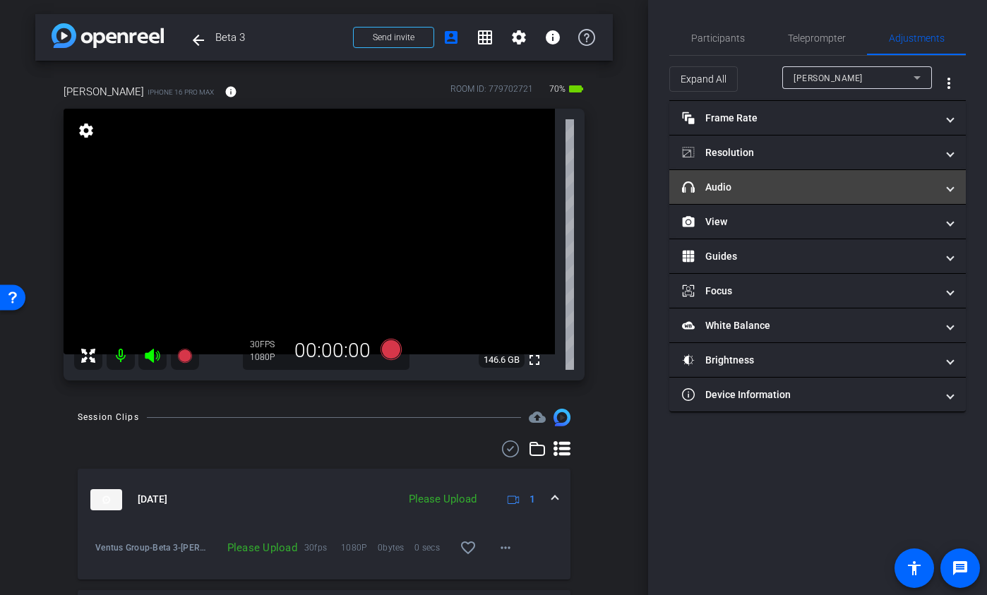
click at [784, 185] on mat-panel-title "headphone icon Audio" at bounding box center [809, 187] width 254 height 15
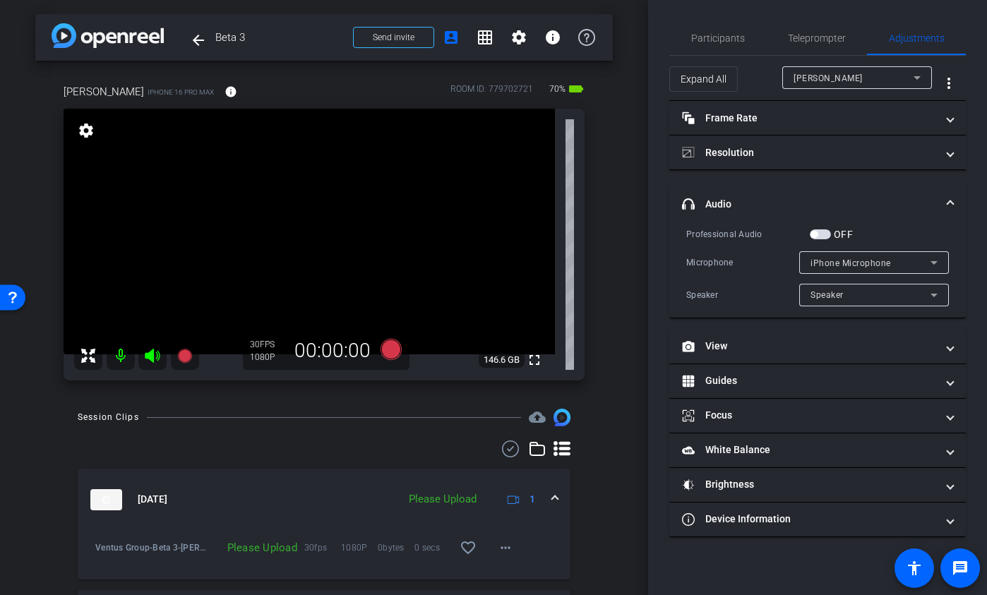
click at [827, 232] on span "button" at bounding box center [820, 234] width 21 height 10
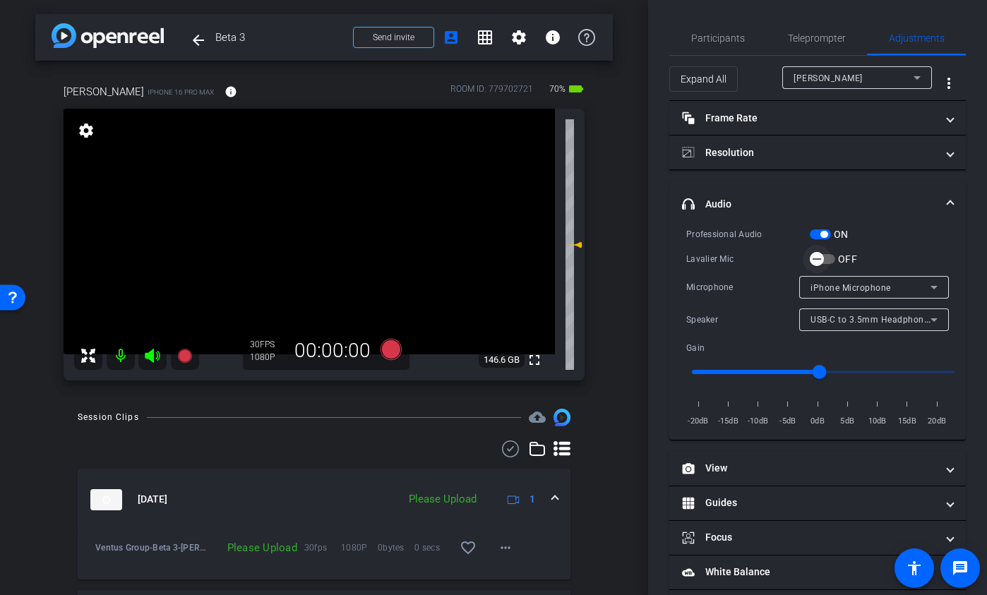
click at [830, 264] on span "button" at bounding box center [817, 259] width 28 height 28
click at [794, 51] on span "Teleprompter" at bounding box center [817, 38] width 58 height 34
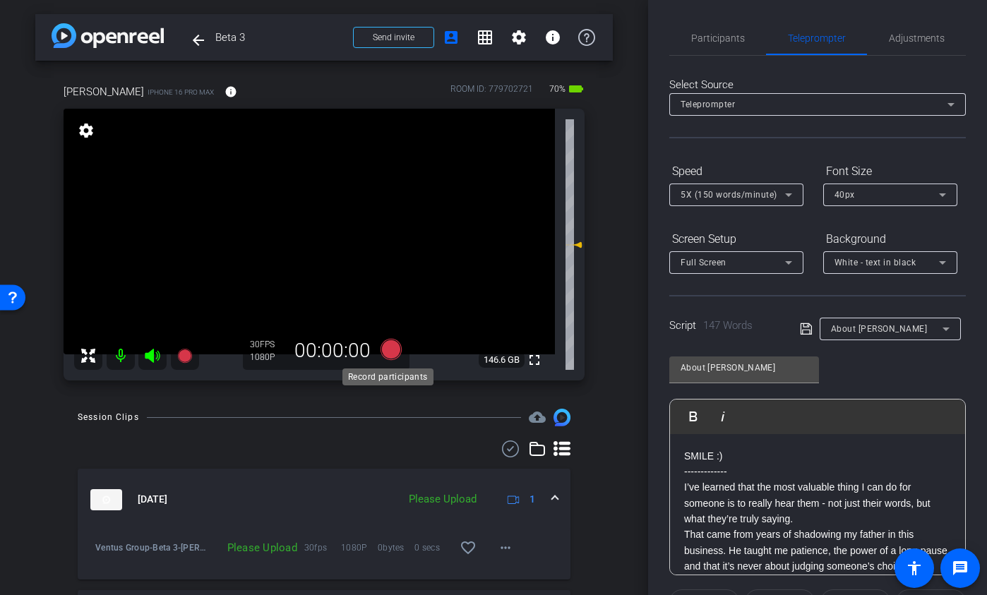
click at [389, 349] on icon at bounding box center [391, 349] width 21 height 21
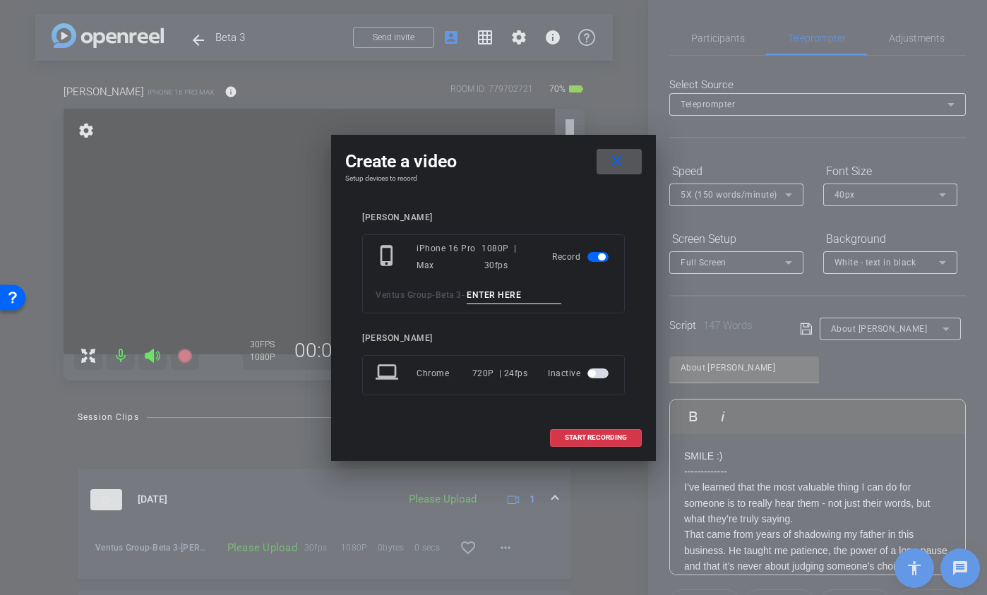
click at [500, 297] on input at bounding box center [514, 296] width 95 height 18
type input "Ryan TA1"
click at [585, 420] on span "START RECORDING" at bounding box center [596, 437] width 62 height 7
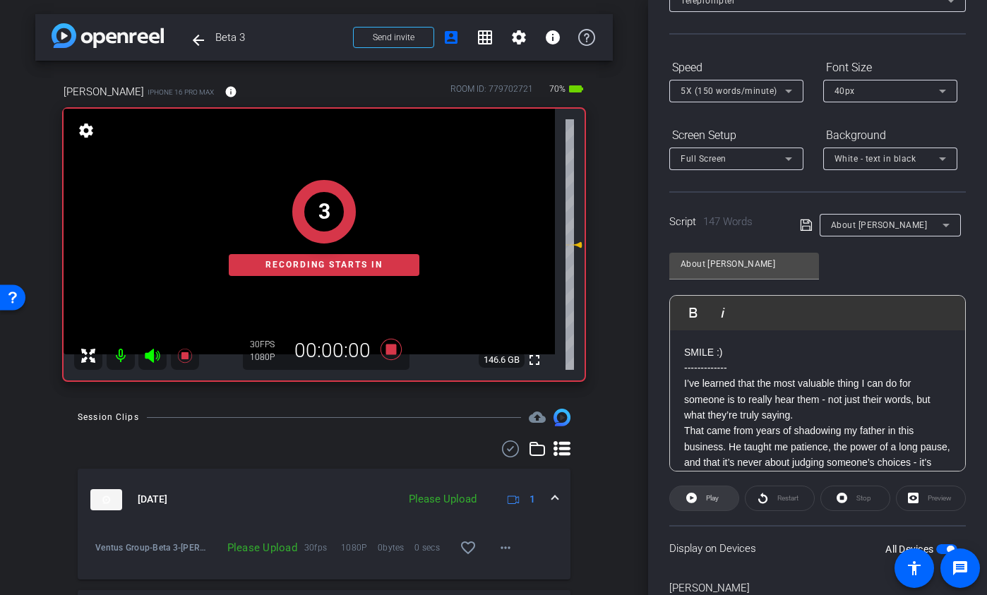
scroll to position [176, 0]
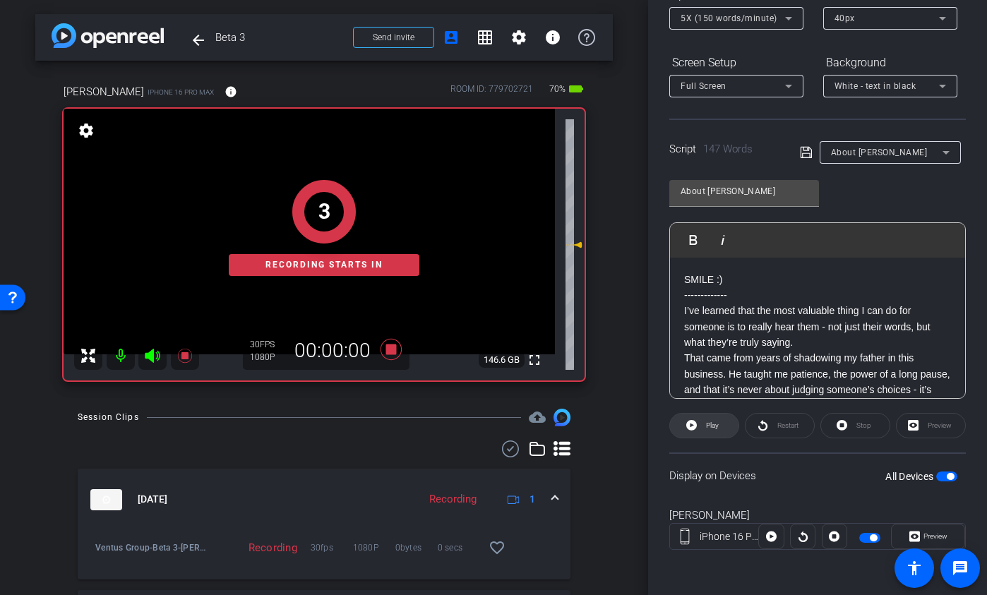
click at [697, 420] on span at bounding box center [704, 426] width 68 height 34
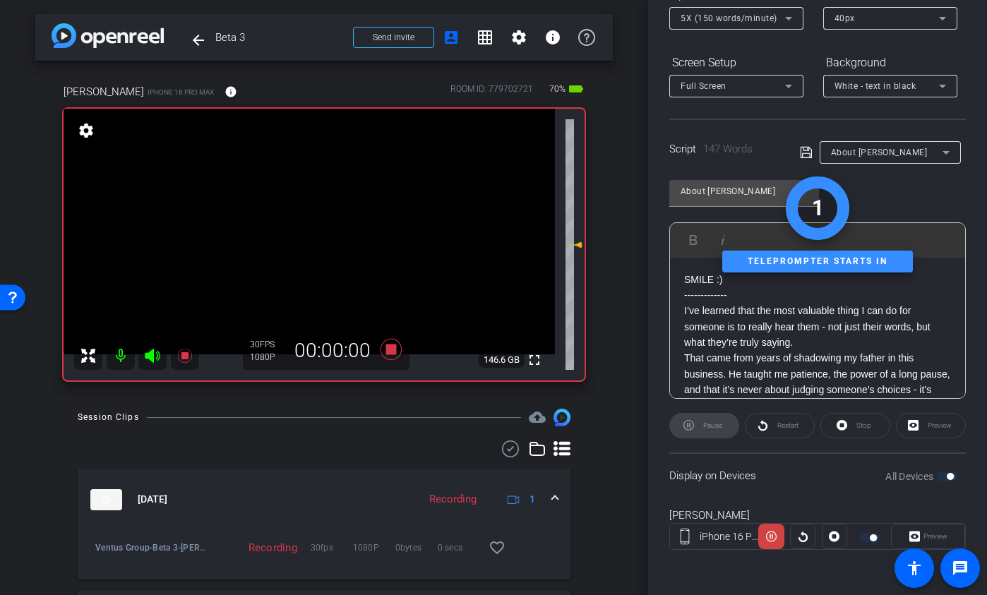
click at [152, 357] on icon at bounding box center [152, 356] width 15 height 14
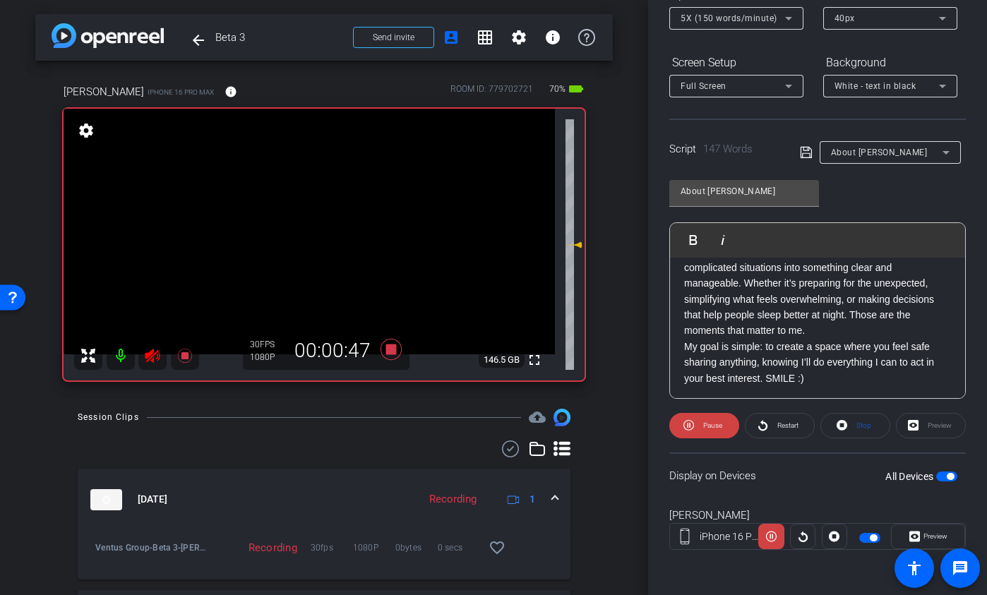
scroll to position [187, 0]
click at [390, 351] on icon at bounding box center [391, 349] width 21 height 21
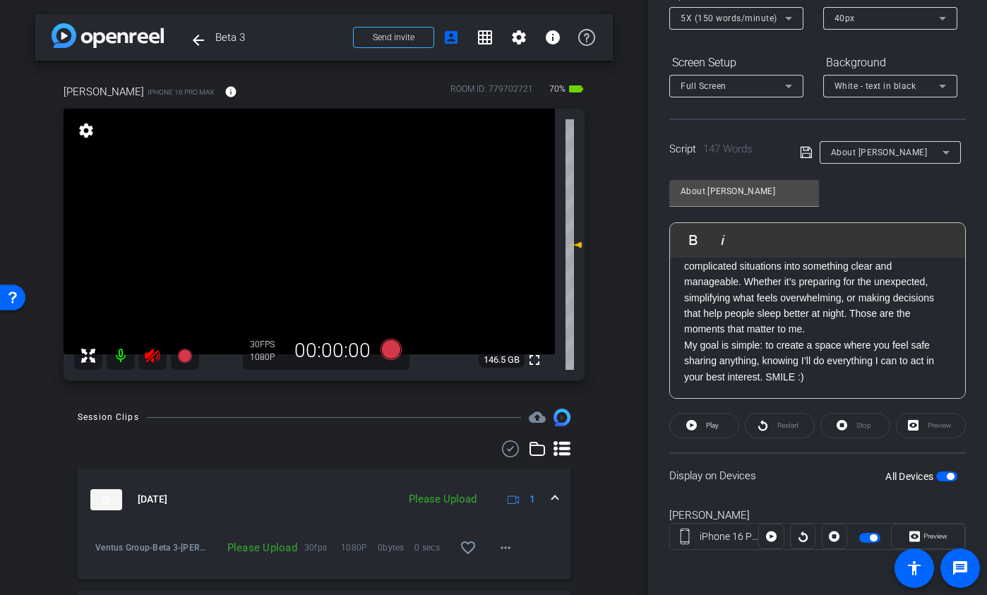
click at [149, 349] on icon at bounding box center [152, 355] width 17 height 17
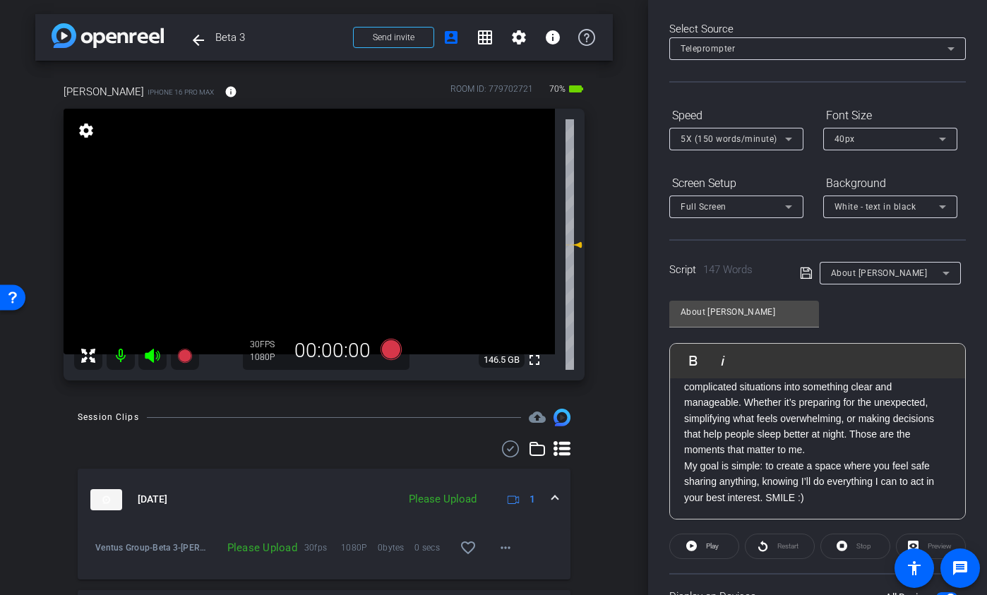
scroll to position [0, 0]
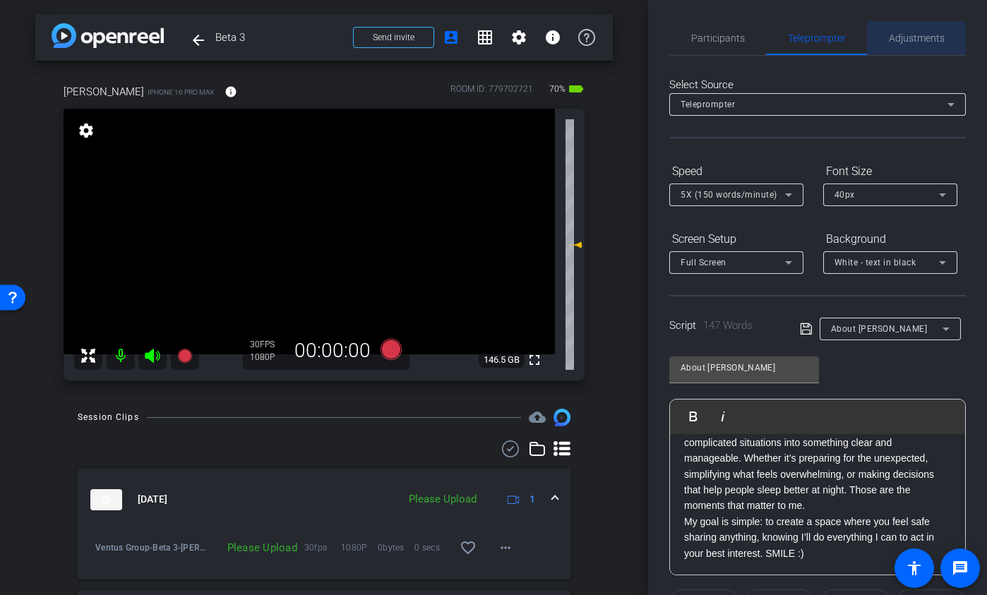
click at [870, 37] on span "Adjustments" at bounding box center [917, 38] width 56 height 10
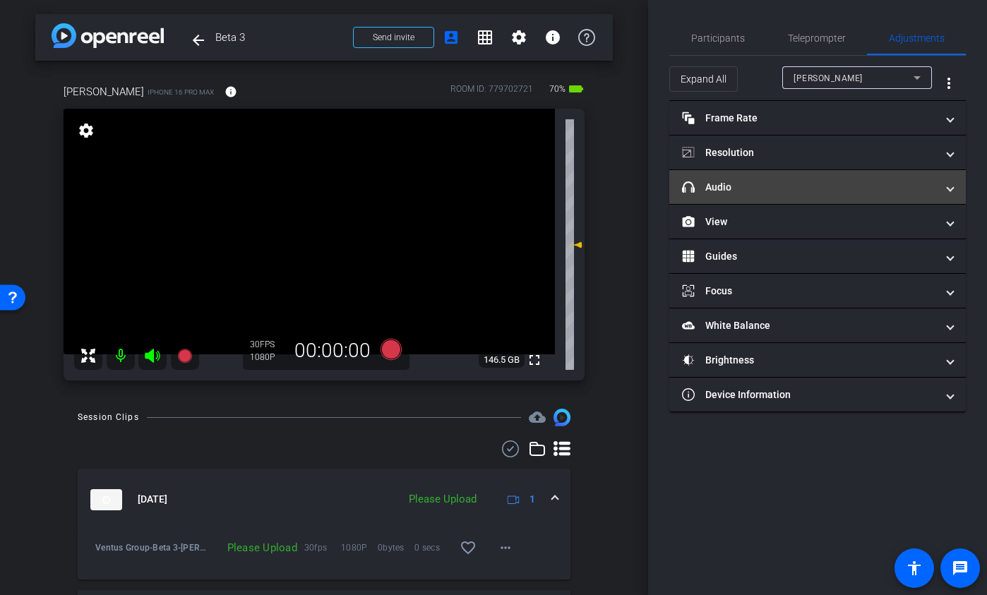
click at [758, 196] on mat-expansion-panel-header "headphone icon Audio" at bounding box center [817, 187] width 297 height 34
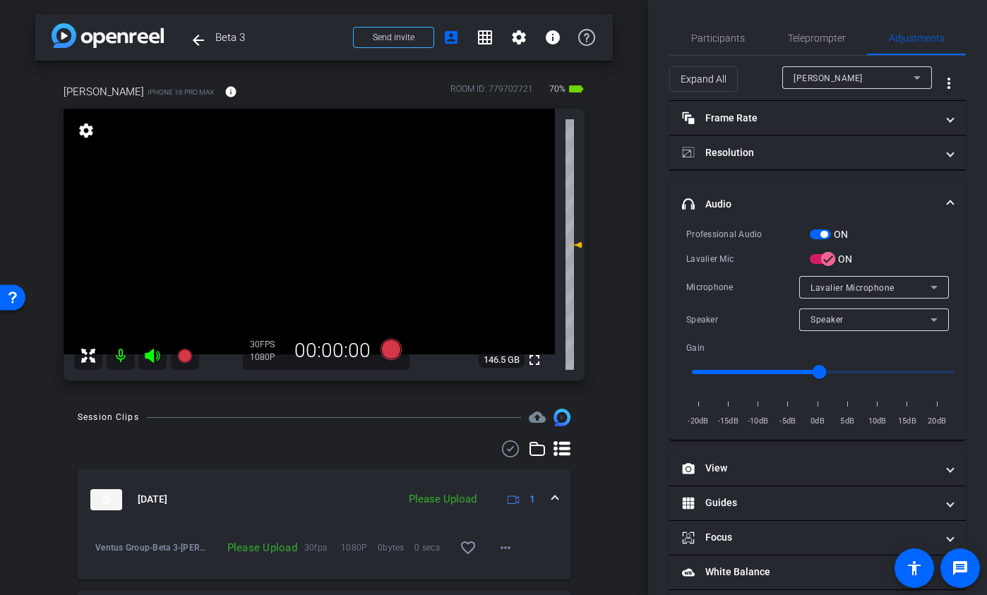
click at [817, 232] on span "button" at bounding box center [820, 234] width 21 height 10
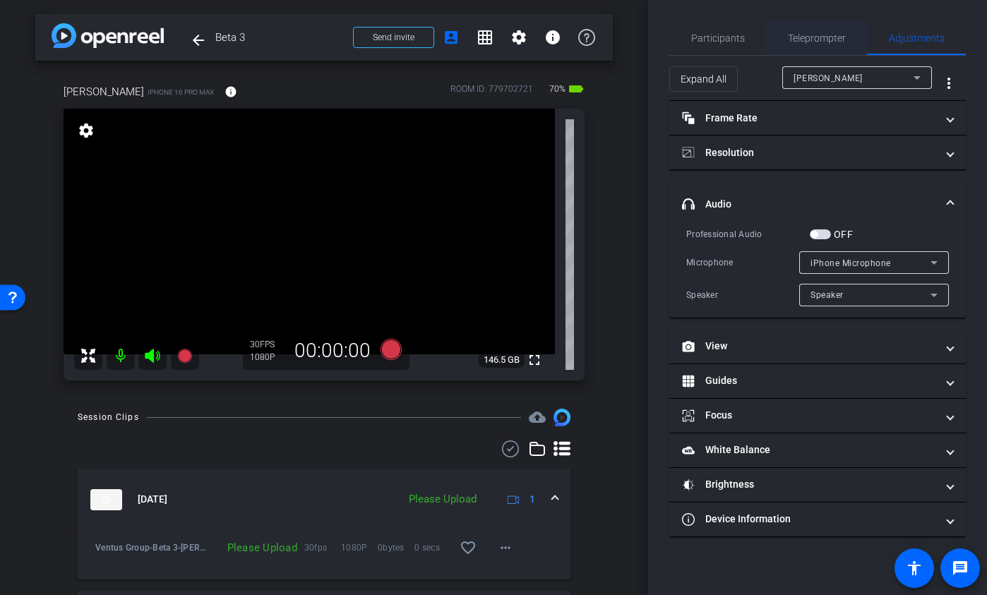
click at [794, 49] on span "Teleprompter" at bounding box center [817, 38] width 58 height 34
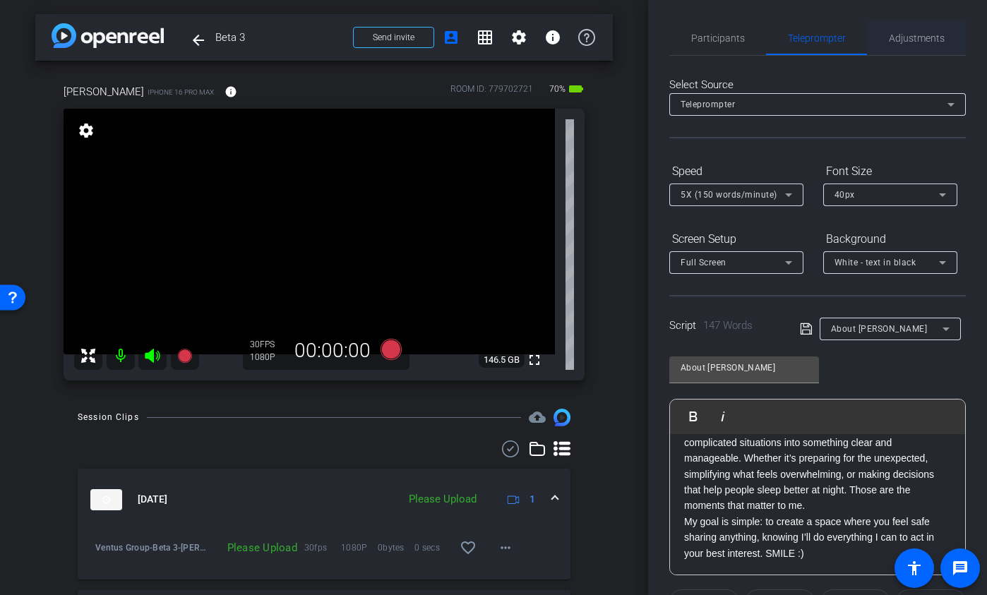
click at [870, 34] on span "Adjustments" at bounding box center [917, 38] width 56 height 10
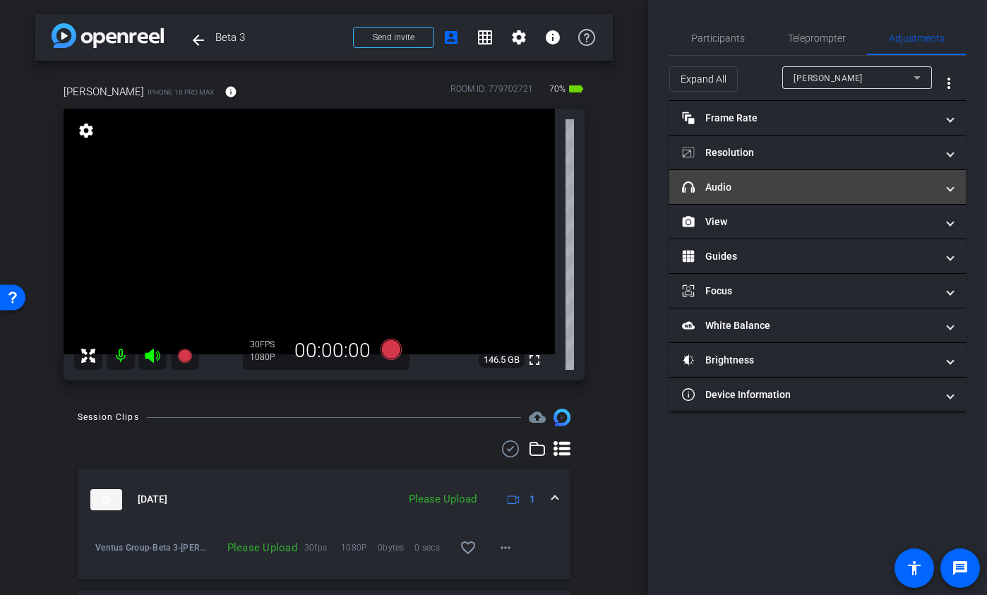
click at [777, 186] on mat-panel-title "headphone icon Audio" at bounding box center [809, 187] width 254 height 15
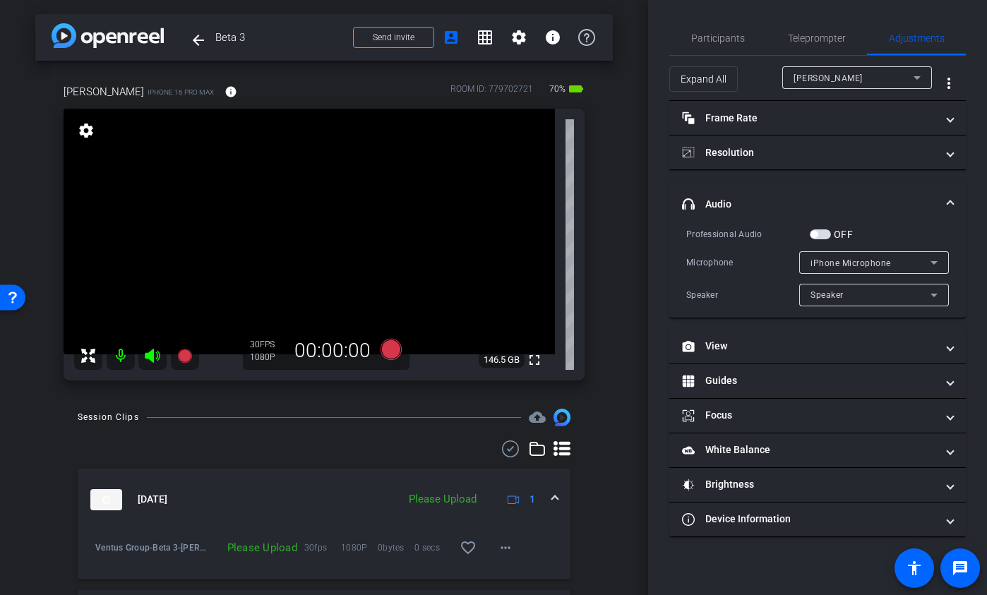
click at [825, 233] on span "button" at bounding box center [820, 234] width 21 height 10
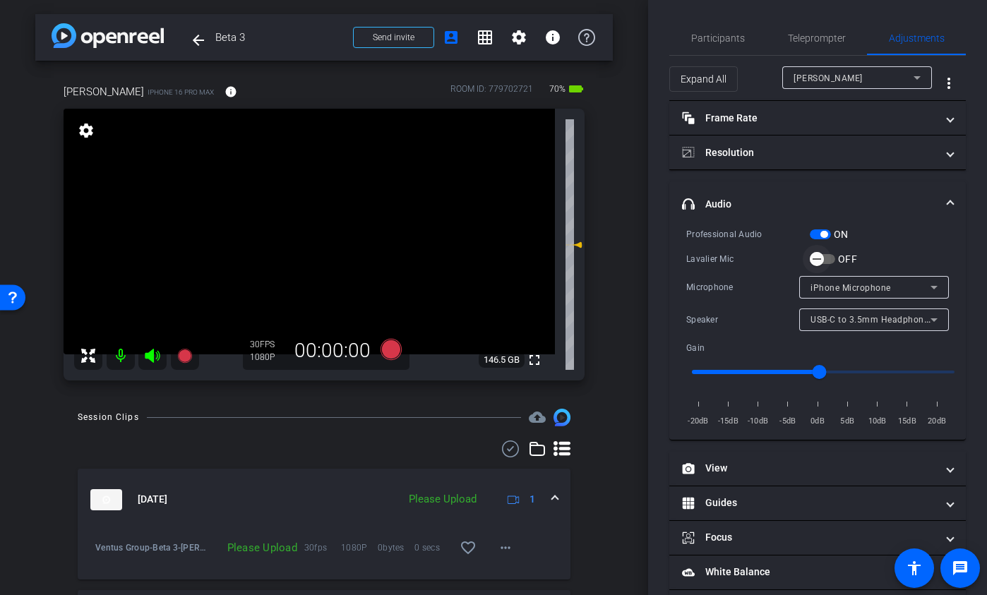
click at [831, 262] on span "button" at bounding box center [822, 259] width 25 height 10
click at [185, 361] on icon at bounding box center [184, 356] width 14 height 14
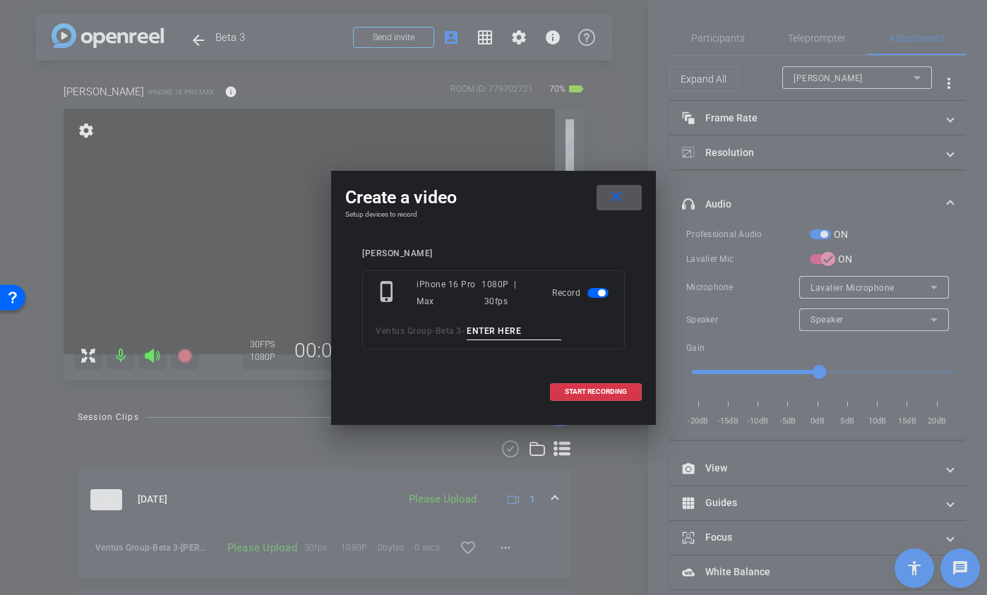
click at [484, 332] on input at bounding box center [514, 332] width 95 height 18
type input "Ryan TA2"
click at [563, 396] on span at bounding box center [596, 392] width 90 height 34
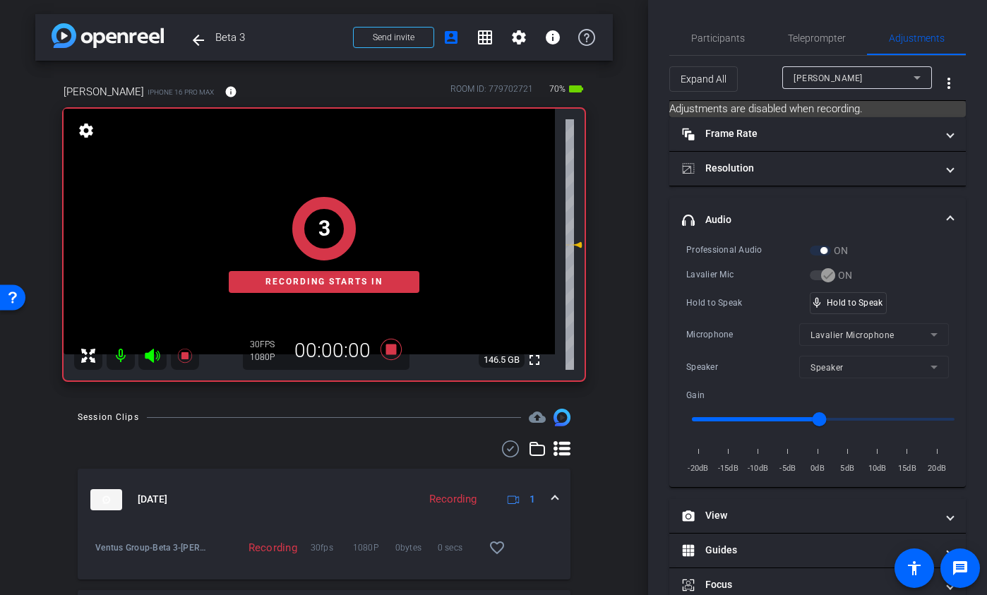
click at [153, 355] on icon at bounding box center [152, 356] width 15 height 14
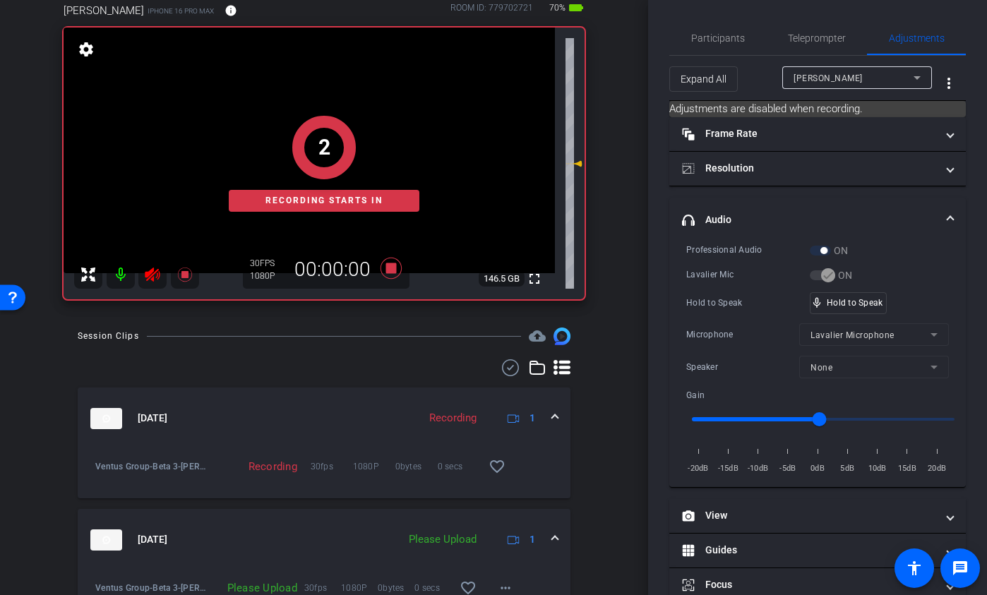
scroll to position [118, 0]
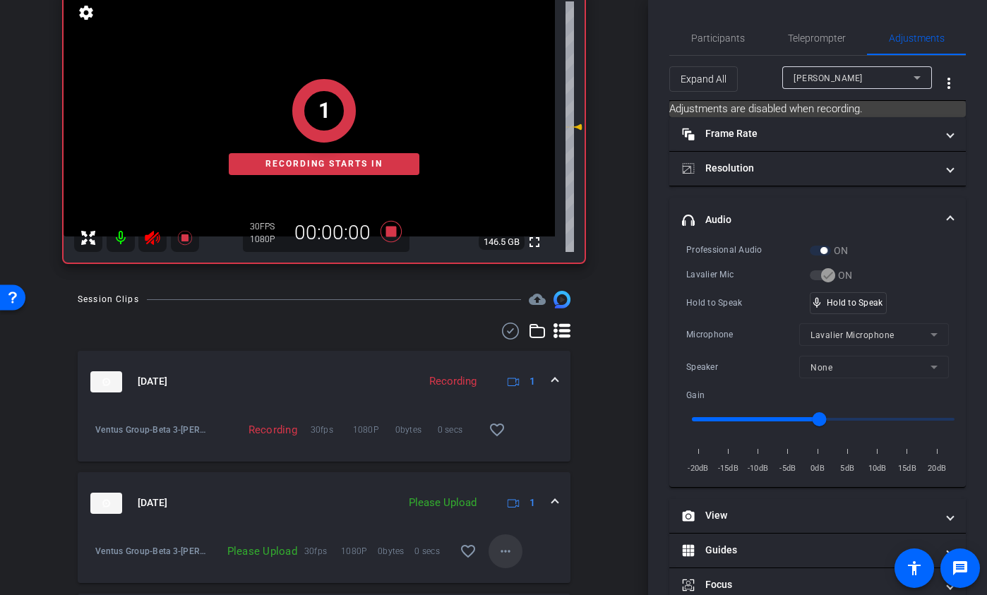
click at [497, 420] on mat-icon "more_horiz" at bounding box center [505, 551] width 17 height 17
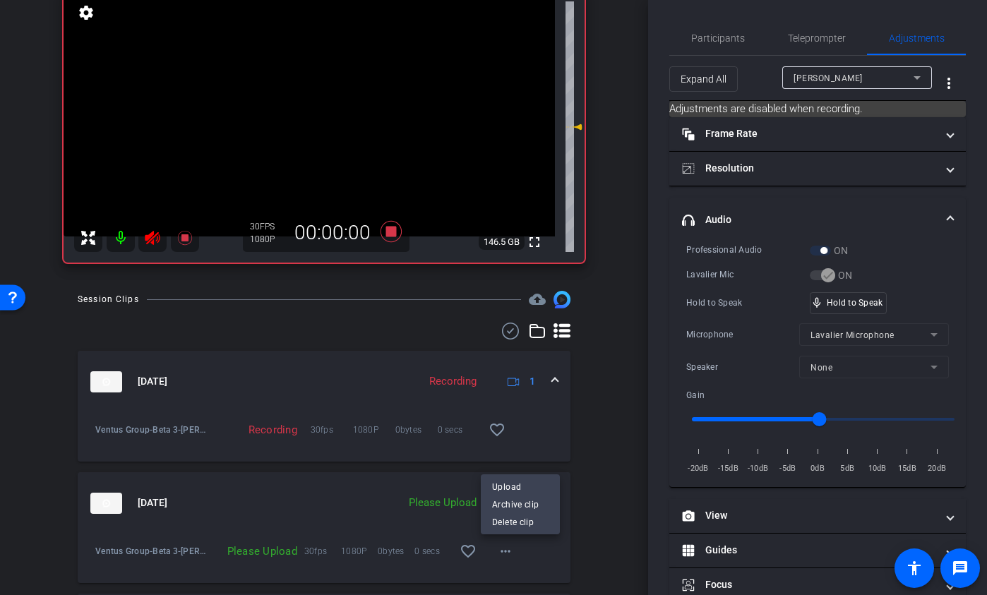
drag, startPoint x: 514, startPoint y: 491, endPoint x: 532, endPoint y: 478, distance: 21.7
click at [514, 420] on span "Upload" at bounding box center [520, 486] width 56 height 17
click at [803, 33] on span "Teleprompter" at bounding box center [817, 38] width 58 height 10
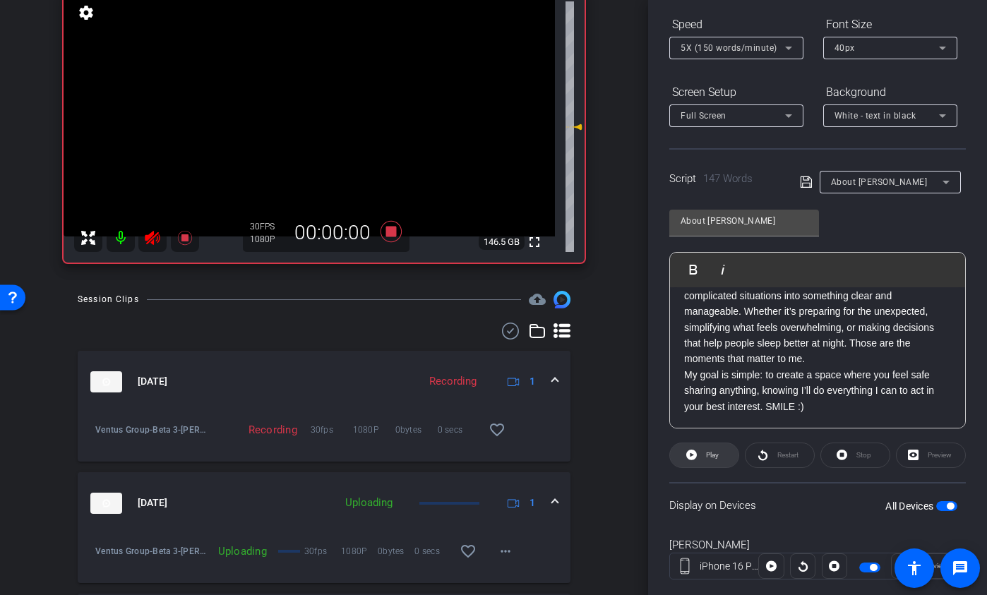
scroll to position [176, 0]
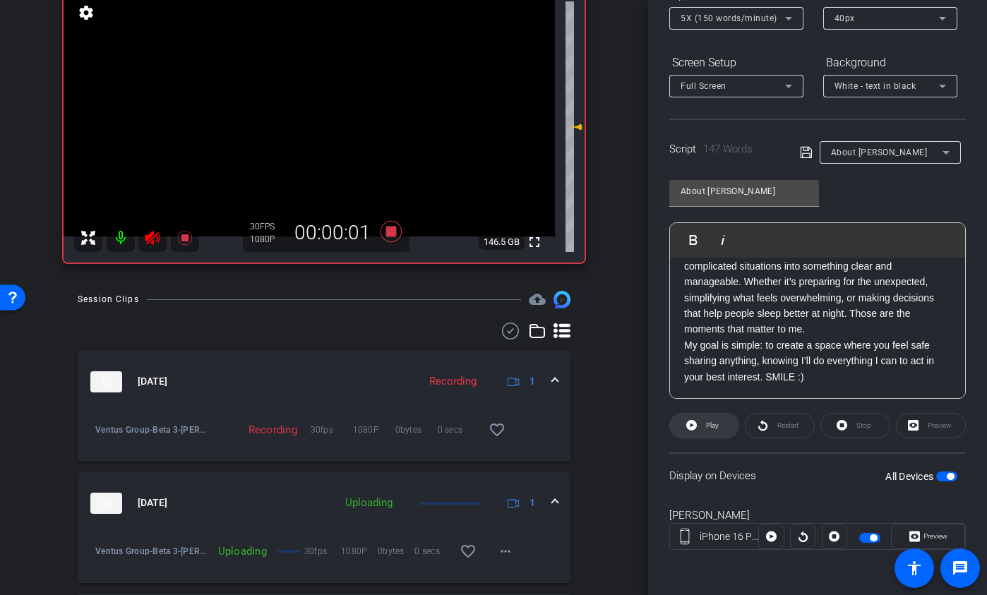
click at [701, 420] on span at bounding box center [704, 426] width 68 height 34
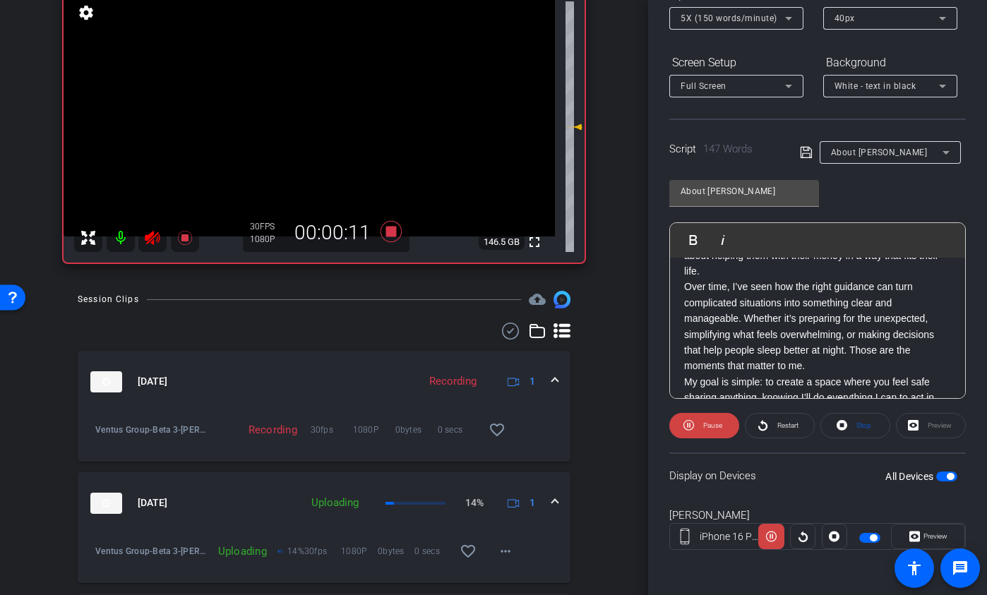
scroll to position [83, 0]
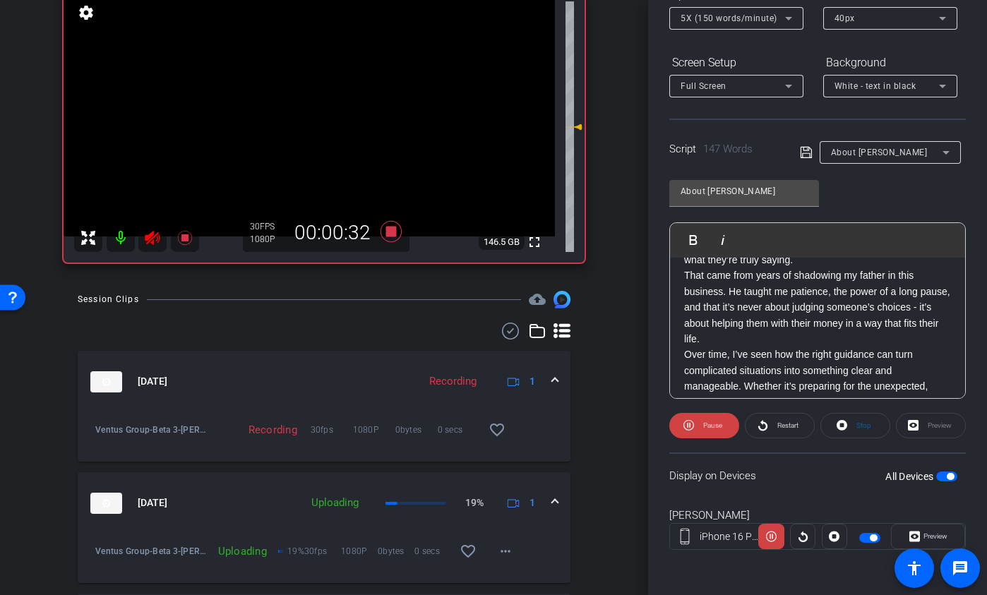
click at [741, 16] on span "5X (150 words/minute)" at bounding box center [729, 18] width 97 height 10
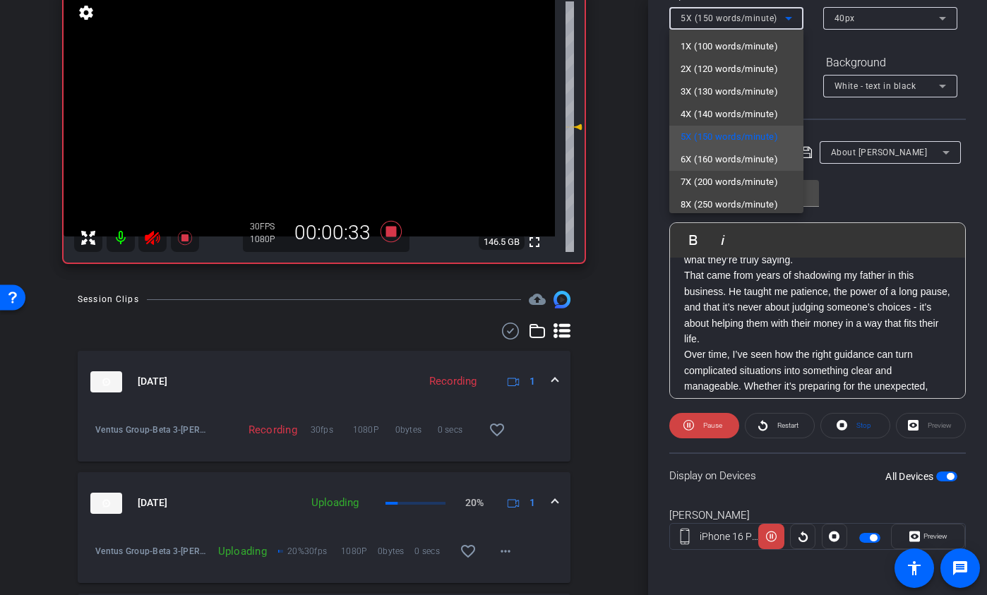
click at [744, 155] on span "6X (160 words/minute)" at bounding box center [729, 159] width 97 height 17
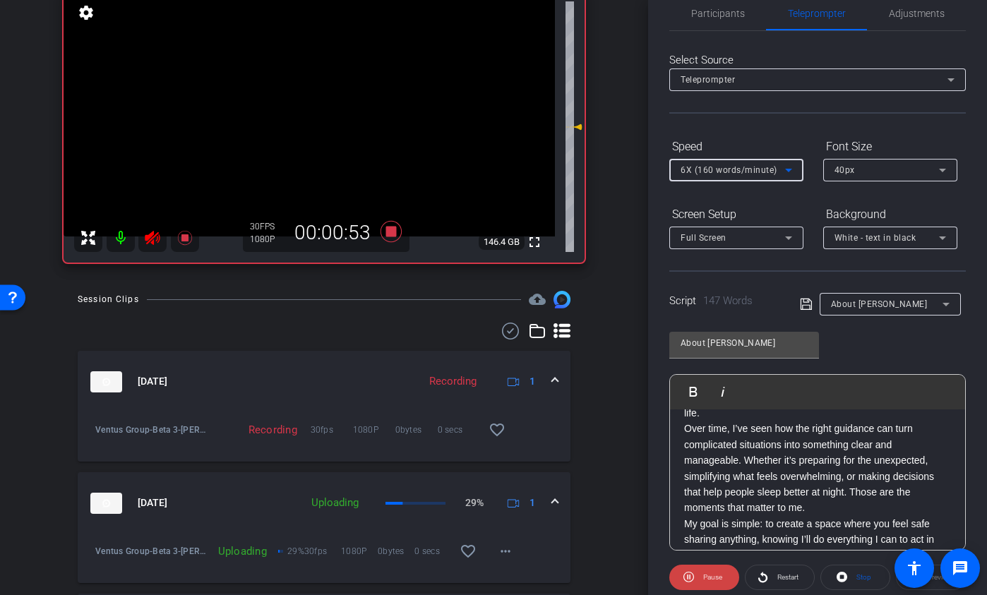
scroll to position [0, 0]
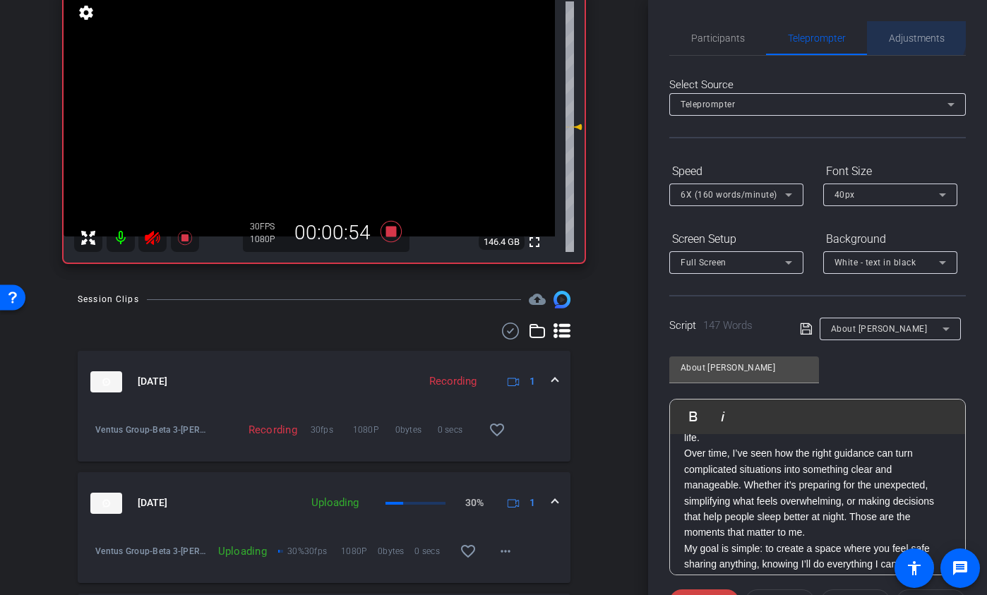
click at [870, 30] on span "Adjustments" at bounding box center [917, 38] width 56 height 34
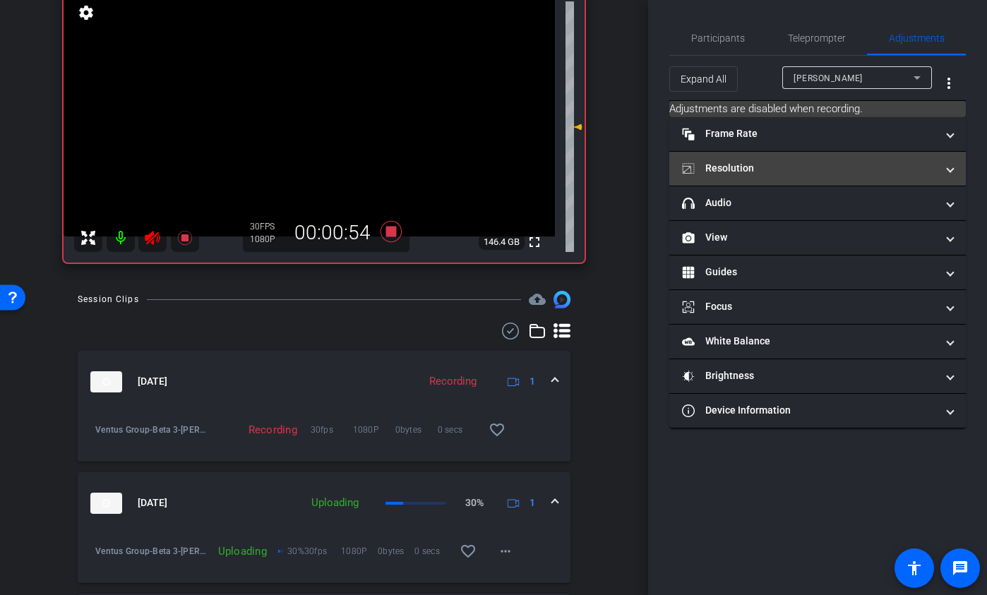
click at [794, 164] on mat-panel-title "Resolution" at bounding box center [809, 168] width 254 height 15
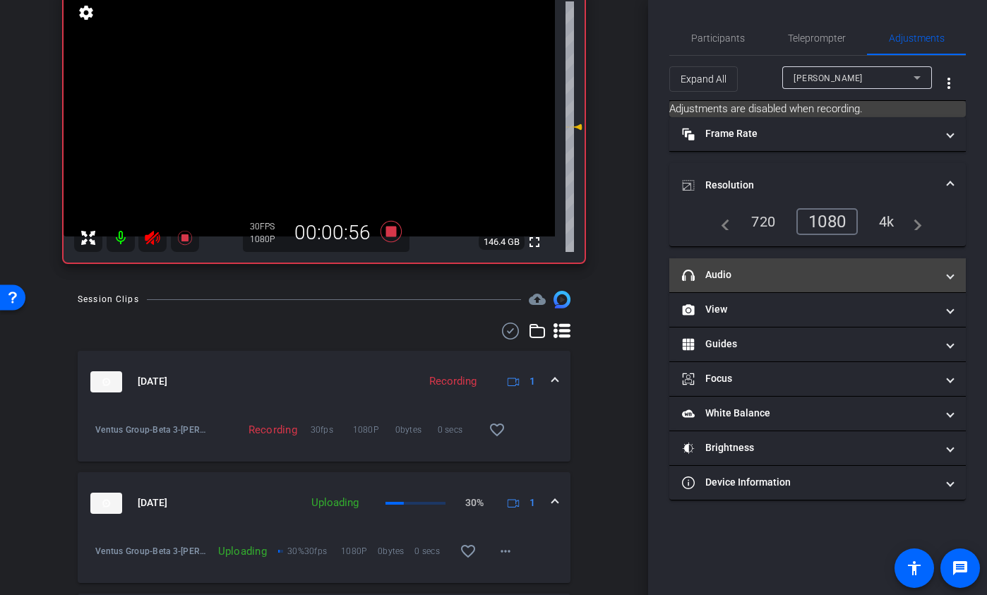
click at [792, 272] on mat-panel-title "headphone icon Audio" at bounding box center [809, 275] width 254 height 15
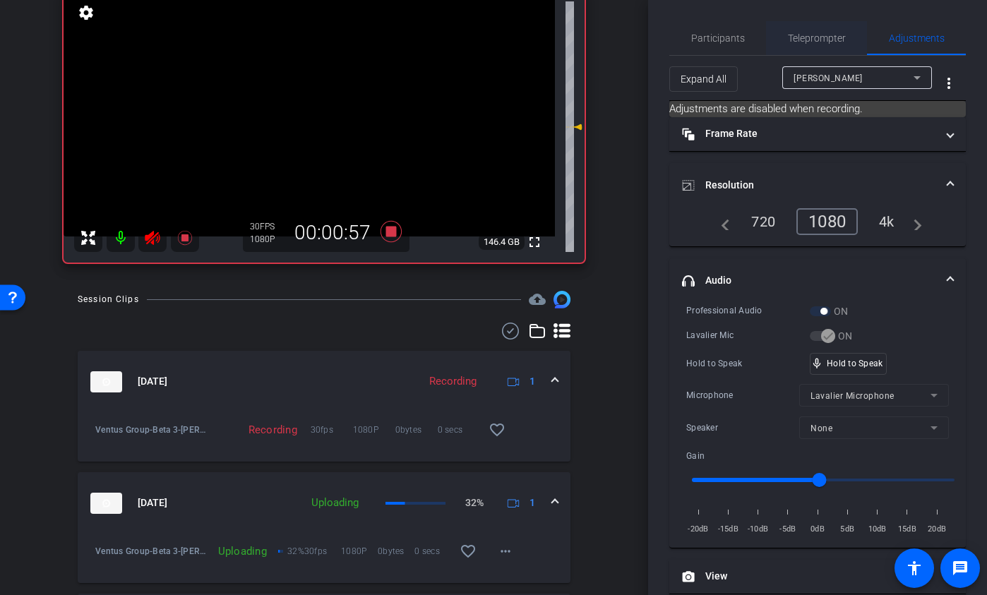
click at [814, 46] on span "Teleprompter" at bounding box center [817, 38] width 58 height 34
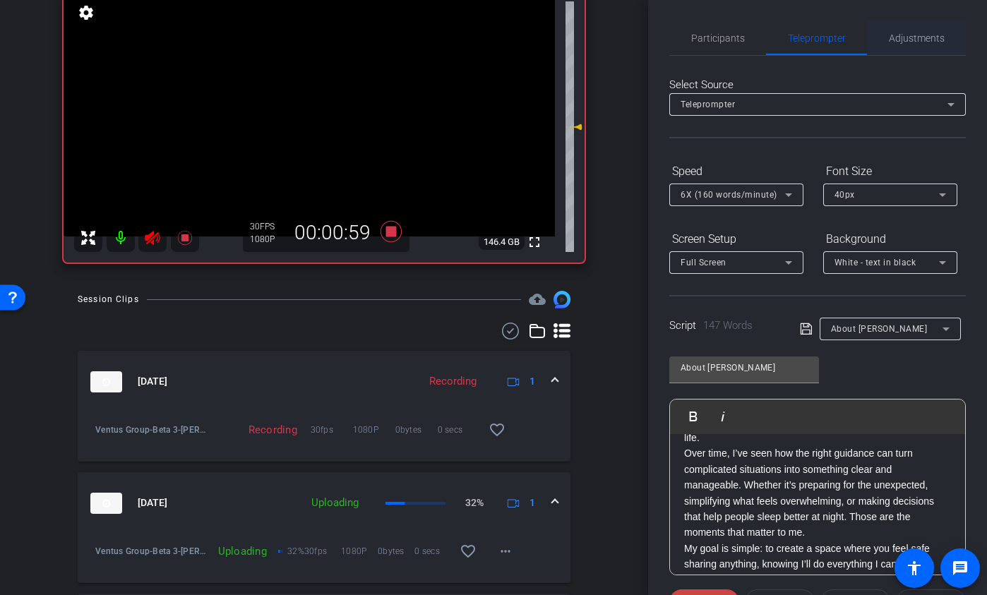
click at [870, 40] on span "Adjustments" at bounding box center [917, 38] width 56 height 10
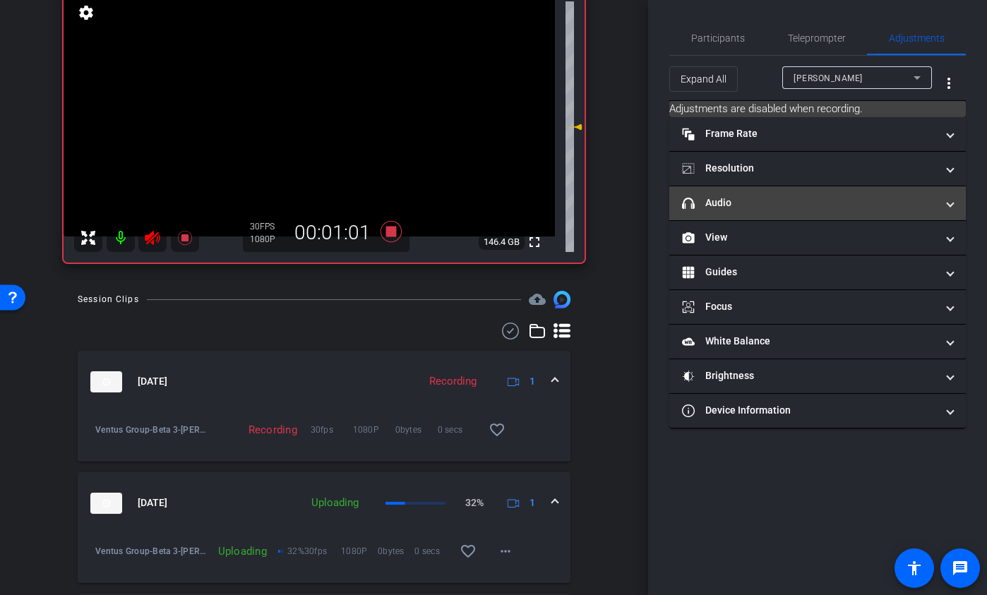
click at [751, 208] on mat-panel-title "headphone icon Audio" at bounding box center [809, 203] width 254 height 15
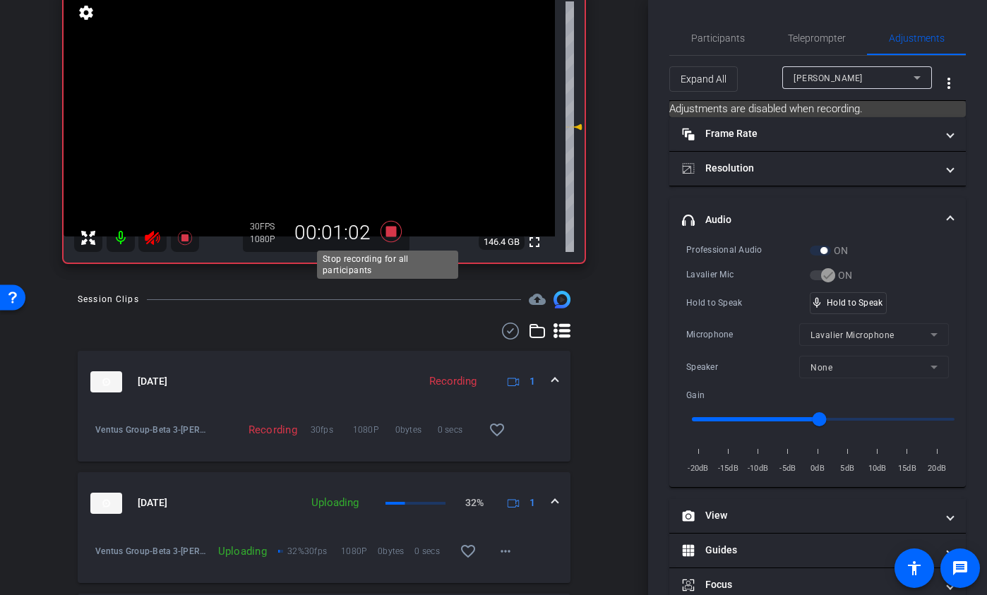
click at [390, 231] on icon at bounding box center [391, 231] width 21 height 21
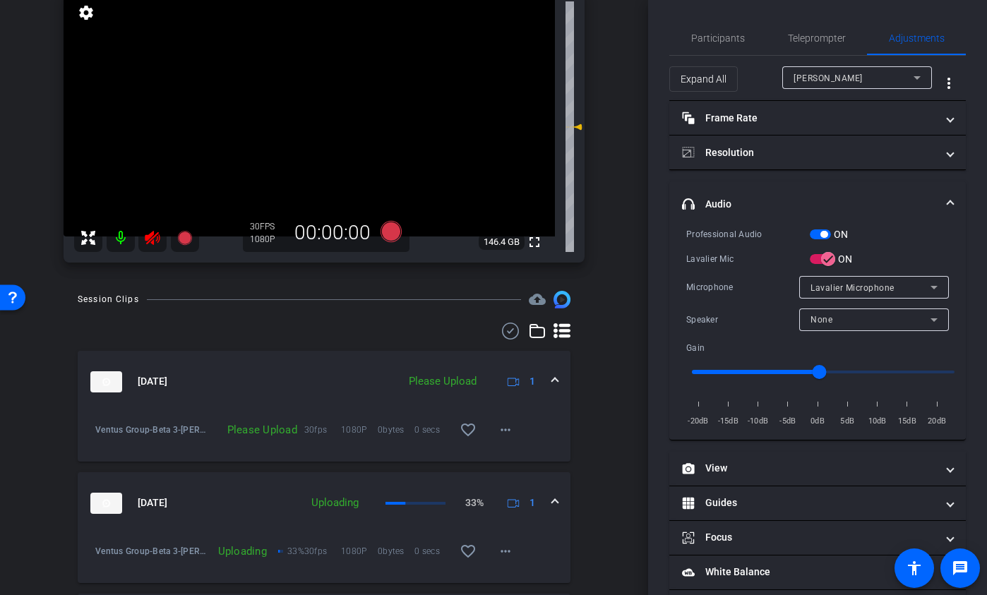
click at [152, 234] on icon at bounding box center [152, 238] width 15 height 14
click at [814, 235] on span "button" at bounding box center [820, 234] width 21 height 10
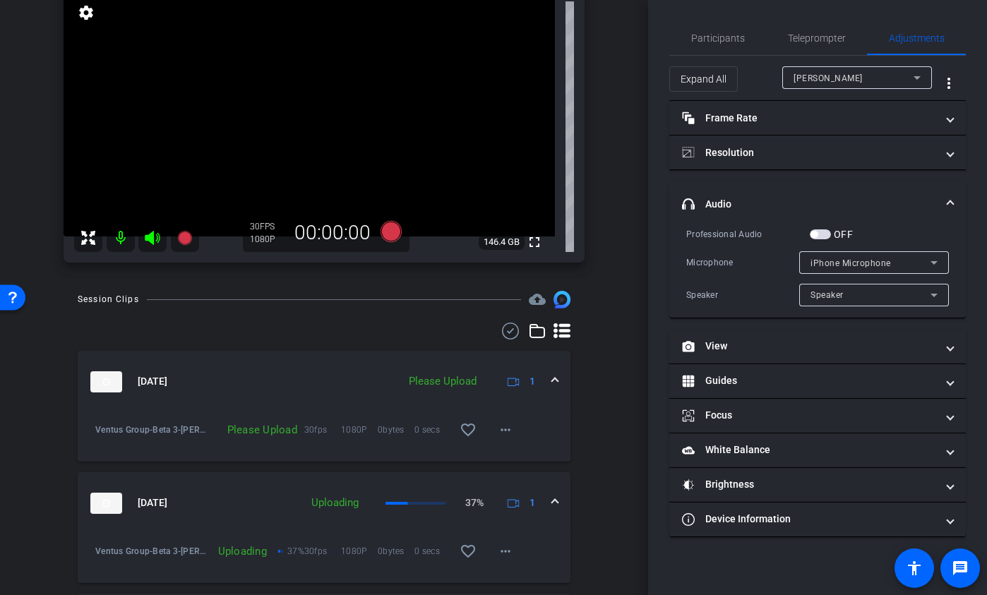
click at [825, 233] on span "button" at bounding box center [820, 234] width 21 height 10
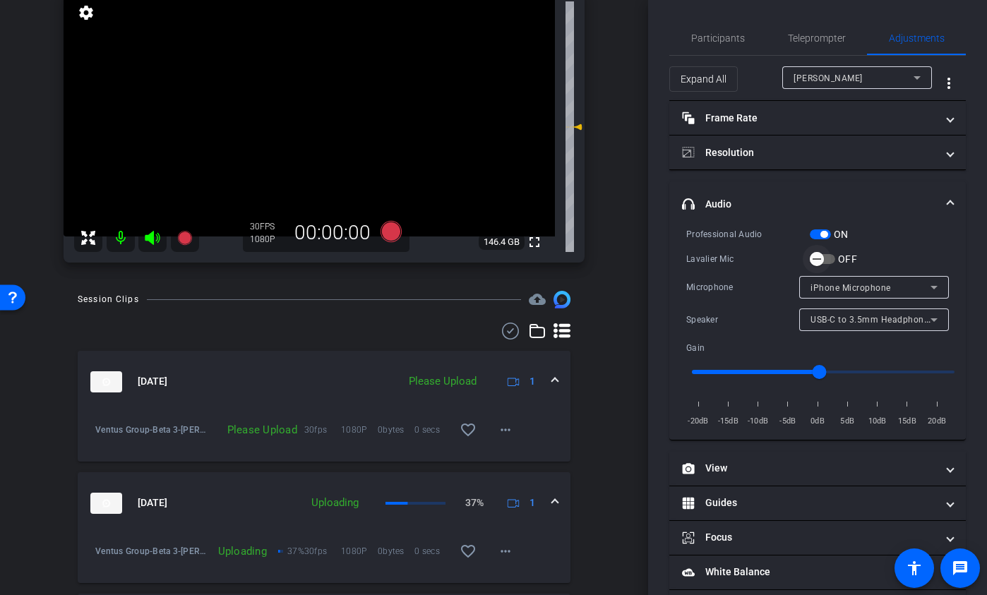
click at [829, 256] on span "button" at bounding box center [817, 259] width 28 height 28
click at [821, 40] on span "Teleprompter" at bounding box center [817, 38] width 58 height 10
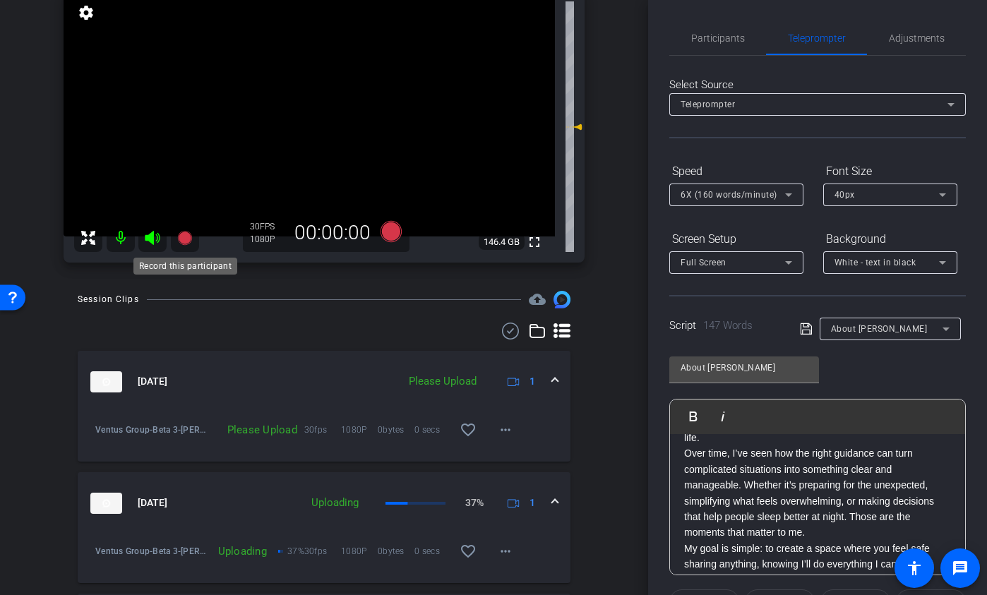
click at [186, 231] on icon at bounding box center [184, 237] width 17 height 17
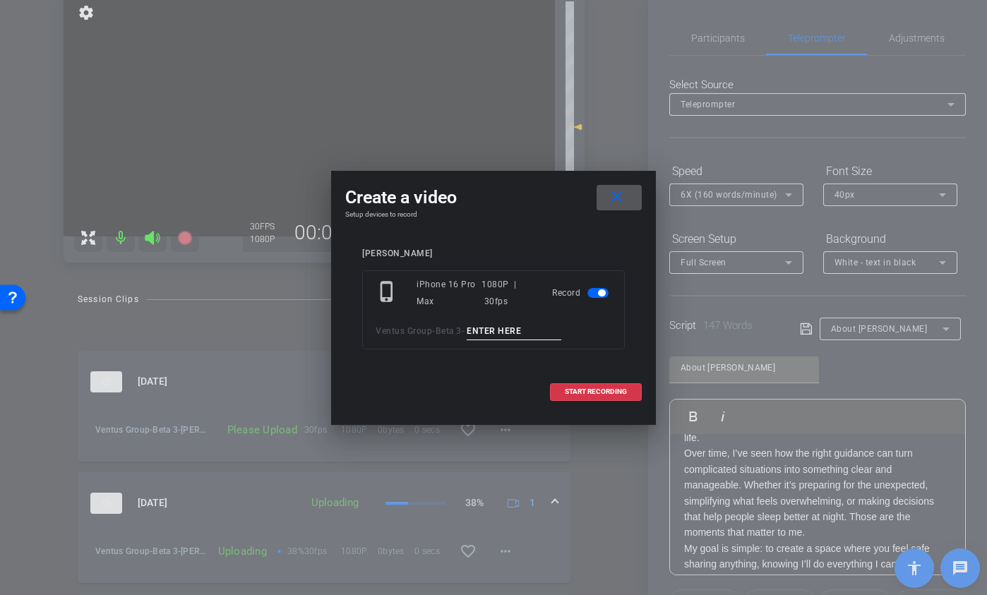
click at [499, 330] on input at bounding box center [514, 332] width 95 height 18
type input "Ryan TA3"
click at [563, 392] on span at bounding box center [596, 392] width 90 height 34
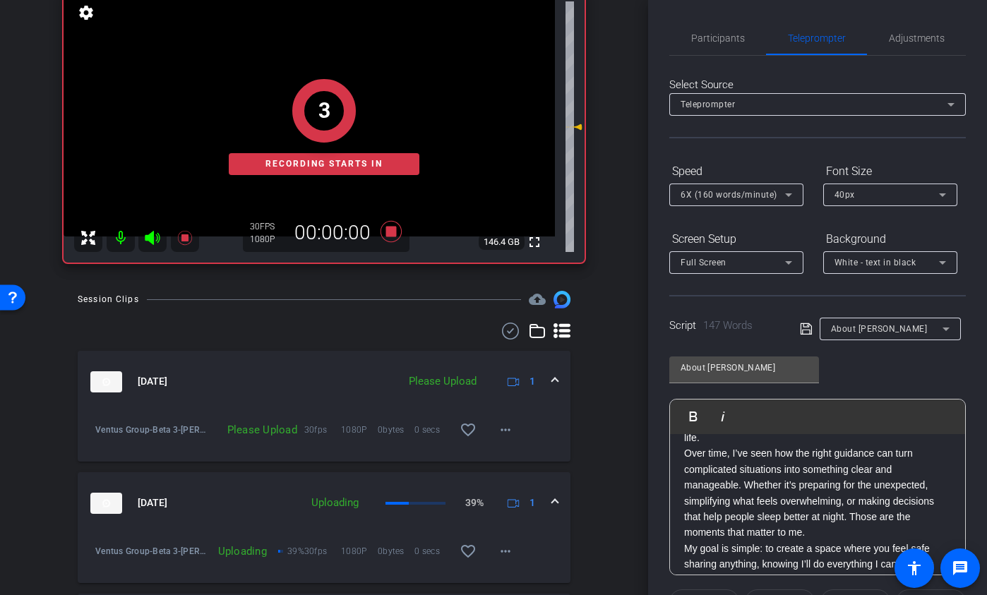
scroll to position [176, 0]
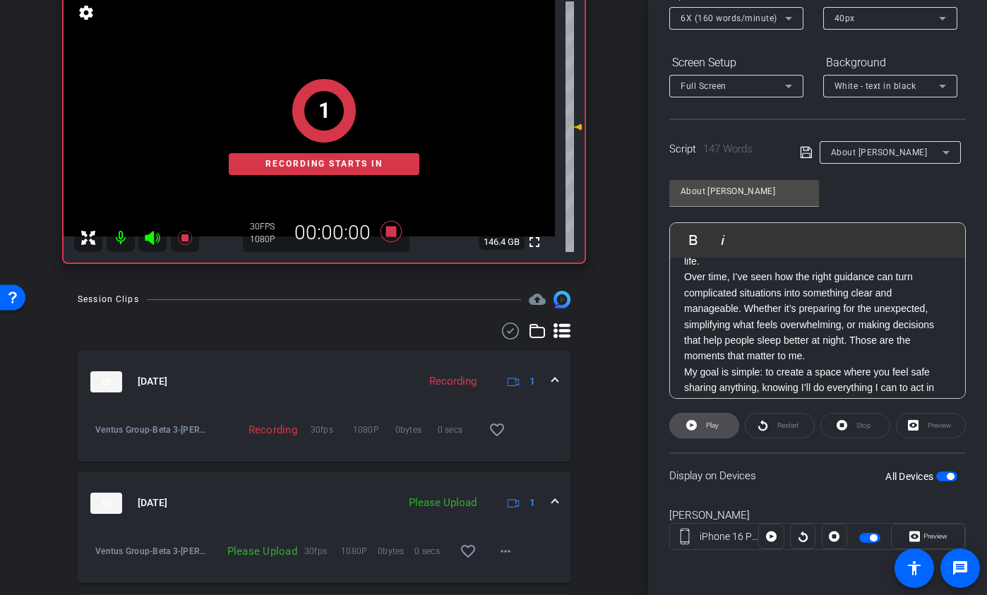
click at [712, 420] on span "Play" at bounding box center [710, 426] width 16 height 20
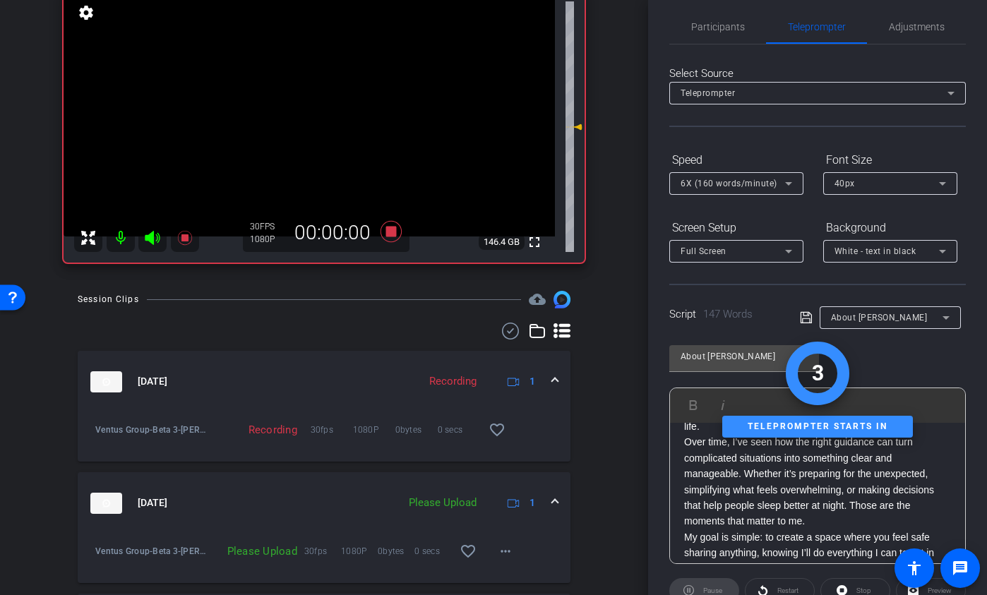
scroll to position [0, 0]
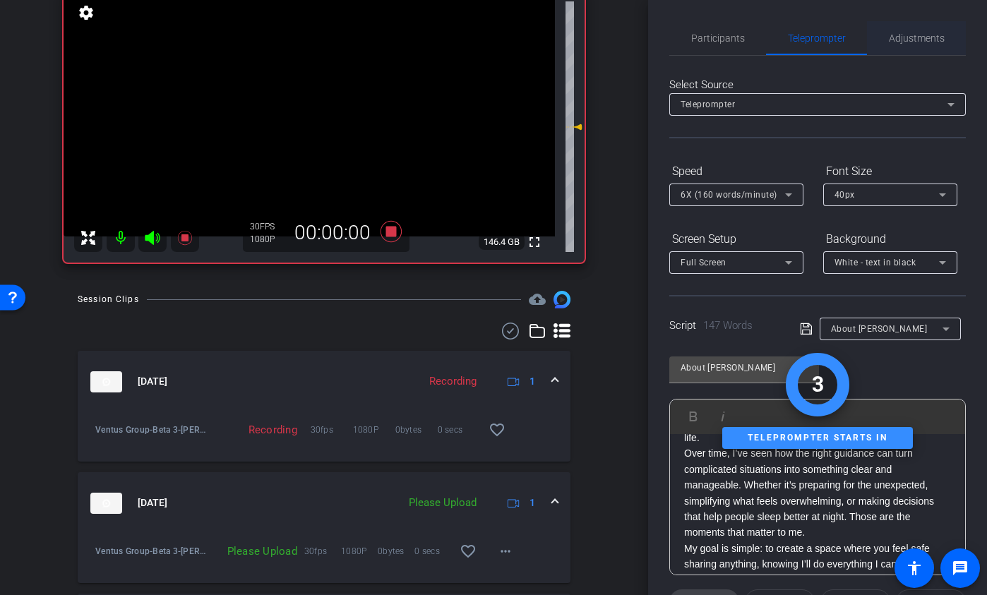
drag, startPoint x: 908, startPoint y: 21, endPoint x: 909, endPoint y: 28, distance: 7.1
click at [870, 22] on span "Adjustments" at bounding box center [917, 38] width 56 height 34
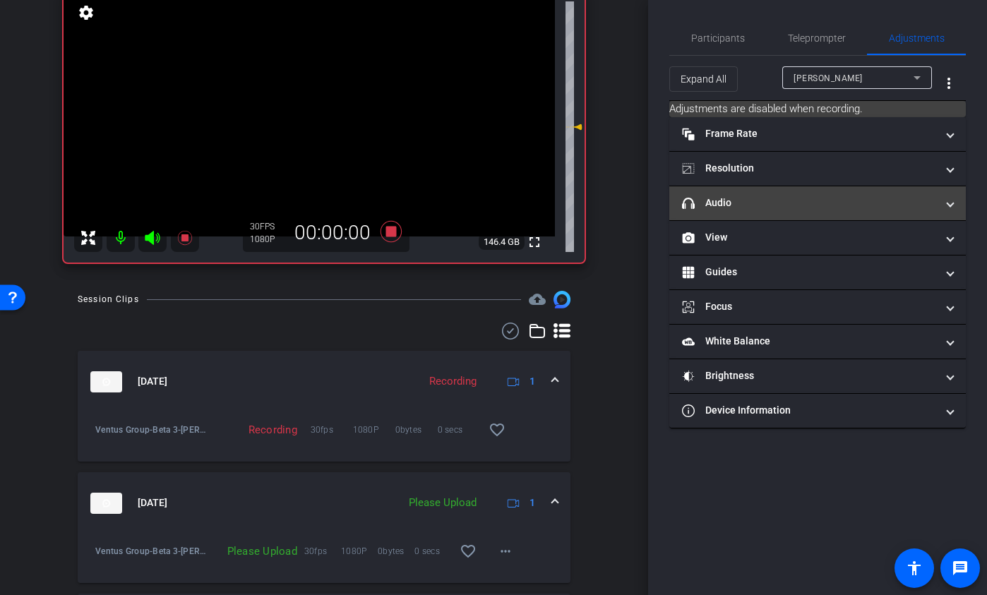
click at [784, 193] on mat-expansion-panel-header "headphone icon Audio" at bounding box center [817, 203] width 297 height 34
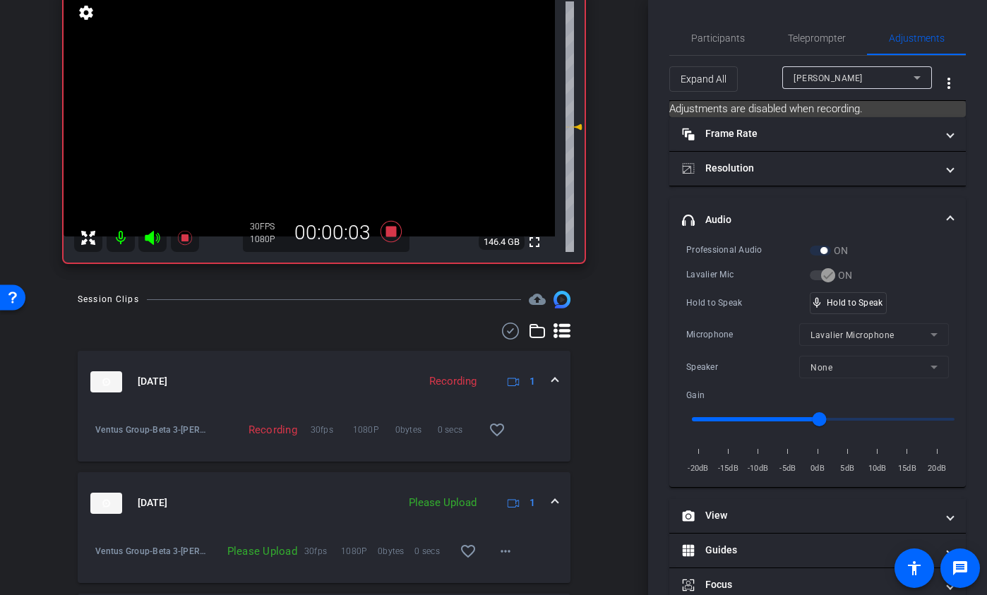
scroll to position [143, 0]
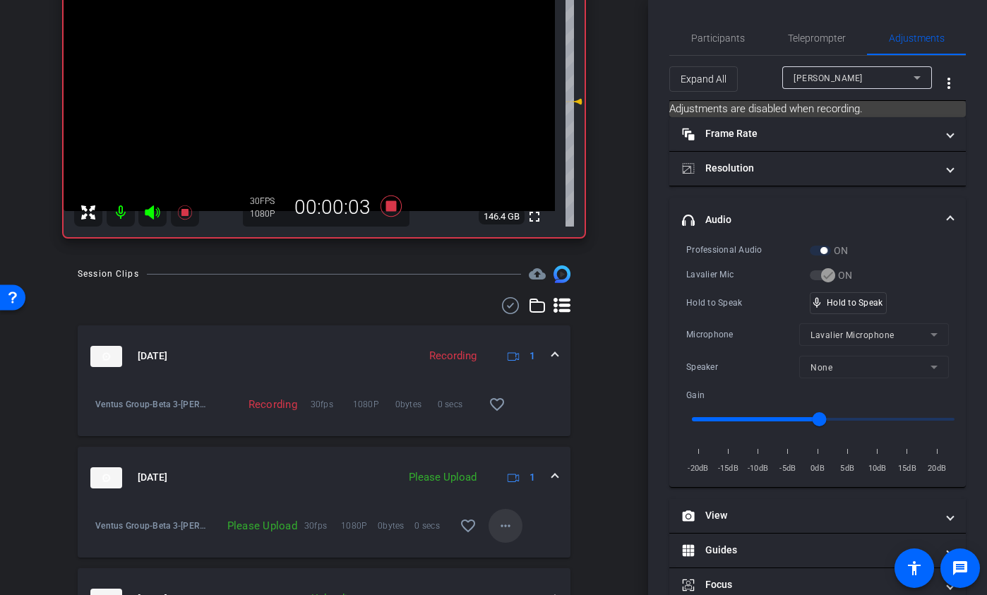
click at [503, 420] on span at bounding box center [506, 526] width 34 height 34
click at [515, 420] on span "Upload" at bounding box center [520, 461] width 56 height 17
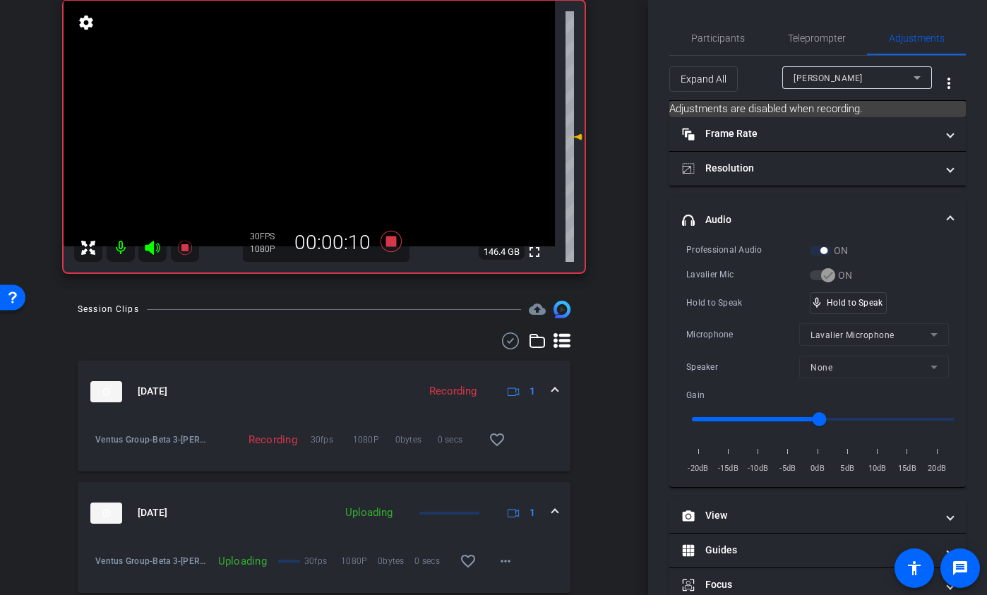
scroll to position [0, 0]
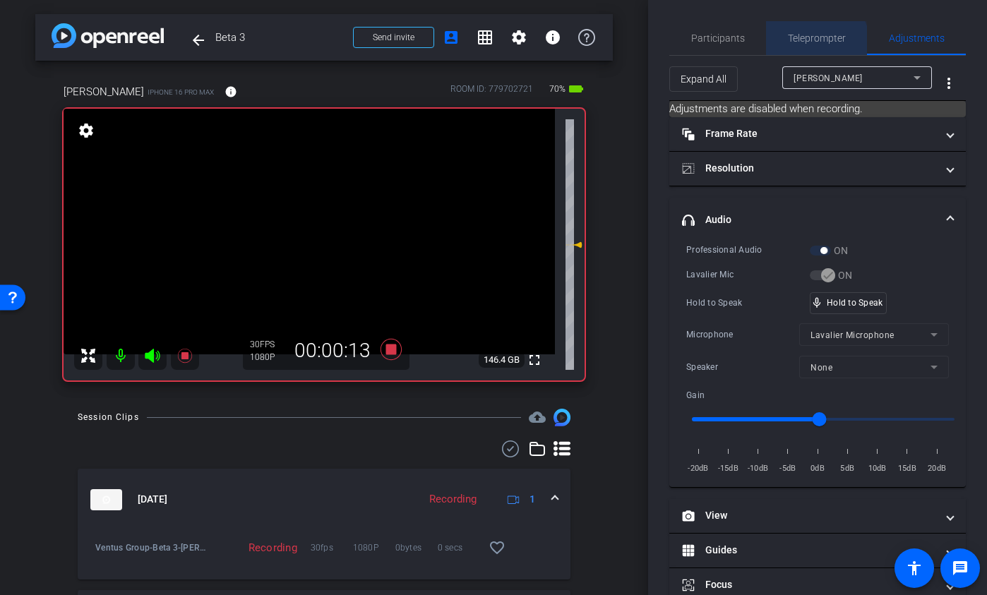
click at [805, 44] on span "Teleprompter" at bounding box center [817, 38] width 58 height 34
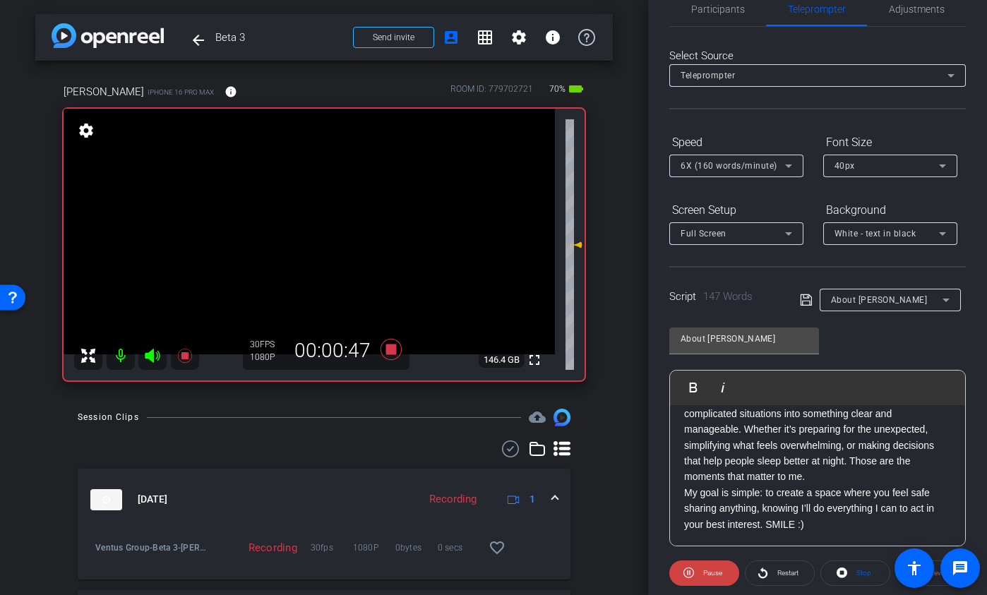
scroll to position [31, 0]
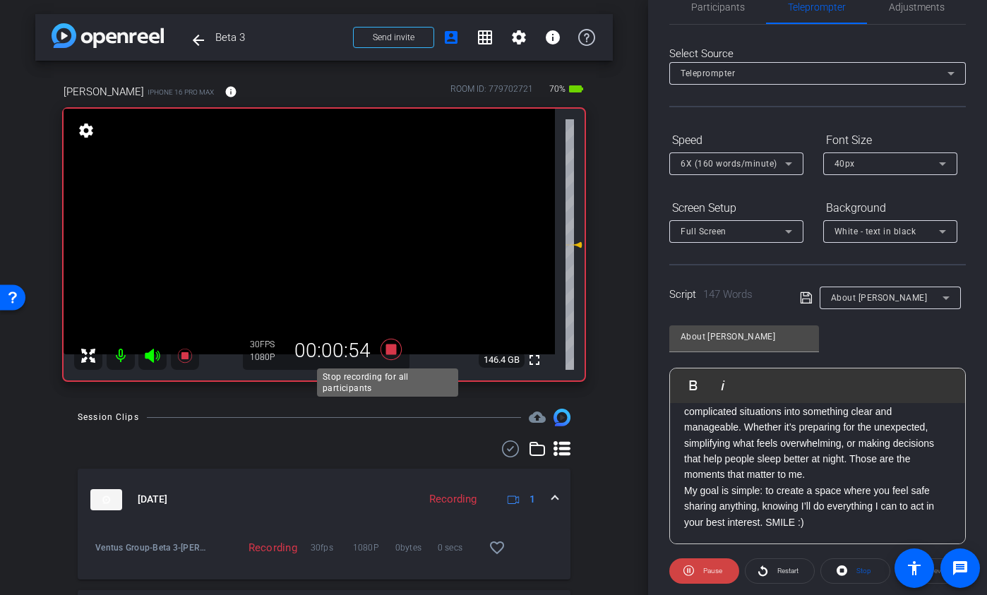
click at [385, 347] on icon at bounding box center [391, 349] width 21 height 21
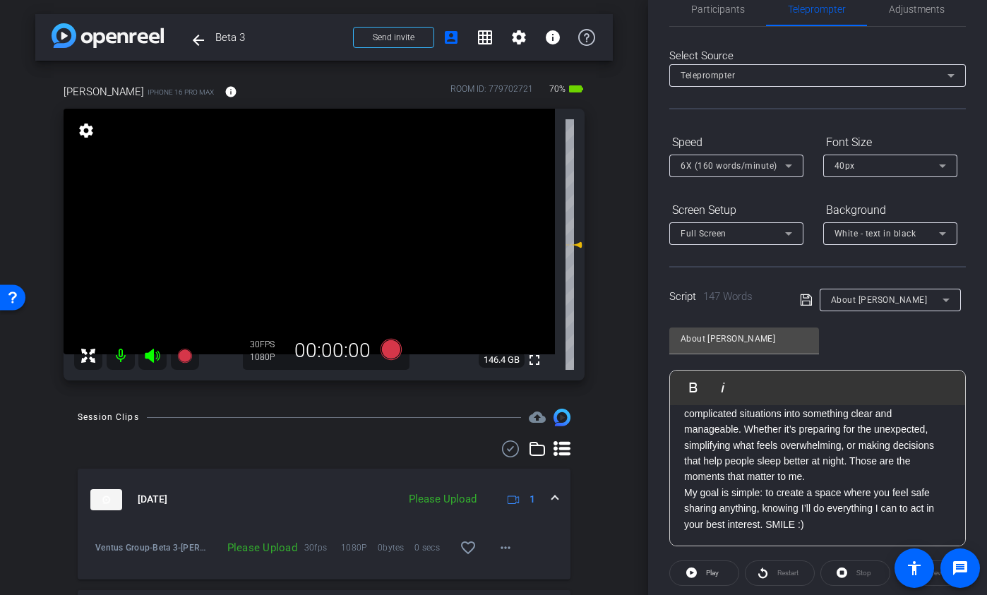
scroll to position [28, 0]
click at [870, 11] on span "Adjustments" at bounding box center [917, 10] width 56 height 10
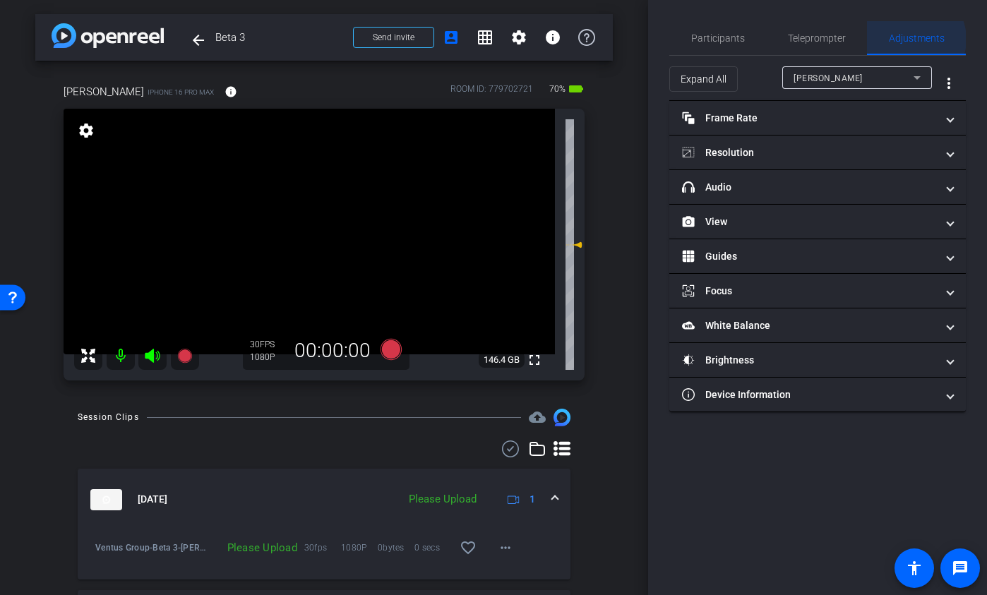
scroll to position [0, 0]
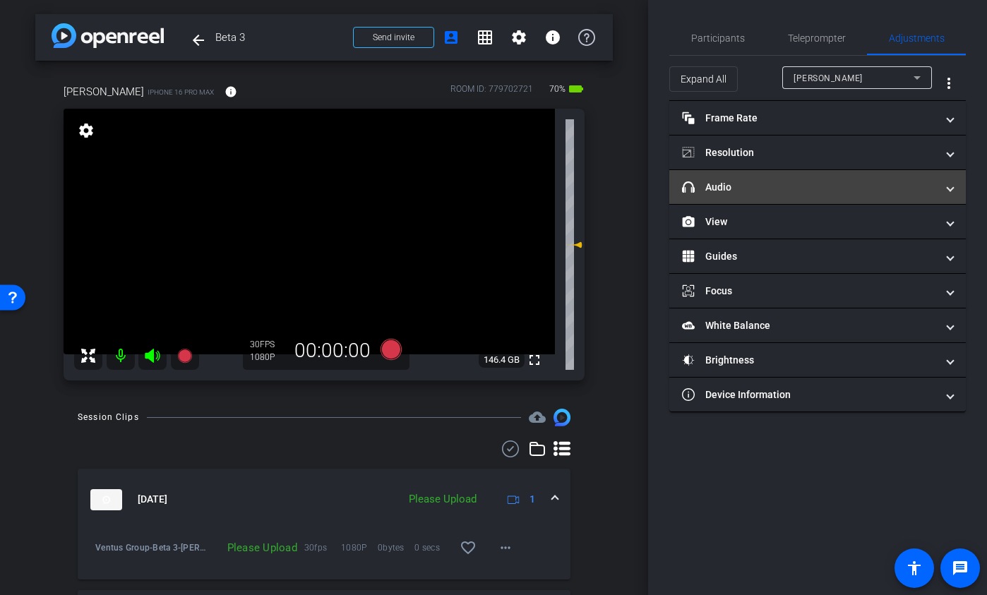
click at [782, 181] on mat-panel-title "headphone icon Audio" at bounding box center [809, 187] width 254 height 15
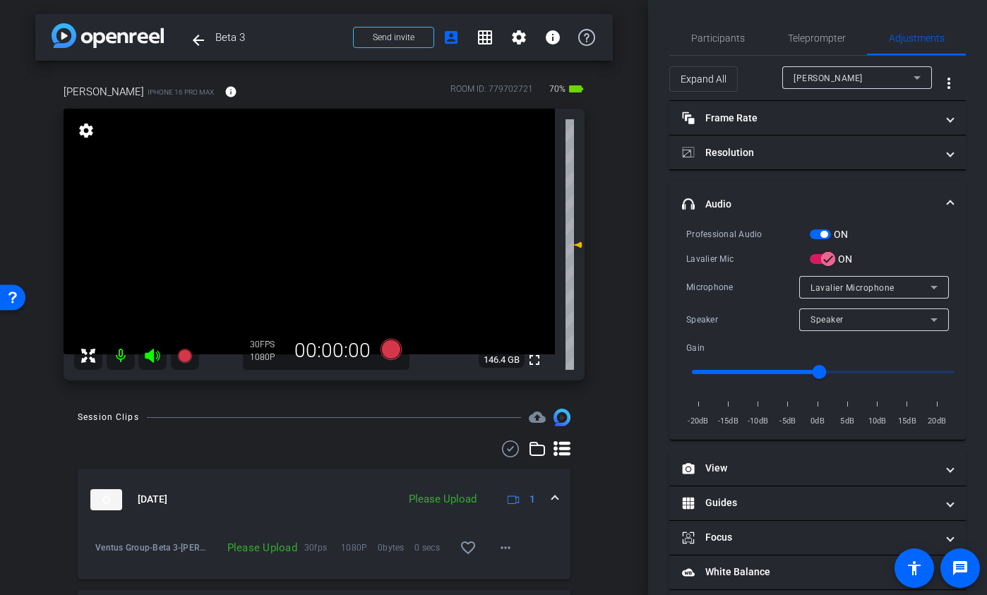
click at [818, 229] on span "button" at bounding box center [820, 234] width 21 height 10
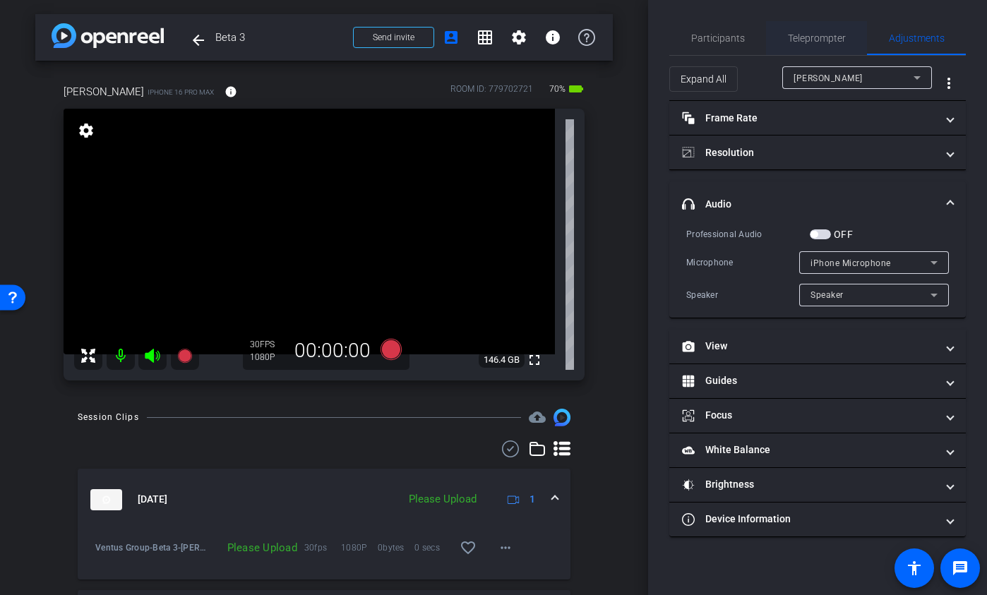
click at [805, 37] on span "Teleprompter" at bounding box center [817, 38] width 58 height 10
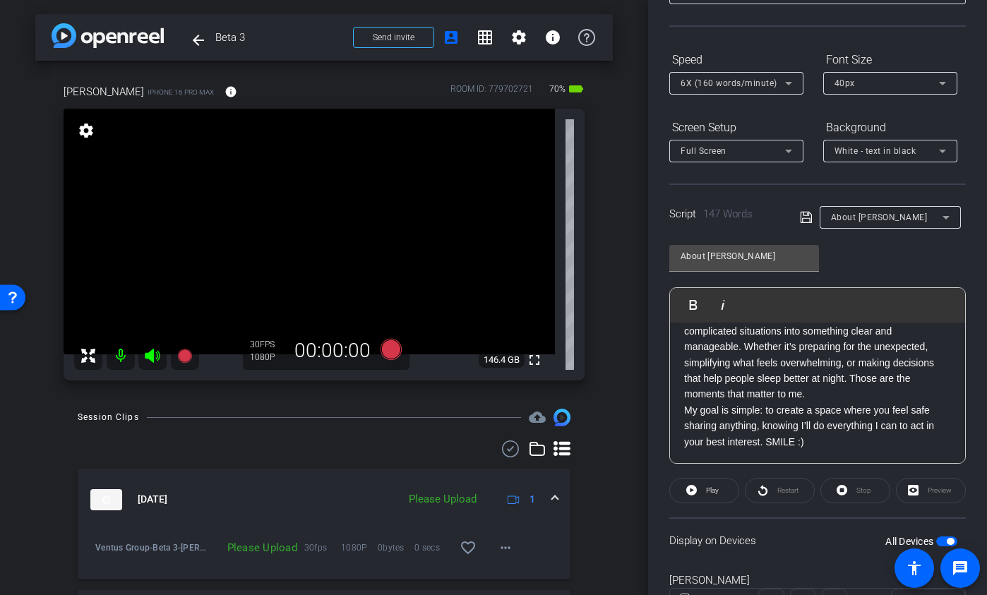
scroll to position [176, 0]
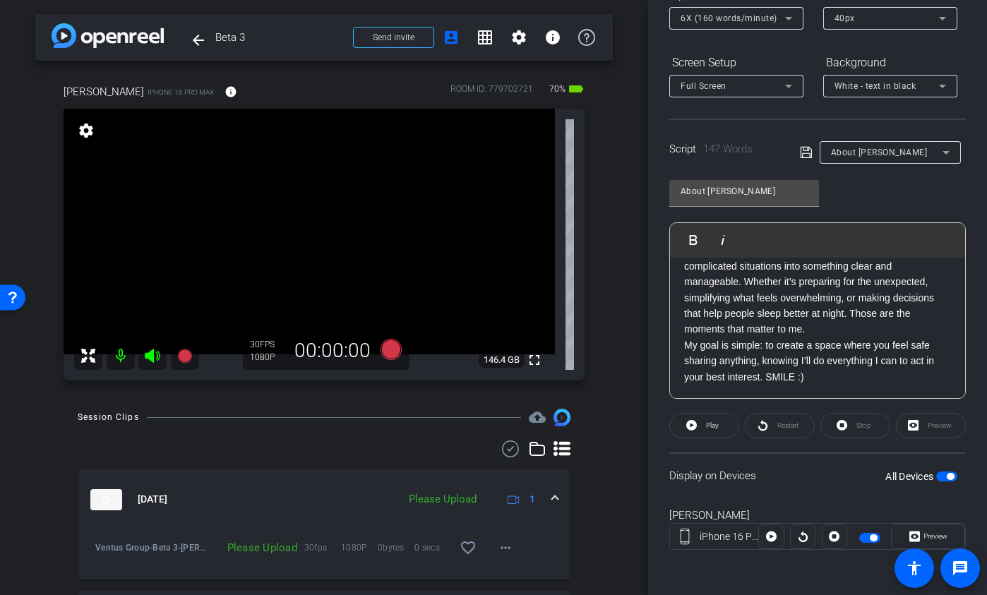
click at [870, 420] on span "button" at bounding box center [946, 477] width 21 height 10
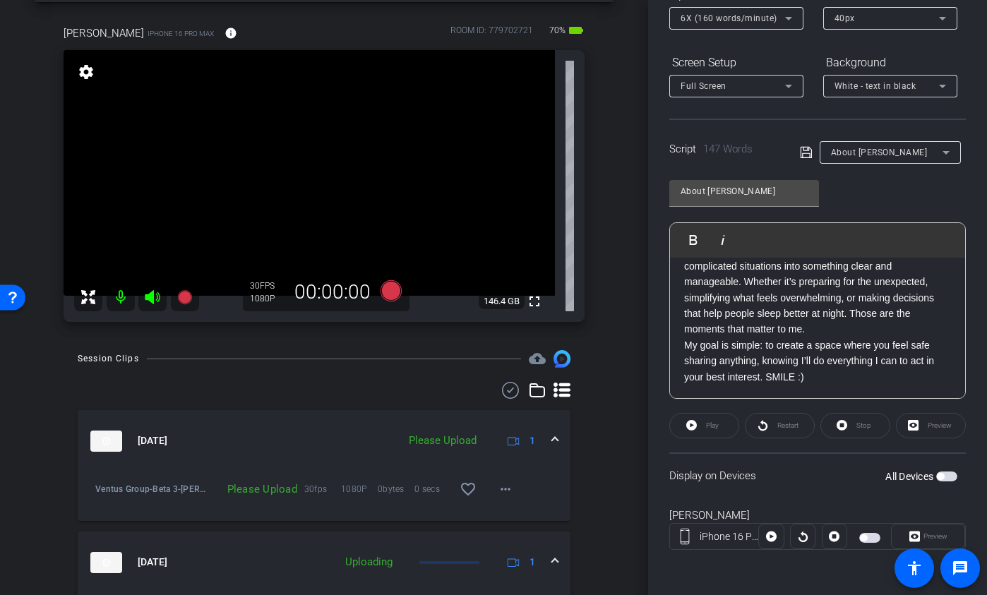
scroll to position [119, 0]
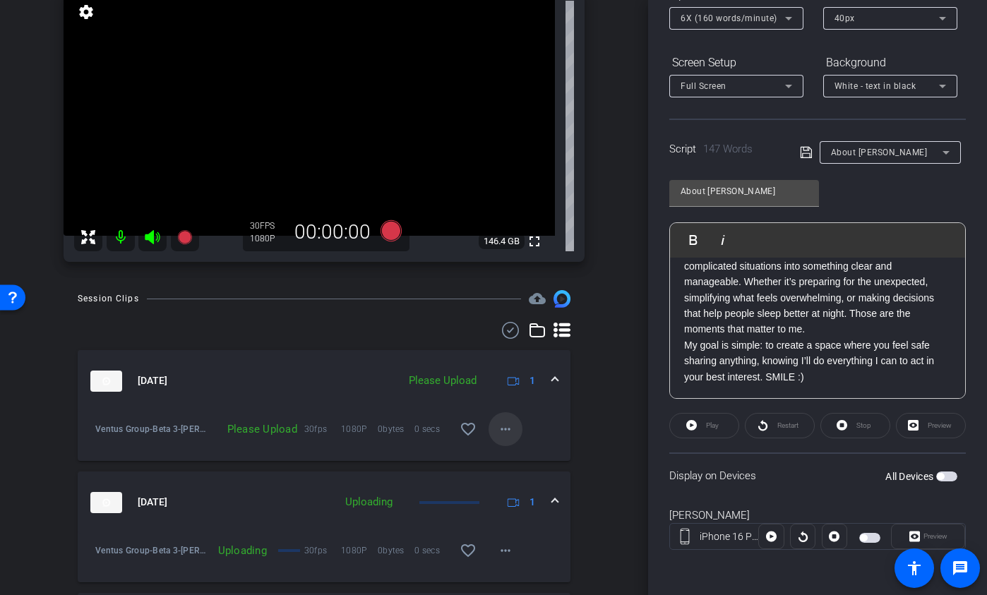
click at [497, 420] on mat-icon "more_horiz" at bounding box center [505, 429] width 17 height 17
click at [508, 420] on span "Upload" at bounding box center [520, 458] width 56 height 17
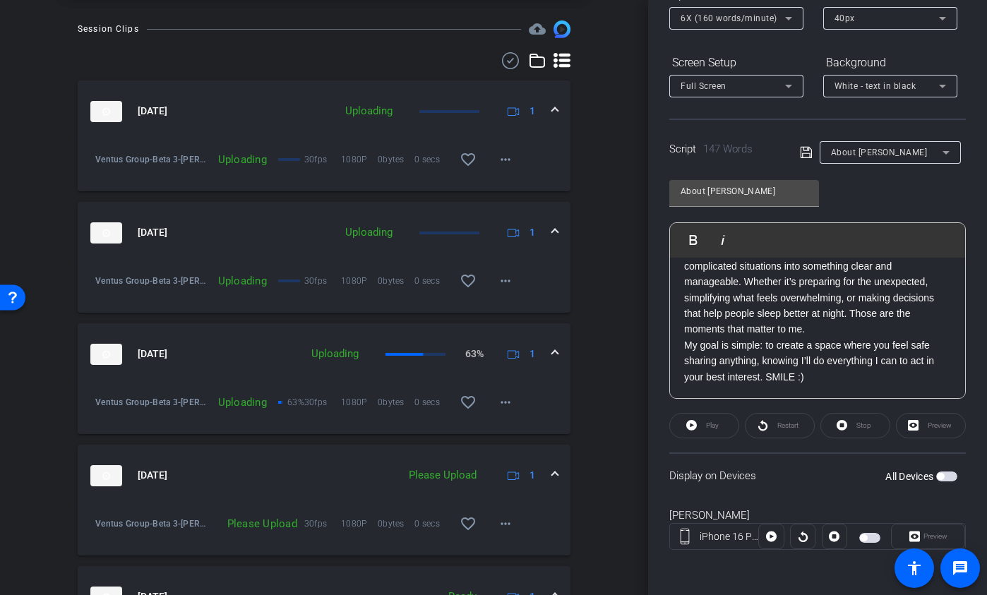
scroll to position [585, 0]
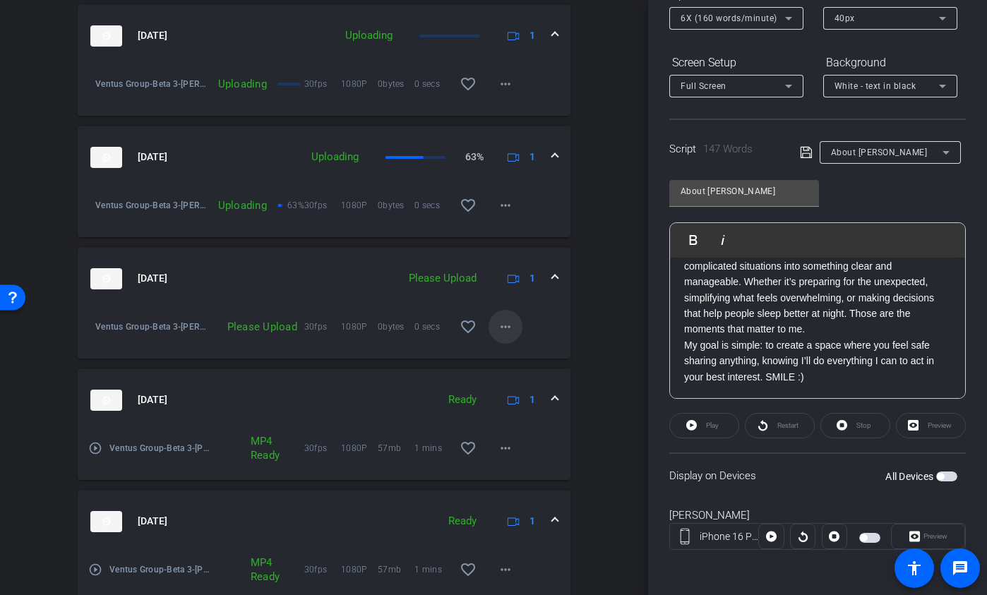
click at [489, 328] on span at bounding box center [506, 327] width 34 height 34
click at [498, 349] on span "Upload" at bounding box center [520, 355] width 56 height 17
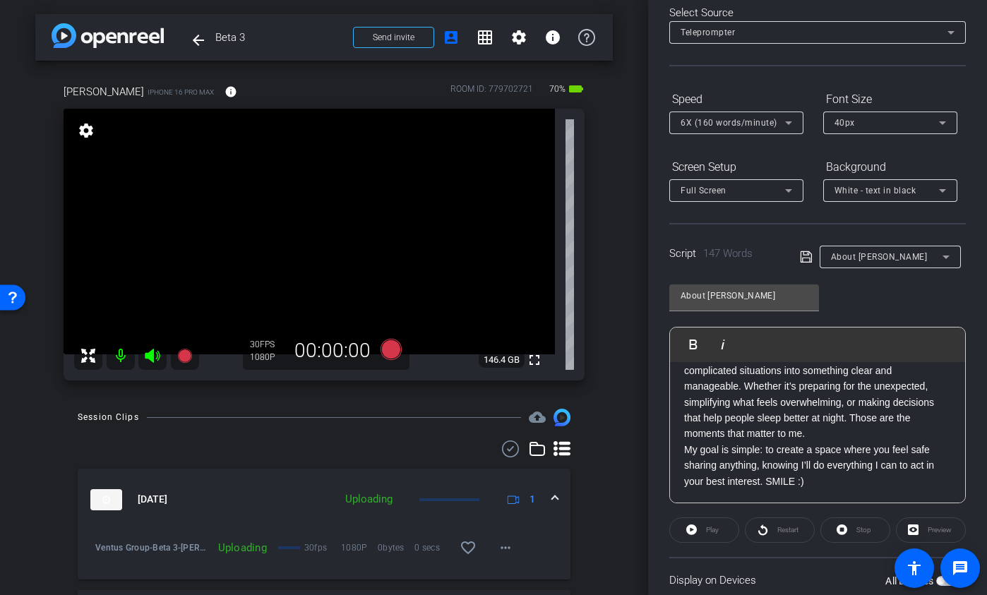
scroll to position [0, 0]
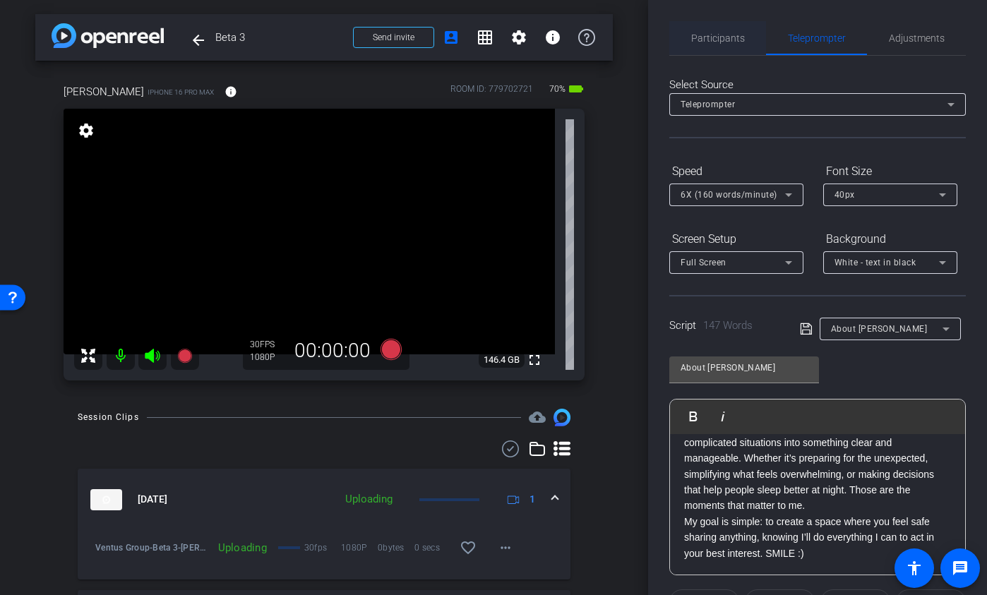
click at [743, 41] on div "Participants" at bounding box center [717, 38] width 97 height 34
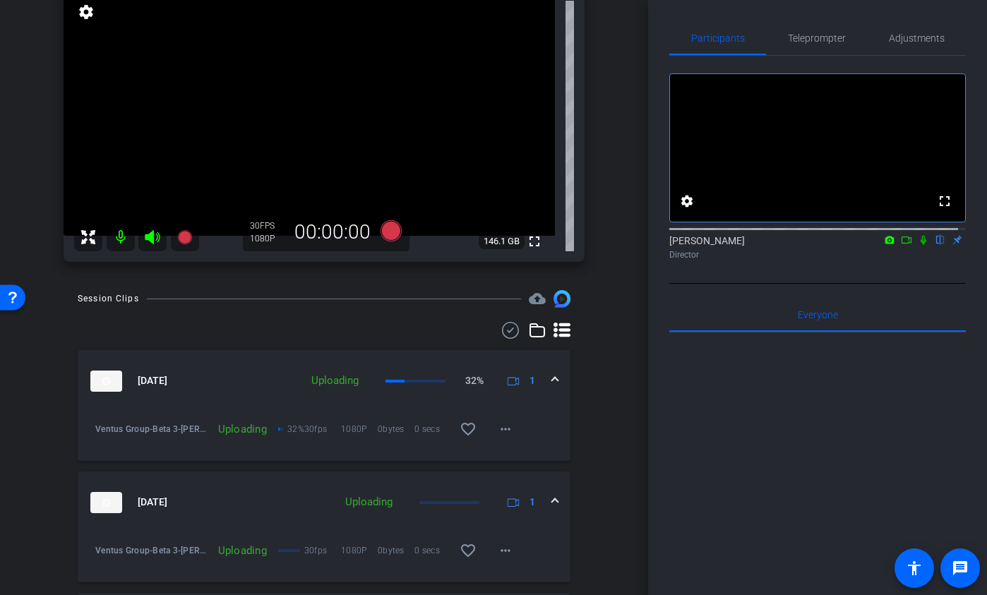
scroll to position [275, 0]
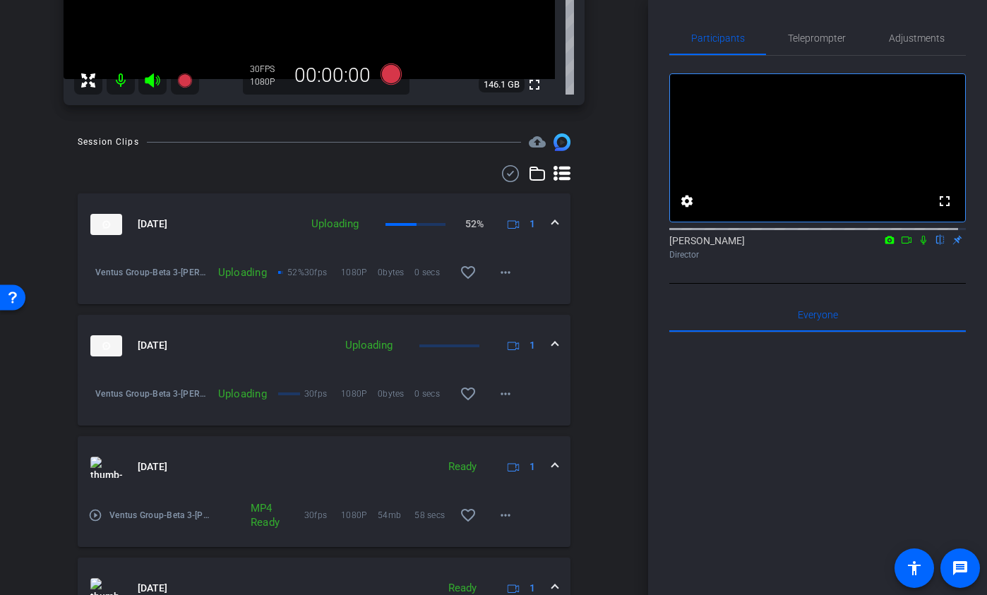
click at [870, 245] on icon at bounding box center [924, 240] width 6 height 9
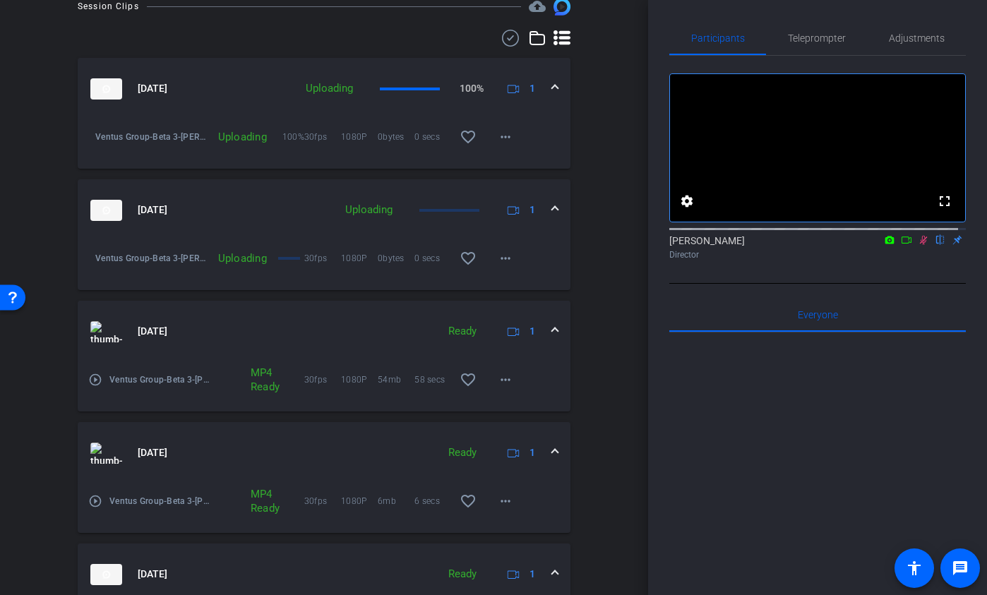
scroll to position [476, 0]
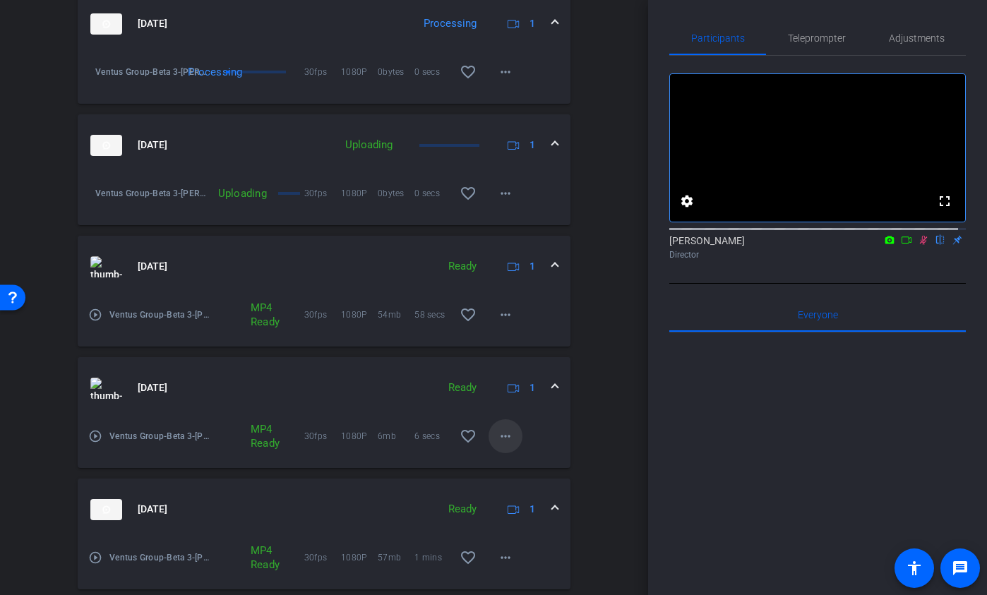
click at [497, 420] on mat-icon "more_horiz" at bounding box center [505, 436] width 17 height 17
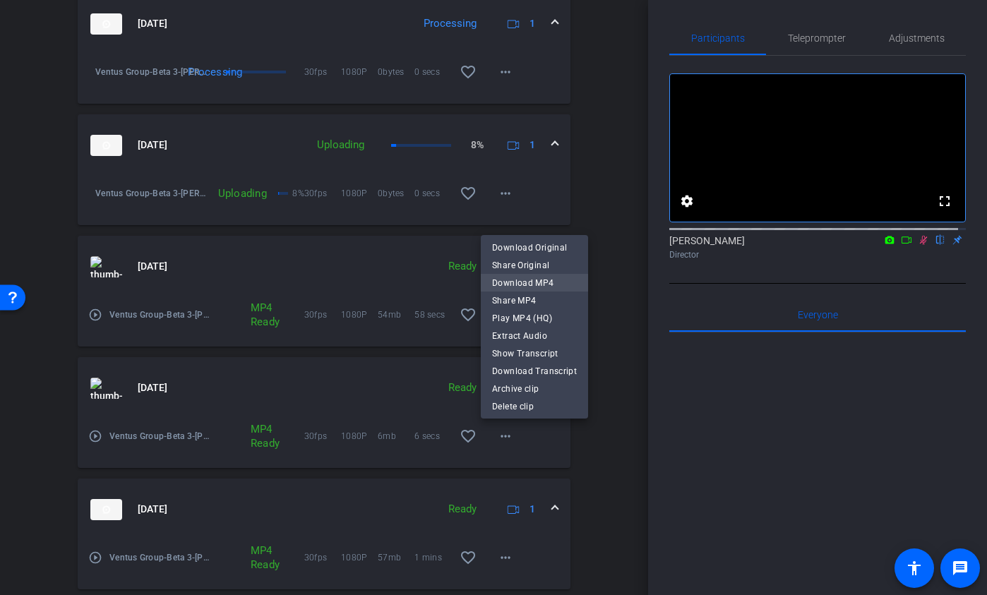
click at [528, 285] on span "Download MP4" at bounding box center [534, 283] width 85 height 17
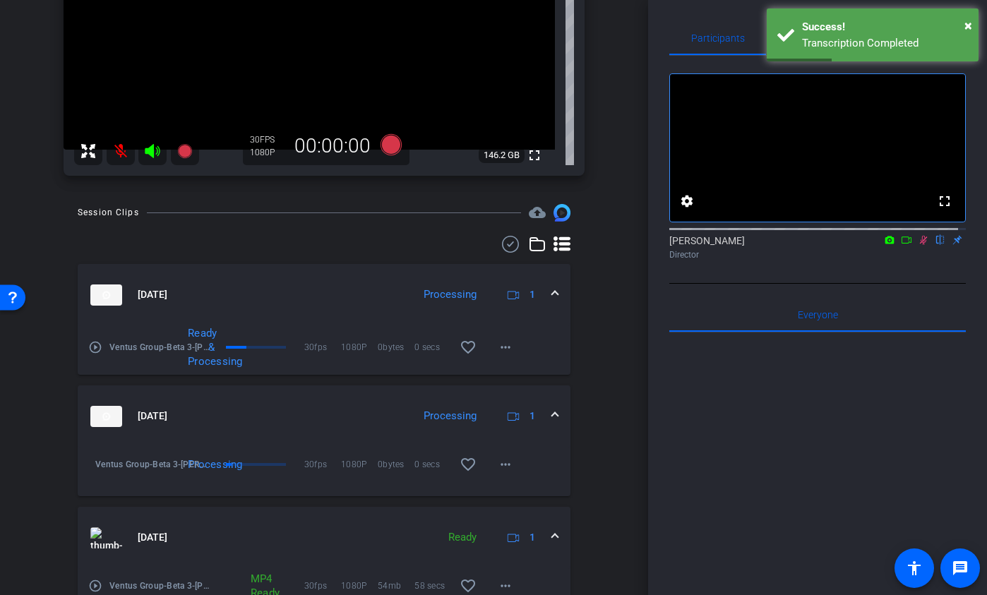
scroll to position [205, 0]
click at [870, 245] on icon at bounding box center [924, 240] width 8 height 9
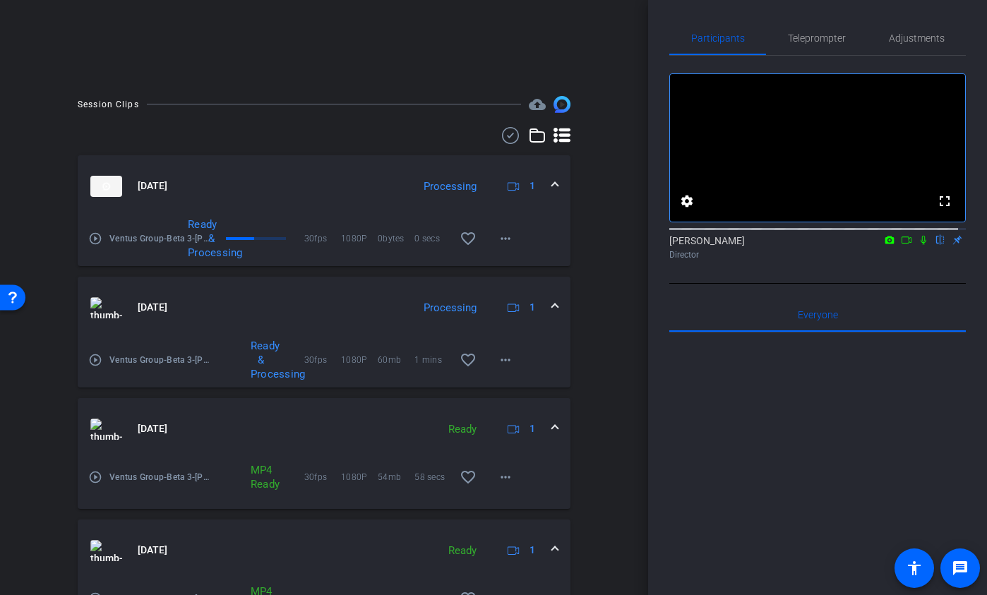
scroll to position [241, 0]
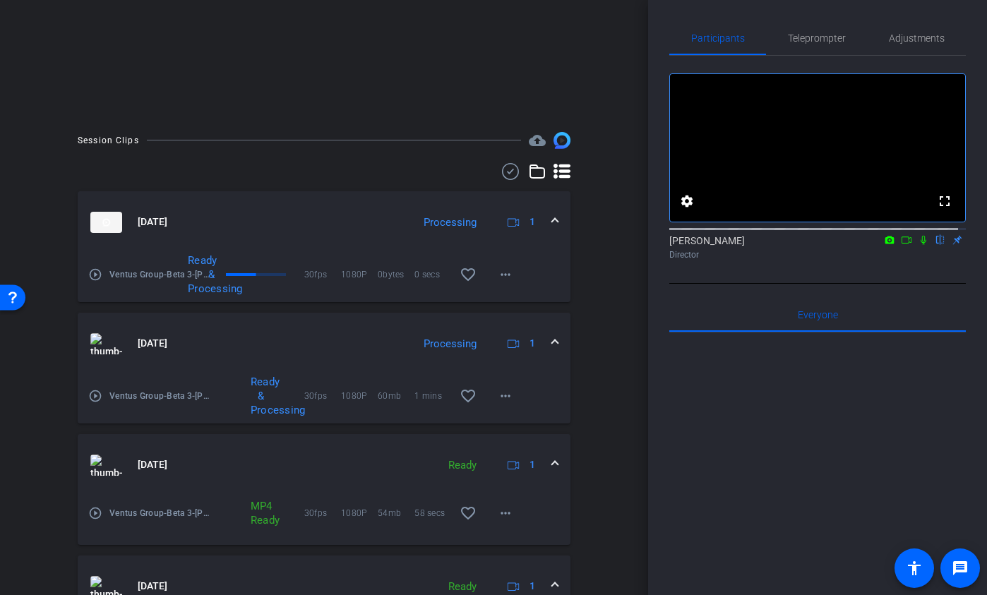
click at [870, 245] on icon at bounding box center [923, 240] width 11 height 10
click at [870, 245] on icon at bounding box center [906, 240] width 11 height 10
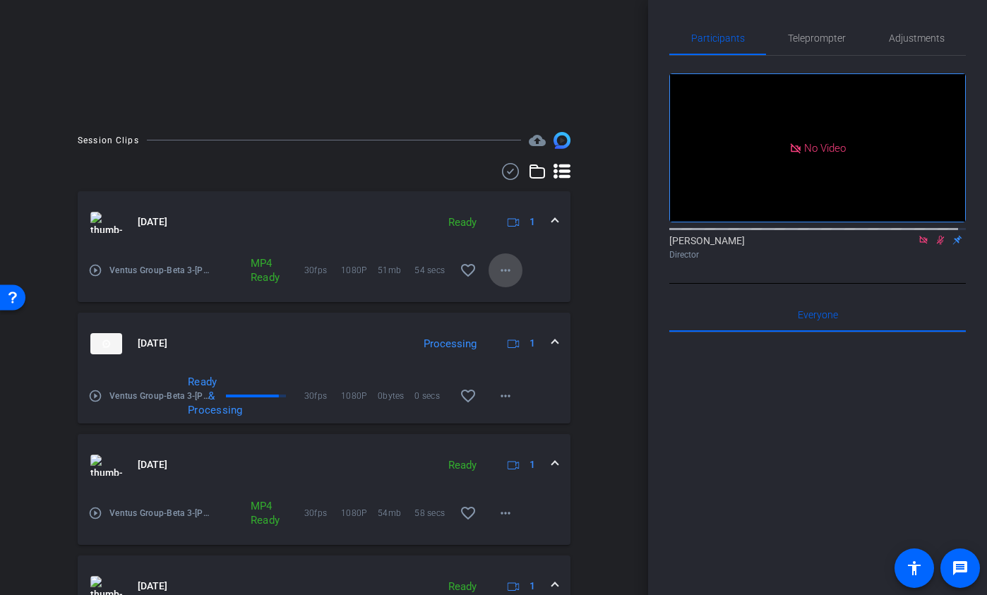
click at [503, 265] on mat-icon "more_horiz" at bounding box center [505, 270] width 17 height 17
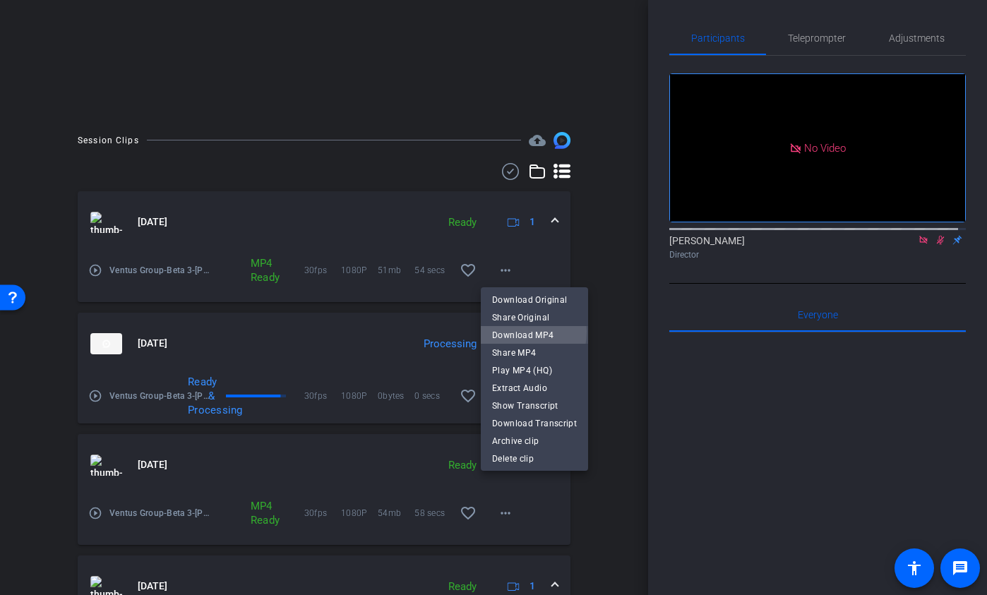
click at [504, 331] on span "Download MP4" at bounding box center [534, 334] width 85 height 17
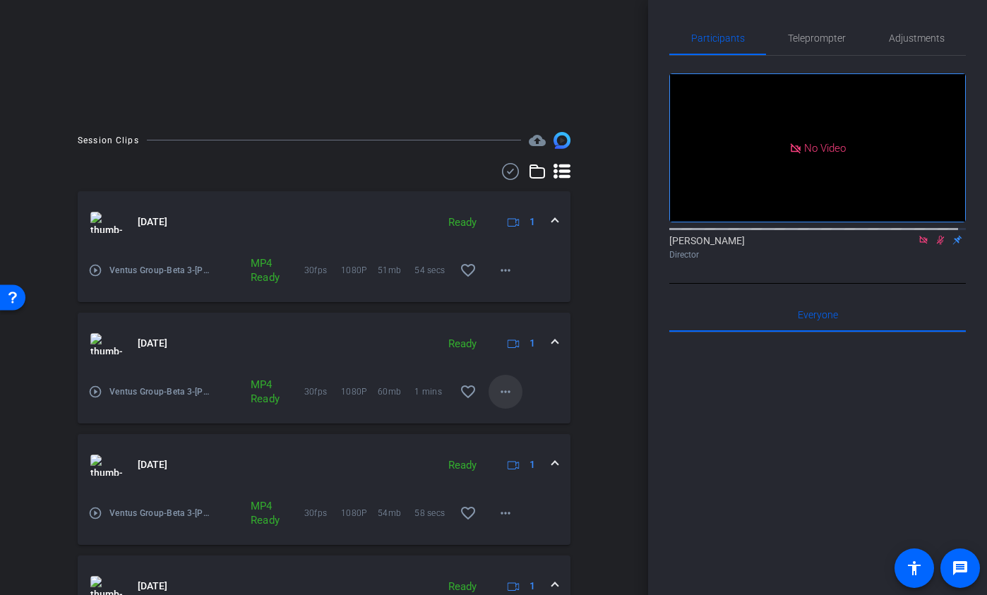
click at [502, 393] on mat-icon "more_horiz" at bounding box center [505, 391] width 17 height 17
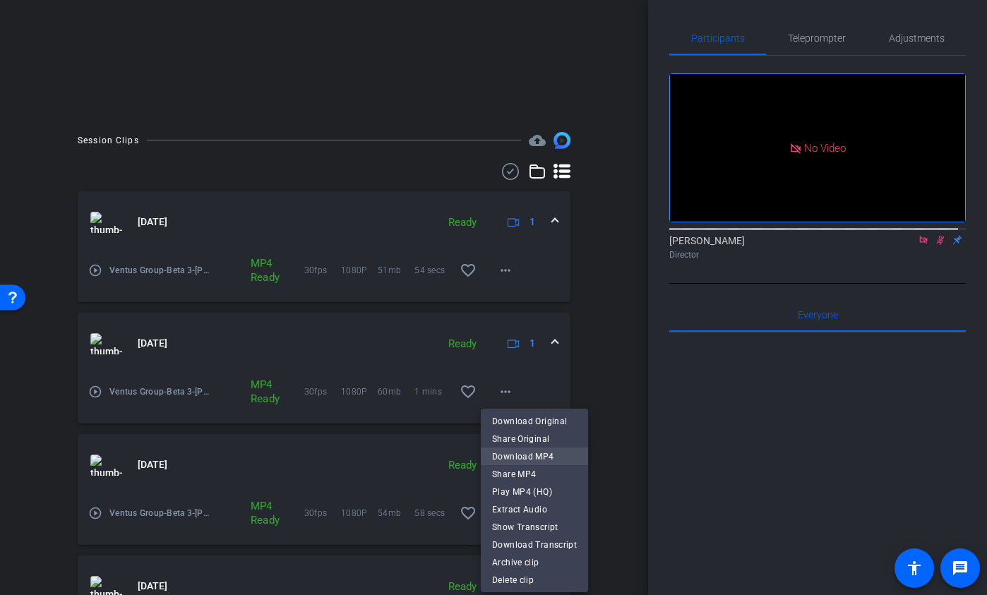
click at [510, 420] on span "Download MP4" at bounding box center [534, 456] width 85 height 17
